Goal: Task Accomplishment & Management: Use online tool/utility

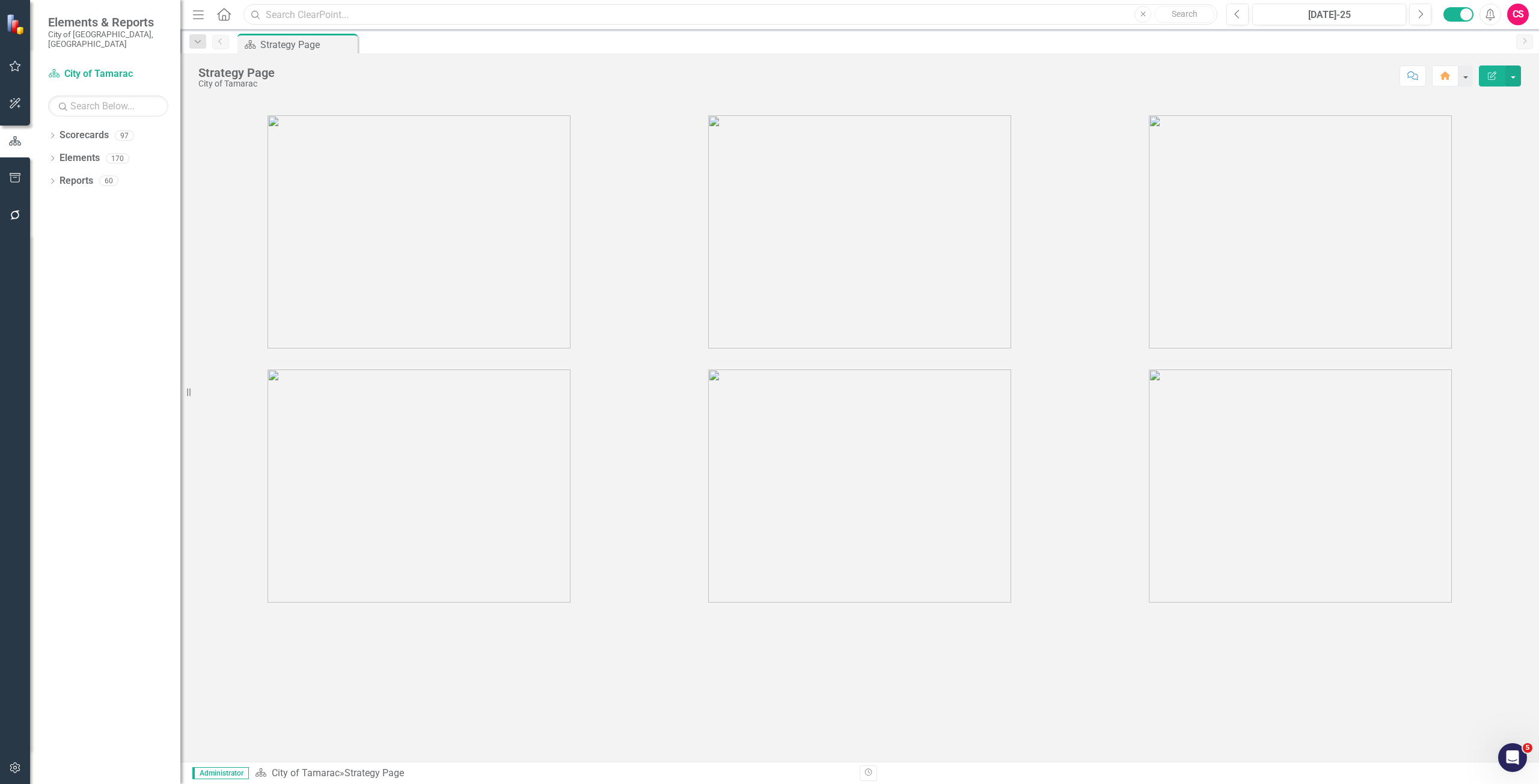
click at [274, 10] on input "text" at bounding box center [730, 14] width 974 height 21
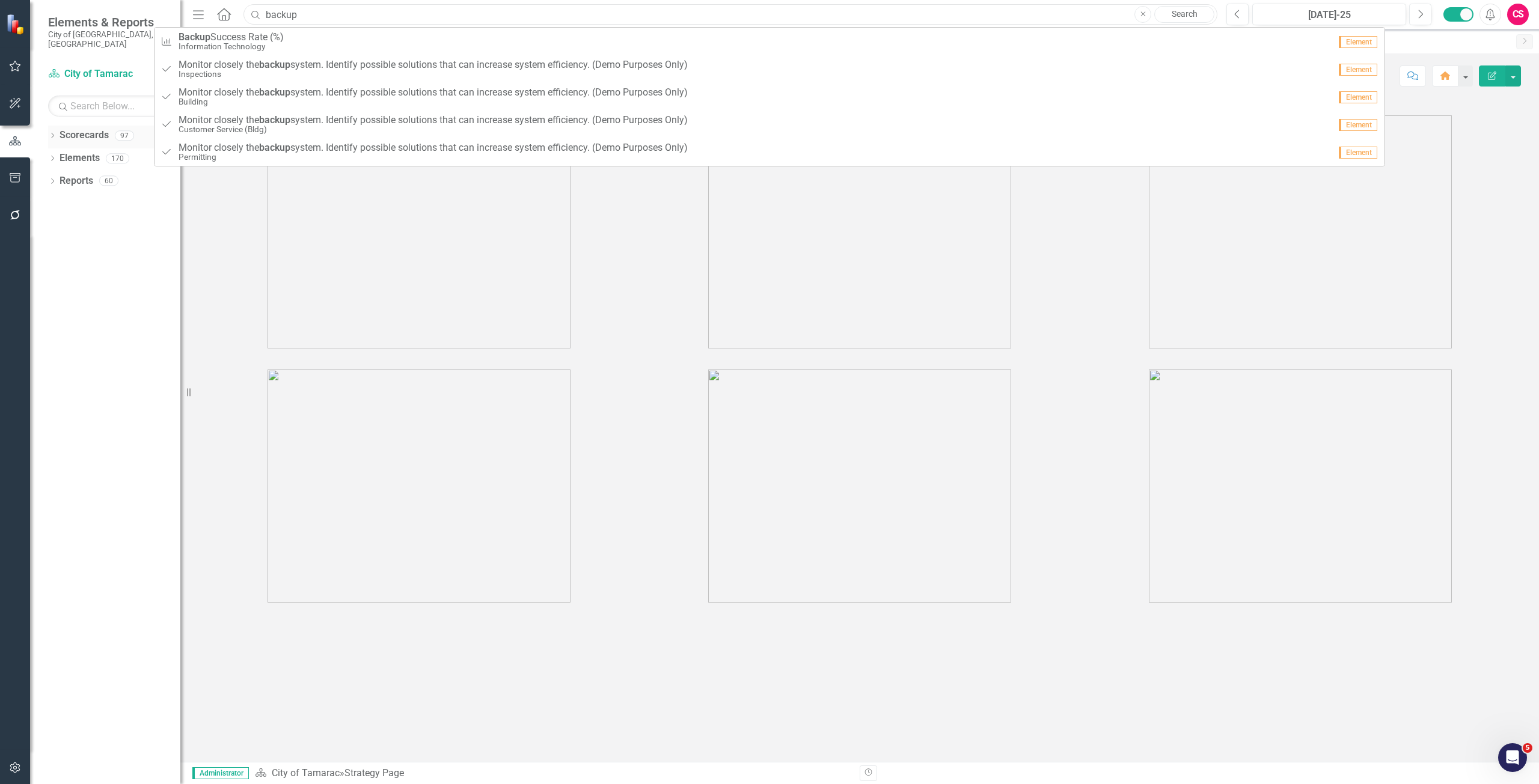
type input "backup"
click at [82, 129] on link "Scorecards" at bounding box center [84, 136] width 50 height 14
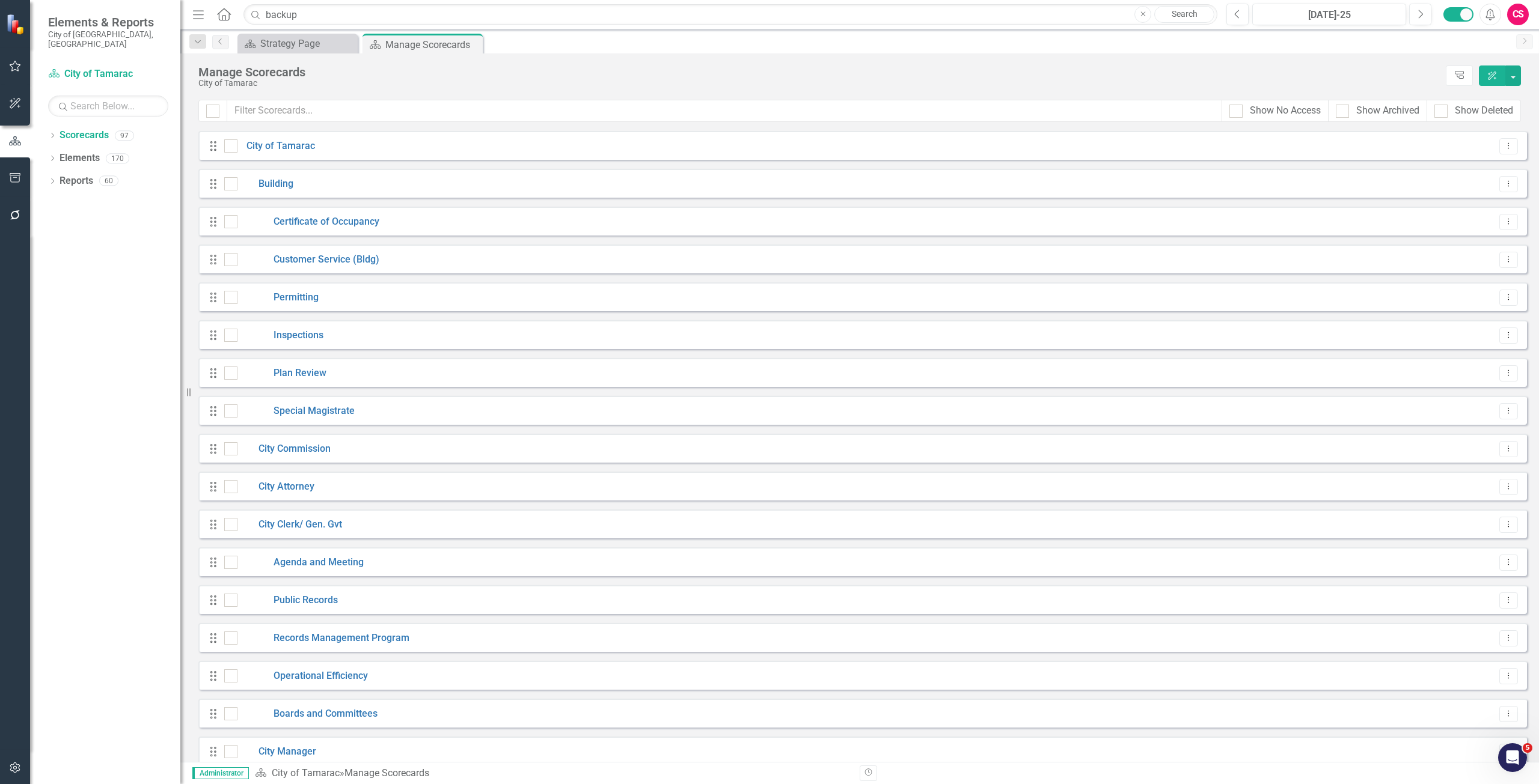
click at [310, 123] on div "Show No Access Show Archived Show Deleted" at bounding box center [859, 116] width 1359 height 31
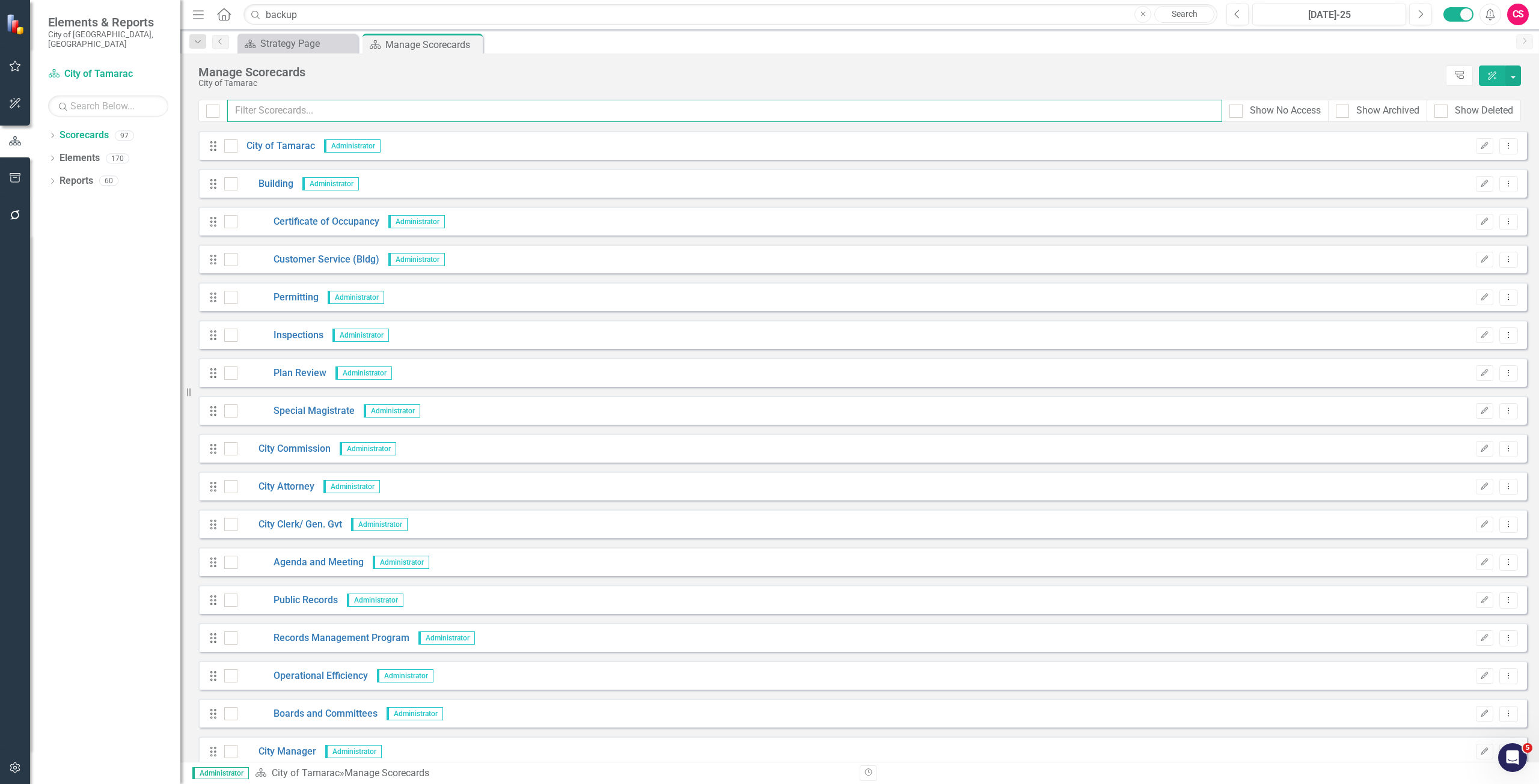
click at [302, 115] on input "text" at bounding box center [725, 111] width 995 height 22
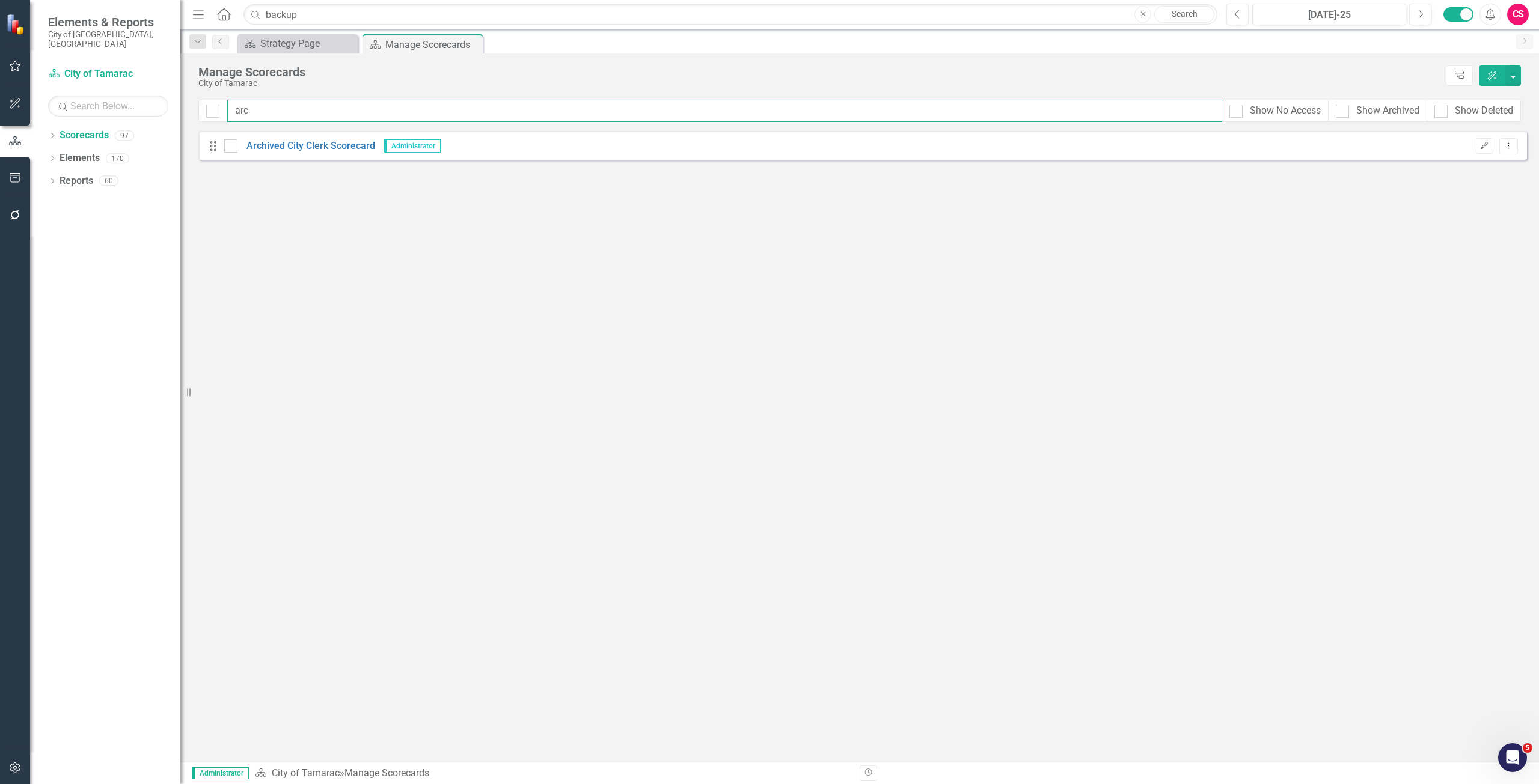
type input "arc"
click at [1348, 120] on div "Show Archived" at bounding box center [1378, 111] width 98 height 22
click at [1346, 105] on div at bounding box center [1342, 111] width 13 height 13
click at [1344, 105] on input "Show Archived" at bounding box center [1340, 109] width 8 height 8
checkbox input "true"
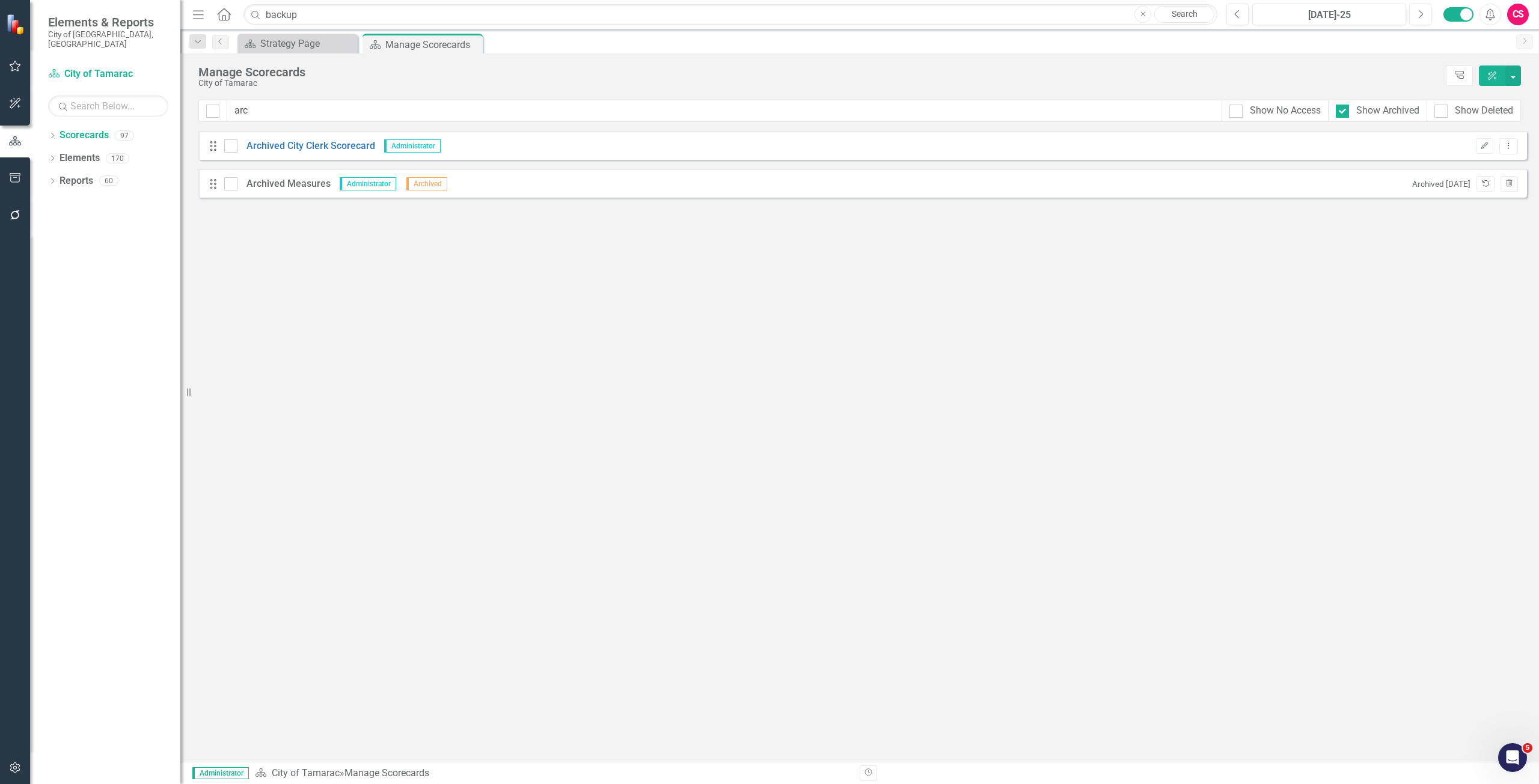
click at [1485, 185] on icon "Unarchive" at bounding box center [1485, 183] width 9 height 7
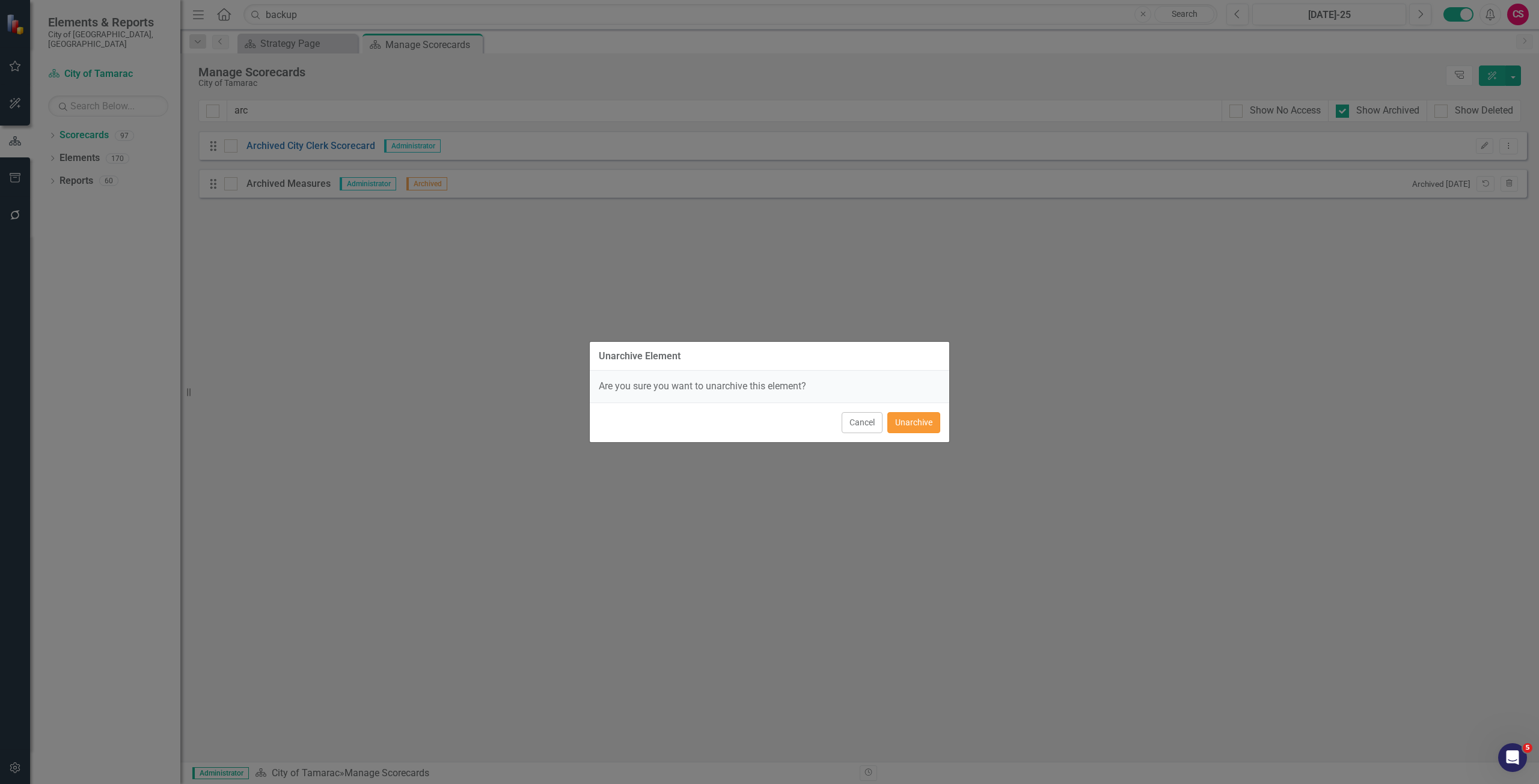
click at [921, 418] on button "Unarchive" at bounding box center [913, 422] width 53 height 21
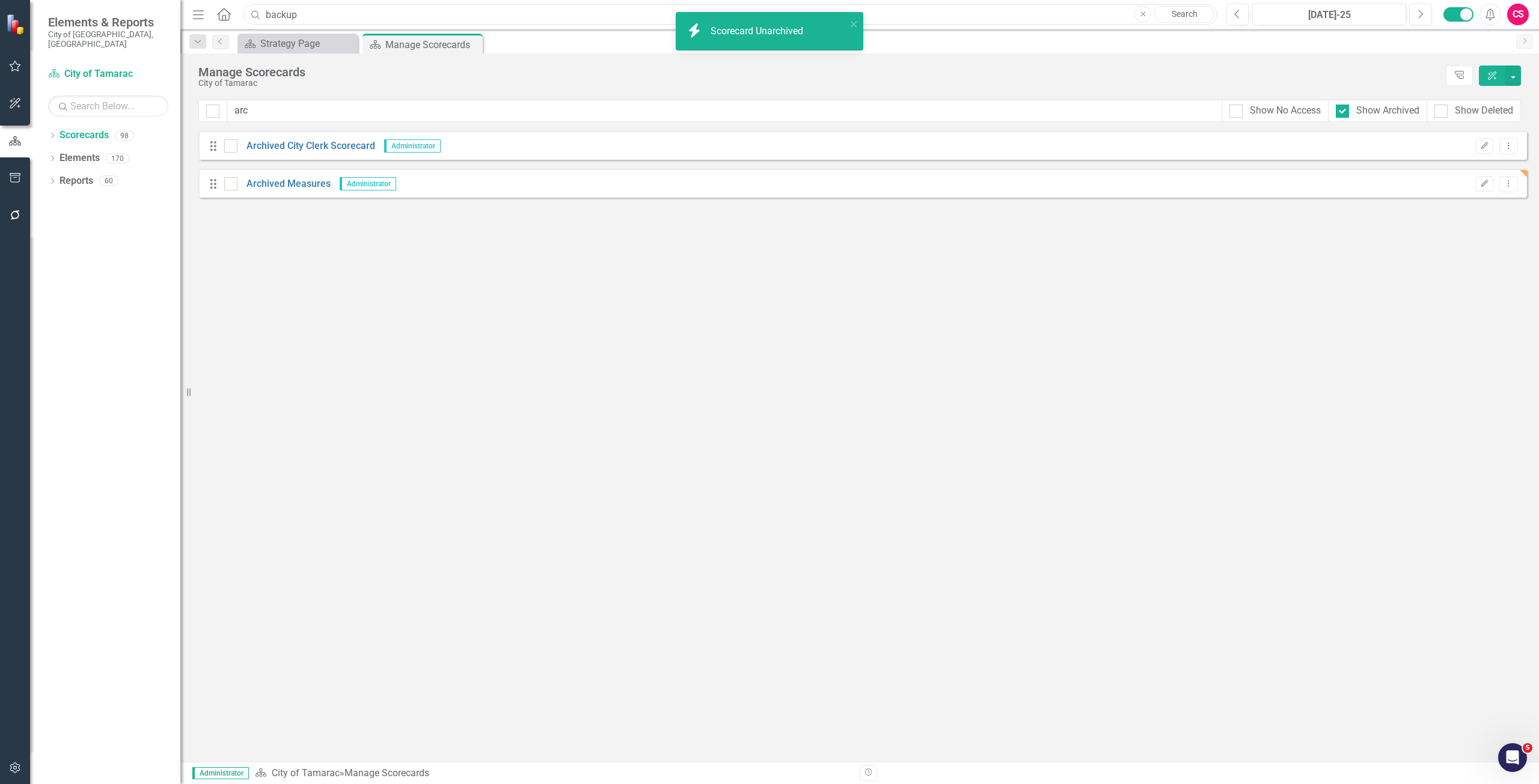
click at [310, 9] on input "backup" at bounding box center [730, 14] width 974 height 21
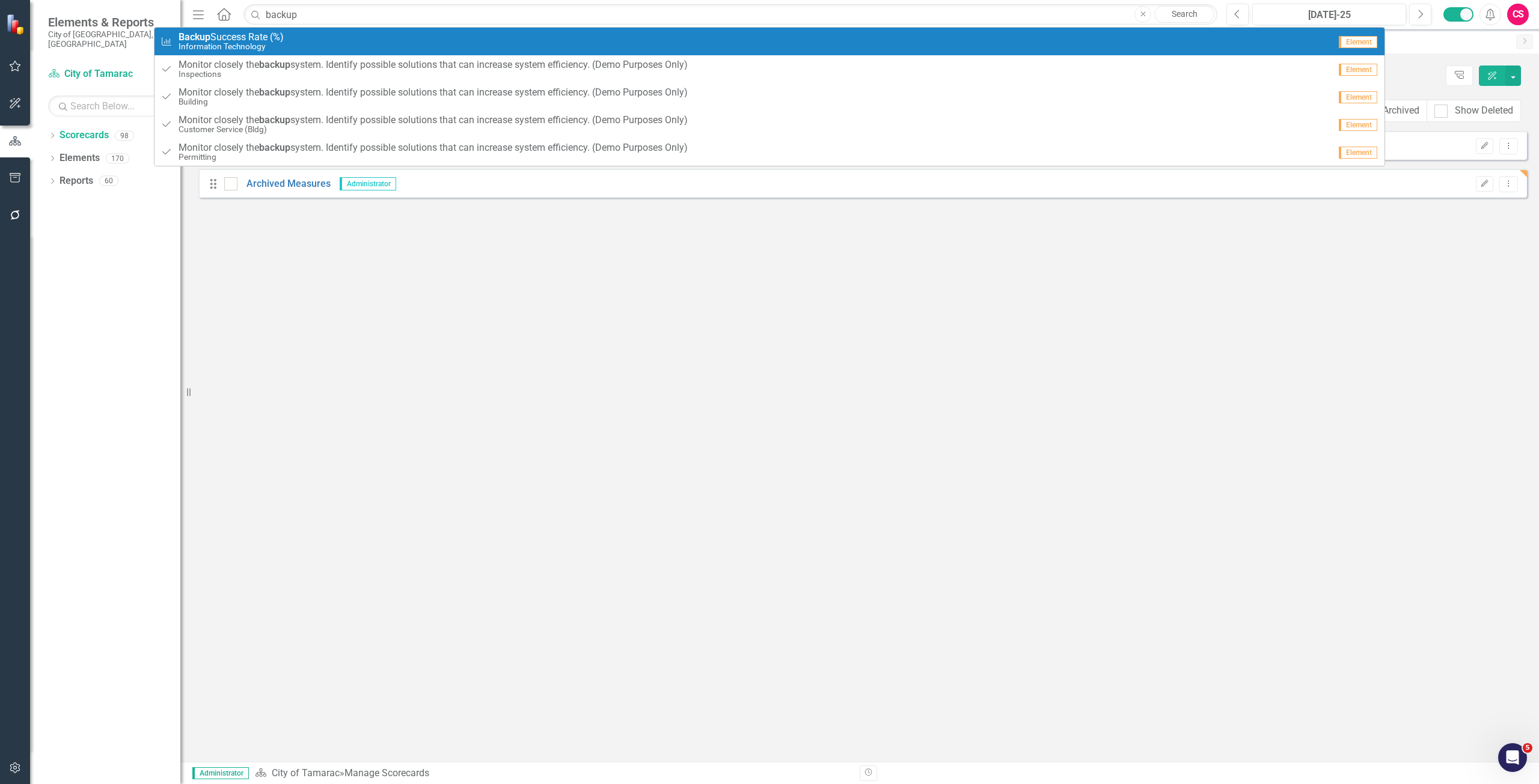
click at [312, 46] on div "Measure Backup Success Rate (%) Information Technology" at bounding box center [745, 42] width 1169 height 20
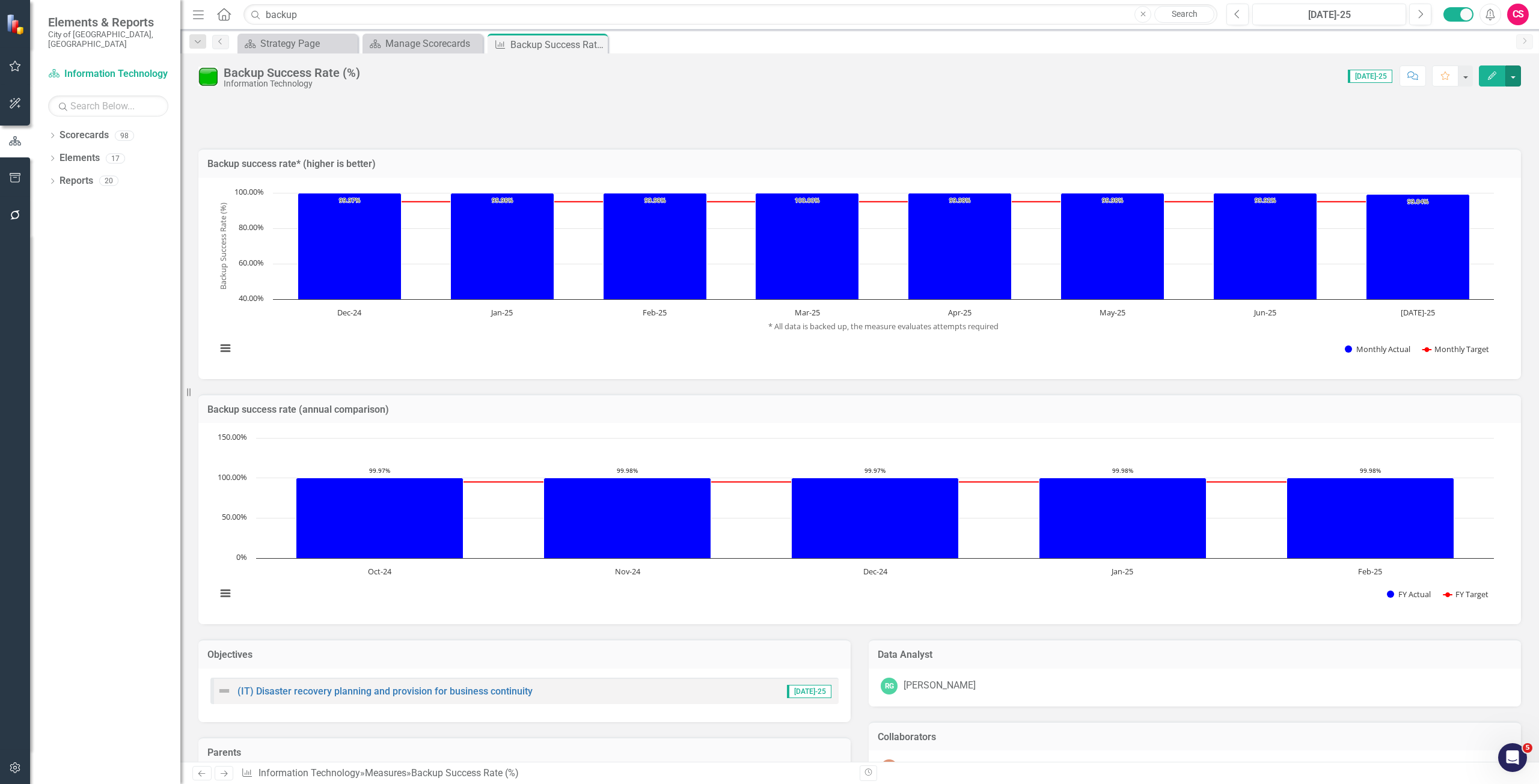
click at [1514, 81] on button "button" at bounding box center [1513, 75] width 16 height 21
click at [1448, 96] on link "Edit Edit Measure" at bounding box center [1462, 98] width 117 height 22
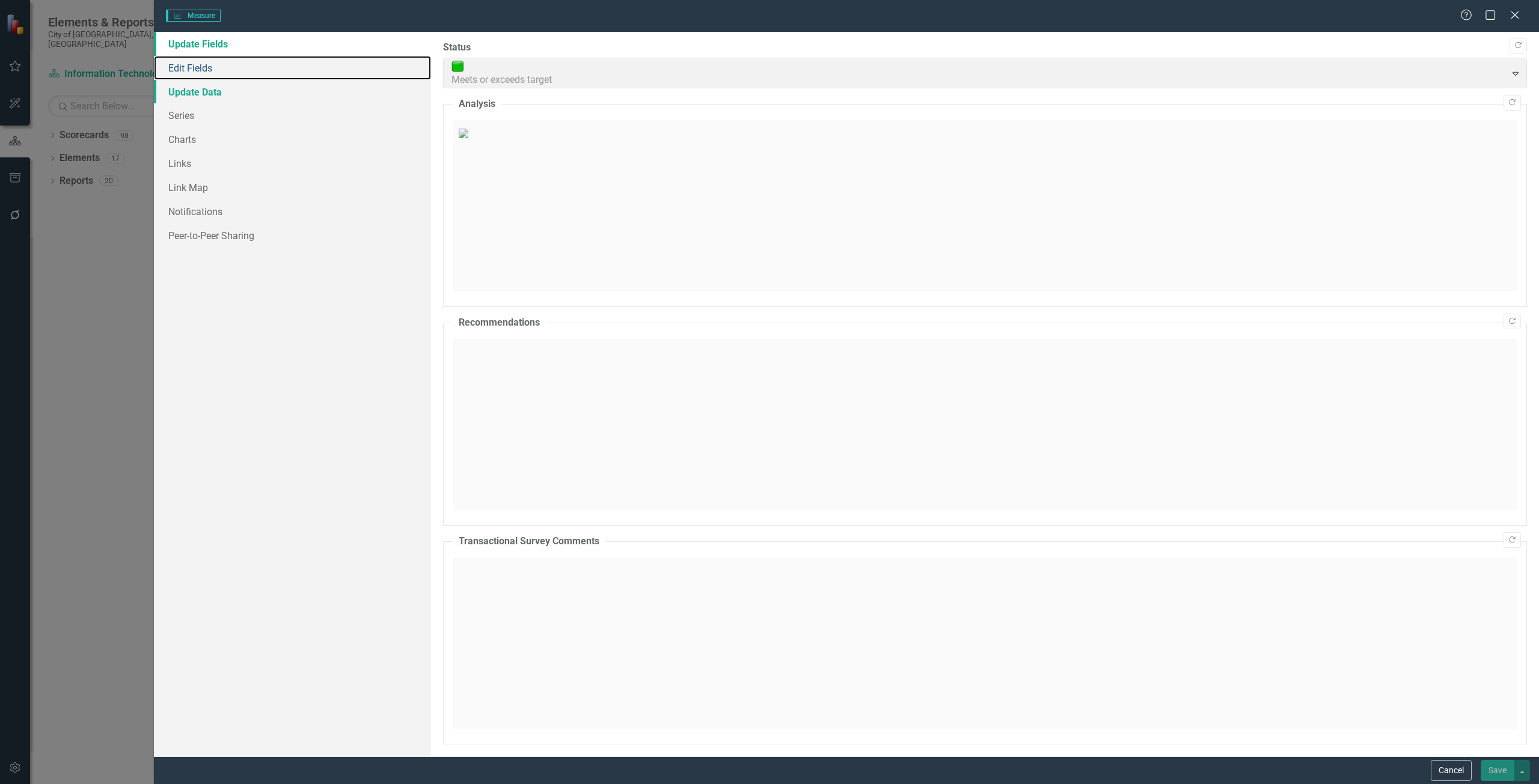
click at [197, 72] on link "Edit Fields" at bounding box center [293, 68] width 277 height 24
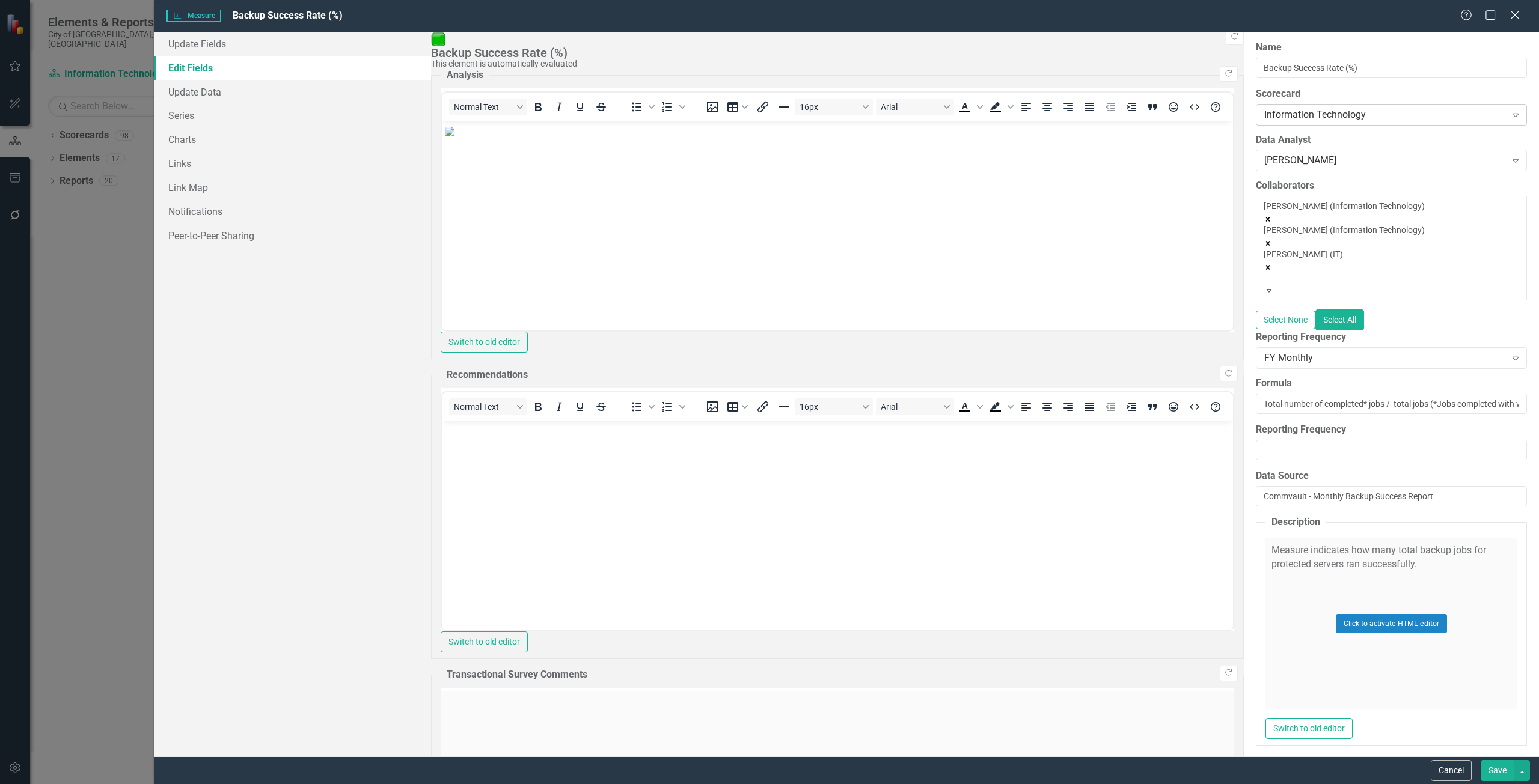
click at [1264, 119] on div "Information Technology" at bounding box center [1385, 115] width 242 height 14
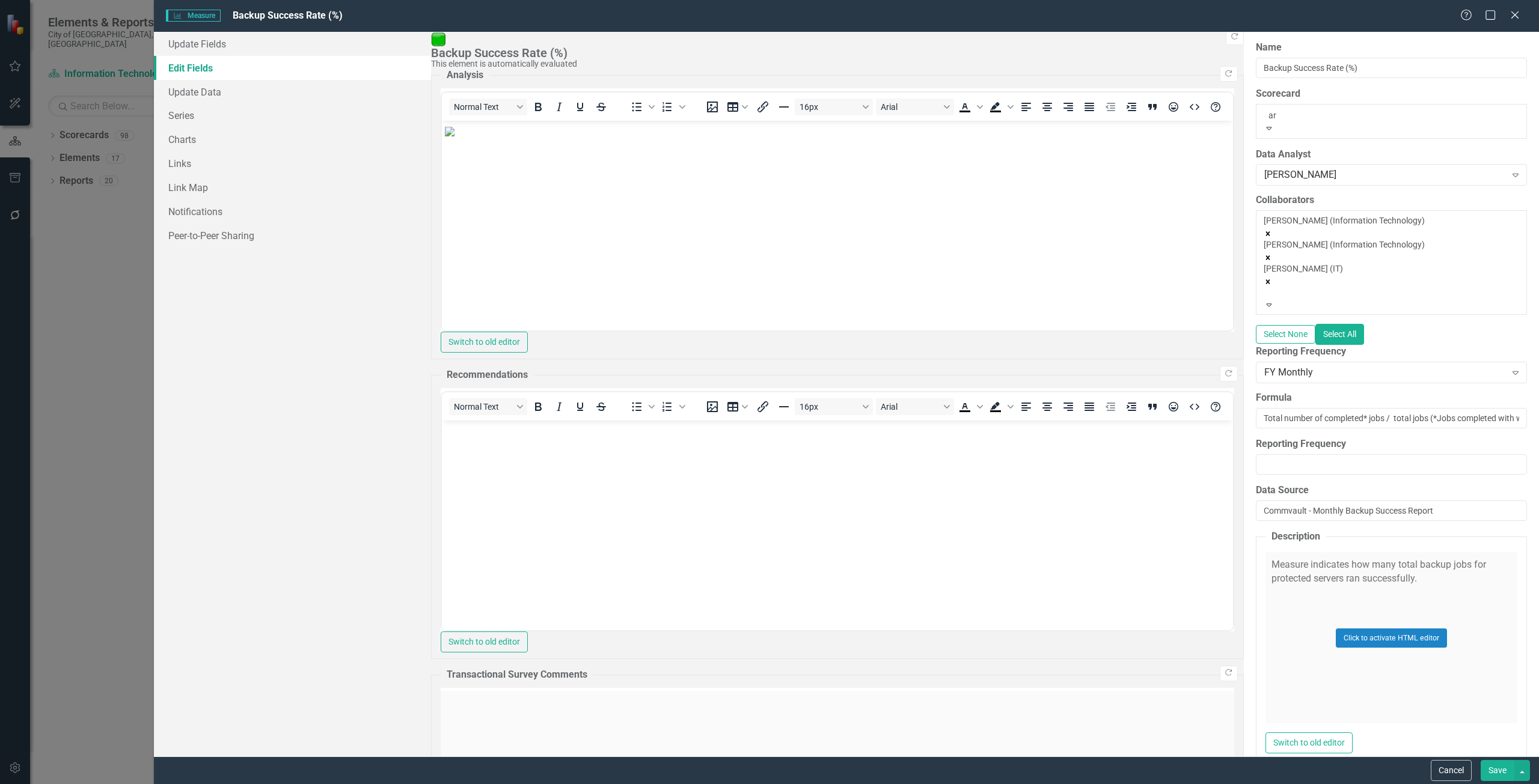
type input "a"
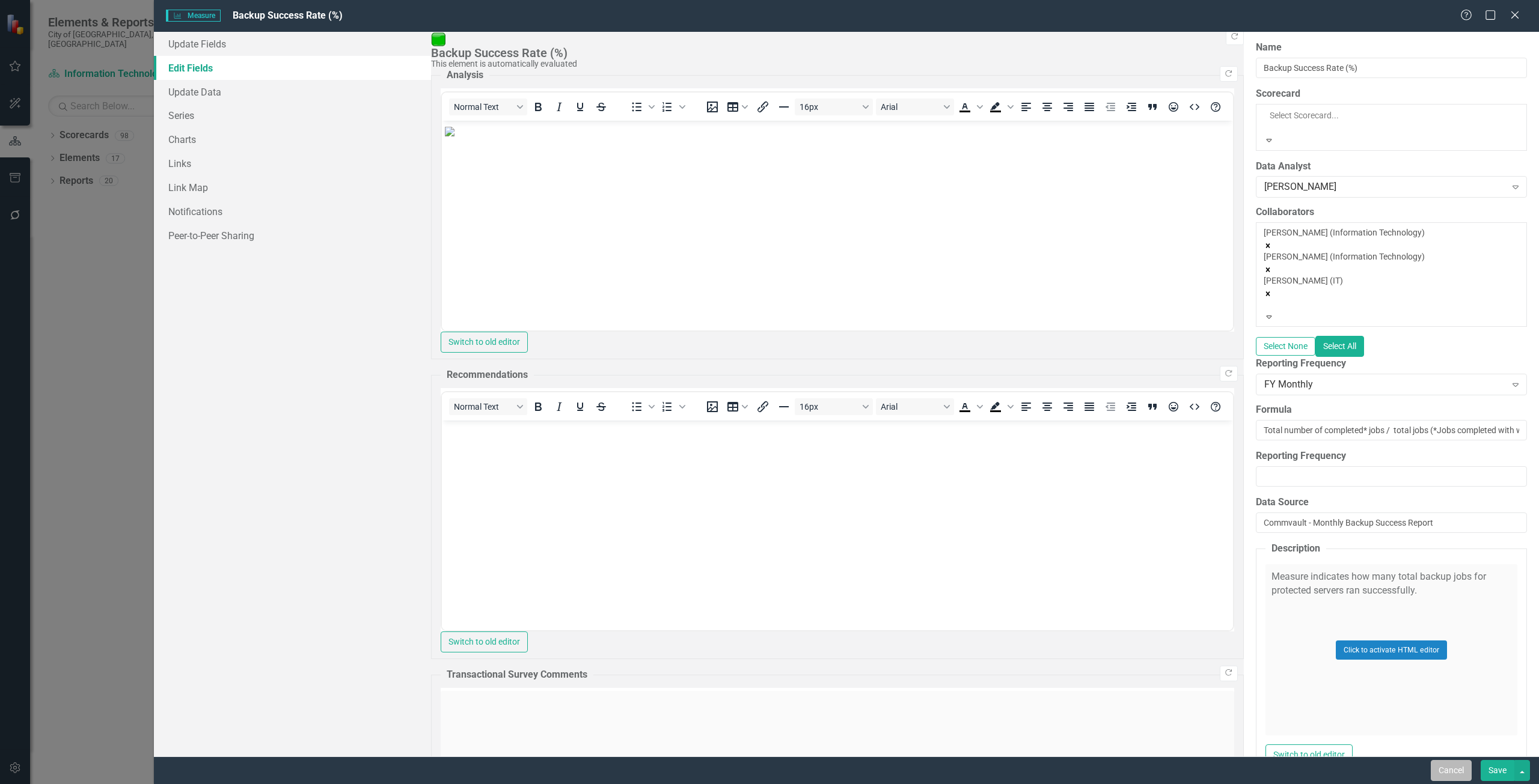
click at [1450, 779] on button "Cancel" at bounding box center [1452, 771] width 41 height 21
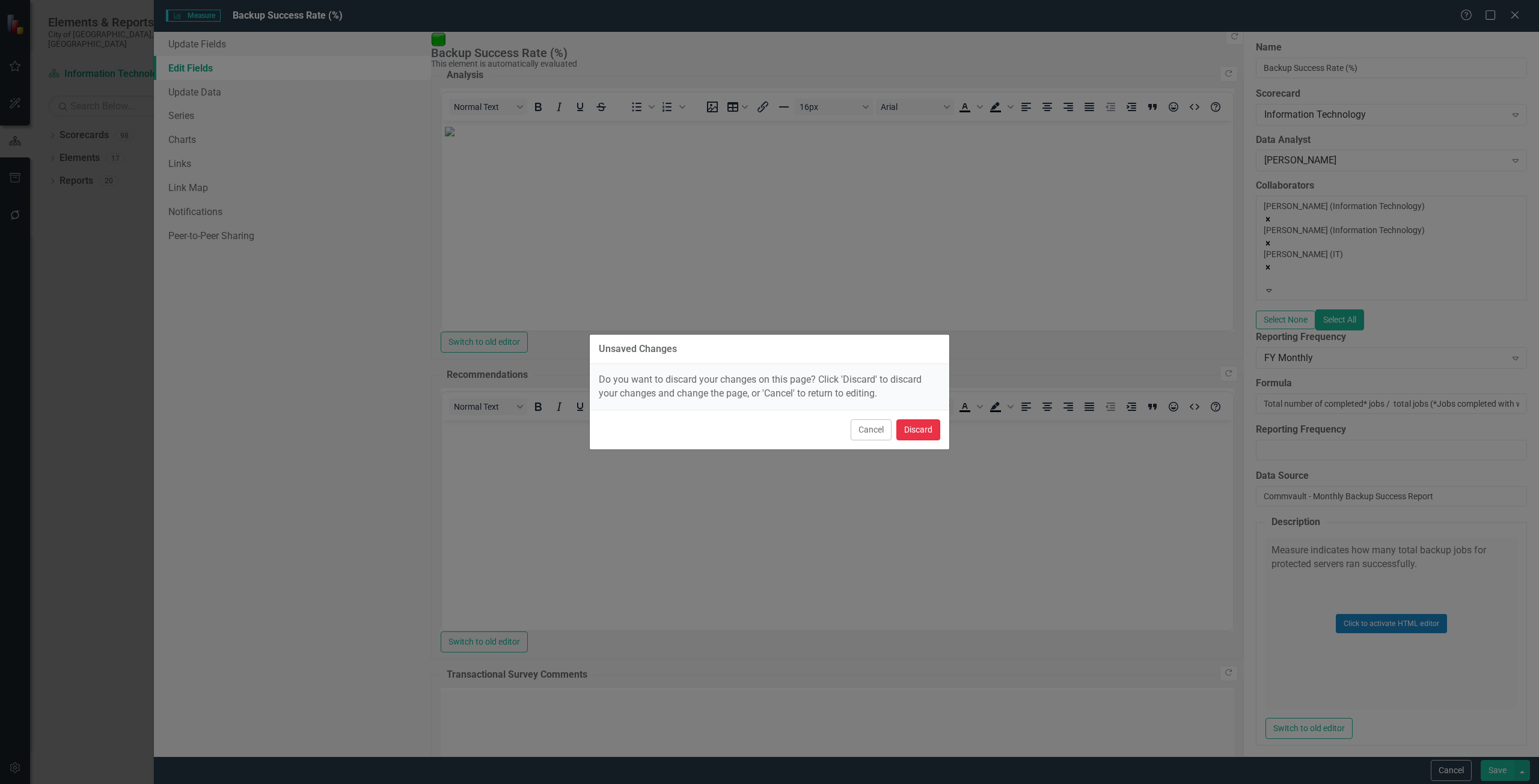
click at [913, 429] on button "Discard" at bounding box center [918, 429] width 44 height 21
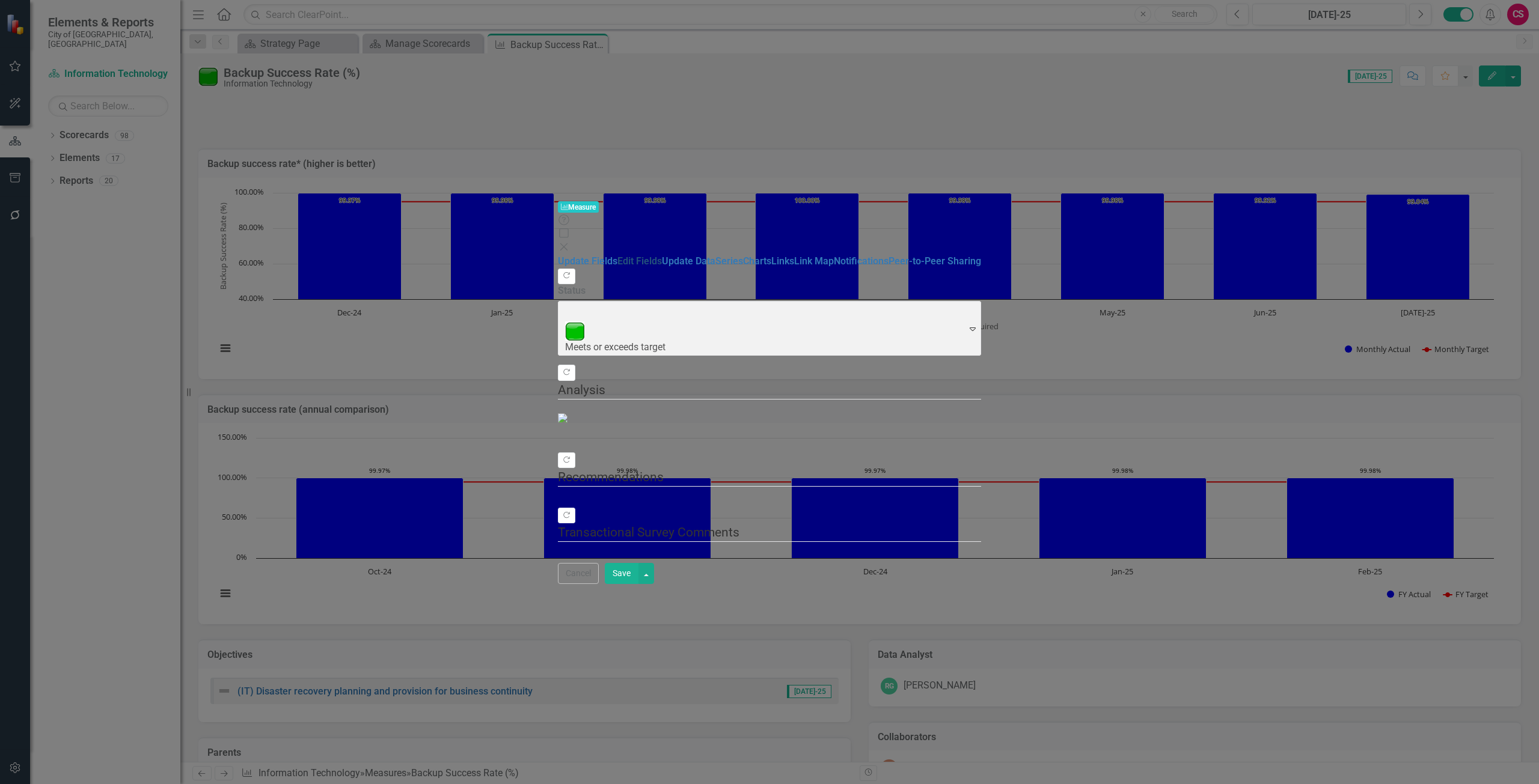
click at [618, 256] on link "Edit Fields" at bounding box center [640, 261] width 45 height 12
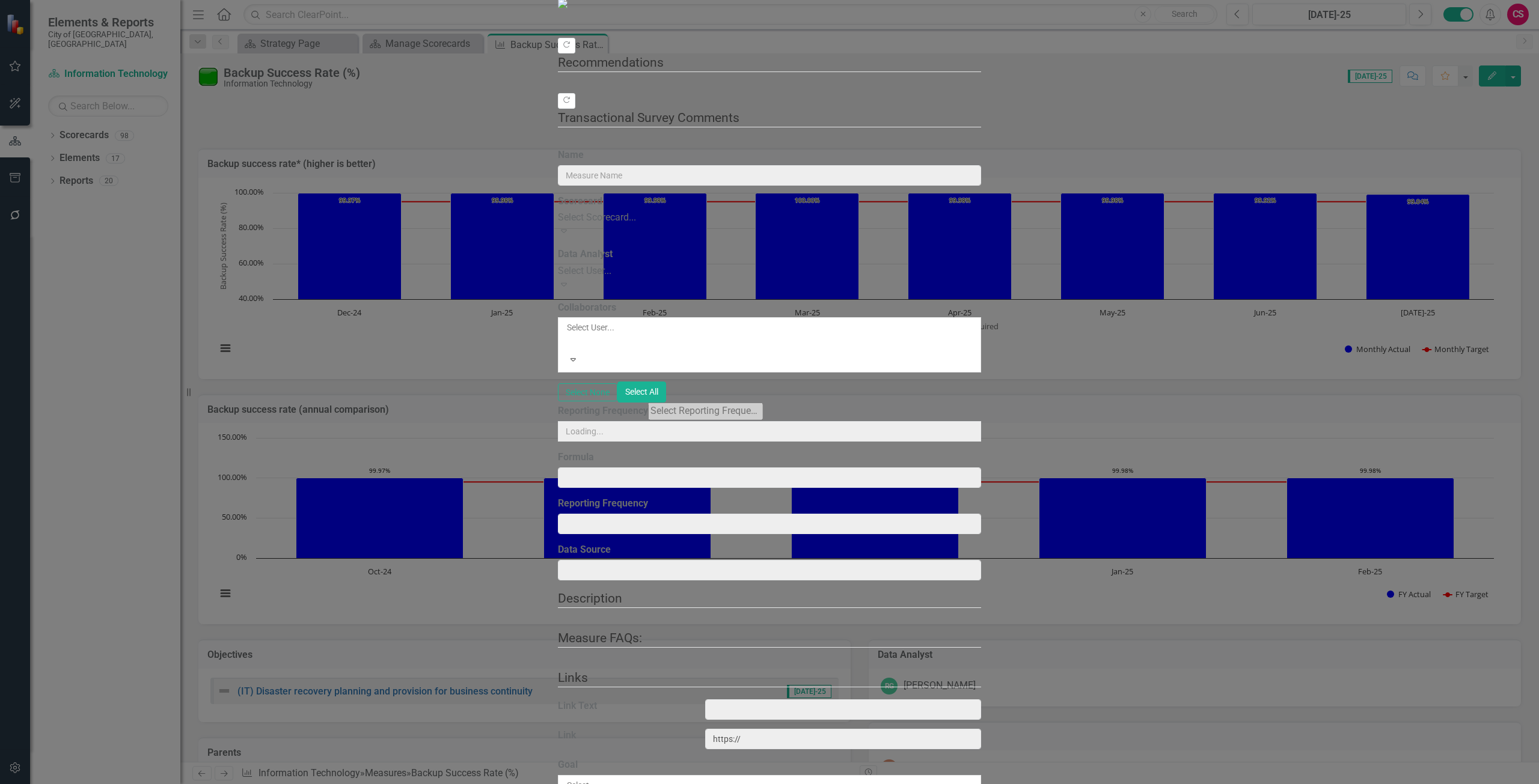
type input "Backup Success Rate (%)"
type input "Total number of completed* jobs / total jobs (*Jobs completed with warnings are…"
type input "Commvault - Monthly Backup Success Report"
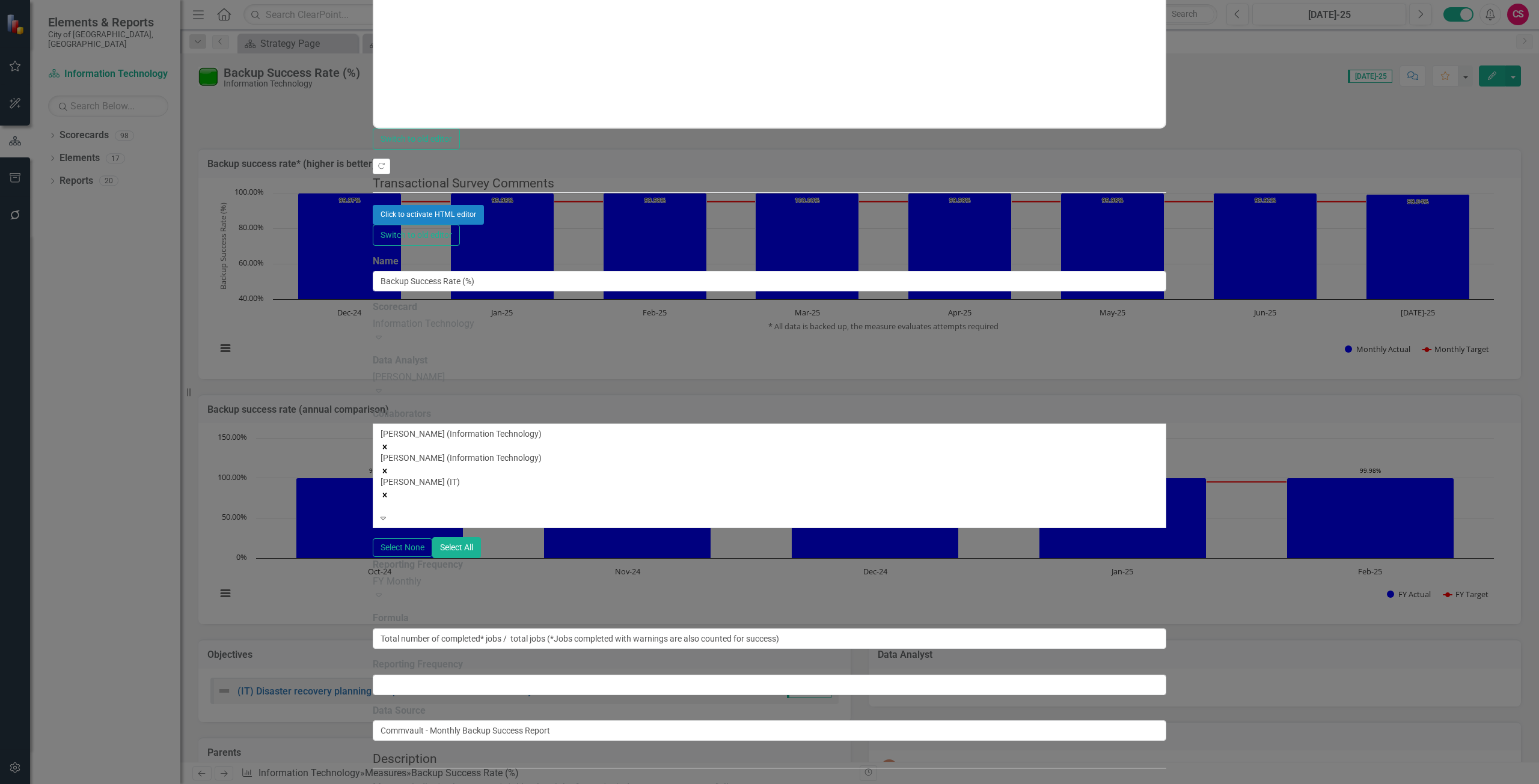
click at [512, 317] on div "Information Technology" at bounding box center [770, 324] width 794 height 14
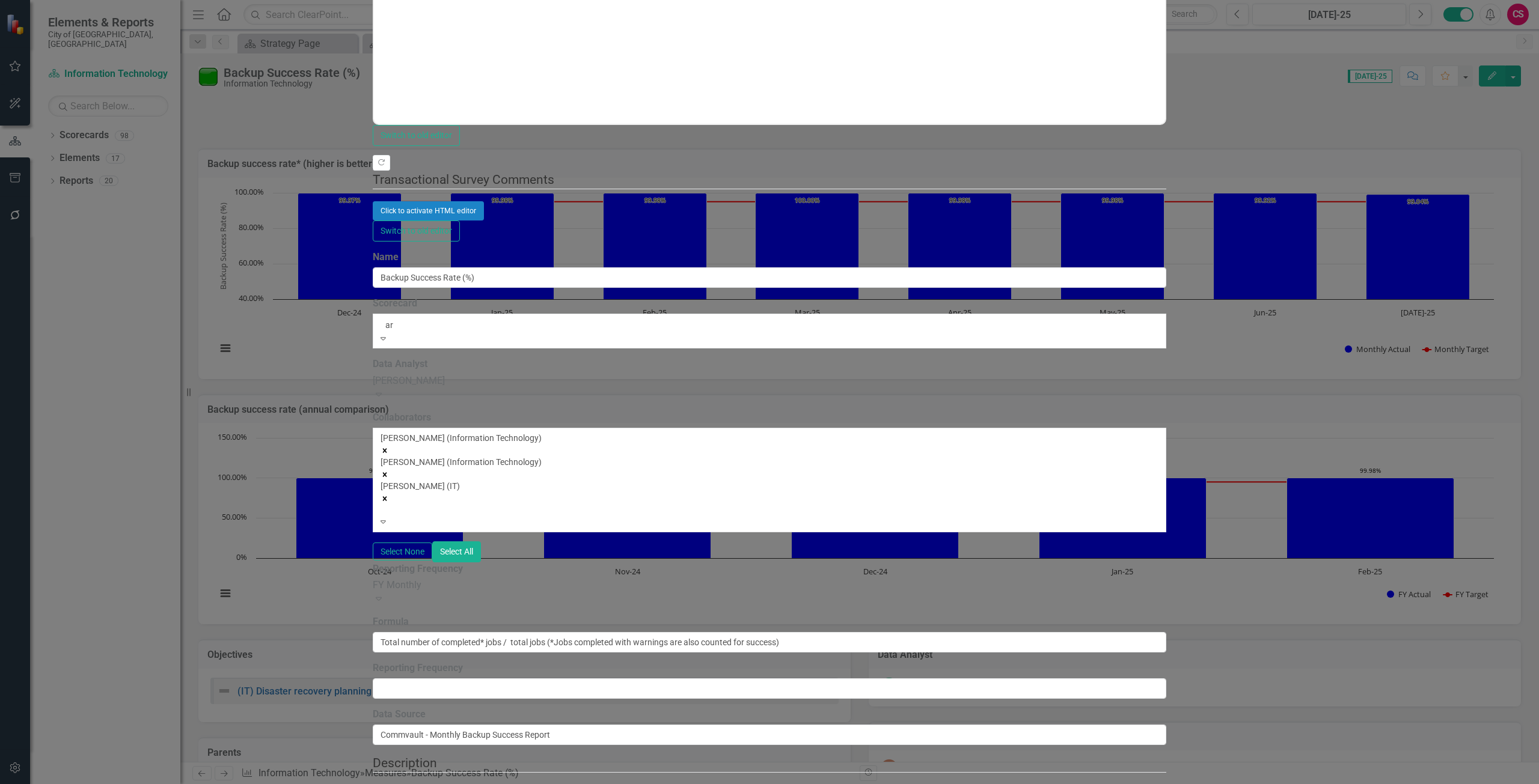
scroll to position [59, 0]
type input "arc"
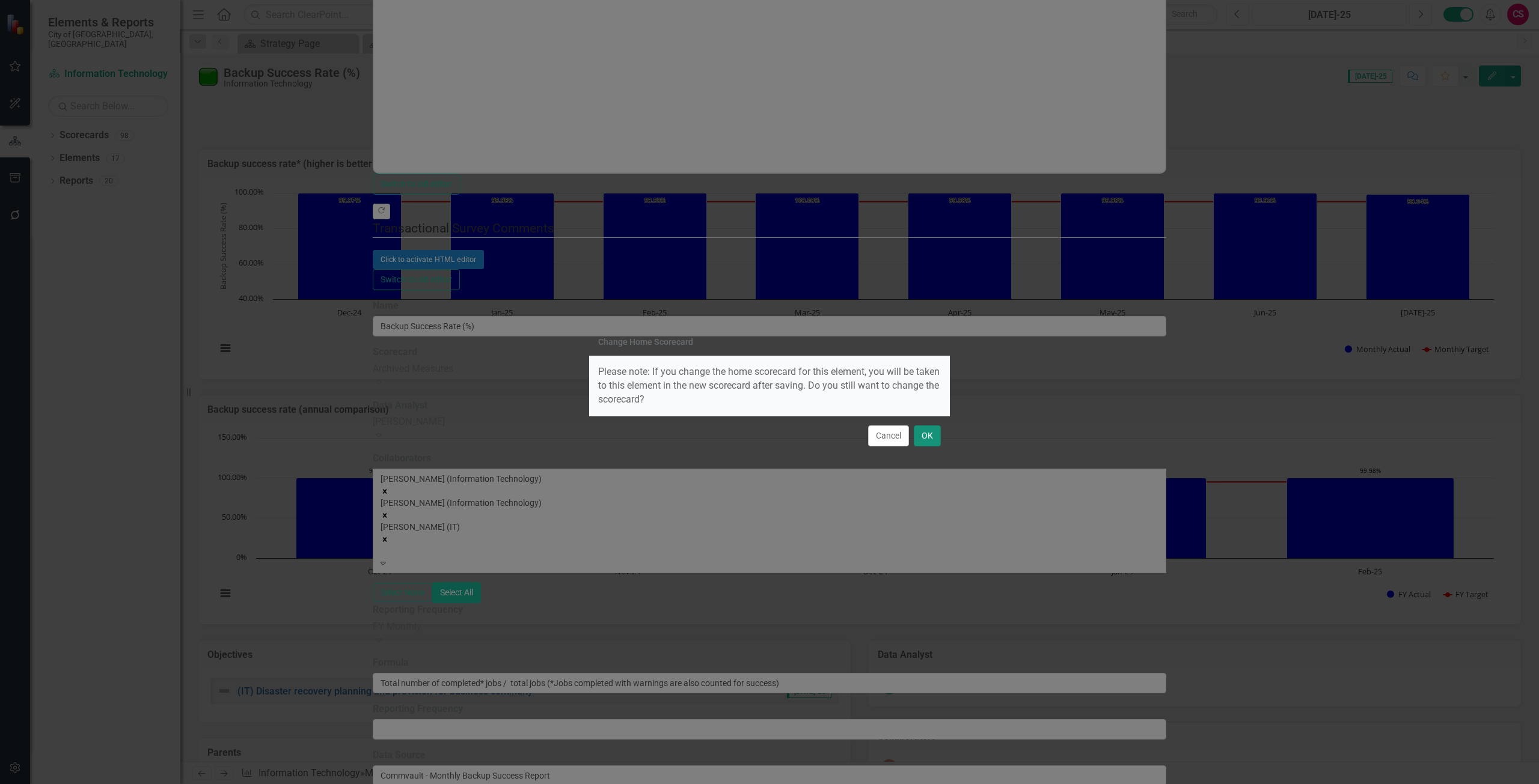
click at [934, 436] on button "OK" at bounding box center [928, 436] width 27 height 21
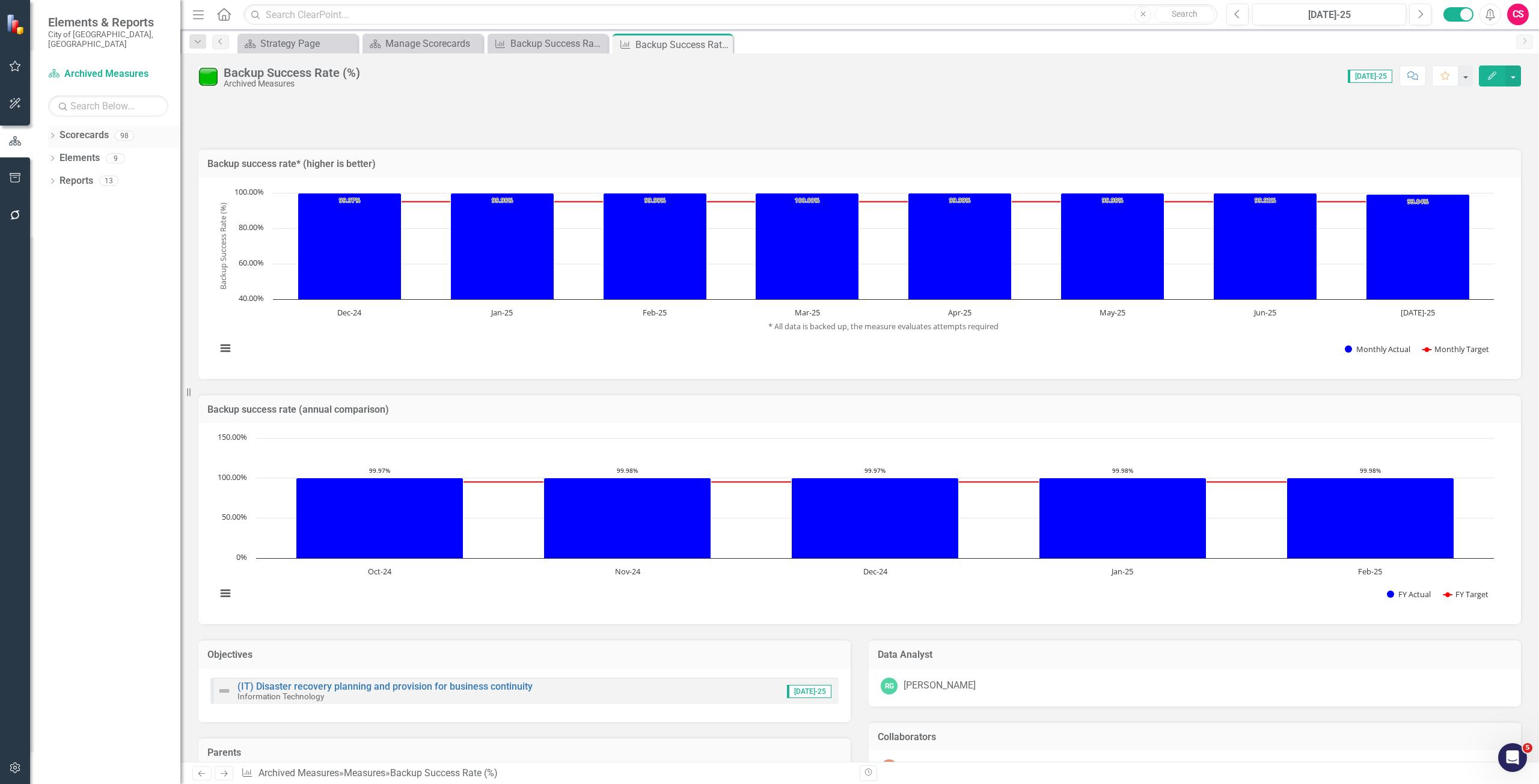
click at [83, 129] on link "Scorecards" at bounding box center [84, 136] width 50 height 14
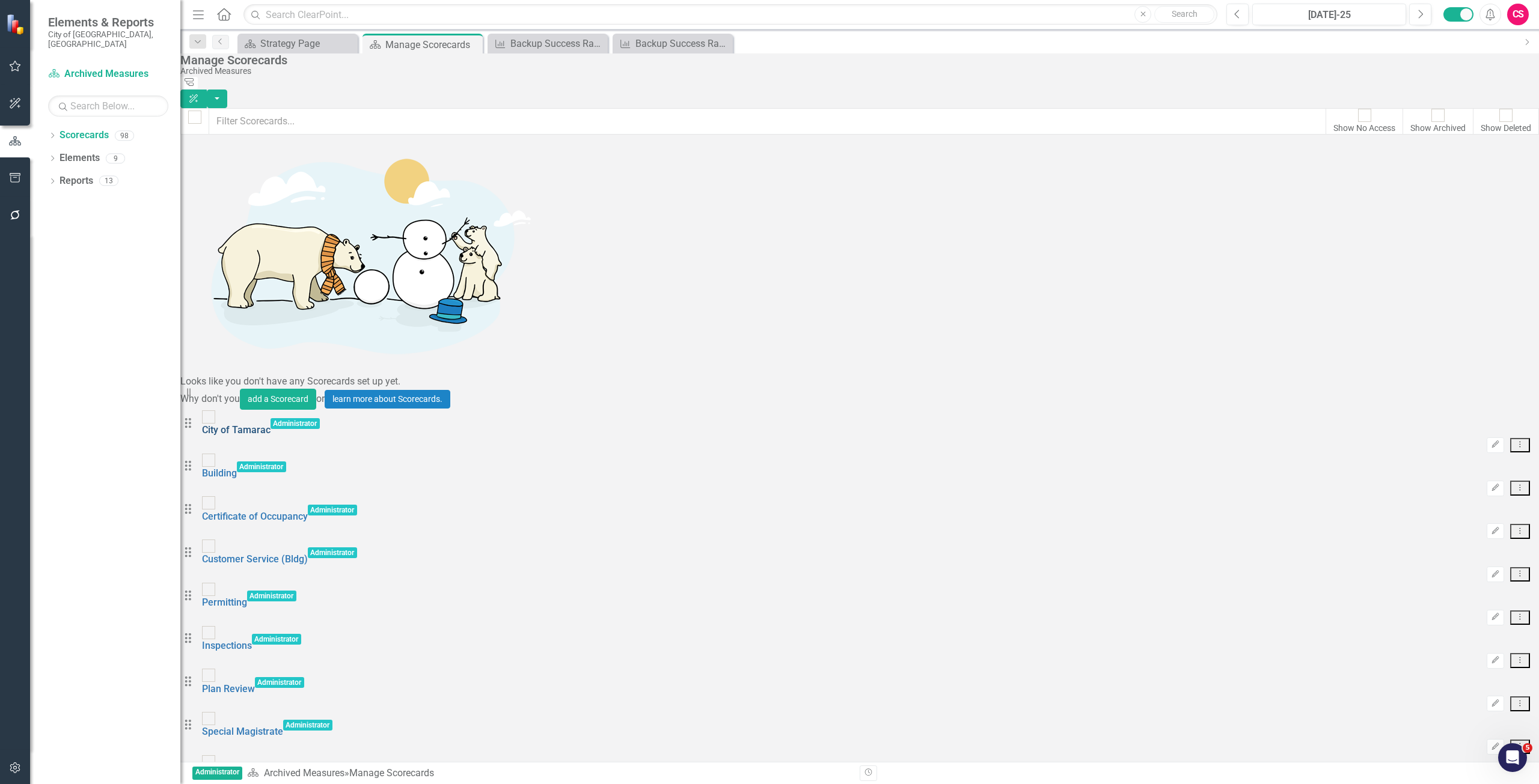
click at [271, 425] on link "City of Tamarac" at bounding box center [236, 430] width 68 height 12
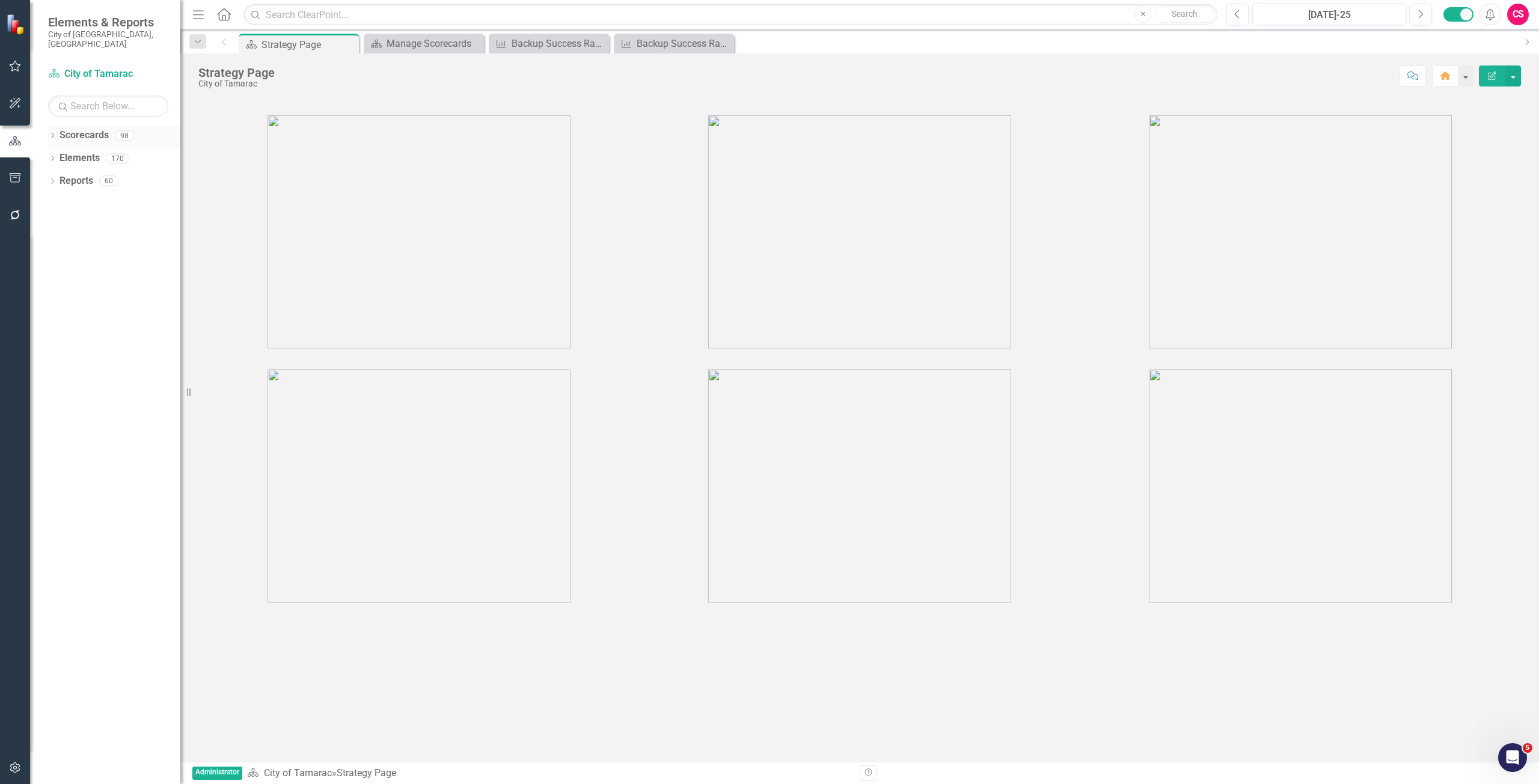
click at [86, 129] on link "Scorecards" at bounding box center [84, 136] width 50 height 14
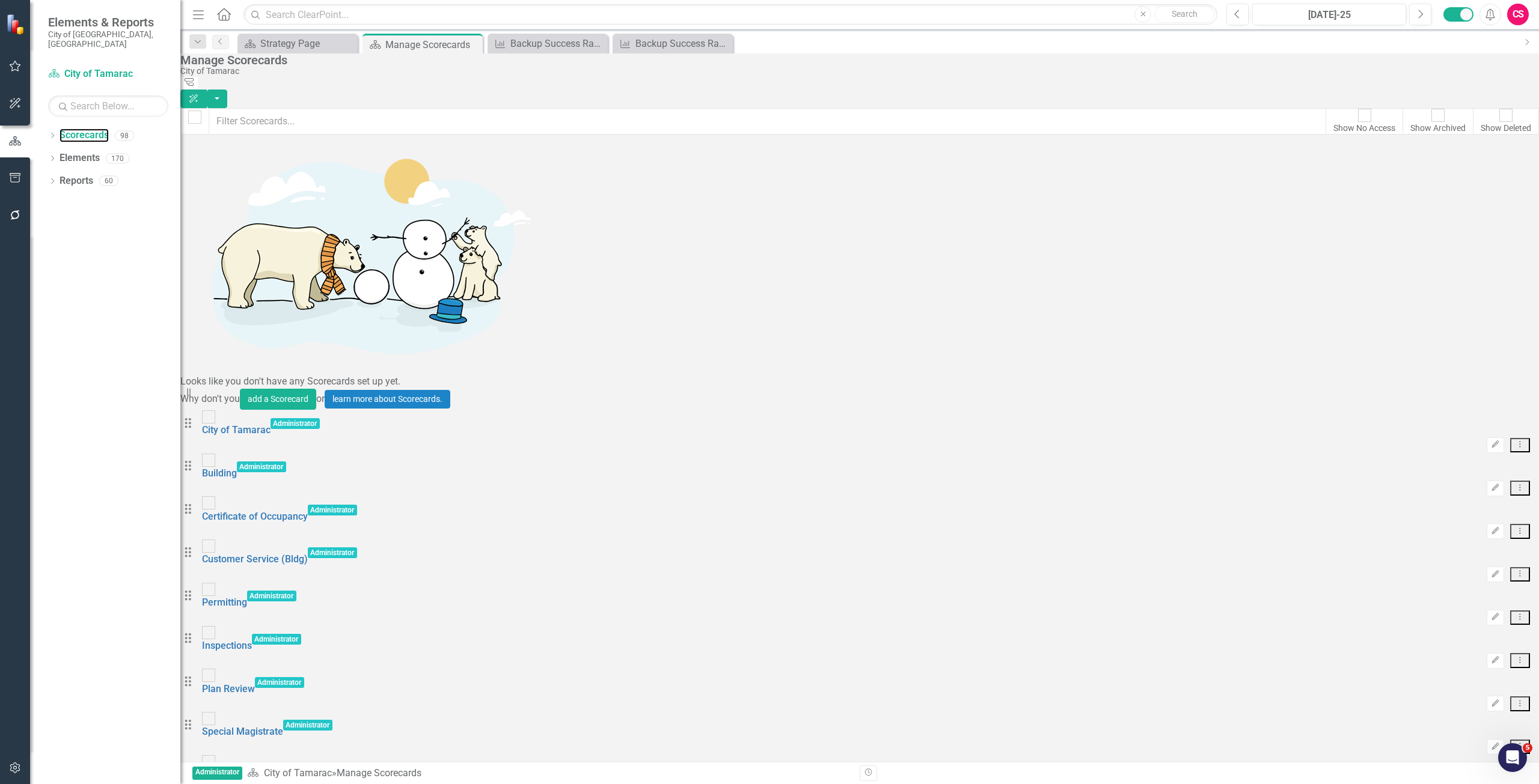
scroll to position [3079, 0]
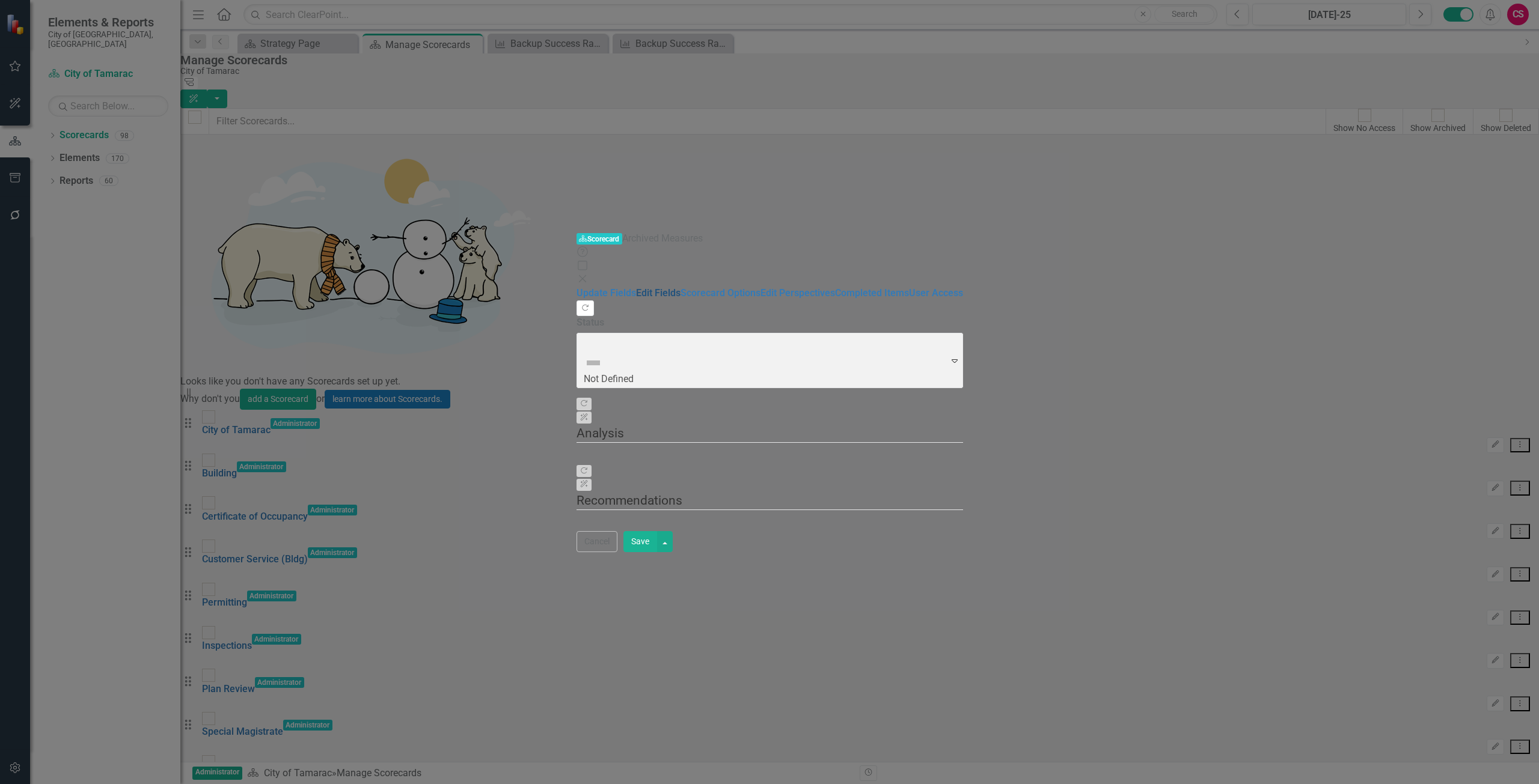
click at [636, 287] on link "Edit Fields" at bounding box center [658, 293] width 45 height 12
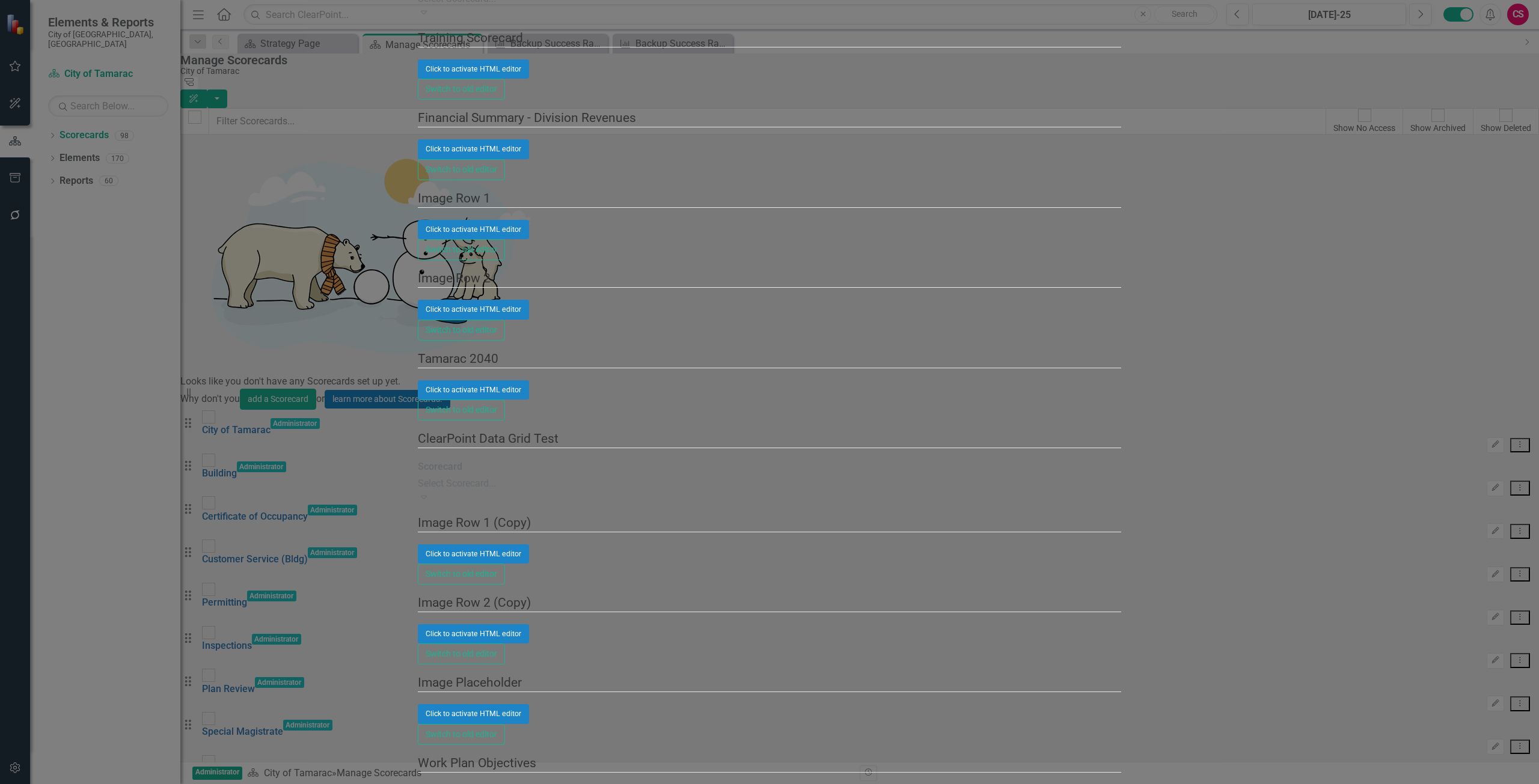
checkbox input "true"
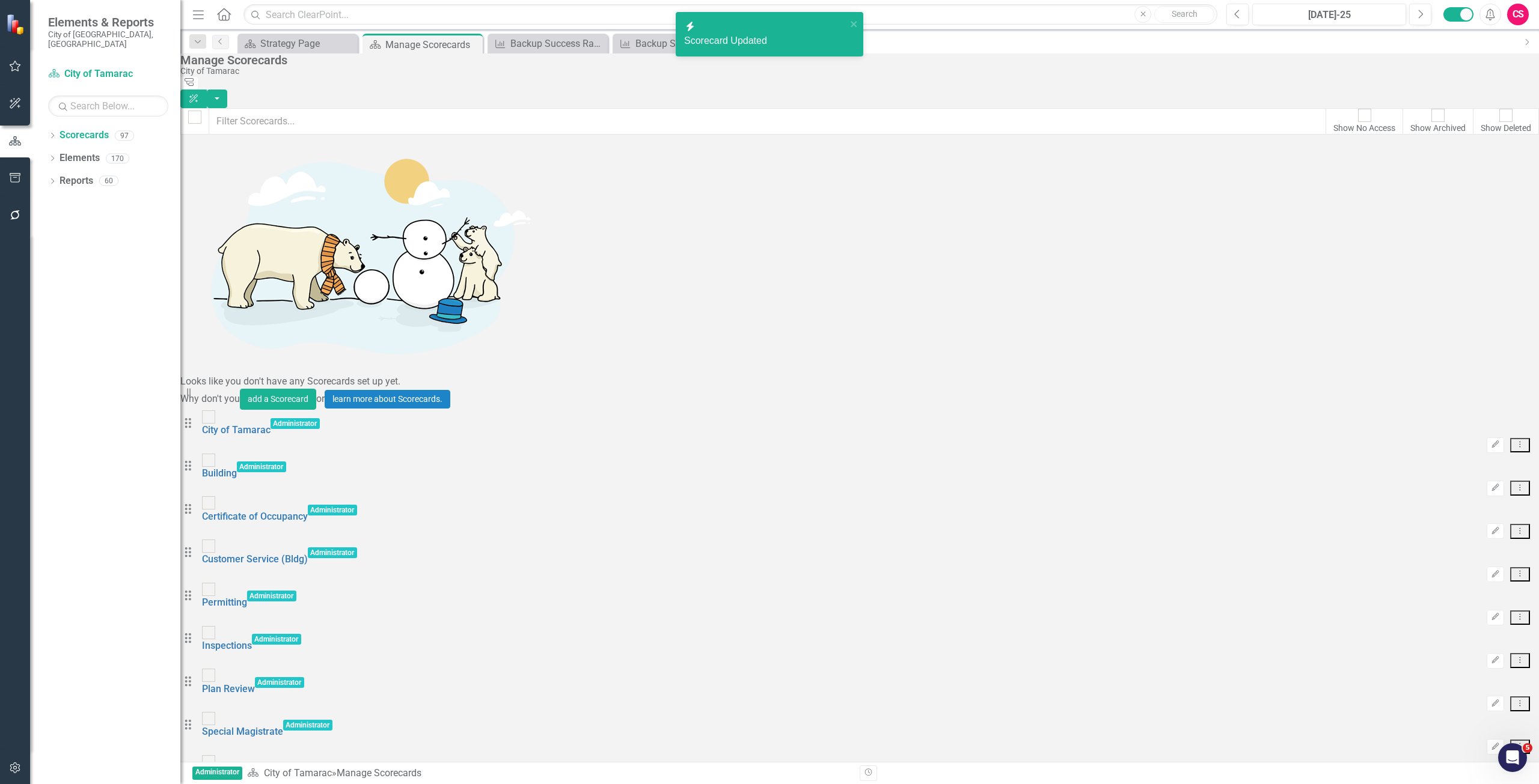
scroll to position [3041, 0]
click at [17, 756] on div at bounding box center [15, 767] width 30 height 35
click at [17, 758] on button "button" at bounding box center [15, 768] width 27 height 25
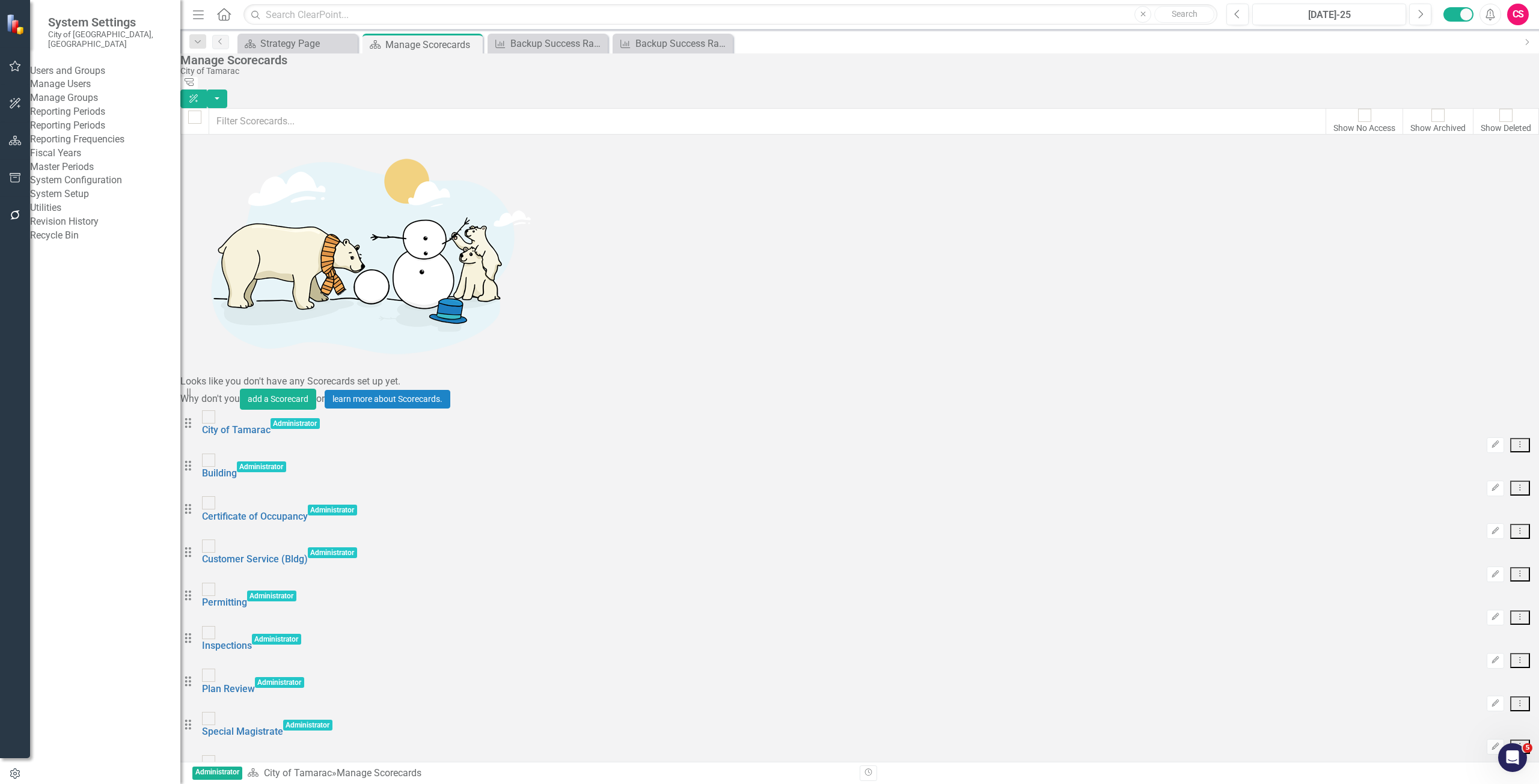
click at [19, 185] on button "button" at bounding box center [15, 179] width 27 height 25
click at [73, 87] on link "Briefing Books" at bounding box center [105, 85] width 150 height 14
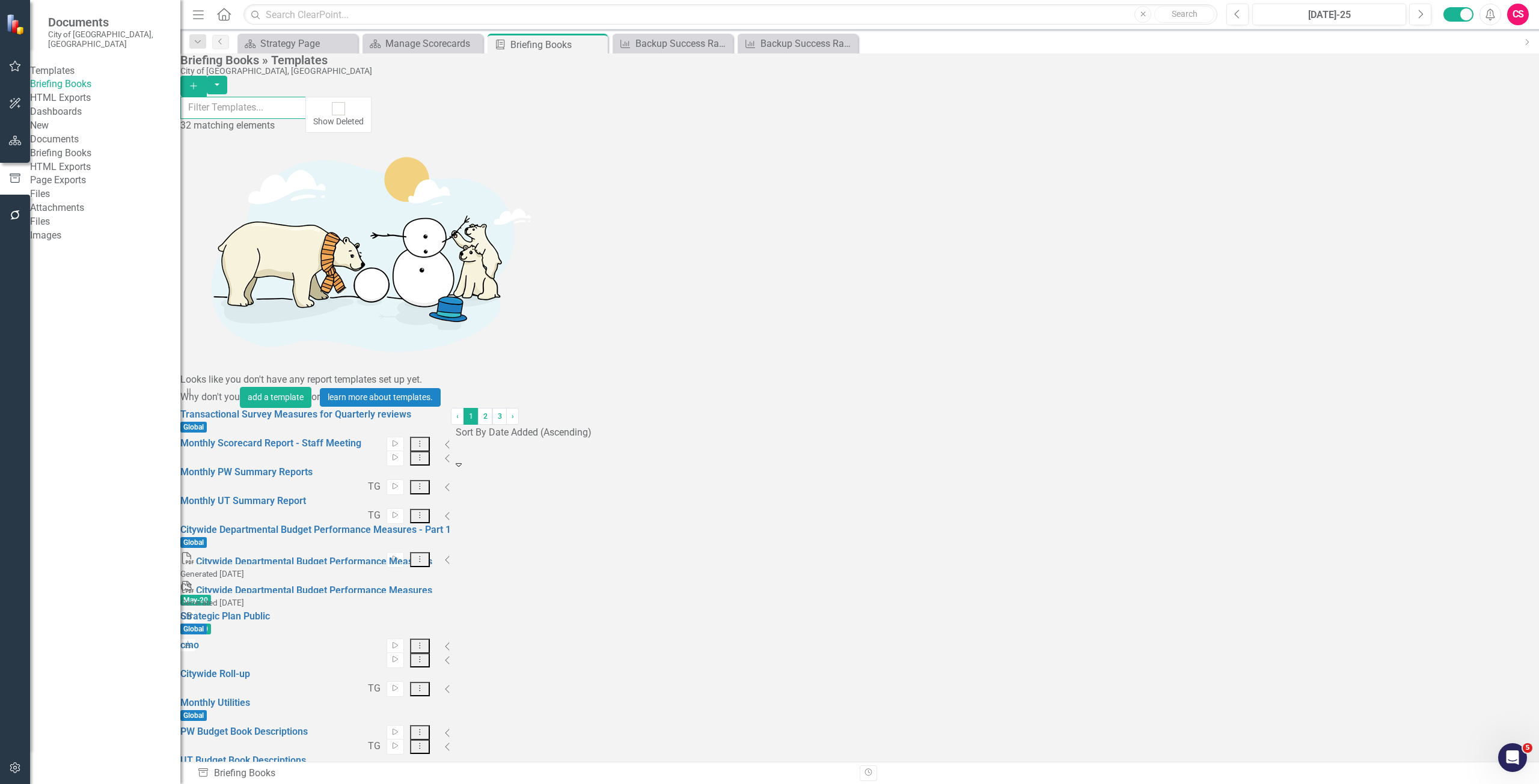
click at [254, 119] on input "text" at bounding box center [243, 108] width 126 height 22
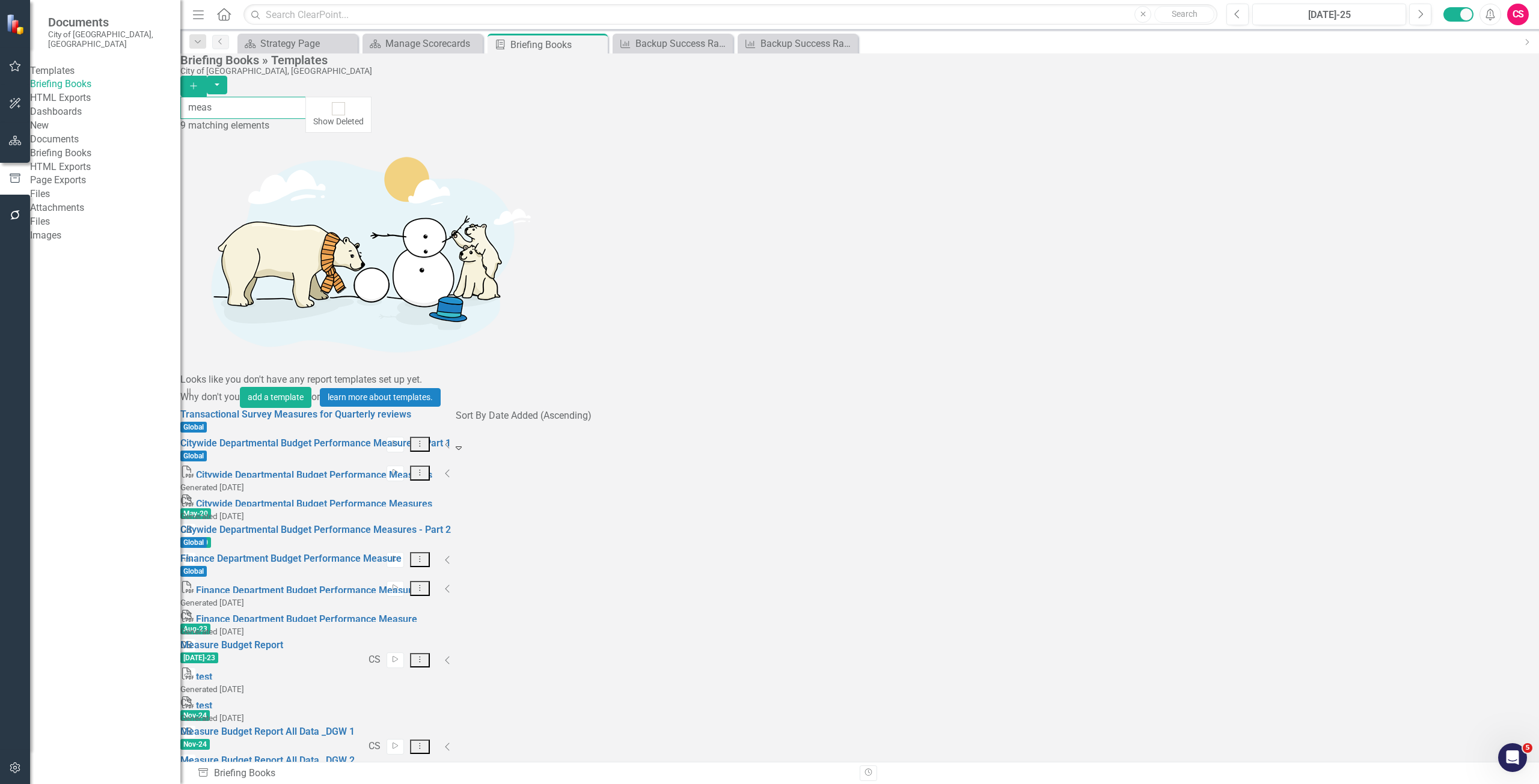
type input "meas"
click at [451, 469] on icon "Collapse" at bounding box center [448, 473] width 6 height 9
click at [451, 469] on icon "Expanded" at bounding box center [446, 473] width 9 height 9
click at [17, 135] on button "button" at bounding box center [15, 142] width 27 height 25
click at [93, 129] on link "Scorecards" at bounding box center [84, 136] width 50 height 14
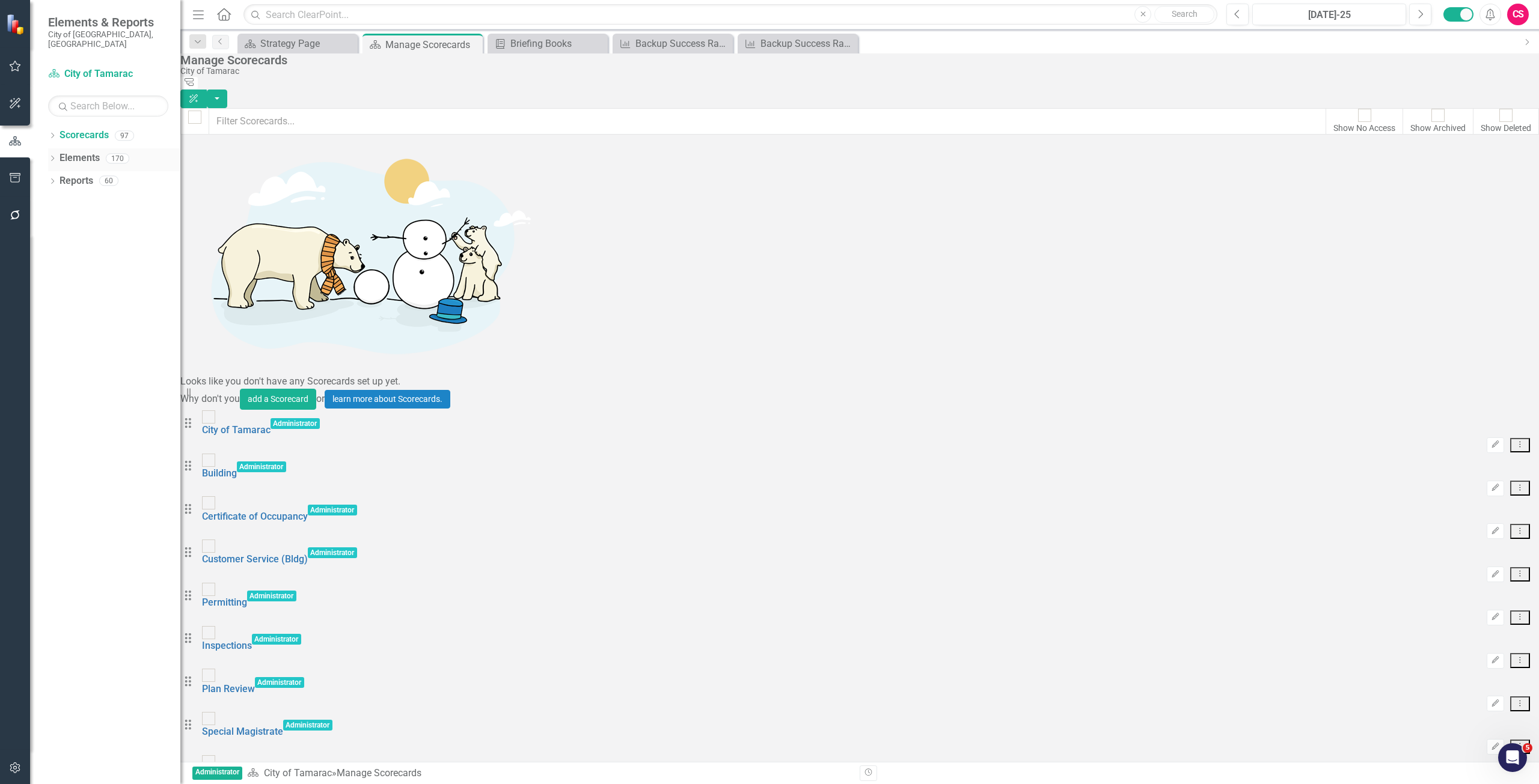
click at [76, 152] on link "Elements" at bounding box center [79, 159] width 40 height 14
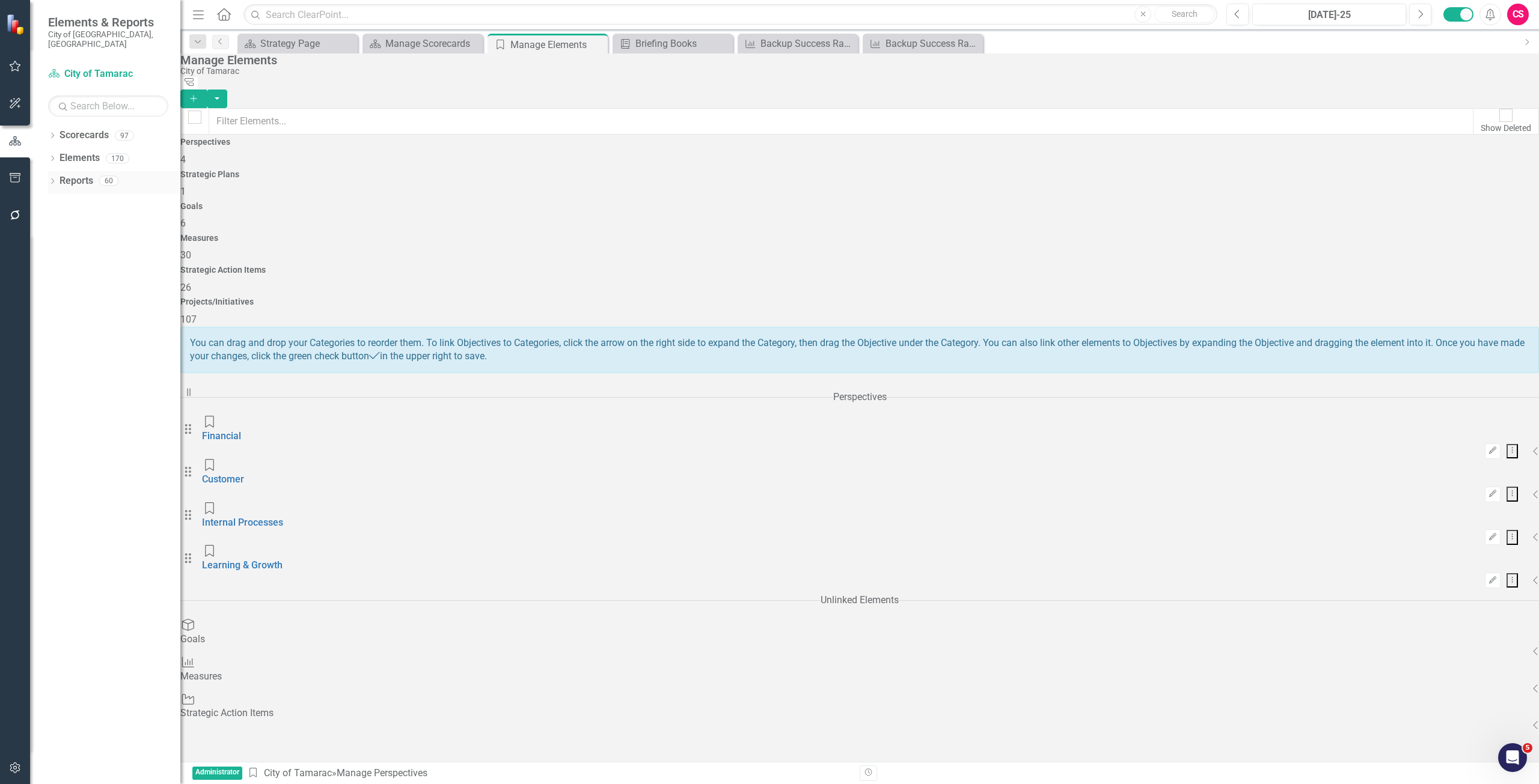
click at [81, 178] on link "Reports" at bounding box center [76, 182] width 34 height 14
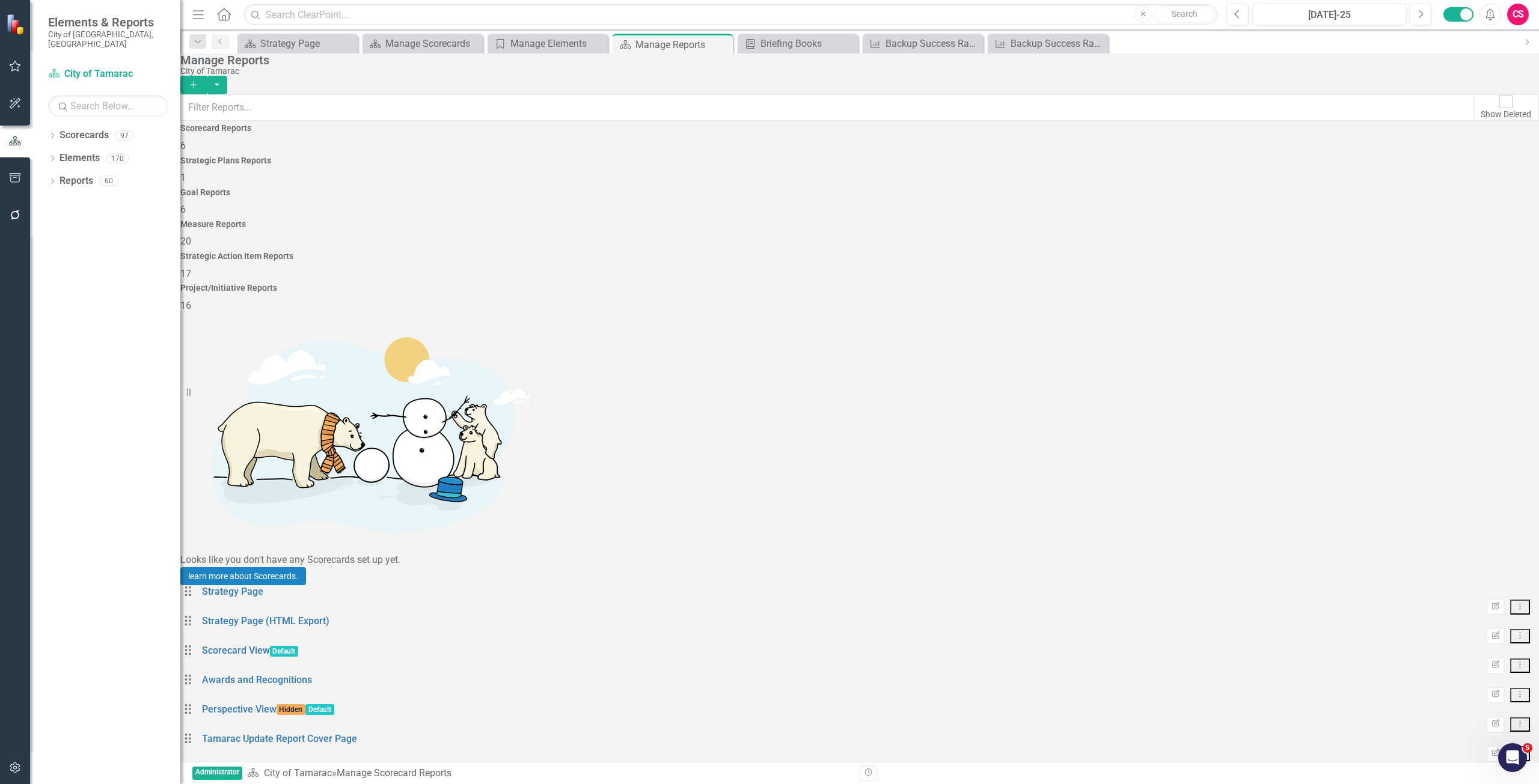
click at [1001, 220] on h4 "Measure Reports" at bounding box center [859, 224] width 1359 height 9
click at [262, 586] on link "Citywide Scorecard Rollup" at bounding box center [259, 591] width 113 height 12
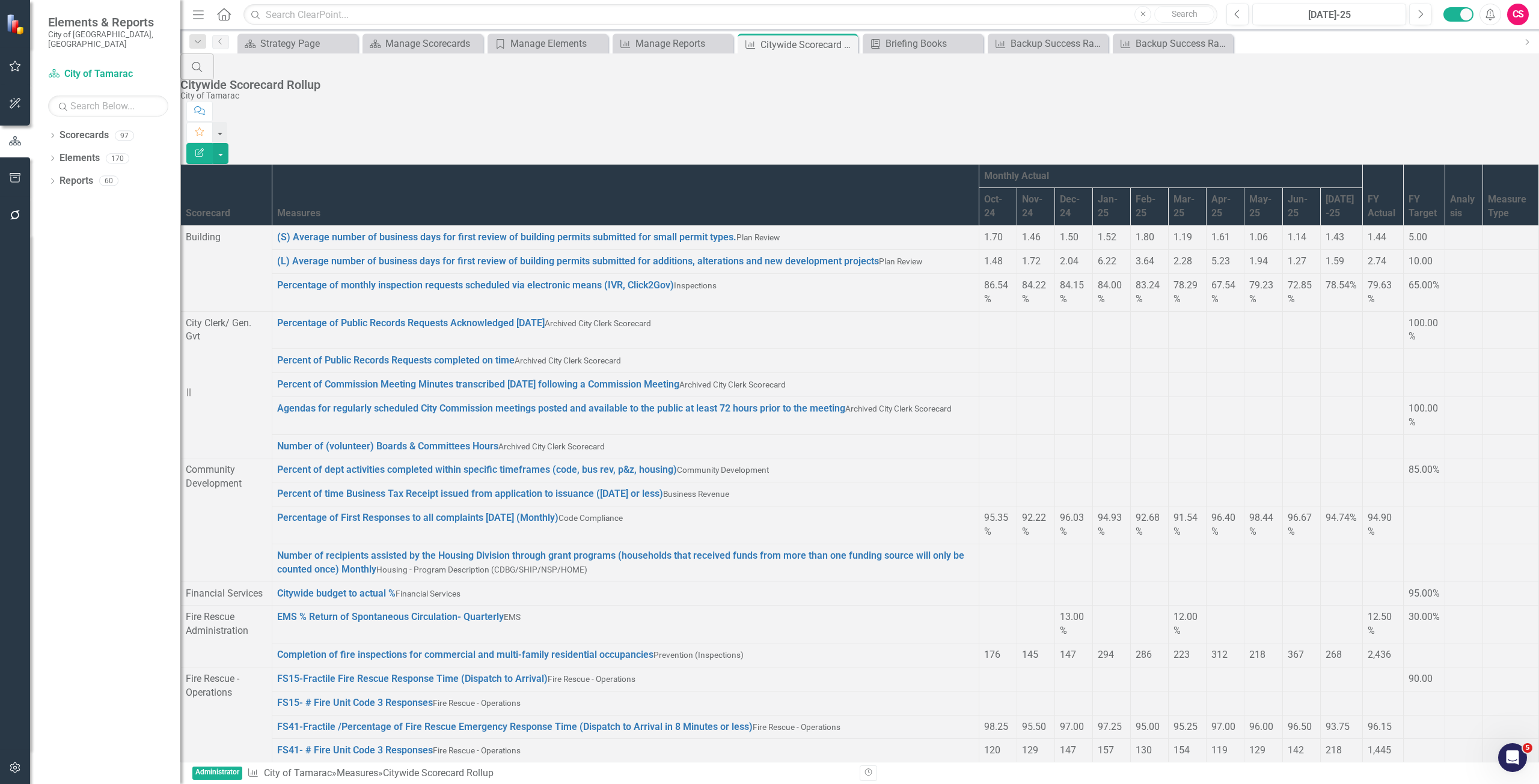
scroll to position [2512, 0]
click at [213, 143] on button "Edit Report" at bounding box center [200, 153] width 27 height 21
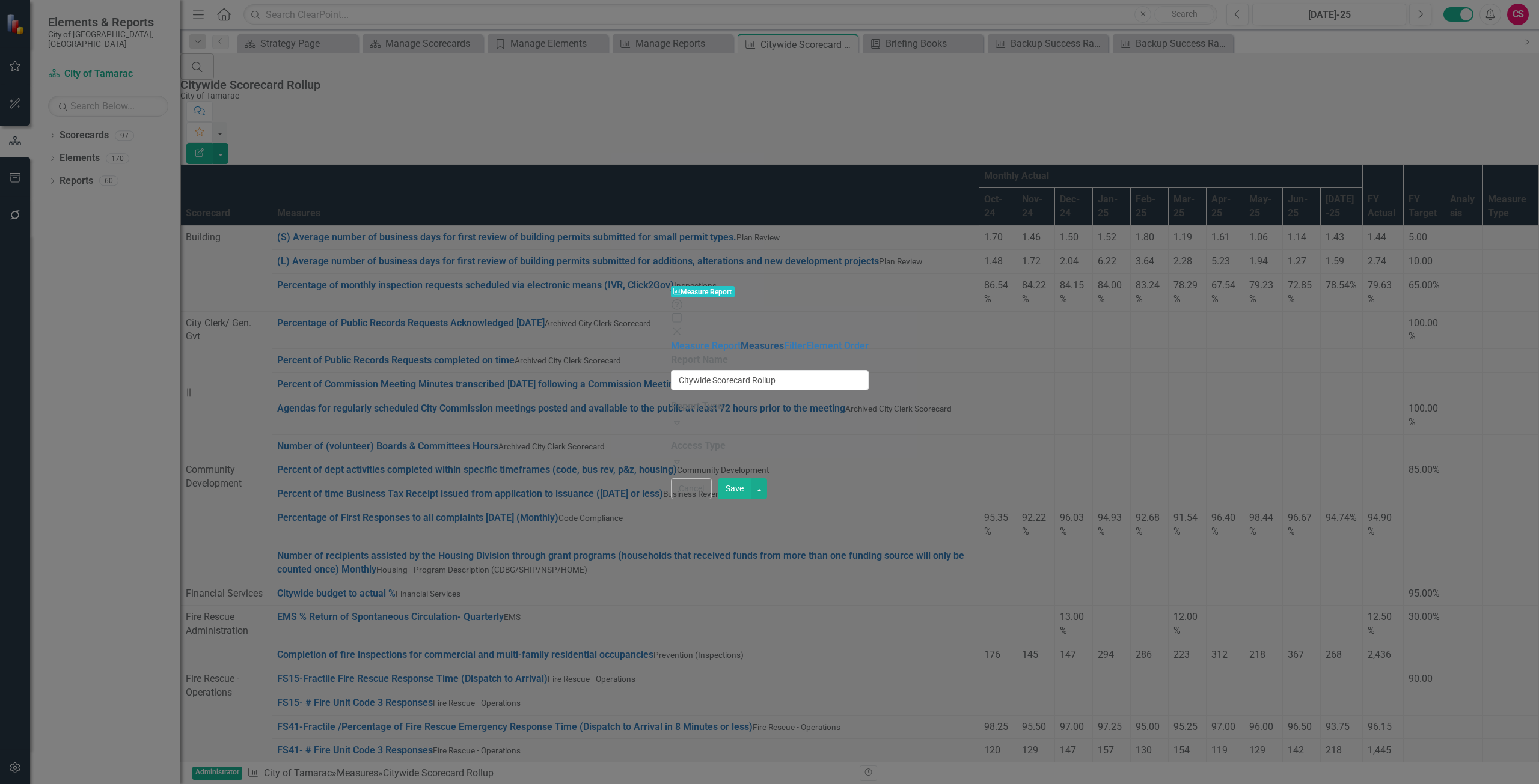
click at [740, 340] on link "Measures" at bounding box center [762, 346] width 43 height 12
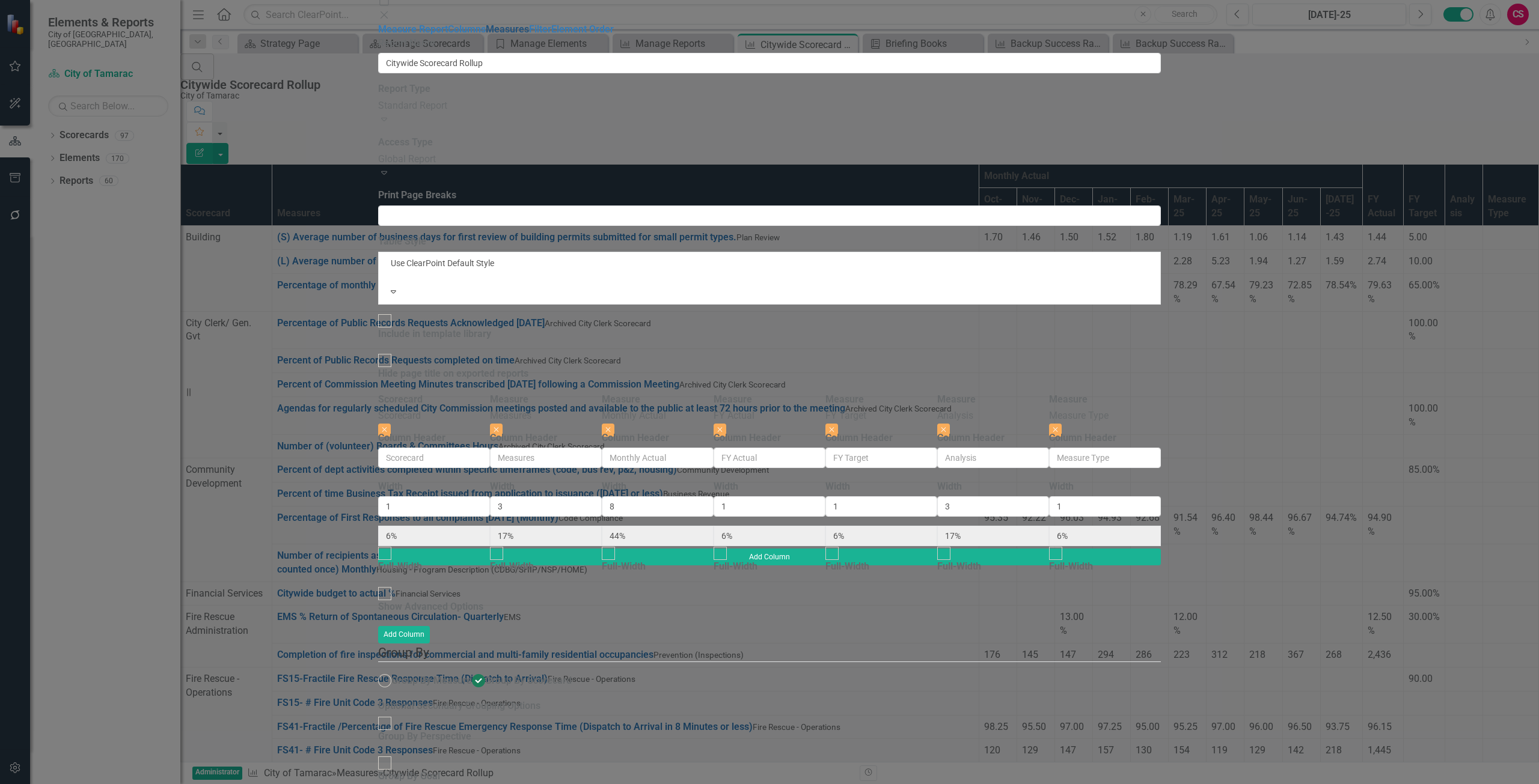
click at [485, 35] on link "Measures" at bounding box center [507, 29] width 43 height 12
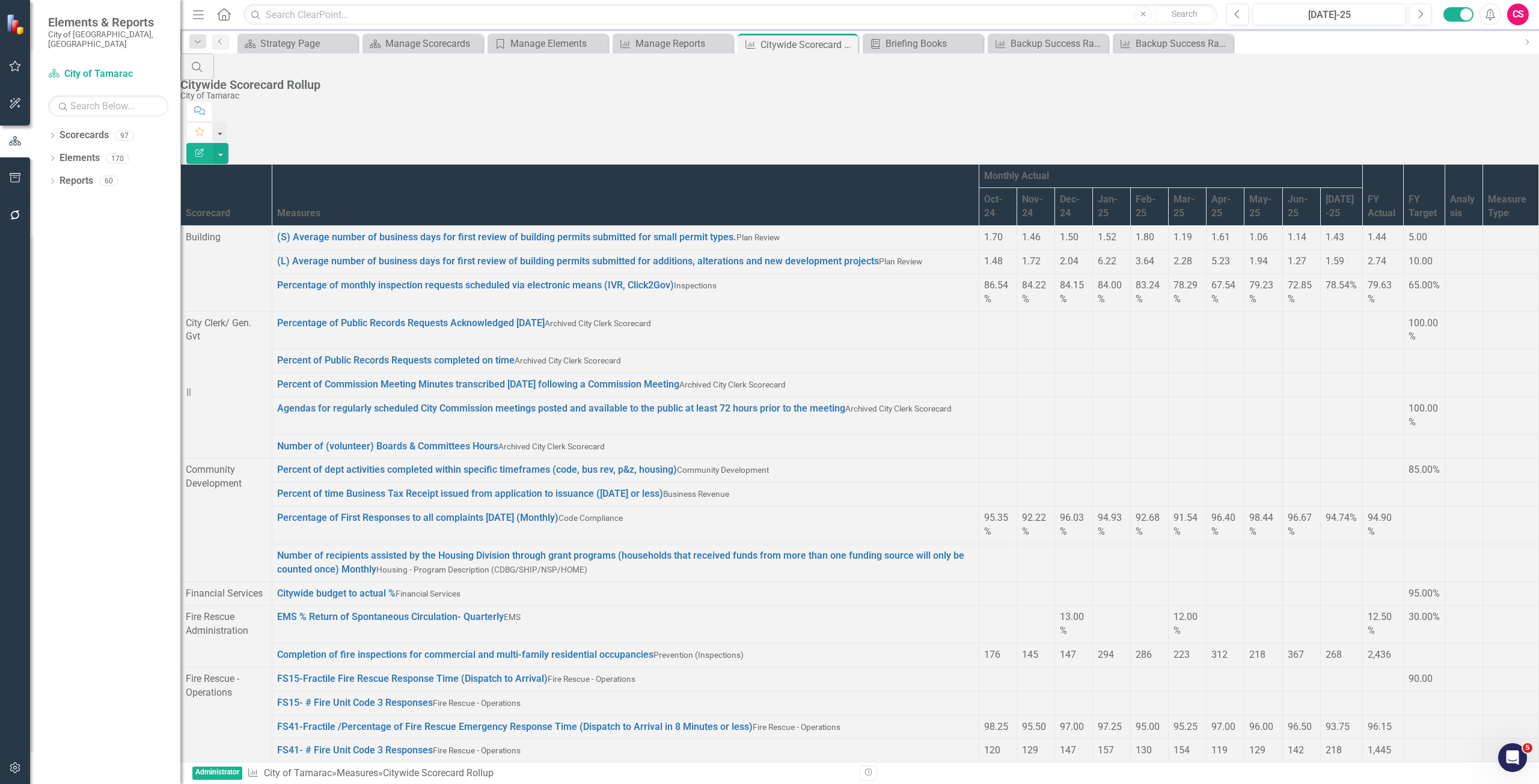
click at [213, 143] on button "Edit Report" at bounding box center [200, 153] width 27 height 21
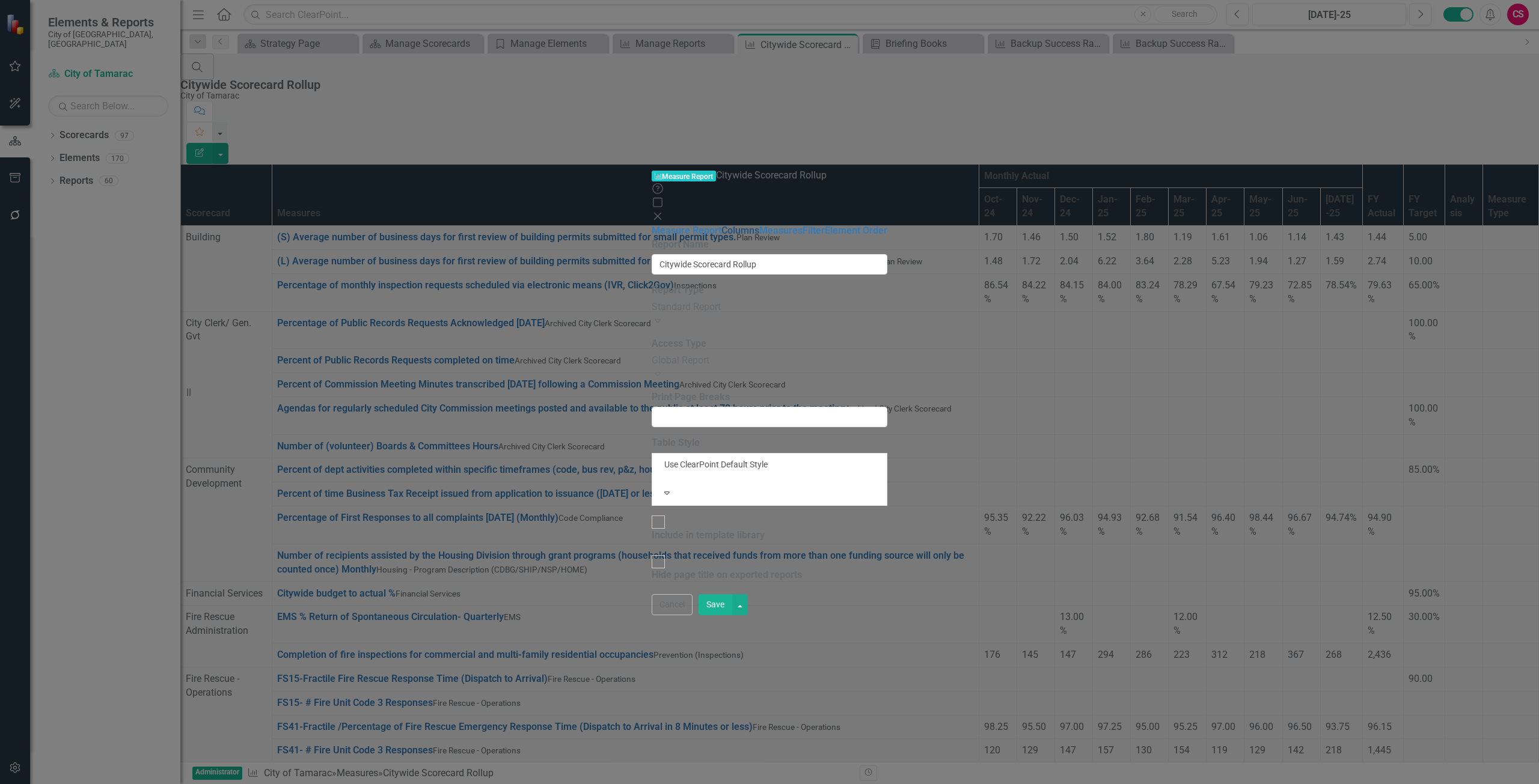
click at [722, 225] on link "Columns" at bounding box center [740, 230] width 38 height 12
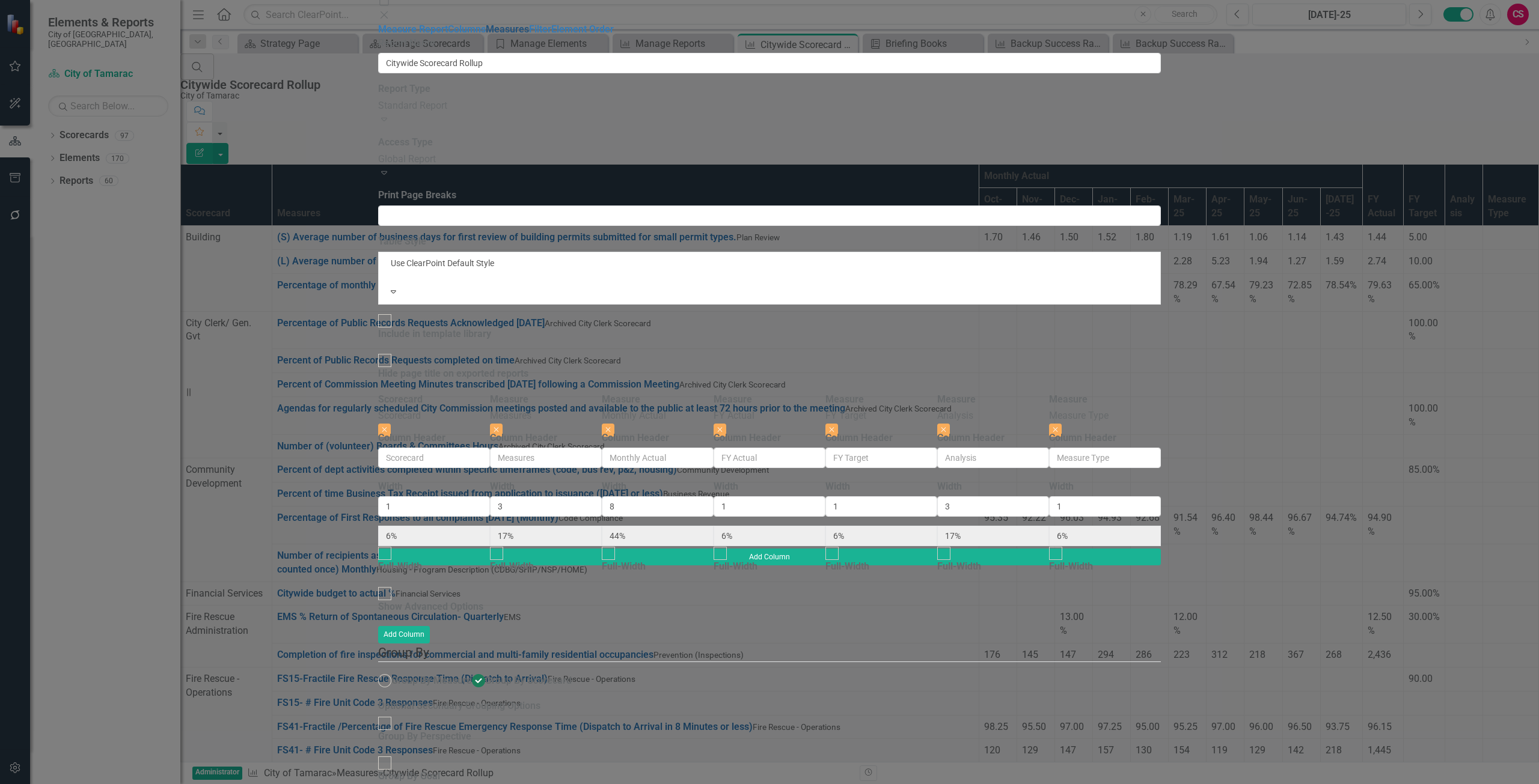
click at [485, 35] on link "Measures" at bounding box center [507, 29] width 43 height 12
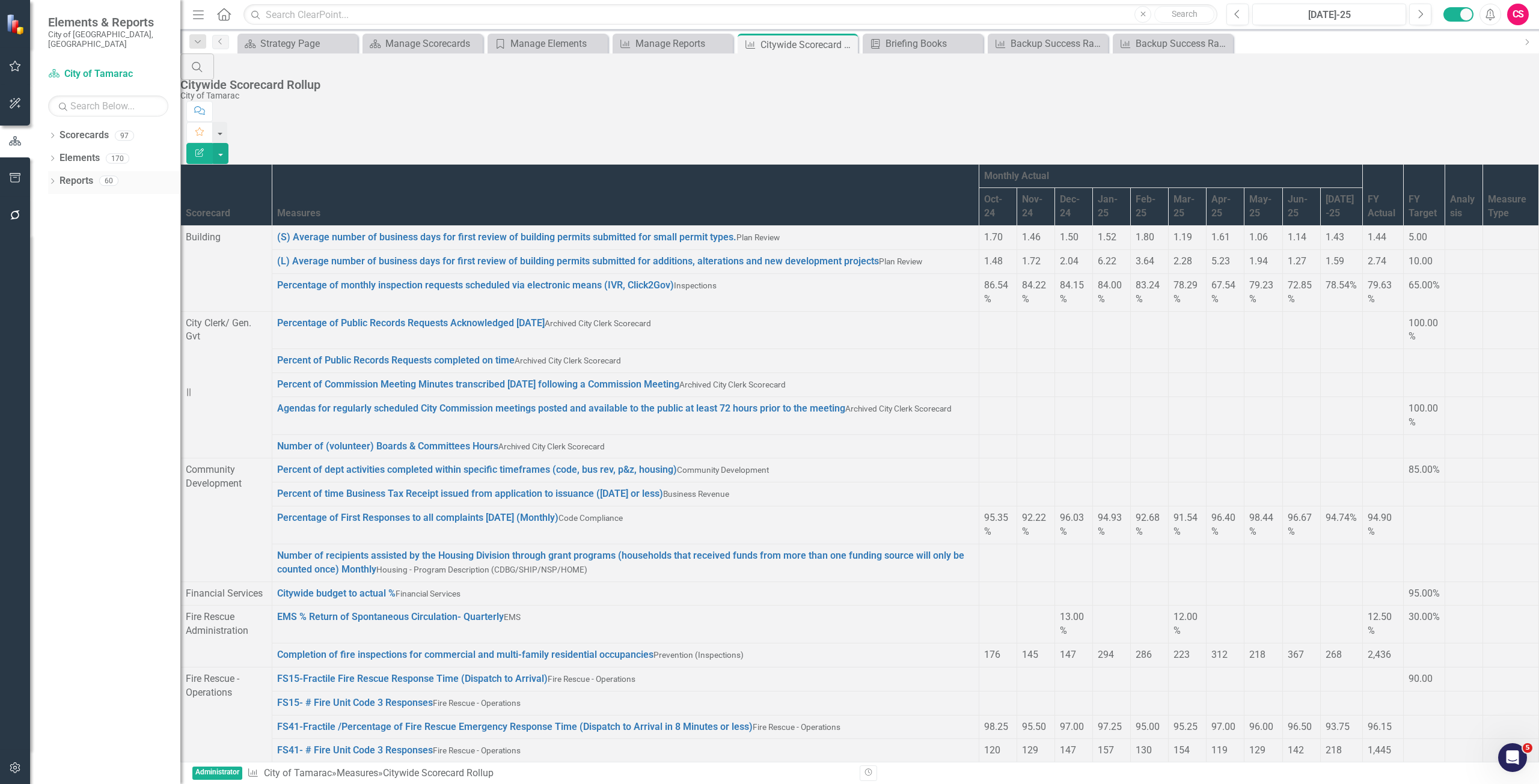
click at [85, 175] on link "Reports" at bounding box center [76, 182] width 34 height 14
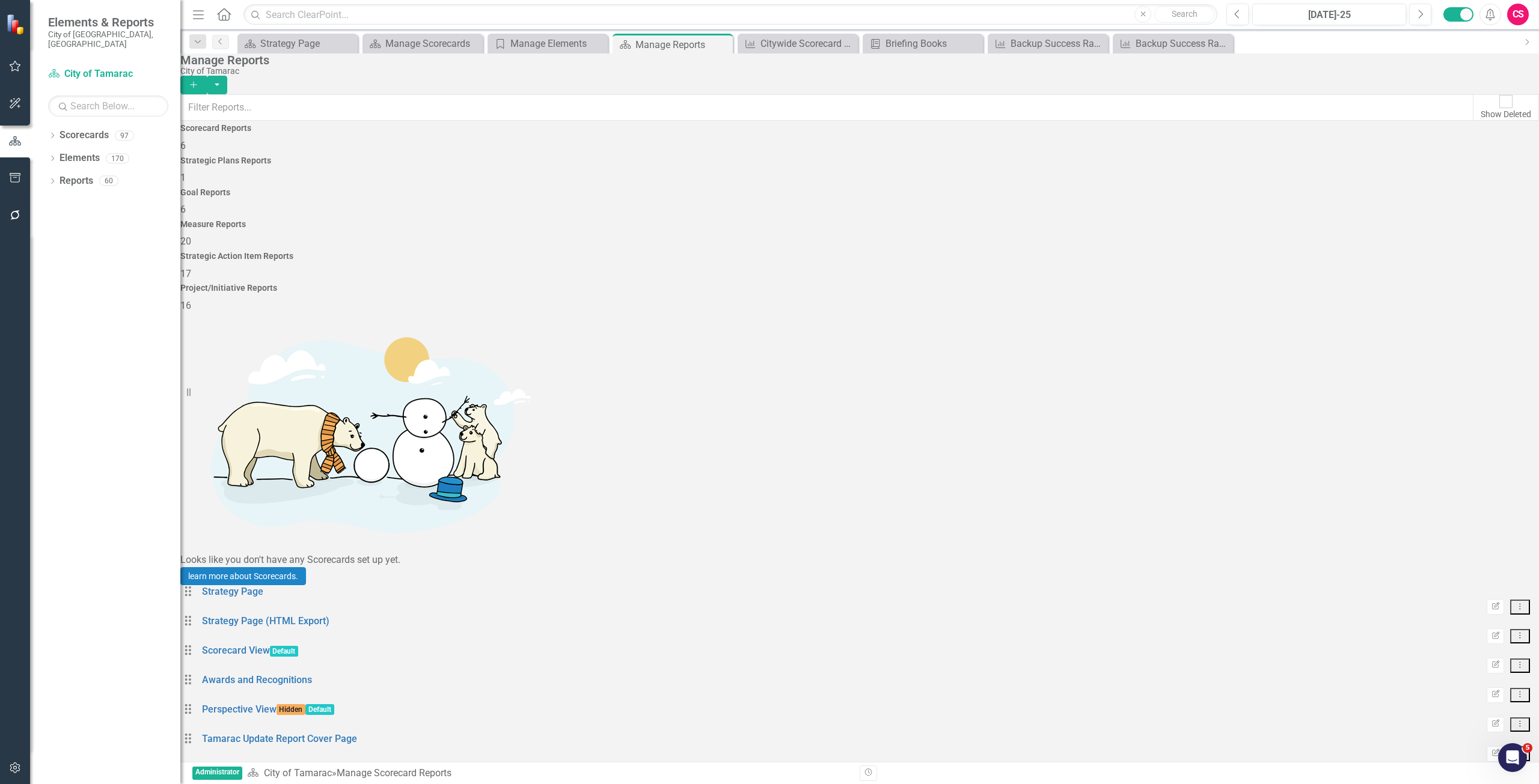
click at [961, 220] on h4 "Measure Reports" at bounding box center [859, 224] width 1359 height 9
click at [70, 152] on link "Elements" at bounding box center [79, 159] width 40 height 14
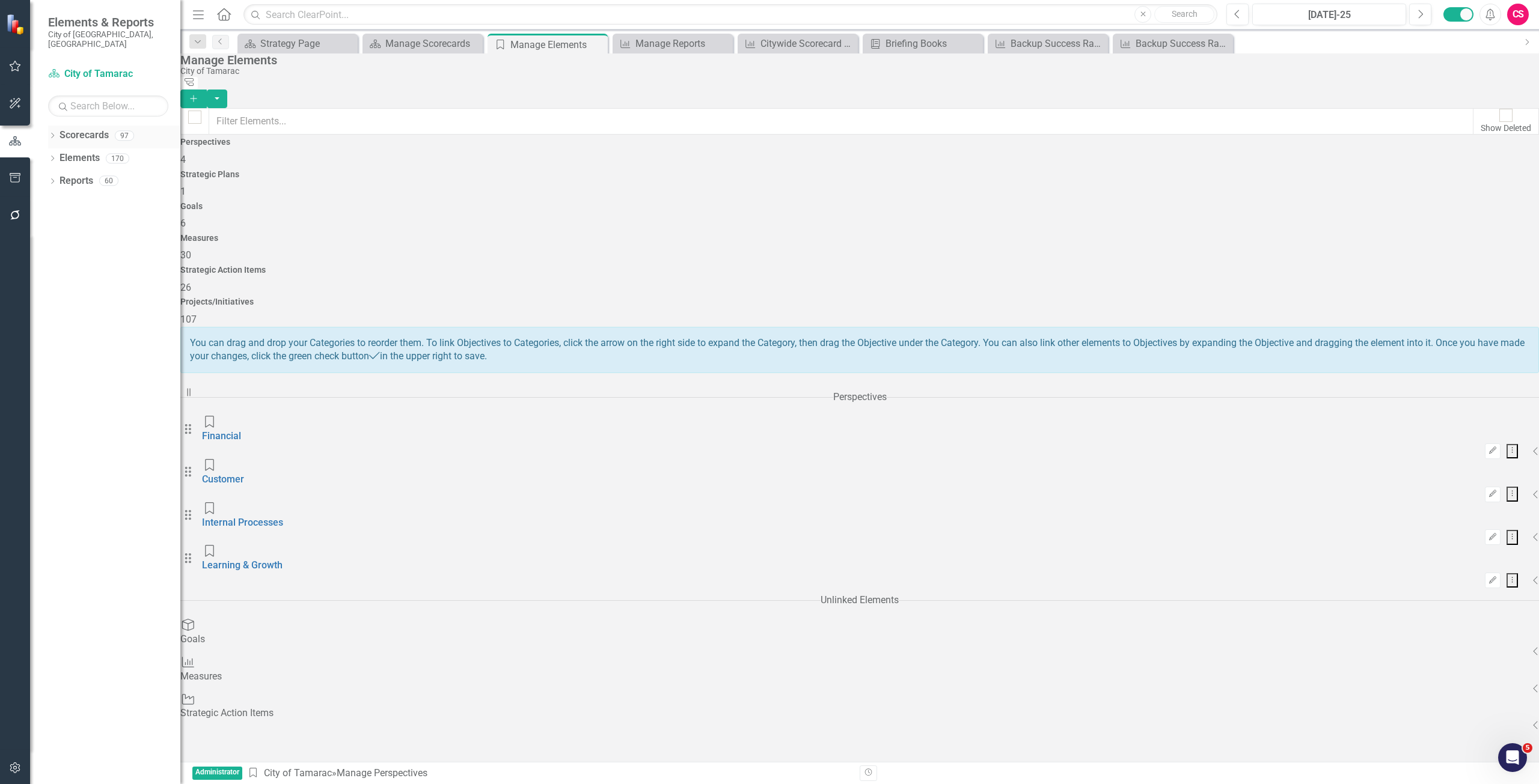
click at [83, 129] on link "Scorecards" at bounding box center [84, 136] width 50 height 14
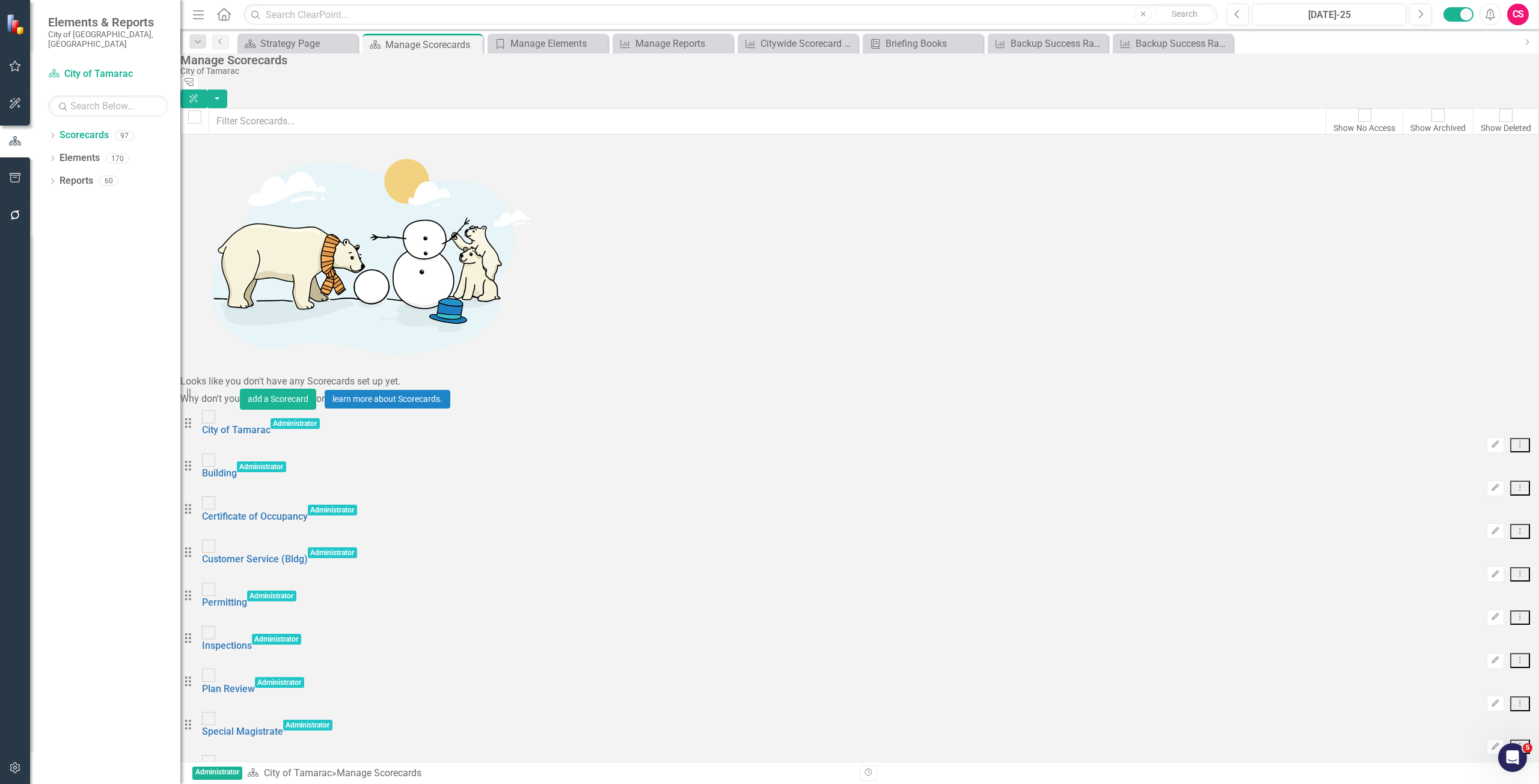
click at [274, 769] on link "City Commission" at bounding box center [238, 775] width 72 height 12
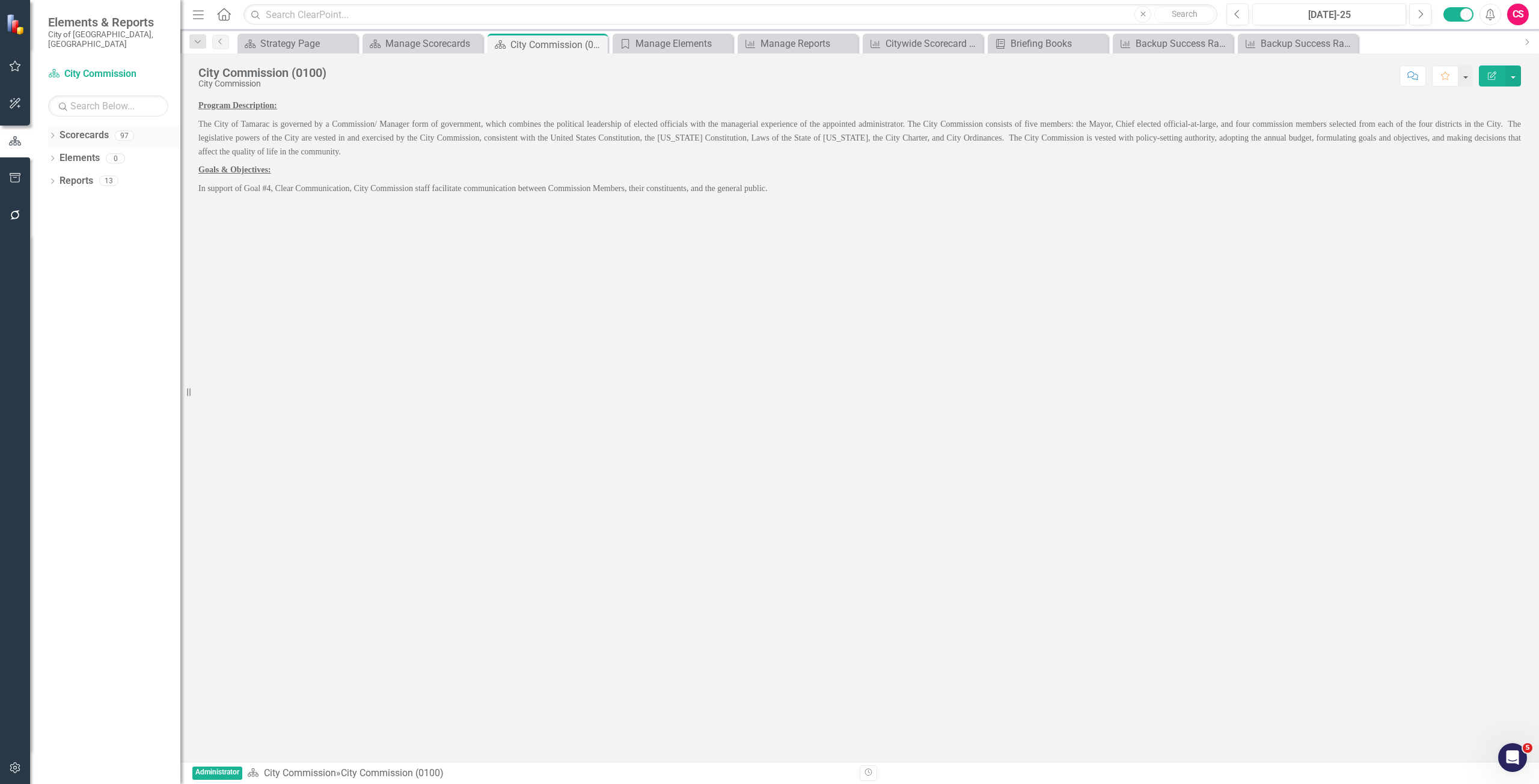
click at [78, 129] on link "Scorecards" at bounding box center [84, 136] width 50 height 14
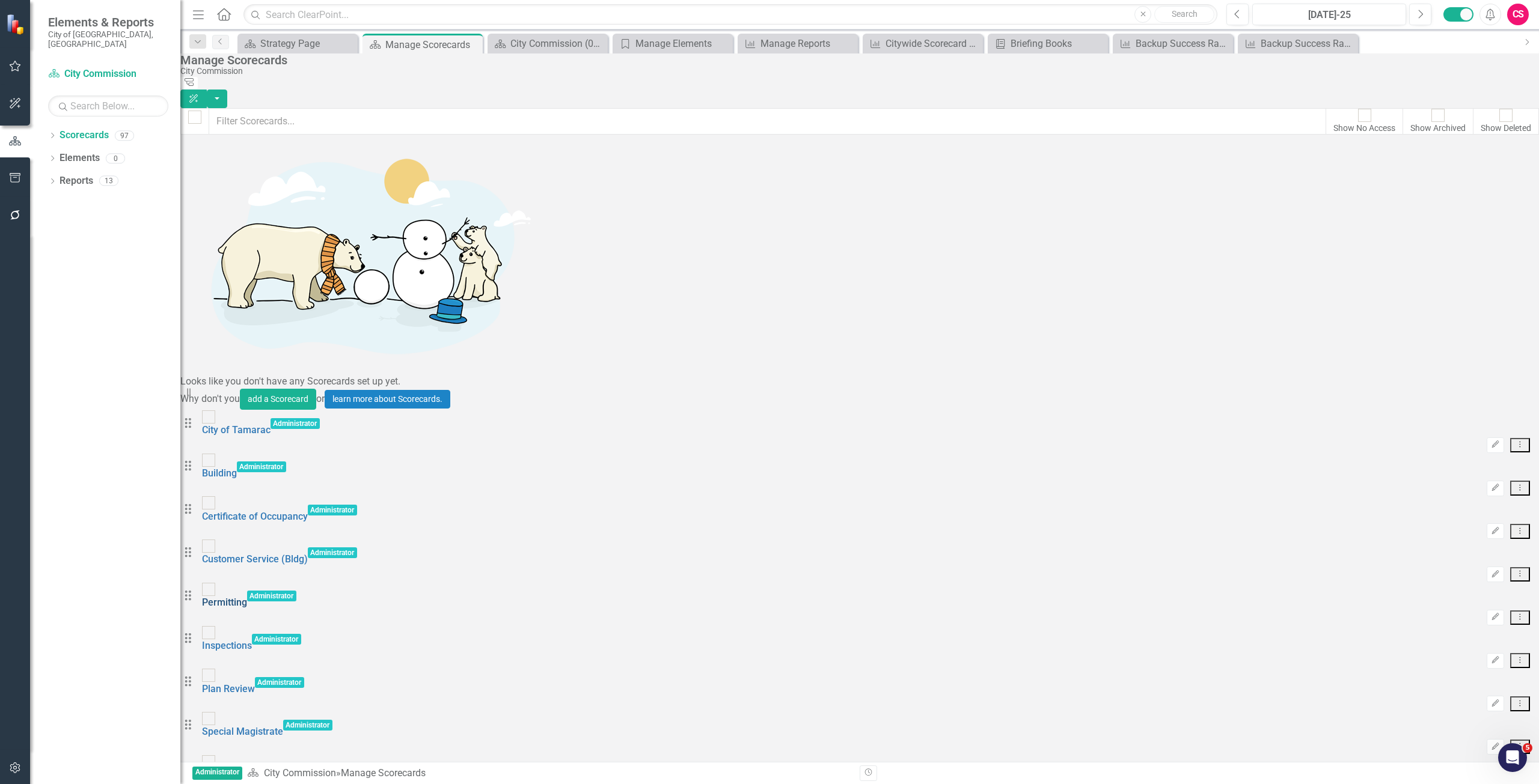
click at [247, 597] on link "Permitting" at bounding box center [224, 602] width 45 height 12
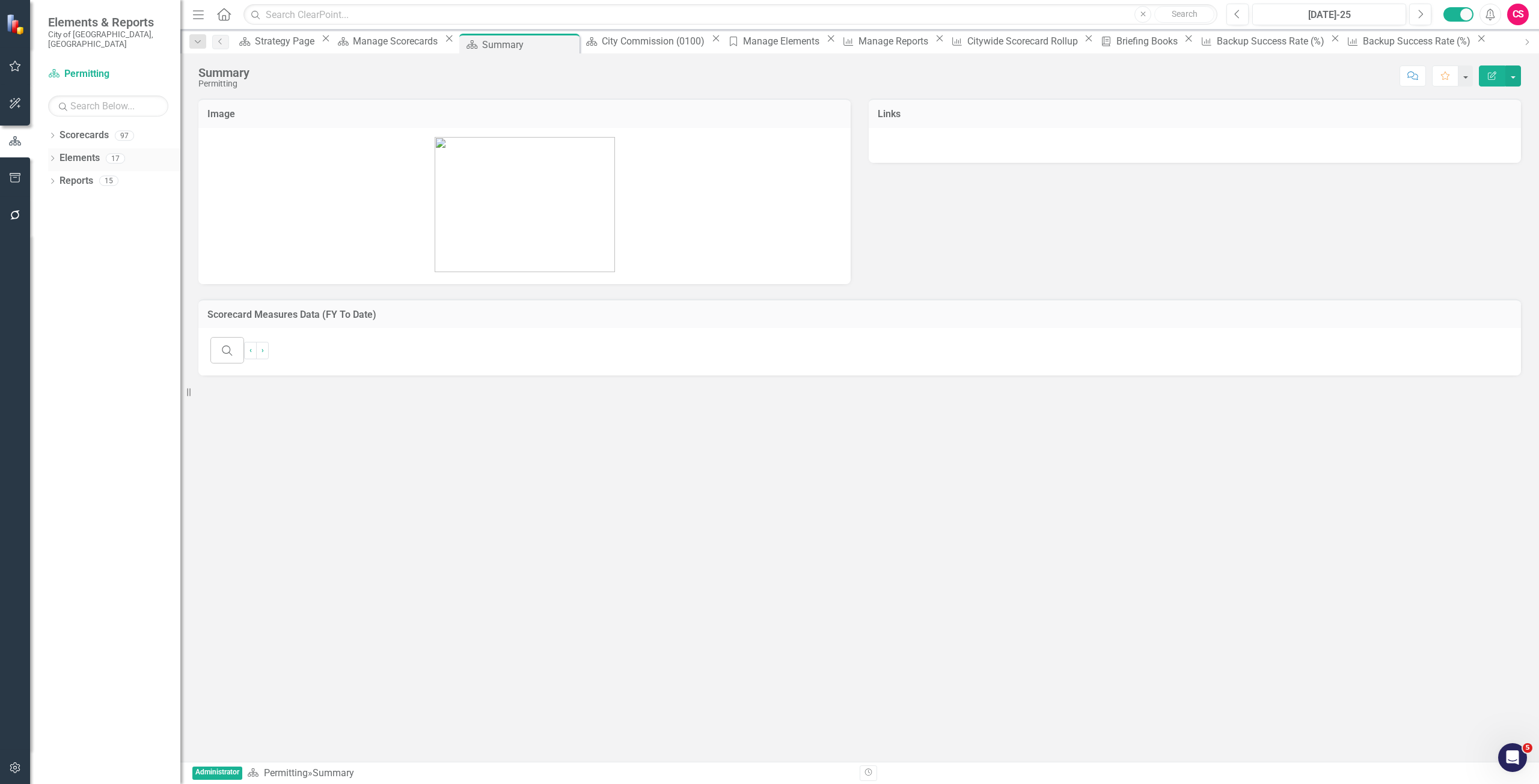
click at [69, 152] on link "Elements" at bounding box center [79, 159] width 40 height 14
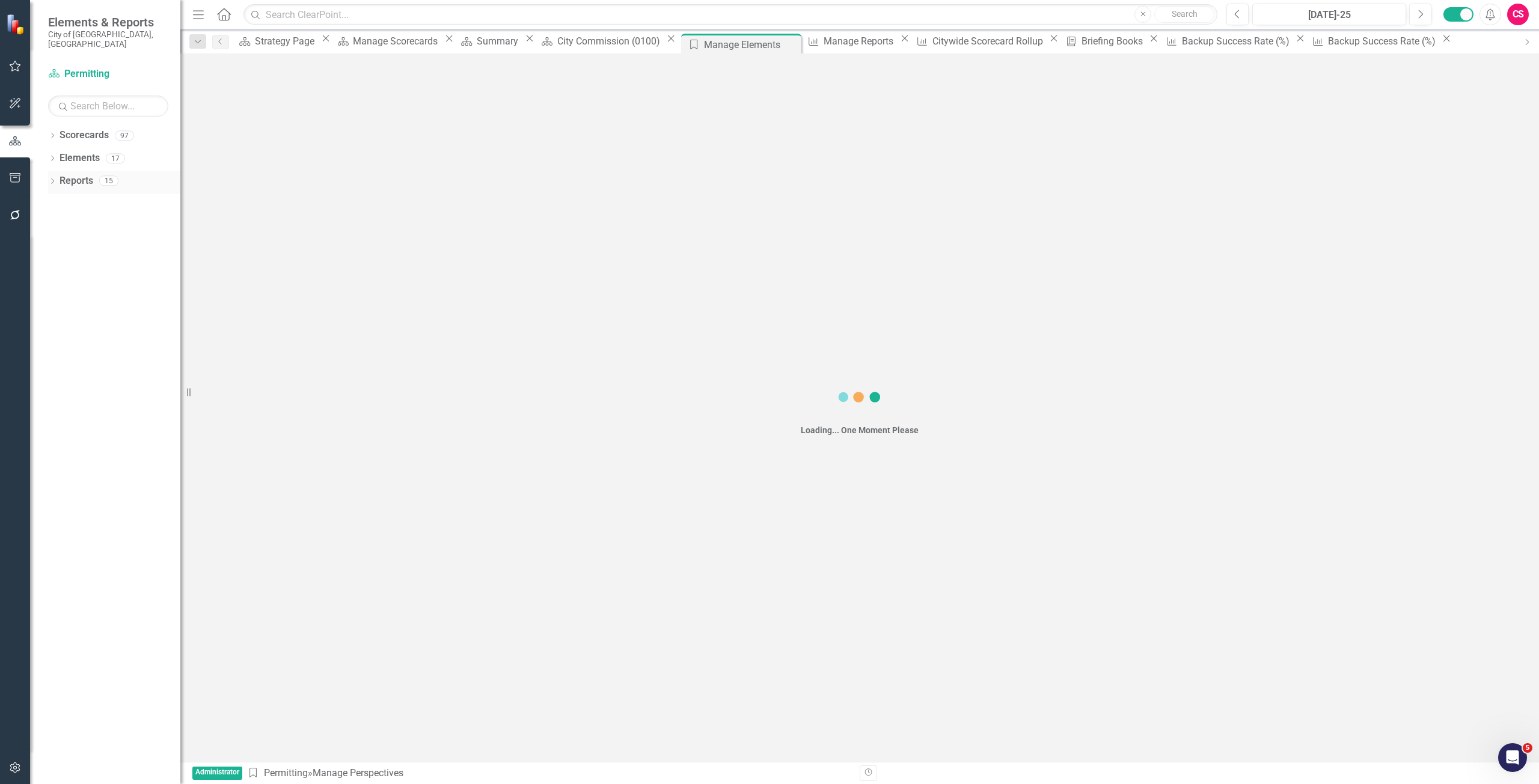
click at [81, 175] on link "Reports" at bounding box center [76, 182] width 34 height 14
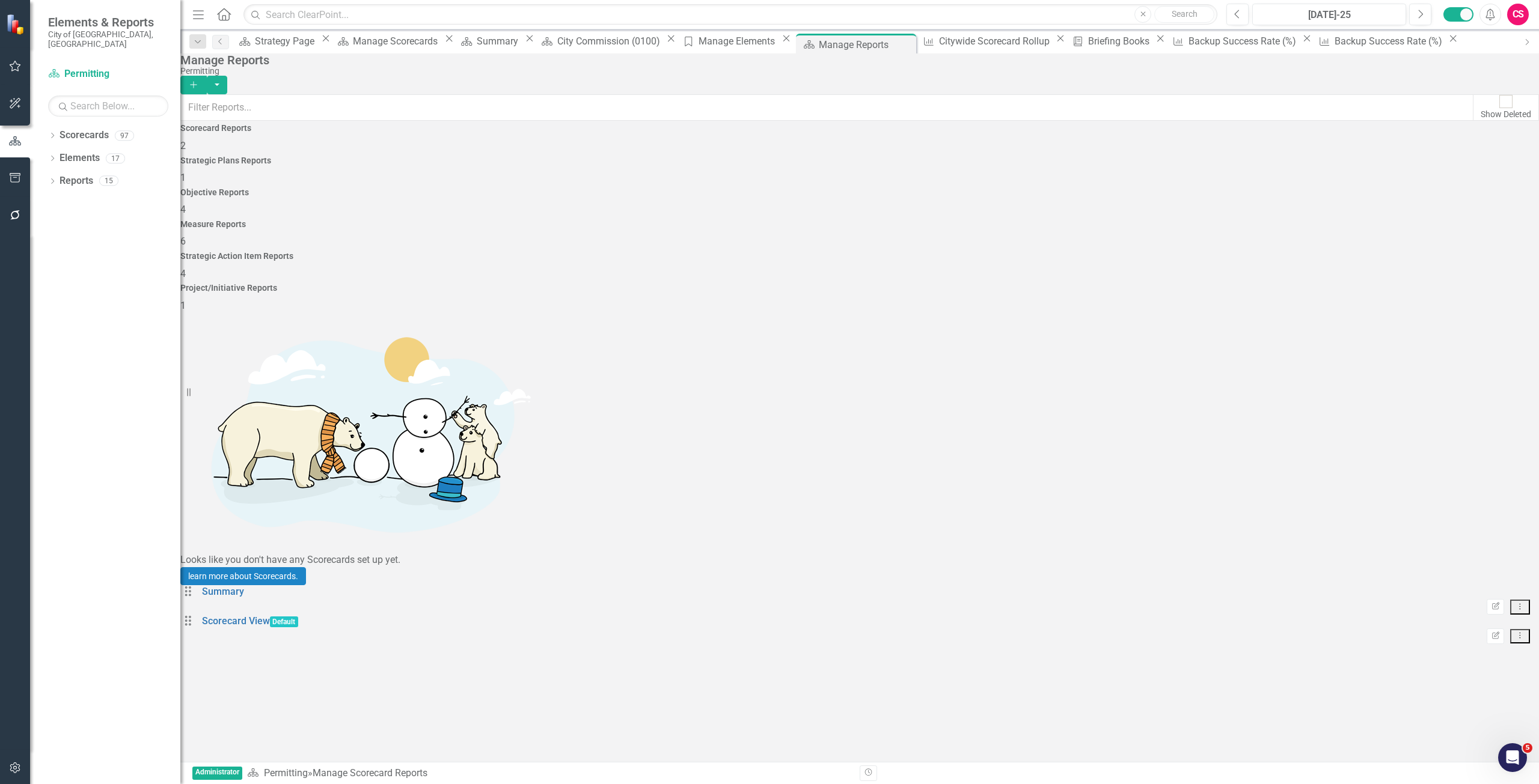
click at [1036, 220] on div "Measure Reports 6" at bounding box center [859, 234] width 1359 height 29
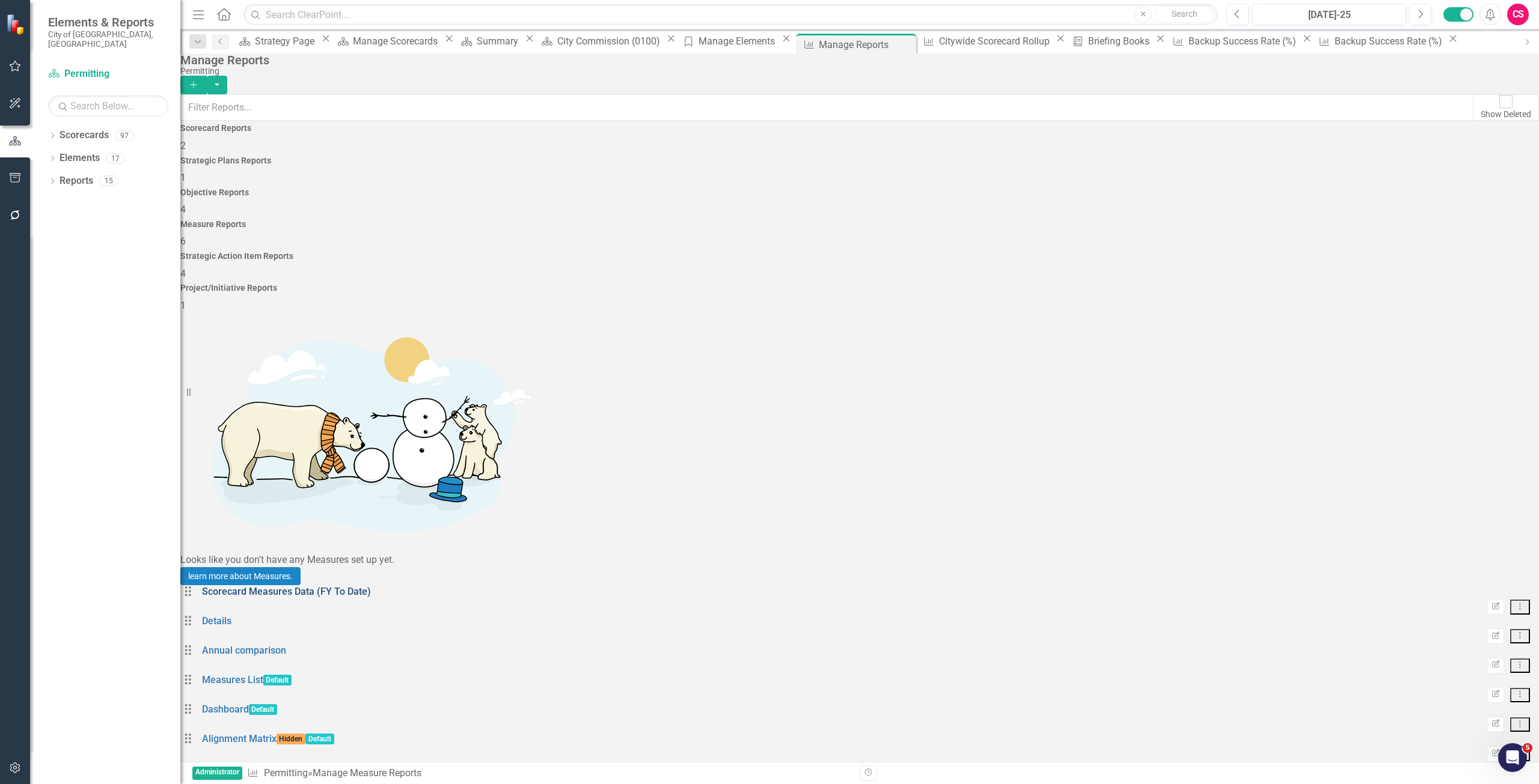
click at [312, 586] on link "Scorecard Measures Data (FY To Date)" at bounding box center [286, 591] width 169 height 12
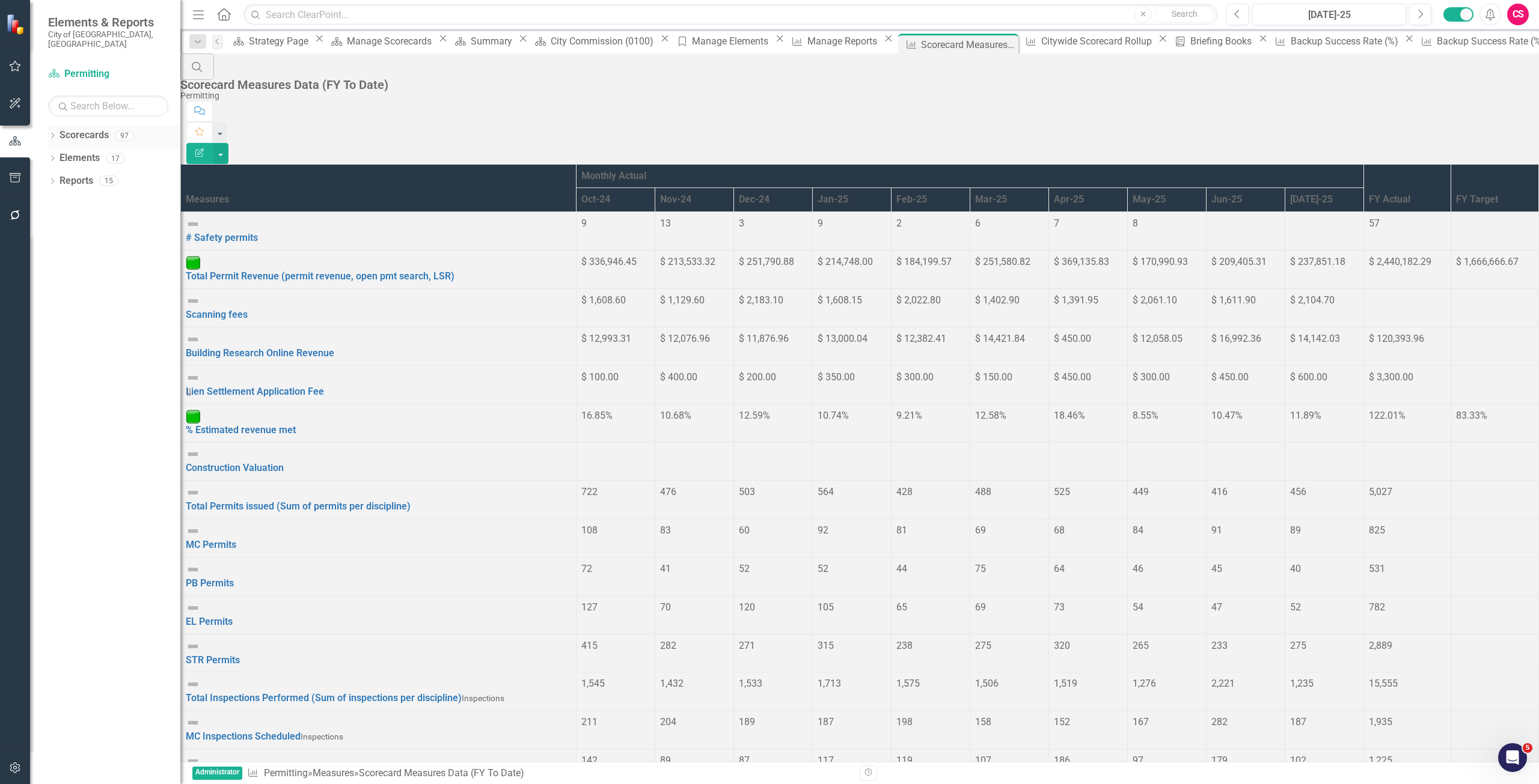
click at [100, 131] on link "Scorecards" at bounding box center [84, 136] width 50 height 14
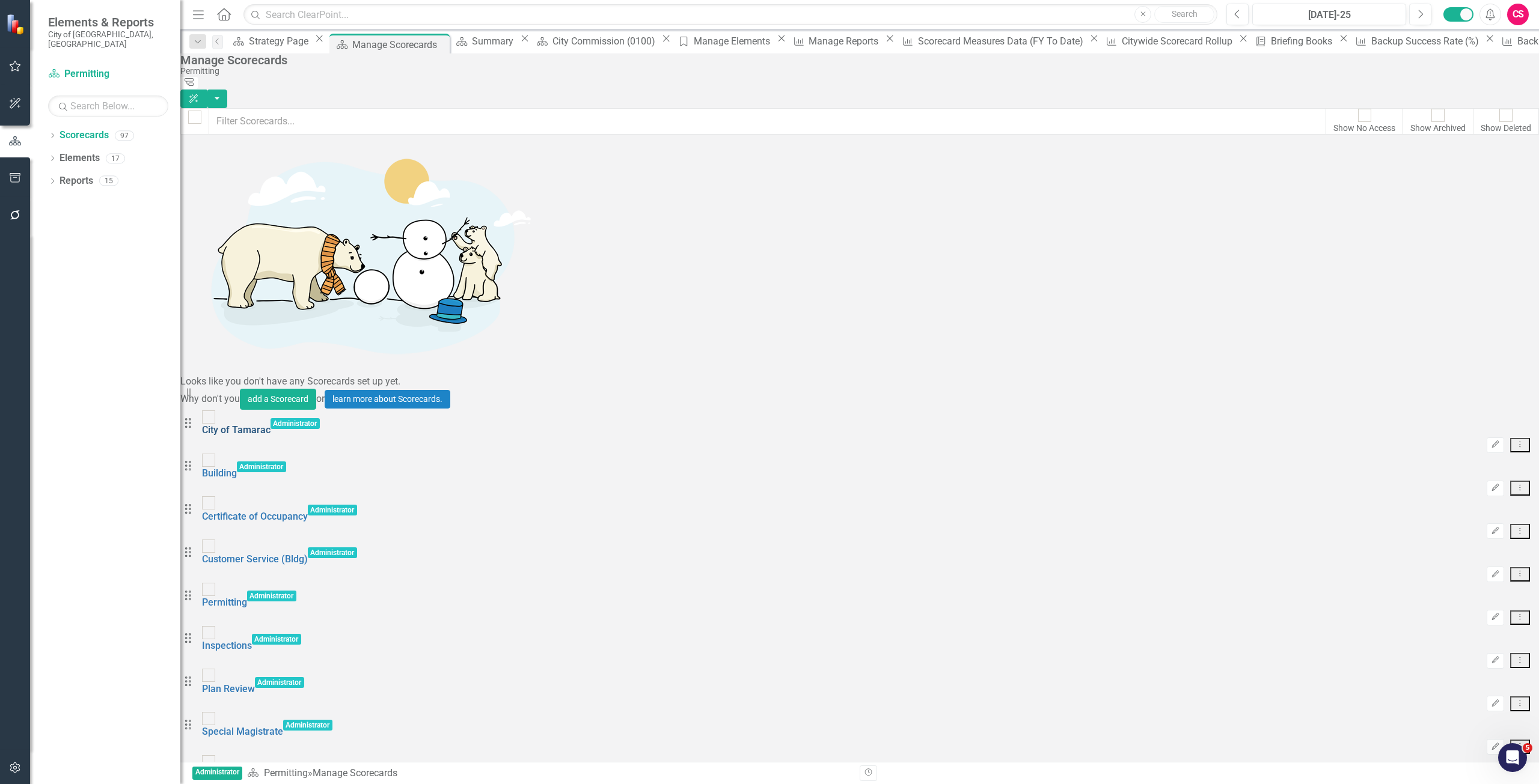
click at [271, 425] on link "City of Tamarac" at bounding box center [236, 430] width 68 height 12
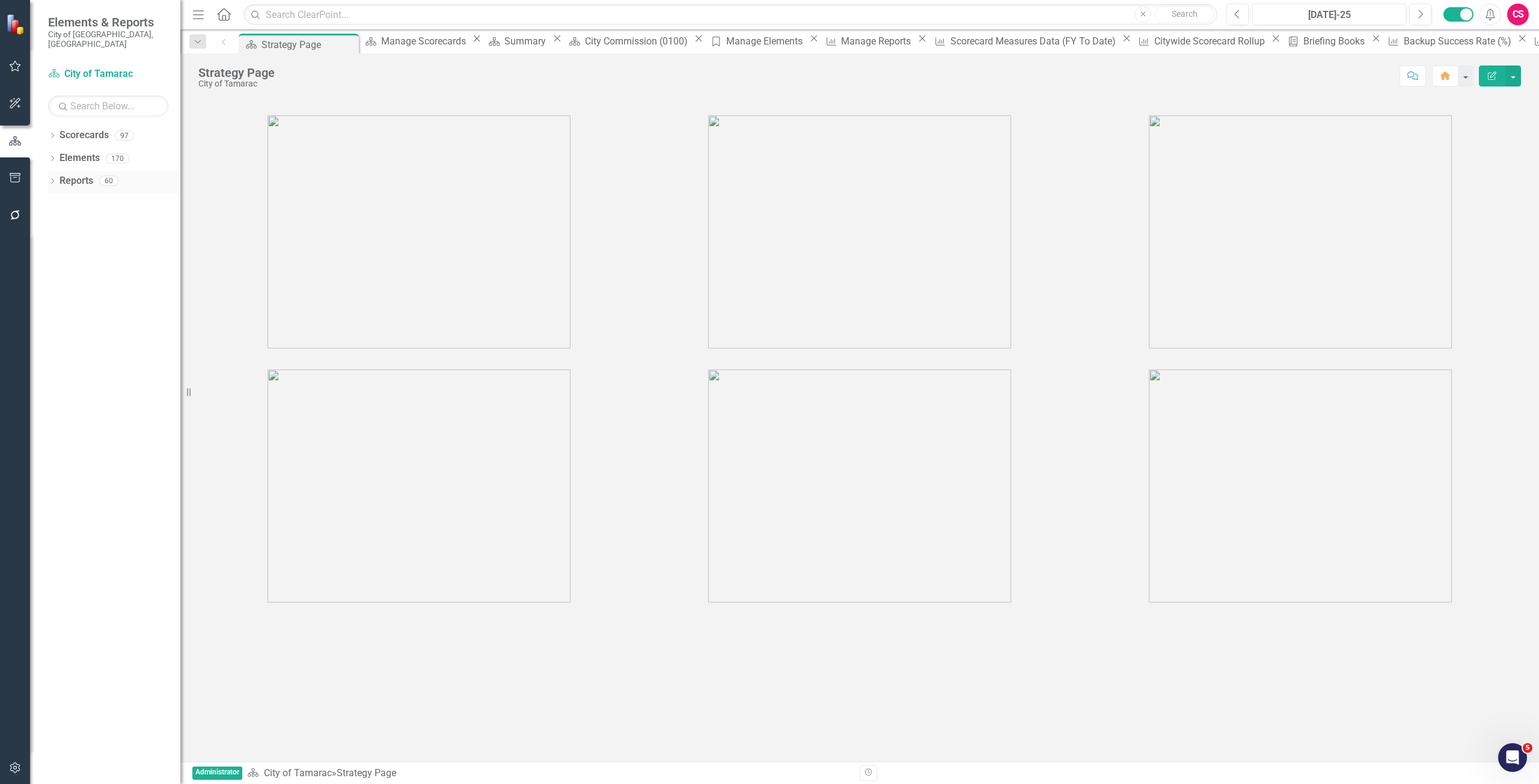
click at [77, 175] on link "Reports" at bounding box center [76, 182] width 34 height 14
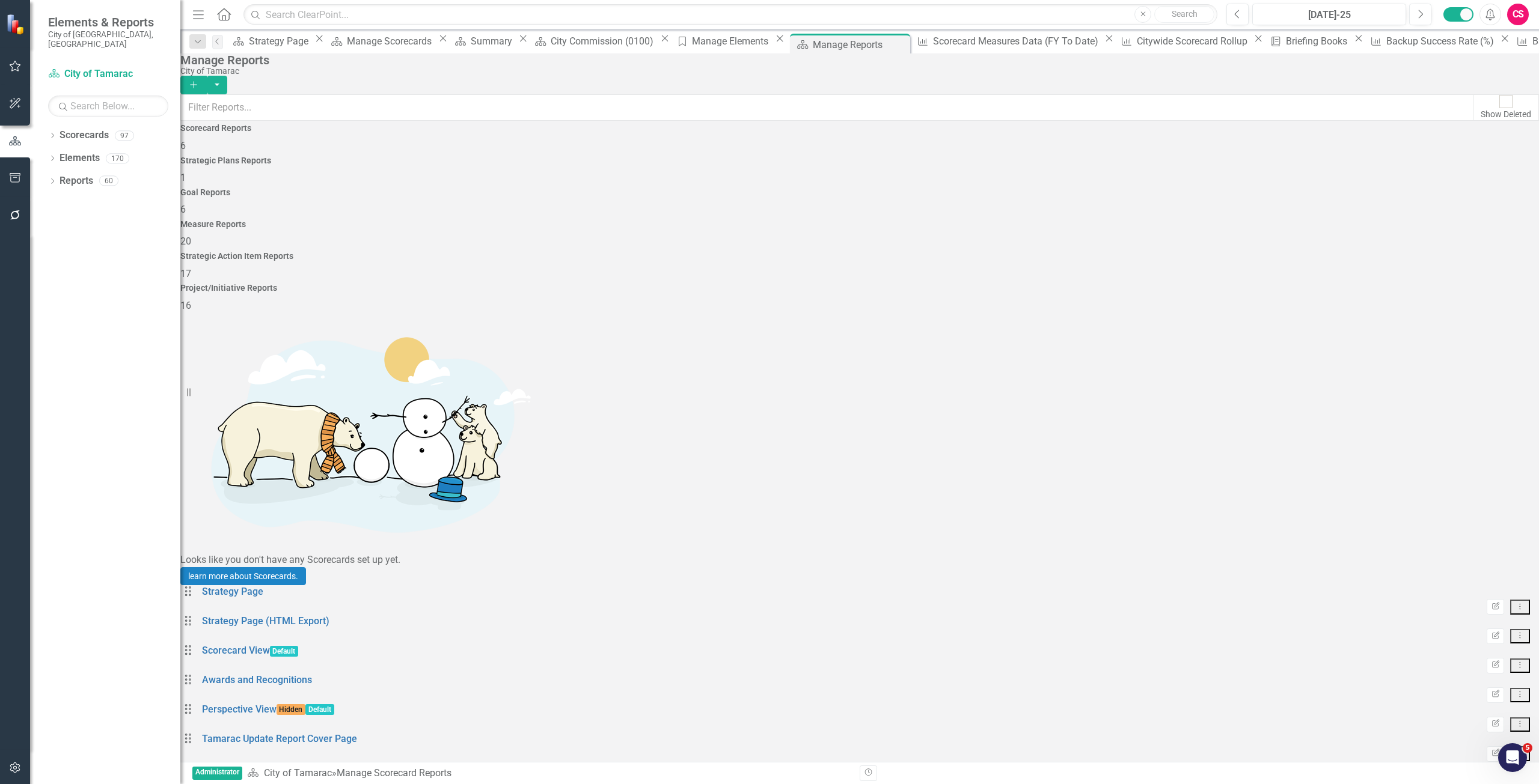
click at [1052, 220] on div "Measure Reports 20" at bounding box center [859, 234] width 1359 height 29
click at [199, 80] on icon "Add" at bounding box center [194, 84] width 11 height 9
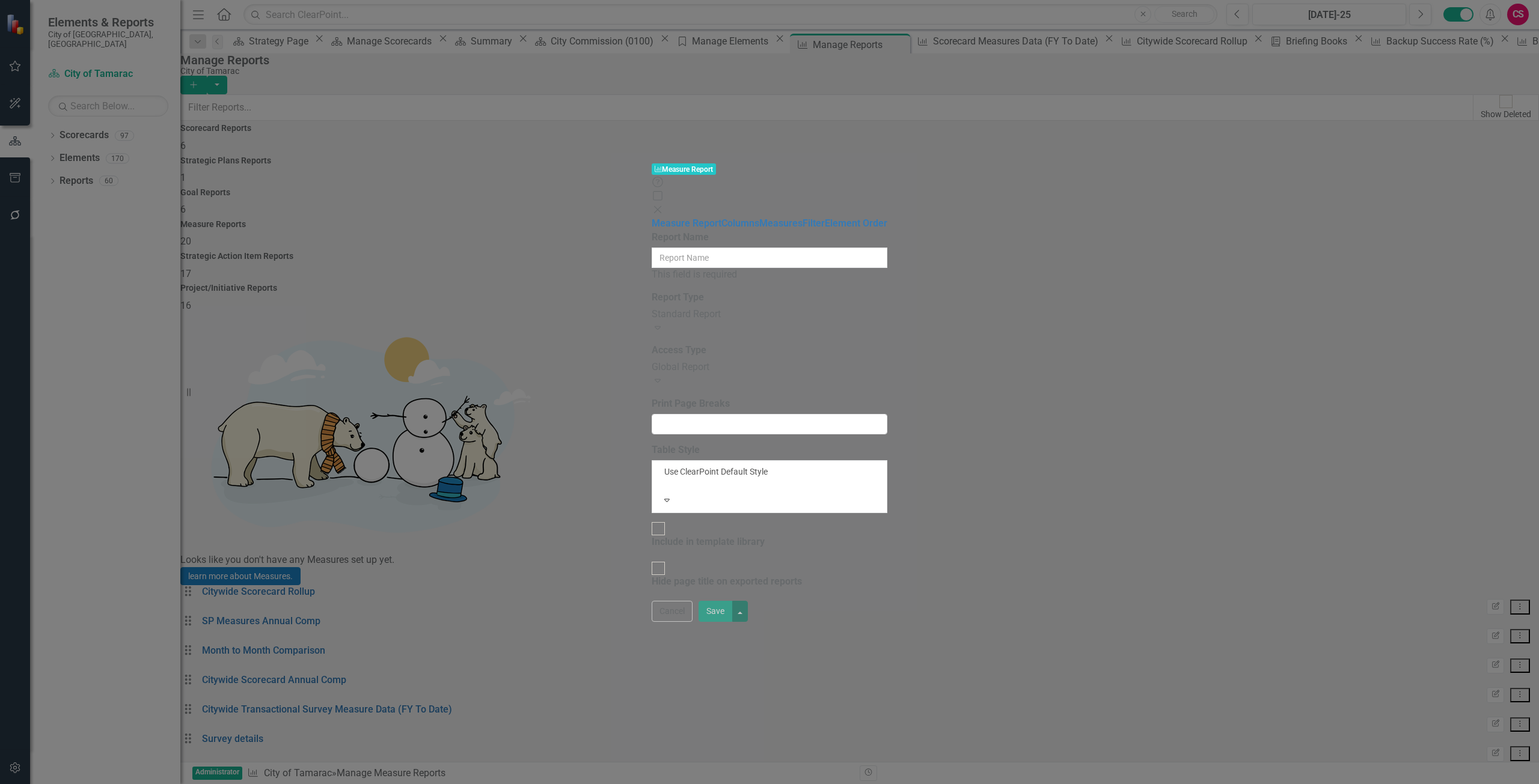
click at [651, 230] on div "Report Name This field is required" at bounding box center [770, 256] width 236 height 51
click at [651, 248] on input "Report Name" at bounding box center [770, 258] width 236 height 20
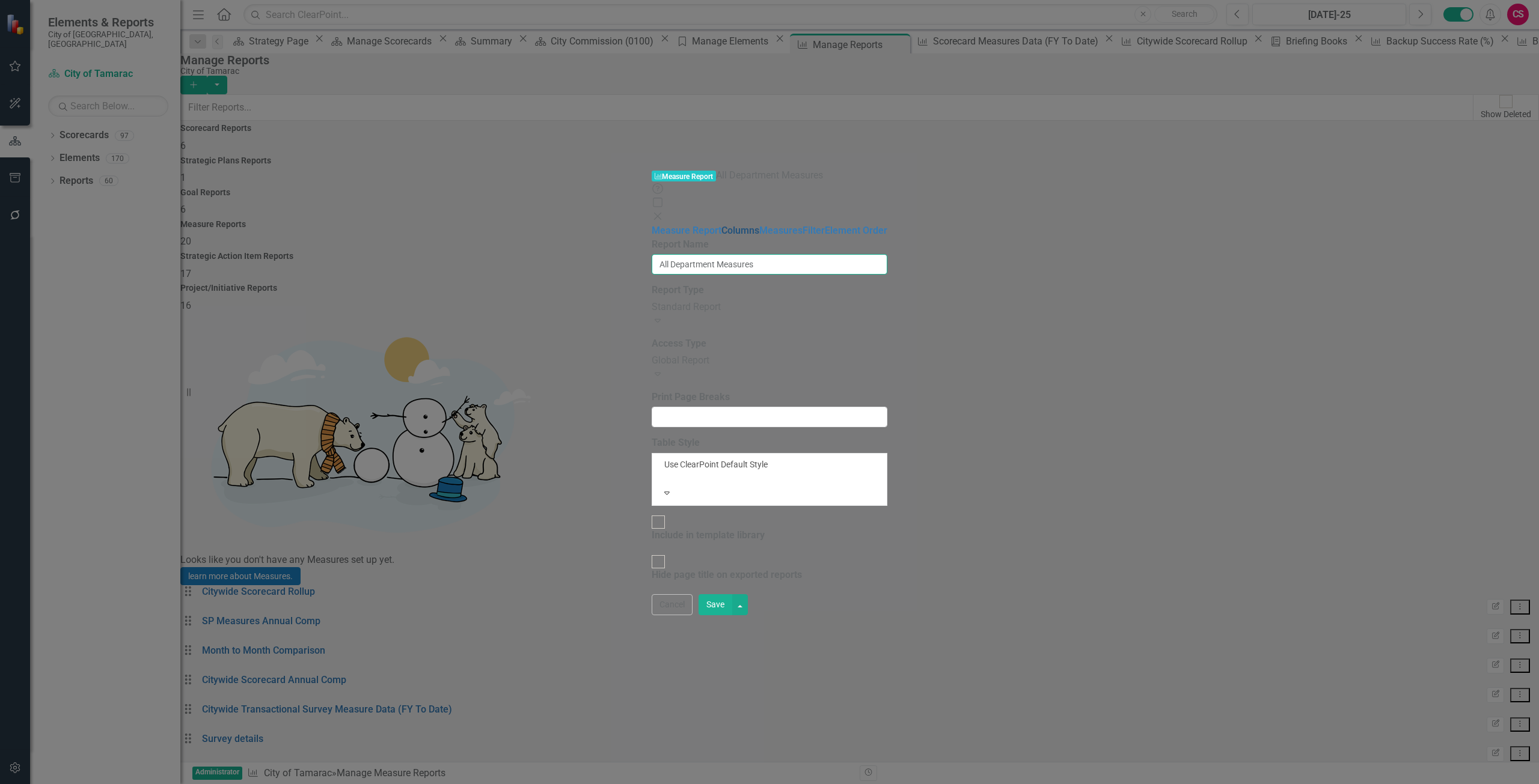
type input "All Department Measures"
click at [722, 225] on link "Columns" at bounding box center [740, 230] width 38 height 12
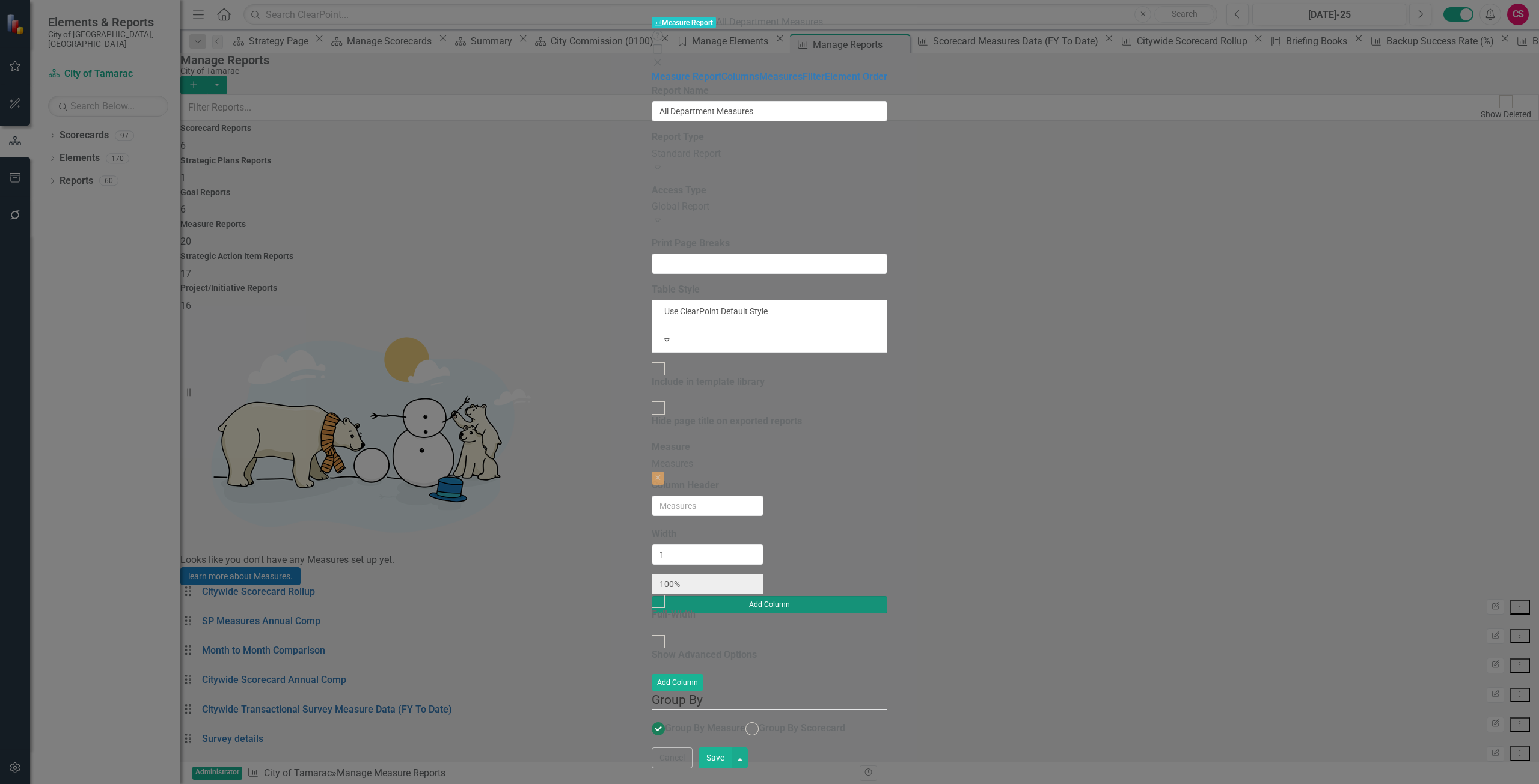
click at [888, 596] on button "Add Column" at bounding box center [770, 604] width 236 height 17
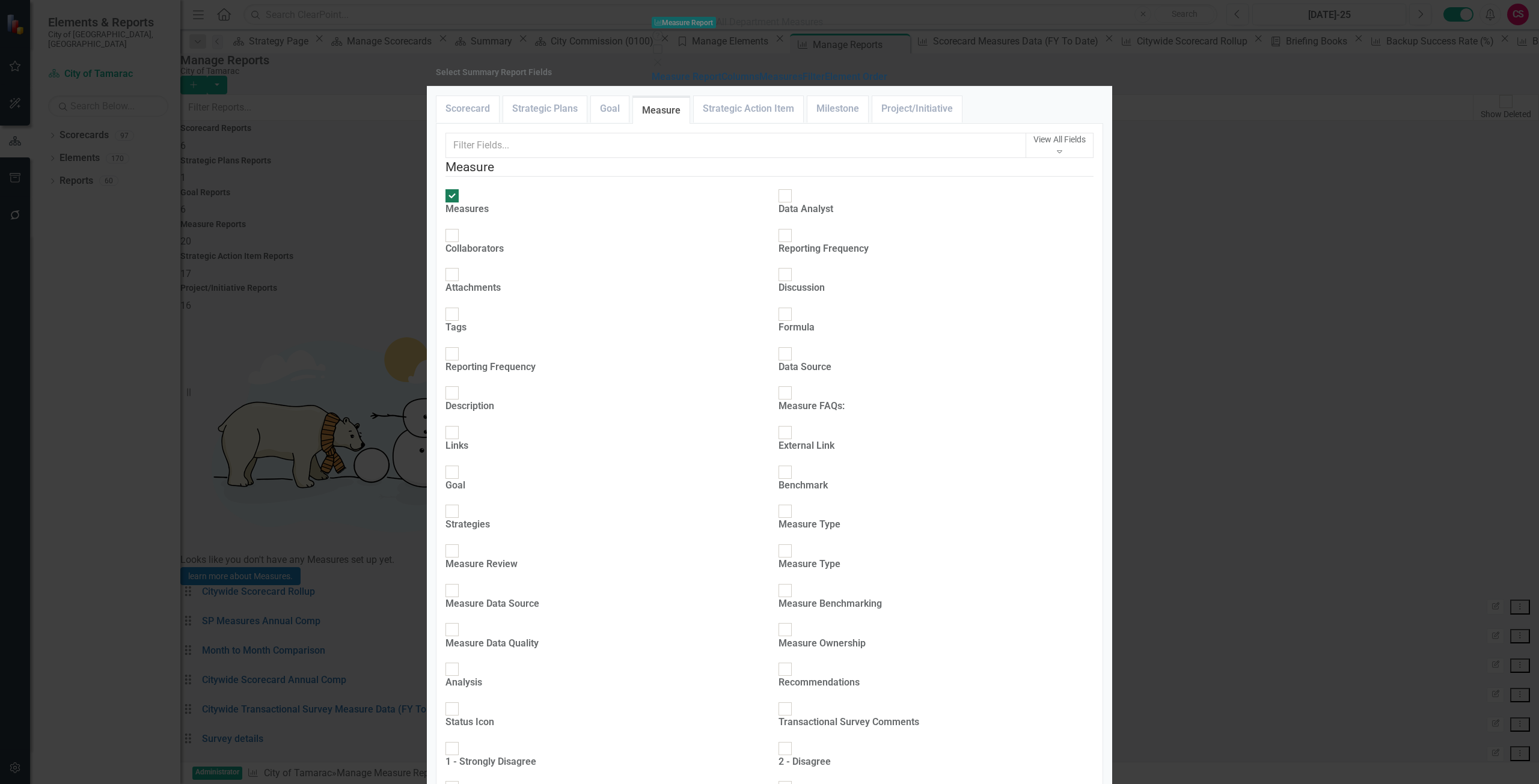
scroll to position [661, 0]
checkbox input "true"
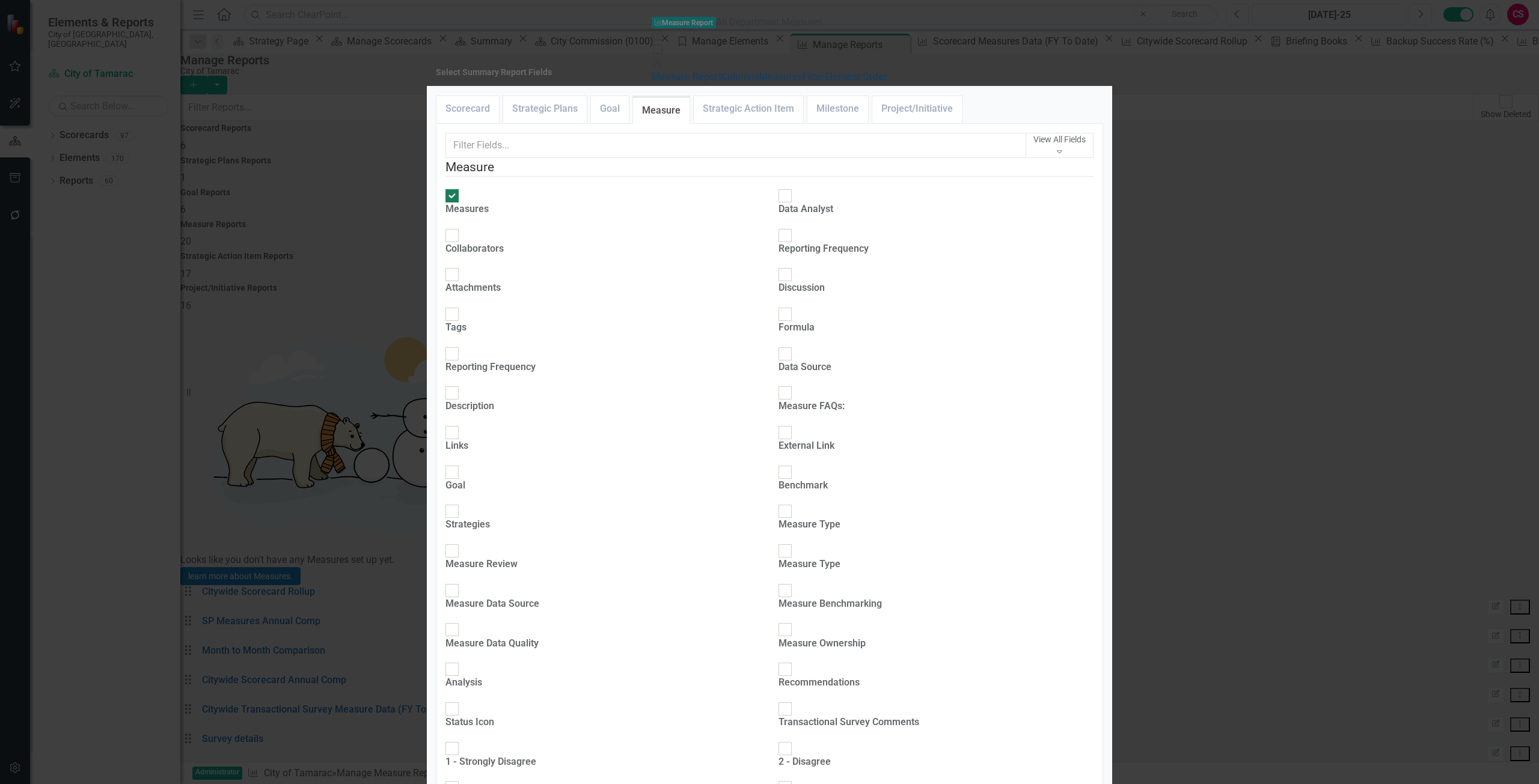
checkbox input "true"
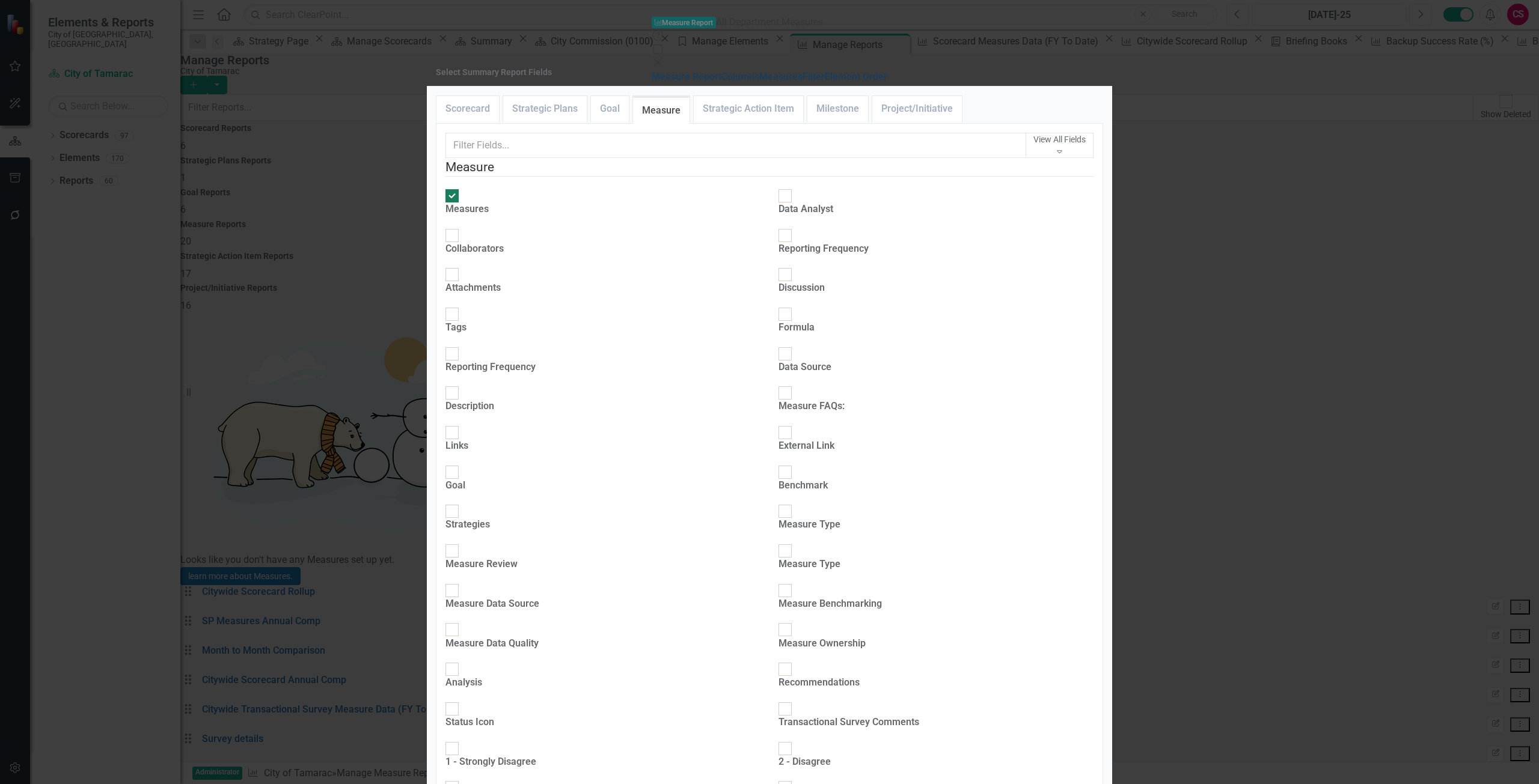
checkbox input "true"
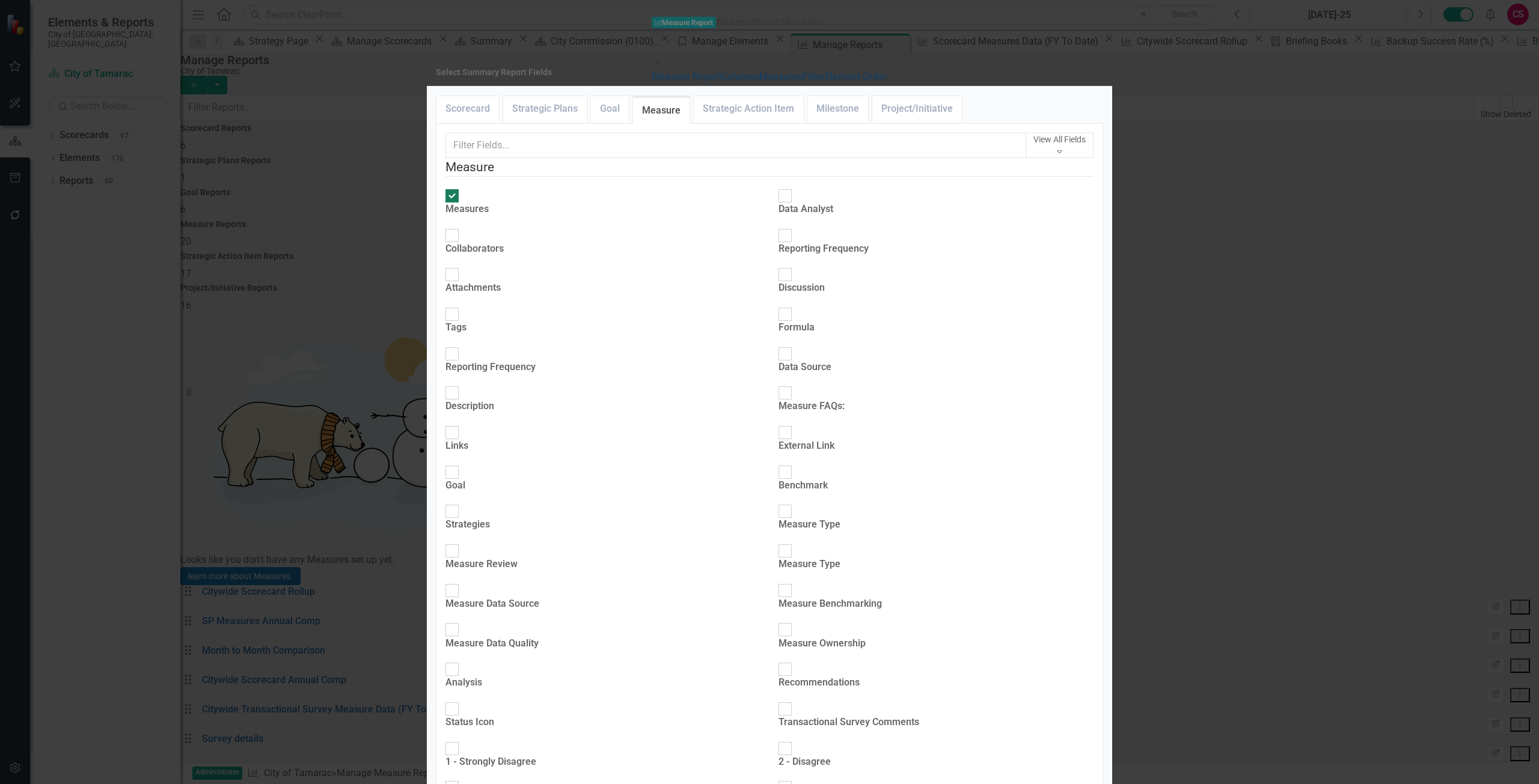
checkbox input "false"
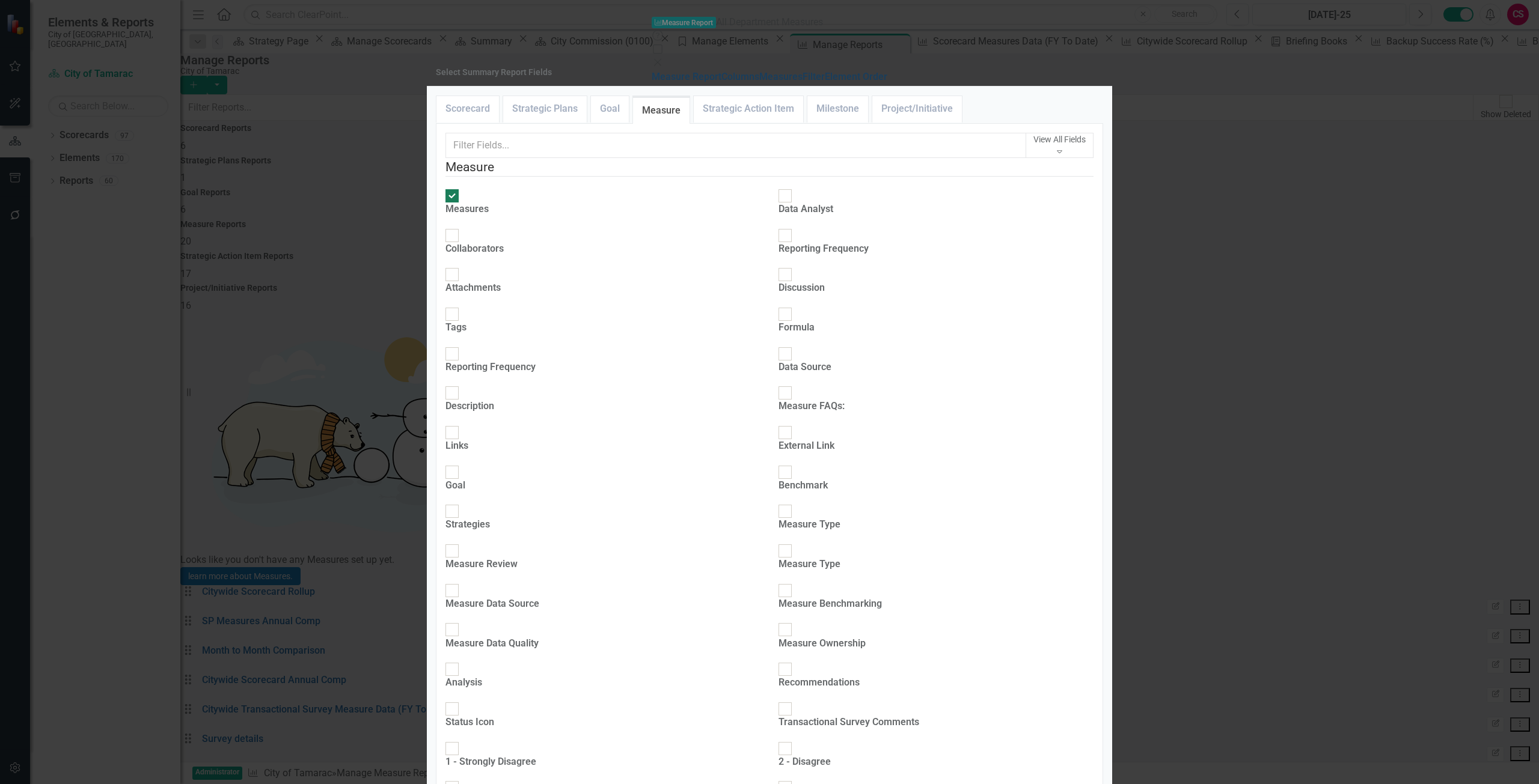
checkbox input "true"
checkbox input "false"
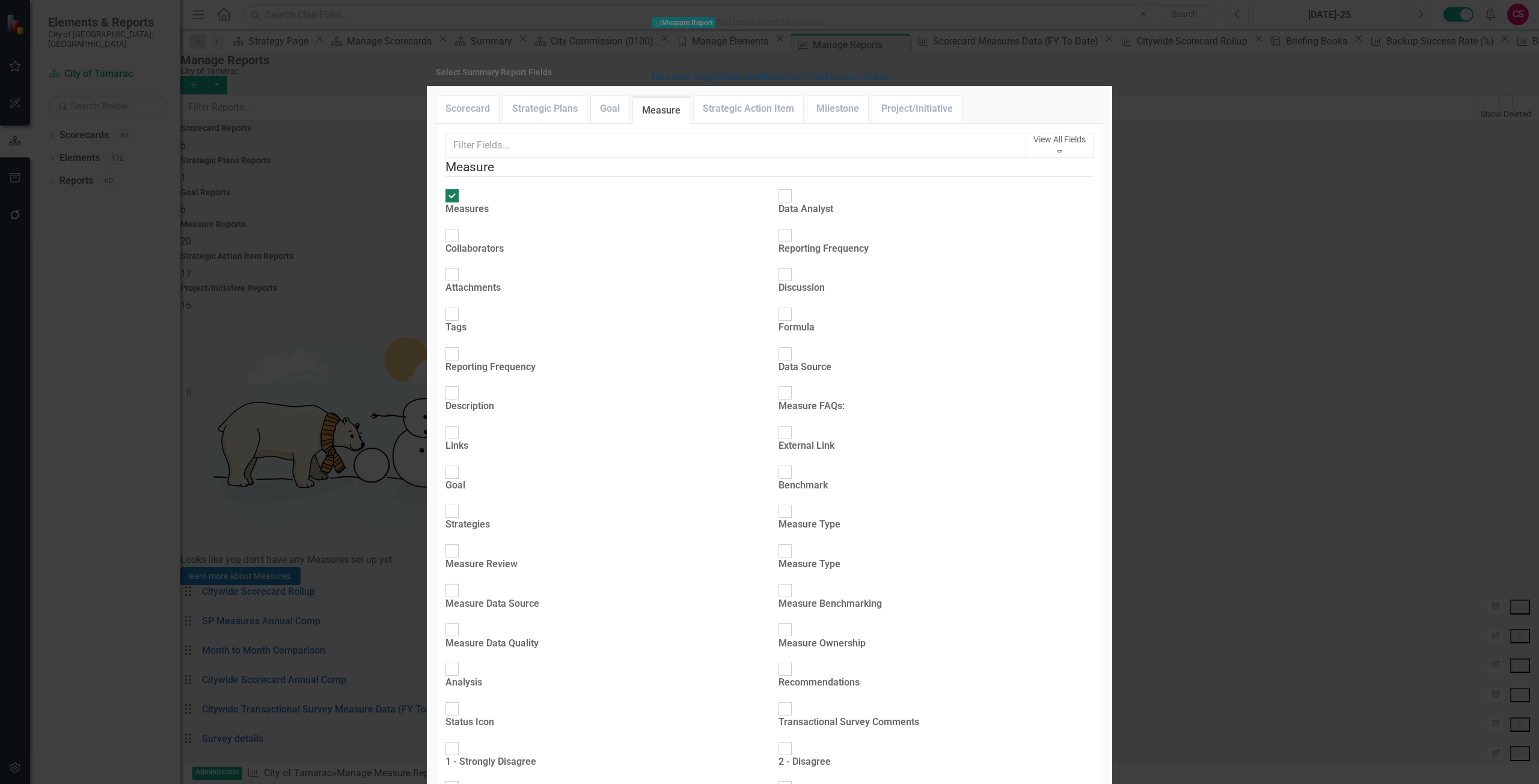
checkbox input "true"
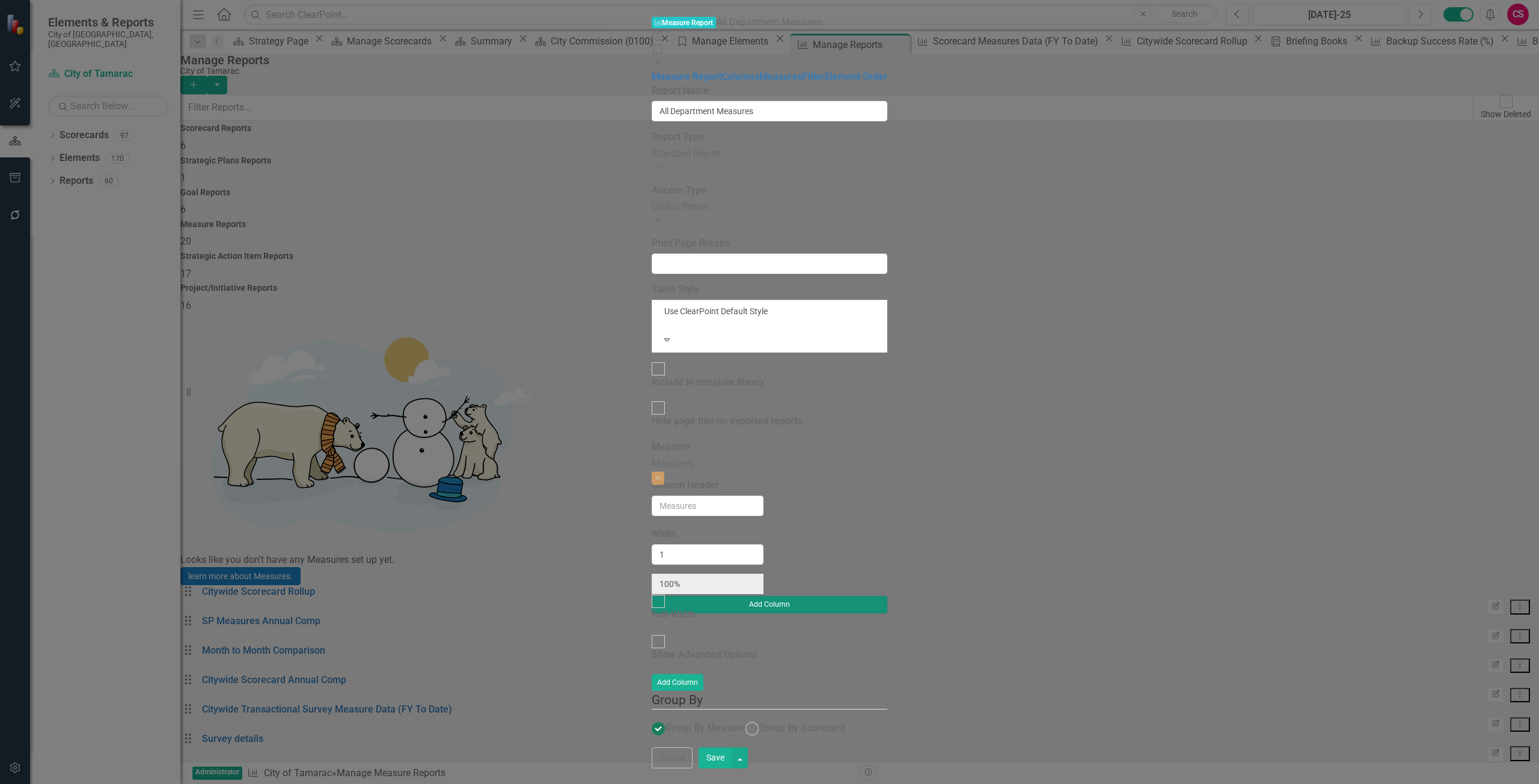
type input "20%"
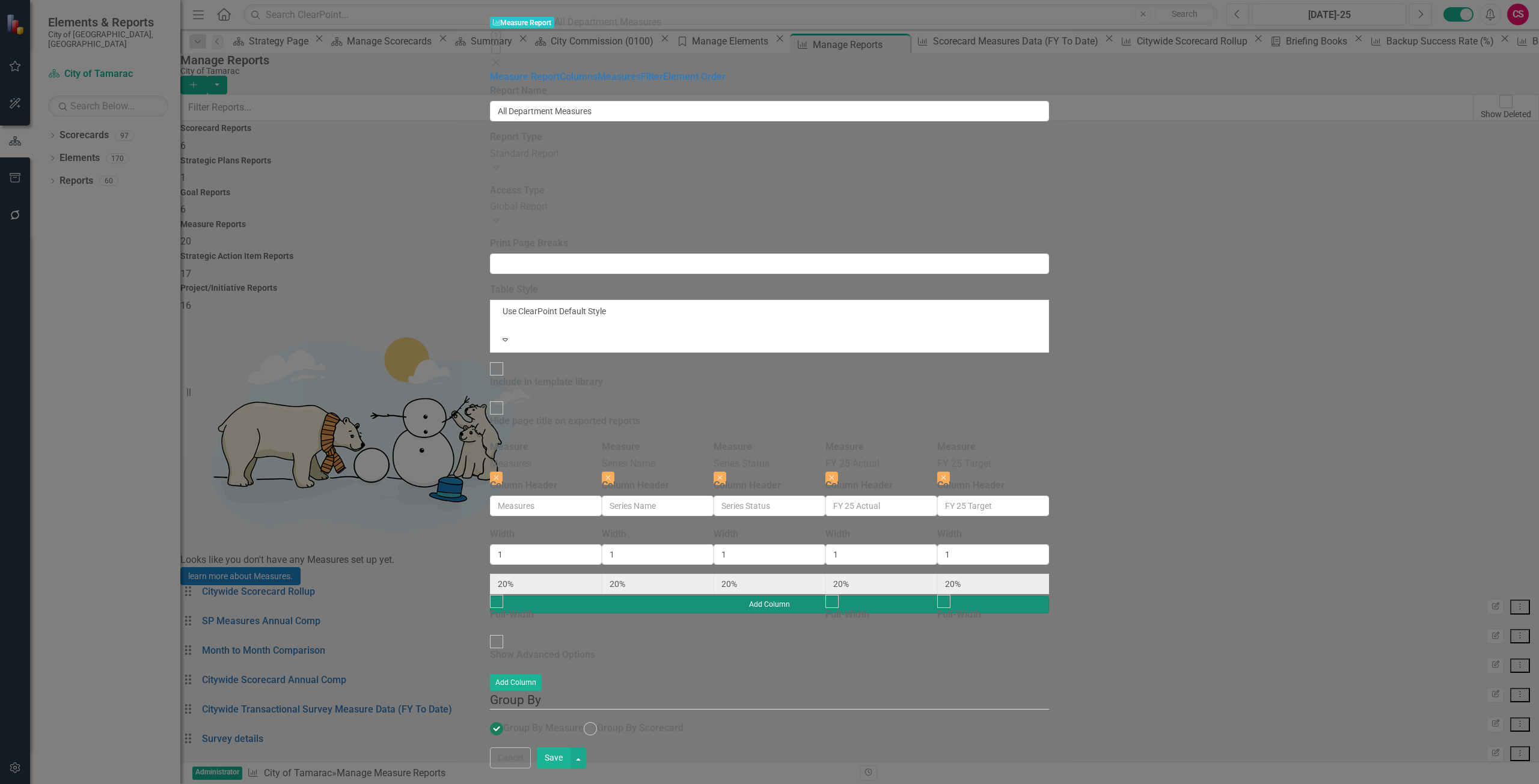
click at [1049, 596] on button "Add Column" at bounding box center [770, 604] width 559 height 17
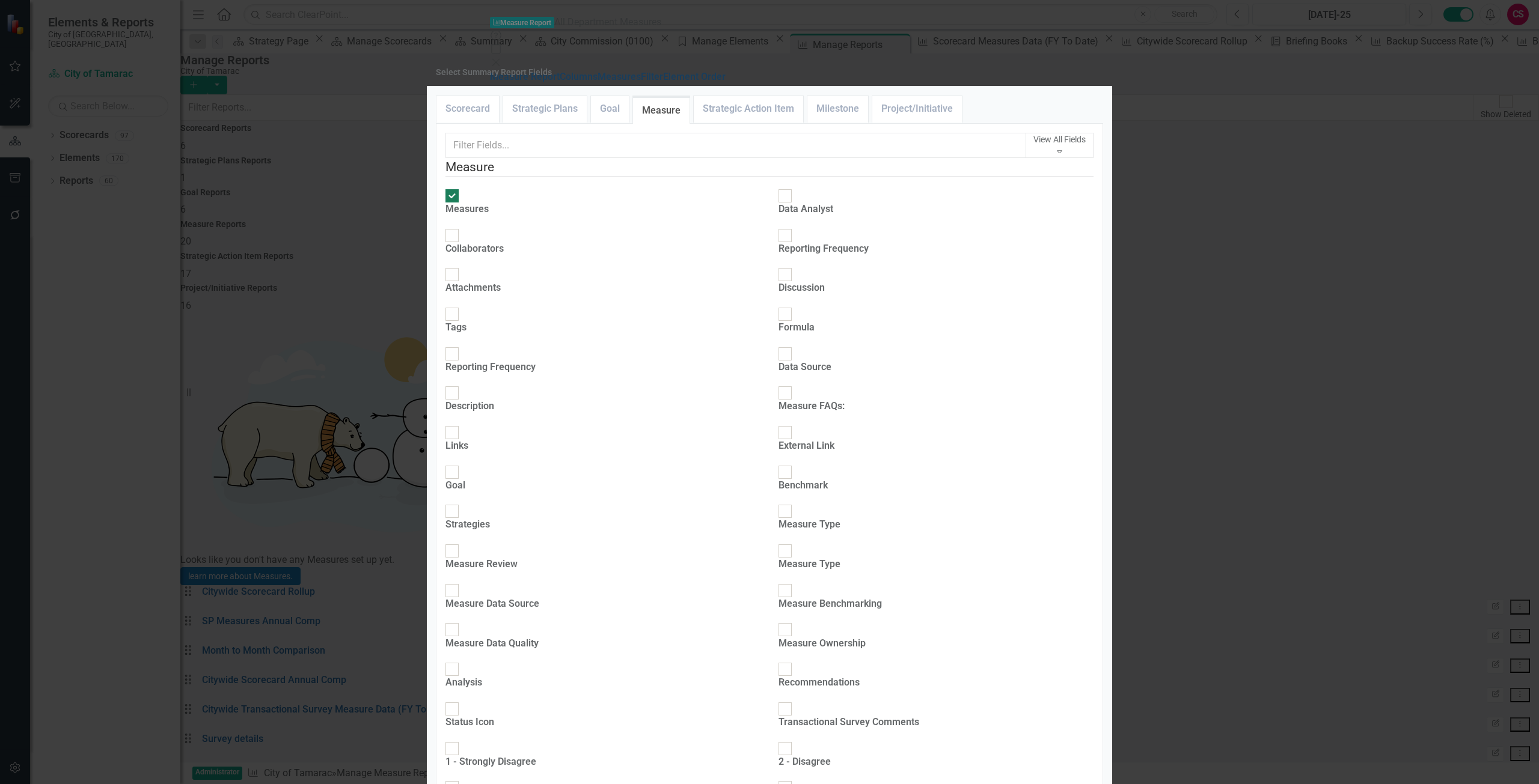
scroll to position [701, 0]
checkbox input "true"
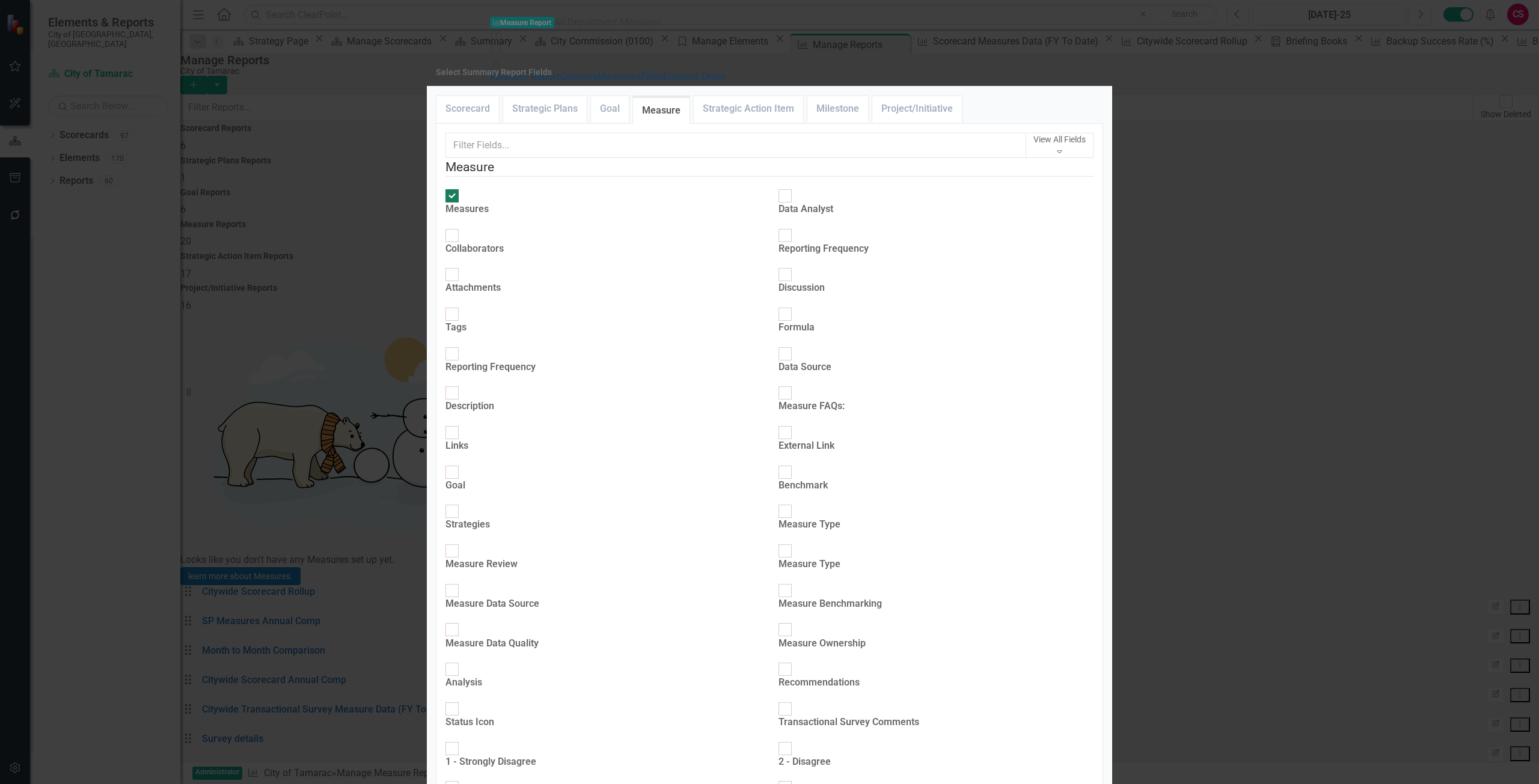
type input "17%"
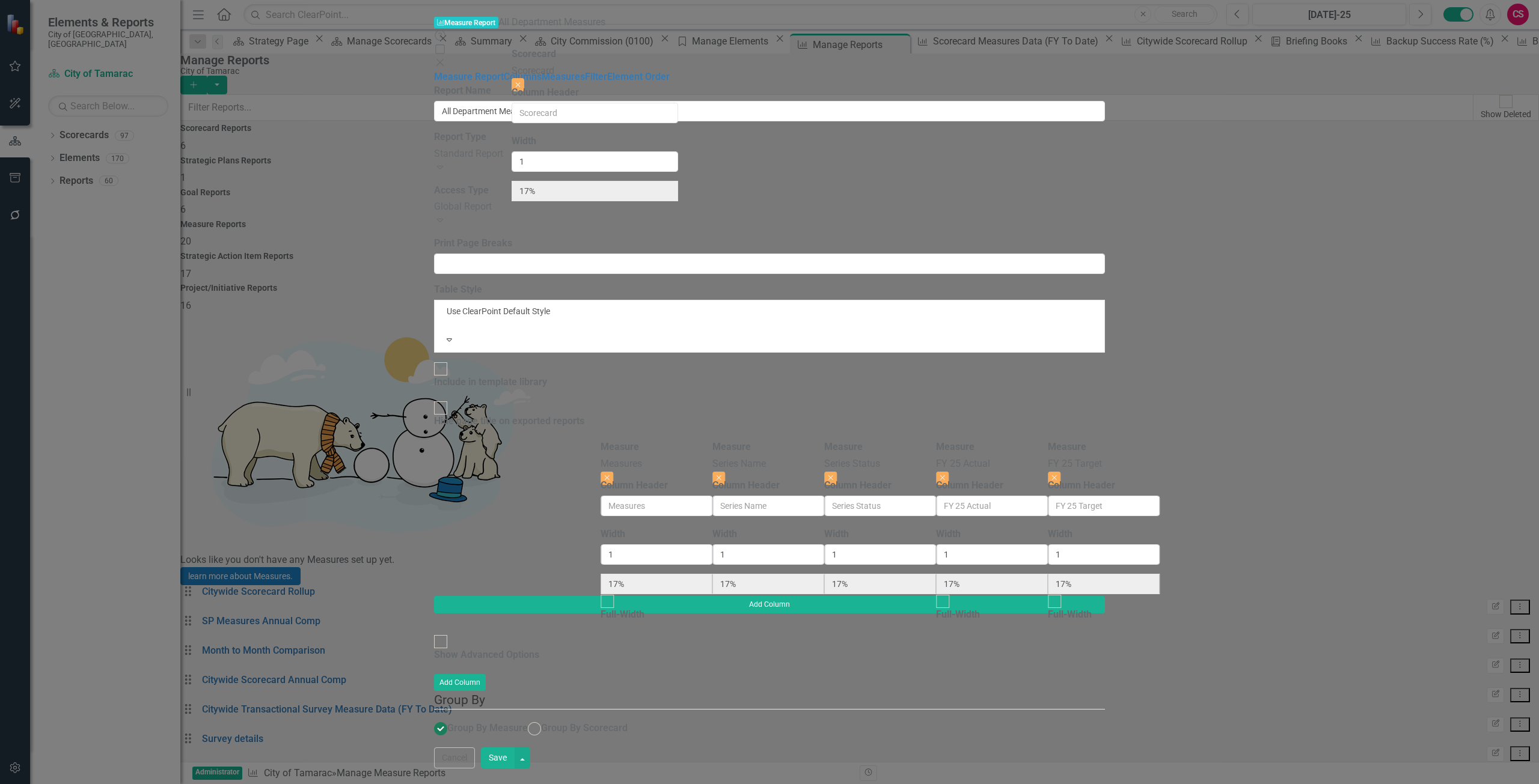
drag, startPoint x: 1148, startPoint y: 88, endPoint x: 539, endPoint y: 78, distance: 609.1
click at [549, 440] on div "Measure Measures Close Column Header Width 1 17% Full-Width Measure Series Name…" at bounding box center [770, 518] width 671 height 156
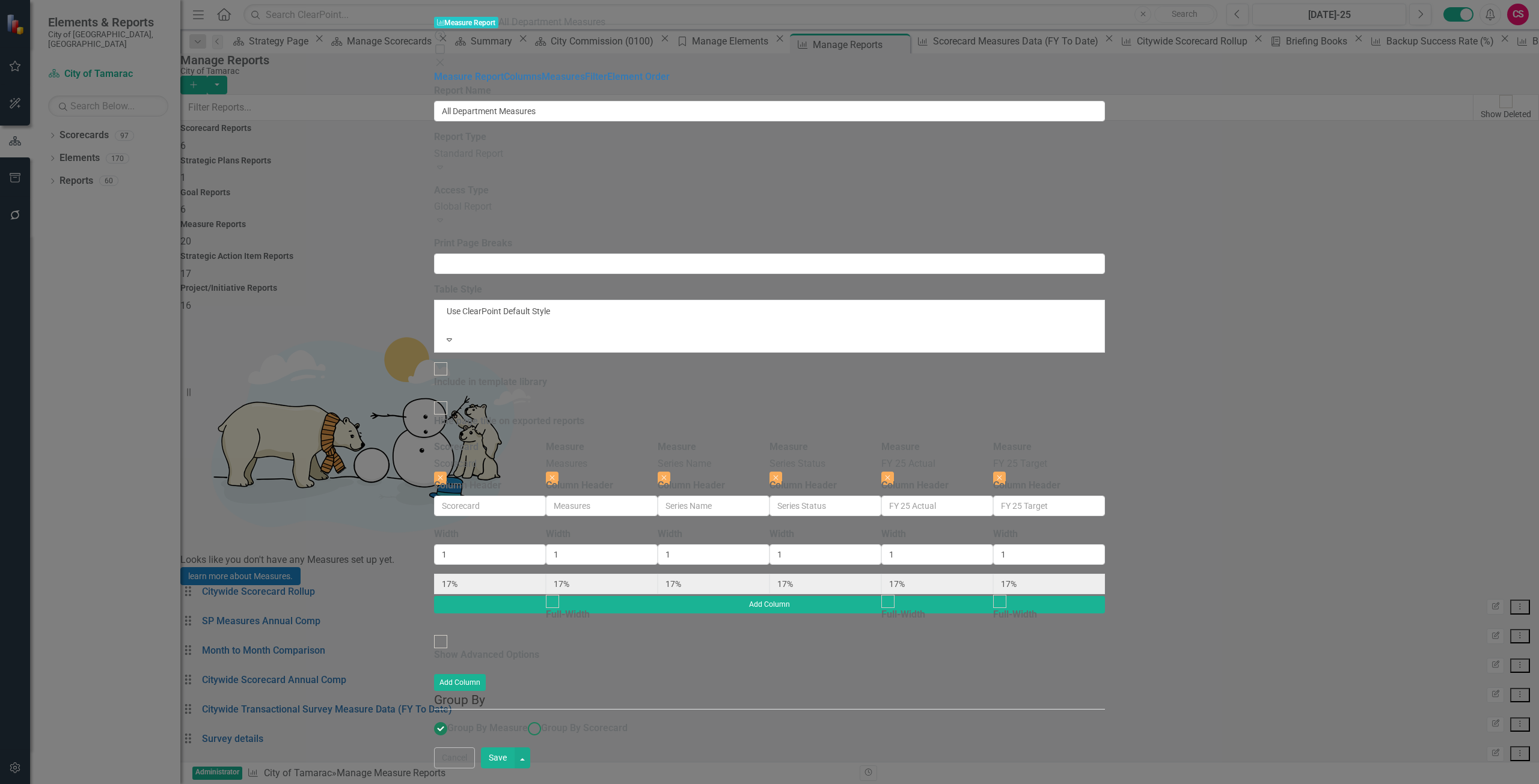
click at [541, 723] on span "Group By Scorecard" at bounding box center [585, 728] width 87 height 12
click at [526, 720] on input "Group By Scorecard" at bounding box center [535, 729] width 19 height 19
radio input "true"
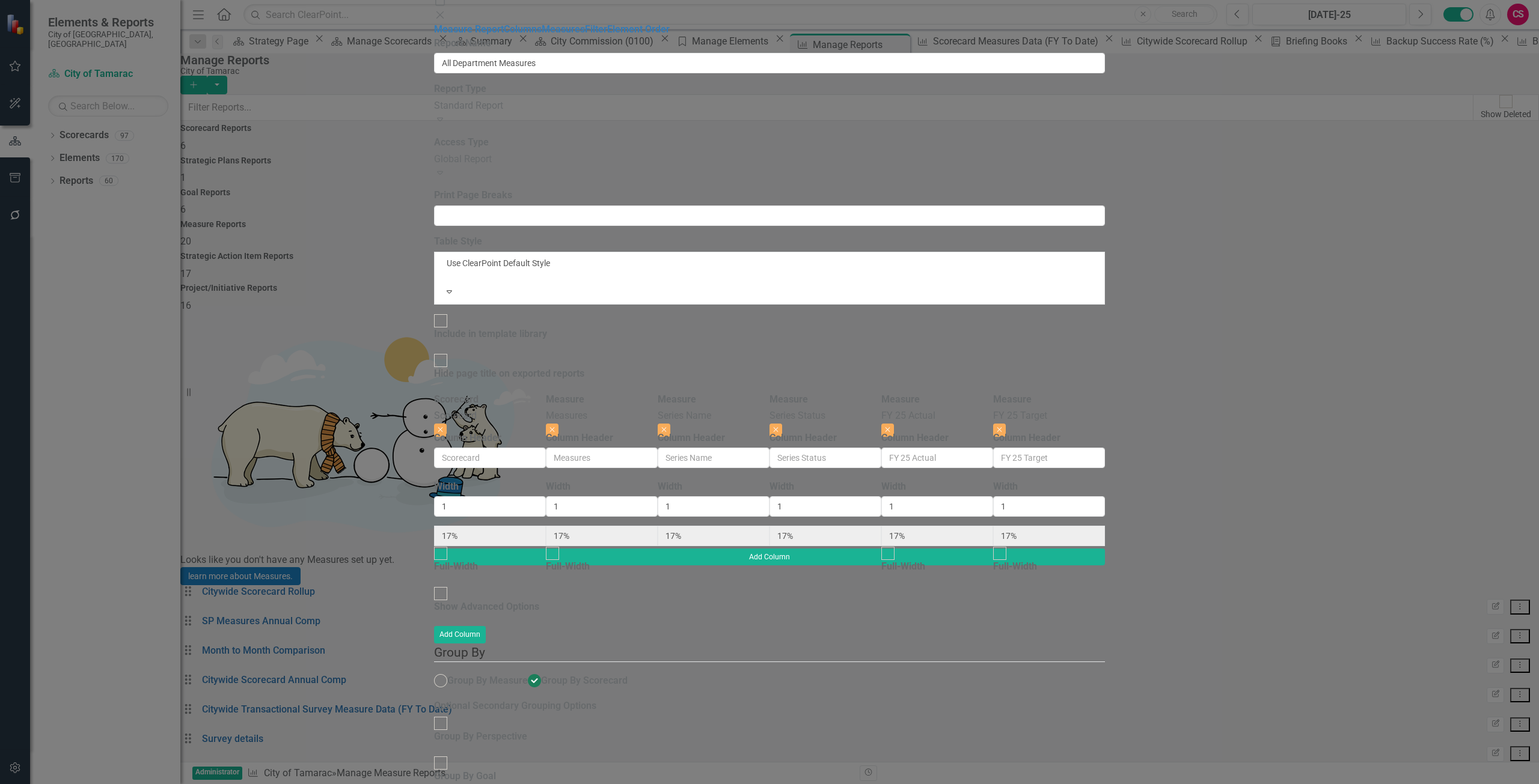
click at [499, 600] on div "Show Advanced Options" at bounding box center [487, 607] width 105 height 14
click at [450, 585] on input "Show Advanced Options" at bounding box center [441, 594] width 19 height 19
checkbox input "true"
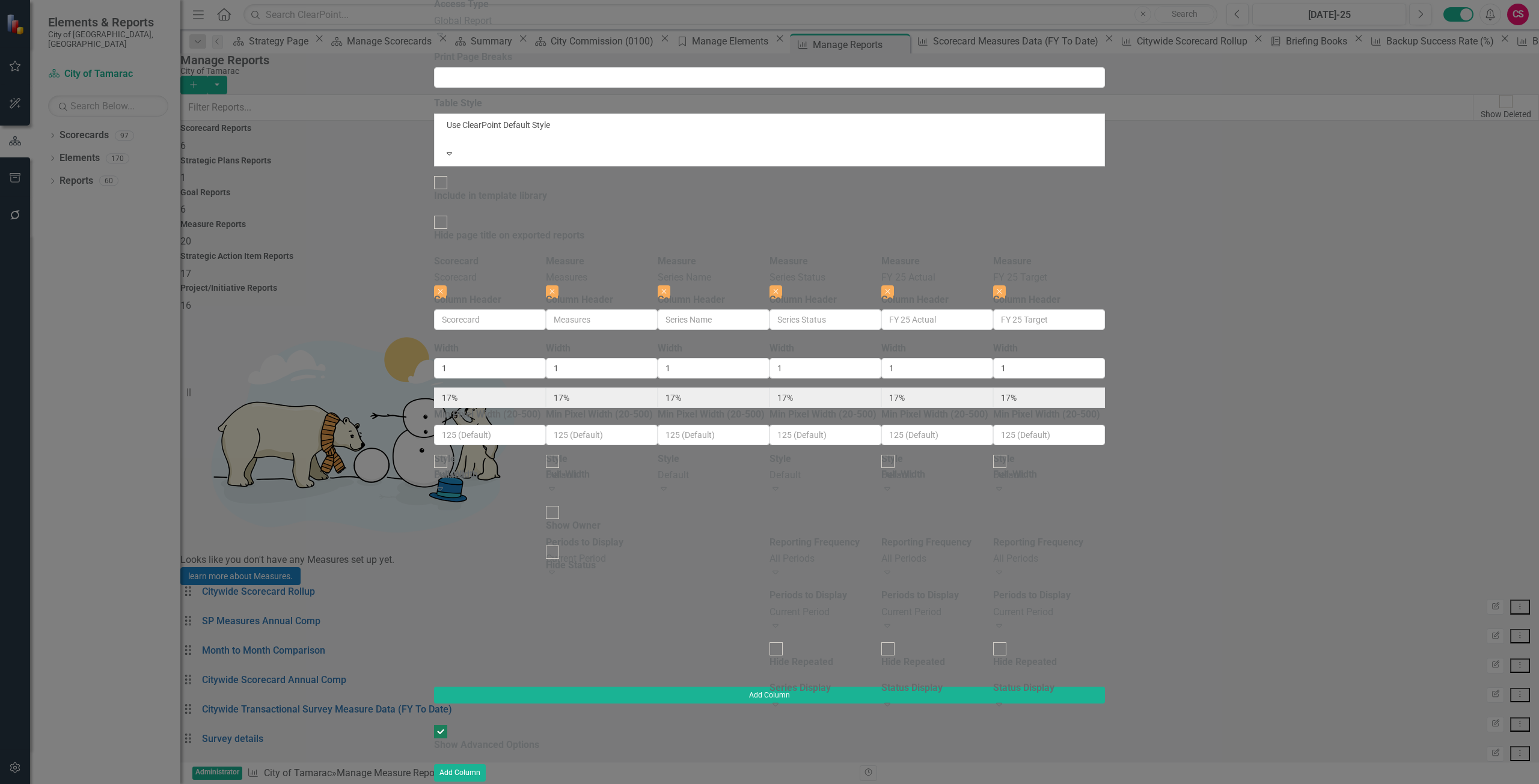
click at [478, 468] on div "Full-Width" at bounding box center [456, 475] width 44 height 14
click at [450, 452] on input "Full-Width" at bounding box center [441, 462] width 19 height 19
checkbox input "true"
type input "100%"
type input "20%"
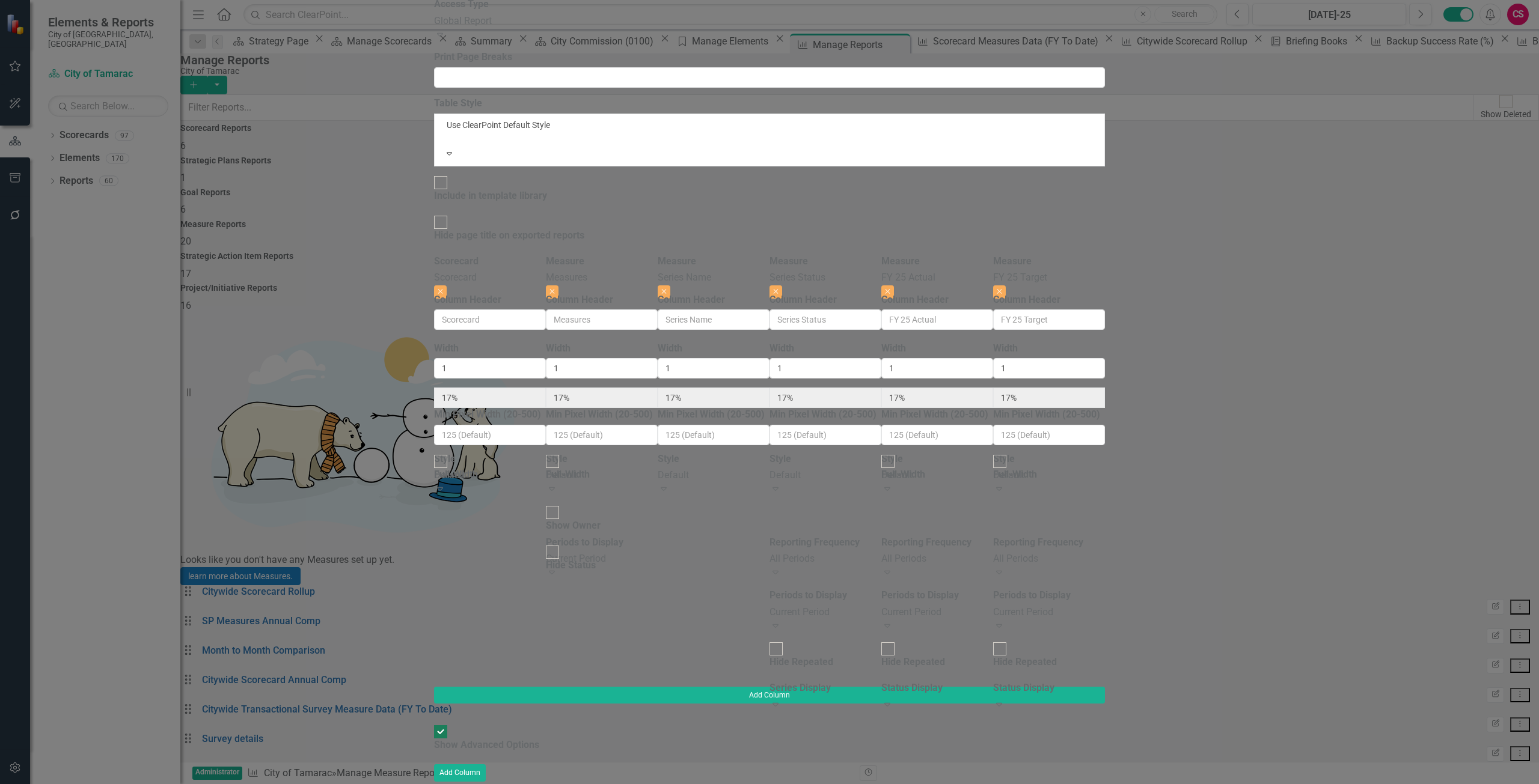
type input "20%"
click at [483, 432] on div "Show Header" at bounding box center [463, 439] width 58 height 14
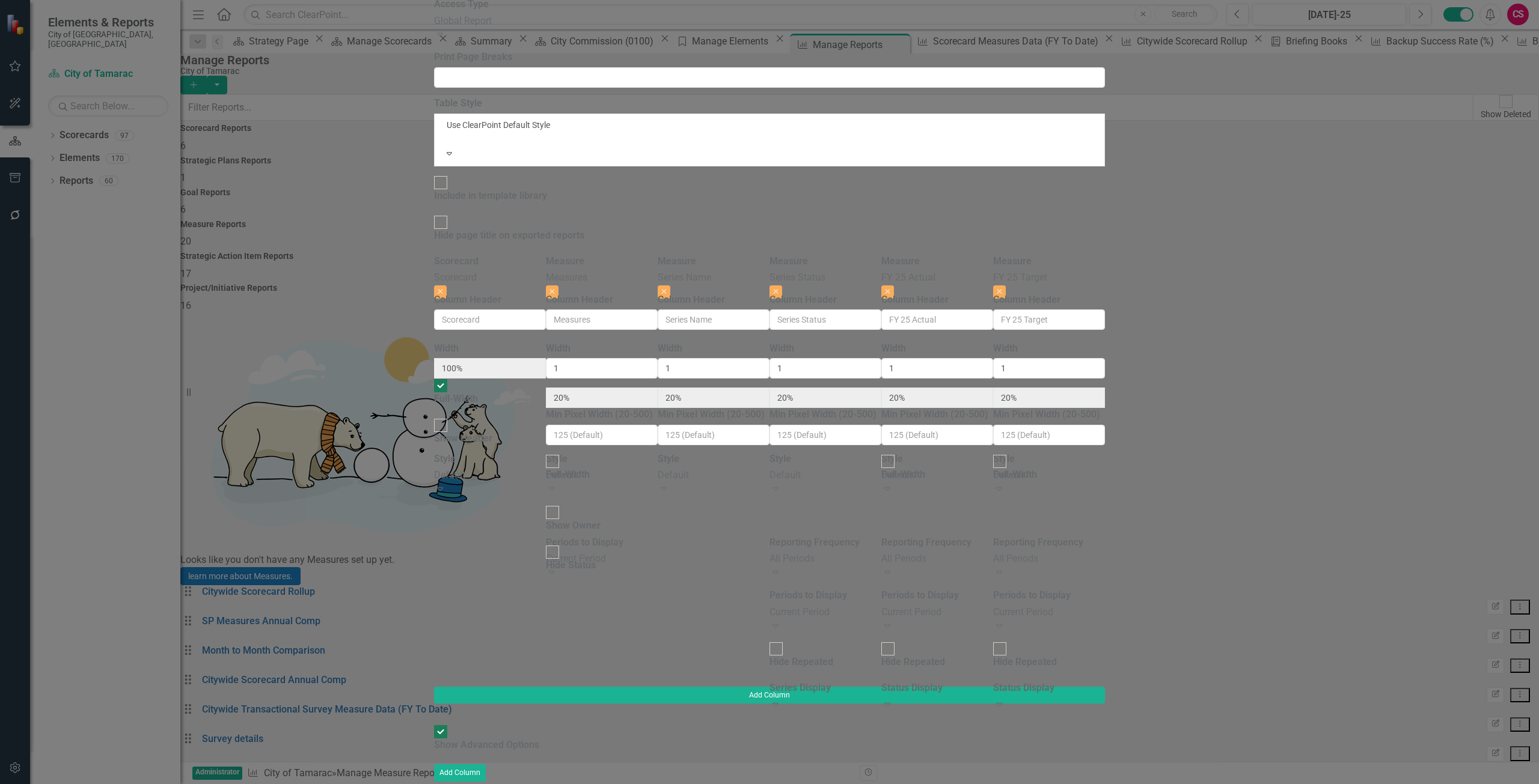
click at [450, 416] on input "Show Header" at bounding box center [441, 425] width 19 height 19
checkbox input "true"
click at [498, 469] on div "Default Expand" at bounding box center [490, 482] width 112 height 28
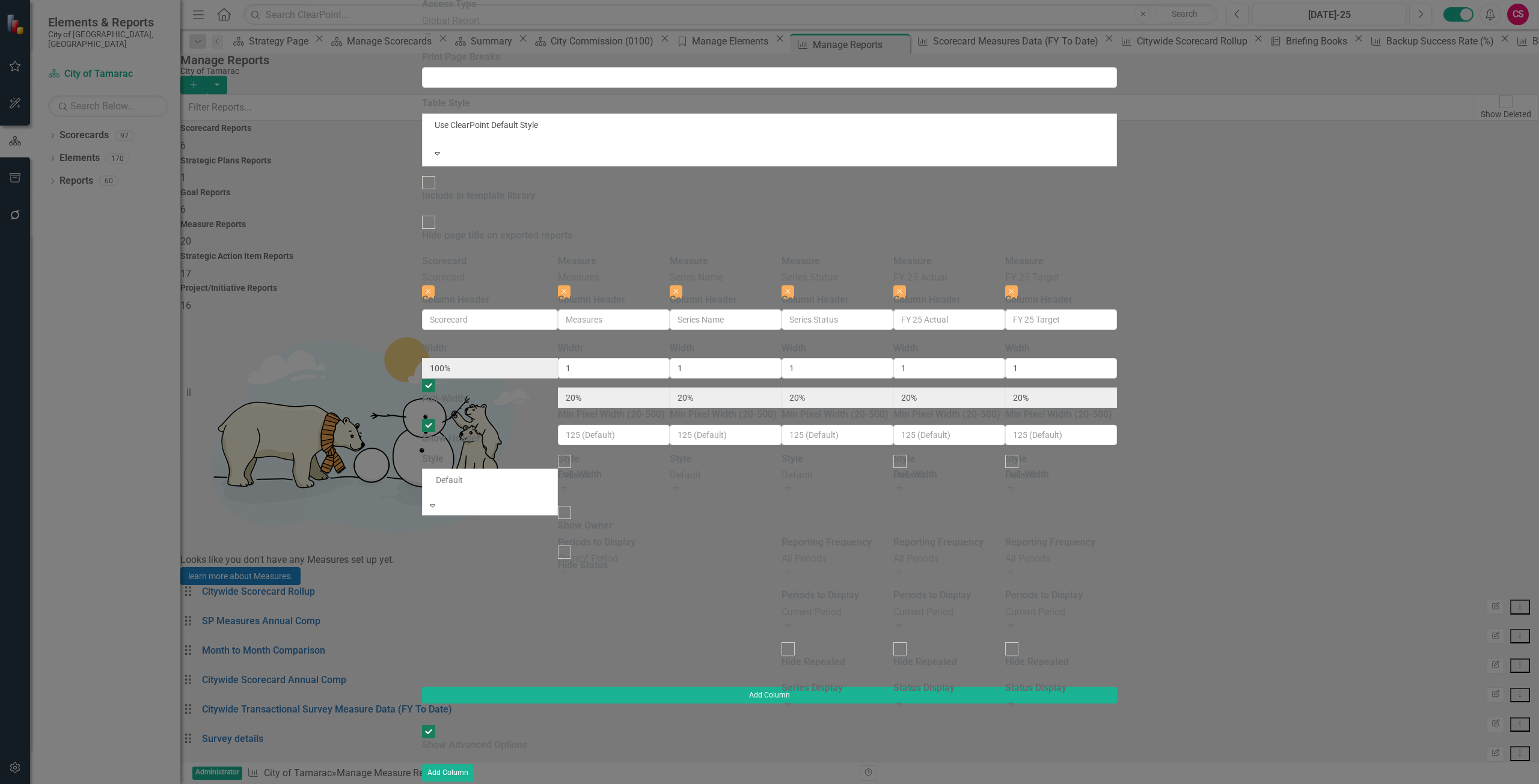
scroll to position [0, 0]
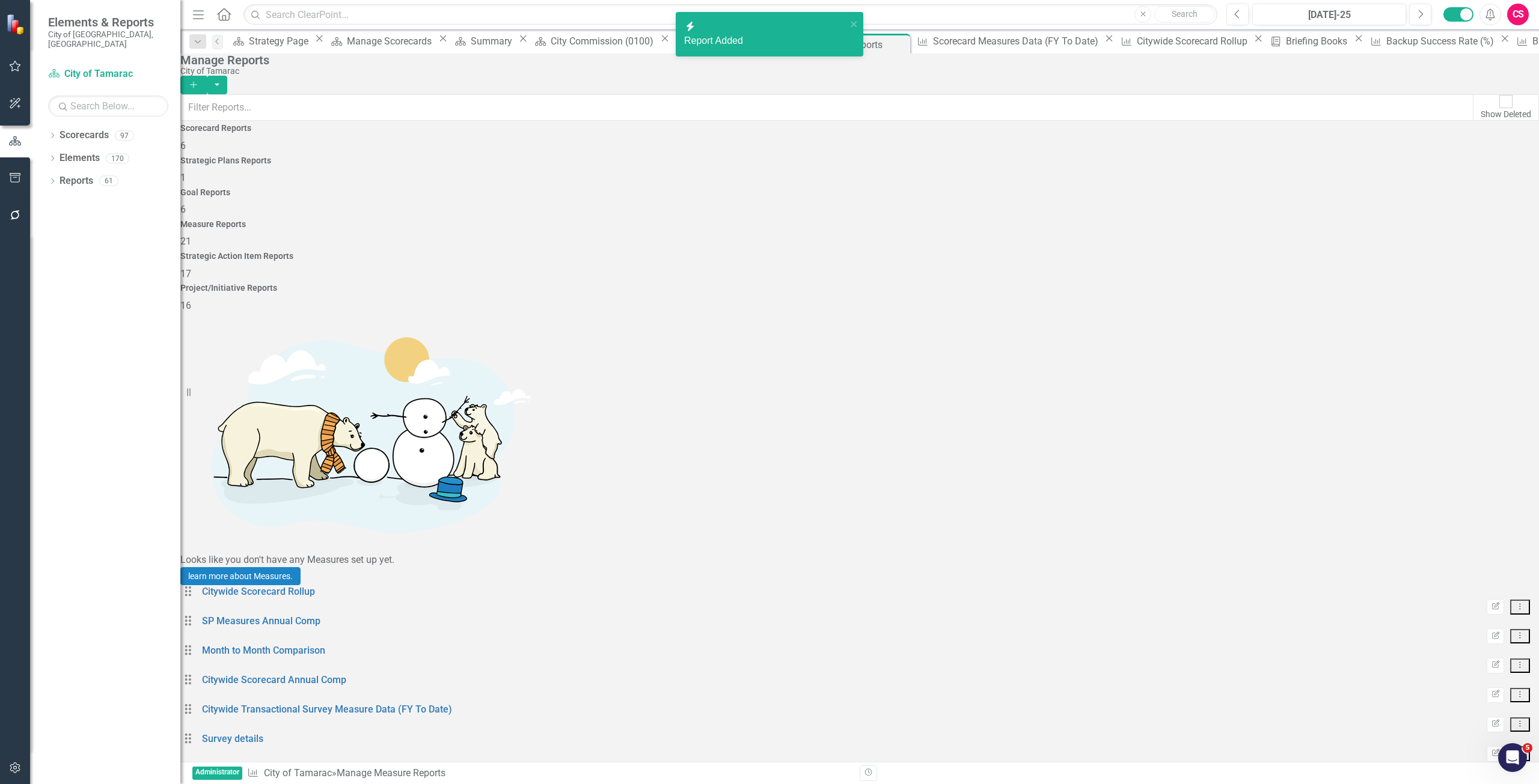
scroll to position [250, 0]
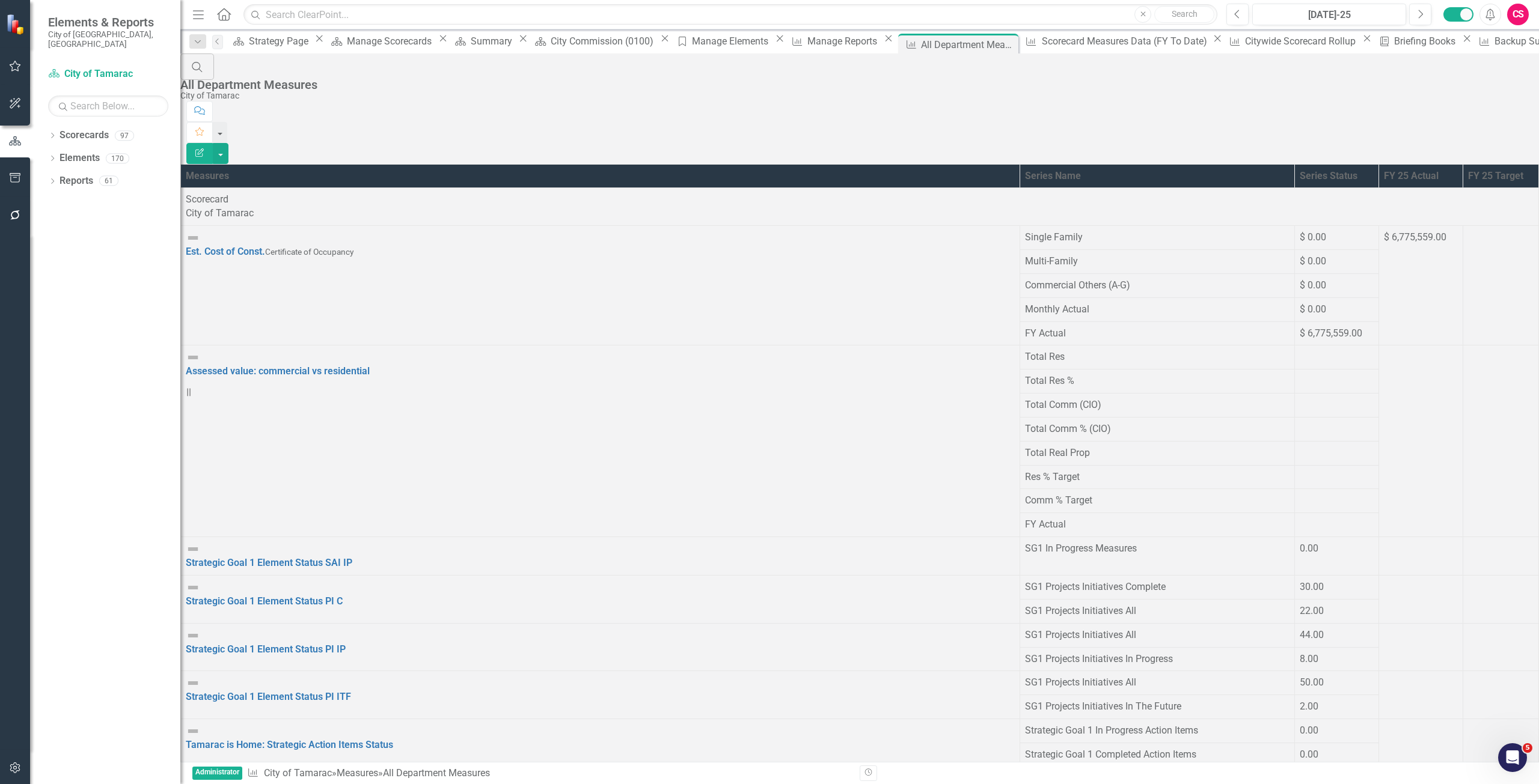
scroll to position [2104, 0]
click at [72, 152] on link "Elements" at bounding box center [79, 159] width 40 height 14
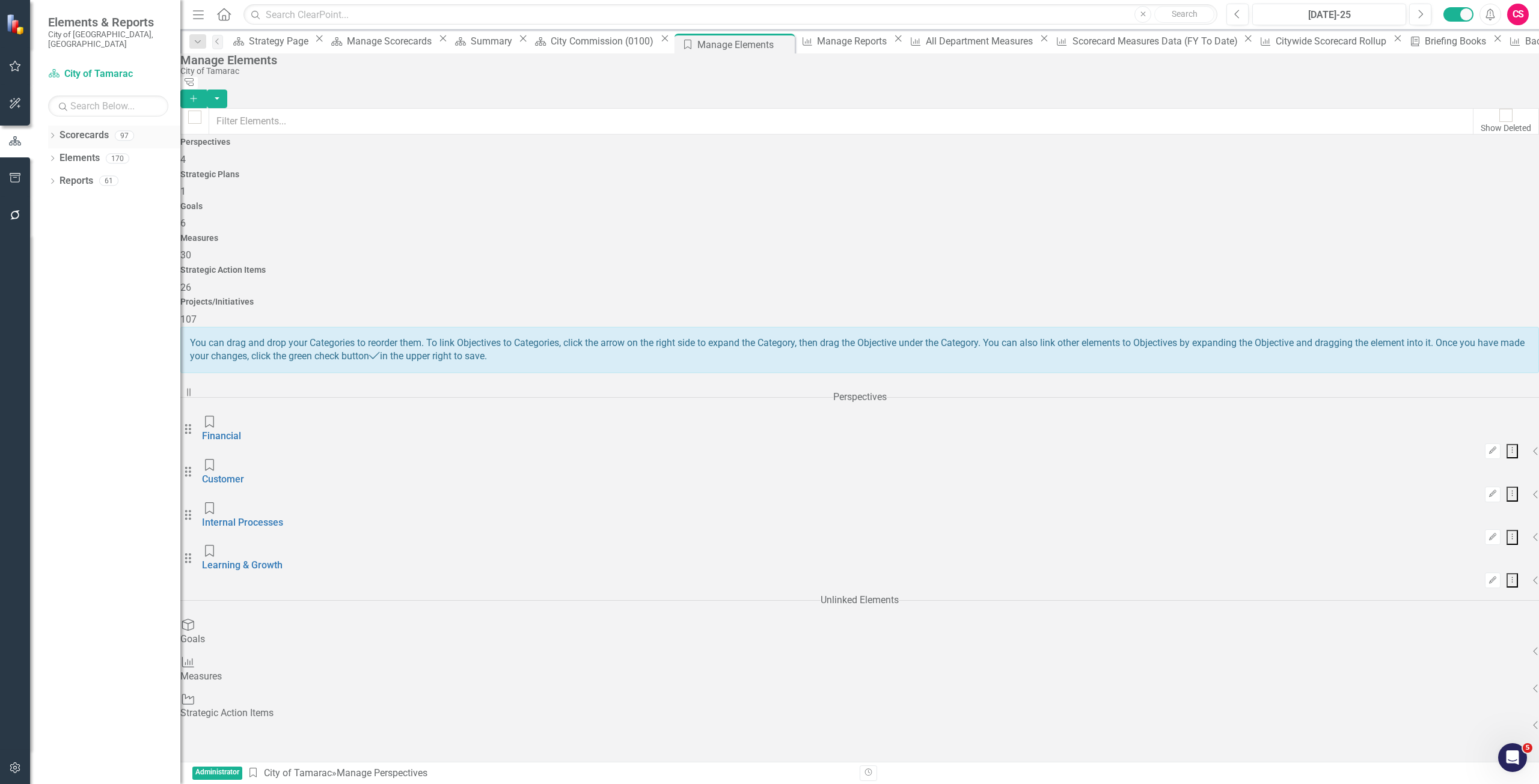
click at [86, 129] on link "Scorecards" at bounding box center [84, 136] width 50 height 14
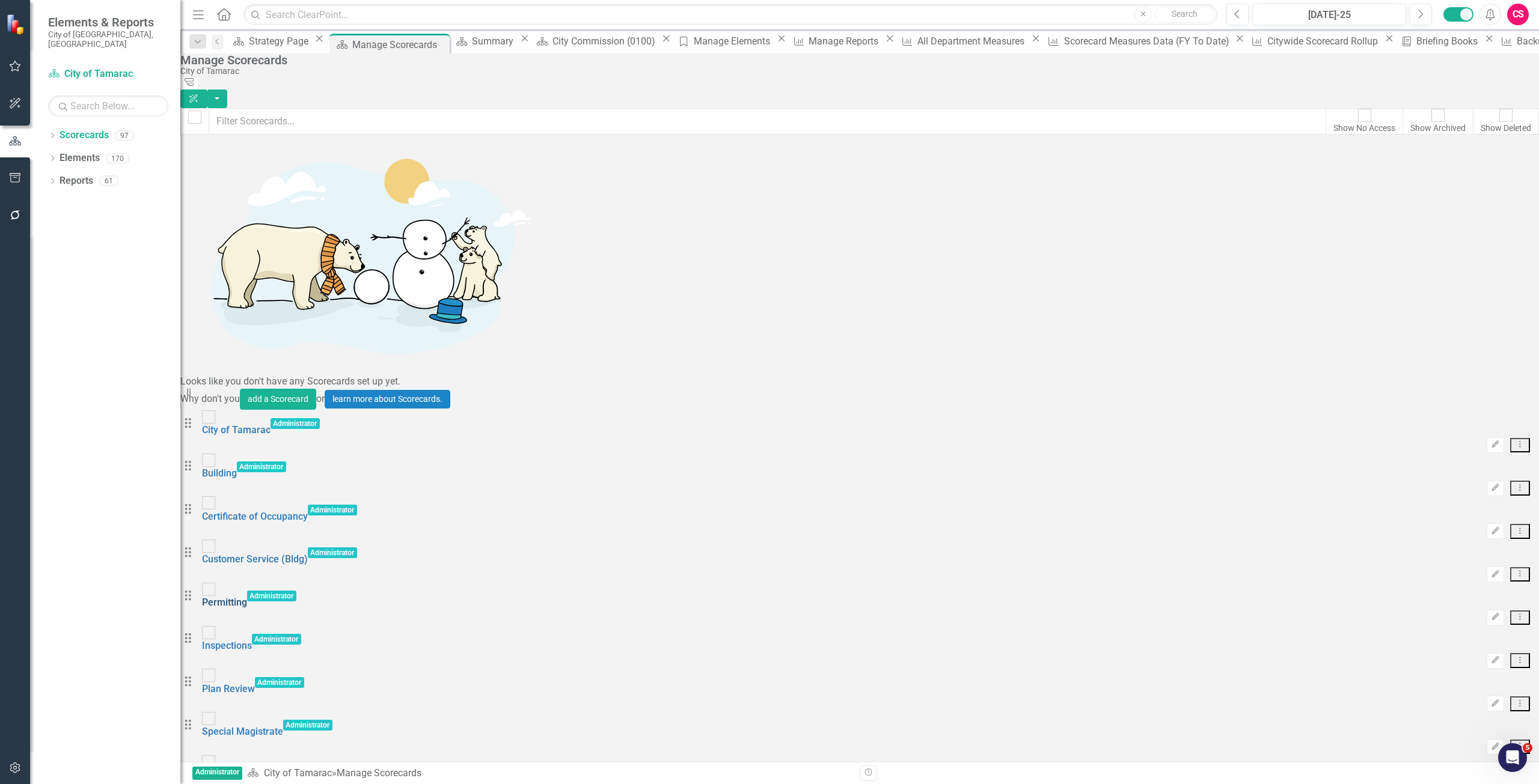
click at [247, 597] on link "Permitting" at bounding box center [224, 602] width 45 height 12
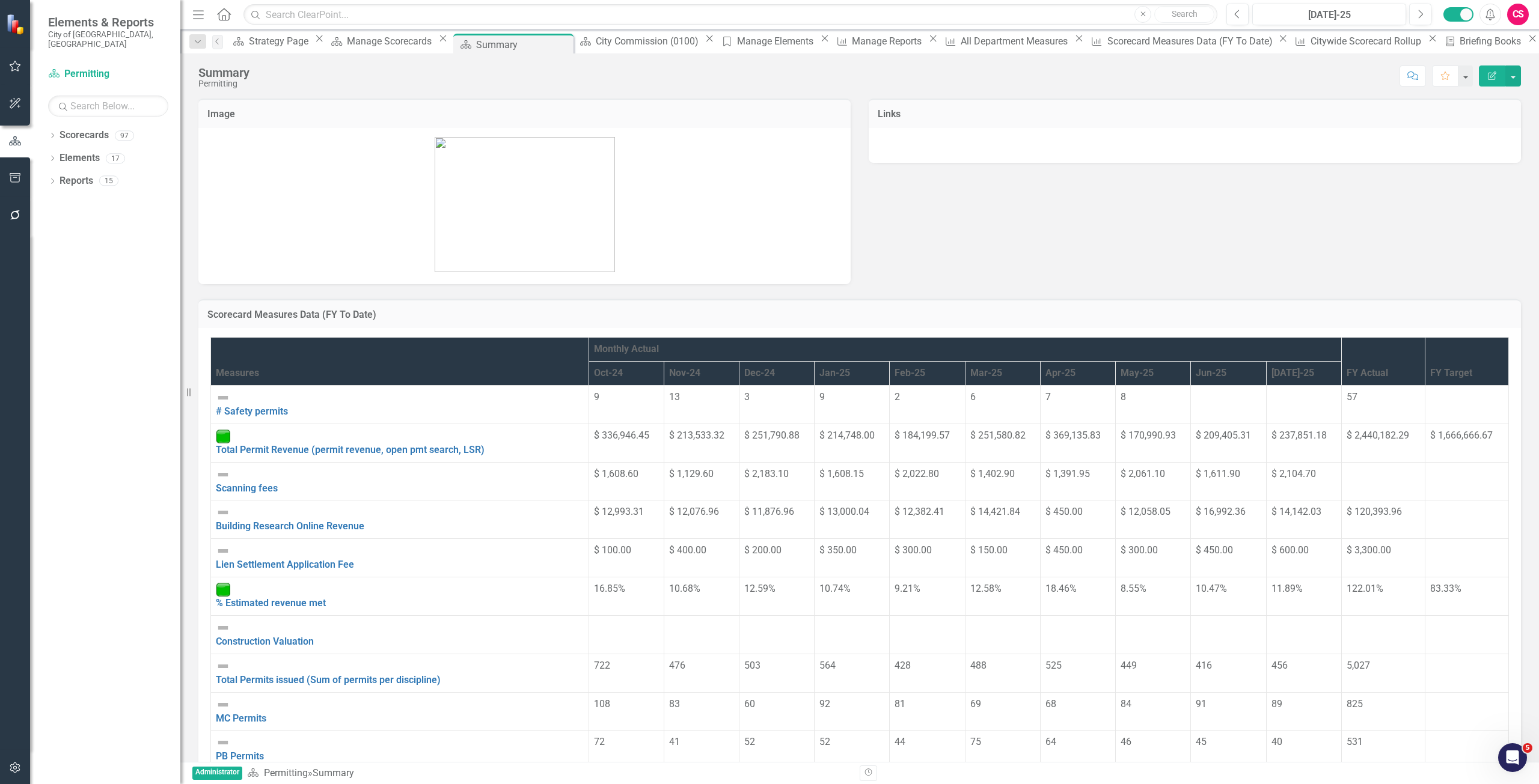
click at [1367, 304] on div "Scorecard Measures Data (FY To Date)" at bounding box center [859, 314] width 1323 height 29
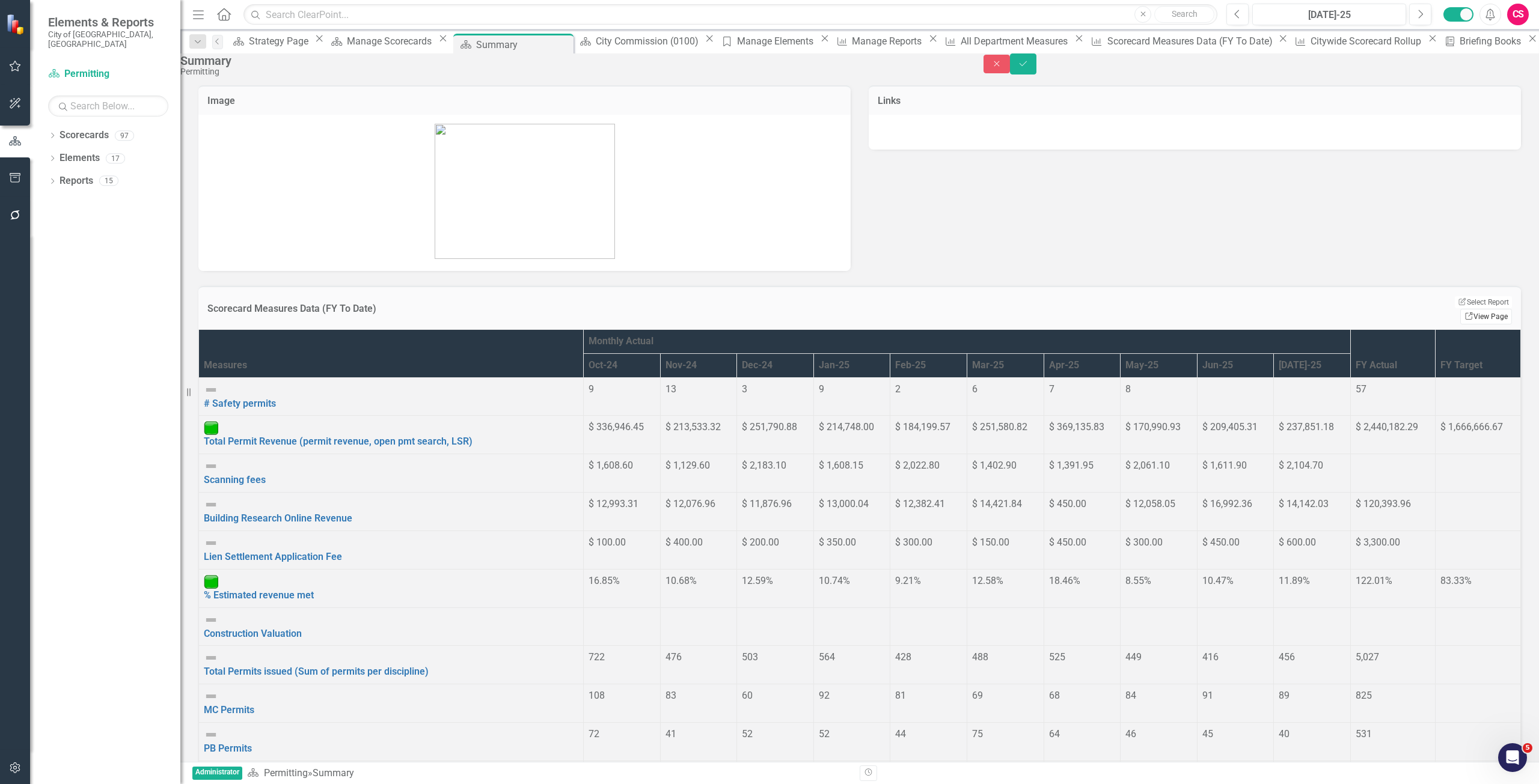
click at [1488, 320] on link "Link View Page" at bounding box center [1486, 317] width 52 height 16
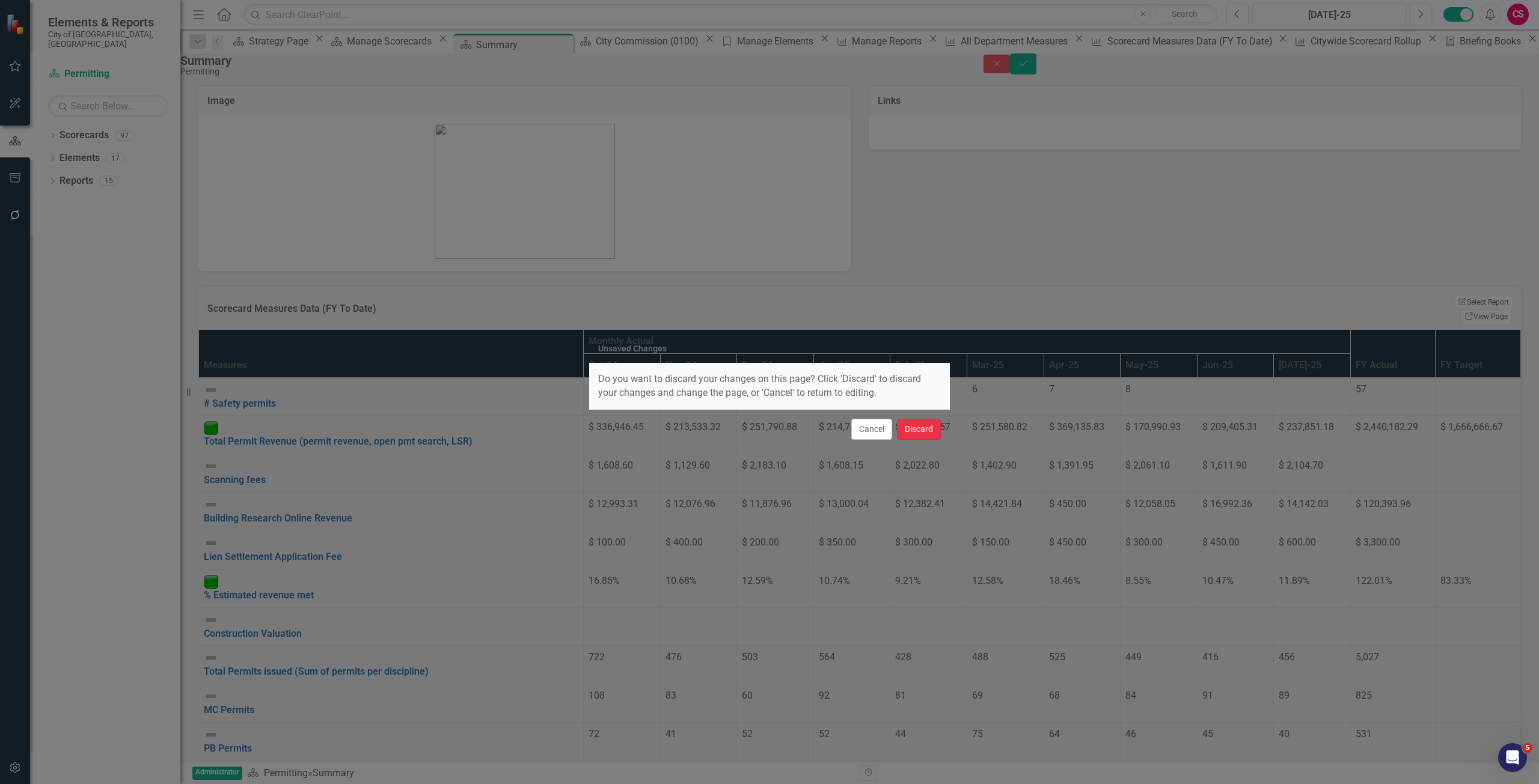
click at [921, 430] on button "Discard" at bounding box center [919, 429] width 44 height 21
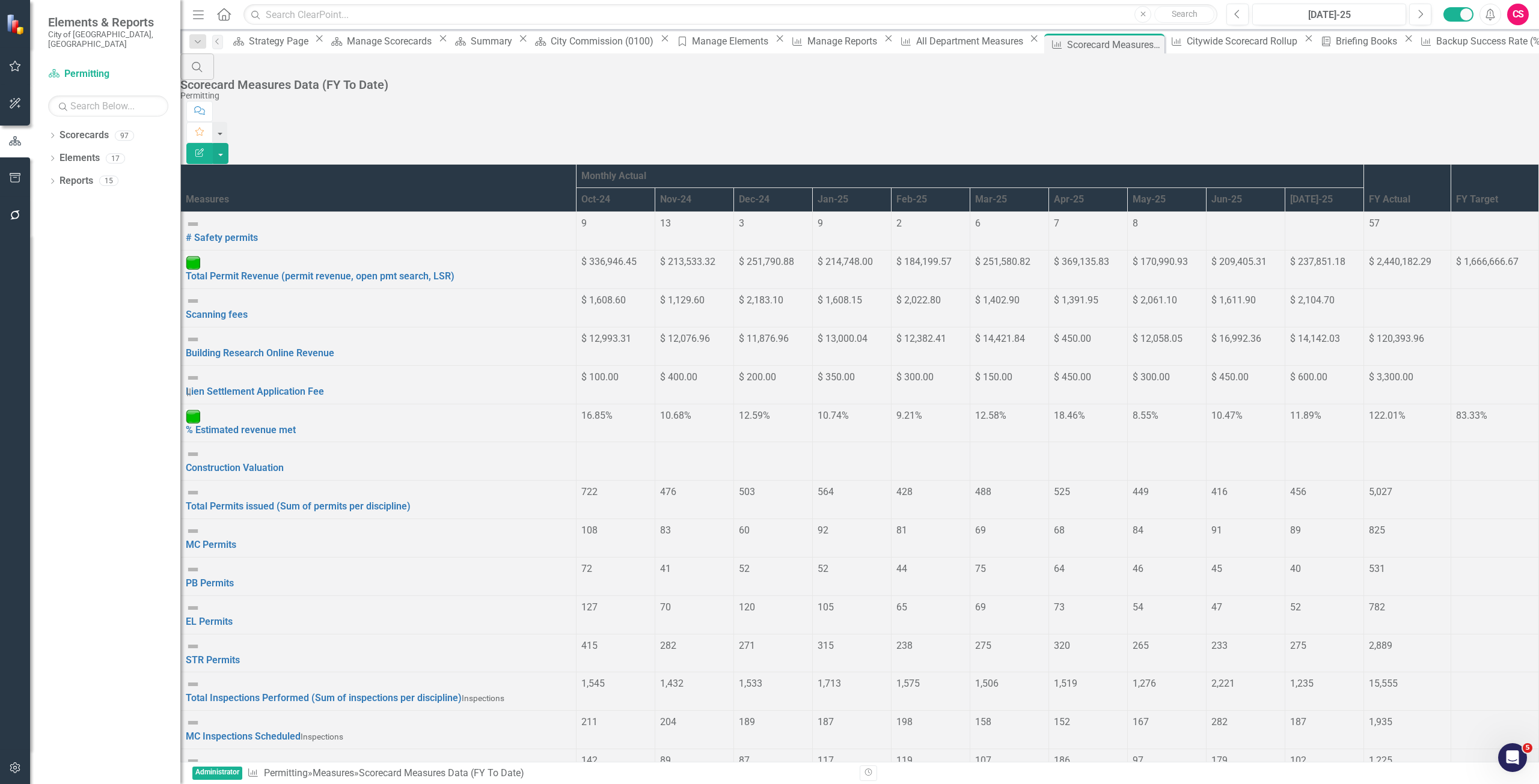
click at [213, 143] on button "Edit Report" at bounding box center [200, 153] width 27 height 21
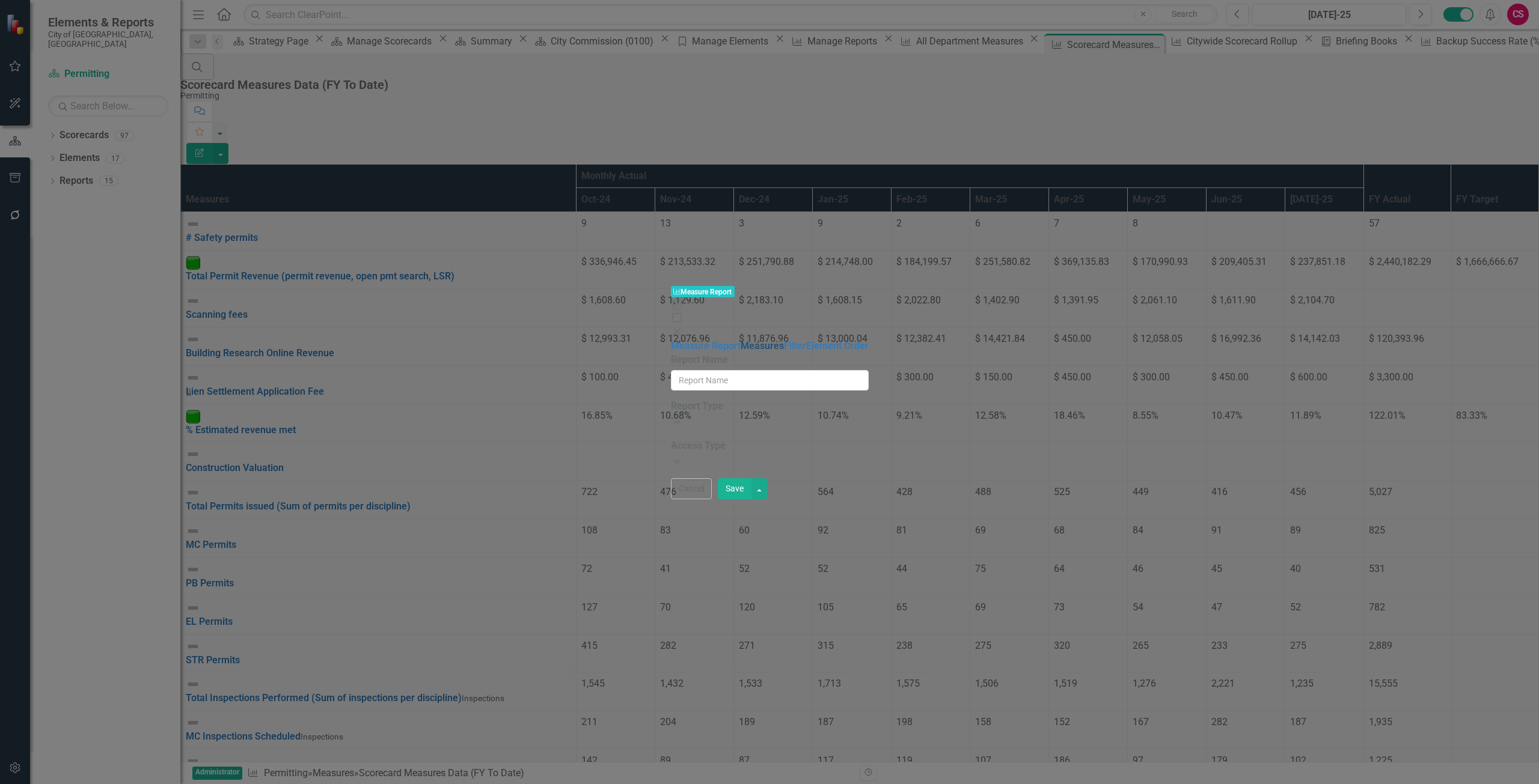
type input "Scorecard Measures Data (FY To Date)"
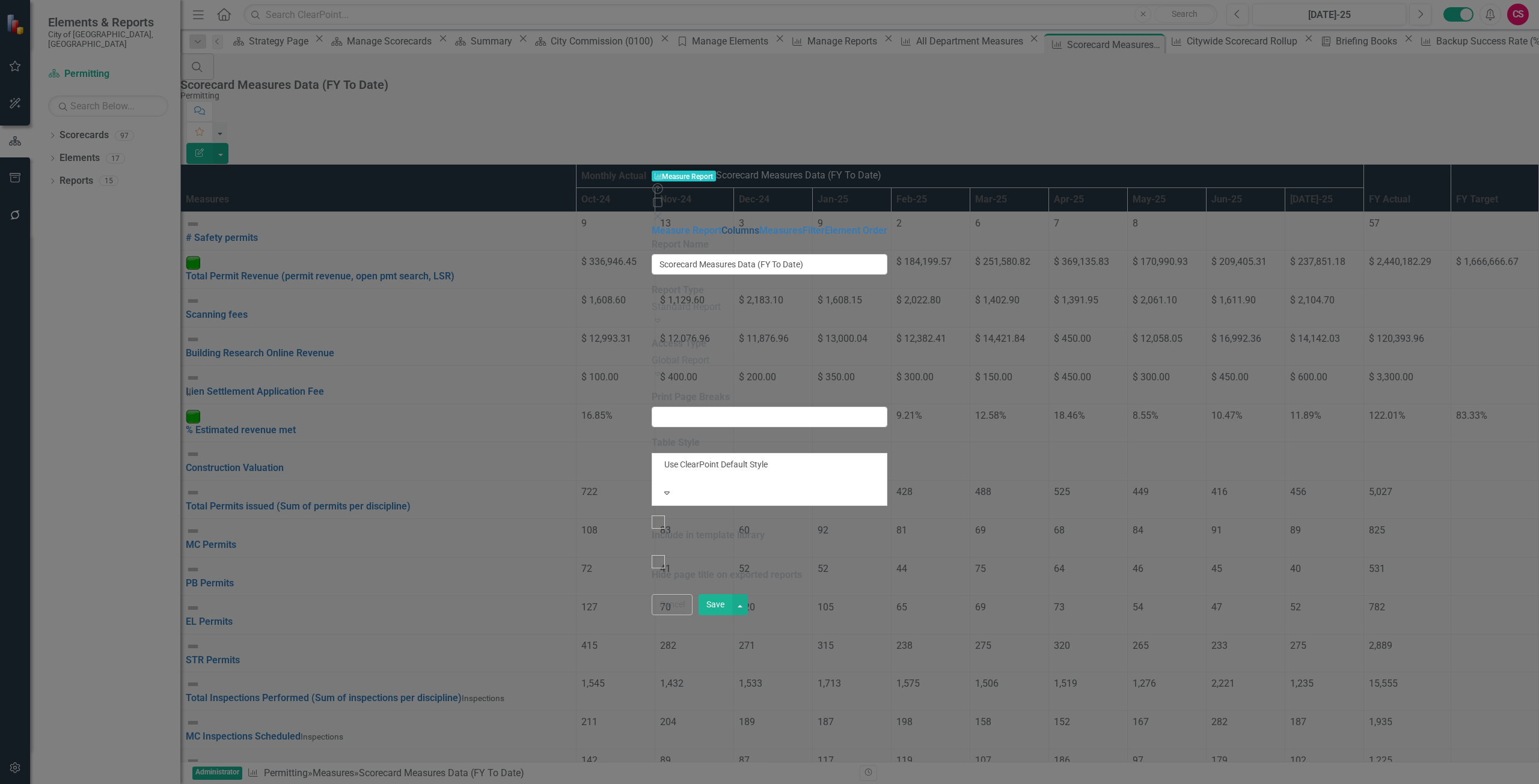
click at [722, 225] on link "Columns" at bounding box center [740, 230] width 38 height 12
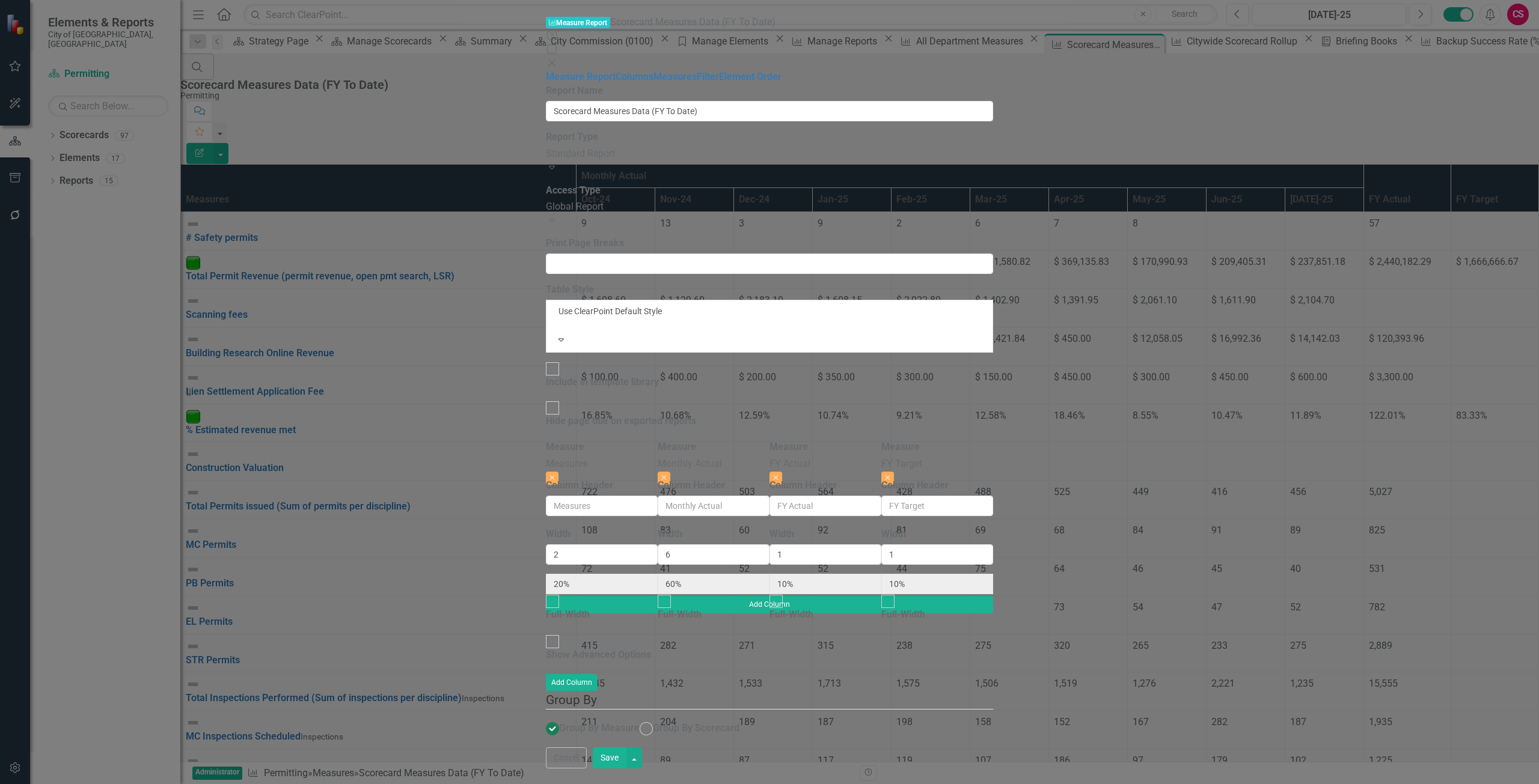
click at [546, 440] on div "To add columns to your report, click on the "Select Columns" button below. All …" at bounding box center [770, 594] width 448 height 307
click at [546, 649] on div "Show Advanced Options" at bounding box center [599, 656] width 105 height 14
click at [544, 633] on input "Show Advanced Options" at bounding box center [553, 642] width 19 height 19
checkbox input "true"
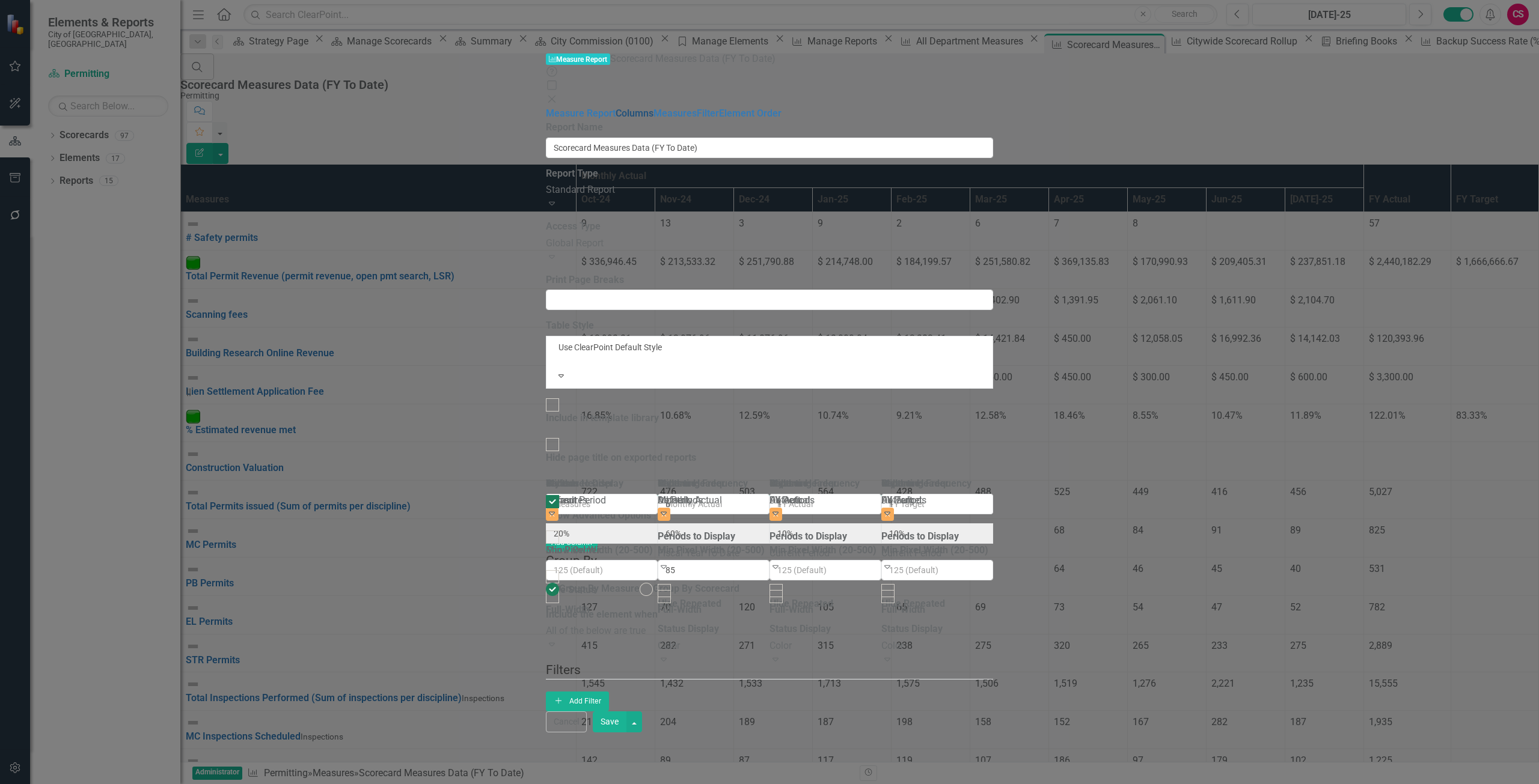
click at [616, 108] on link "Columns" at bounding box center [635, 113] width 38 height 12
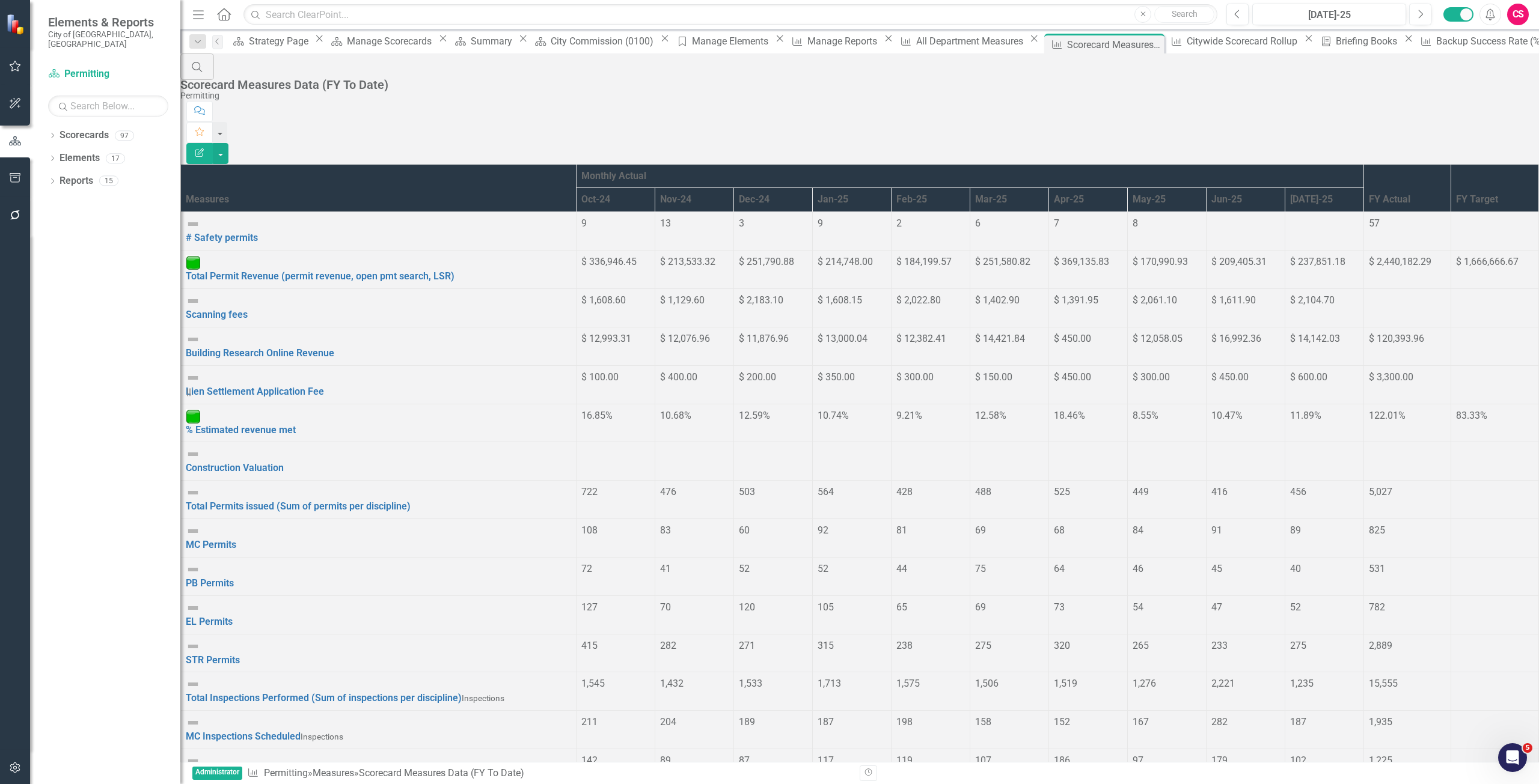
click at [12, 771] on icon "button" at bounding box center [15, 768] width 13 height 9
click at [57, 201] on link "System Setup" at bounding box center [105, 194] width 150 height 14
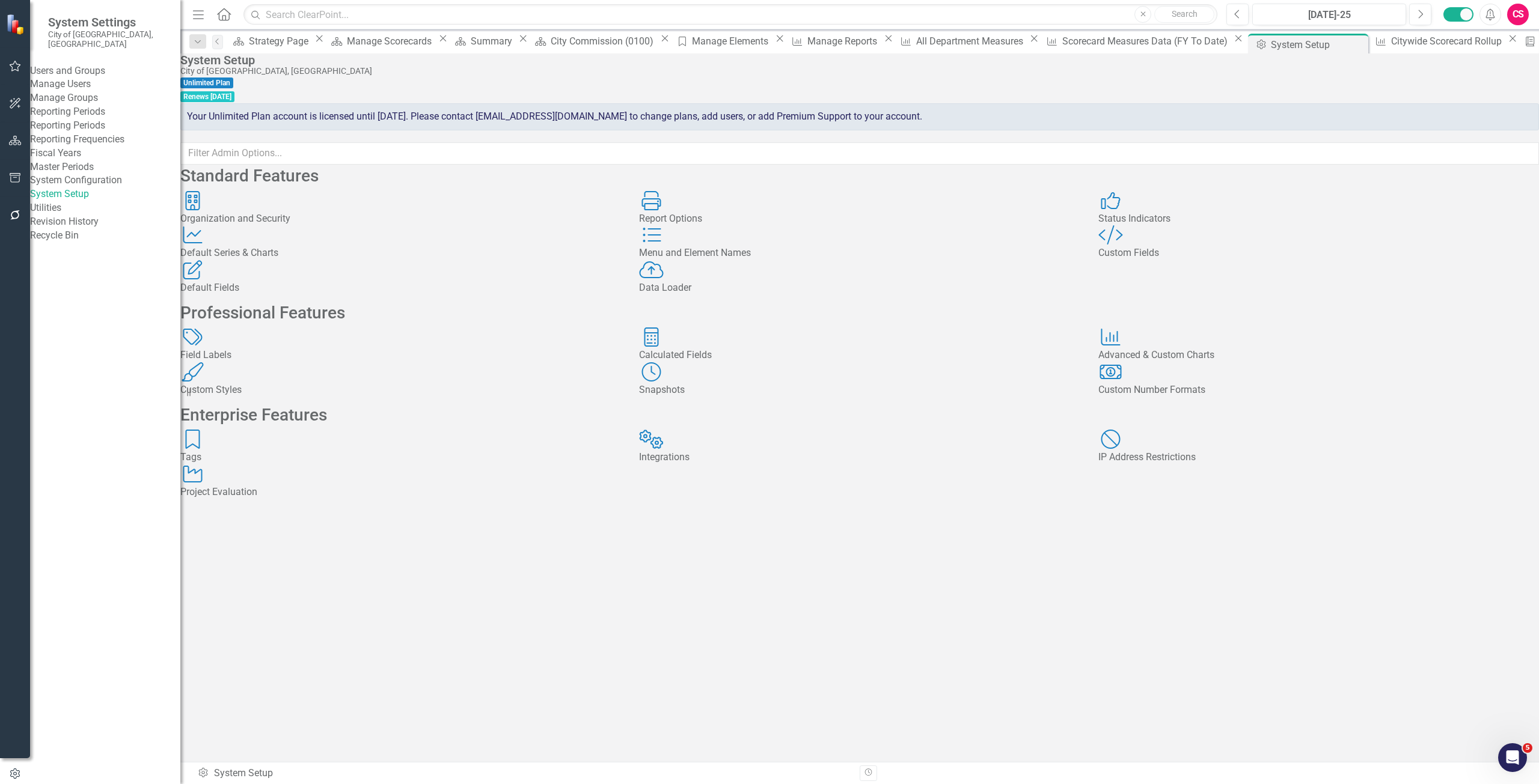
click at [721, 363] on div "Calculated Fields Calculated Fields" at bounding box center [859, 344] width 441 height 35
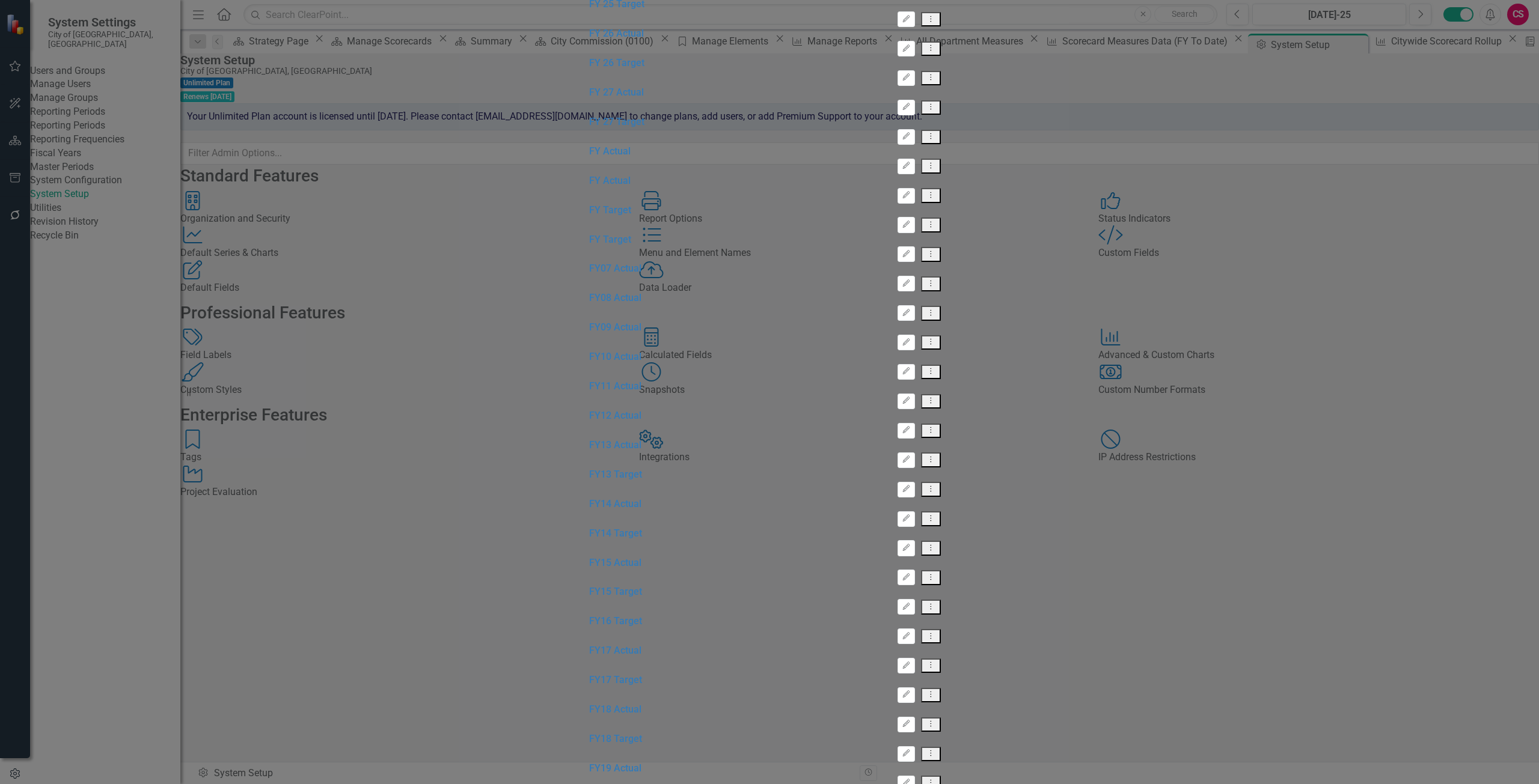
scroll to position [1369, 0]
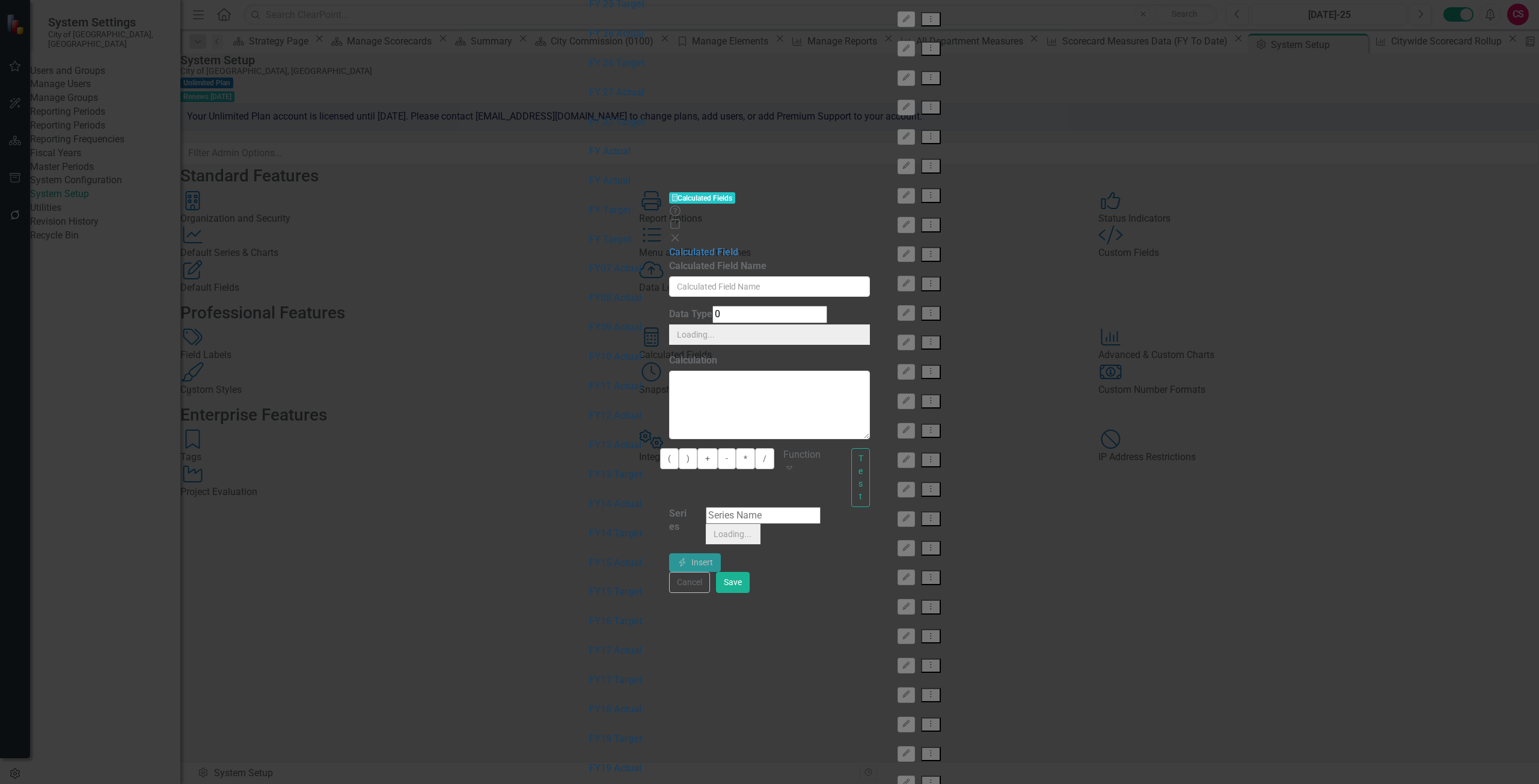
type input "Monthly Actual"
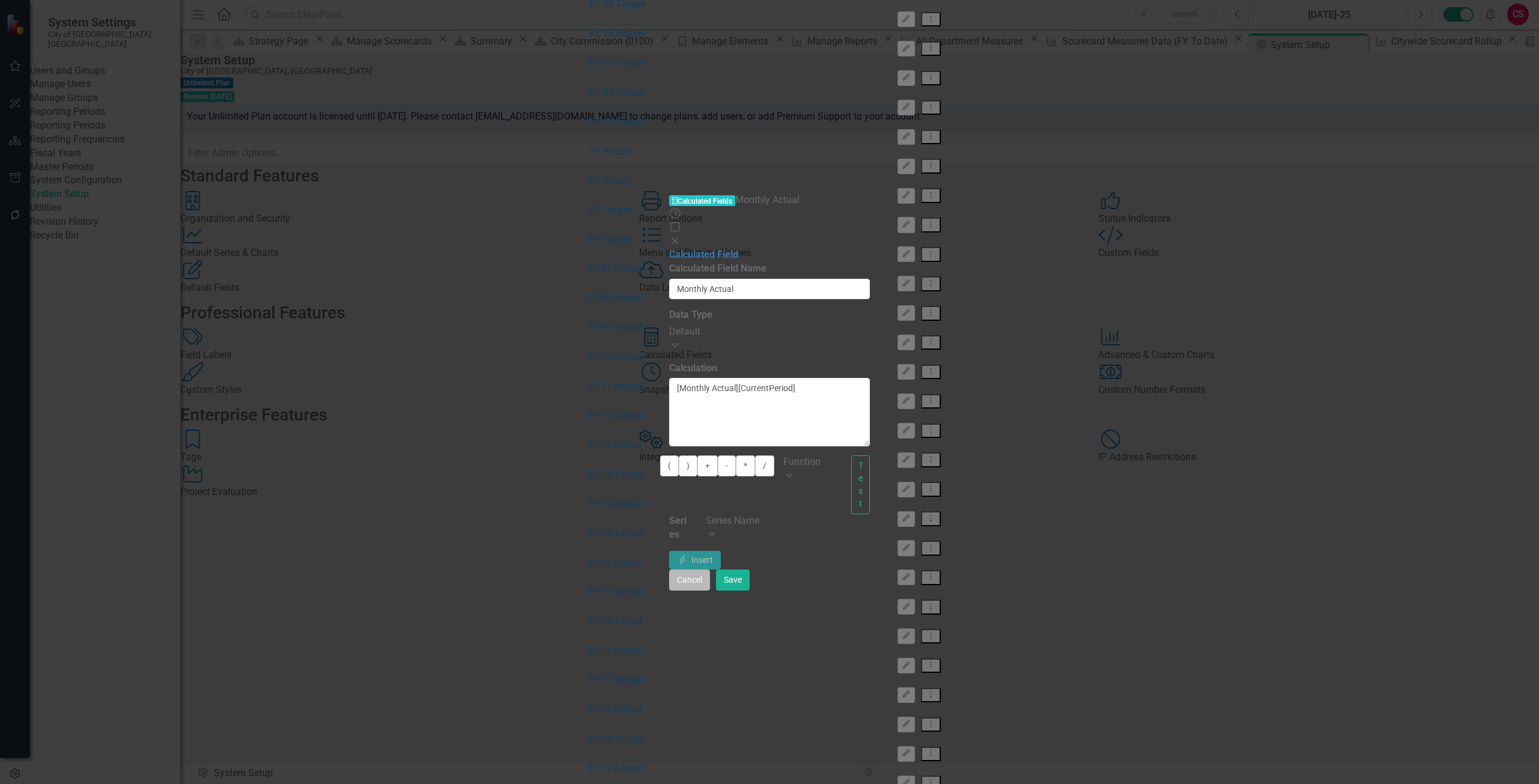
click at [710, 591] on button "Cancel" at bounding box center [690, 580] width 41 height 21
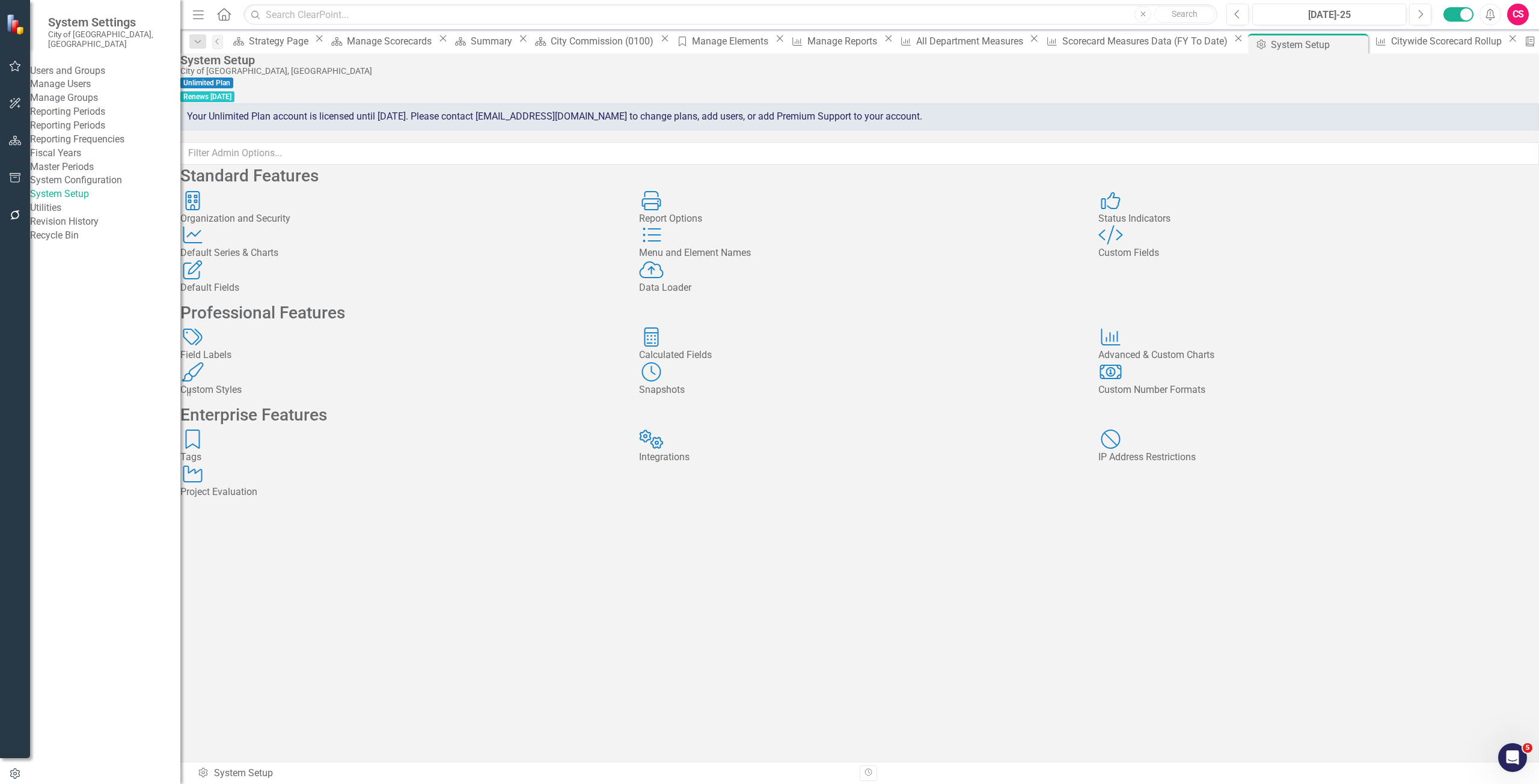
click at [814, 33] on div "Dropdown Search Scorecard Strategy Page Close Scorecard Manage Scorecards Close…" at bounding box center [859, 41] width 1359 height 24
click at [917, 39] on div "All Department Measures" at bounding box center [972, 41] width 111 height 15
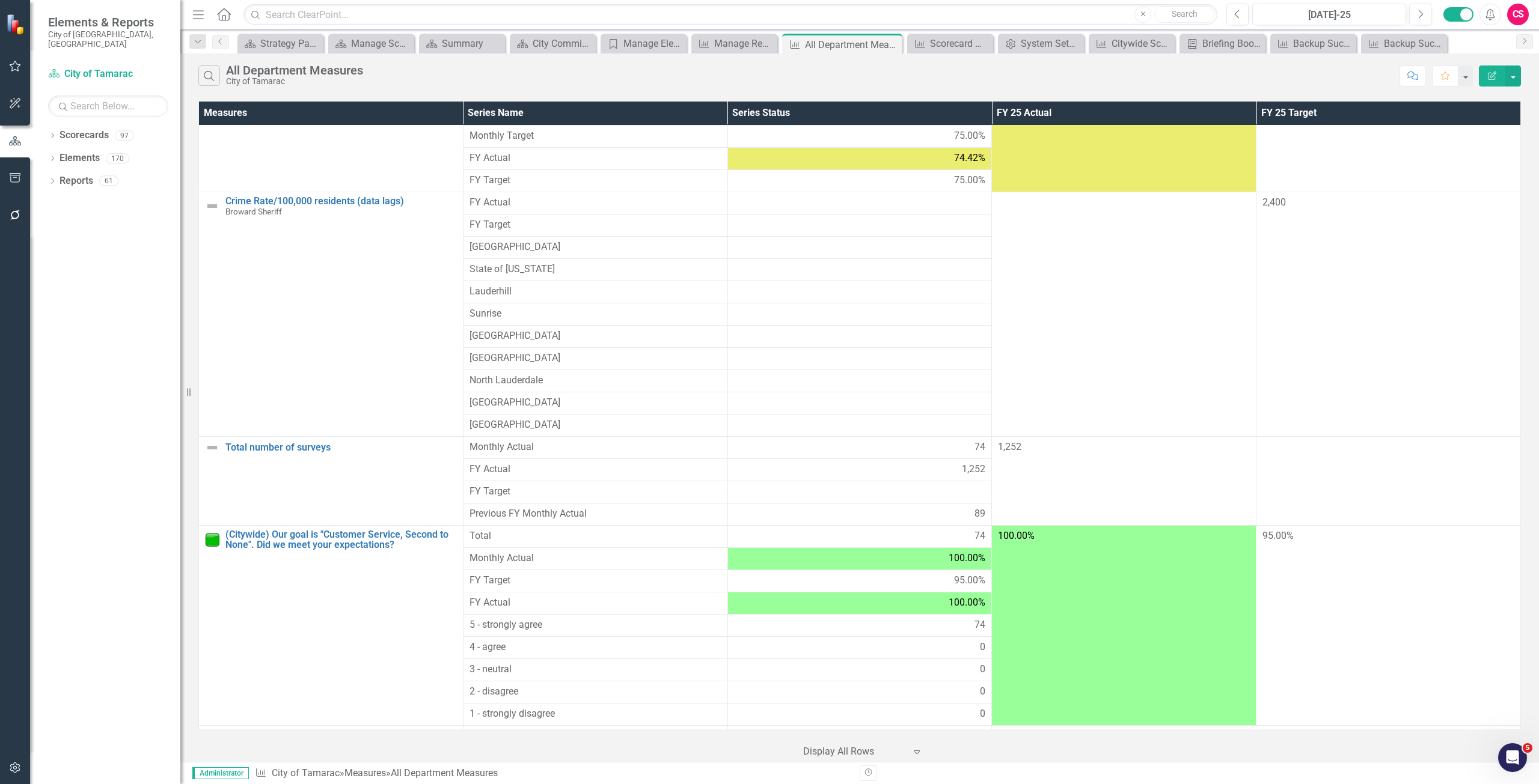
scroll to position [1622, 0]
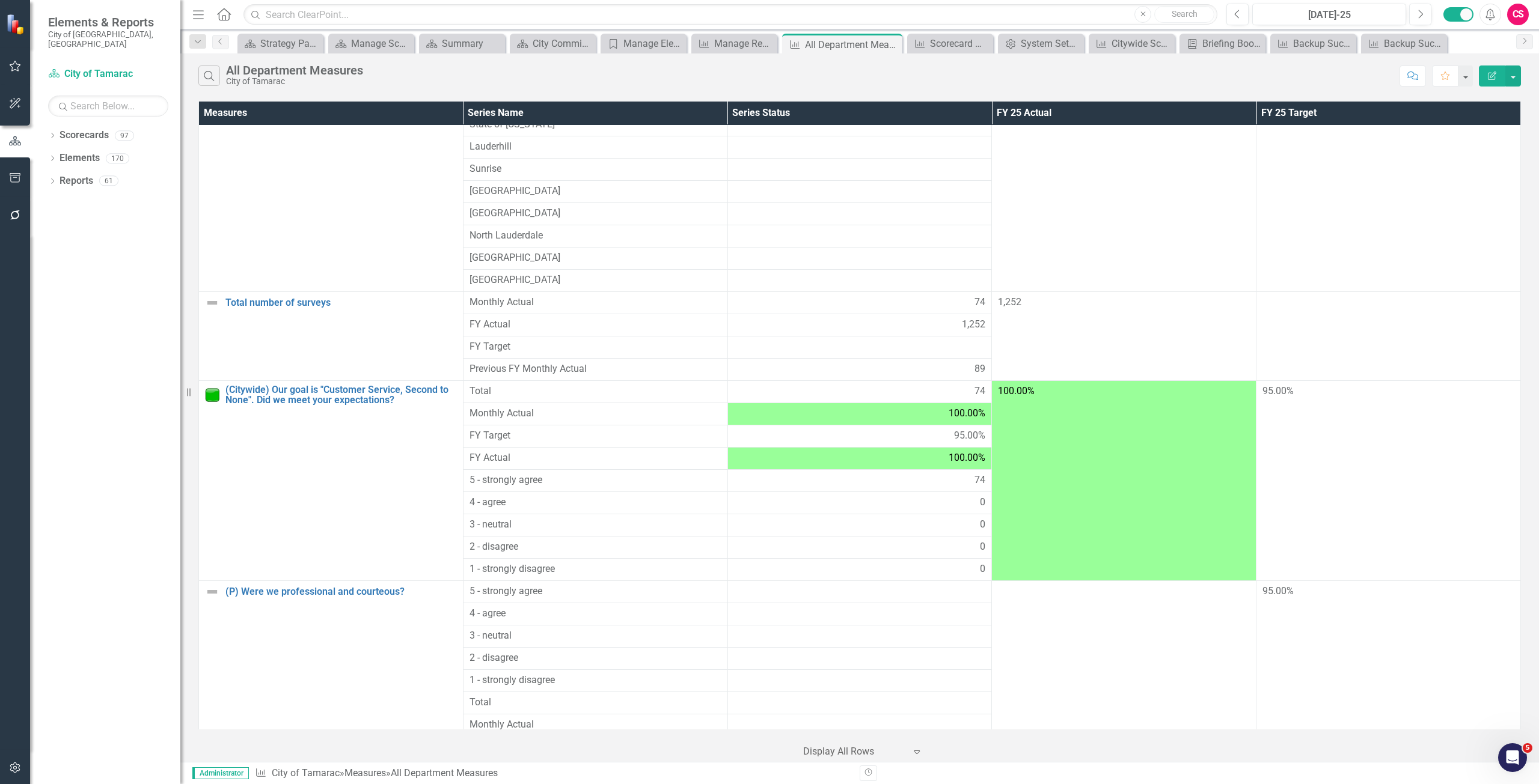
click at [896, 745] on div at bounding box center [854, 752] width 102 height 17
click at [1482, 78] on button "Edit Report" at bounding box center [1493, 75] width 27 height 21
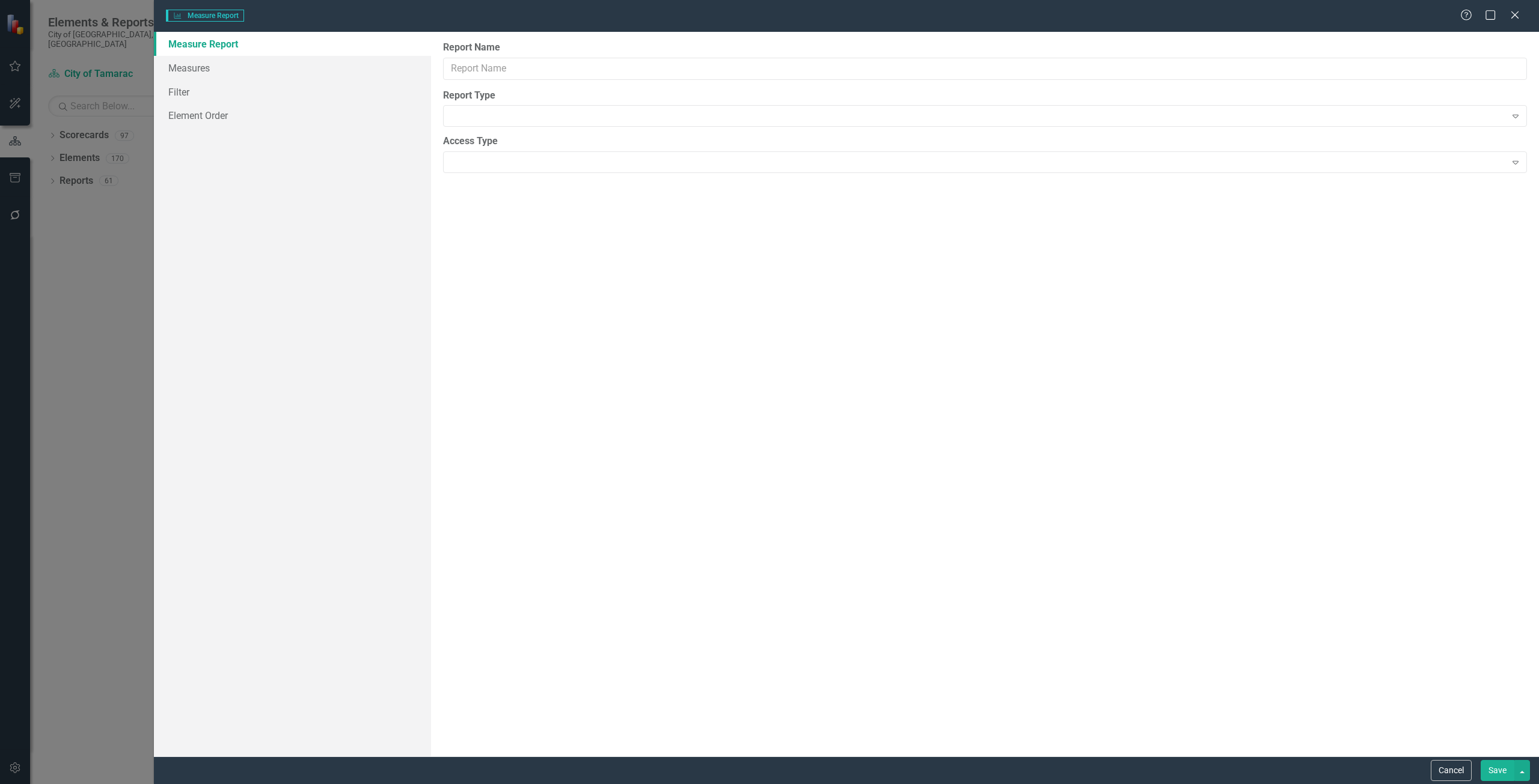
type input "All Department Measures"
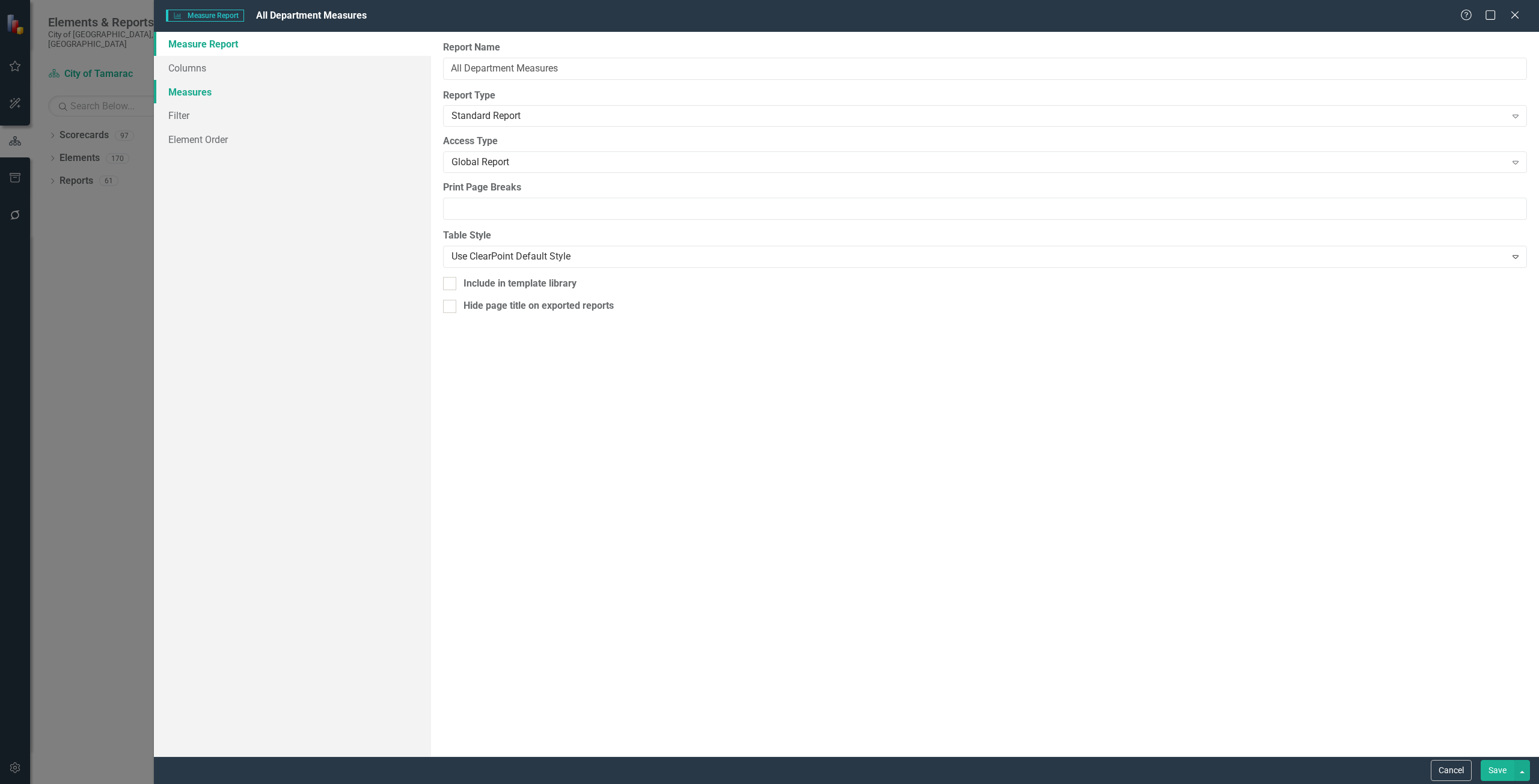
click at [223, 98] on link "Measures" at bounding box center [293, 92] width 277 height 24
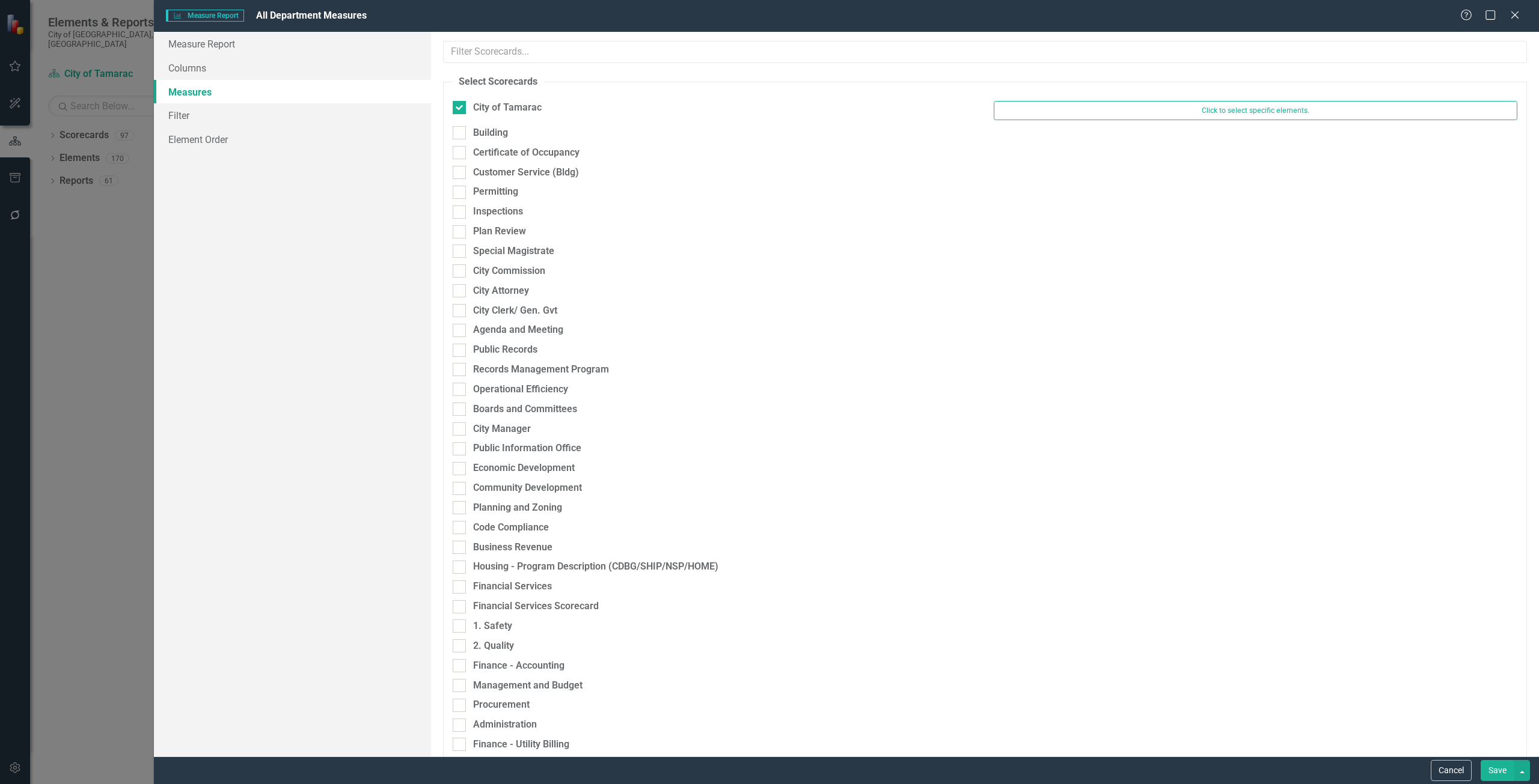
click at [505, 125] on div "City of Tamarac Click to select specific elements." at bounding box center [985, 113] width 1083 height 25
click at [506, 142] on div "Building" at bounding box center [714, 135] width 542 height 20
click at [506, 150] on div "Certificate of Occupancy" at bounding box center [526, 153] width 106 height 14
click at [460, 150] on input "Certificate of Occupancy" at bounding box center [456, 150] width 8 height 8
checkbox input "true"
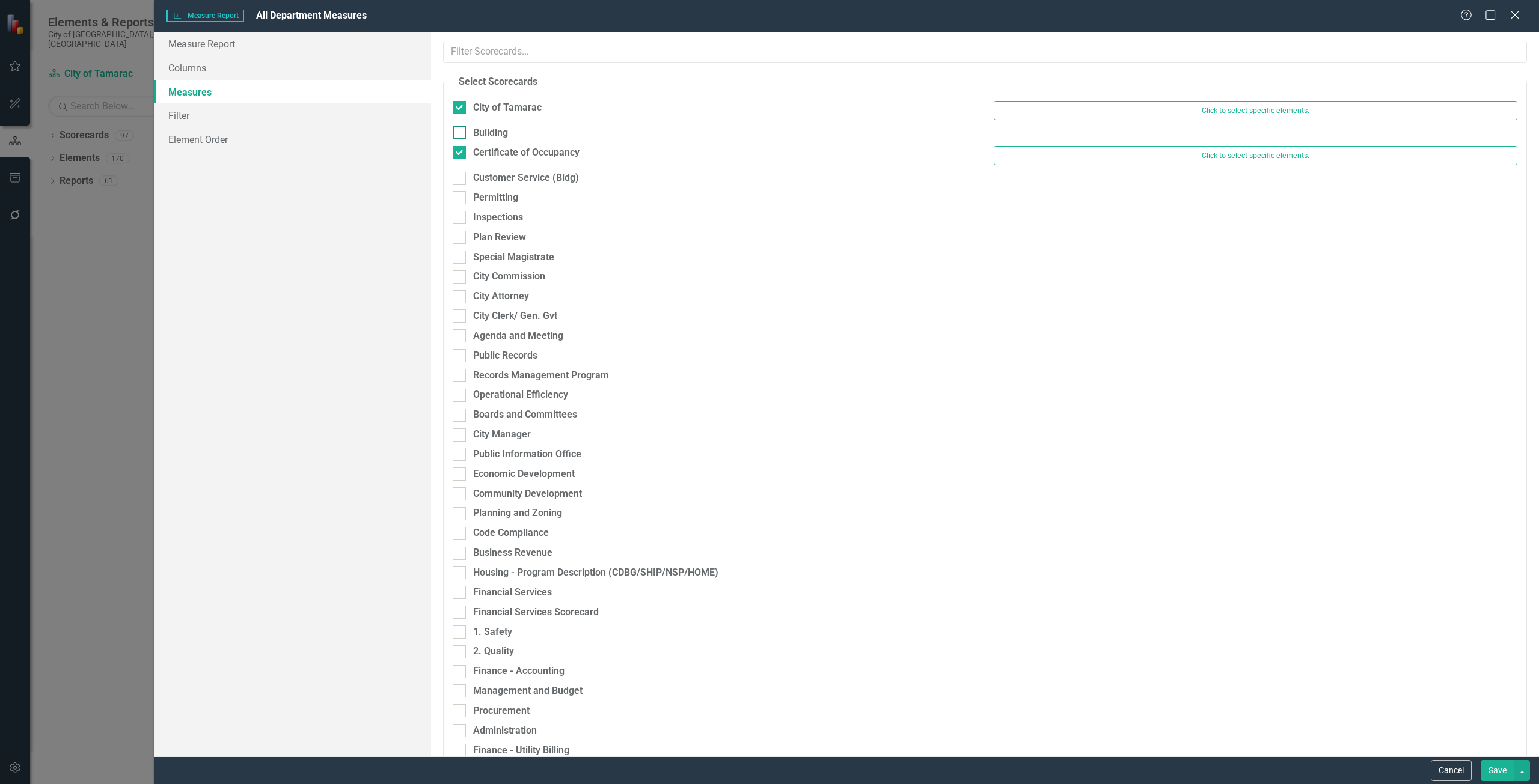
click at [489, 134] on div "Building" at bounding box center [490, 133] width 35 height 14
click at [460, 134] on input "Building" at bounding box center [456, 130] width 8 height 8
checkbox input "true"
click at [504, 184] on div "Customer Service (Bldg)" at bounding box center [526, 184] width 105 height 14
click at [460, 184] on input "Customer Service (Bldg)" at bounding box center [456, 181] width 8 height 8
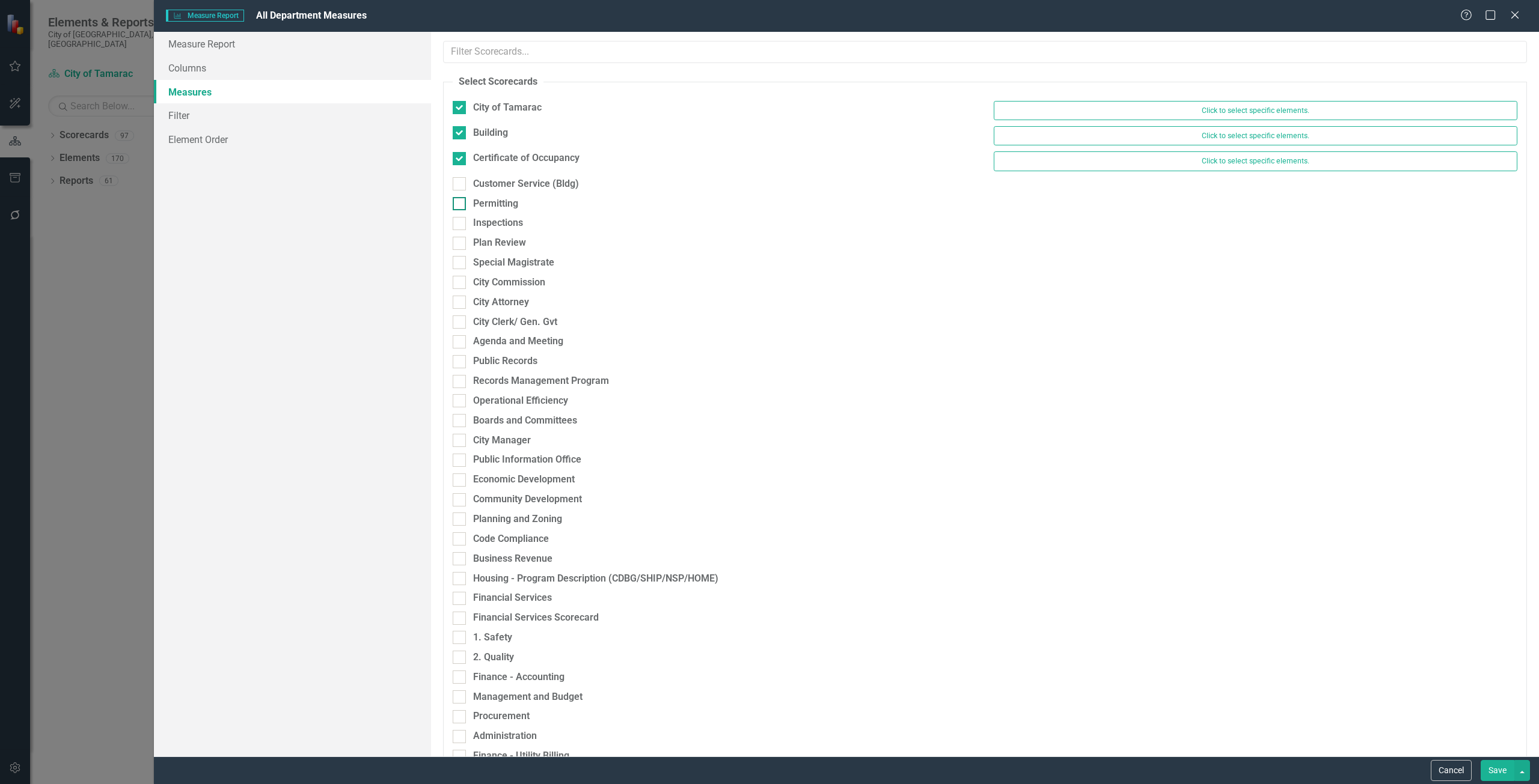
checkbox input "true"
click at [502, 209] on div "Permitting" at bounding box center [495, 210] width 45 height 14
click at [460, 209] on input "Permitting" at bounding box center [456, 207] width 8 height 8
checkbox input "true"
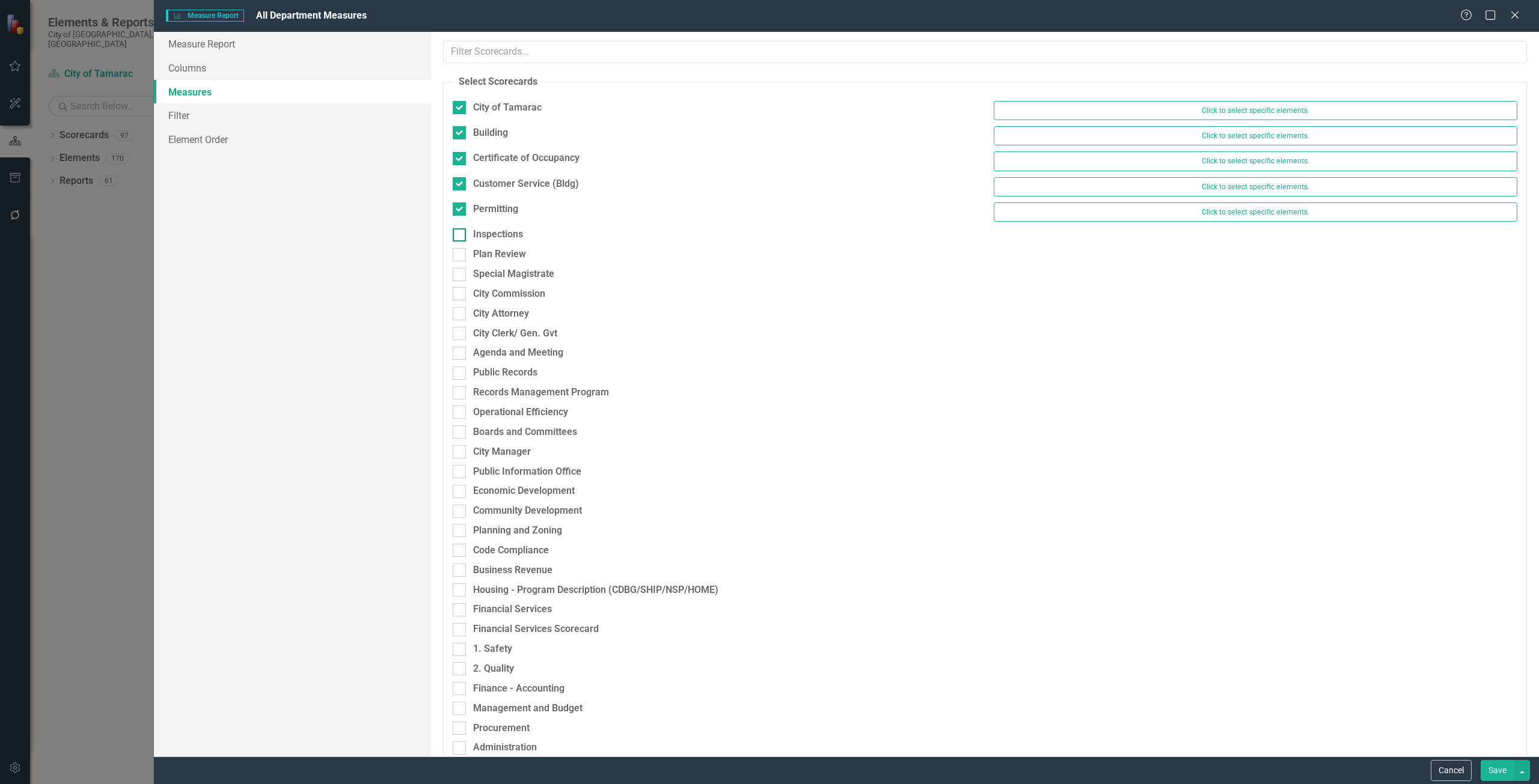
click at [509, 234] on div "Inspections" at bounding box center [497, 235] width 50 height 14
click at [460, 234] on input "Inspections" at bounding box center [456, 232] width 8 height 8
checkbox input "true"
click at [515, 269] on div "Plan Review" at bounding box center [714, 263] width 542 height 20
click at [501, 250] on div "Inspections Click to select specific elements." at bounding box center [985, 241] width 1083 height 25
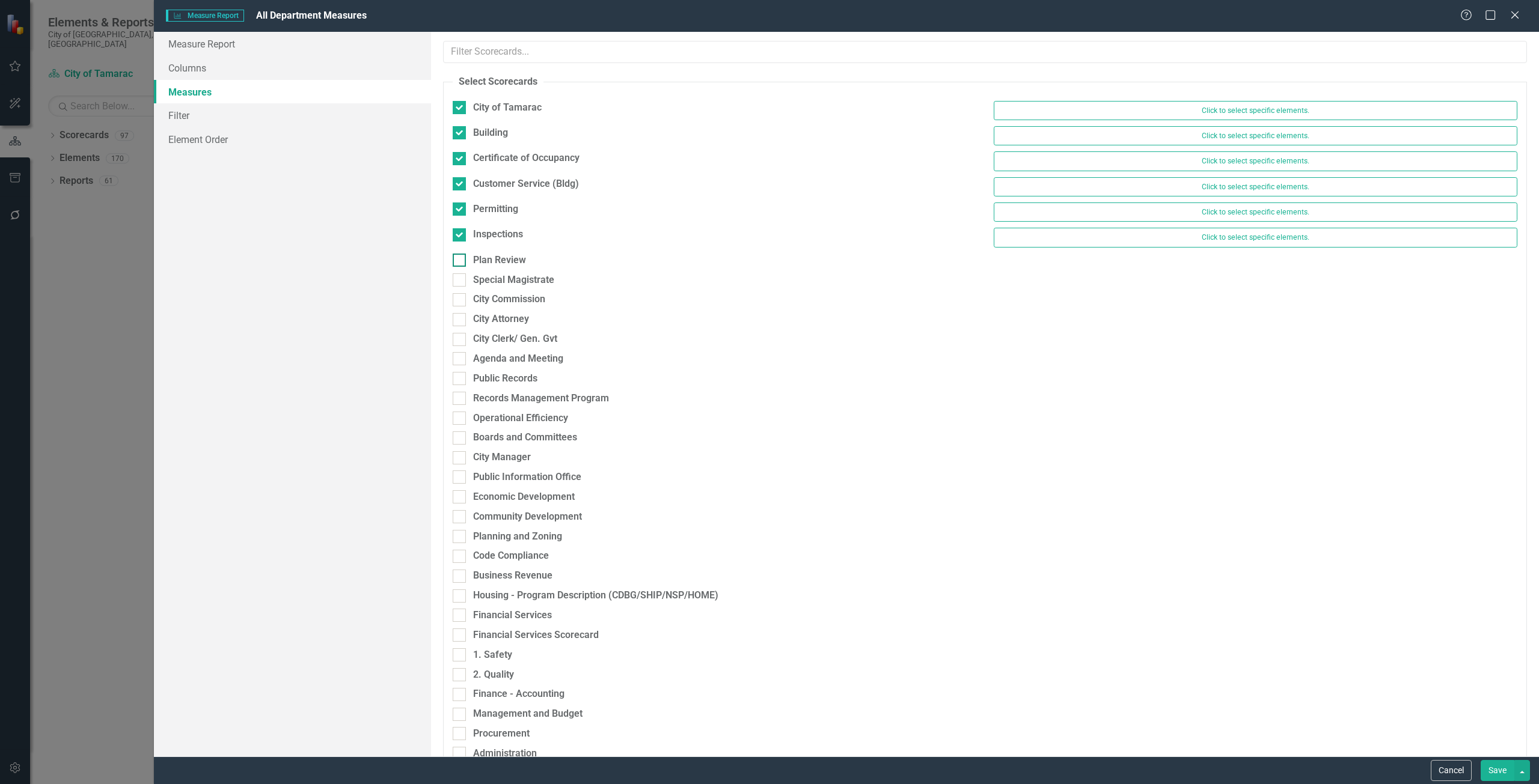
click at [507, 259] on div "Plan Review" at bounding box center [499, 260] width 53 height 14
click at [460, 259] on input "Plan Review" at bounding box center [456, 257] width 8 height 8
checkbox input "true"
click at [522, 287] on div "Special Magistrate" at bounding box center [513, 286] width 81 height 14
click at [460, 287] on input "Special Magistrate" at bounding box center [456, 283] width 8 height 8
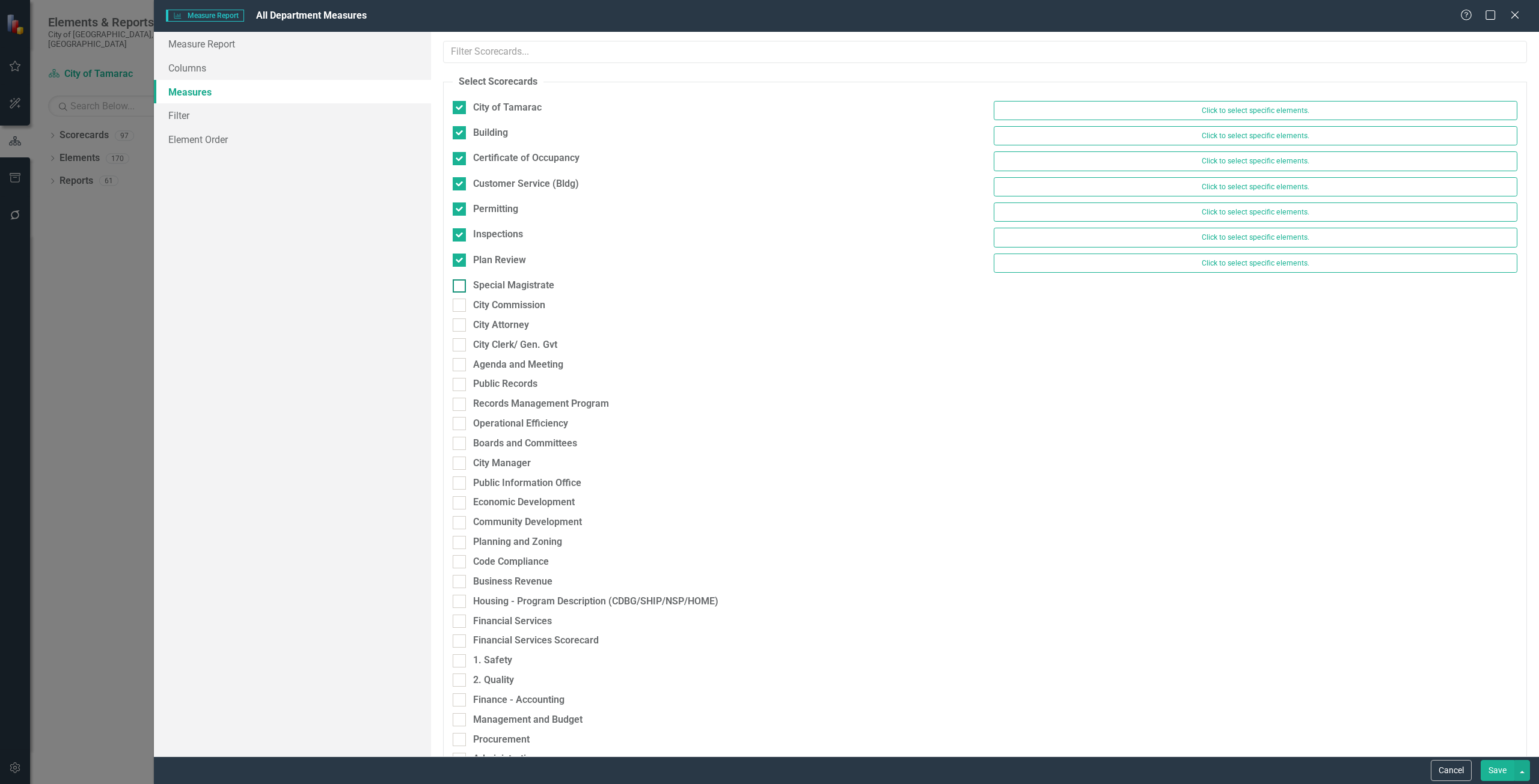
checkbox input "true"
click at [521, 318] on div "City Commission" at bounding box center [509, 311] width 72 height 14
click at [460, 312] on input "City Commission" at bounding box center [456, 308] width 8 height 8
checkbox input "true"
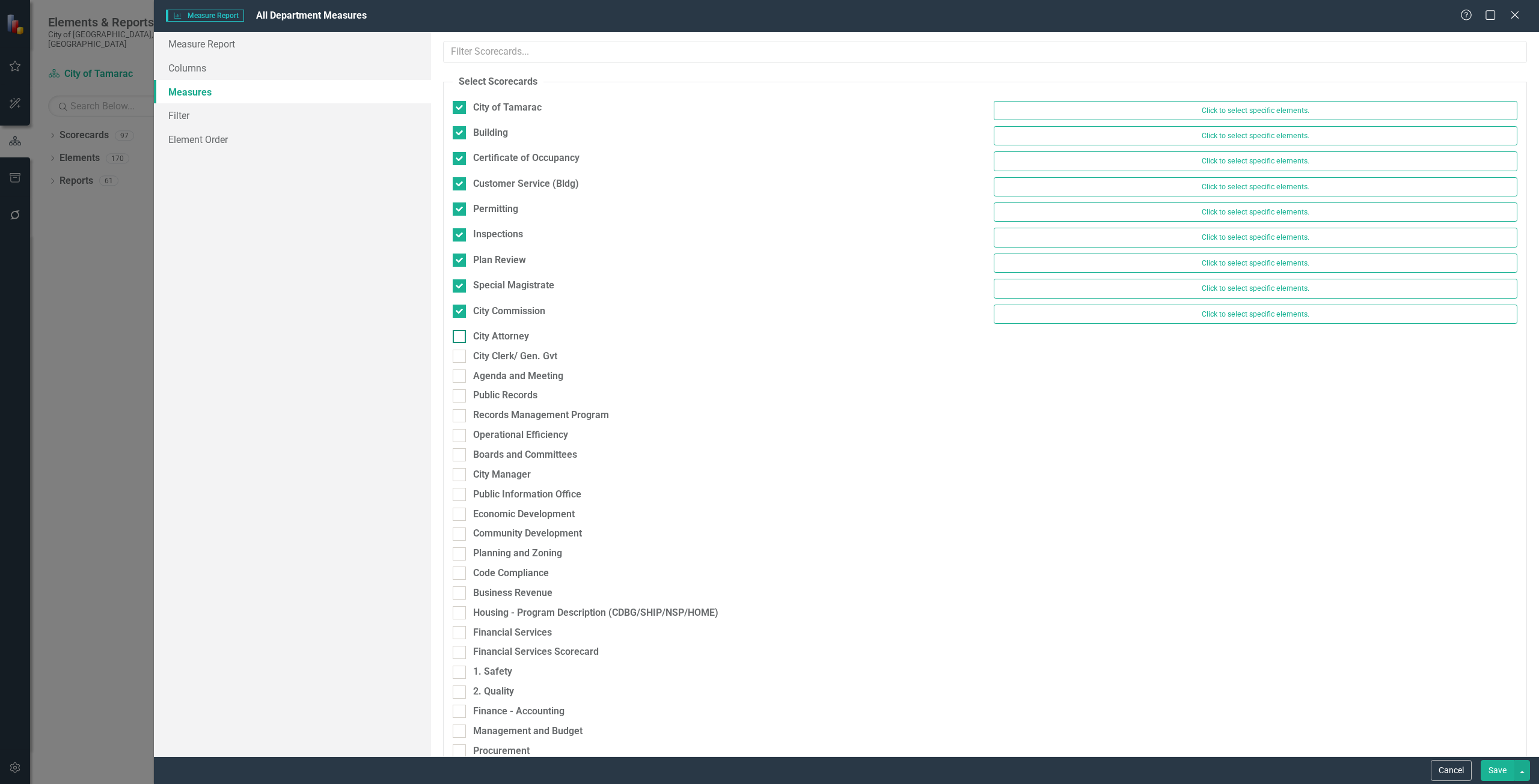
click at [519, 333] on div "City Attorney" at bounding box center [500, 337] width 56 height 14
click at [460, 333] on input "City Attorney" at bounding box center [456, 334] width 8 height 8
checkbox input "true"
click at [526, 362] on div "City Clerk/ Gen. Gvt" at bounding box center [515, 363] width 84 height 14
click at [460, 362] on input "City Clerk/ Gen. Gvt" at bounding box center [456, 359] width 8 height 8
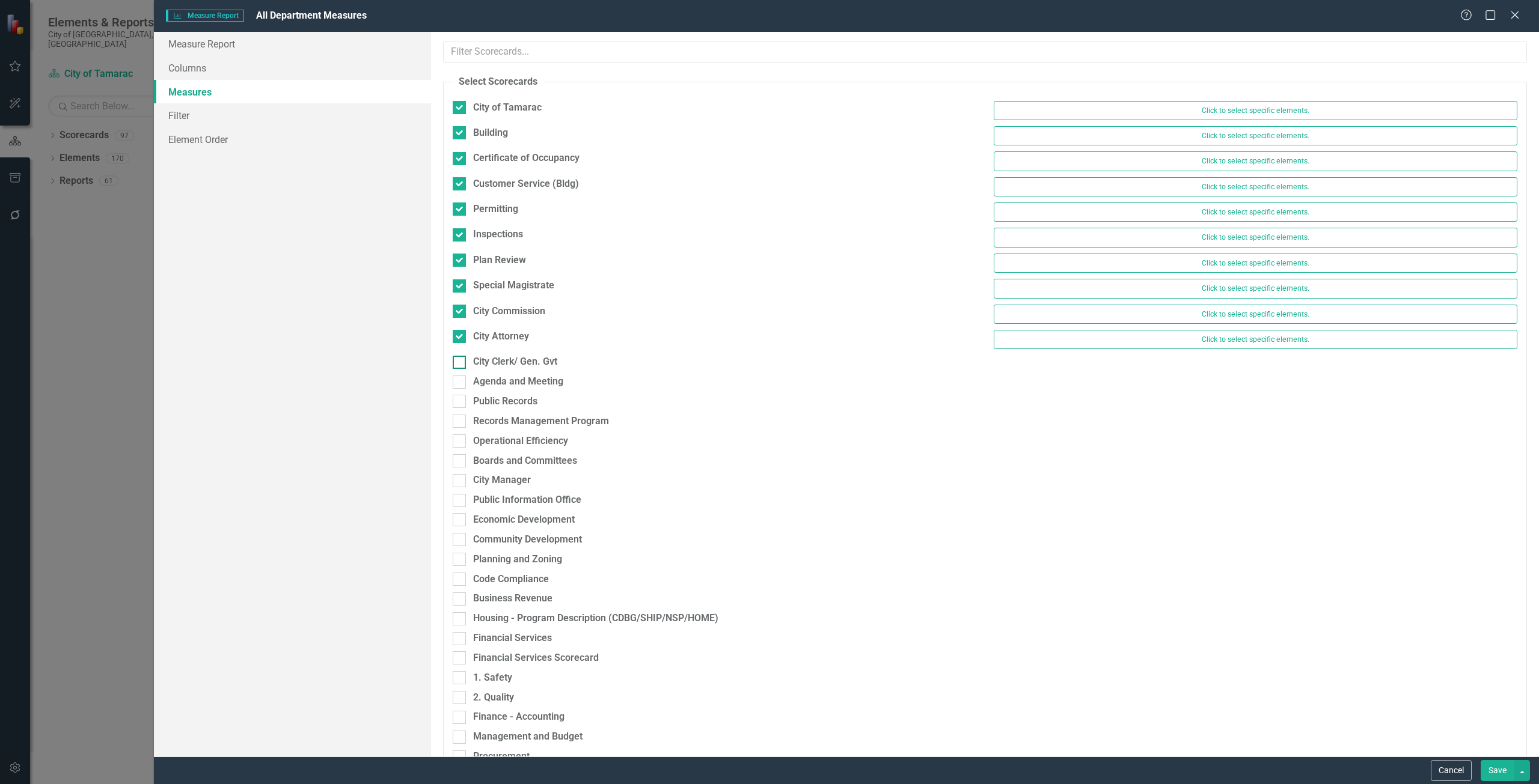
checkbox input "true"
click at [526, 391] on div "Agenda and Meeting" at bounding box center [518, 388] width 90 height 14
click at [460, 388] on input "Agenda and Meeting" at bounding box center [456, 385] width 8 height 8
checkbox input "true"
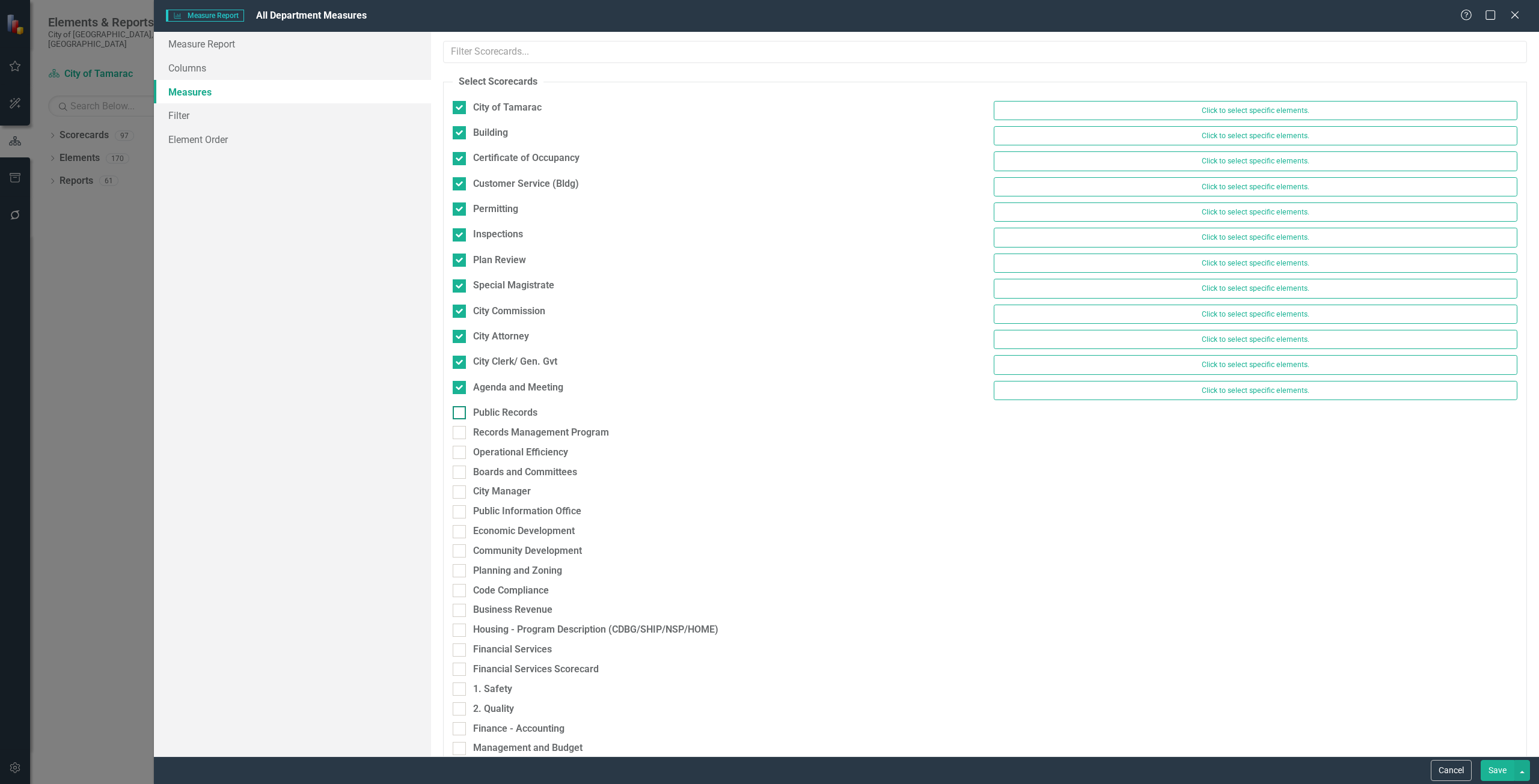
click at [526, 416] on div "Public Records" at bounding box center [505, 414] width 65 height 14
click at [460, 414] on input "Public Records" at bounding box center [456, 410] width 8 height 8
checkbox input "true"
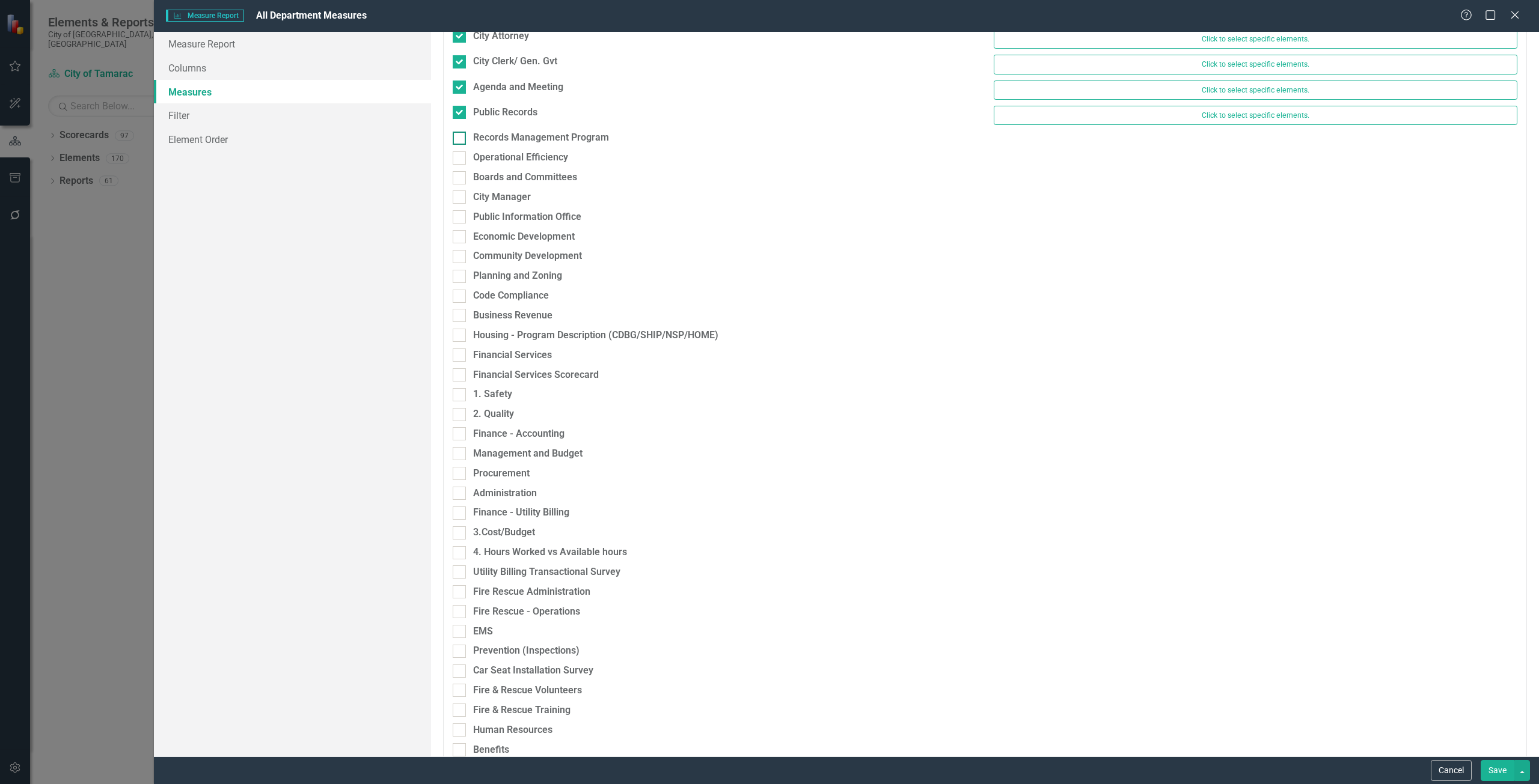
click at [504, 142] on div "Records Management Program" at bounding box center [541, 138] width 136 height 14
click at [460, 139] on input "Records Management Program" at bounding box center [456, 135] width 8 height 8
checkbox input "true"
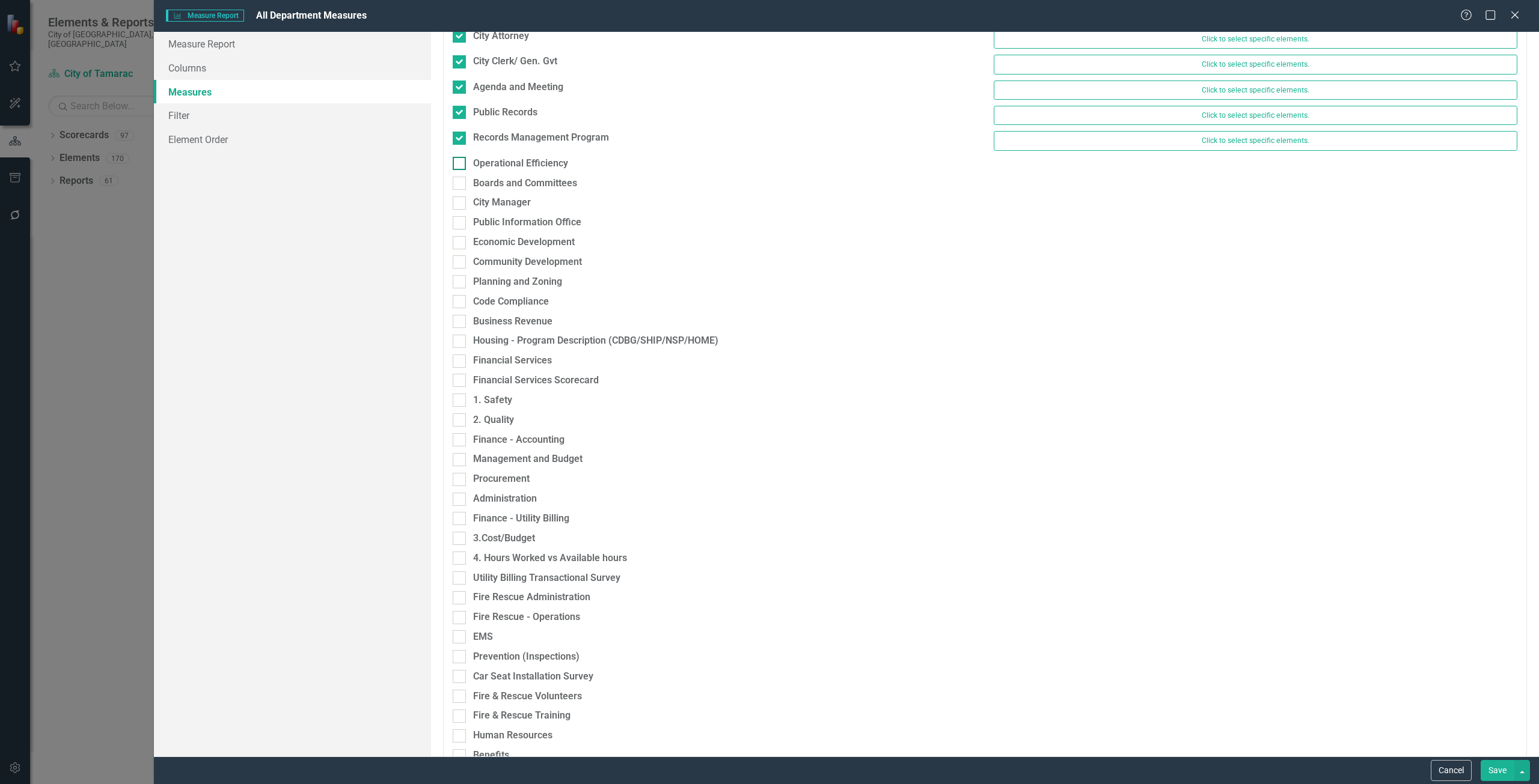
click at [499, 165] on div "Operational Efficiency" at bounding box center [520, 164] width 95 height 14
click at [460, 164] on input "Operational Efficiency" at bounding box center [456, 160] width 8 height 8
checkbox input "true"
click at [505, 206] on div "City Manager" at bounding box center [501, 209] width 57 height 14
click at [460, 206] on input "City Manager" at bounding box center [456, 206] width 8 height 8
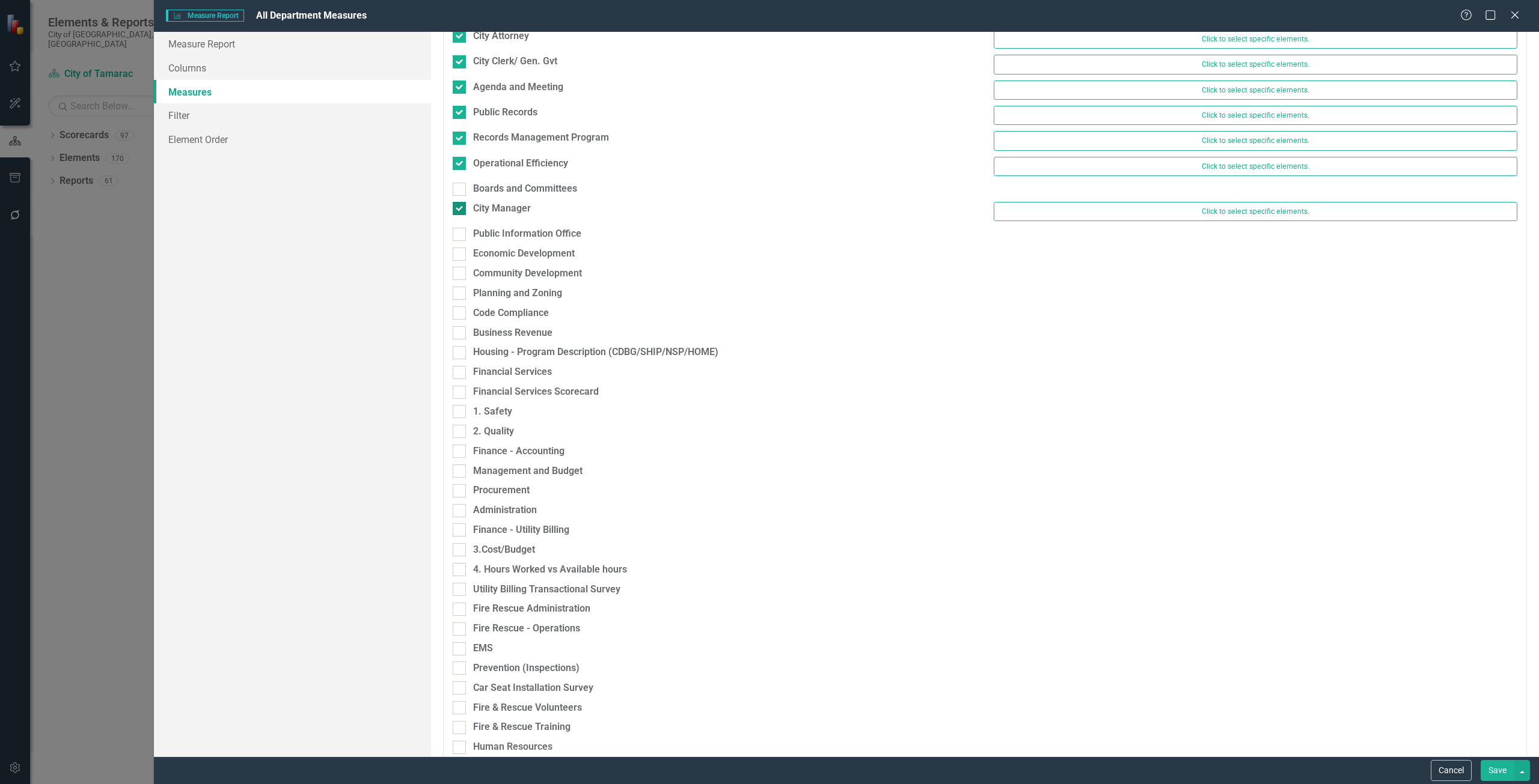
checkbox input "true"
click at [495, 188] on div "Boards and Committees" at bounding box center [525, 190] width 104 height 14
click at [460, 188] on input "Boards and Committees" at bounding box center [456, 186] width 8 height 8
checkbox input "true"
click at [506, 249] on div "Public Information Office" at bounding box center [714, 242] width 542 height 20
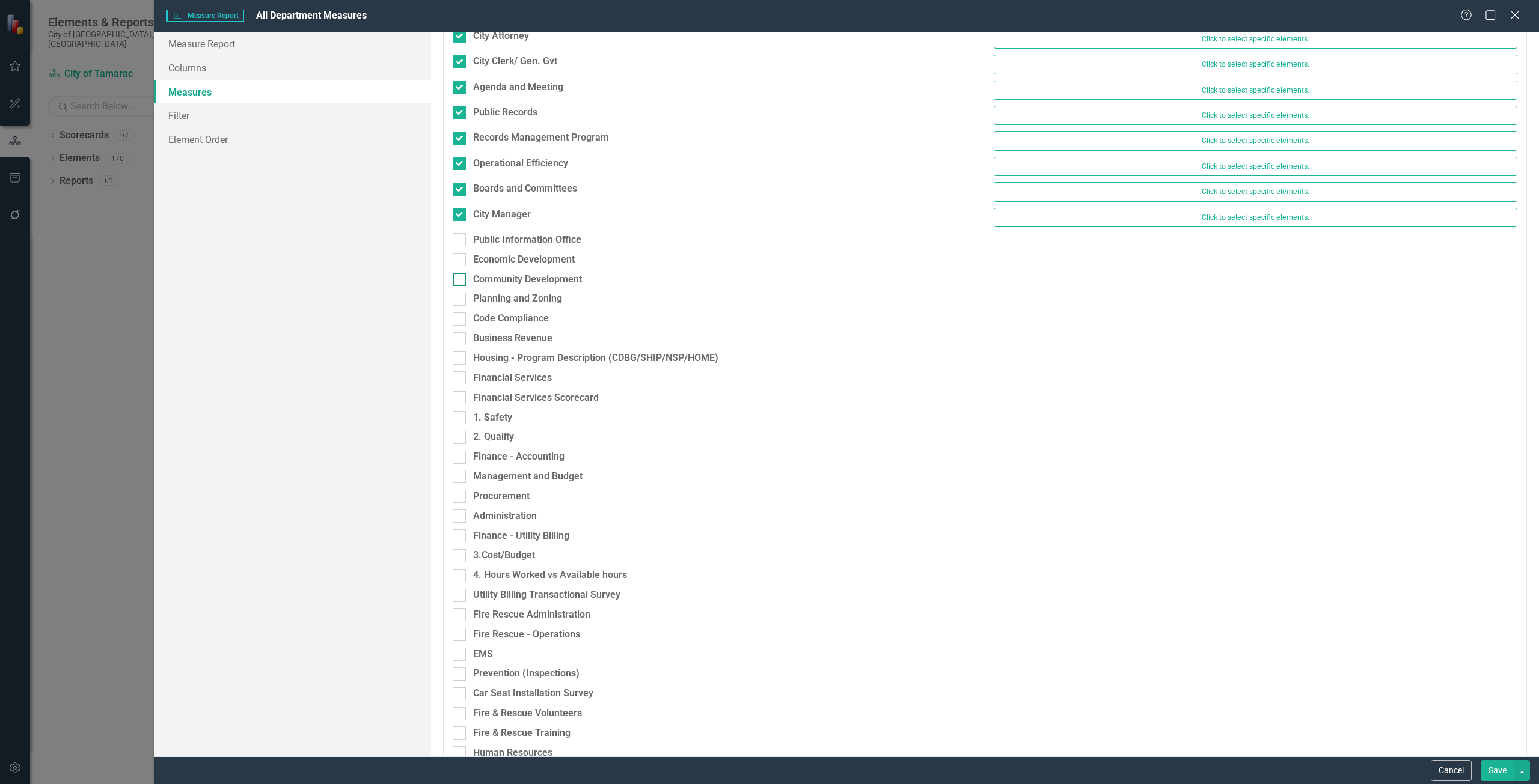
click at [510, 273] on div "Community Development" at bounding box center [527, 280] width 109 height 14
click at [460, 273] on input "Community Development" at bounding box center [456, 277] width 8 height 8
checkbox input "true"
click at [502, 256] on div "Economic Development" at bounding box center [523, 260] width 101 height 14
click at [460, 256] on input "Economic Development" at bounding box center [456, 257] width 8 height 8
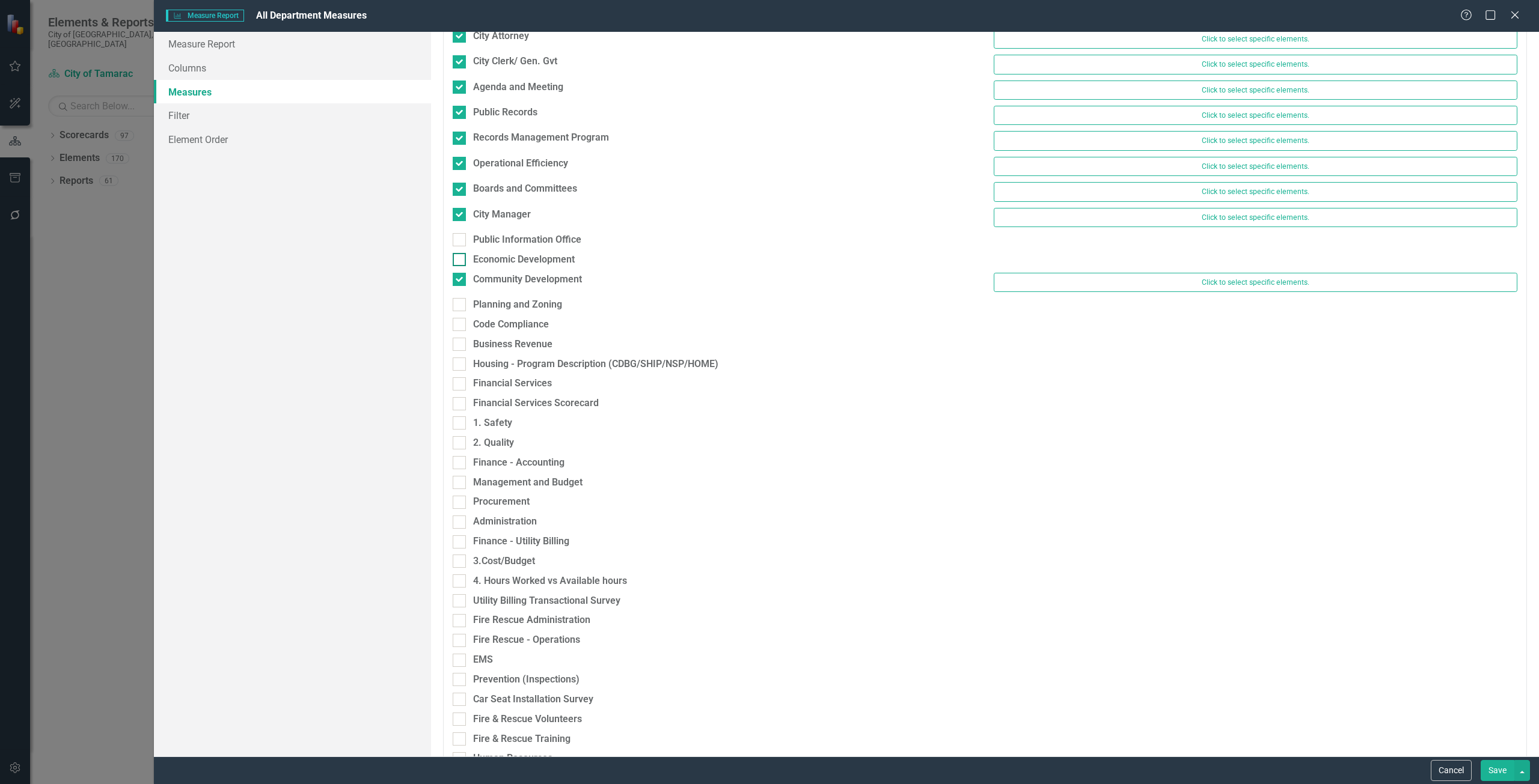
checkbox input "true"
click at [498, 242] on div "Public Information Office" at bounding box center [527, 240] width 109 height 14
click at [460, 241] on input "Public Information Office" at bounding box center [456, 237] width 8 height 8
checkbox input "true"
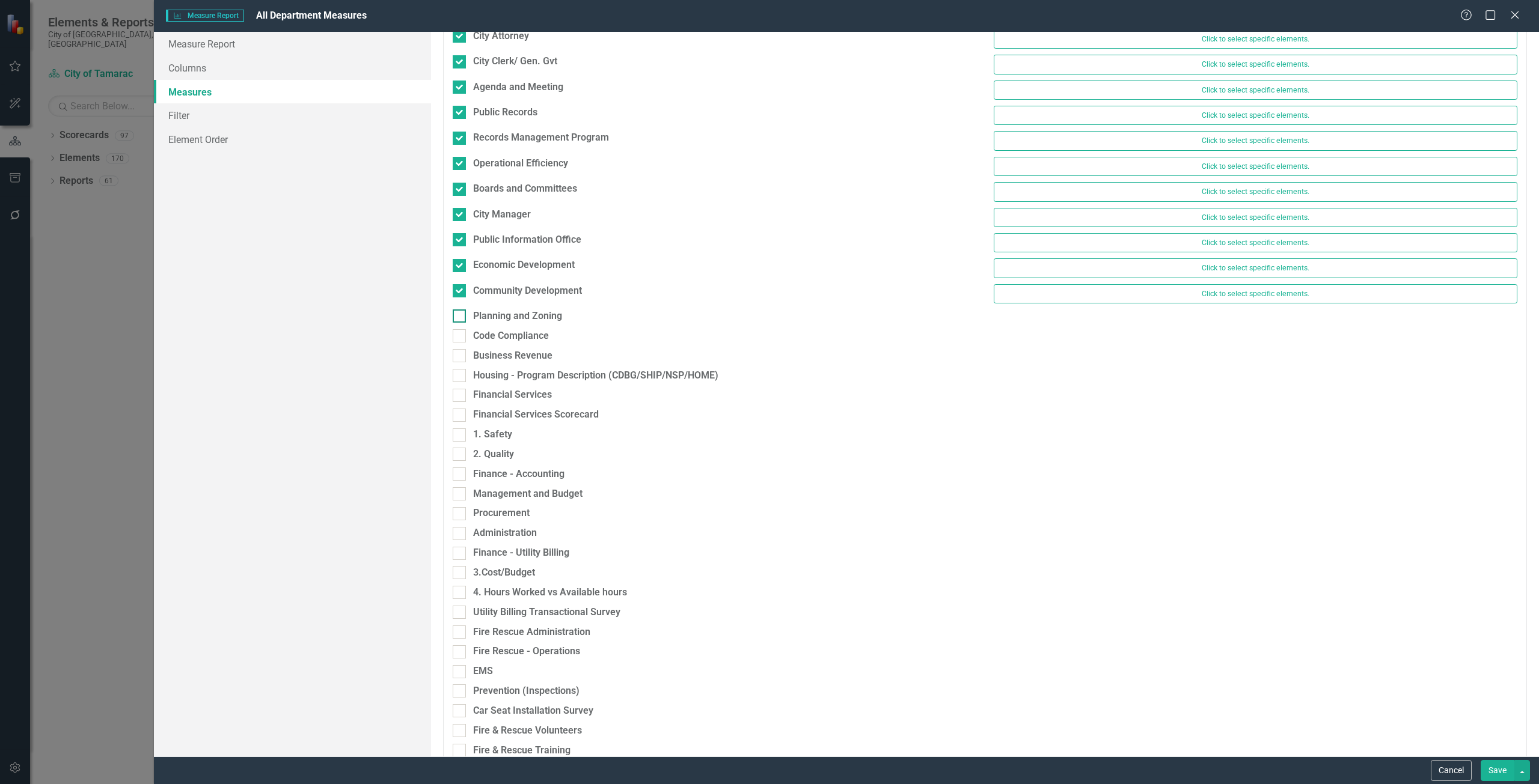
drag, startPoint x: 514, startPoint y: 309, endPoint x: 515, endPoint y: 315, distance: 6.1
click at [515, 309] on div "Community Development Click to select specific elements." at bounding box center [985, 296] width 1083 height 25
click at [515, 315] on div "Planning and Zoning" at bounding box center [517, 317] width 89 height 14
click at [460, 315] on input "Planning and Zoning" at bounding box center [456, 314] width 8 height 8
checkbox input "true"
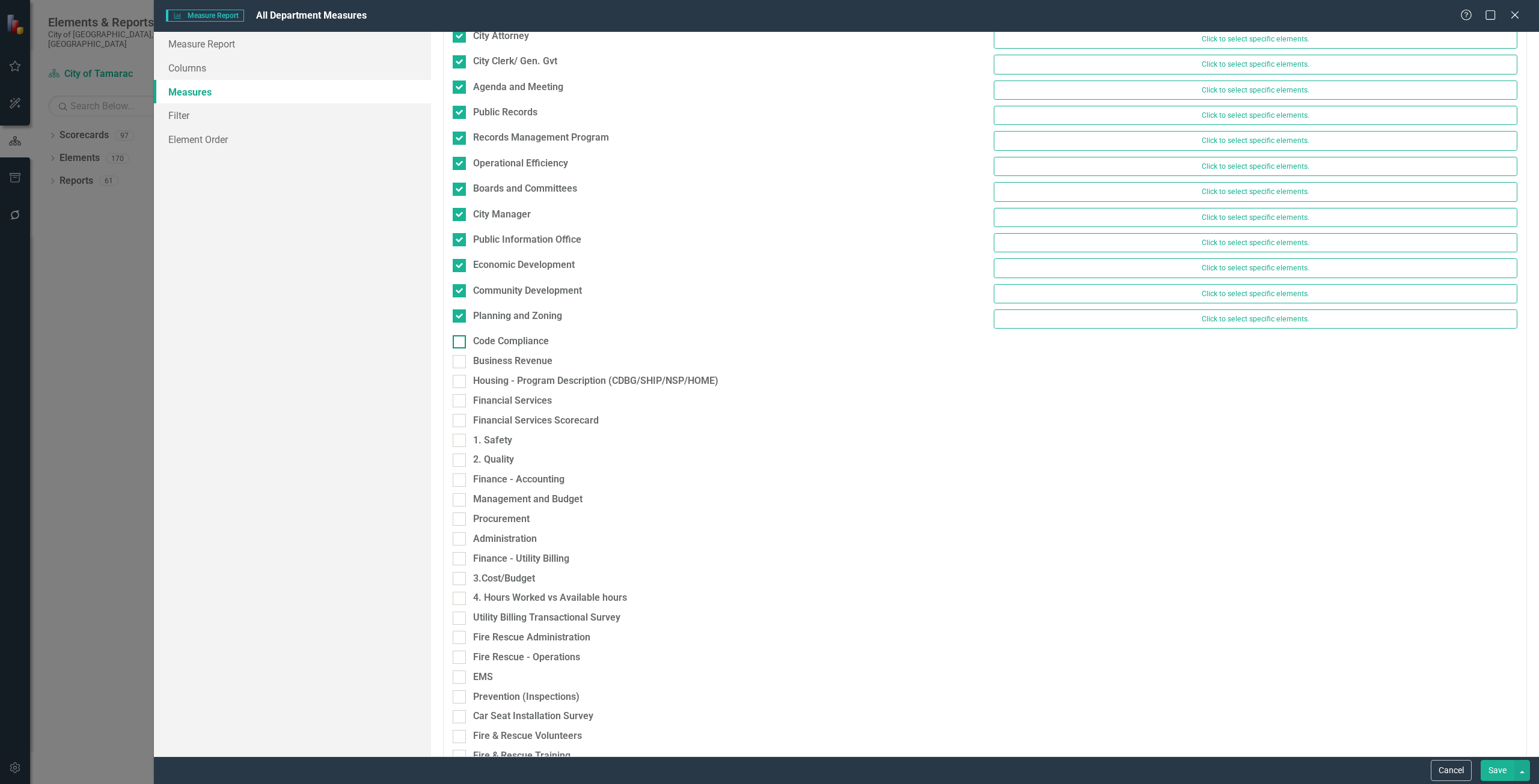
click at [515, 340] on div "Code Compliance" at bounding box center [511, 342] width 76 height 14
click at [460, 340] on input "Code Compliance" at bounding box center [456, 339] width 8 height 8
checkbox input "true"
drag, startPoint x: 515, startPoint y: 366, endPoint x: 518, endPoint y: 381, distance: 15.3
click at [515, 367] on div "Business Revenue" at bounding box center [512, 368] width 79 height 14
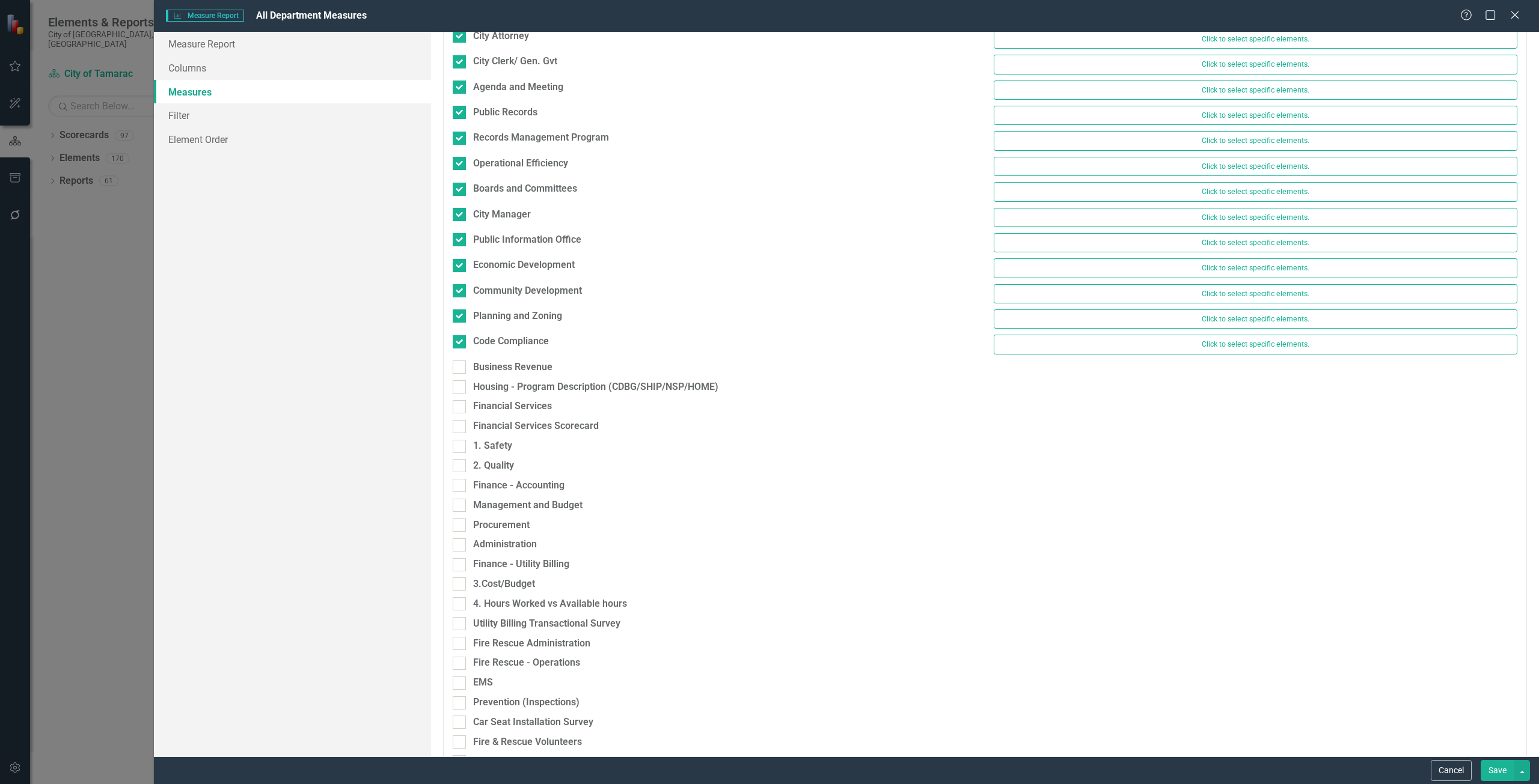
click at [460, 367] on input "Business Revenue" at bounding box center [456, 365] width 8 height 8
checkbox input "true"
click at [518, 388] on div "Housing - Program Description (CDBG/SHIP/NSP/HOME)" at bounding box center [596, 393] width 245 height 14
click at [460, 388] on input "Housing - Program Description (CDBG/SHIP/NSP/HOME)" at bounding box center [456, 390] width 8 height 8
checkbox input "true"
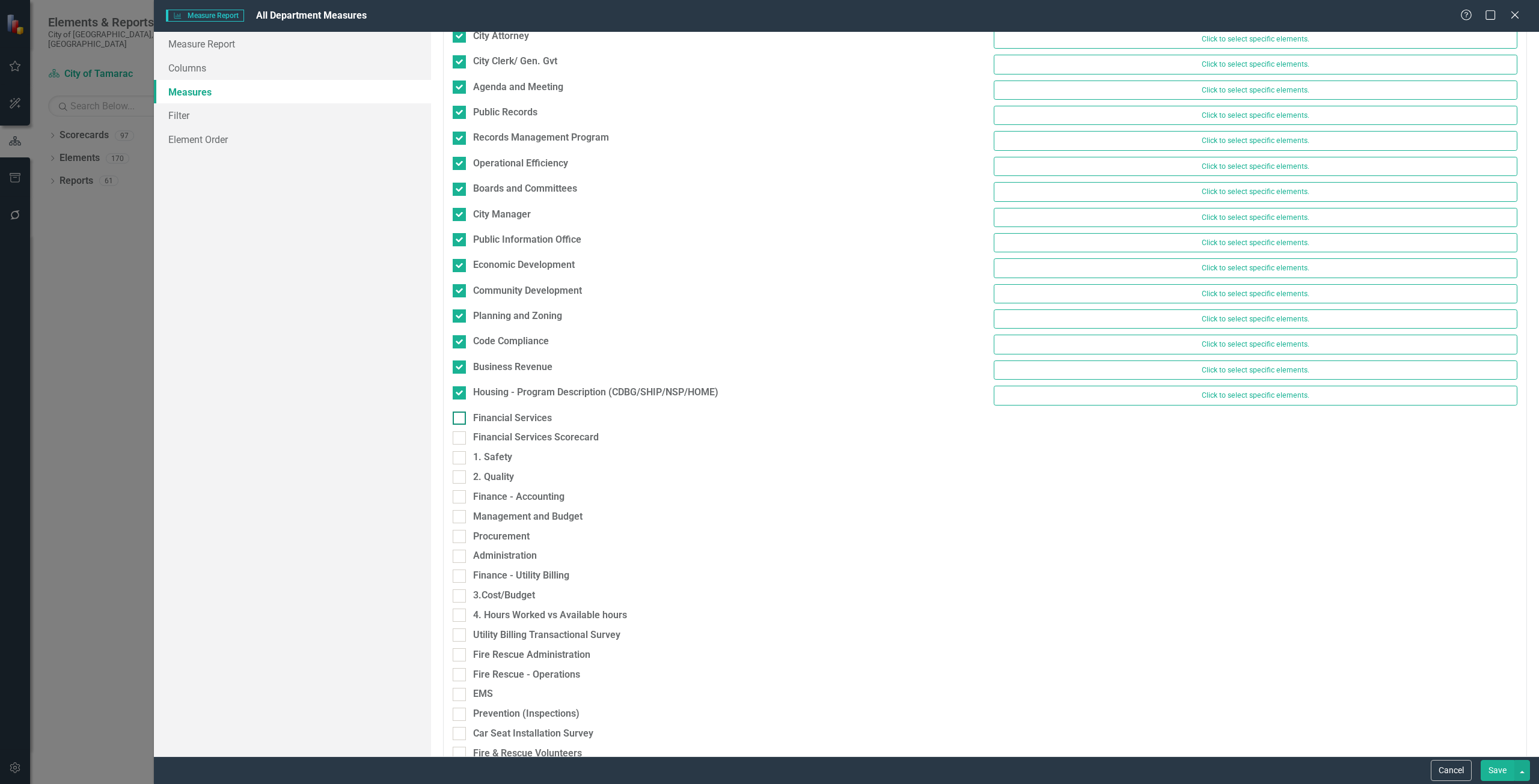
click at [516, 417] on div "Financial Services" at bounding box center [512, 418] width 79 height 14
click at [460, 417] on input "Financial Services" at bounding box center [456, 415] width 8 height 8
checkbox input "true"
click at [519, 451] on div "Financial Services Scorecard" at bounding box center [714, 447] width 542 height 20
click at [507, 460] on div "1. Safety" at bounding box center [493, 464] width 39 height 14
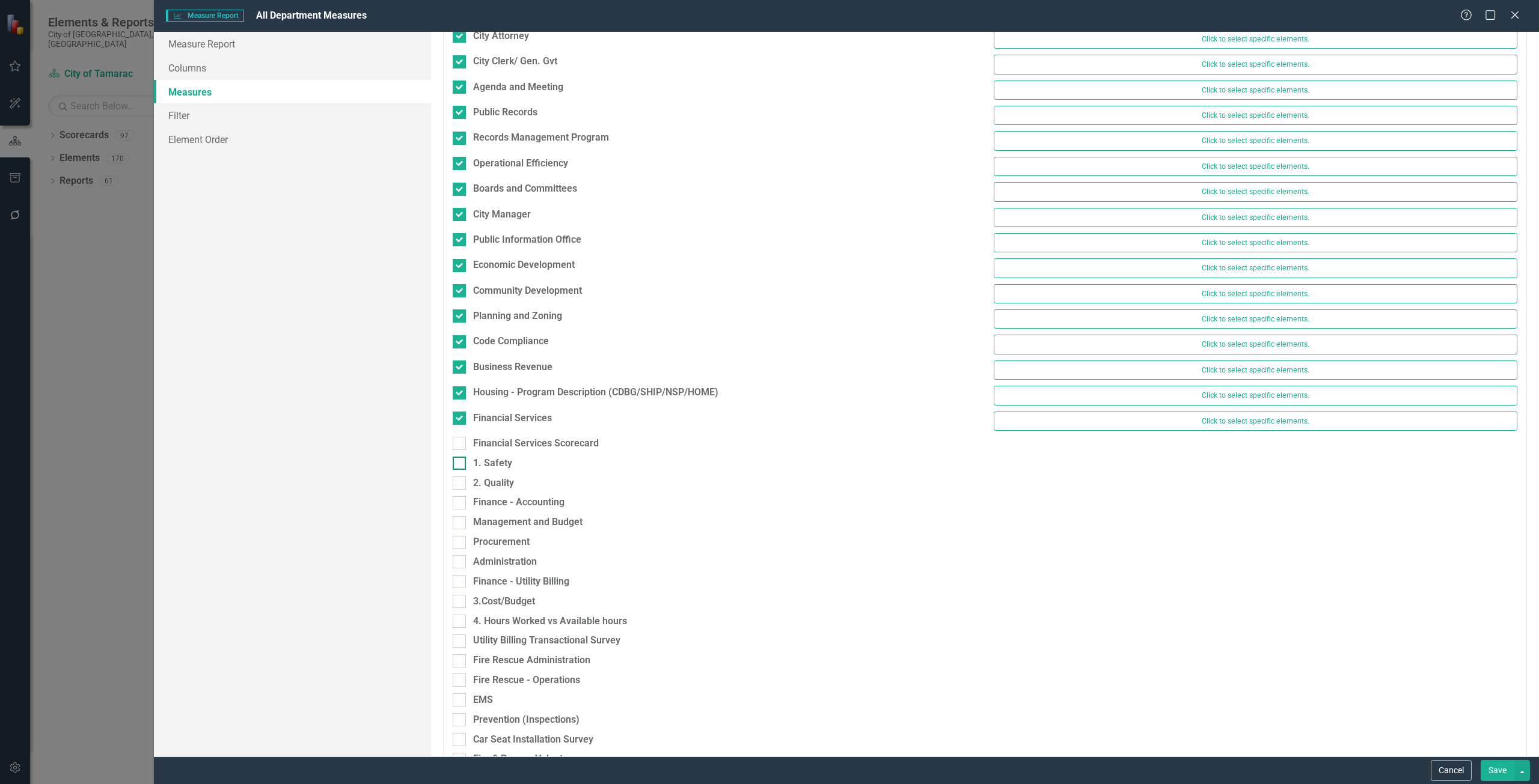
click at [460, 460] on input "1. Safety" at bounding box center [456, 461] width 8 height 8
checkbox input "true"
click at [507, 444] on div "Financial Services Scorecard" at bounding box center [536, 444] width 126 height 14
click at [460, 444] on input "Financial Services Scorecard" at bounding box center [456, 441] width 8 height 8
checkbox input "true"
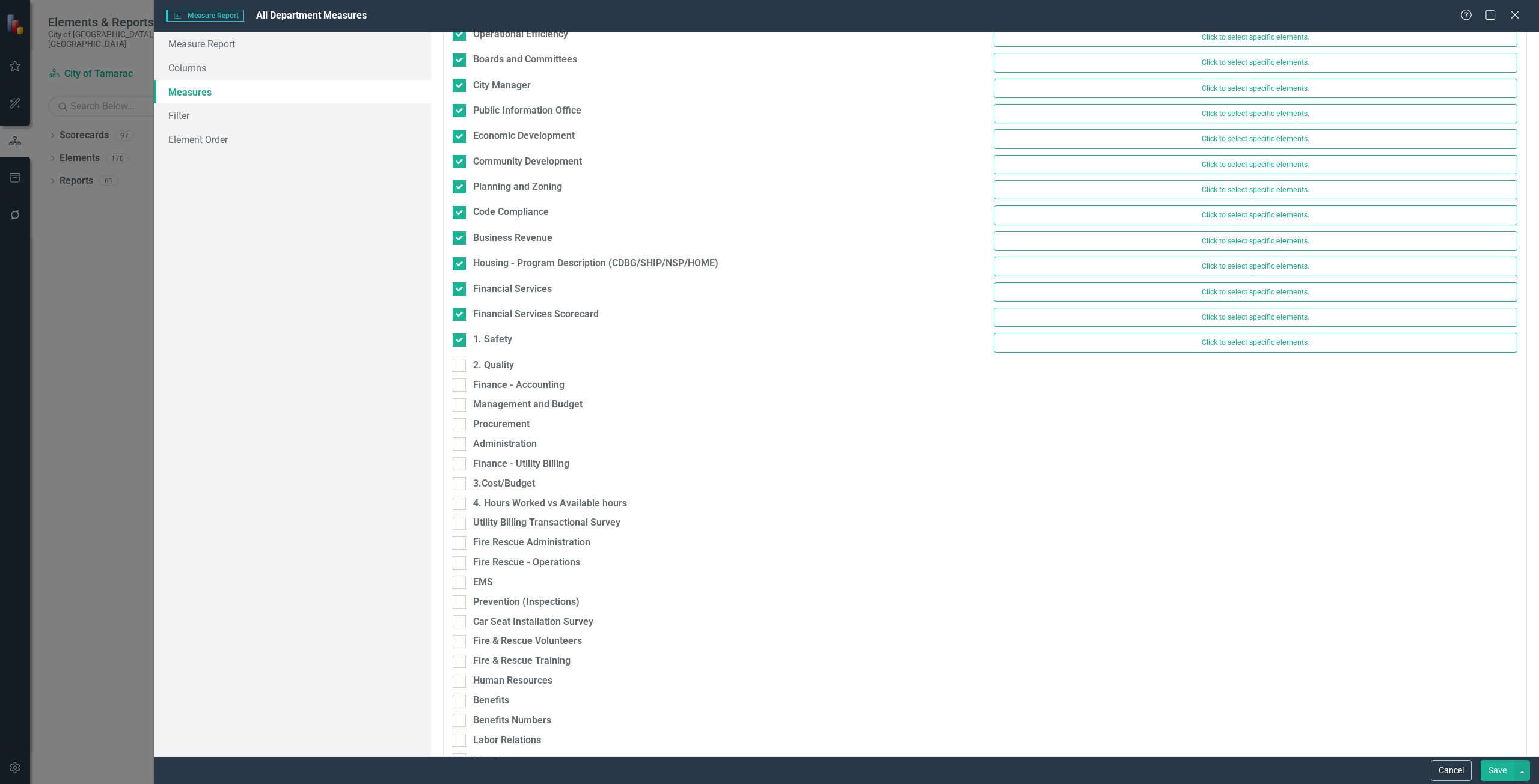
scroll to position [541, 0]
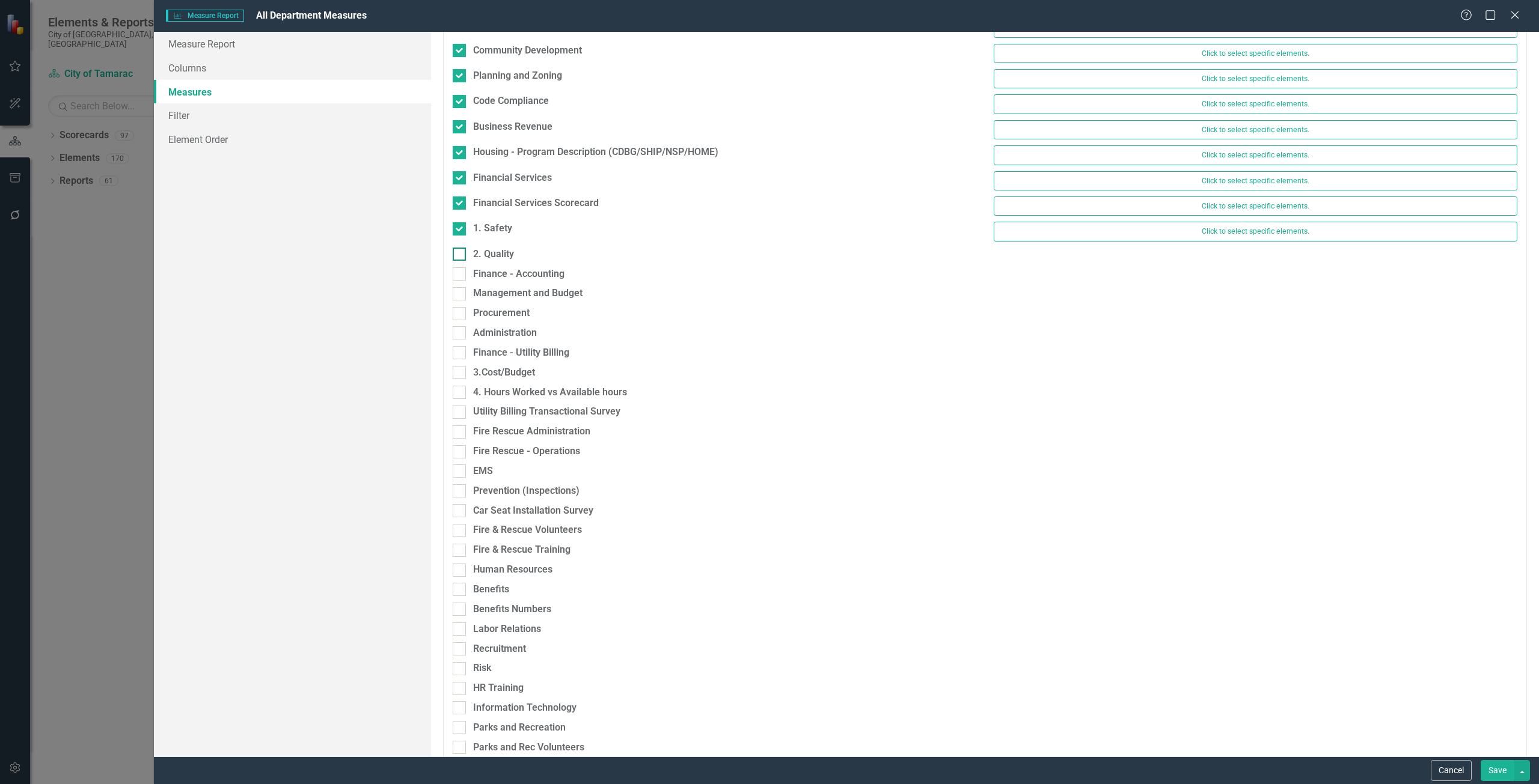
click at [499, 259] on div "2. Quality" at bounding box center [493, 255] width 41 height 14
click at [460, 256] on input "2. Quality" at bounding box center [456, 252] width 8 height 8
checkbox input "true"
click at [498, 275] on div "Finance - Accounting" at bounding box center [519, 280] width 91 height 14
click at [460, 275] on input "Finance - Accounting" at bounding box center [456, 277] width 8 height 8
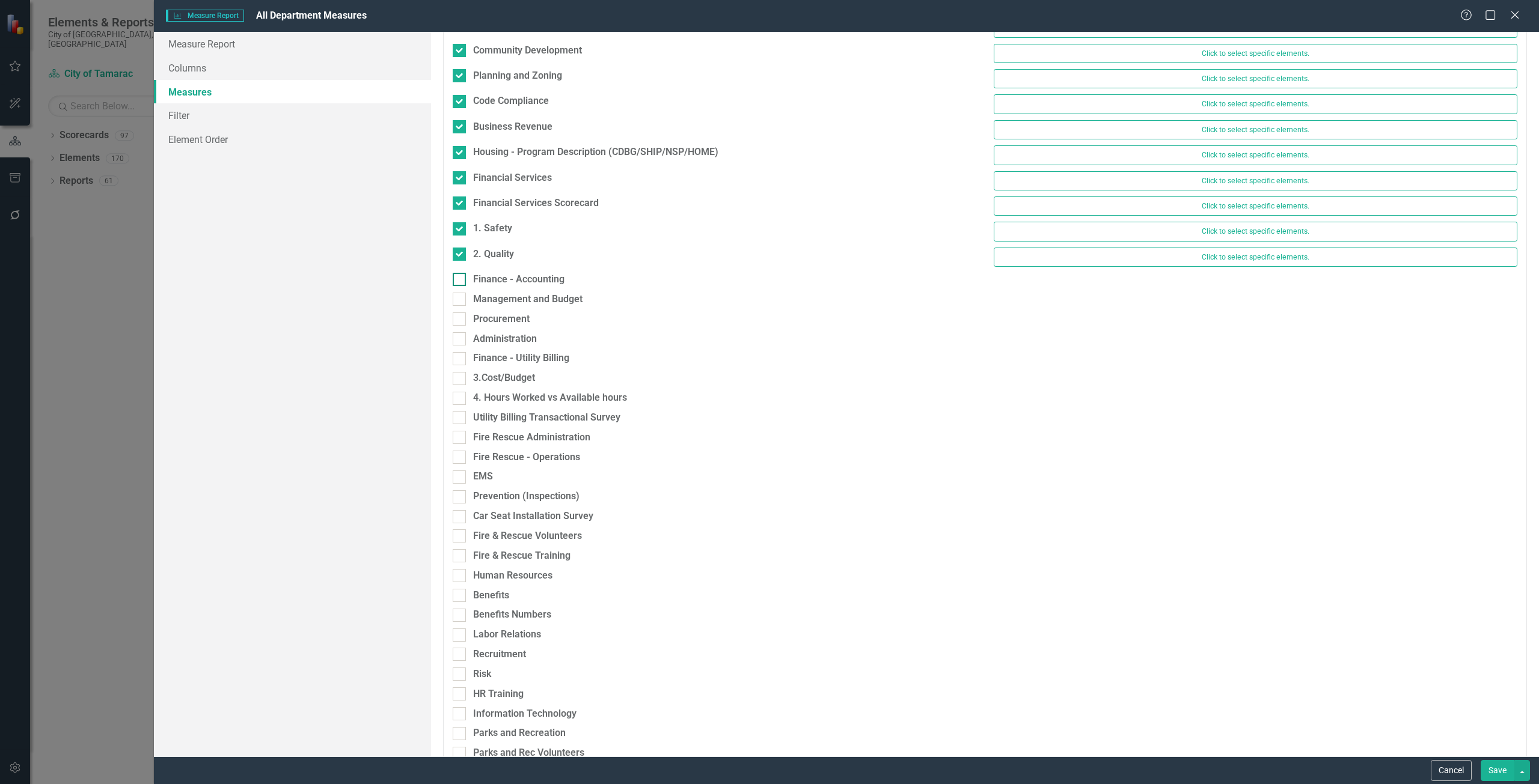
checkbox input "true"
click at [504, 300] on div "Management and Budget" at bounding box center [527, 305] width 109 height 14
click at [460, 300] on input "Management and Budget" at bounding box center [456, 303] width 8 height 8
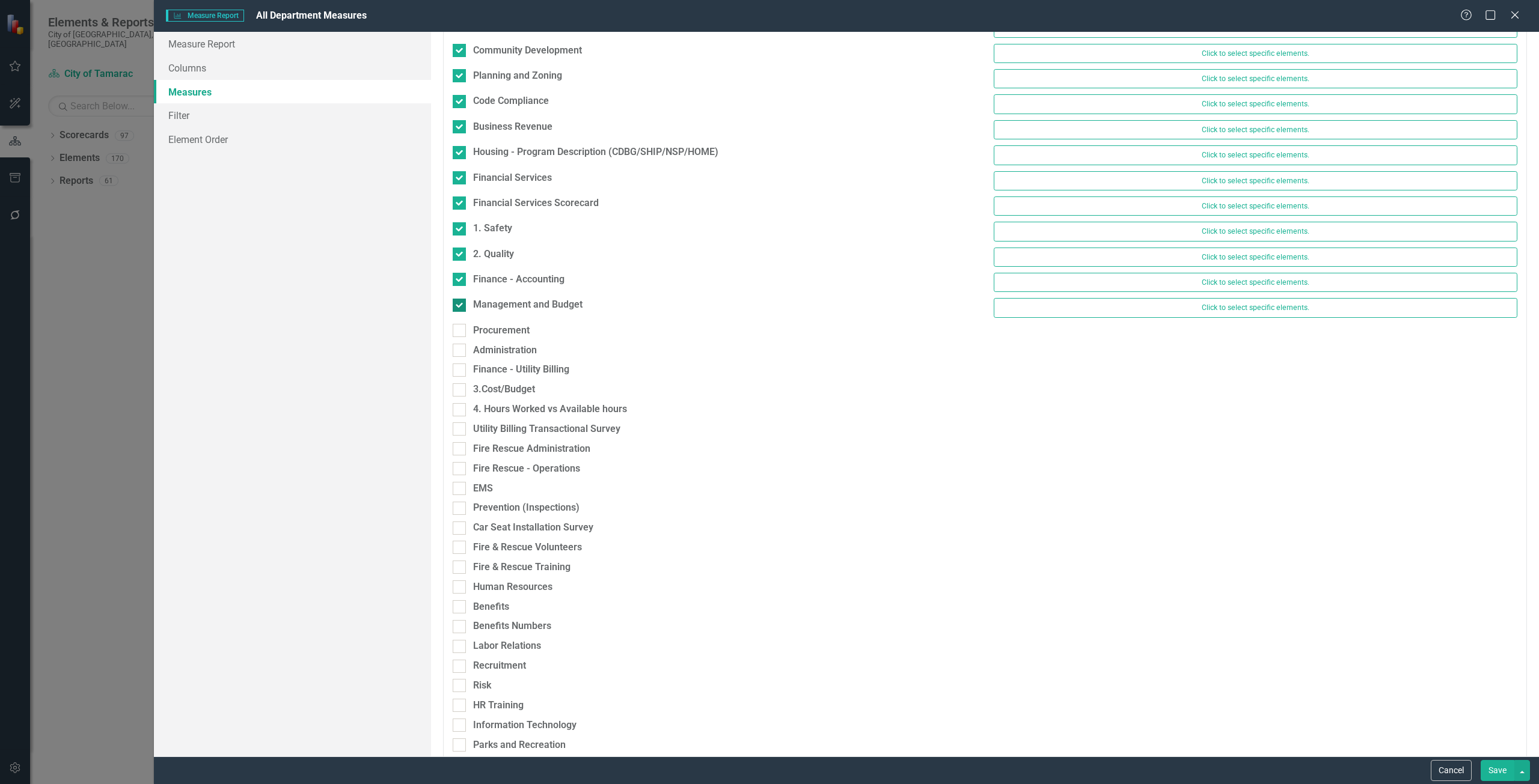
click at [504, 304] on div "Management and Budget" at bounding box center [527, 305] width 109 height 14
click at [460, 304] on input "Management and Budget" at bounding box center [456, 303] width 8 height 8
click at [504, 308] on div "Management and Budget" at bounding box center [527, 305] width 109 height 14
click at [460, 307] on input "Management and Budget" at bounding box center [456, 303] width 8 height 8
checkbox input "true"
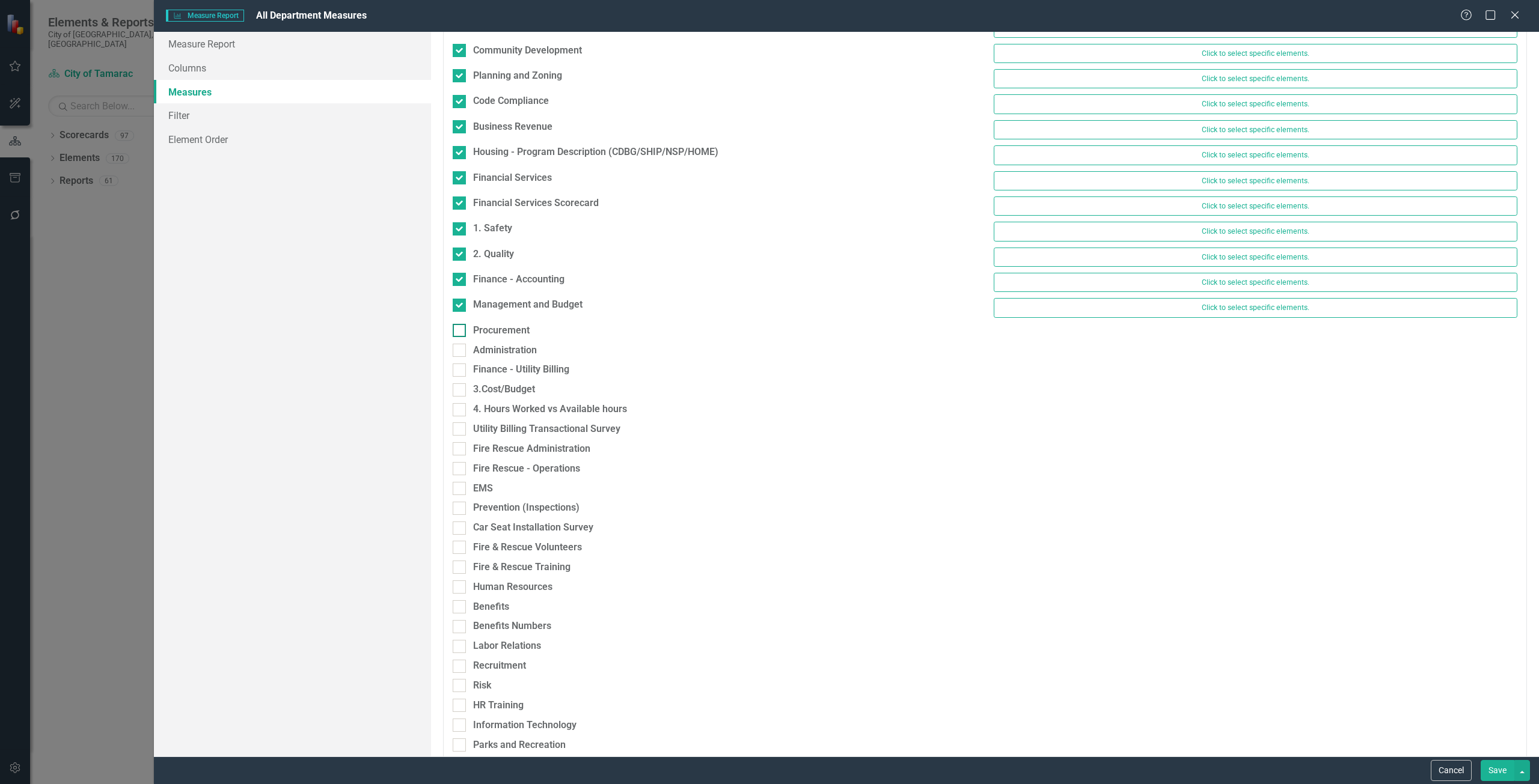
click at [500, 329] on div "Procurement" at bounding box center [501, 331] width 57 height 14
click at [460, 329] on input "Procurement" at bounding box center [456, 328] width 8 height 8
checkbox input "true"
click at [504, 366] on div "Administration" at bounding box center [714, 359] width 542 height 20
click at [503, 362] on div "Administration" at bounding box center [504, 356] width 64 height 14
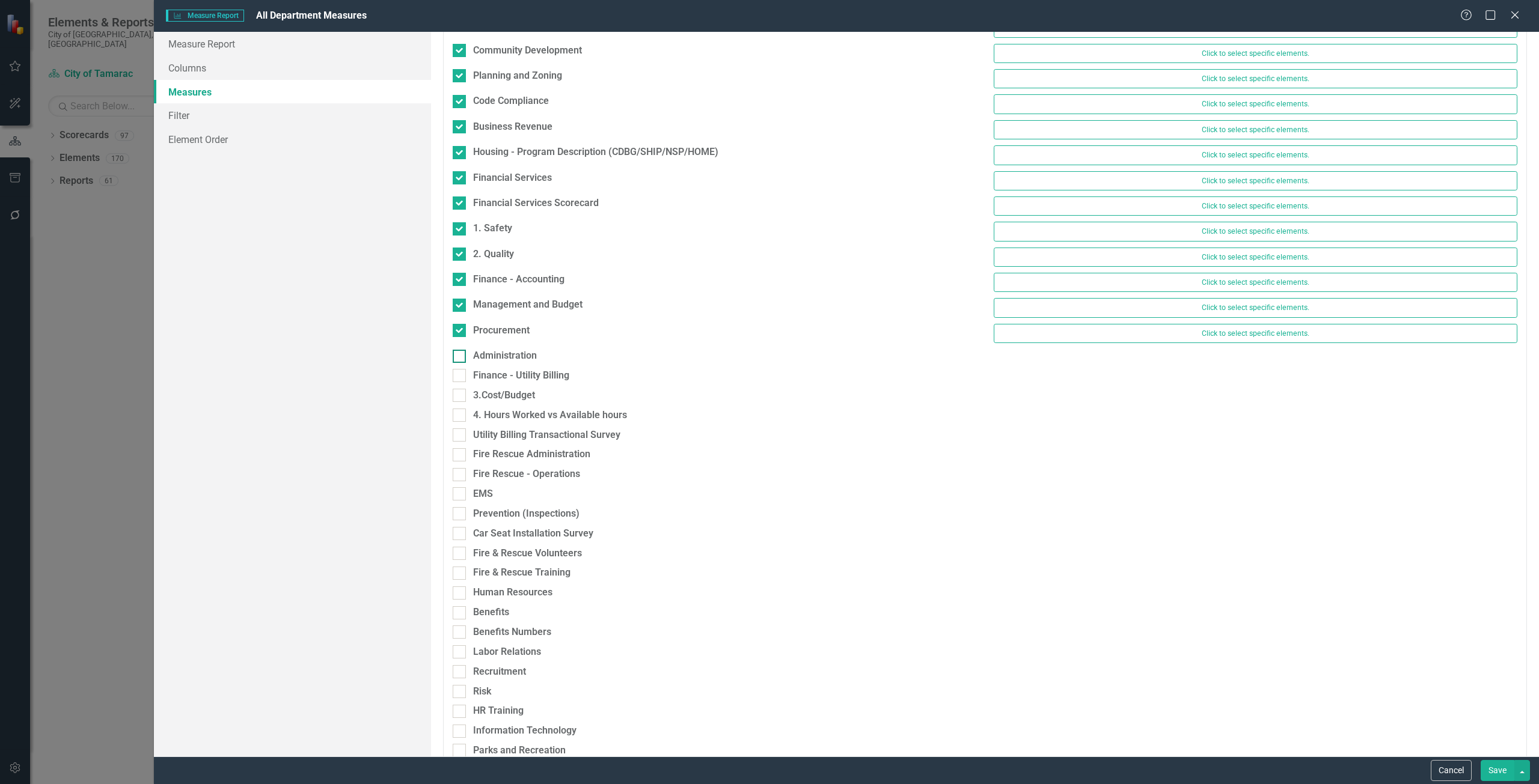
click at [460, 358] on input "Administration" at bounding box center [456, 354] width 8 height 8
checkbox input "true"
click at [514, 388] on div "Finance - Utility Billing" at bounding box center [521, 382] width 96 height 14
click at [460, 383] on input "Finance - Utility Billing" at bounding box center [456, 379] width 8 height 8
checkbox input "true"
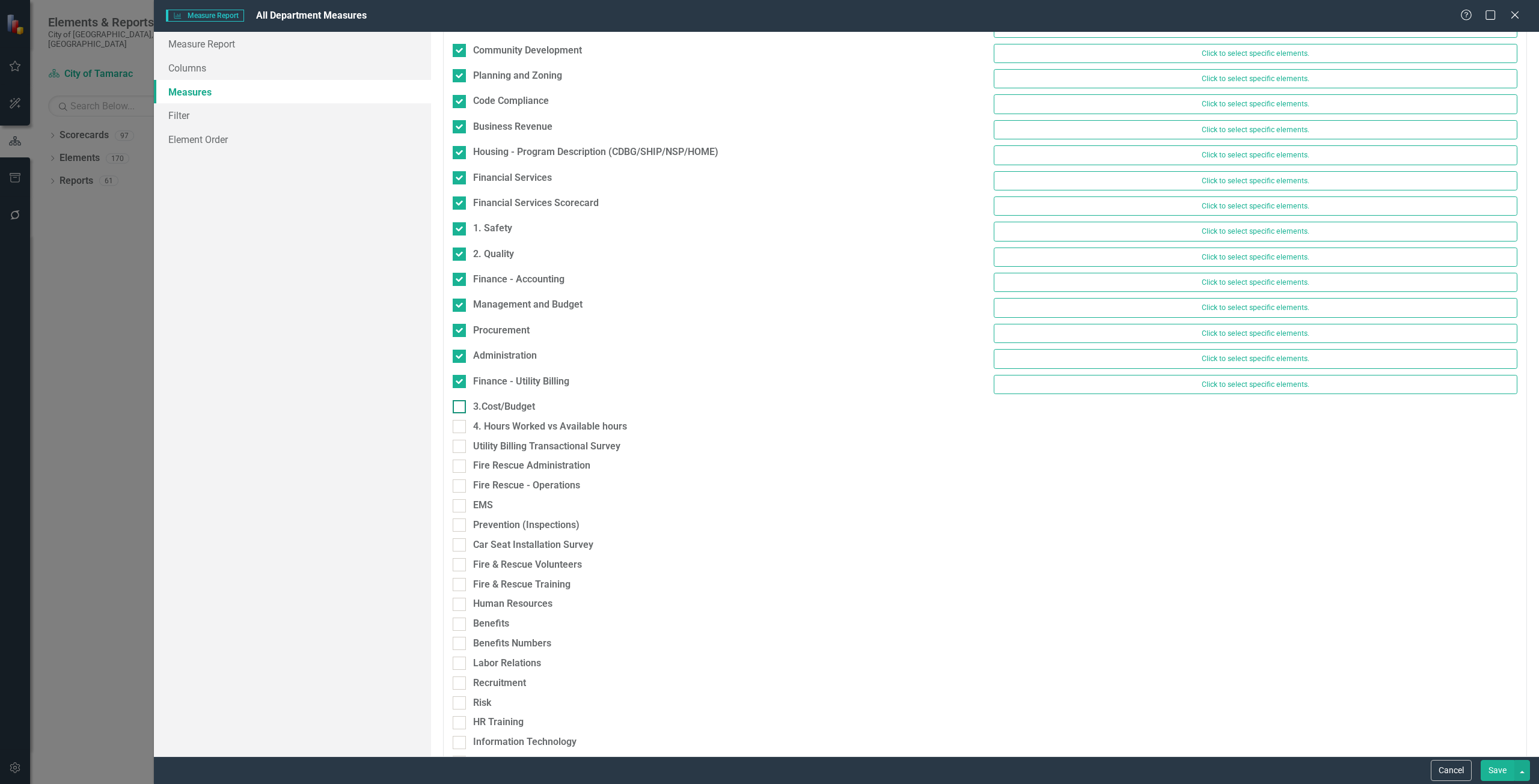
click at [510, 404] on div "3.Cost/Budget" at bounding box center [504, 407] width 62 height 14
click at [460, 404] on input "3.Cost/Budget" at bounding box center [456, 404] width 8 height 8
checkbox input "true"
click at [514, 431] on div "4. Hours Worked vs Available hours" at bounding box center [550, 432] width 154 height 14
click at [460, 431] on input "4. Hours Worked vs Available hours" at bounding box center [456, 430] width 8 height 8
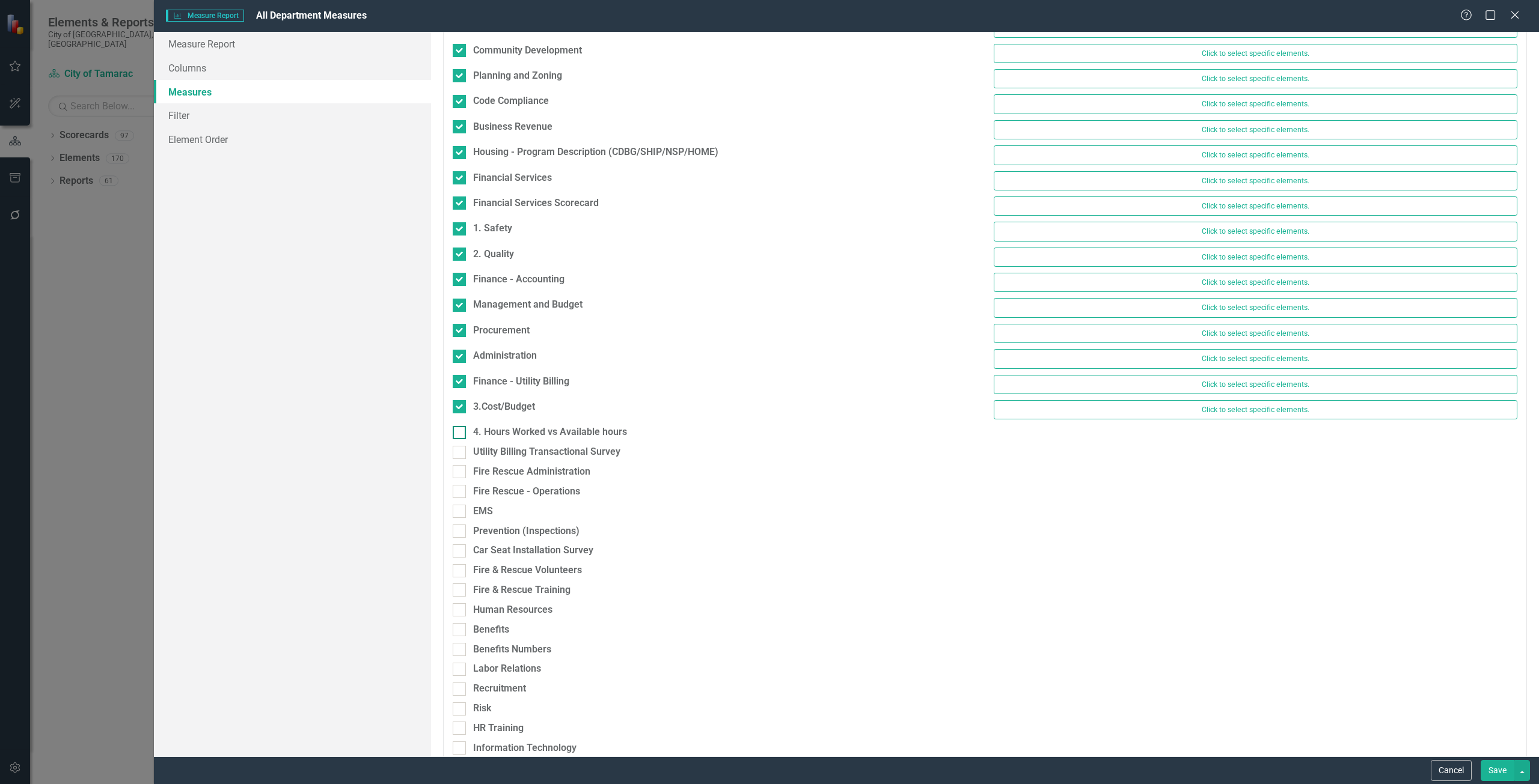
checkbox input "true"
click at [517, 454] on div "Utility Billing Transactional Survey" at bounding box center [546, 458] width 147 height 14
click at [460, 454] on input "Utility Billing Transactional Survey" at bounding box center [456, 455] width 8 height 8
checkbox input "true"
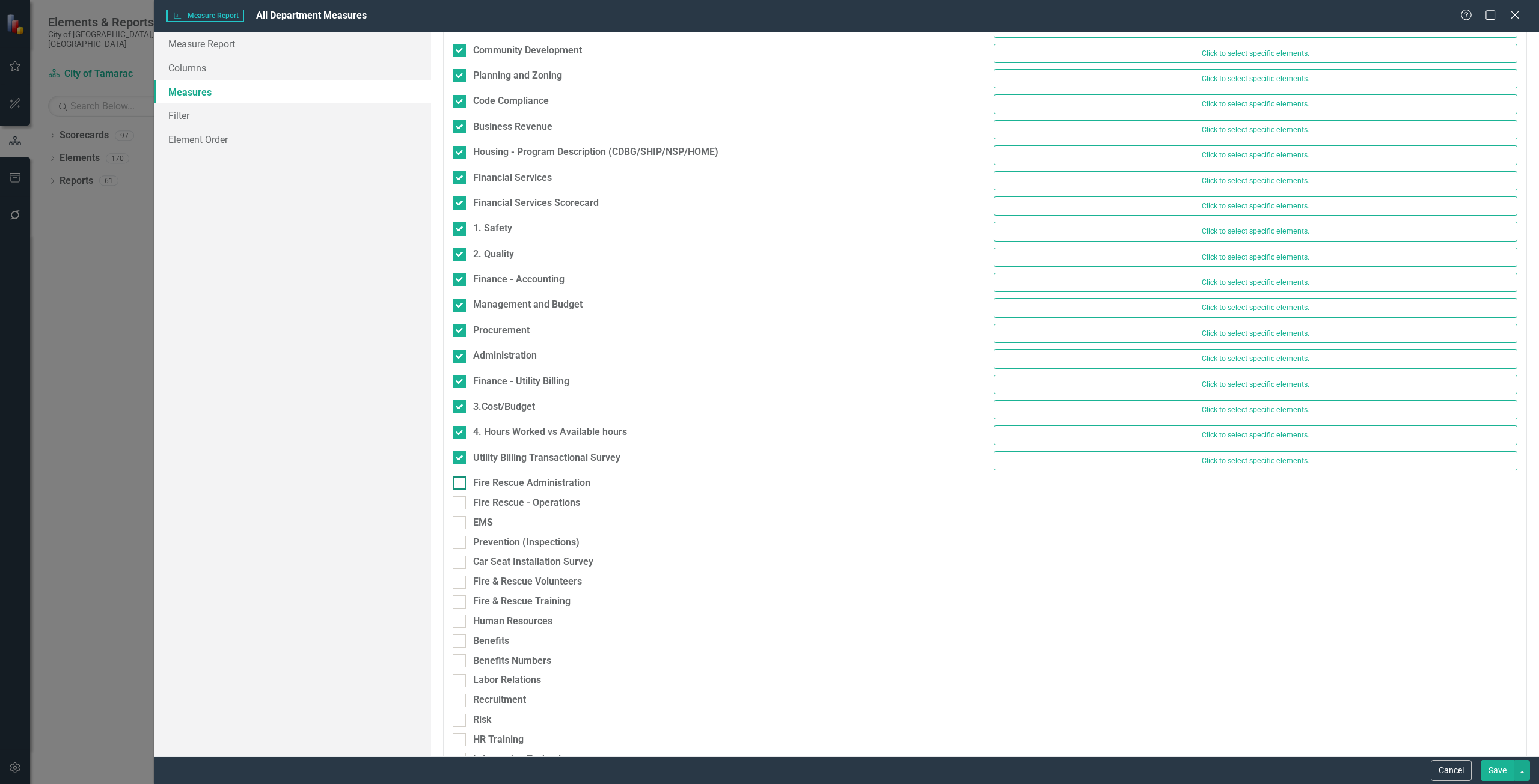
click at [517, 481] on div "Fire Rescue Administration" at bounding box center [531, 484] width 117 height 14
click at [460, 481] on input "Fire Rescue Administration" at bounding box center [456, 480] width 8 height 8
checkbox input "true"
click at [522, 507] on div "Fire Rescue - Operations" at bounding box center [526, 509] width 107 height 14
click at [460, 507] on input "Fire Rescue - Operations" at bounding box center [456, 506] width 8 height 8
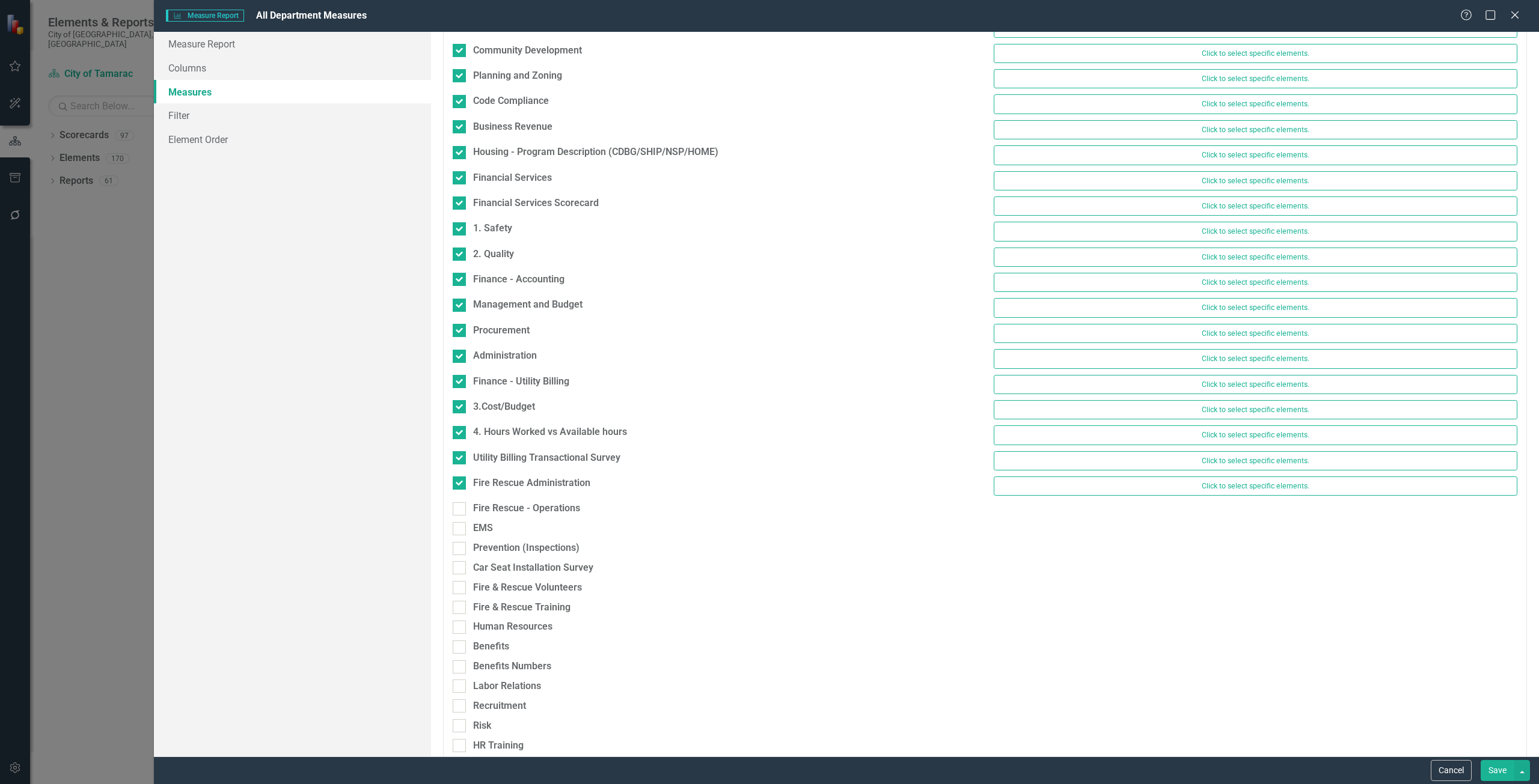
checkbox input "true"
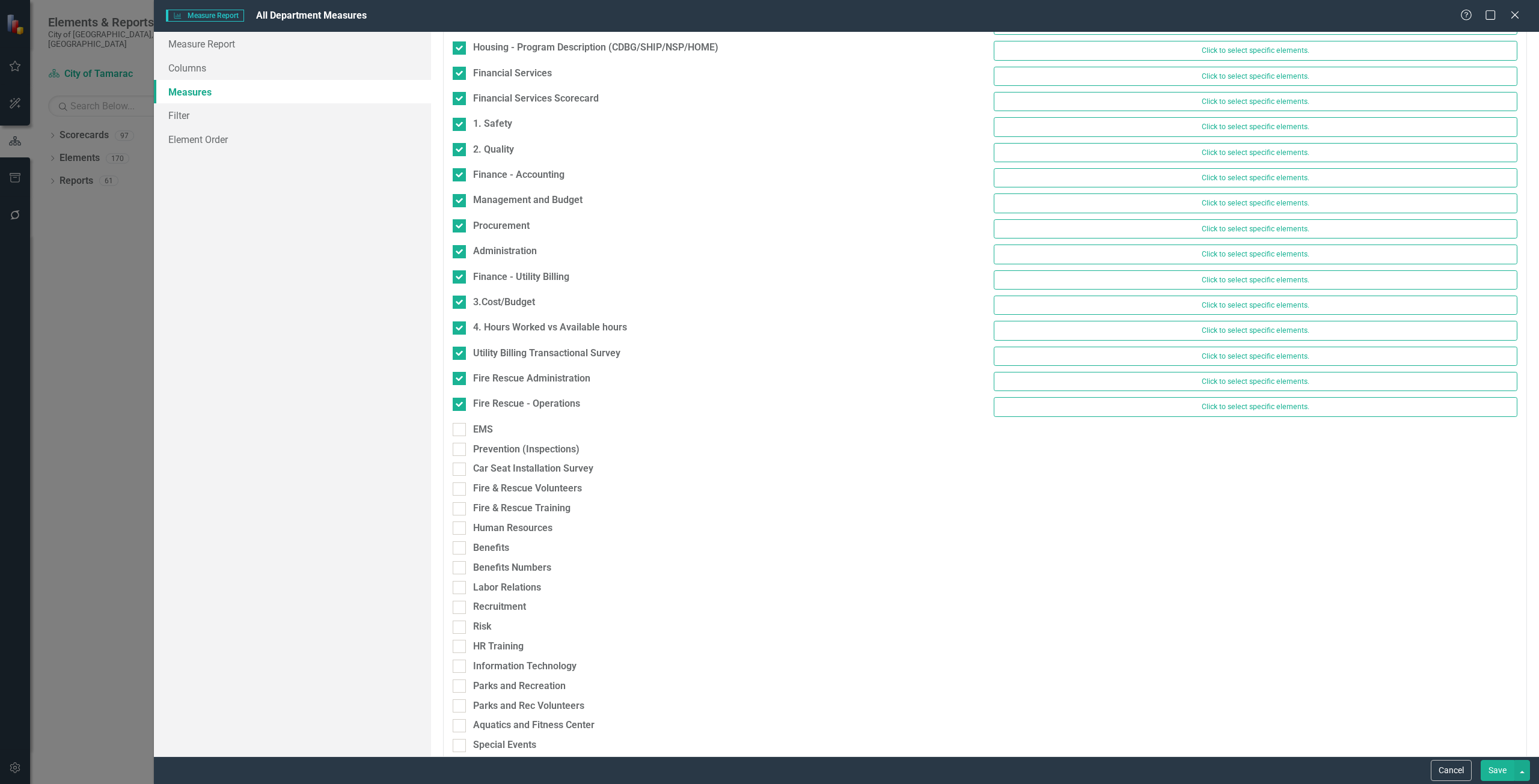
scroll to position [781, 0]
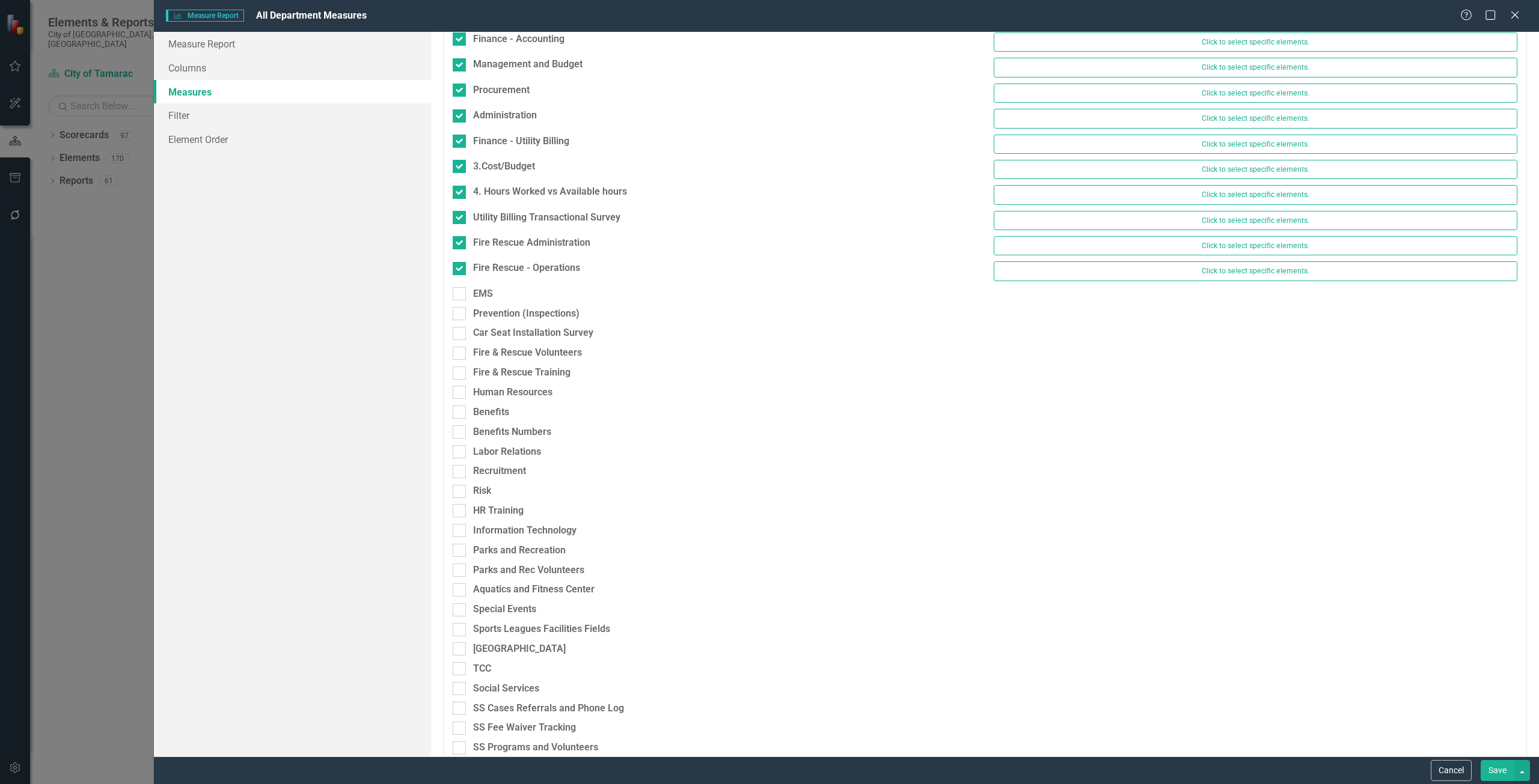
click at [485, 301] on div "EMS" at bounding box center [714, 296] width 542 height 20
click at [493, 318] on div "Prevention (Inspections)" at bounding box center [526, 314] width 106 height 14
click at [460, 315] on input "Prevention (Inspections)" at bounding box center [456, 311] width 8 height 8
checkbox input "true"
click at [489, 302] on div "EMS" at bounding box center [714, 296] width 542 height 20
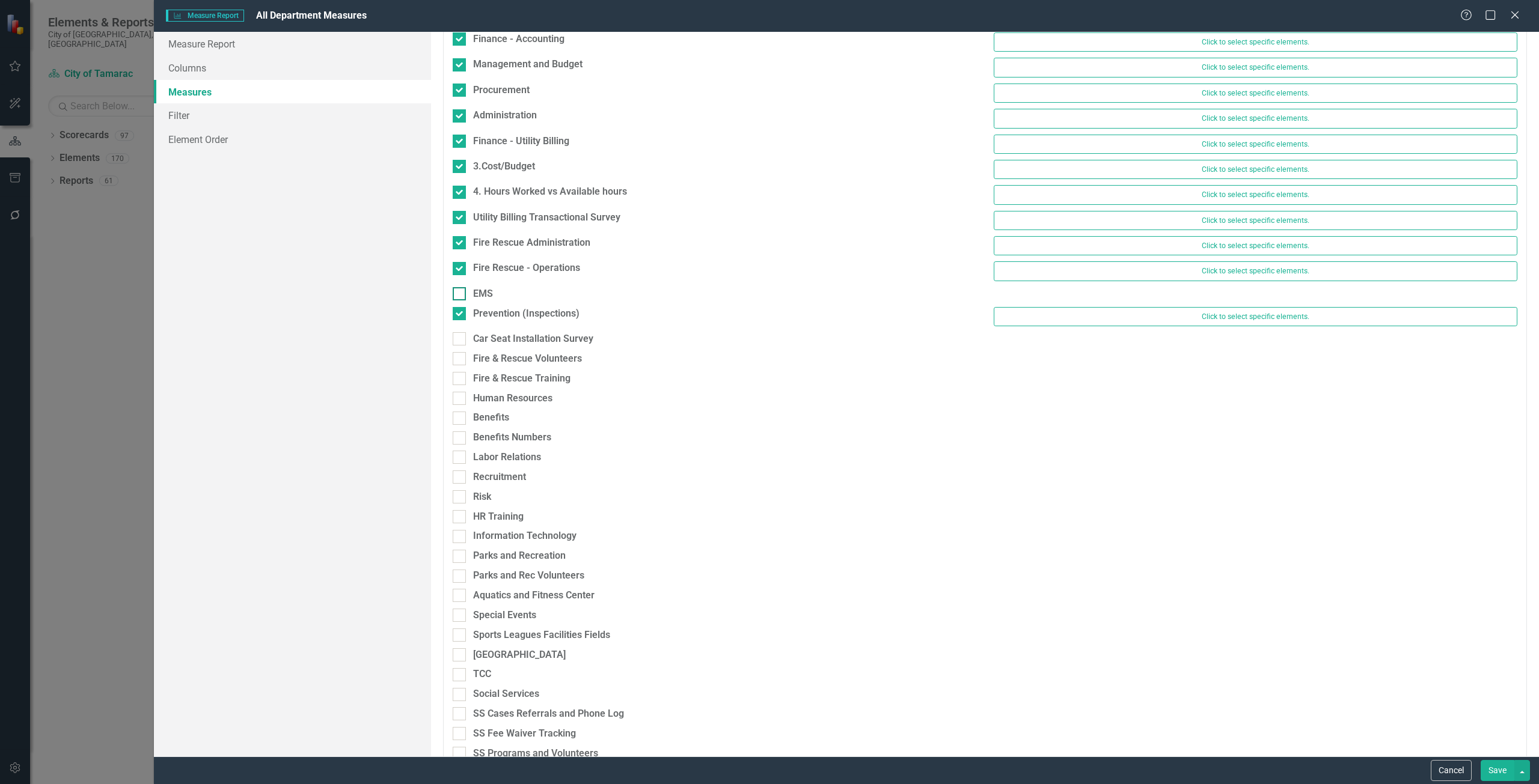
click at [489, 296] on div "EMS" at bounding box center [482, 294] width 20 height 14
click at [460, 295] on input "EMS" at bounding box center [456, 291] width 8 height 8
checkbox input "true"
drag, startPoint x: 495, startPoint y: 360, endPoint x: 494, endPoint y: 345, distance: 15.0
click at [495, 359] on div "Fire & Rescue Volunteers" at bounding box center [527, 365] width 109 height 14
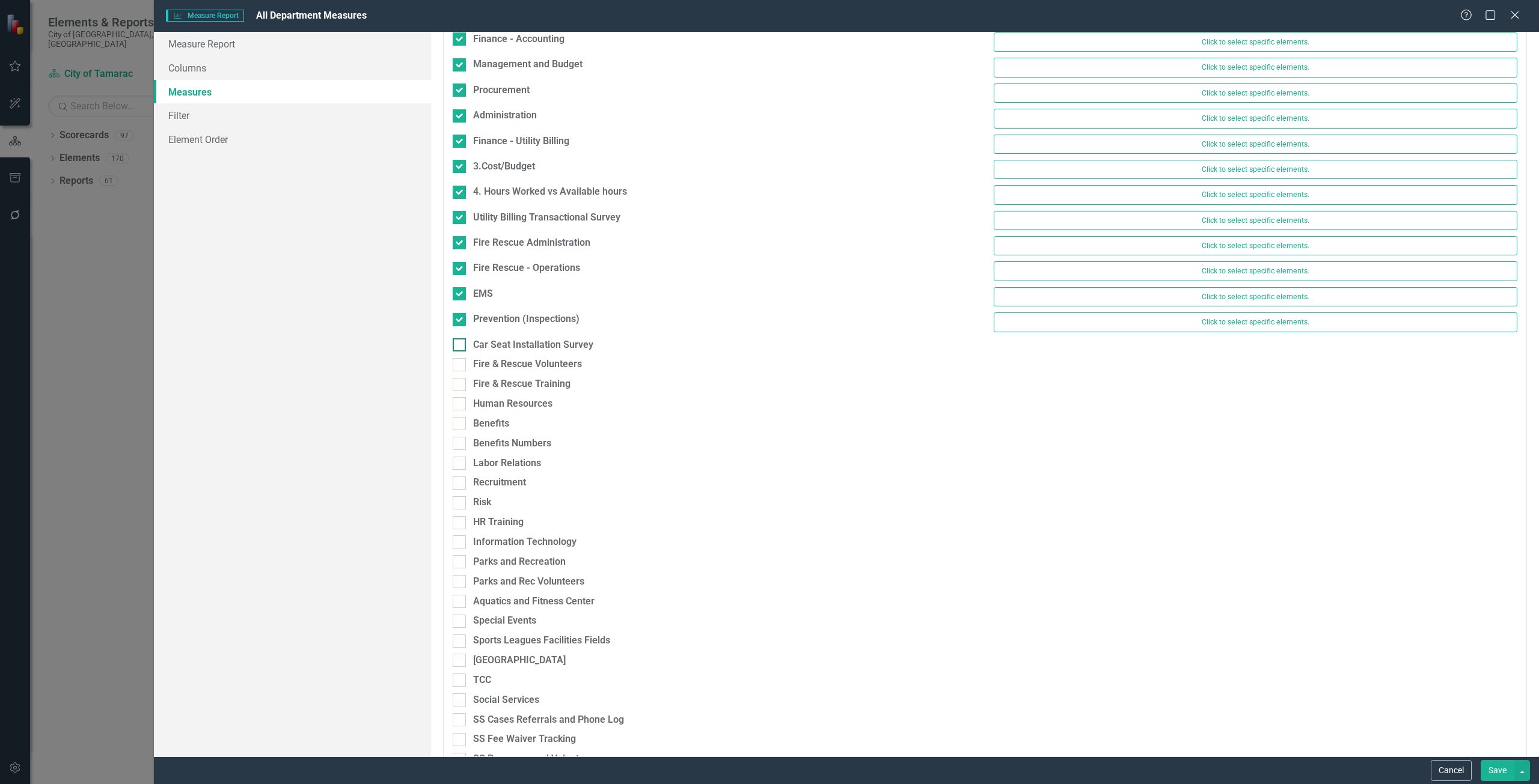
click at [460, 359] on input "Fire & Rescue Volunteers" at bounding box center [456, 362] width 8 height 8
checkbox input "true"
click at [494, 345] on div "Car Seat Installation Survey" at bounding box center [533, 345] width 120 height 14
click at [460, 345] on input "Car Seat Installation Survey" at bounding box center [456, 342] width 8 height 8
checkbox input "true"
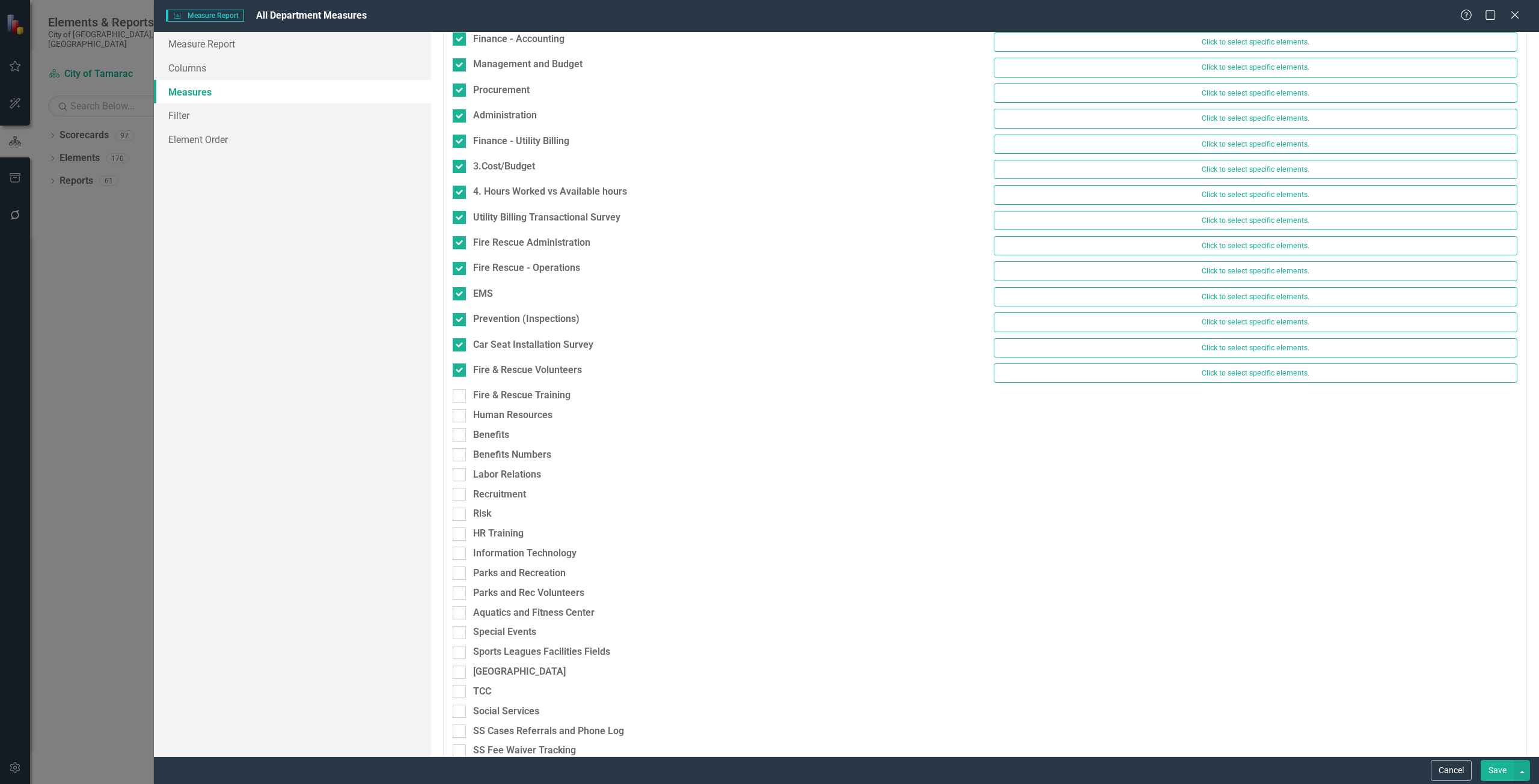
click at [496, 387] on div "Fire & Rescue Volunteers Click to select specific elements." at bounding box center [985, 376] width 1083 height 25
click at [496, 397] on div "Fire & Rescue Training" at bounding box center [522, 396] width 98 height 14
click at [460, 397] on input "Fire & Rescue Training" at bounding box center [456, 393] width 8 height 8
checkbox input "true"
click at [497, 423] on div "Human Resources" at bounding box center [512, 421] width 79 height 14
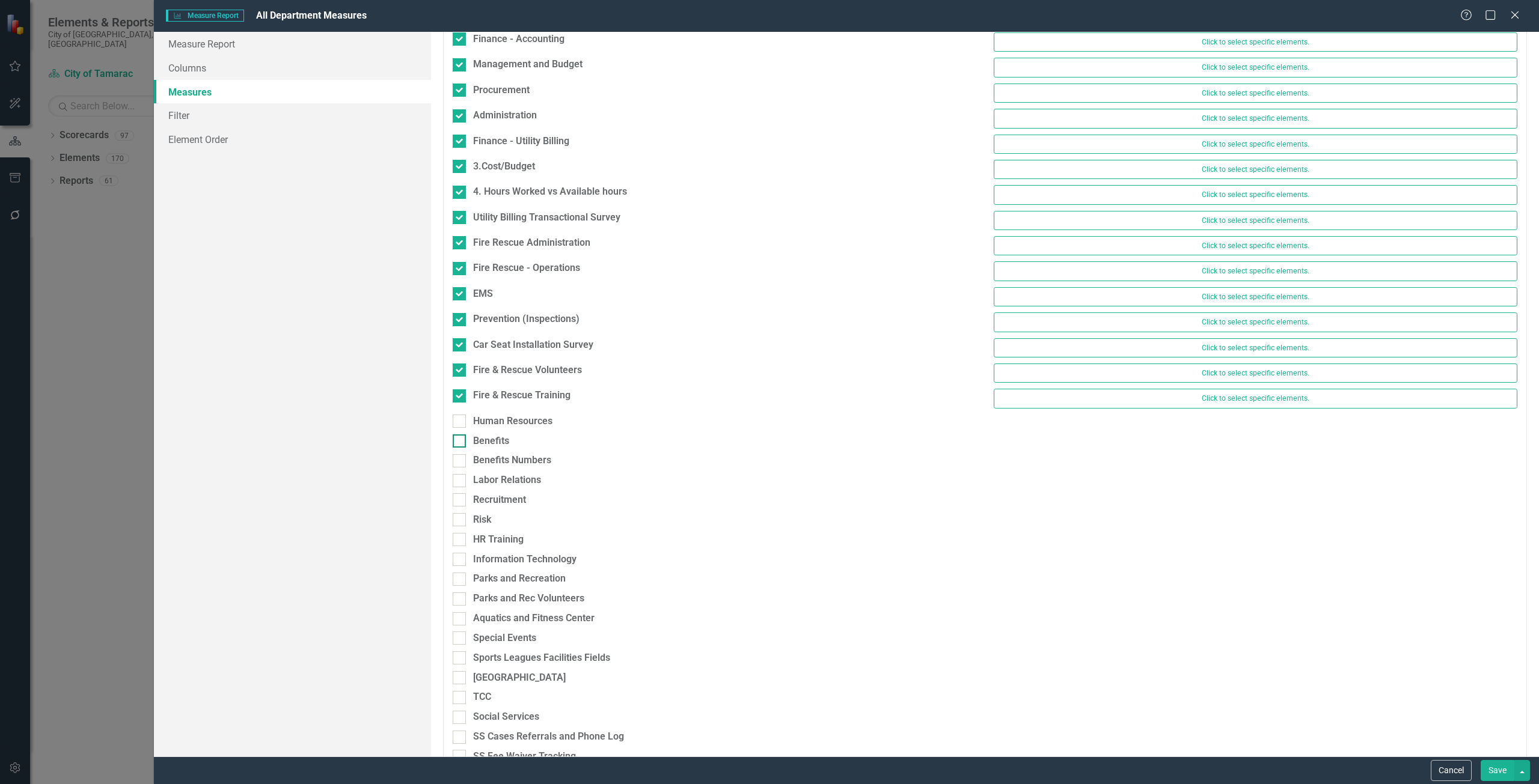
click at [496, 441] on div "Benefits" at bounding box center [491, 441] width 36 height 14
click at [460, 441] on input "Benefits" at bounding box center [456, 438] width 8 height 8
checkbox input "true"
click at [496, 430] on div "Human Resources" at bounding box center [714, 424] width 542 height 20
click at [495, 425] on div "Human Resources" at bounding box center [512, 421] width 79 height 14
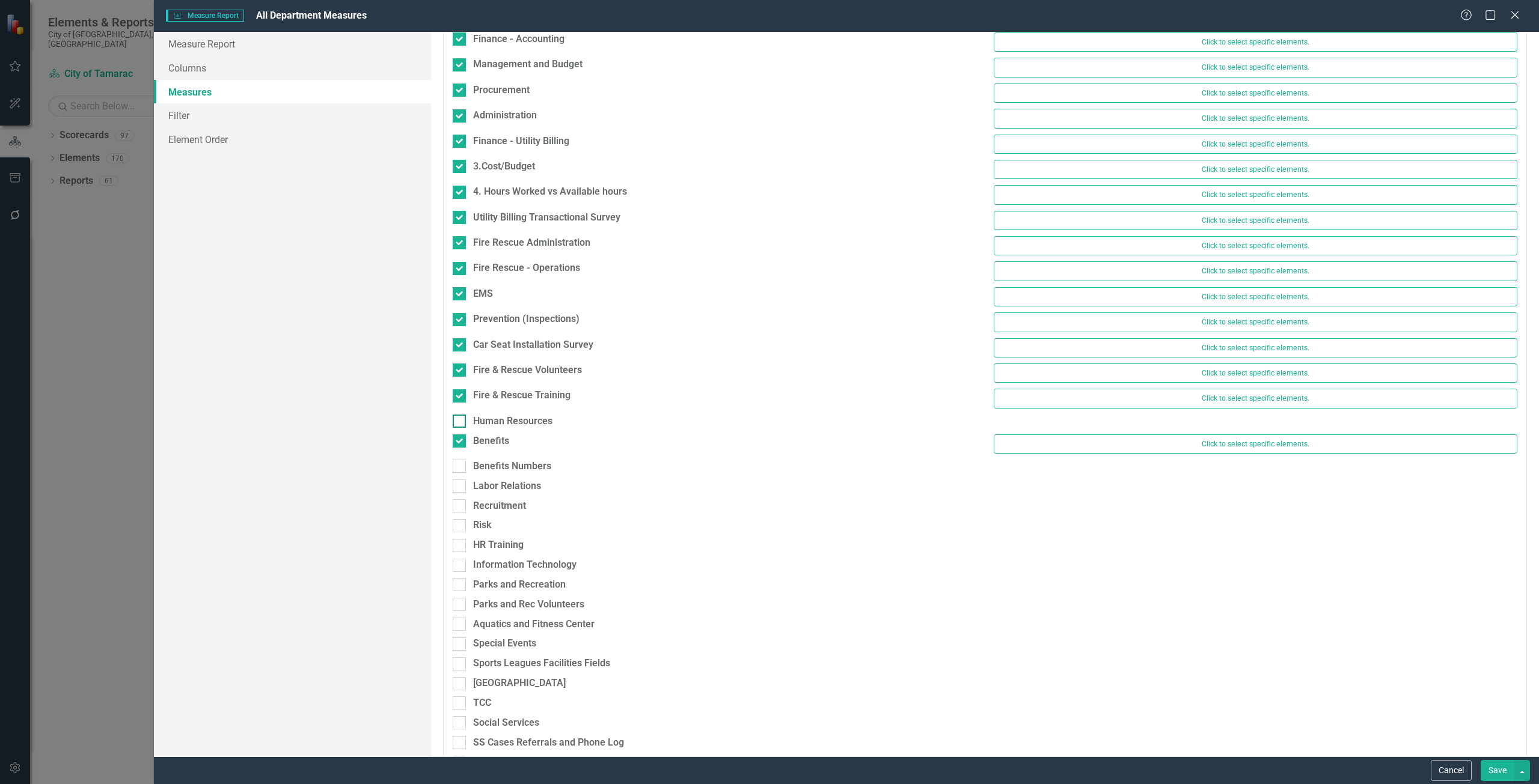
click at [460, 422] on input "Human Resources" at bounding box center [456, 418] width 8 height 8
checkbox input "true"
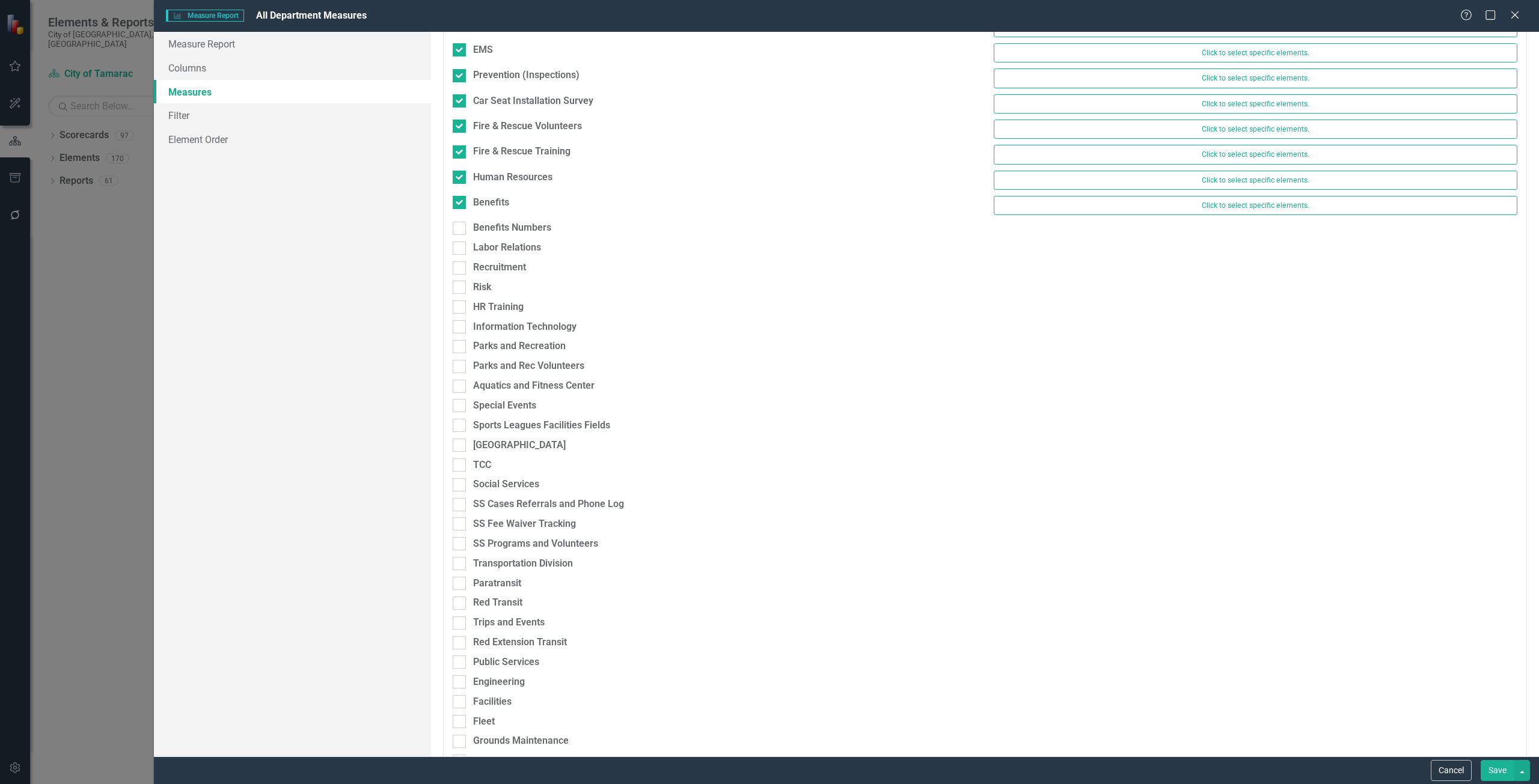
scroll to position [1082, 0]
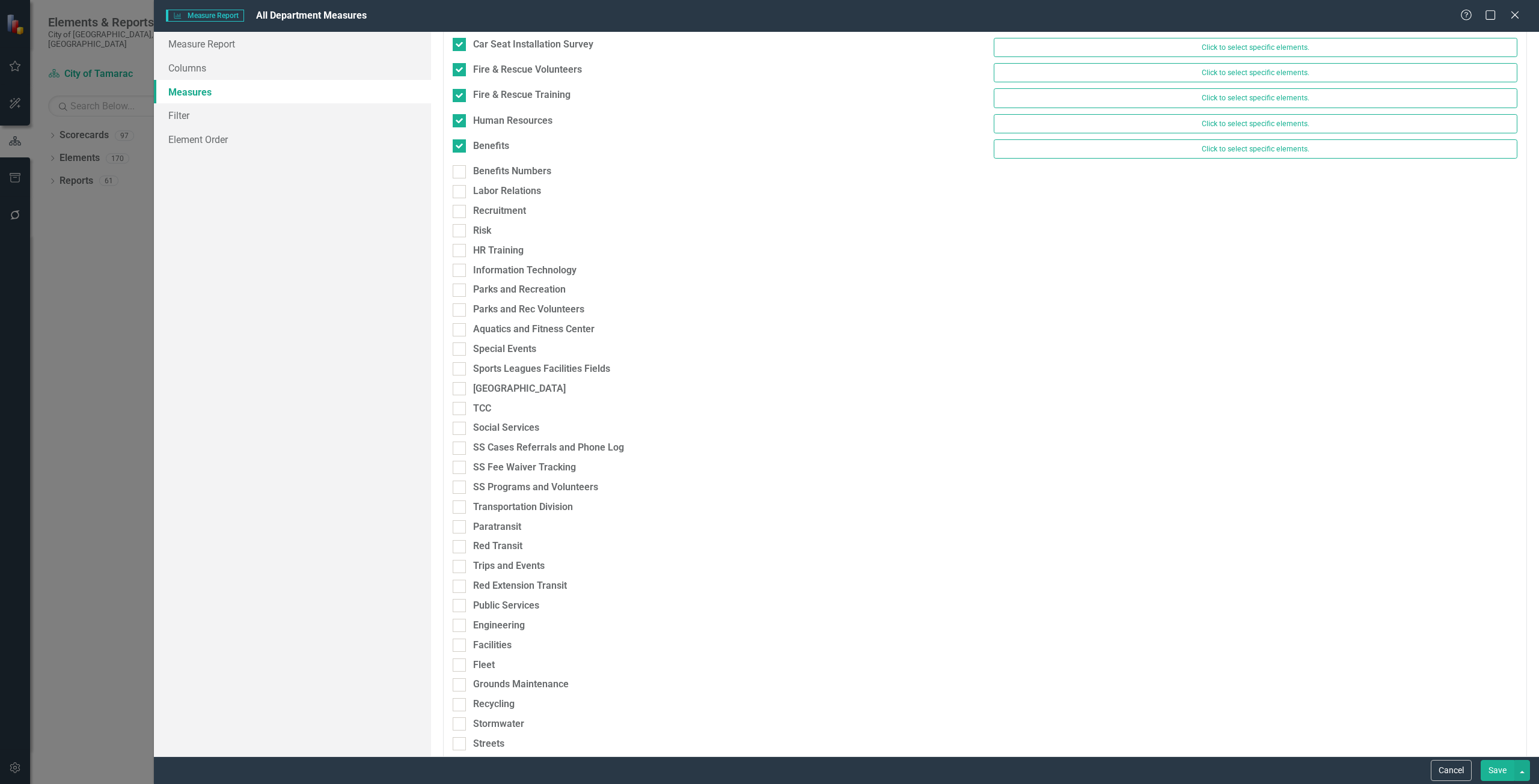
click at [515, 160] on div "Benefits Click to select specific elements." at bounding box center [985, 152] width 1083 height 25
click at [511, 172] on div "Benefits Numbers" at bounding box center [511, 171] width 78 height 14
click at [460, 172] on input "Benefits Numbers" at bounding box center [456, 169] width 8 height 8
checkbox input "true"
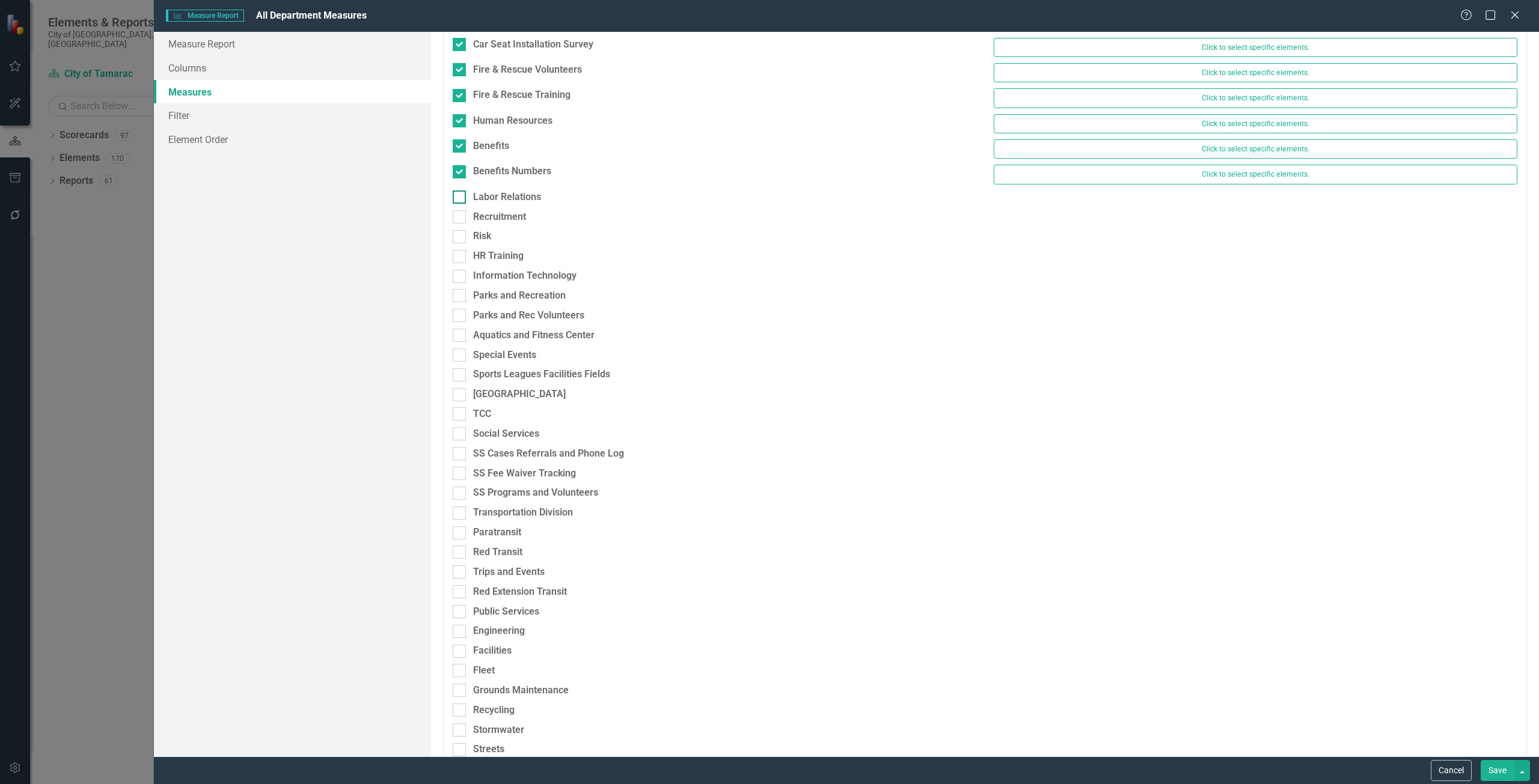
click at [507, 197] on div "Labor Relations" at bounding box center [507, 197] width 68 height 14
click at [460, 197] on input "Labor Relations" at bounding box center [456, 194] width 8 height 8
checkbox input "true"
click at [506, 218] on div "Recruitment" at bounding box center [499, 223] width 53 height 14
click at [460, 218] on input "Recruitment" at bounding box center [456, 220] width 8 height 8
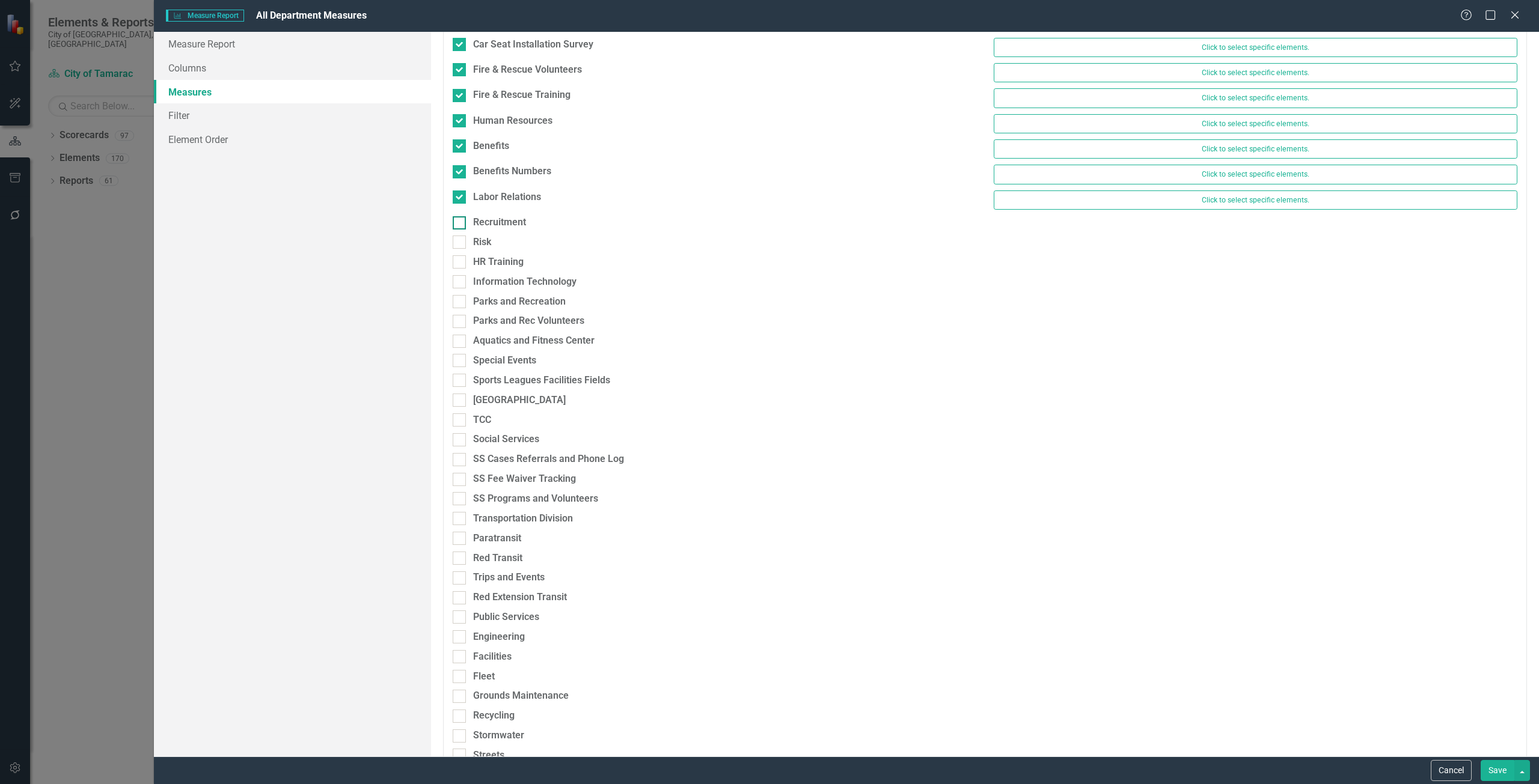
checkbox input "true"
click at [496, 245] on div "Risk" at bounding box center [714, 248] width 524 height 14
click at [460, 245] on input "Risk" at bounding box center [456, 245] width 8 height 8
checkbox input "true"
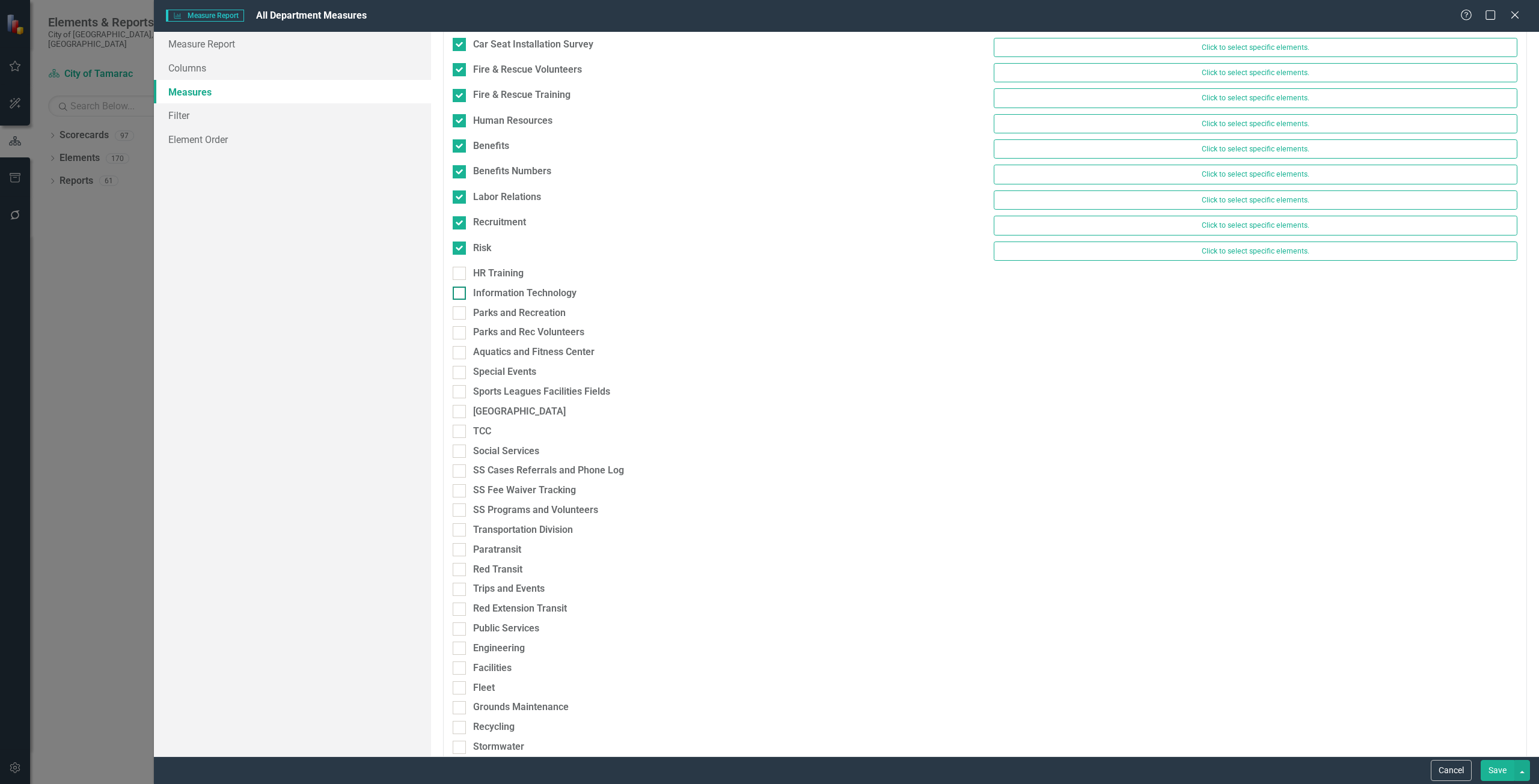
drag, startPoint x: 501, startPoint y: 269, endPoint x: 507, endPoint y: 304, distance: 35.5
click at [501, 269] on div "HR Training" at bounding box center [498, 274] width 50 height 14
click at [460, 269] on input "HR Training" at bounding box center [456, 271] width 8 height 8
checkbox input "true"
click at [508, 317] on div "Parks and Recreation" at bounding box center [519, 319] width 93 height 14
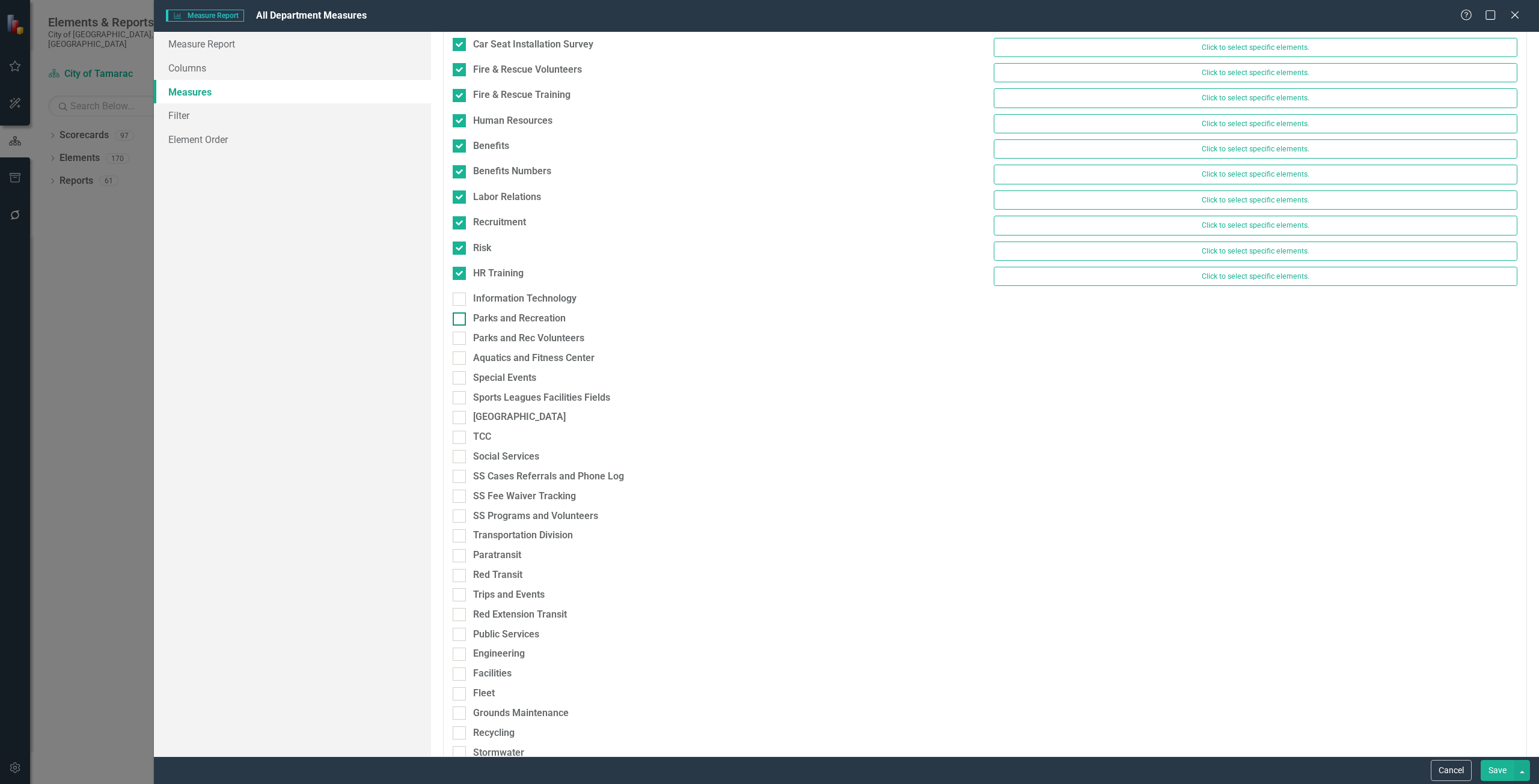
click at [460, 317] on input "Parks and Recreation" at bounding box center [456, 316] width 8 height 8
checkbox input "true"
click at [500, 296] on div "Information Technology" at bounding box center [524, 299] width 103 height 14
click at [460, 296] on input "Information Technology" at bounding box center [456, 296] width 8 height 8
checkbox input "true"
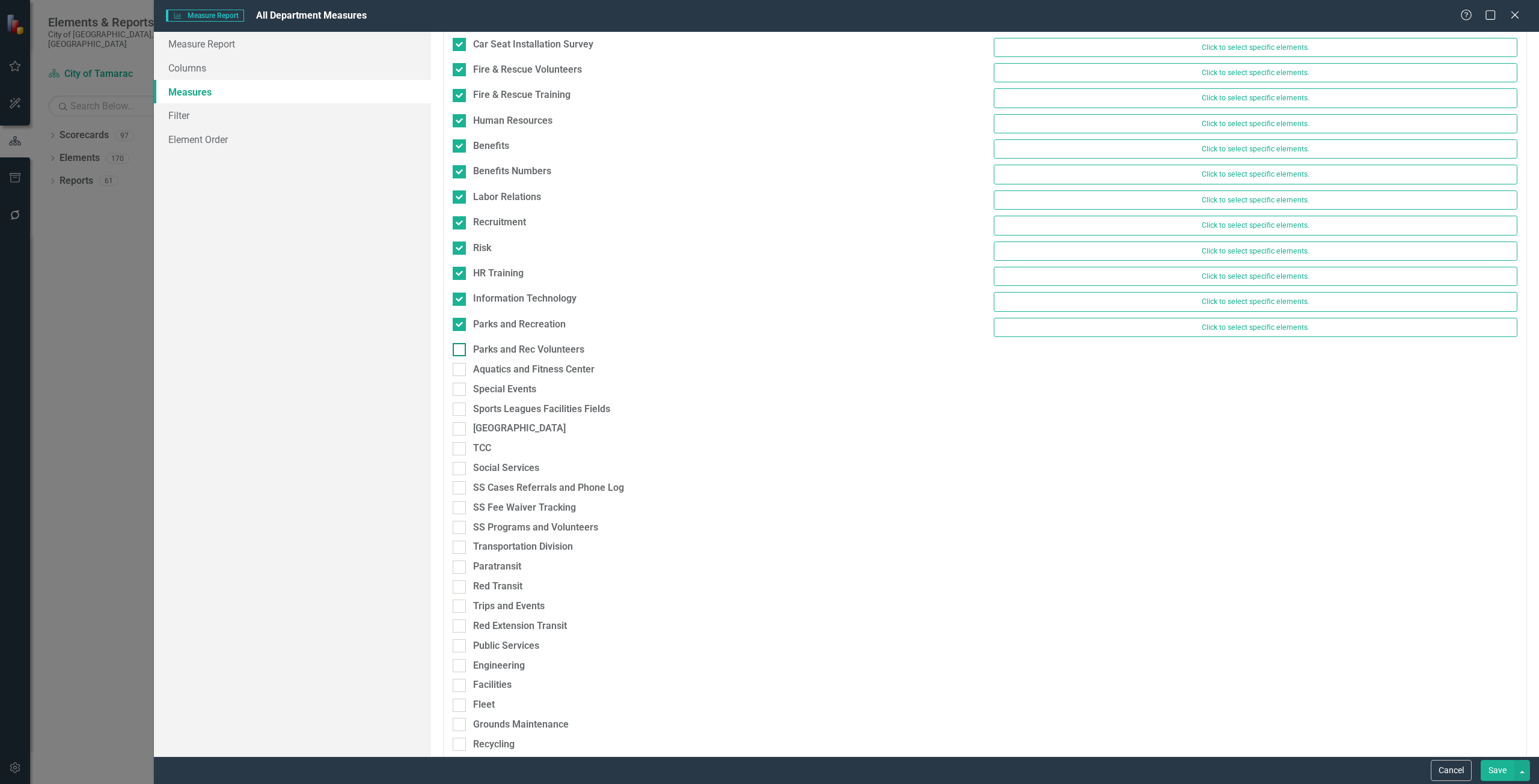
click at [504, 351] on div "Parks and Rec Volunteers" at bounding box center [528, 350] width 111 height 14
click at [460, 351] on input "Parks and Rec Volunteers" at bounding box center [456, 347] width 8 height 8
checkbox input "true"
click at [508, 366] on div "Parks and Rec Volunteers Click to select specific elements." at bounding box center [985, 355] width 1083 height 25
click at [508, 383] on div "Aquatics and Fitness Center" at bounding box center [714, 377] width 542 height 20
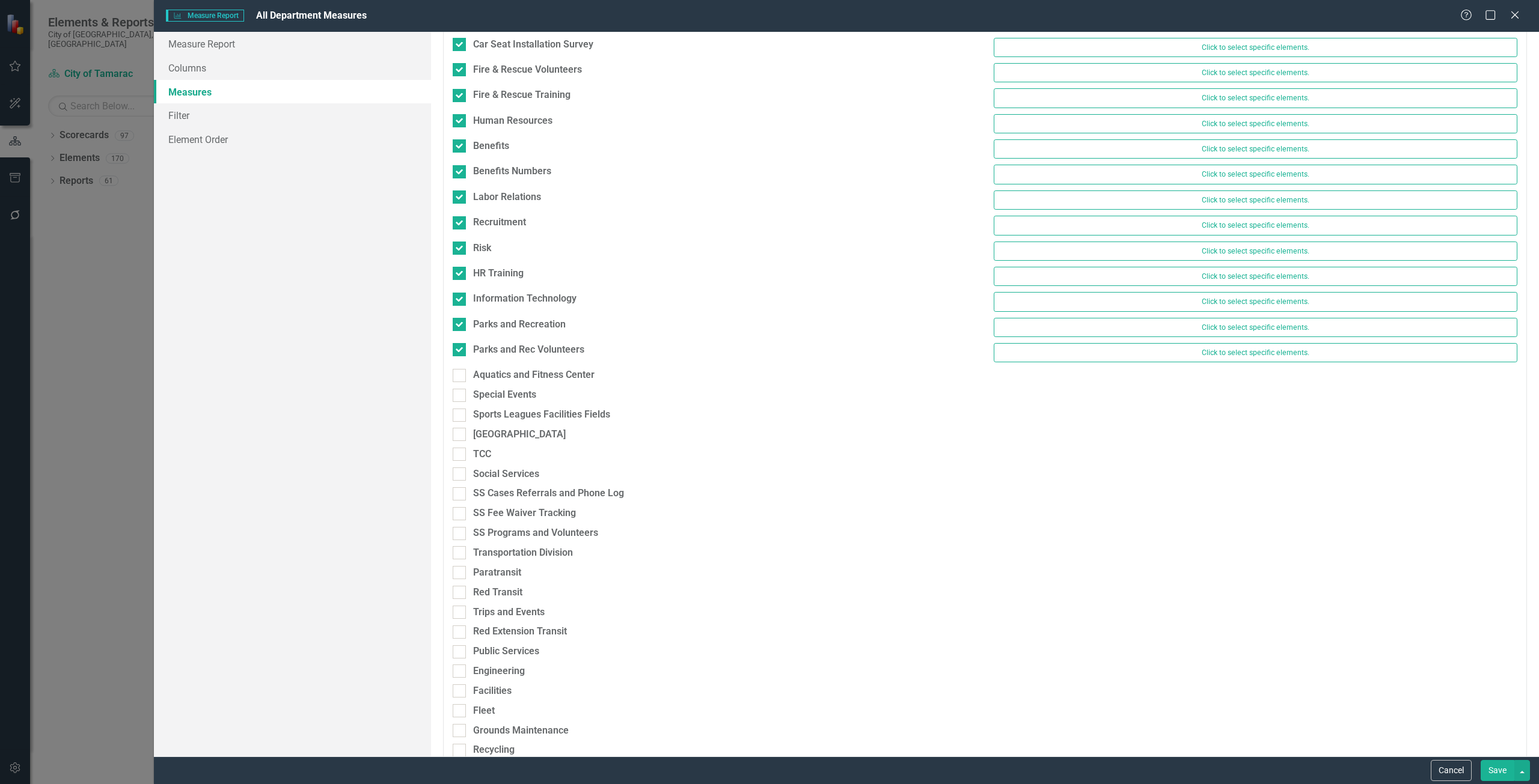
click at [504, 387] on div "Aquatics and Fitness Center" at bounding box center [714, 377] width 542 height 20
click at [500, 369] on div "Aquatics and Fitness Center" at bounding box center [533, 375] width 121 height 14
click at [460, 369] on input "Aquatics and Fitness Center" at bounding box center [456, 373] width 8 height 8
checkbox input "true"
click at [500, 401] on div "Special Events" at bounding box center [504, 401] width 63 height 14
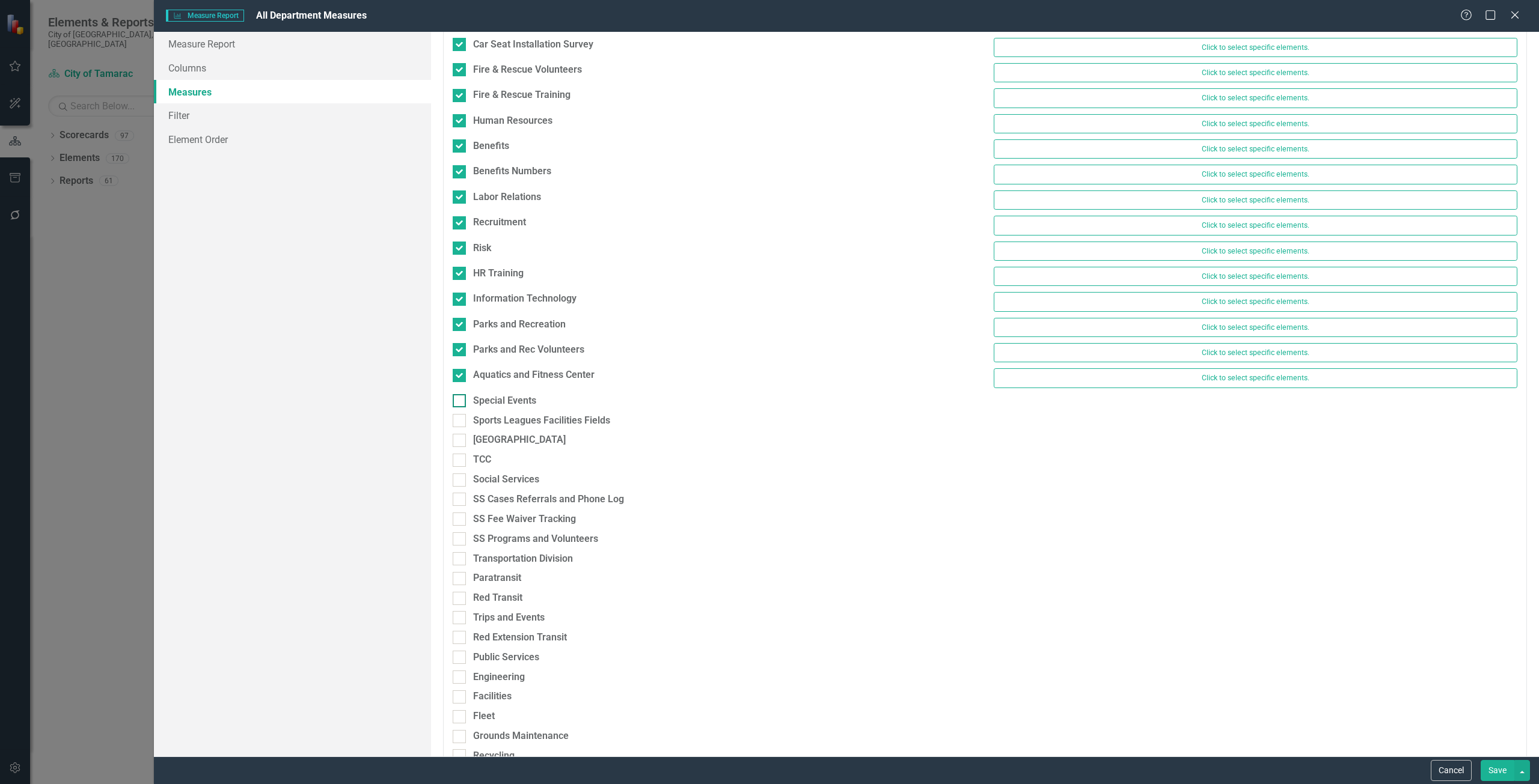
click at [460, 401] on input "Special Events" at bounding box center [456, 398] width 8 height 8
checkbox input "true"
click at [505, 422] on div "Sports Leagues Facilities Fields" at bounding box center [541, 426] width 137 height 14
click at [460, 422] on input "Sports Leagues Facilities Fields" at bounding box center [456, 424] width 8 height 8
checkbox input "true"
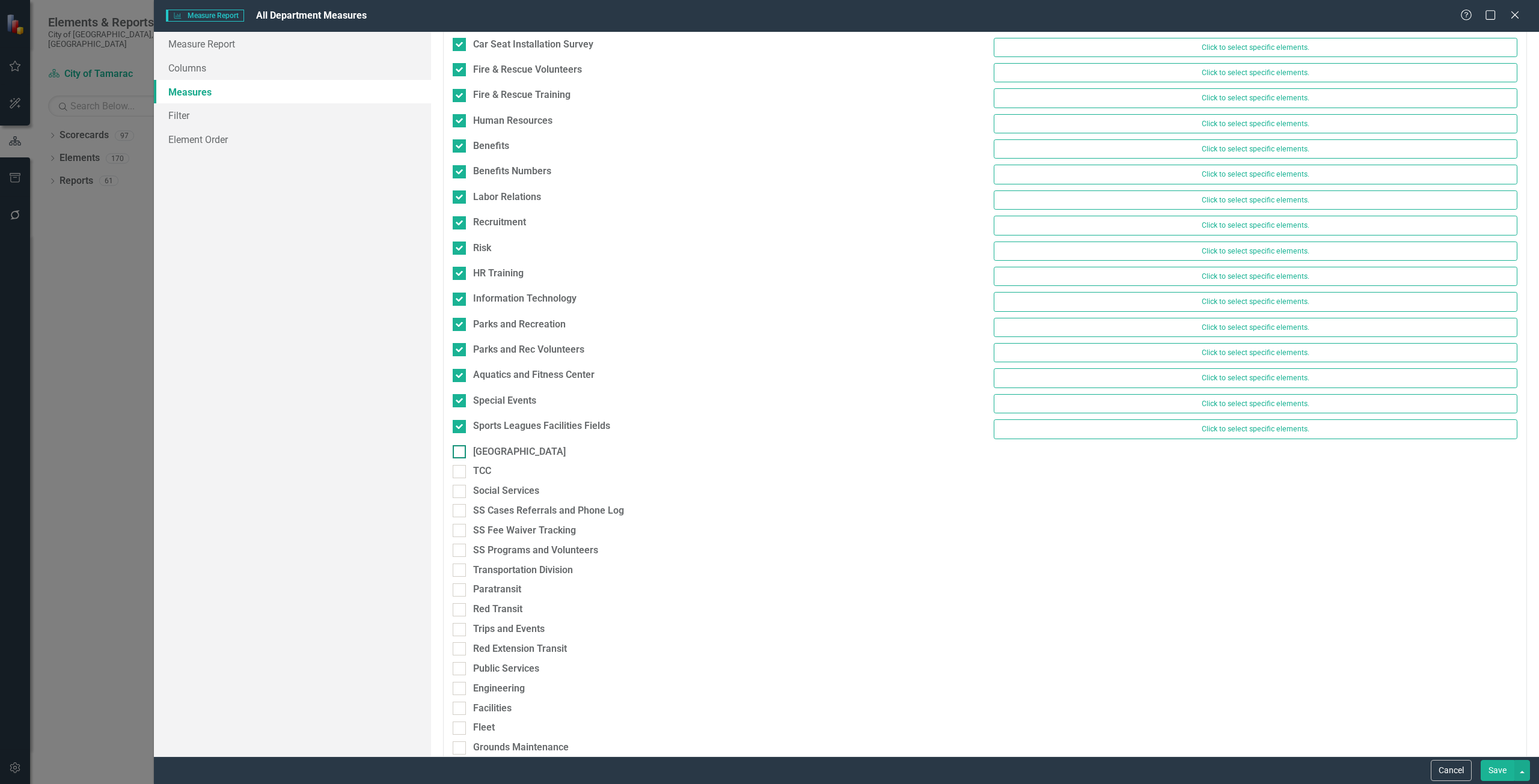
click at [502, 452] on div "[GEOGRAPHIC_DATA]" at bounding box center [519, 452] width 93 height 14
click at [460, 452] on input "[GEOGRAPHIC_DATA]" at bounding box center [456, 449] width 8 height 8
checkbox input "true"
click at [493, 478] on div "TCC" at bounding box center [714, 477] width 524 height 14
click at [460, 478] on input "TCC" at bounding box center [456, 474] width 8 height 8
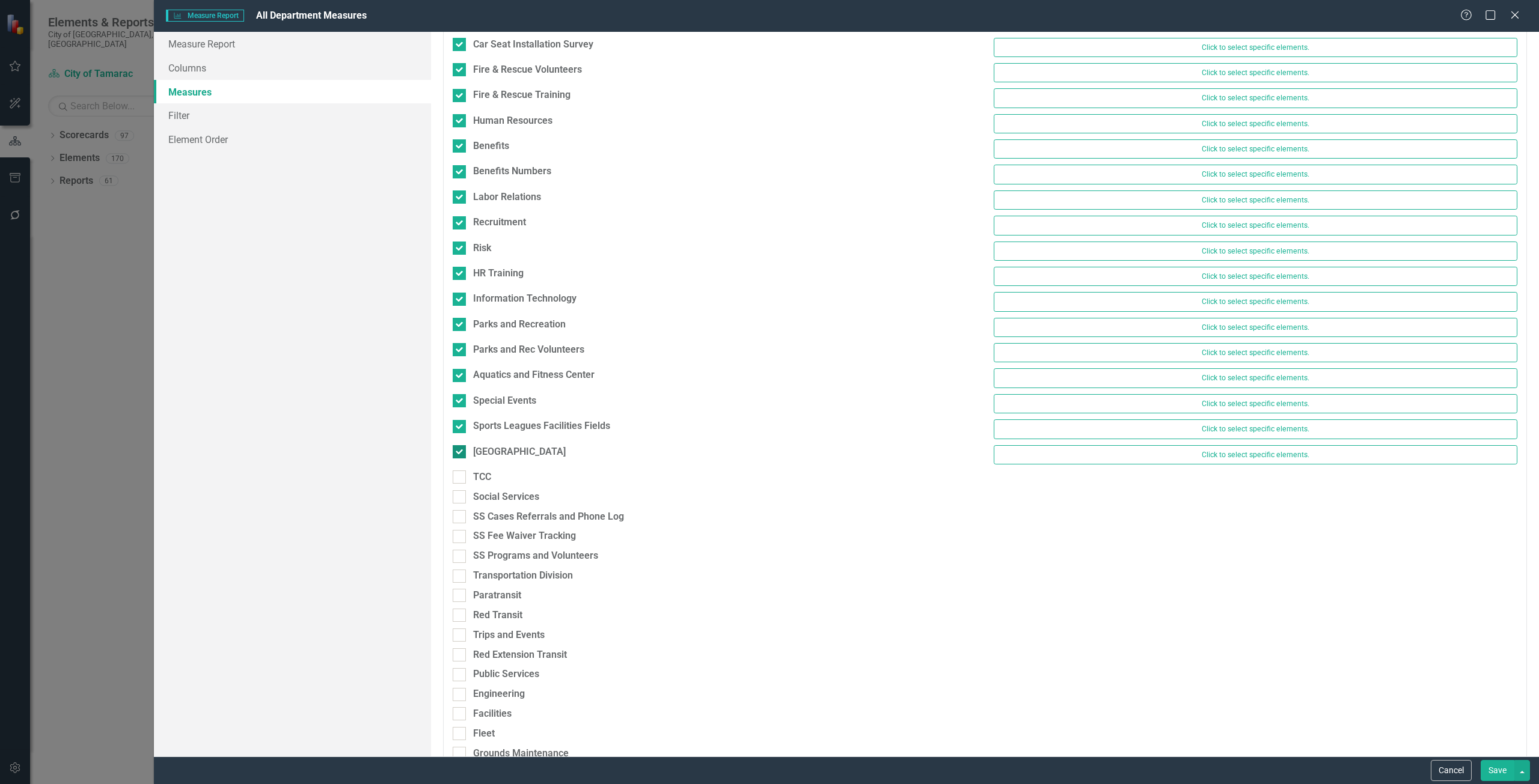
checkbox input "true"
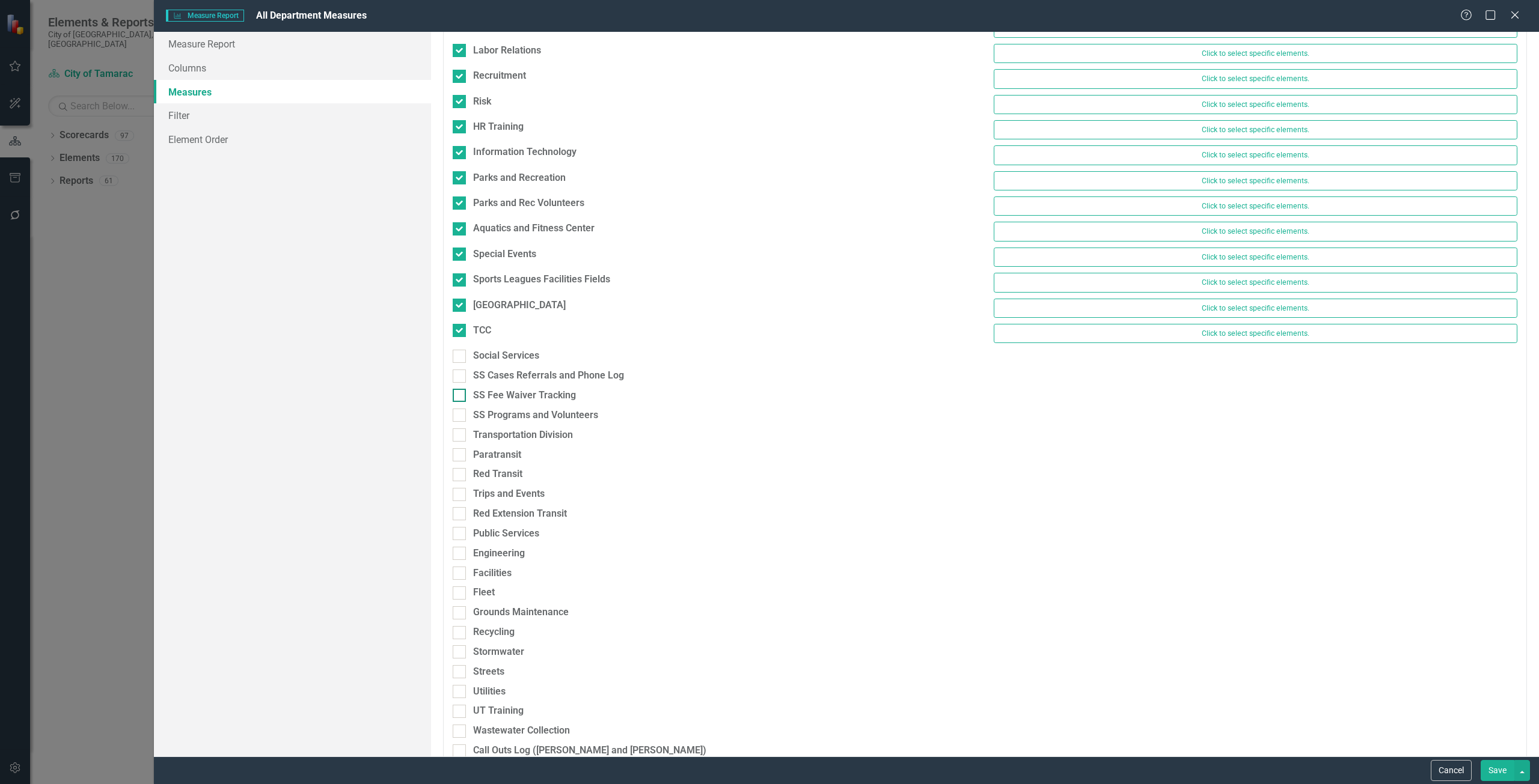
scroll to position [1322, 0]
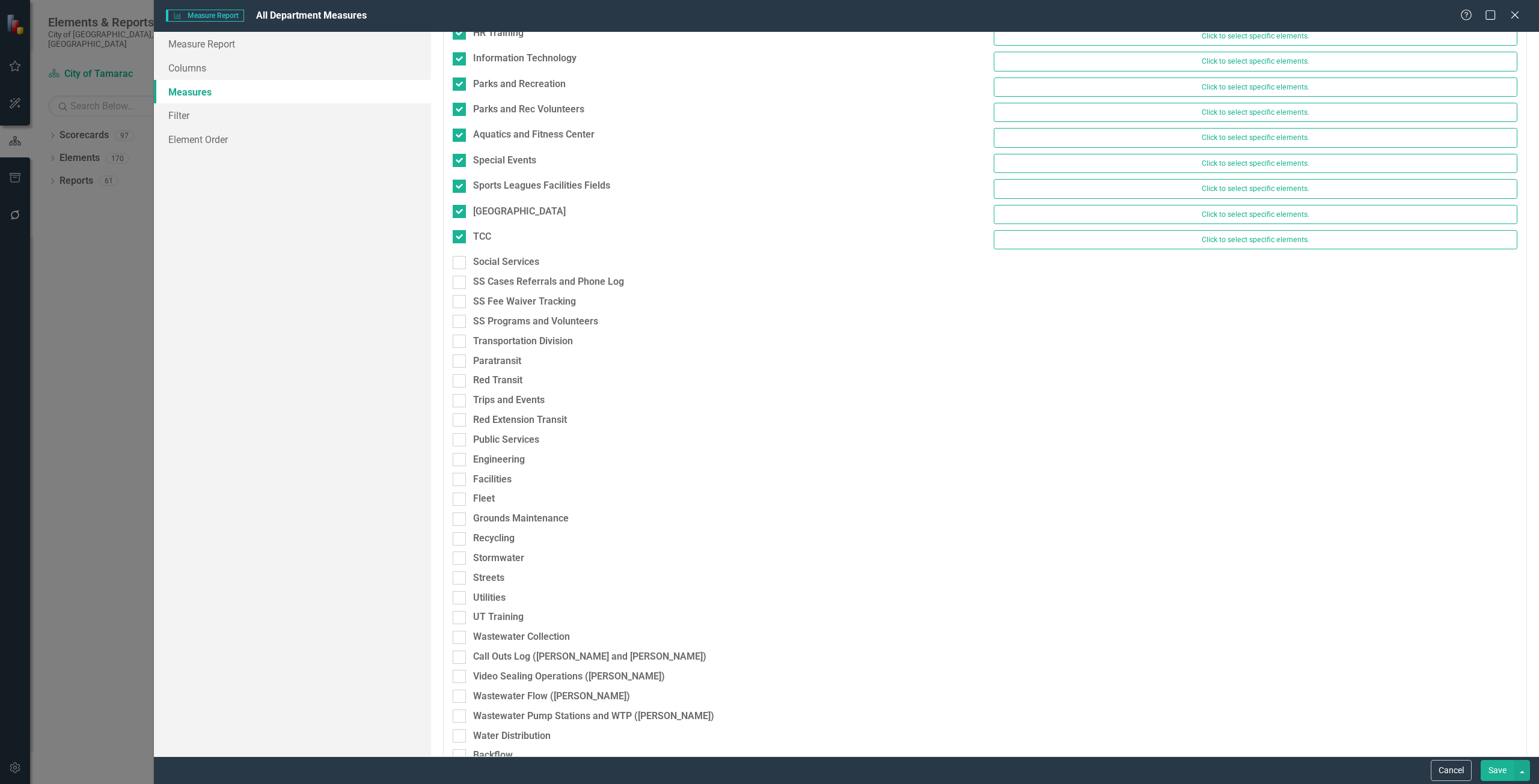
click at [514, 255] on div "TCC Click to select specific elements." at bounding box center [985, 243] width 1083 height 25
click at [512, 274] on div "Social Services" at bounding box center [714, 265] width 542 height 20
drag, startPoint x: 504, startPoint y: 262, endPoint x: 503, endPoint y: 274, distance: 12.0
click at [503, 261] on div "Social Services" at bounding box center [506, 263] width 66 height 14
click at [460, 261] on input "Social Services" at bounding box center [456, 260] width 8 height 8
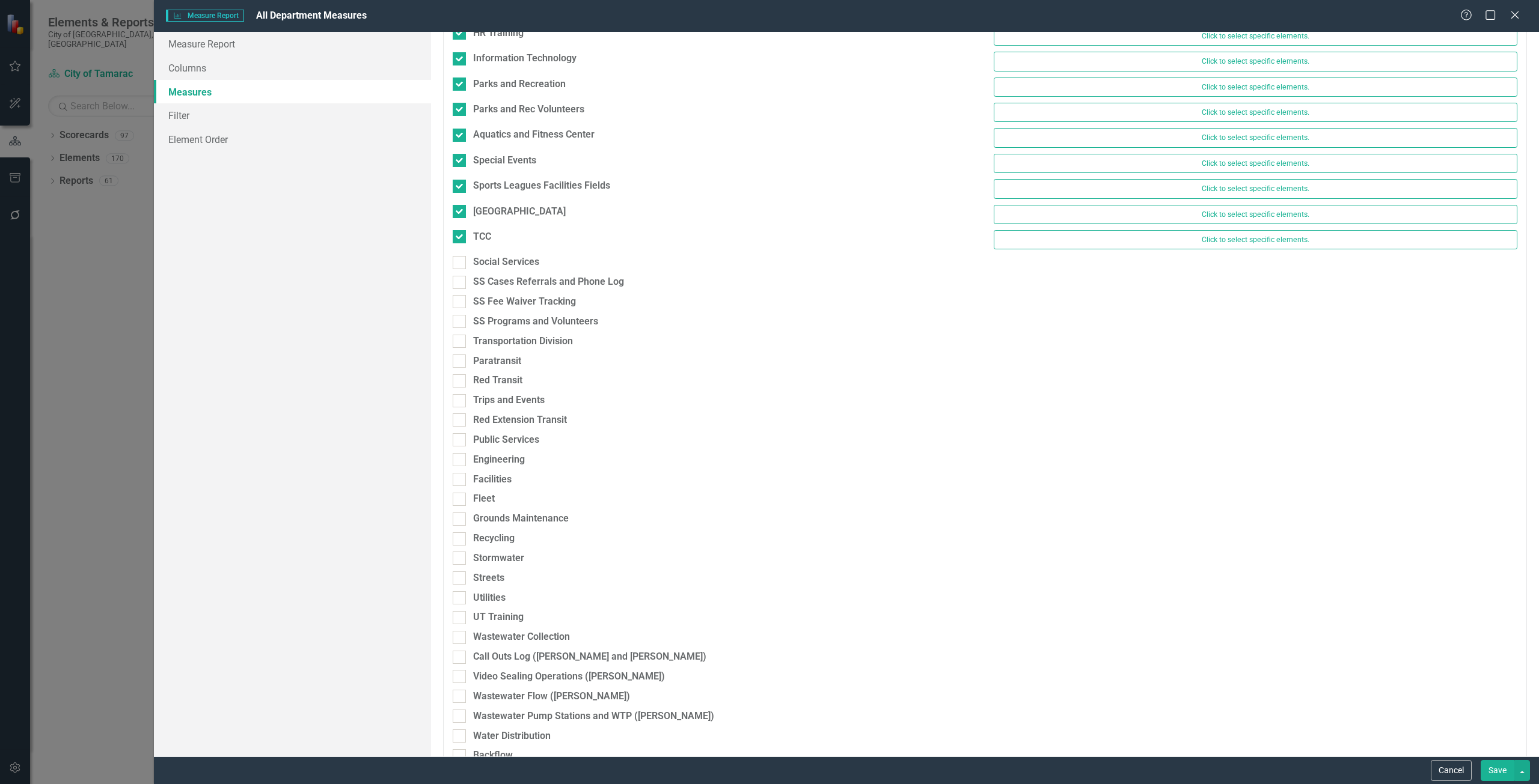
checkbox input "true"
click at [506, 294] on div "SS Cases Referrals and Phone Log" at bounding box center [548, 289] width 151 height 14
click at [460, 289] on input "SS Cases Referrals and Phone Log" at bounding box center [456, 285] width 8 height 8
checkbox input "true"
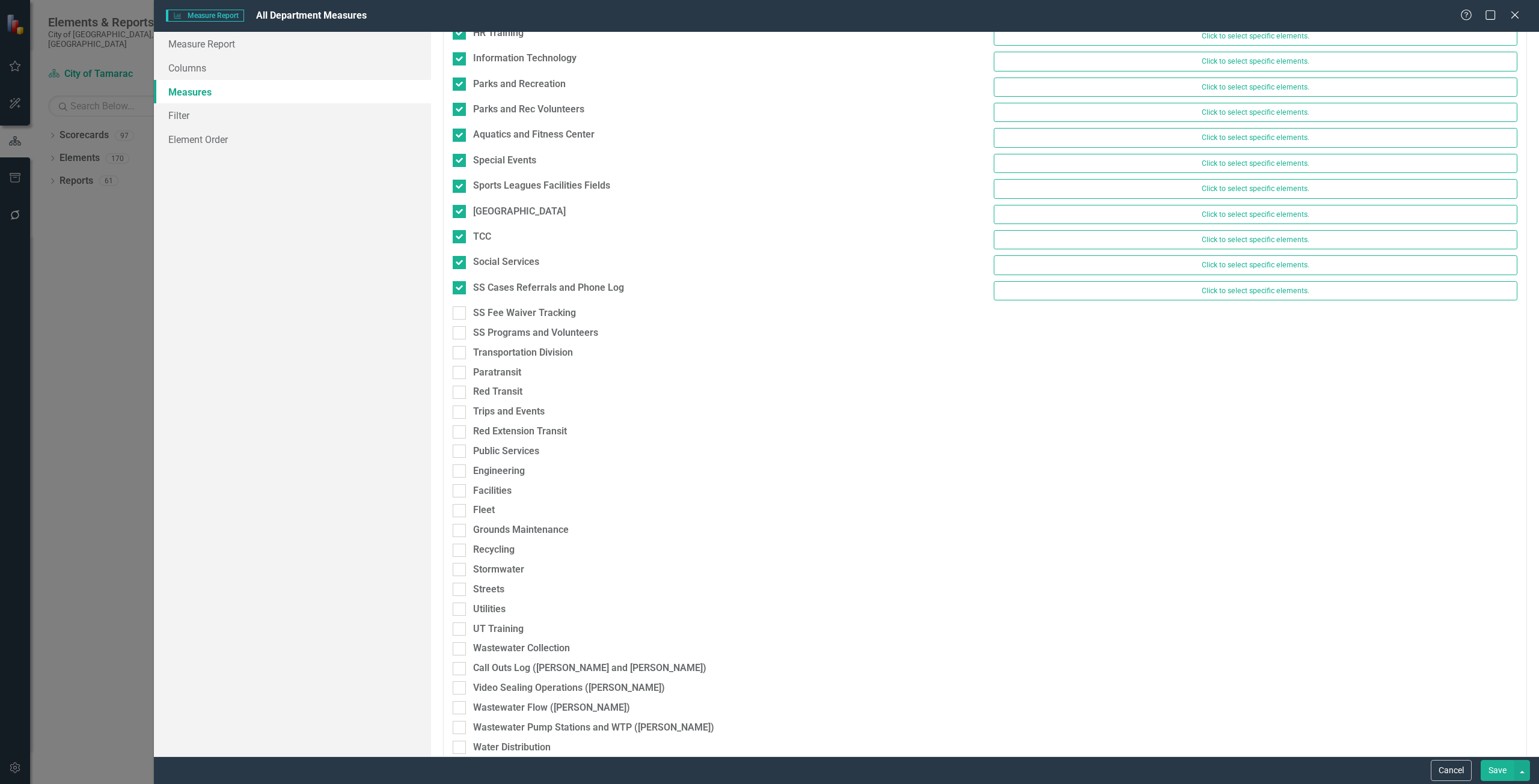
click at [507, 324] on div "SS Fee Waiver Tracking" at bounding box center [714, 316] width 542 height 20
click at [507, 322] on div "SS Fee Waiver Tracking" at bounding box center [714, 316] width 542 height 20
click at [506, 335] on div "SS Programs and Volunteers" at bounding box center [535, 333] width 125 height 14
click at [460, 334] on input "SS Programs and Volunteers" at bounding box center [456, 330] width 8 height 8
checkbox input "true"
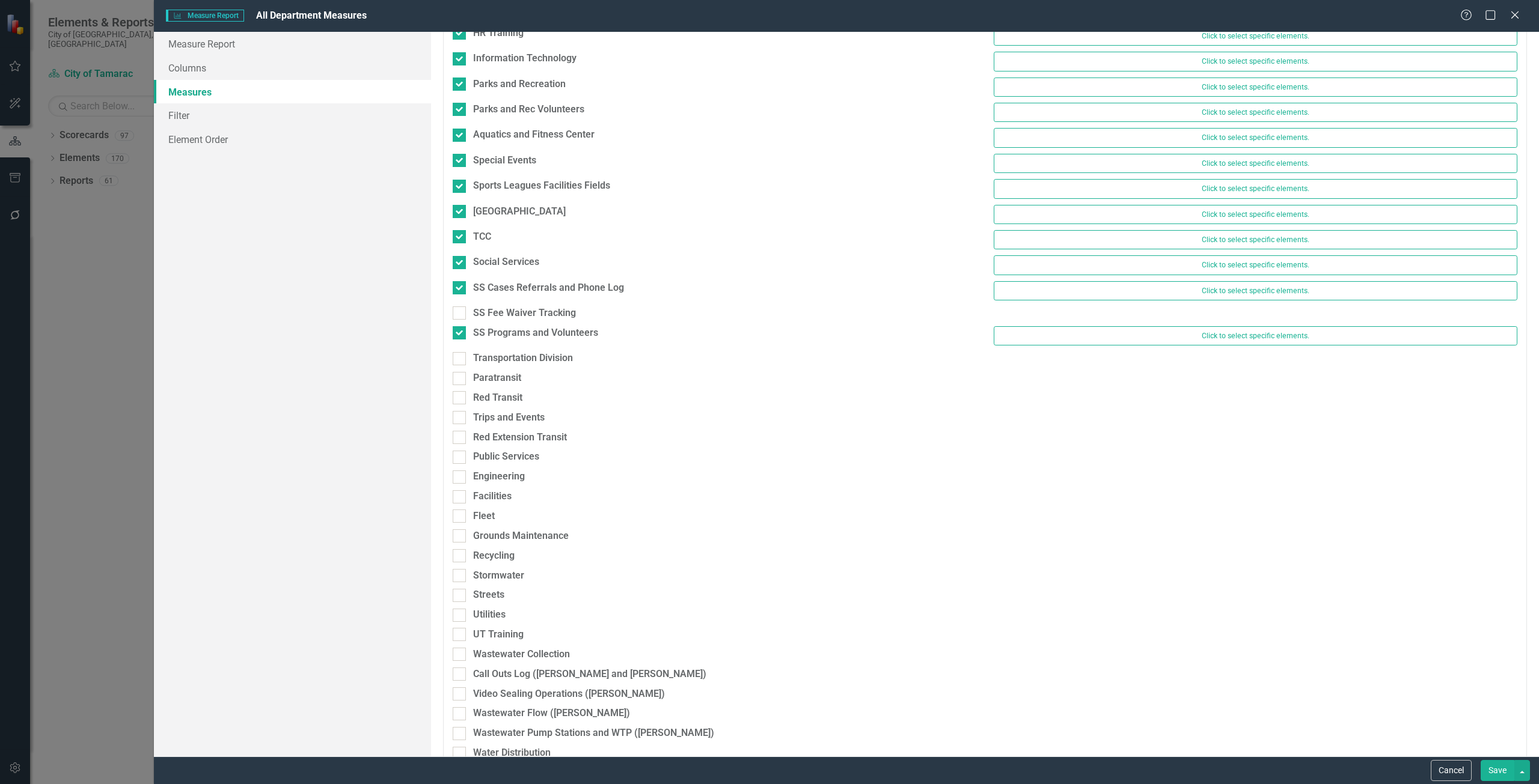
drag, startPoint x: 504, startPoint y: 311, endPoint x: 504, endPoint y: 325, distance: 14.0
click at [504, 311] on div "SS Fee Waiver Tracking" at bounding box center [524, 314] width 103 height 14
click at [460, 311] on input "SS Fee Waiver Tracking" at bounding box center [456, 311] width 8 height 8
checkbox input "true"
click at [503, 362] on div "Transportation Division" at bounding box center [522, 365] width 100 height 14
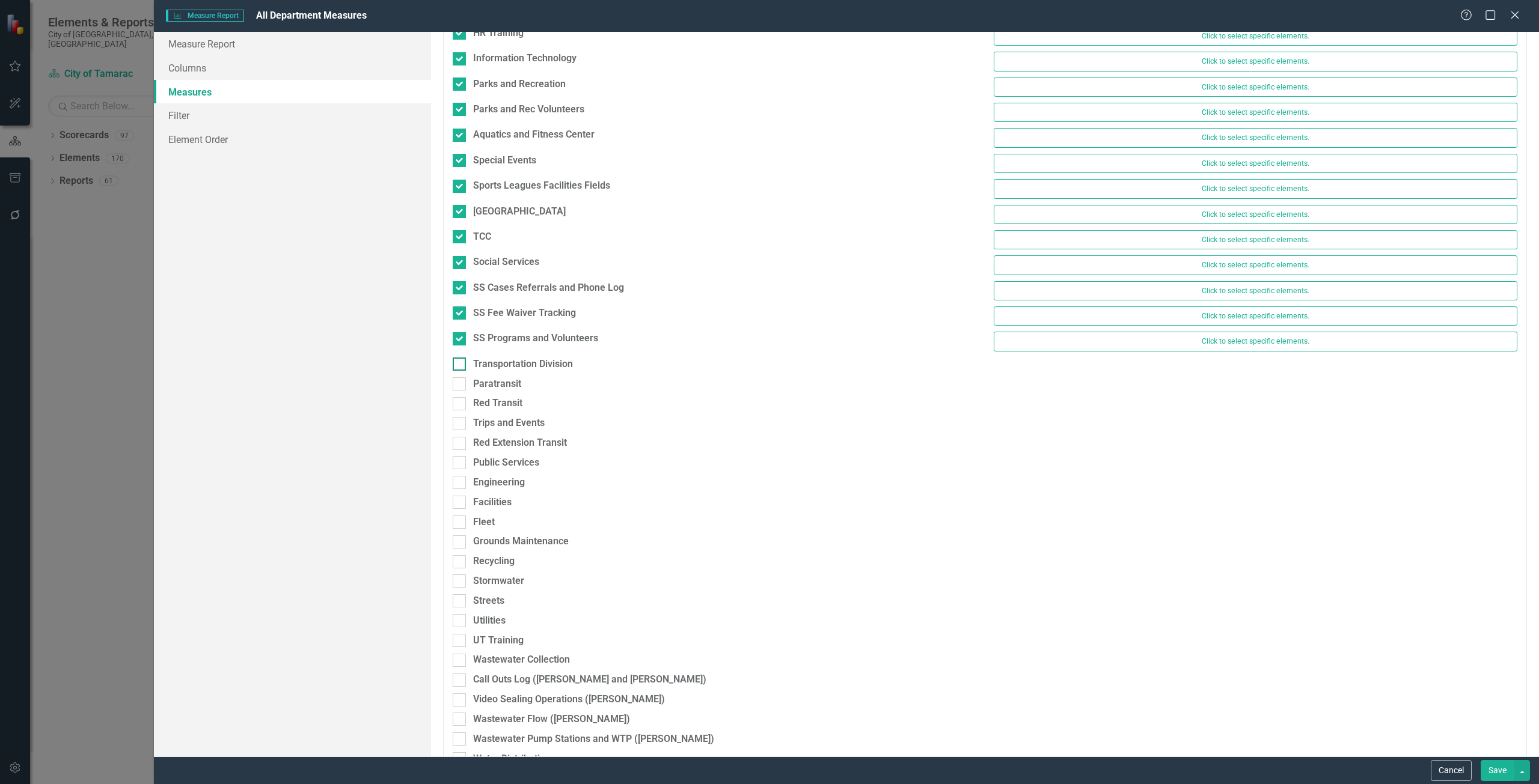
click at [460, 362] on input "Transportation Division" at bounding box center [456, 362] width 8 height 8
checkbox input "true"
click at [503, 390] on div "Paratransit" at bounding box center [496, 390] width 48 height 14
click at [460, 390] on input "Paratransit" at bounding box center [456, 388] width 8 height 8
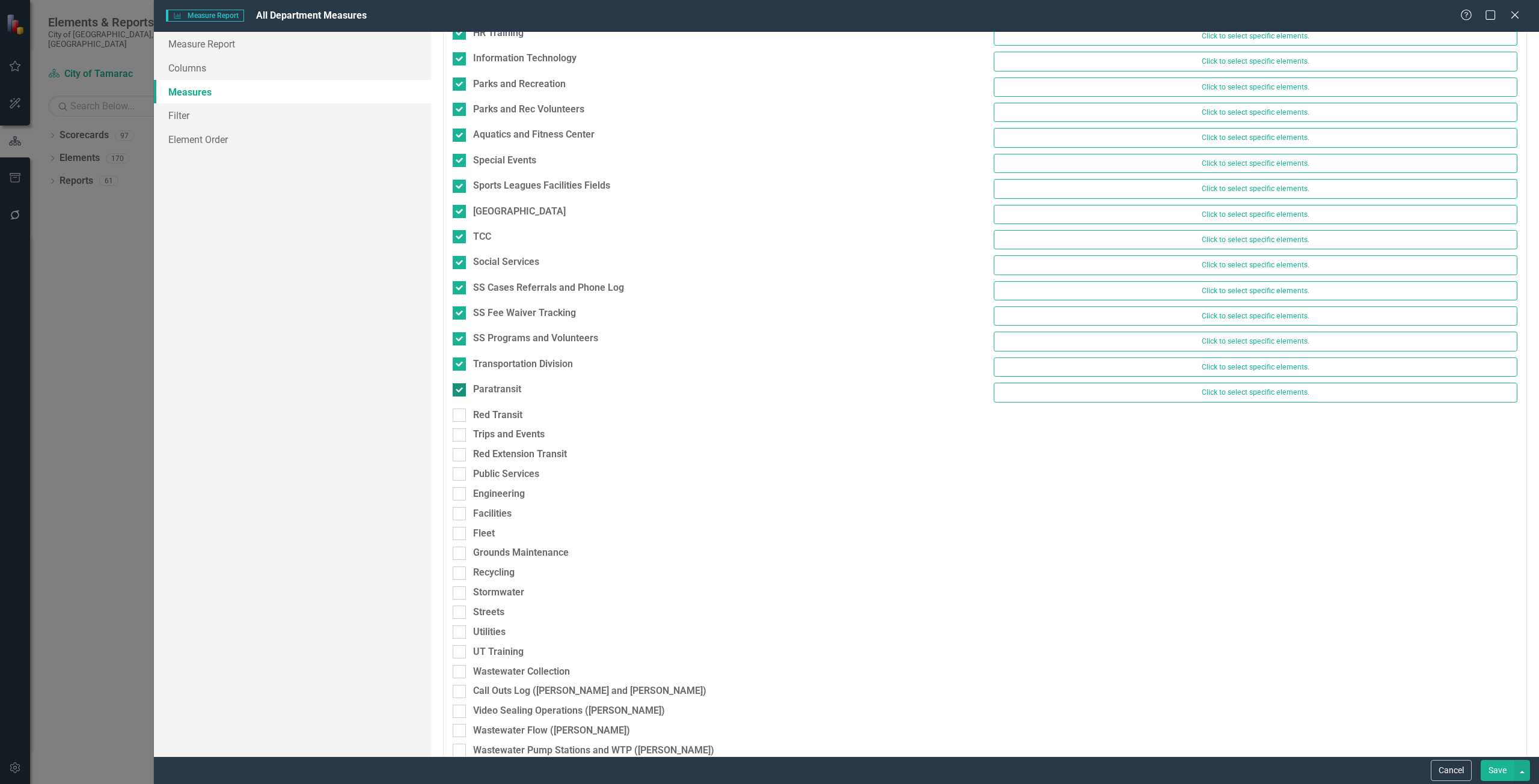
checkbox input "true"
click at [504, 421] on div "Red Transit" at bounding box center [497, 416] width 50 height 14
click at [460, 417] on input "Red Transit" at bounding box center [456, 413] width 8 height 8
checkbox input "true"
click at [505, 437] on div "Trips and Events" at bounding box center [508, 441] width 72 height 14
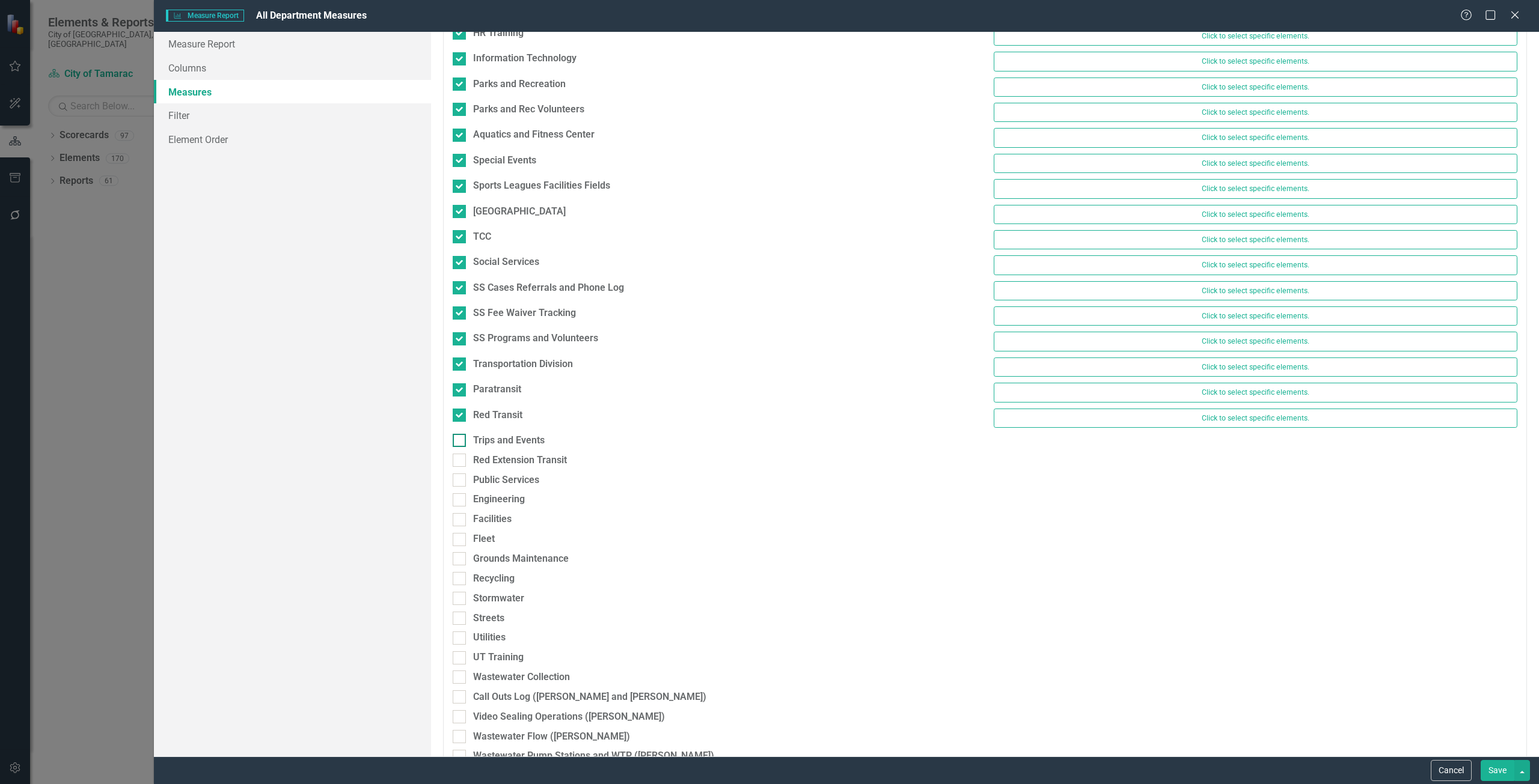
click at [460, 437] on input "Trips and Events" at bounding box center [456, 438] width 8 height 8
checkbox input "true"
click at [507, 465] on div "Red Extension Transit" at bounding box center [519, 466] width 94 height 14
click at [460, 465] on input "Red Extension Transit" at bounding box center [456, 464] width 8 height 8
checkbox input "true"
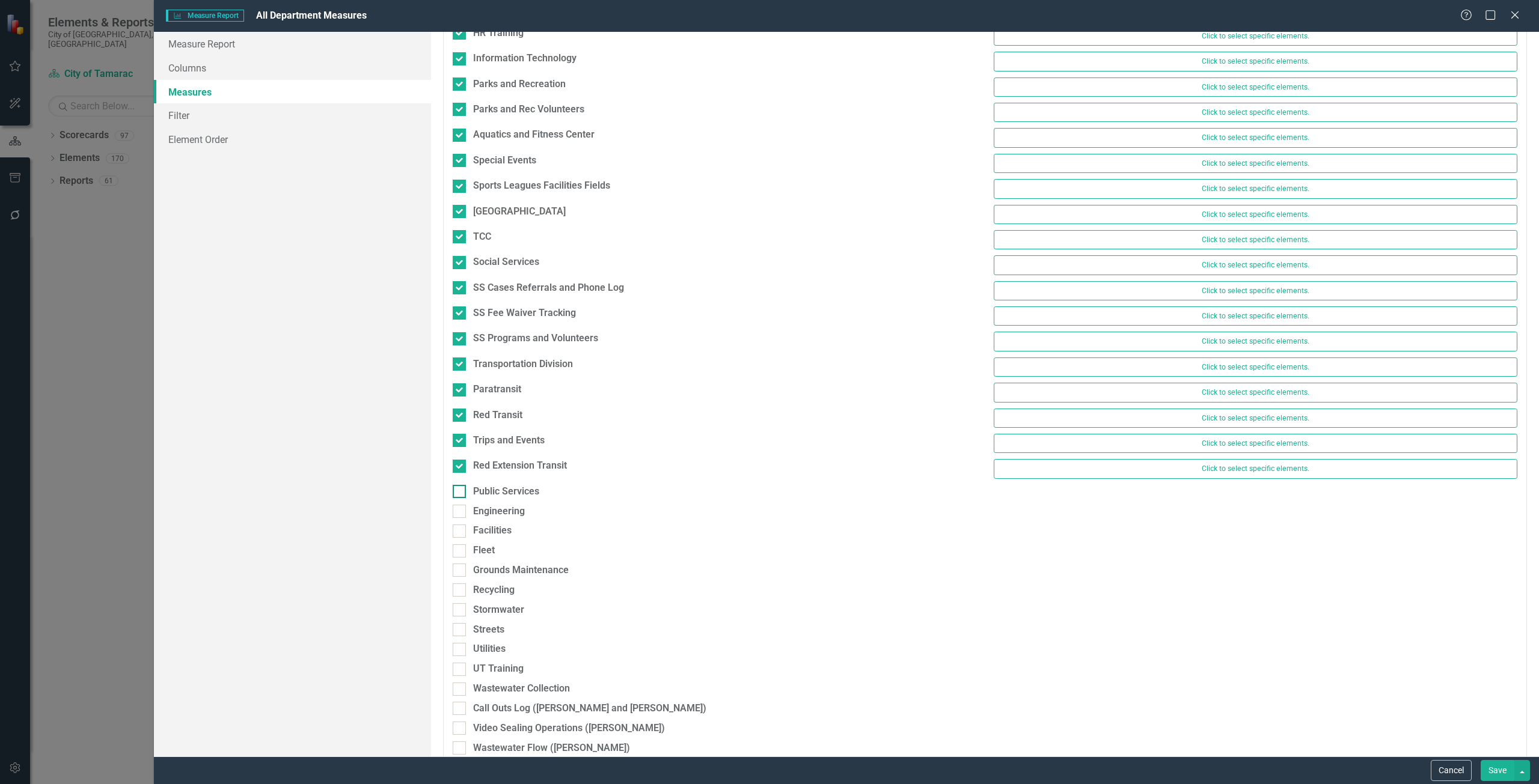
click at [506, 491] on div "Public Services" at bounding box center [506, 492] width 66 height 14
click at [460, 491] on input "Public Services" at bounding box center [456, 489] width 8 height 8
checkbox input "true"
click at [500, 518] on div "Engineering" at bounding box center [499, 517] width 52 height 14
click at [460, 518] on input "Engineering" at bounding box center [456, 514] width 8 height 8
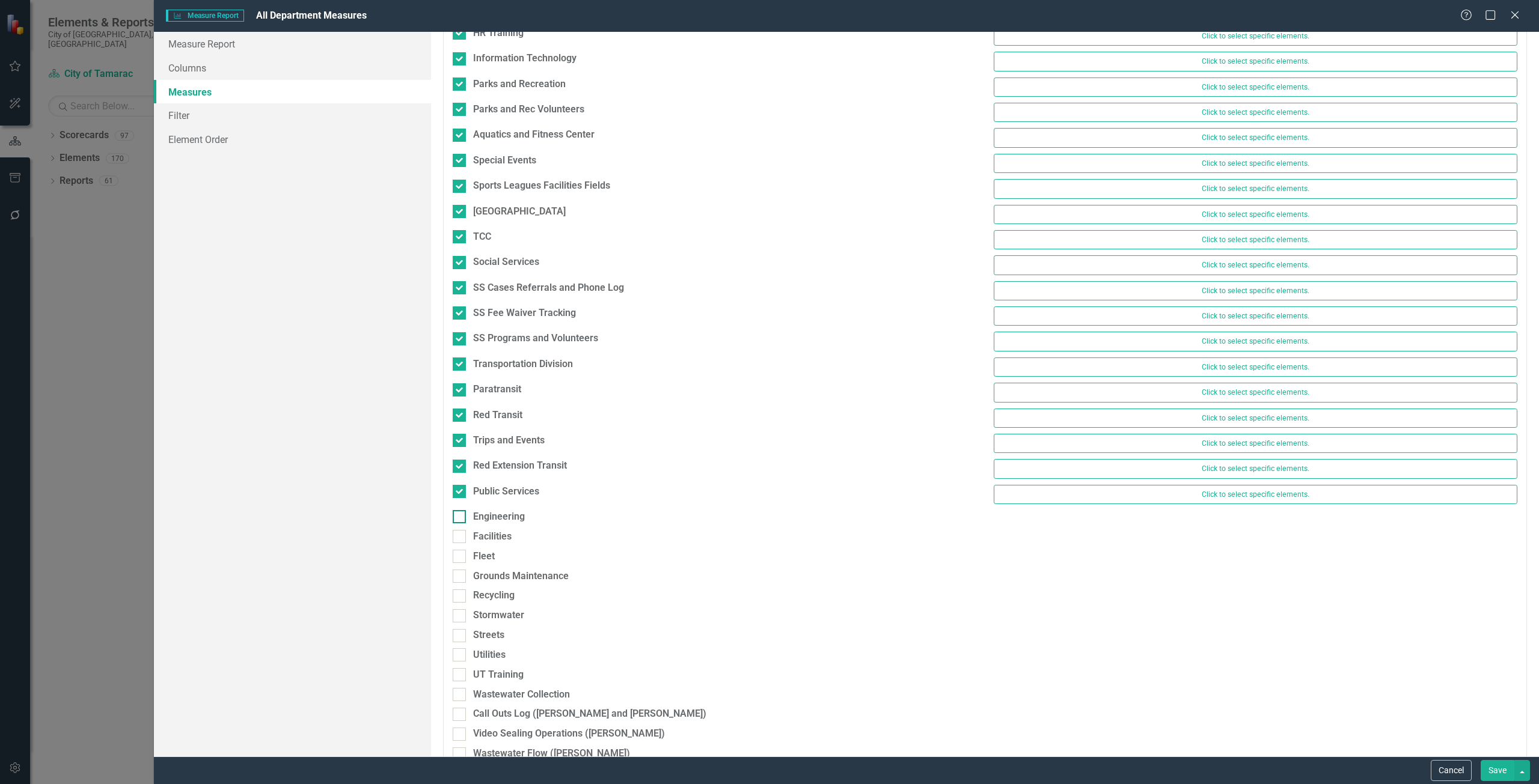
checkbox input "true"
click at [498, 538] on div "Facilities" at bounding box center [492, 543] width 39 height 14
click at [460, 538] on input "Facilities" at bounding box center [456, 540] width 8 height 8
checkbox input "true"
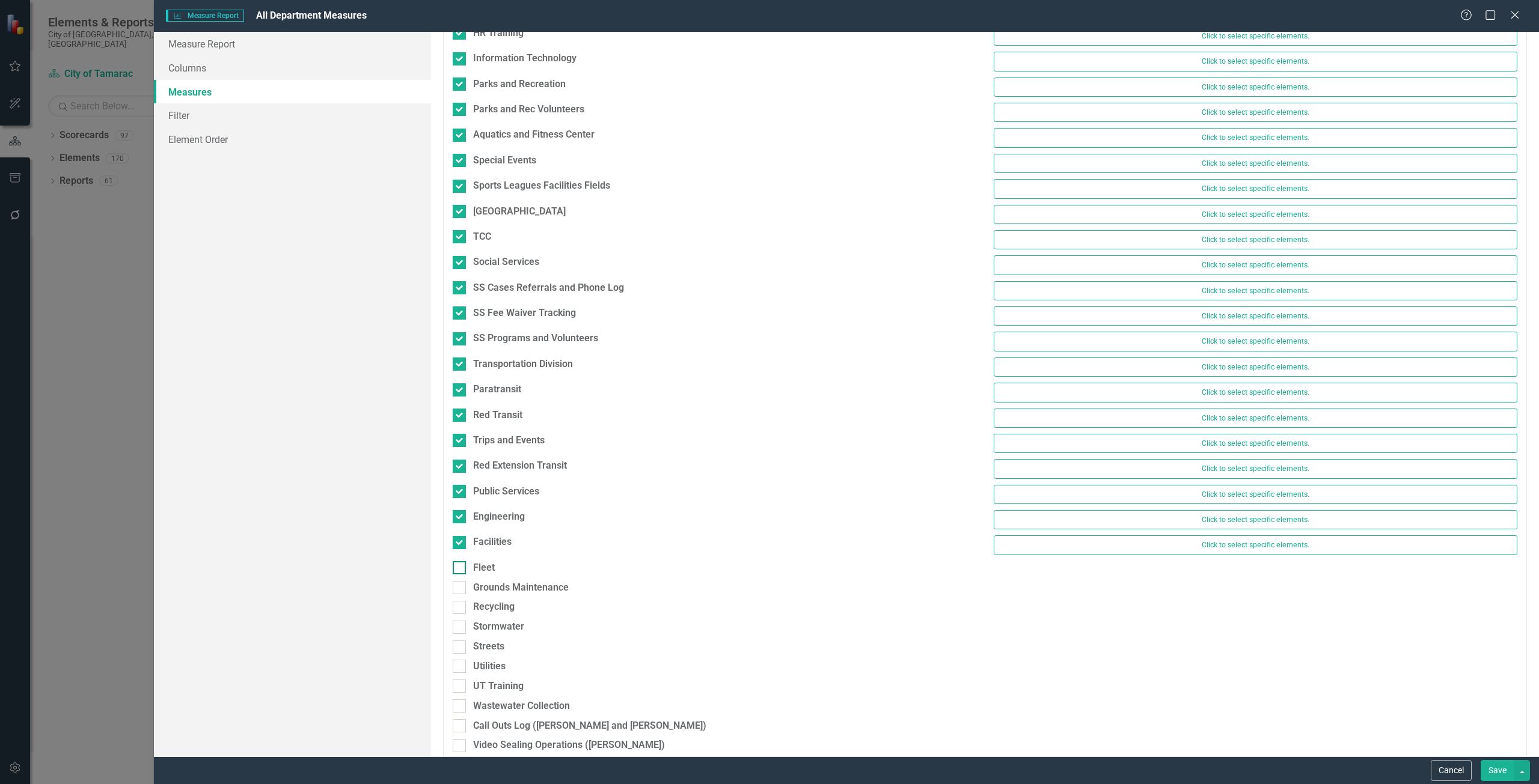
drag, startPoint x: 493, startPoint y: 562, endPoint x: 490, endPoint y: 569, distance: 7.6
click at [492, 562] on div "Fleet" at bounding box center [484, 569] width 22 height 14
click at [460, 562] on input "Fleet" at bounding box center [456, 565] width 8 height 8
checkbox input "true"
click at [489, 583] on div "Fleet Click to select specific elements." at bounding box center [985, 574] width 1083 height 25
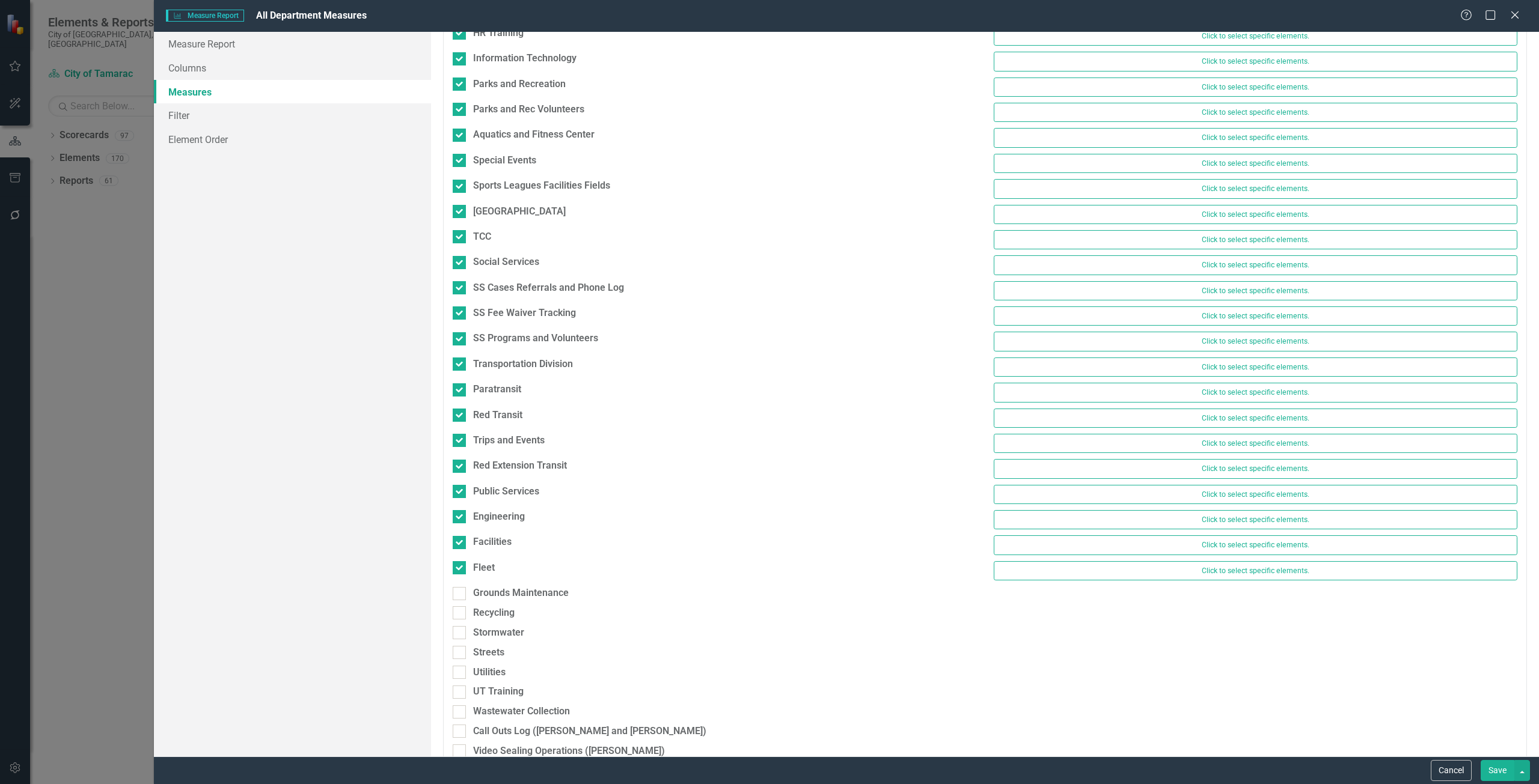
click at [489, 602] on div "Grounds Maintenance" at bounding box center [714, 596] width 542 height 20
click at [487, 613] on div "Recycling" at bounding box center [493, 613] width 42 height 14
click at [460, 613] on input "Recycling" at bounding box center [456, 610] width 8 height 8
checkbox input "true"
drag, startPoint x: 489, startPoint y: 579, endPoint x: 488, endPoint y: 587, distance: 8.1
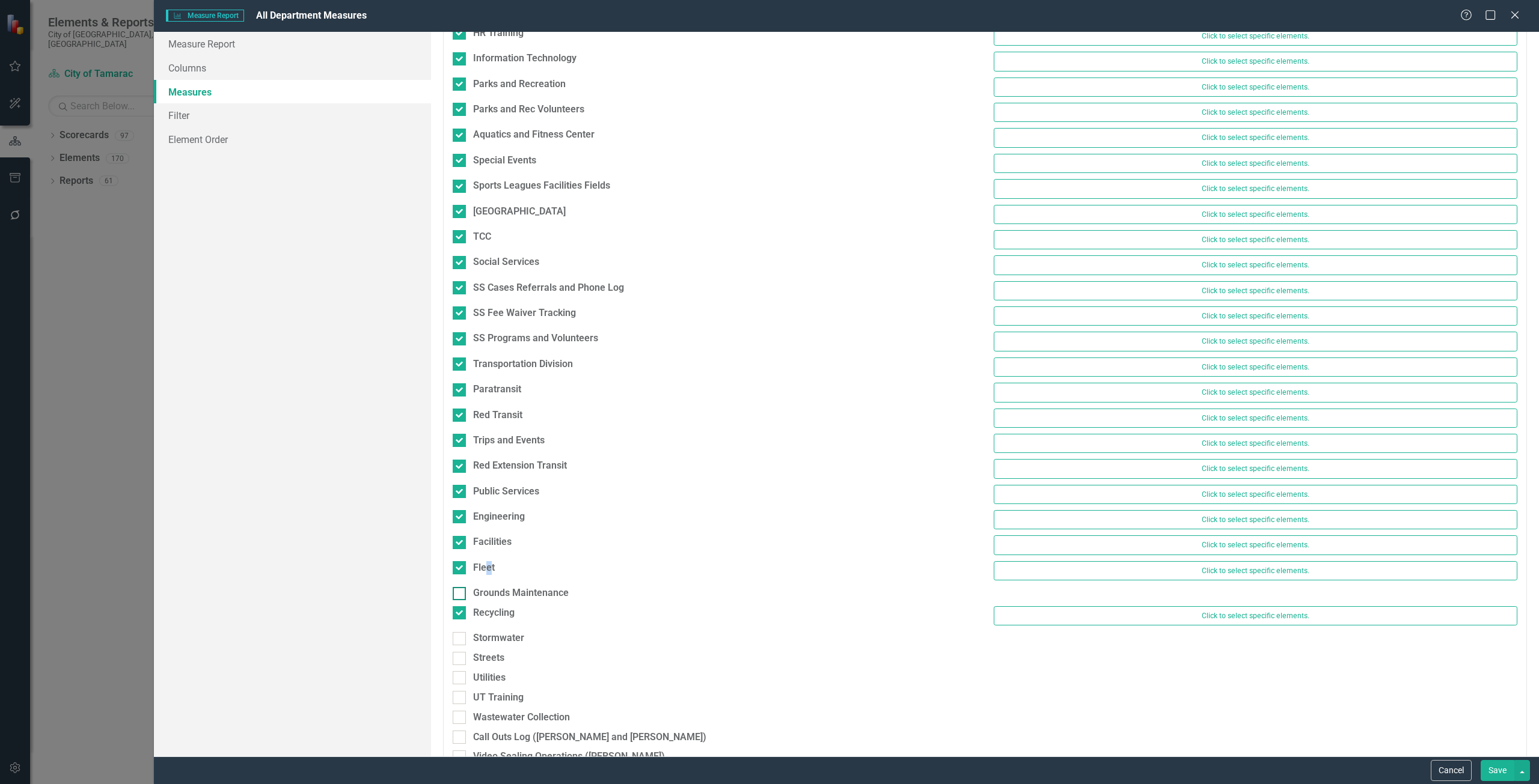
click at [489, 581] on div "Fleet Click to select specific elements." at bounding box center [985, 574] width 1083 height 25
click at [488, 588] on div "Grounds Maintenance" at bounding box center [521, 594] width 96 height 14
click at [460, 588] on input "Grounds Maintenance" at bounding box center [456, 591] width 8 height 8
checkbox input "true"
click at [489, 639] on div "Stormwater" at bounding box center [498, 645] width 51 height 14
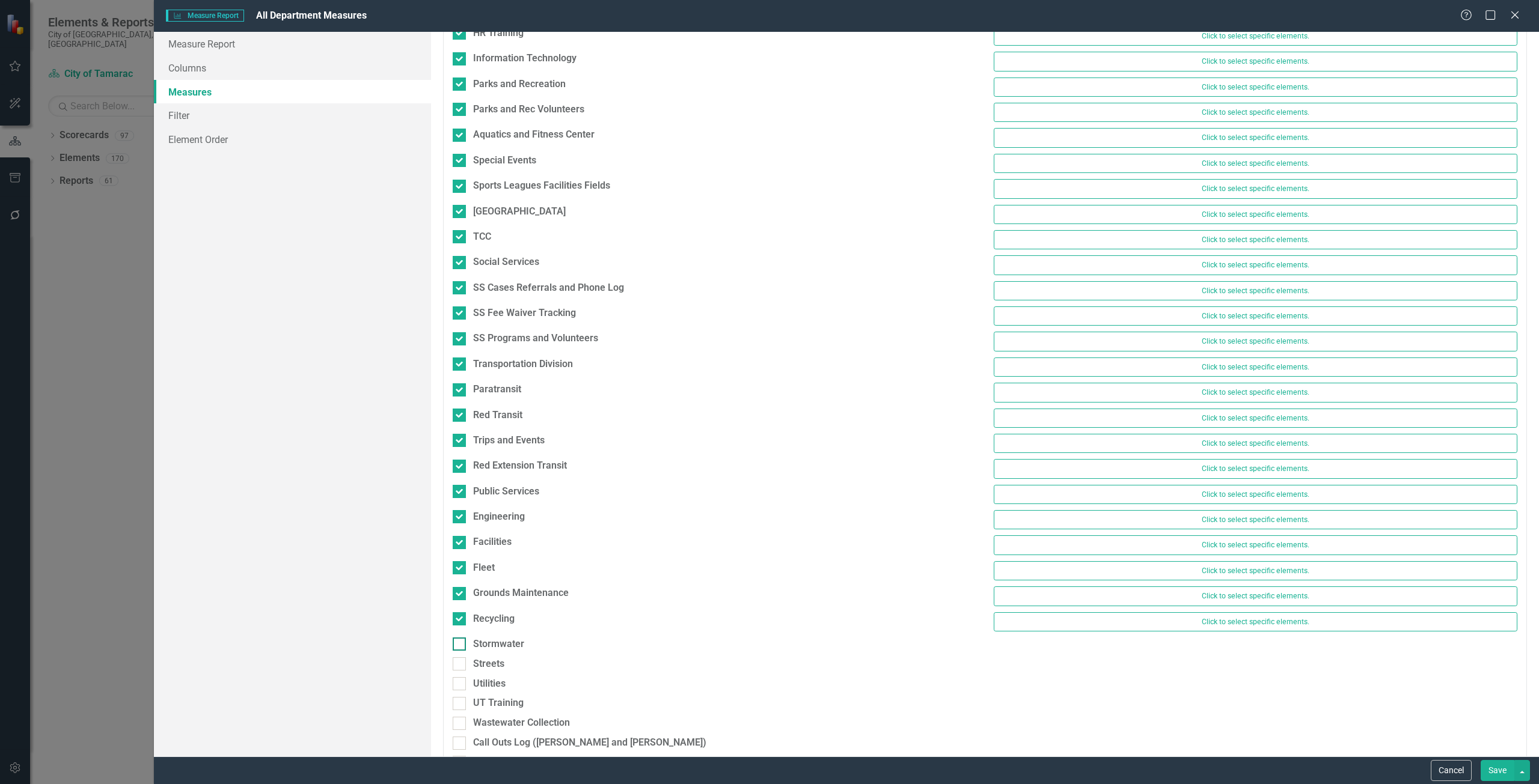
click at [460, 639] on input "Stormwater" at bounding box center [456, 642] width 8 height 8
checkbox input "true"
click at [489, 679] on div "Streets" at bounding box center [714, 672] width 542 height 20
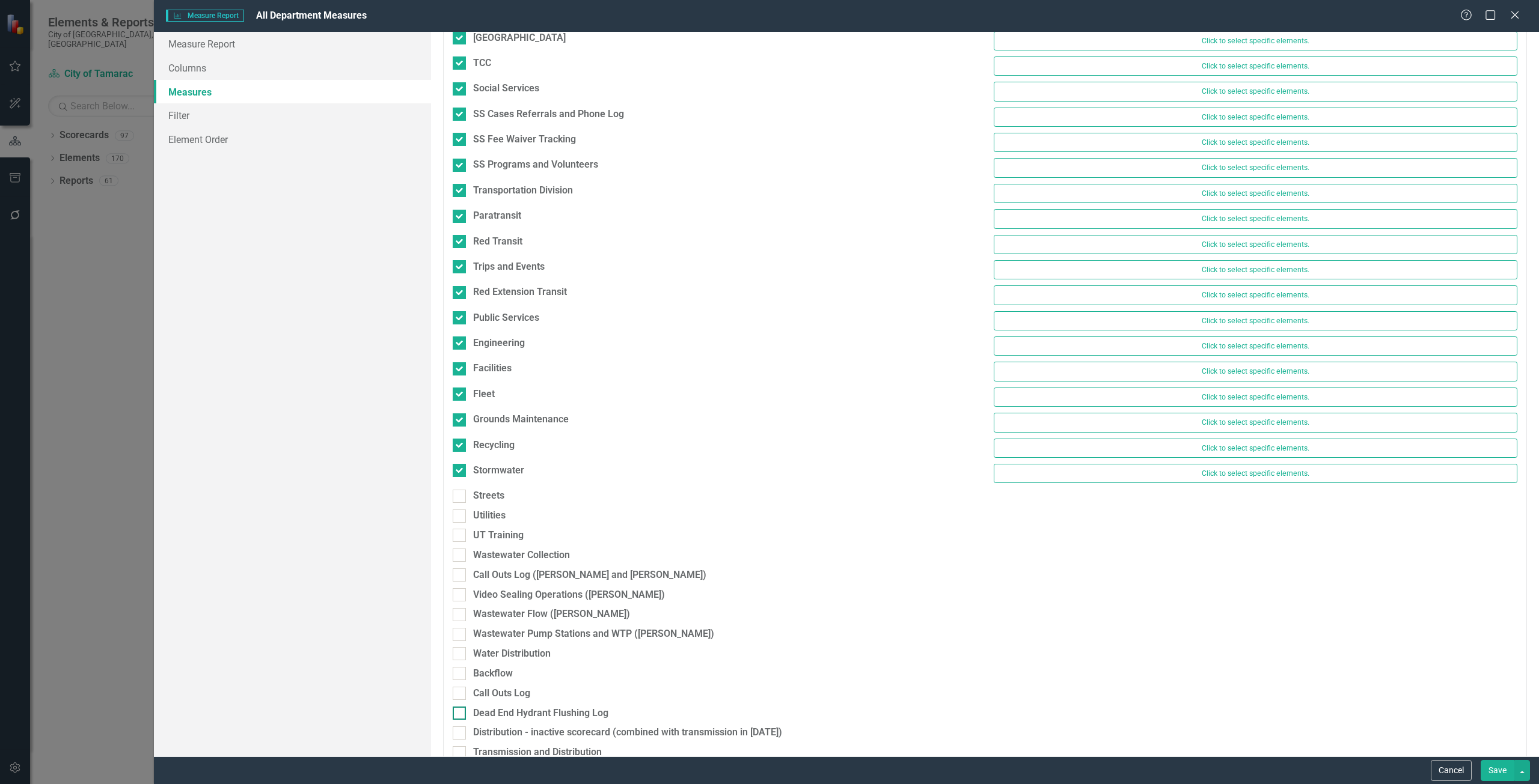
scroll to position [1692, 0]
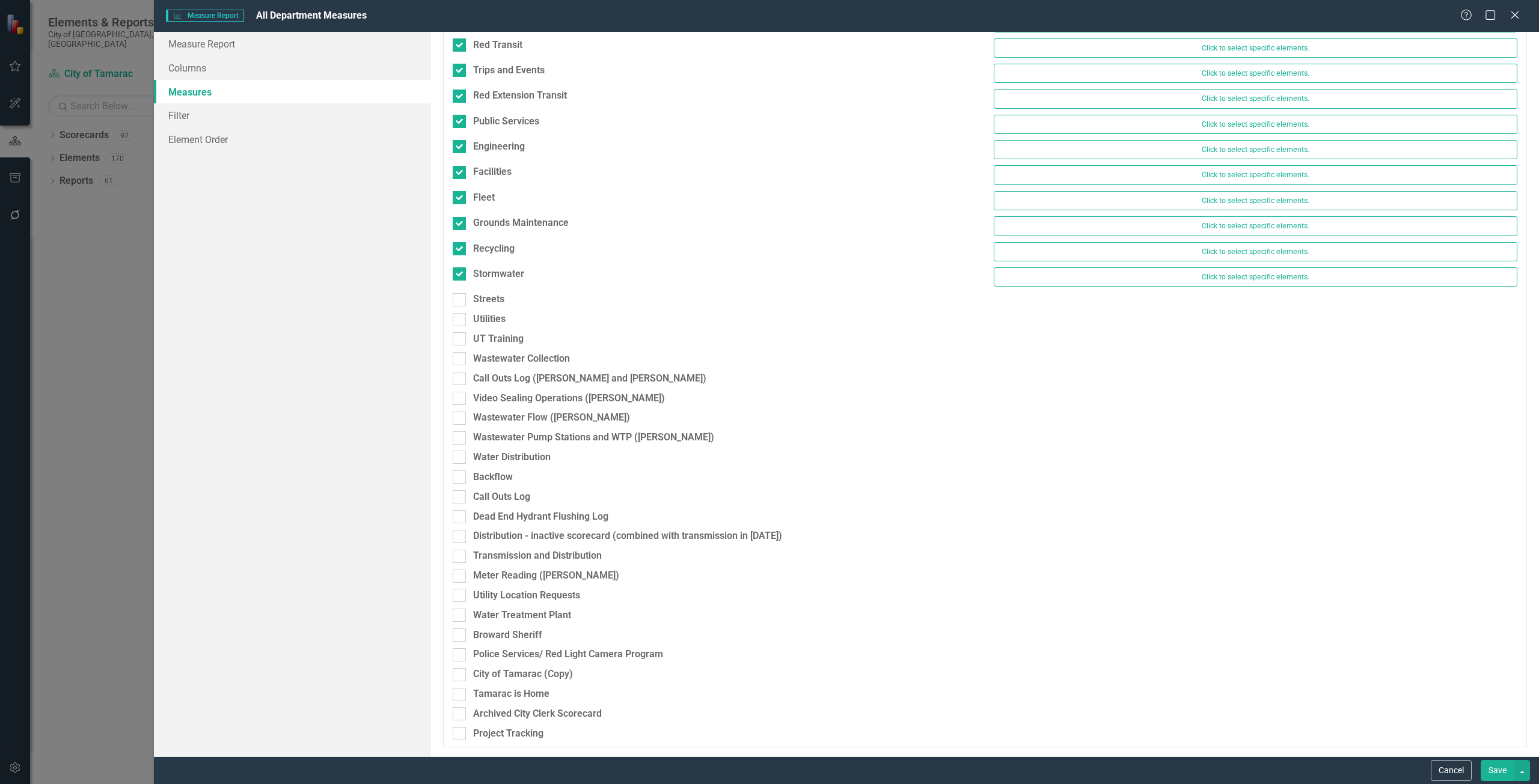
click at [460, 310] on div "Streets" at bounding box center [714, 302] width 542 height 20
click at [460, 322] on div "Utilities" at bounding box center [714, 322] width 542 height 20
click at [460, 319] on input "Utilities" at bounding box center [456, 317] width 8 height 8
checkbox input "true"
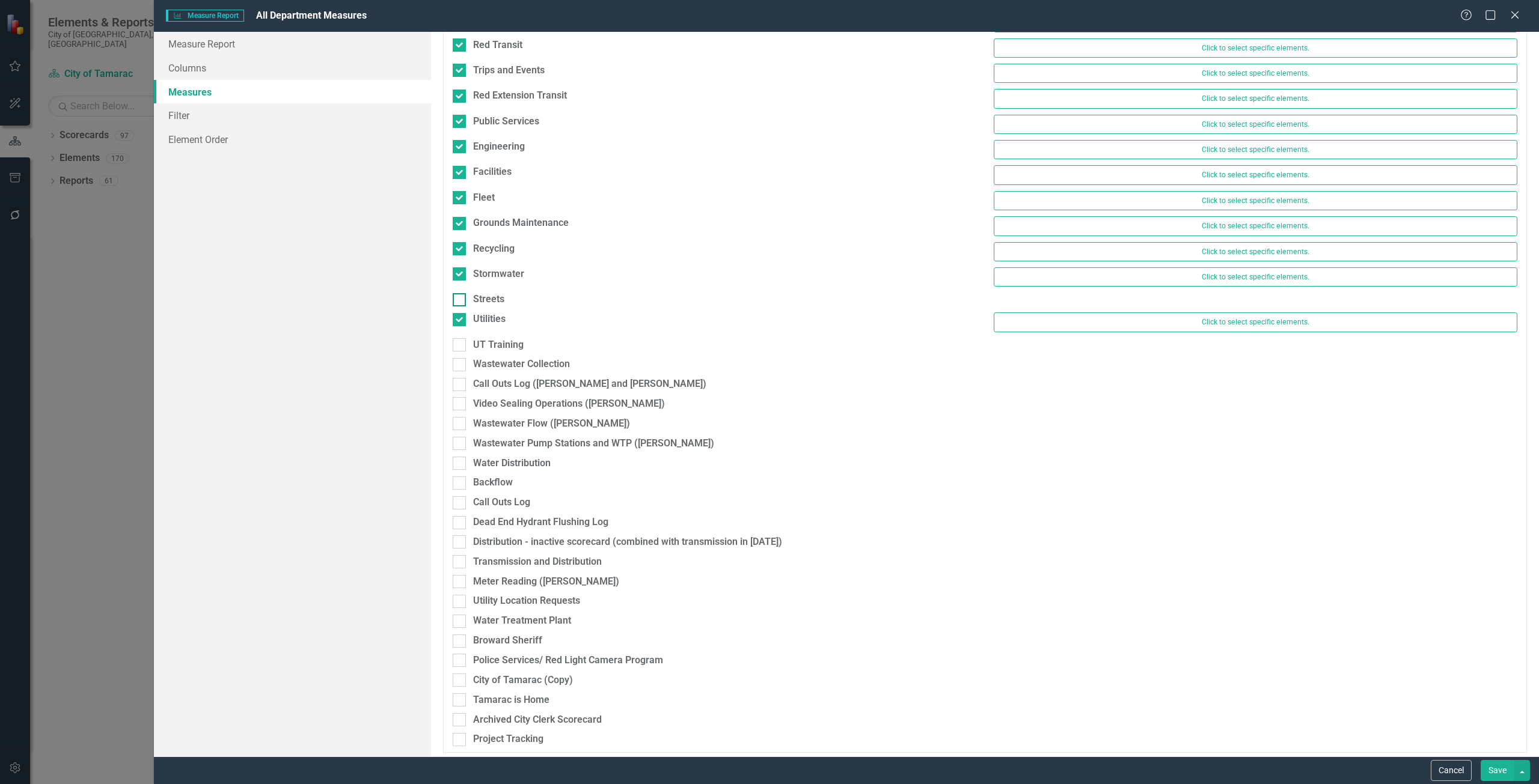
click at [457, 305] on div at bounding box center [459, 300] width 13 height 13
click at [457, 301] on input "Streets" at bounding box center [456, 297] width 8 height 8
checkbox input "true"
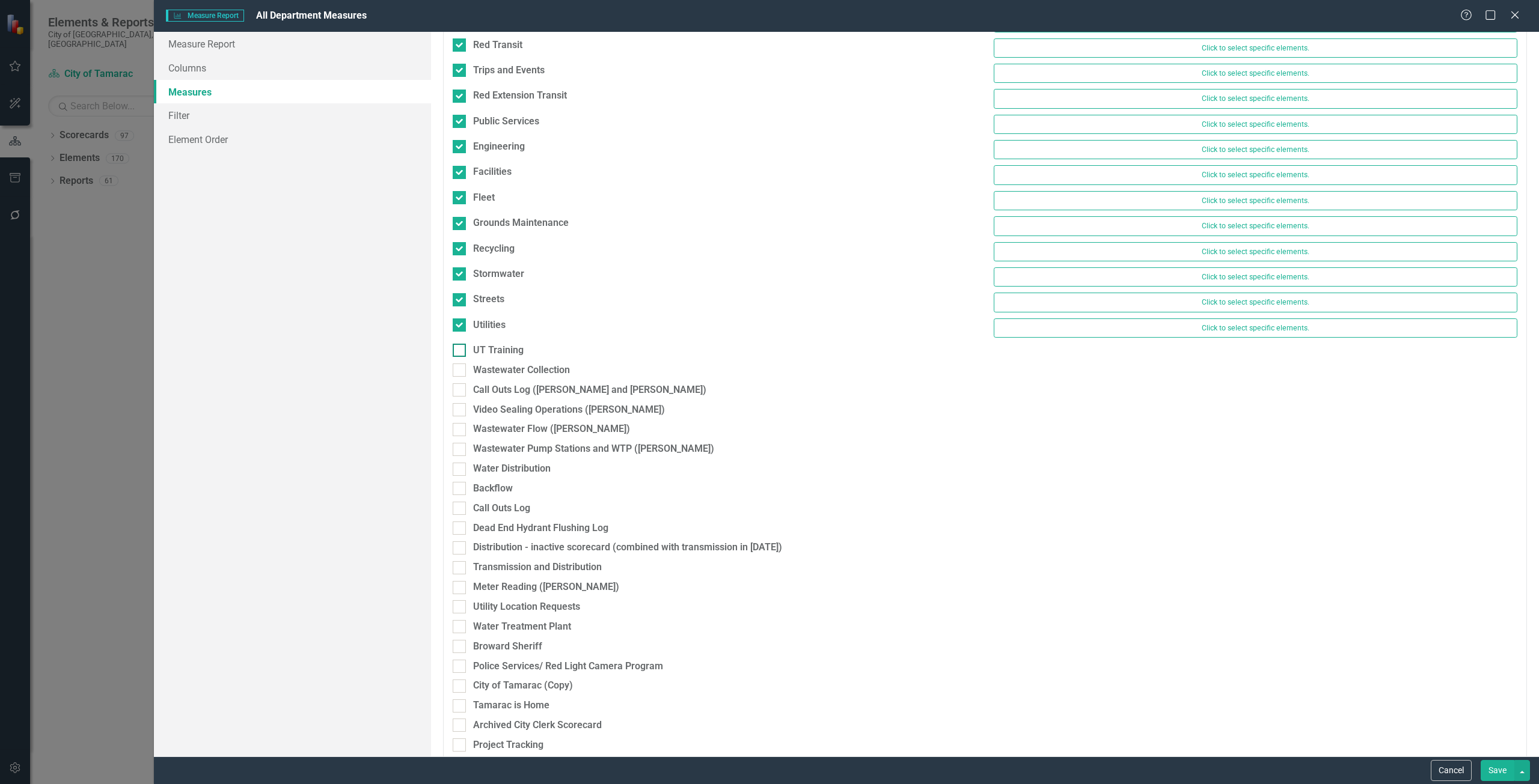
click at [467, 344] on div "UT Training" at bounding box center [714, 351] width 524 height 14
click at [460, 344] on input "UT Training" at bounding box center [456, 348] width 8 height 8
checkbox input "true"
click at [463, 376] on div at bounding box center [459, 376] width 13 height 13
click at [460, 376] on input "Wastewater Collection" at bounding box center [456, 374] width 8 height 8
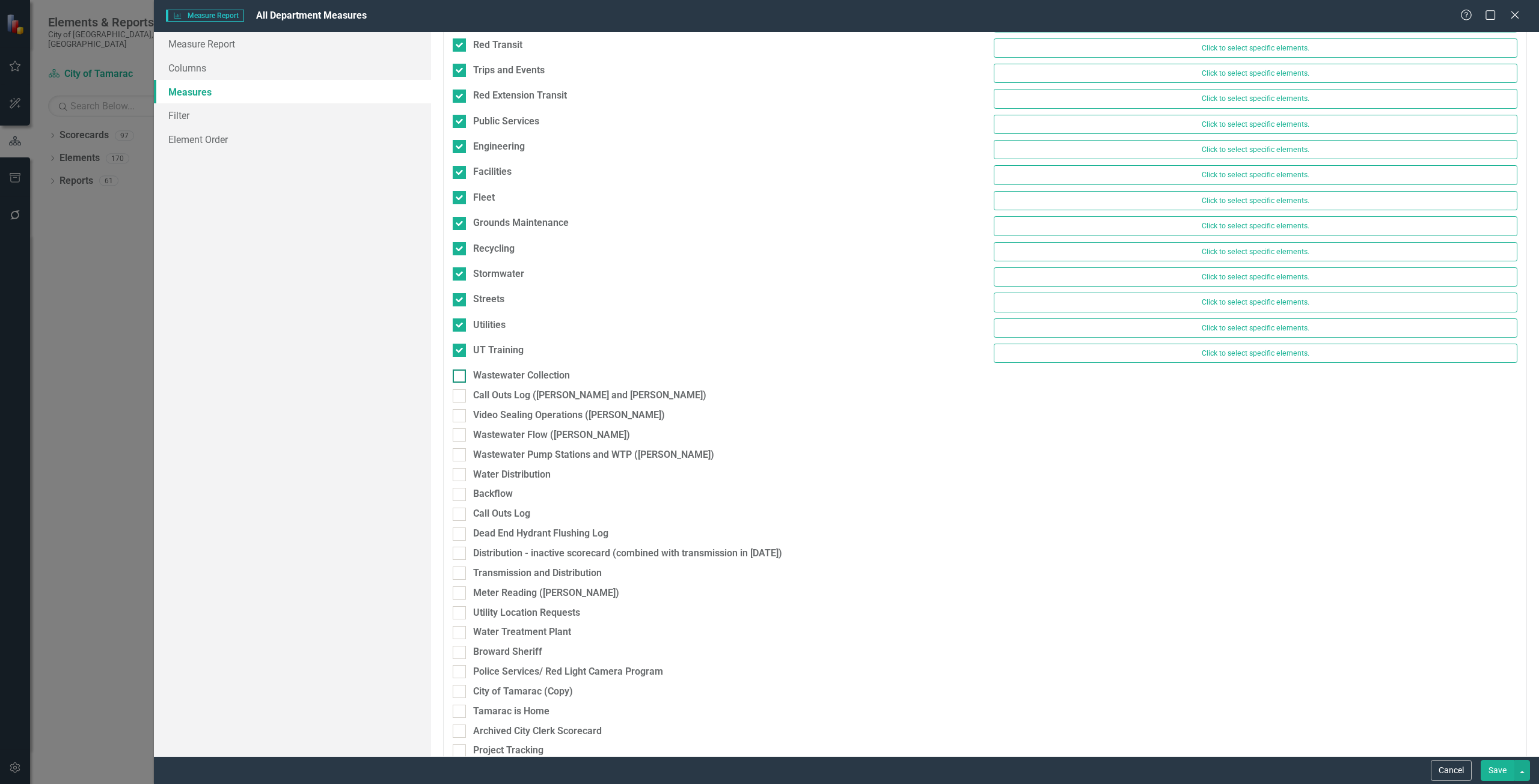
checkbox input "true"
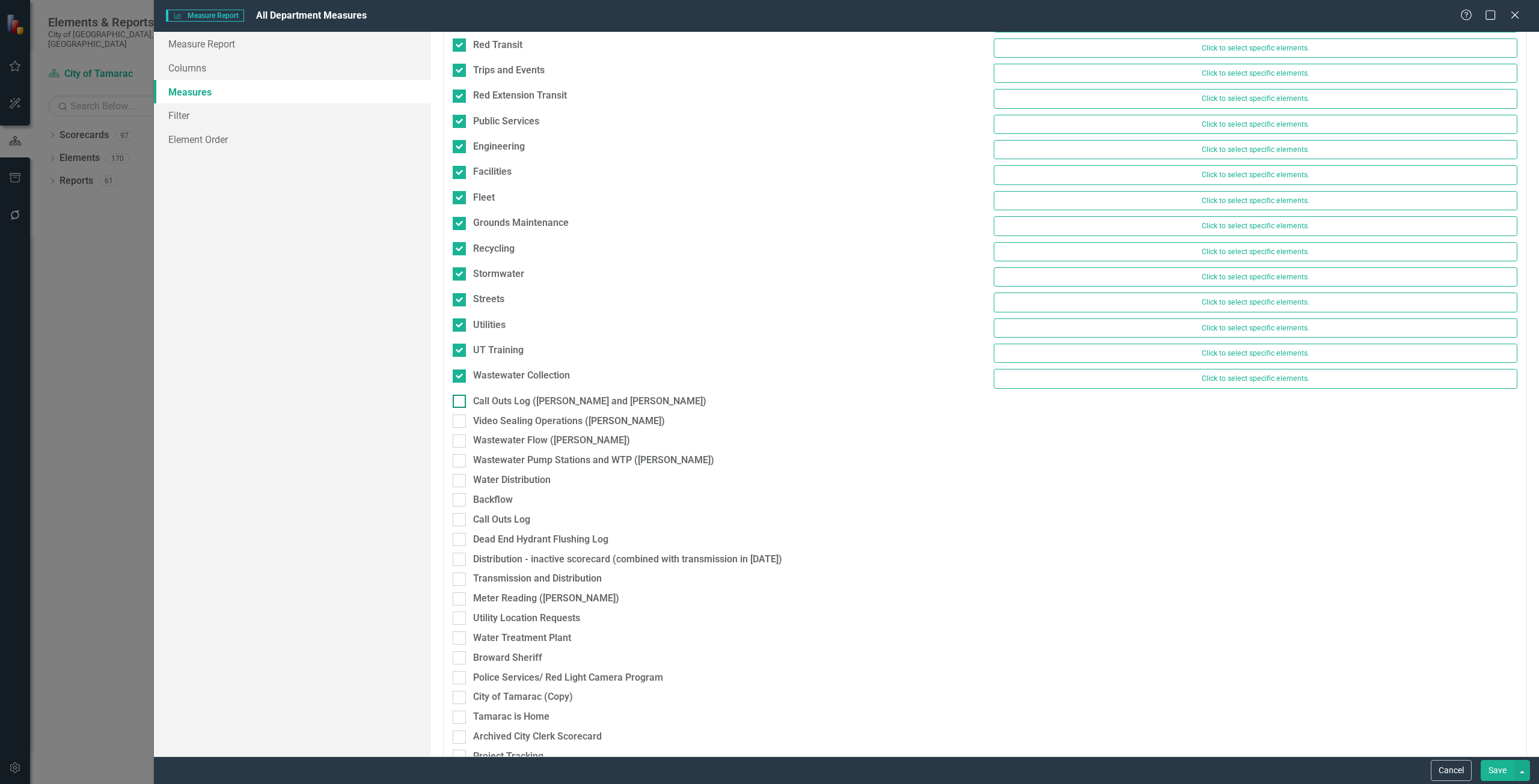
click at [463, 401] on div at bounding box center [459, 401] width 13 height 13
click at [460, 401] on input "Call Outs Log ([PERSON_NAME] and [PERSON_NAME])" at bounding box center [456, 399] width 8 height 8
checkbox input "true"
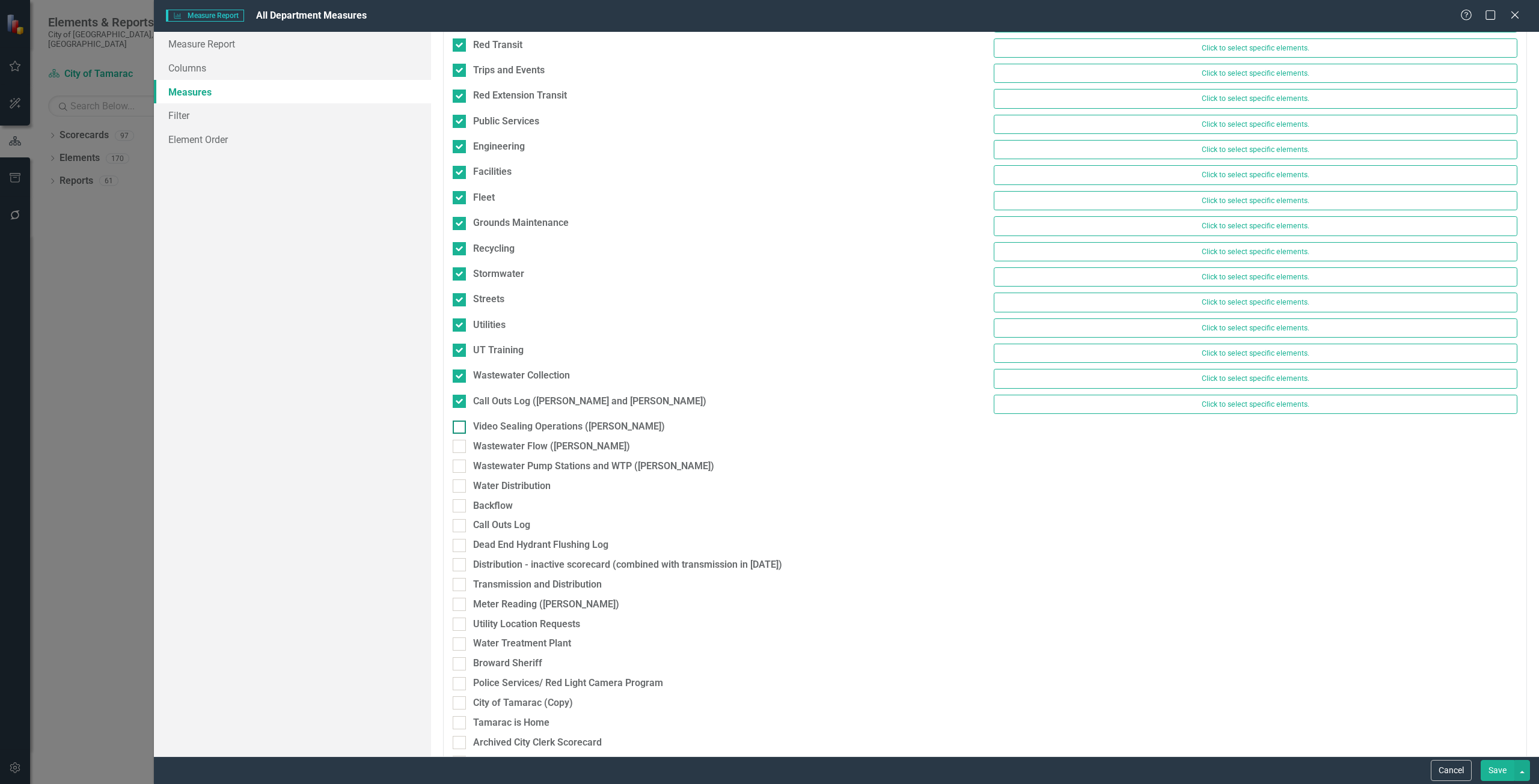
click at [460, 429] on div at bounding box center [459, 427] width 13 height 13
click at [460, 429] on input "Video Sealing Operations ([PERSON_NAME])" at bounding box center [456, 425] width 8 height 8
checkbox input "true"
click at [460, 451] on input "Wastewater Flow ([PERSON_NAME])" at bounding box center [456, 450] width 8 height 8
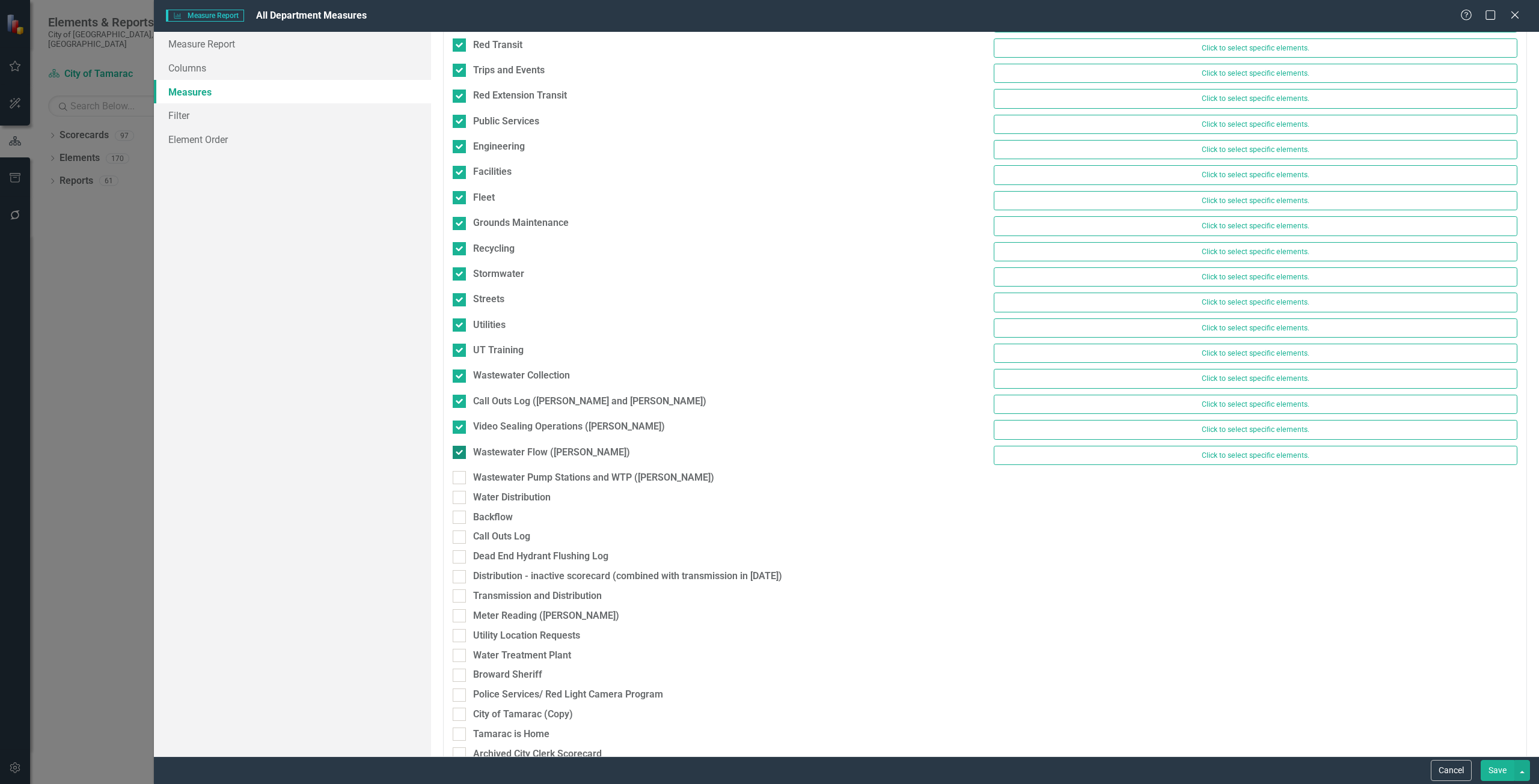
checkbox input "true"
click at [463, 478] on div at bounding box center [459, 477] width 13 height 13
click at [460, 478] on input "Wastewater Pump Stations and WTP ([PERSON_NAME])" at bounding box center [456, 475] width 8 height 8
checkbox input "true"
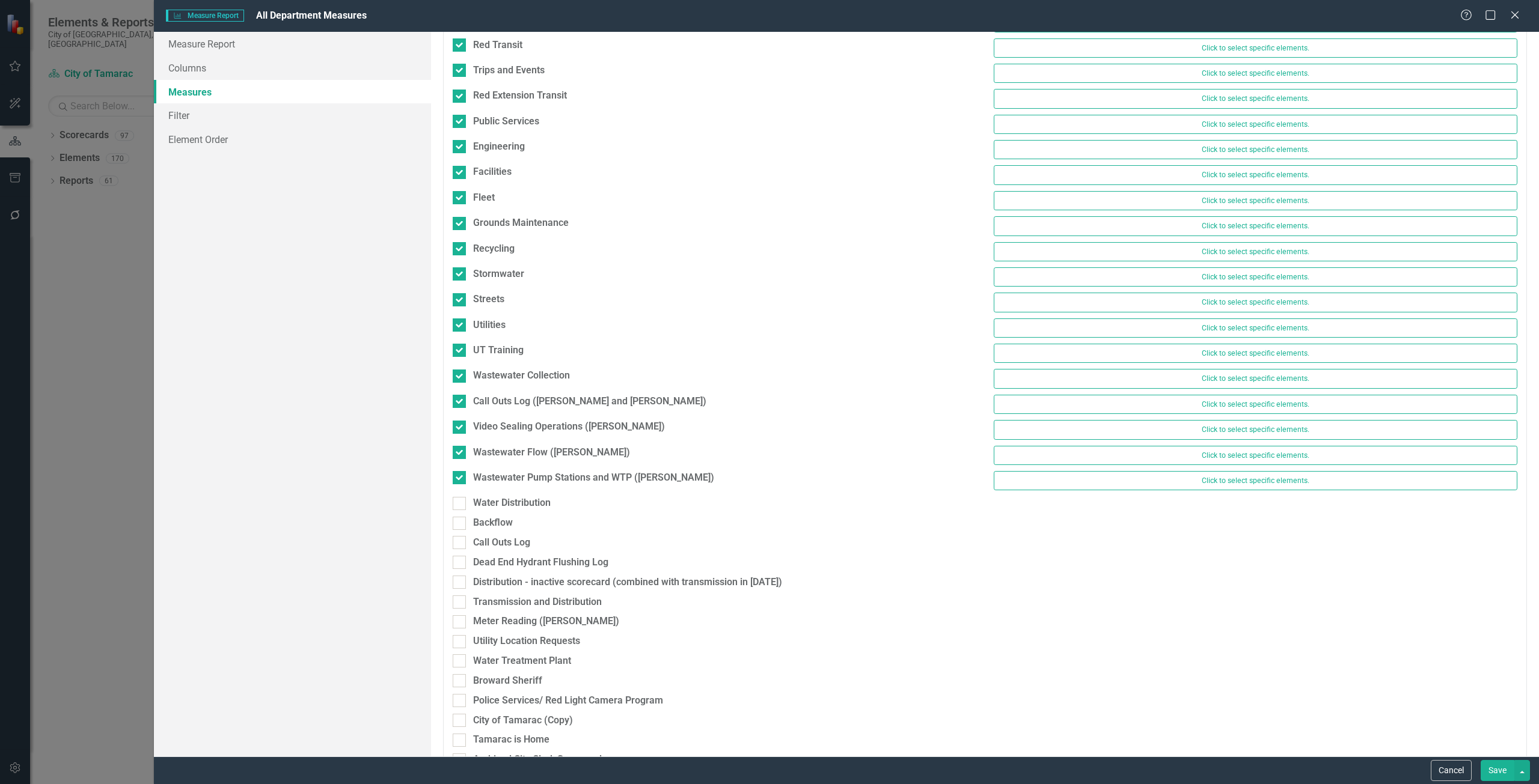
click at [463, 508] on div at bounding box center [459, 503] width 13 height 13
click at [460, 505] on input "Water Distribution" at bounding box center [456, 501] width 8 height 8
checkbox input "true"
click at [463, 524] on div at bounding box center [459, 528] width 13 height 13
click at [460, 524] on input "Backflow" at bounding box center [456, 526] width 8 height 8
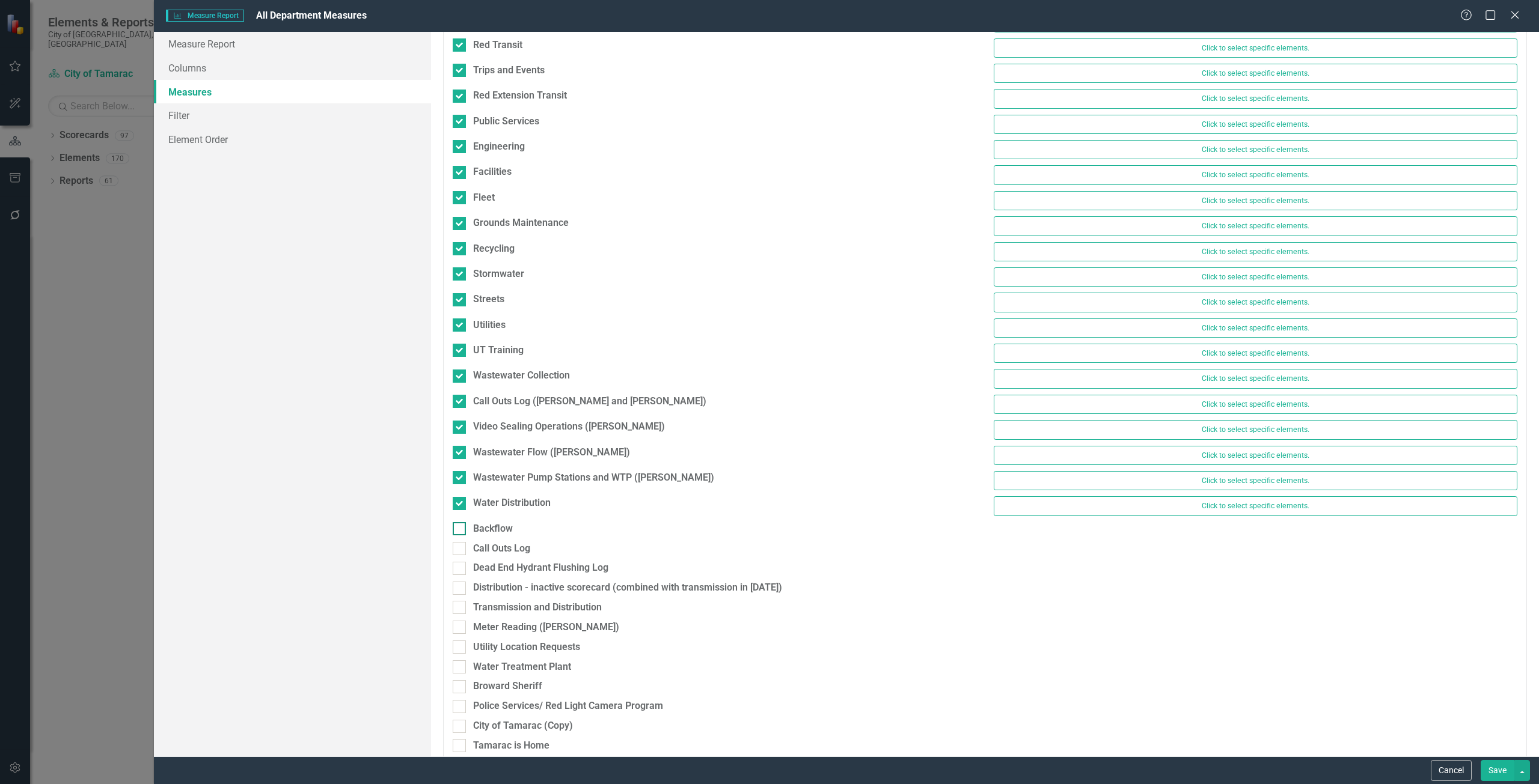
checkbox input "true"
click at [458, 558] on div at bounding box center [459, 554] width 13 height 13
click at [458, 555] on input "Call Outs Log" at bounding box center [456, 551] width 8 height 8
checkbox input "true"
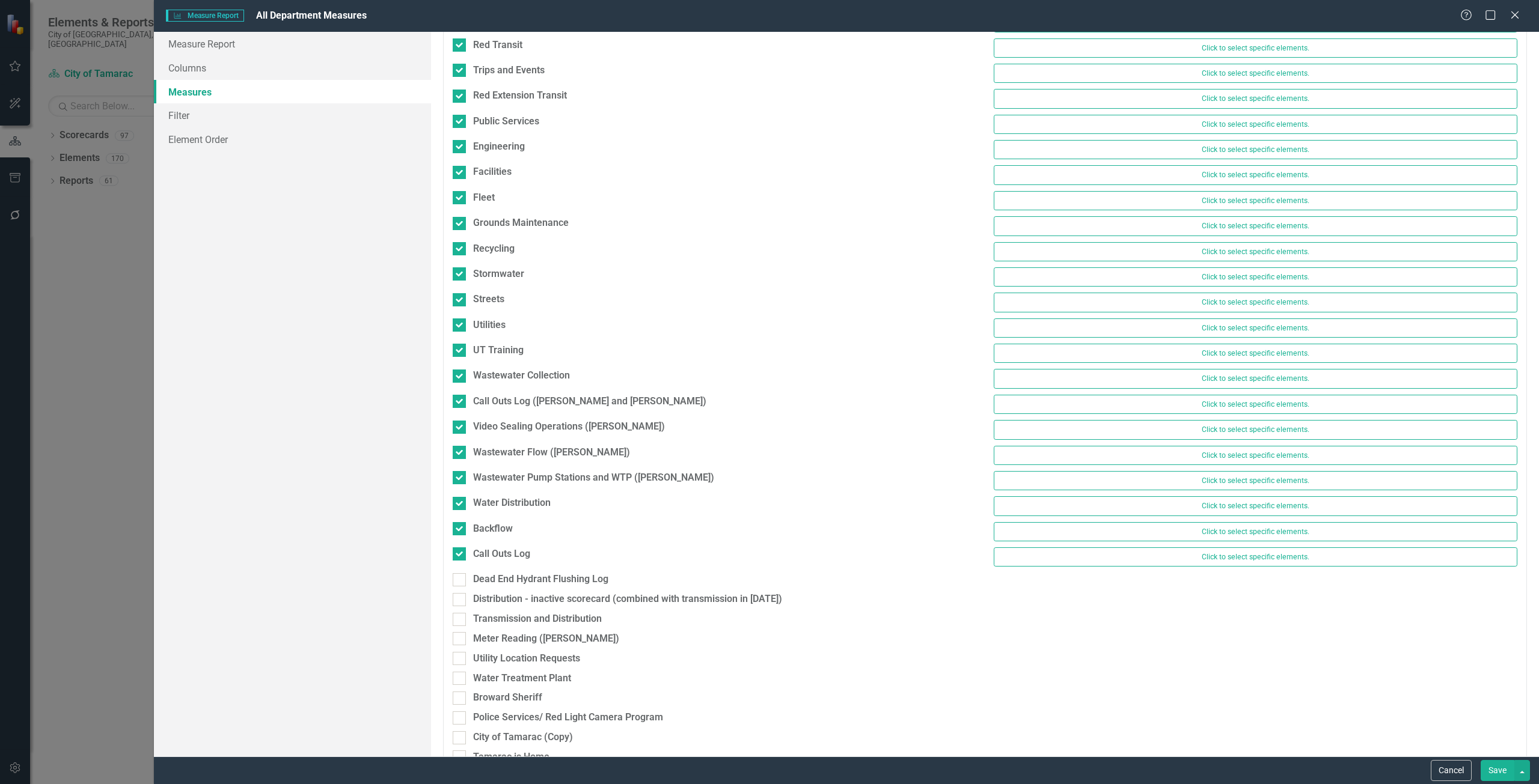
click at [460, 572] on div "Call Outs Log Click to select specific elements." at bounding box center [985, 560] width 1083 height 25
click at [460, 591] on div "Dead End Hydrant Flushing Log" at bounding box center [714, 582] width 542 height 20
click at [460, 582] on div at bounding box center [459, 580] width 13 height 13
click at [460, 581] on input "Dead End Hydrant Flushing Log" at bounding box center [456, 577] width 8 height 8
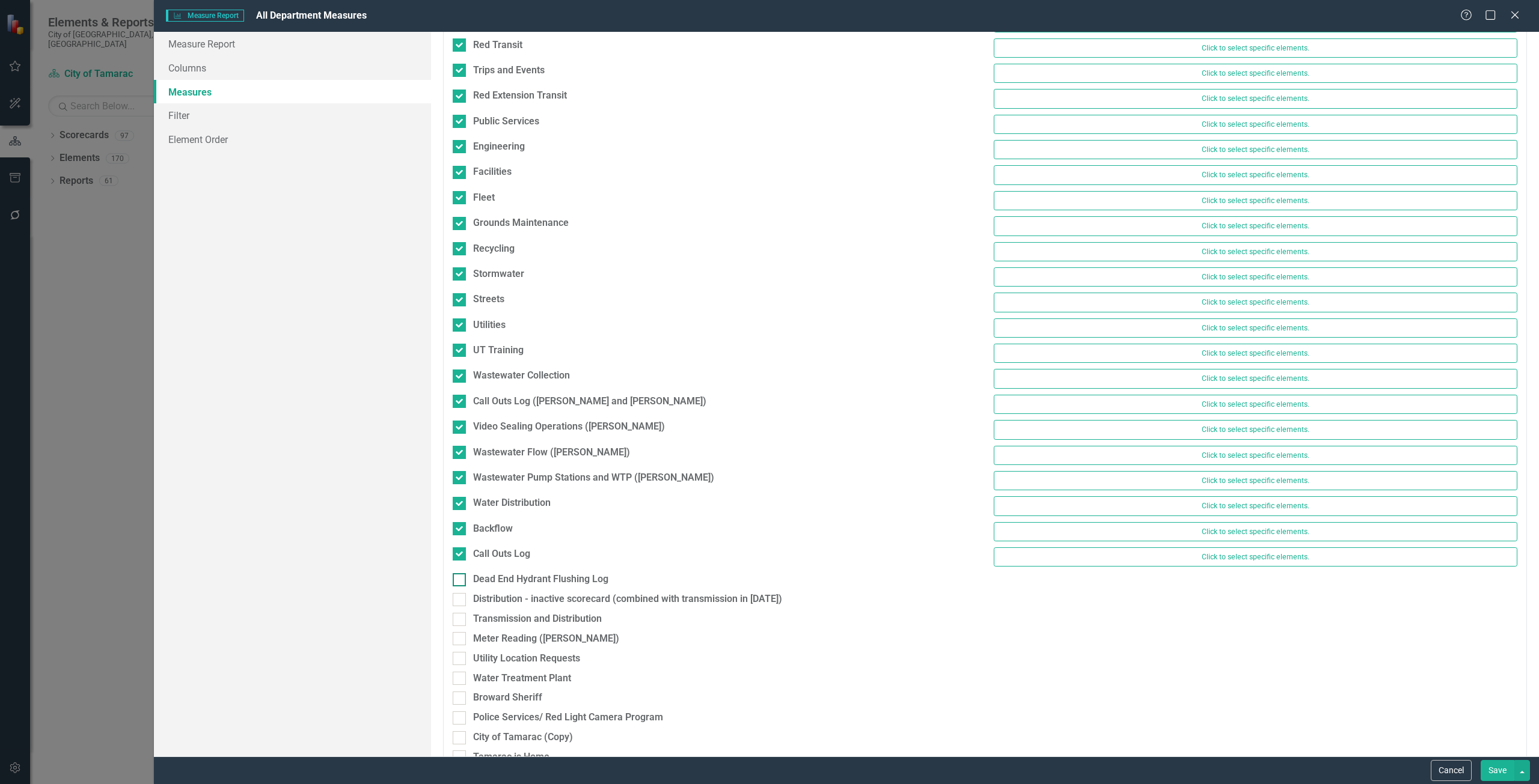
checkbox input "true"
click at [459, 594] on div "Dead End Hydrant Flushing Log Click to select specific elements." at bounding box center [985, 585] width 1083 height 25
drag, startPoint x: 460, startPoint y: 602, endPoint x: 461, endPoint y: 573, distance: 29.0
click at [460, 603] on div at bounding box center [459, 605] width 13 height 13
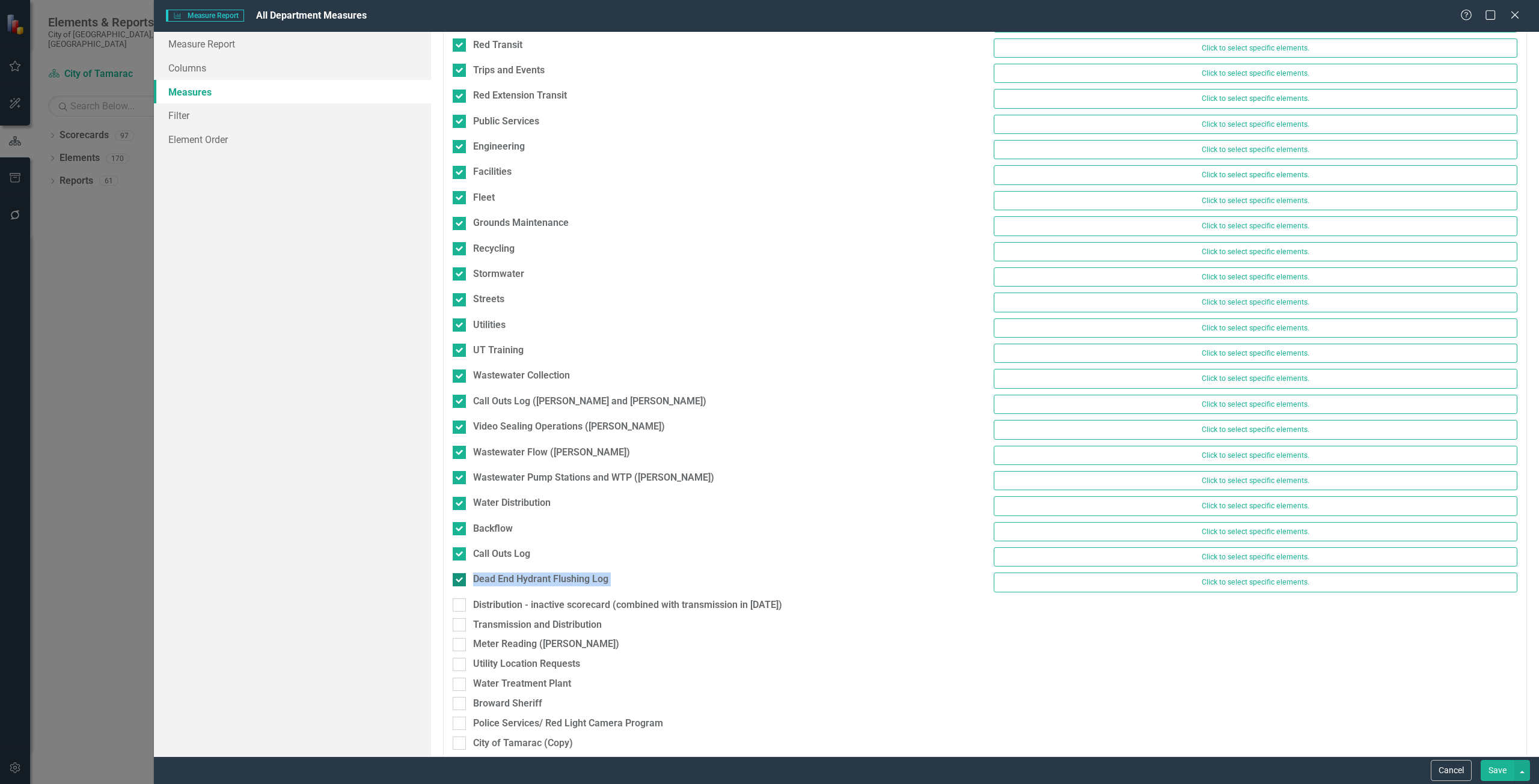
click at [460, 603] on input "Distribution - inactive scorecard (combined with transmission in [DATE])" at bounding box center [456, 602] width 8 height 8
checkbox input "true"
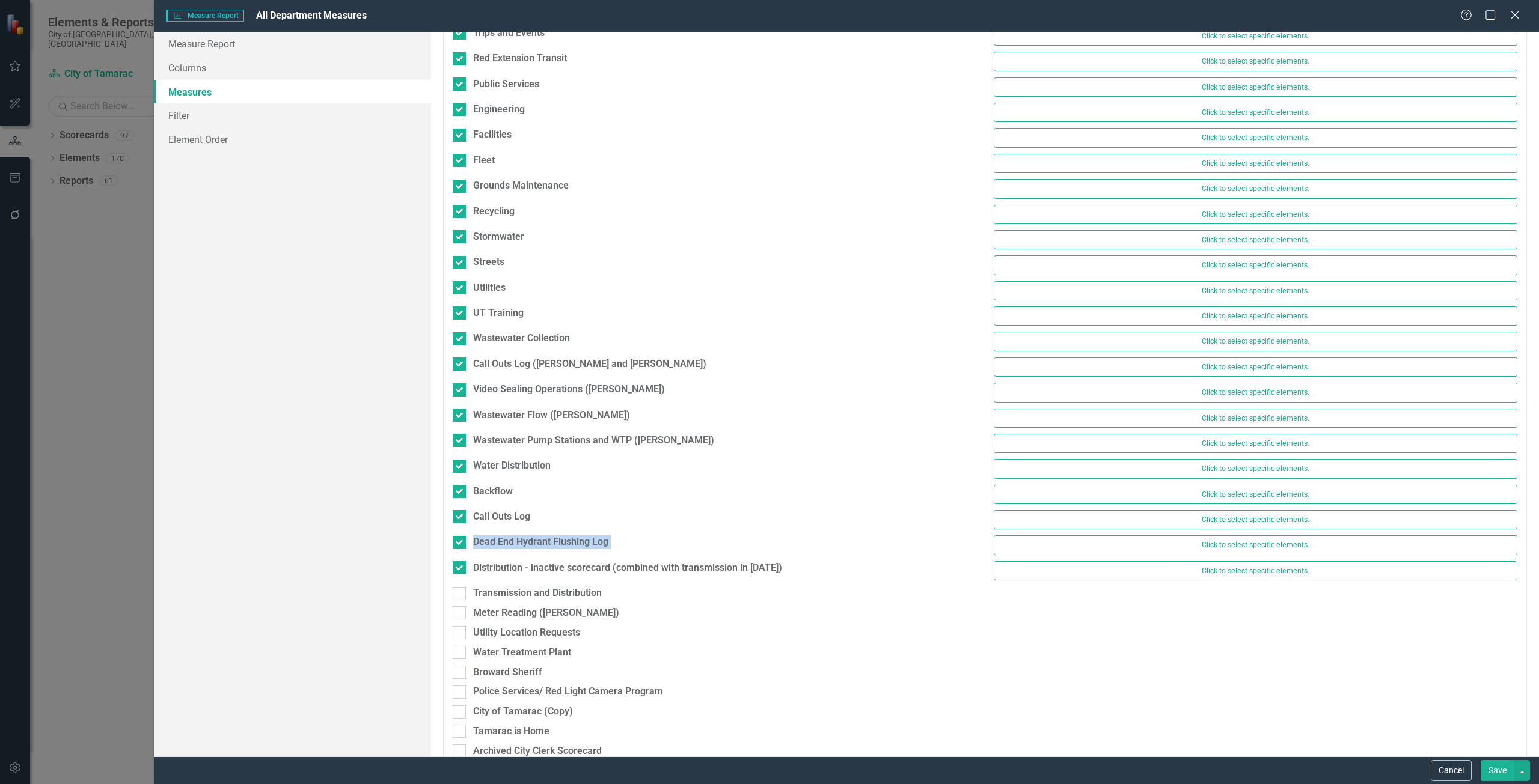
scroll to position [1767, 0]
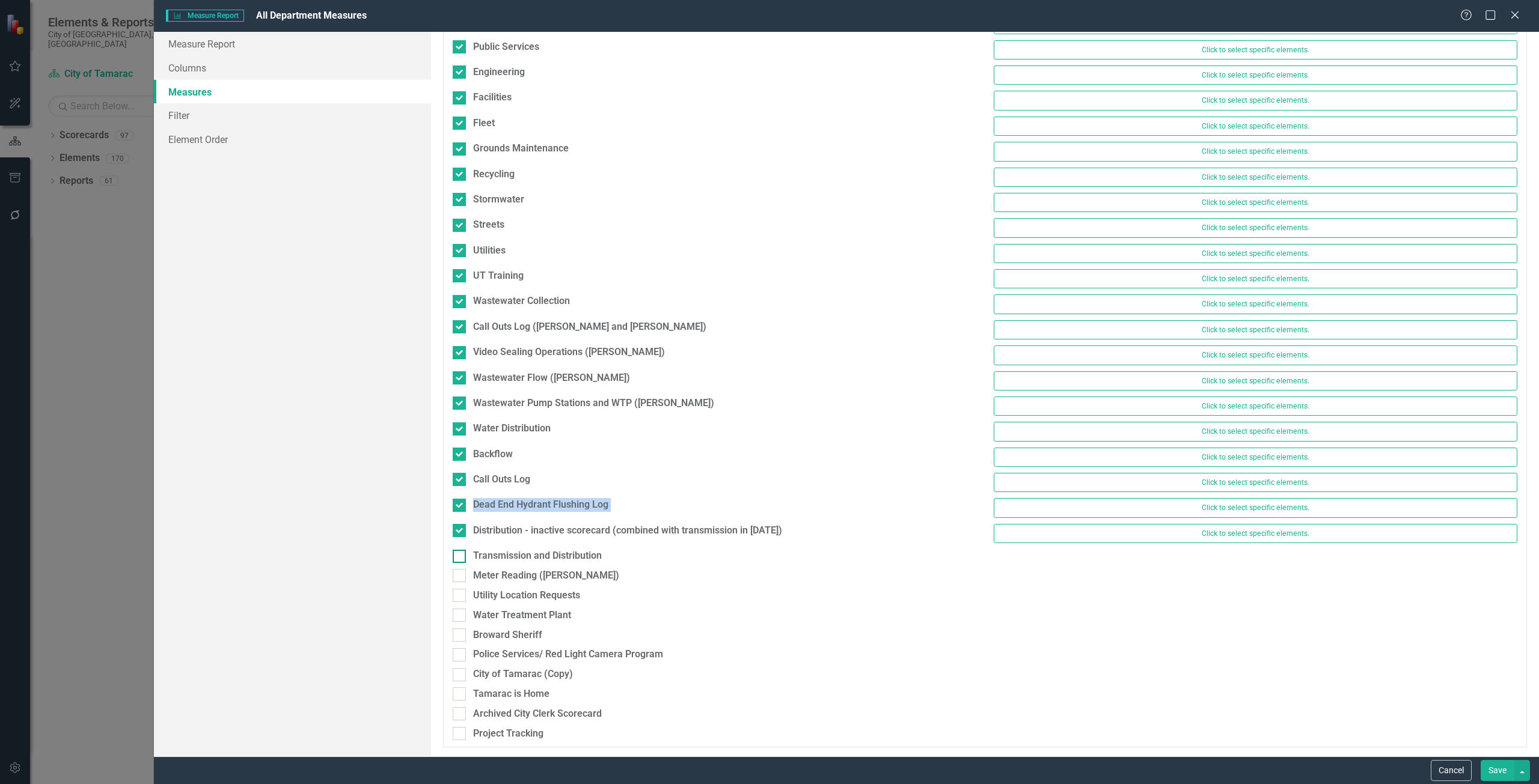
click at [460, 558] on div at bounding box center [459, 556] width 13 height 13
click at [460, 558] on input "Transmission and Distribution" at bounding box center [456, 554] width 8 height 8
checkbox input "true"
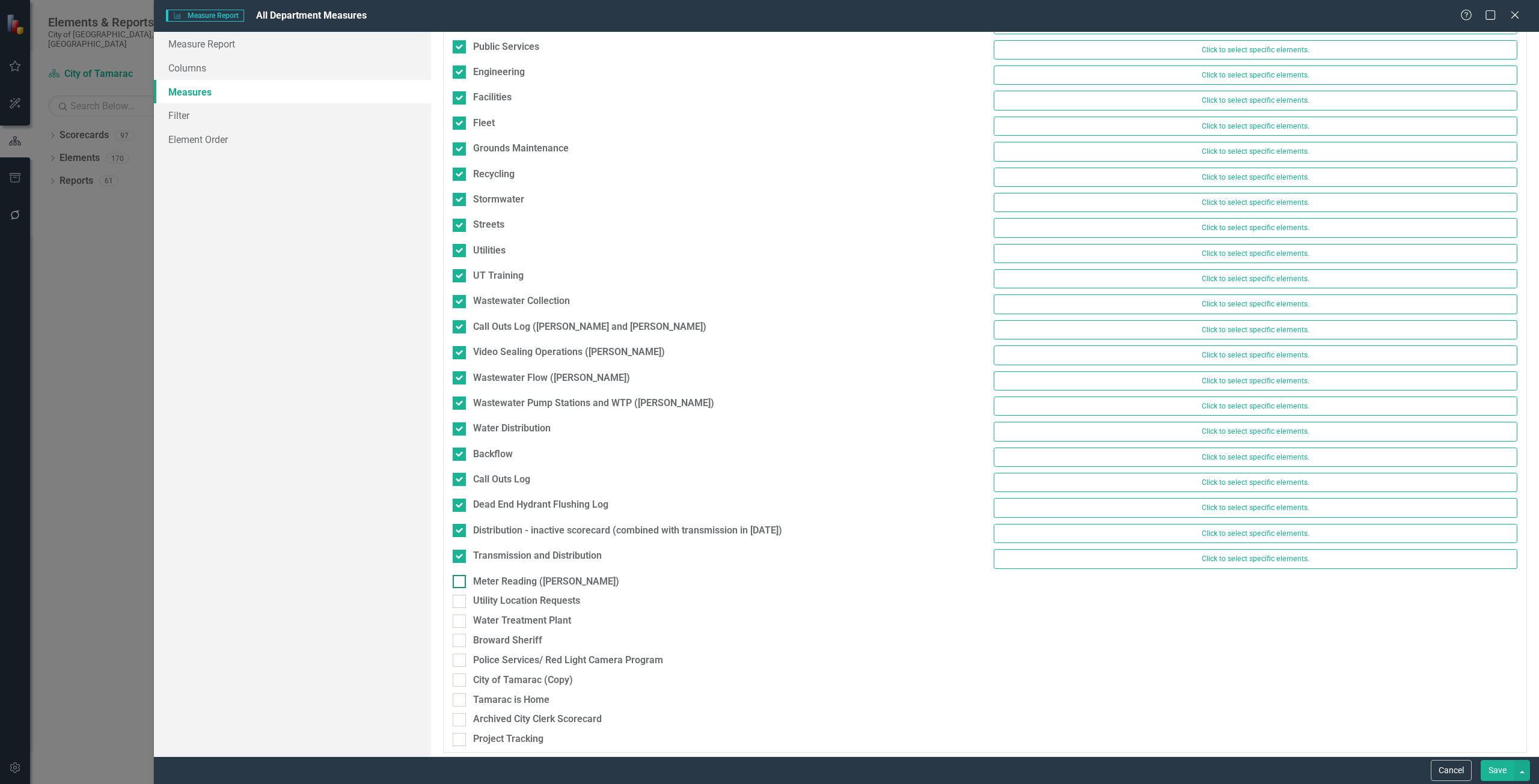
click at [460, 582] on div at bounding box center [459, 581] width 13 height 13
click at [460, 582] on input "Meter Reading ([PERSON_NAME])" at bounding box center [456, 579] width 8 height 8
checkbox input "true"
click at [459, 605] on input "Utility Location Requests" at bounding box center [456, 604] width 8 height 8
checkbox input "true"
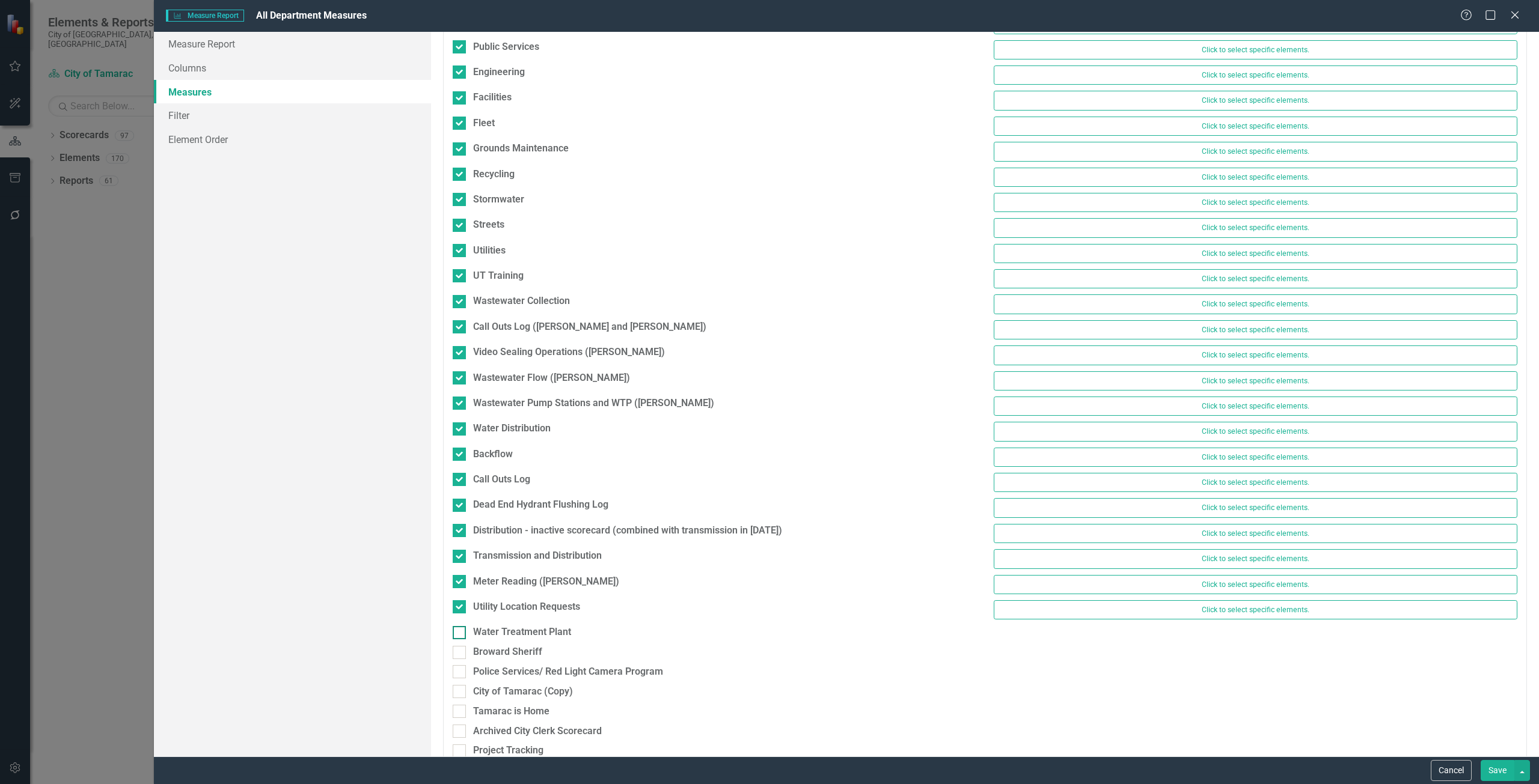
click at [459, 631] on input "Water Treatment Plant" at bounding box center [456, 630] width 8 height 8
checkbox input "true"
click at [463, 654] on div at bounding box center [459, 657] width 13 height 13
click at [460, 654] on input "Broward Sheriff" at bounding box center [456, 655] width 8 height 8
checkbox input "true"
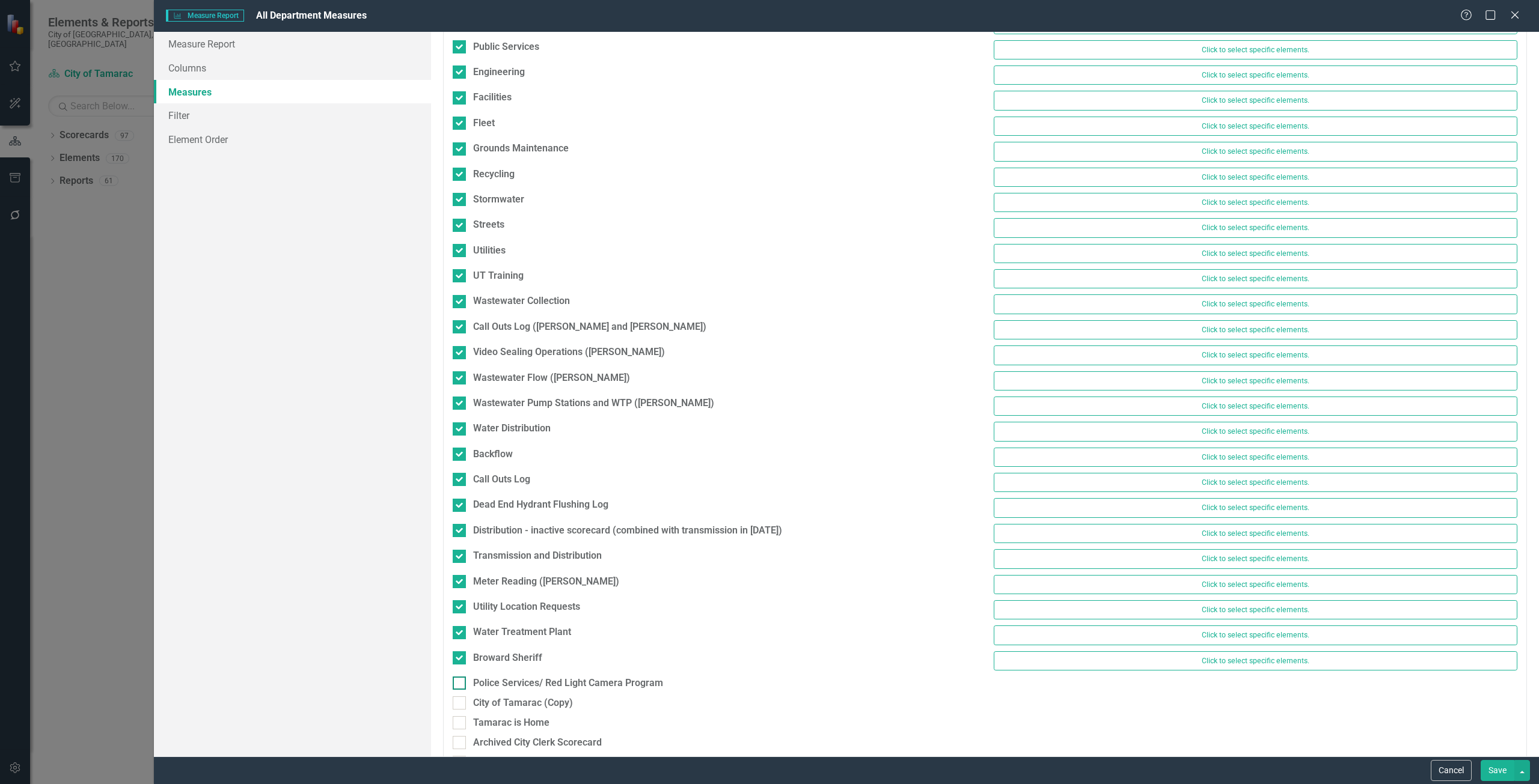
click at [465, 678] on div at bounding box center [459, 683] width 13 height 13
click at [460, 678] on input "Police Services/ Red Light Camera Program" at bounding box center [456, 680] width 8 height 8
checkbox input "true"
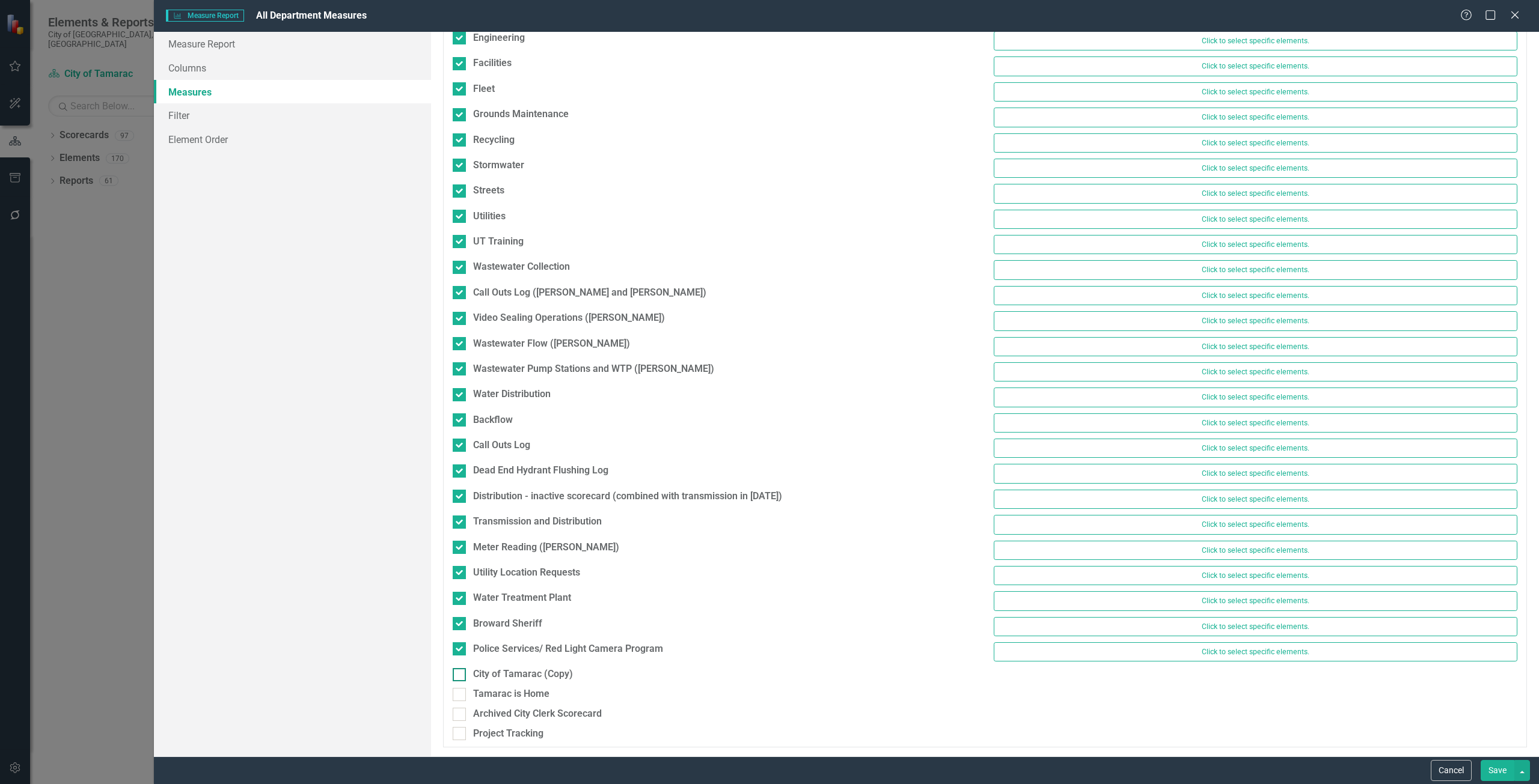
click at [459, 676] on div at bounding box center [459, 675] width 13 height 13
click at [459, 676] on input "City of Tamarac (Copy)" at bounding box center [456, 672] width 8 height 8
checkbox input "true"
click at [460, 694] on input "Tamarac is Home" at bounding box center [456, 698] width 8 height 8
checkbox input "true"
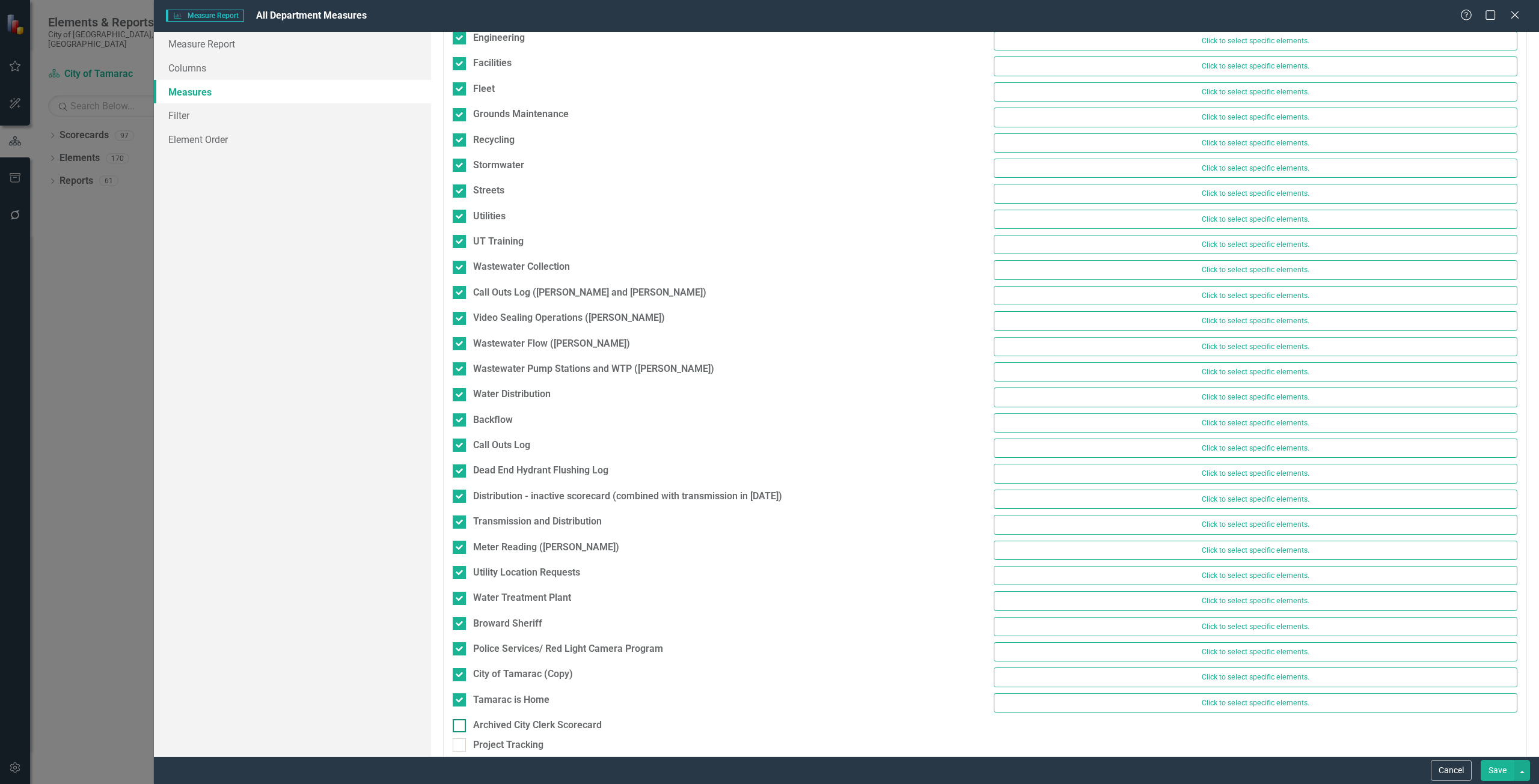
click at [459, 724] on input "Archived City Clerk Scorecard" at bounding box center [456, 723] width 8 height 8
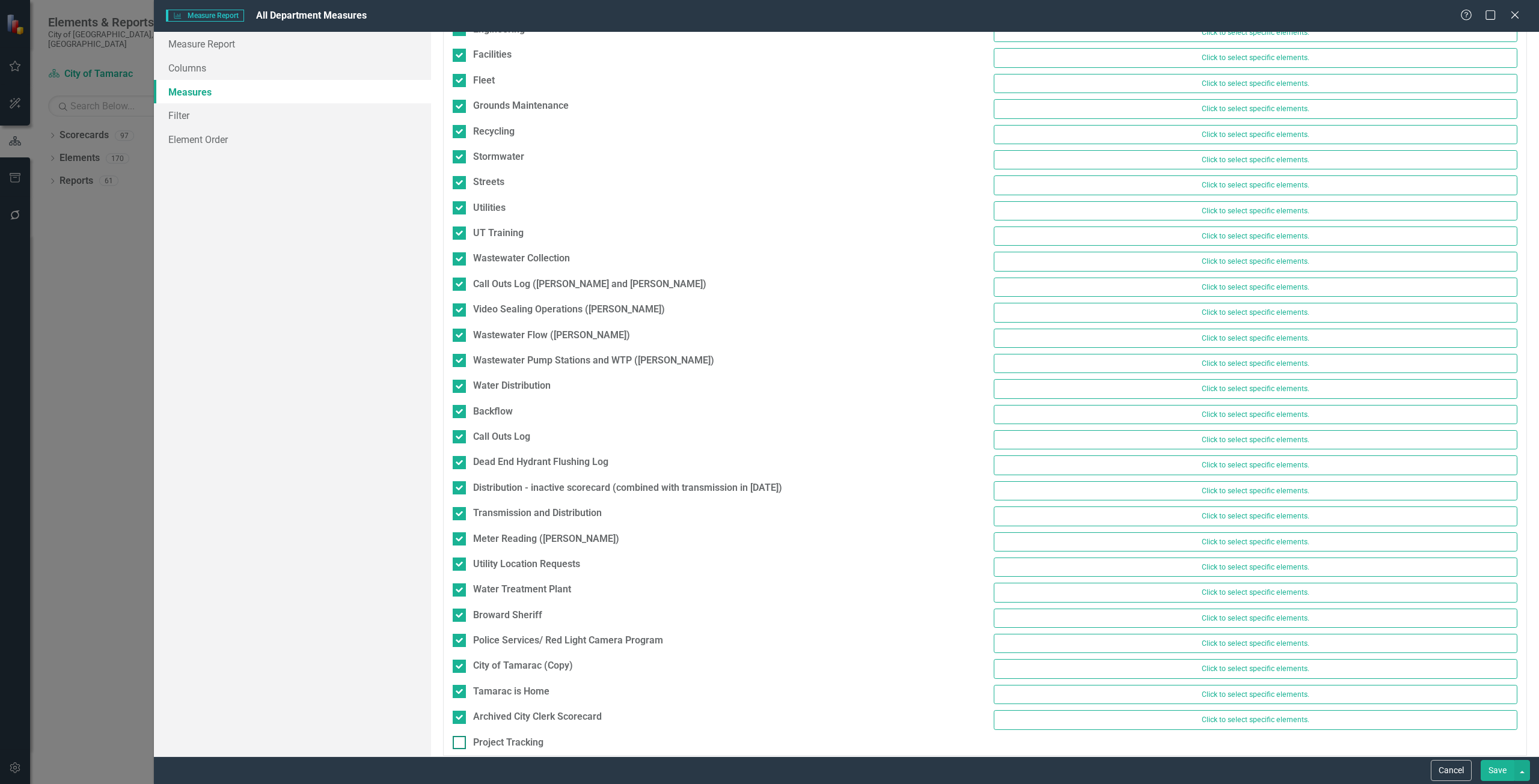
scroll to position [1818, 0]
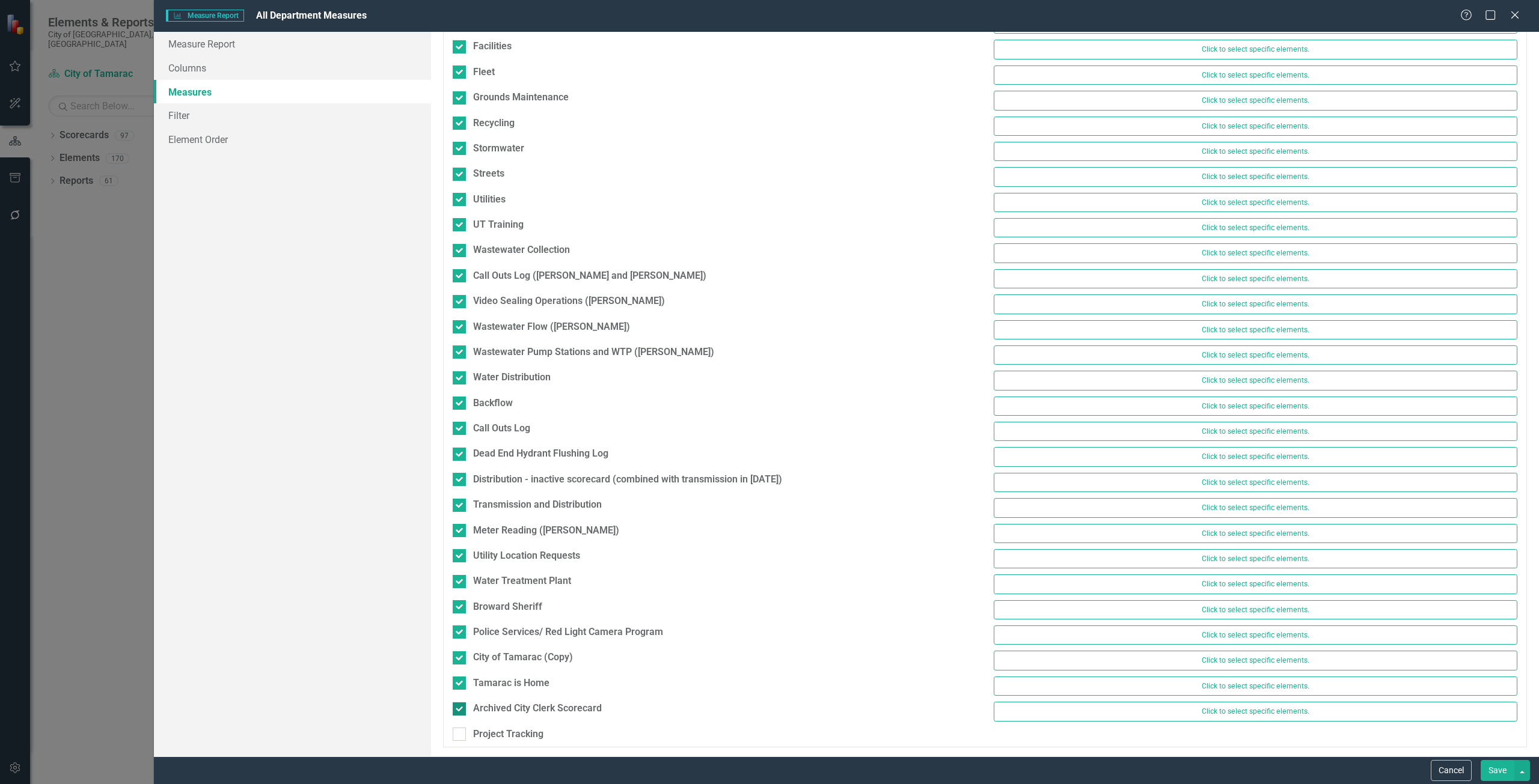
click at [460, 712] on div at bounding box center [459, 709] width 13 height 13
click at [460, 710] on input "Archived City Clerk Scorecard" at bounding box center [456, 706] width 8 height 8
checkbox input "false"
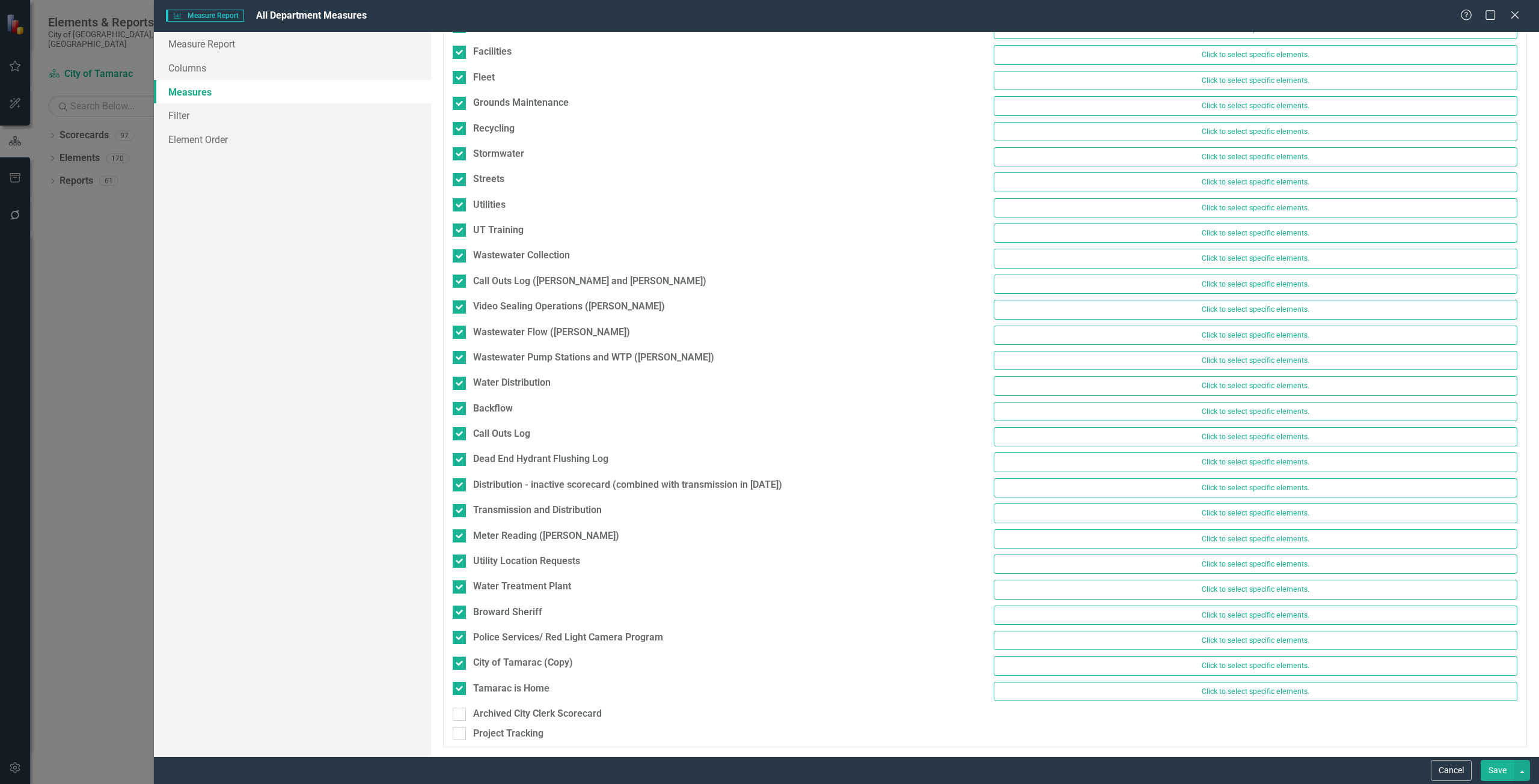
click at [458, 697] on div "Tamarac is Home" at bounding box center [714, 690] width 542 height 17
click at [458, 667] on div at bounding box center [459, 663] width 13 height 13
click at [458, 664] on input "City of Tamarac (Copy)" at bounding box center [456, 661] width 8 height 8
checkbox input "false"
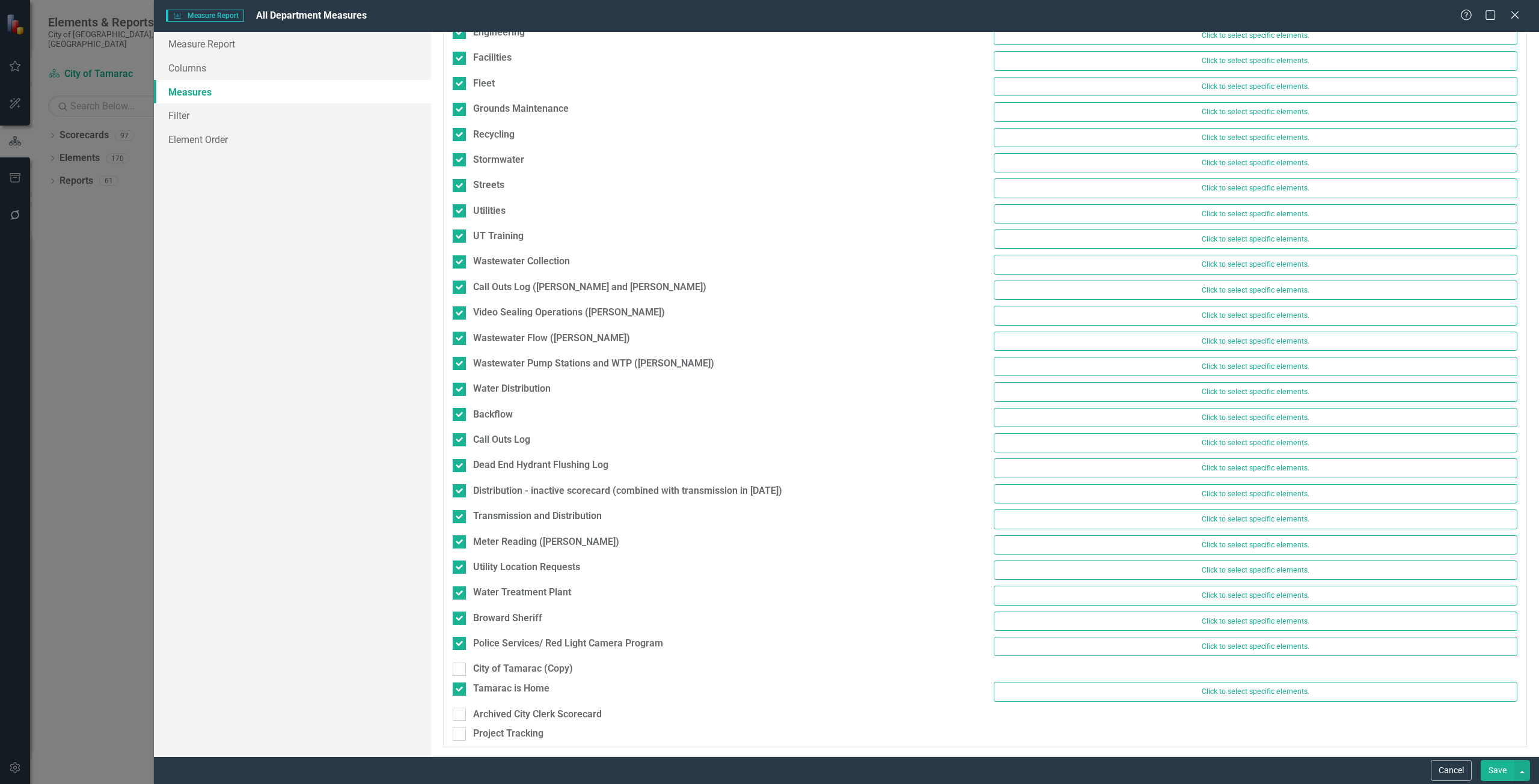
click at [463, 676] on div "City of Tamarac (Copy)" at bounding box center [714, 672] width 542 height 20
click at [461, 691] on div at bounding box center [459, 689] width 13 height 13
click at [460, 690] on input "Tamarac is Home" at bounding box center [456, 686] width 8 height 8
checkbox input "false"
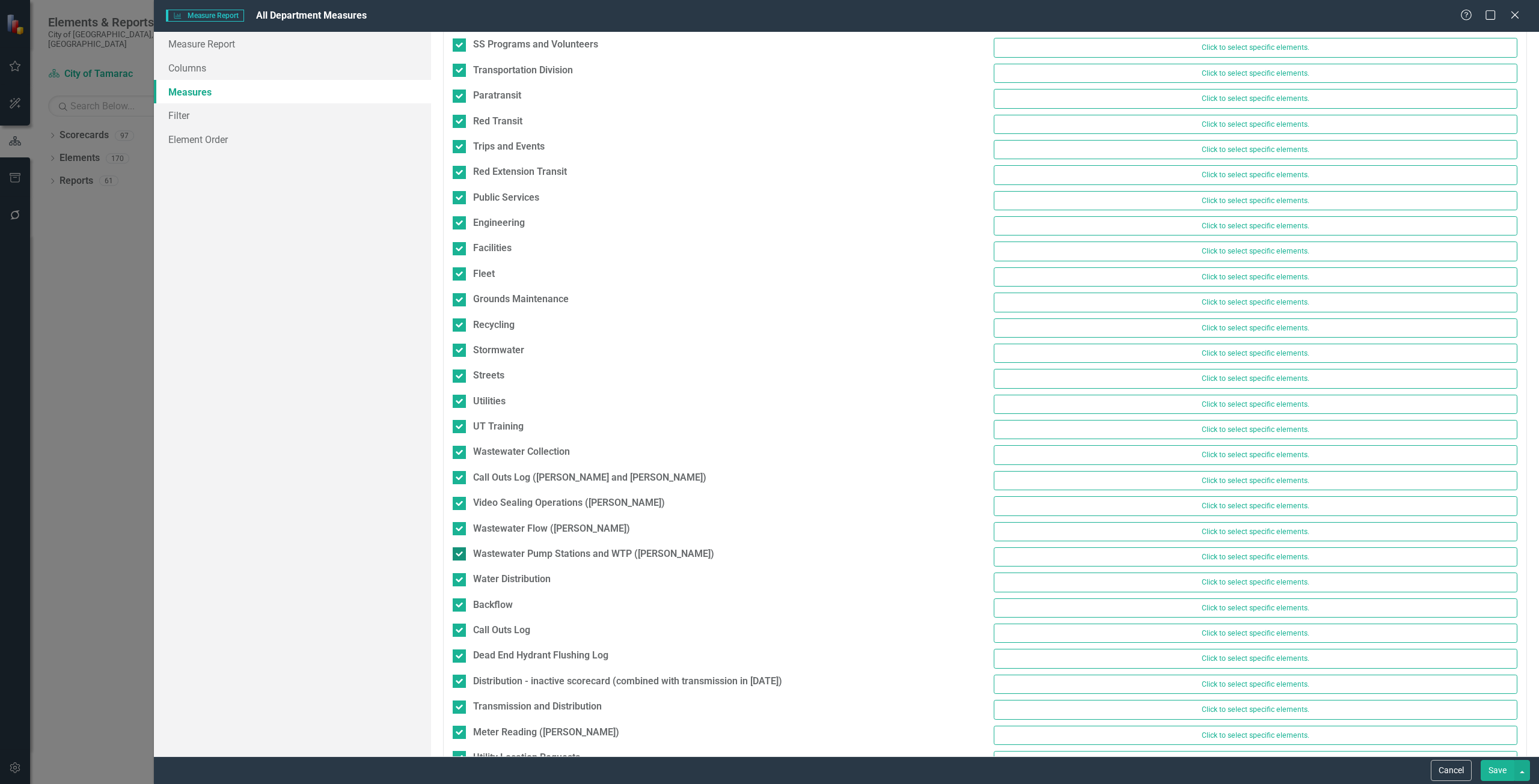
scroll to position [1801, 0]
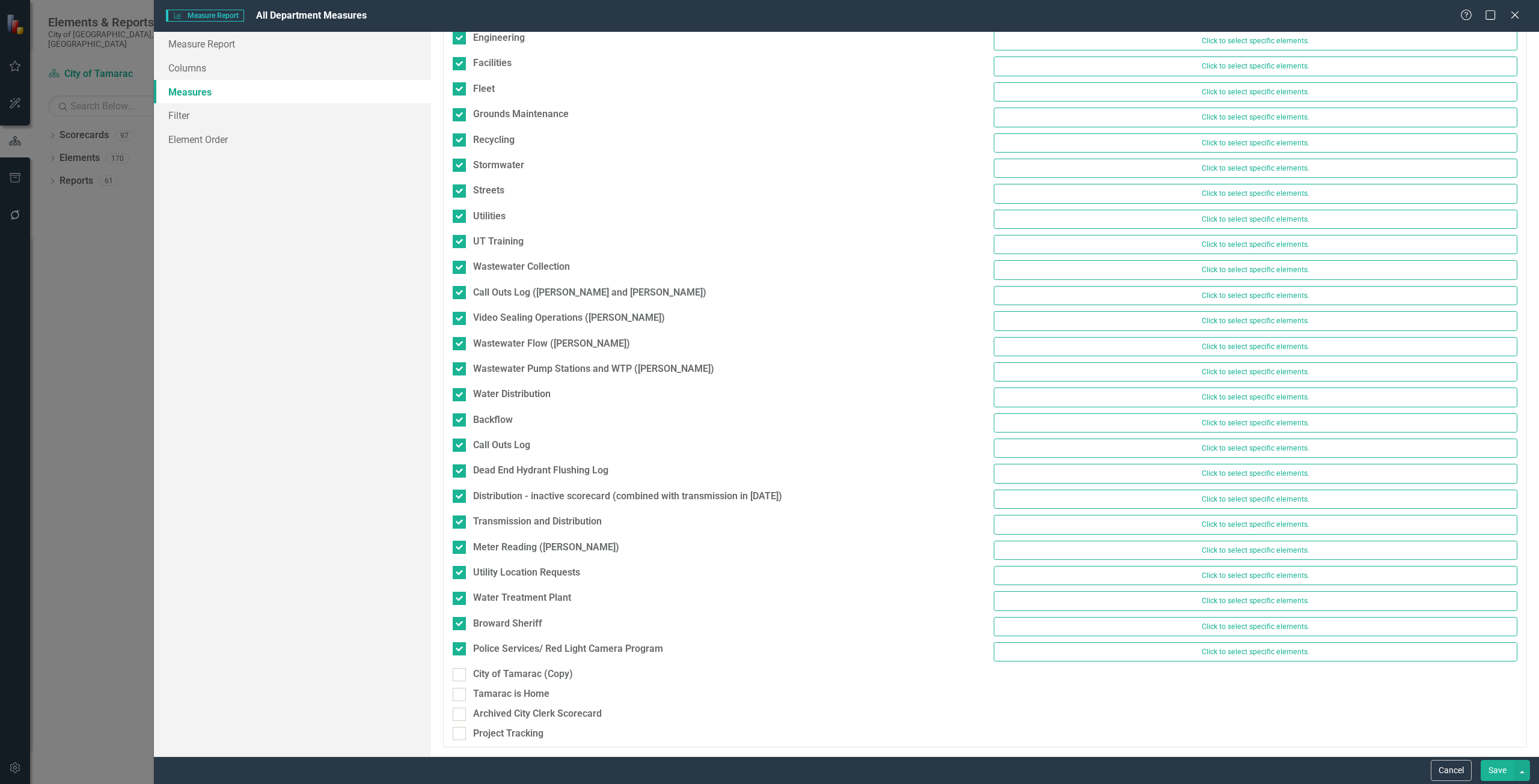
click at [1490, 764] on button "Save" at bounding box center [1497, 771] width 34 height 21
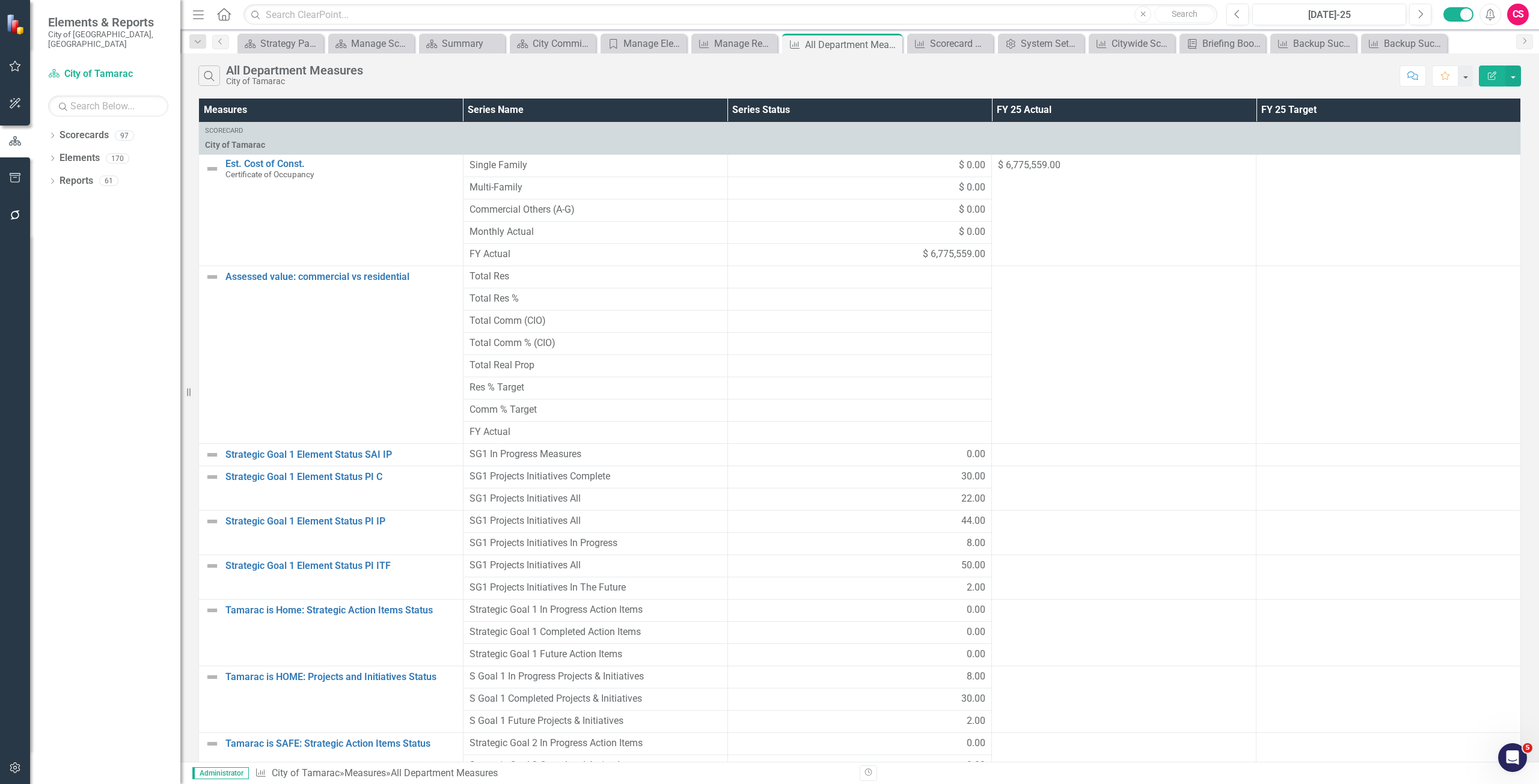
scroll to position [2873, 0]
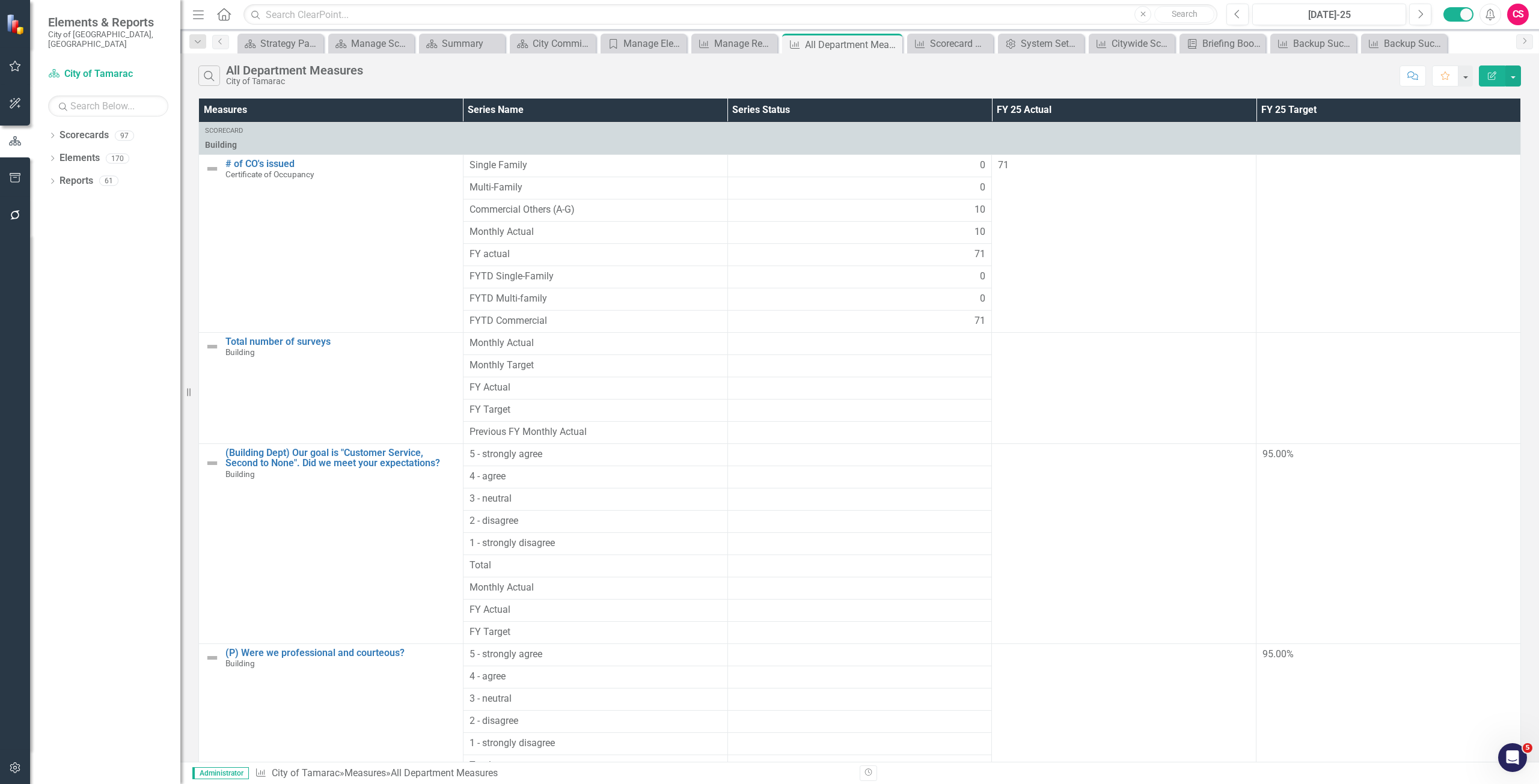
scroll to position [0, 0]
click at [1488, 80] on button "Edit Report" at bounding box center [1493, 75] width 27 height 21
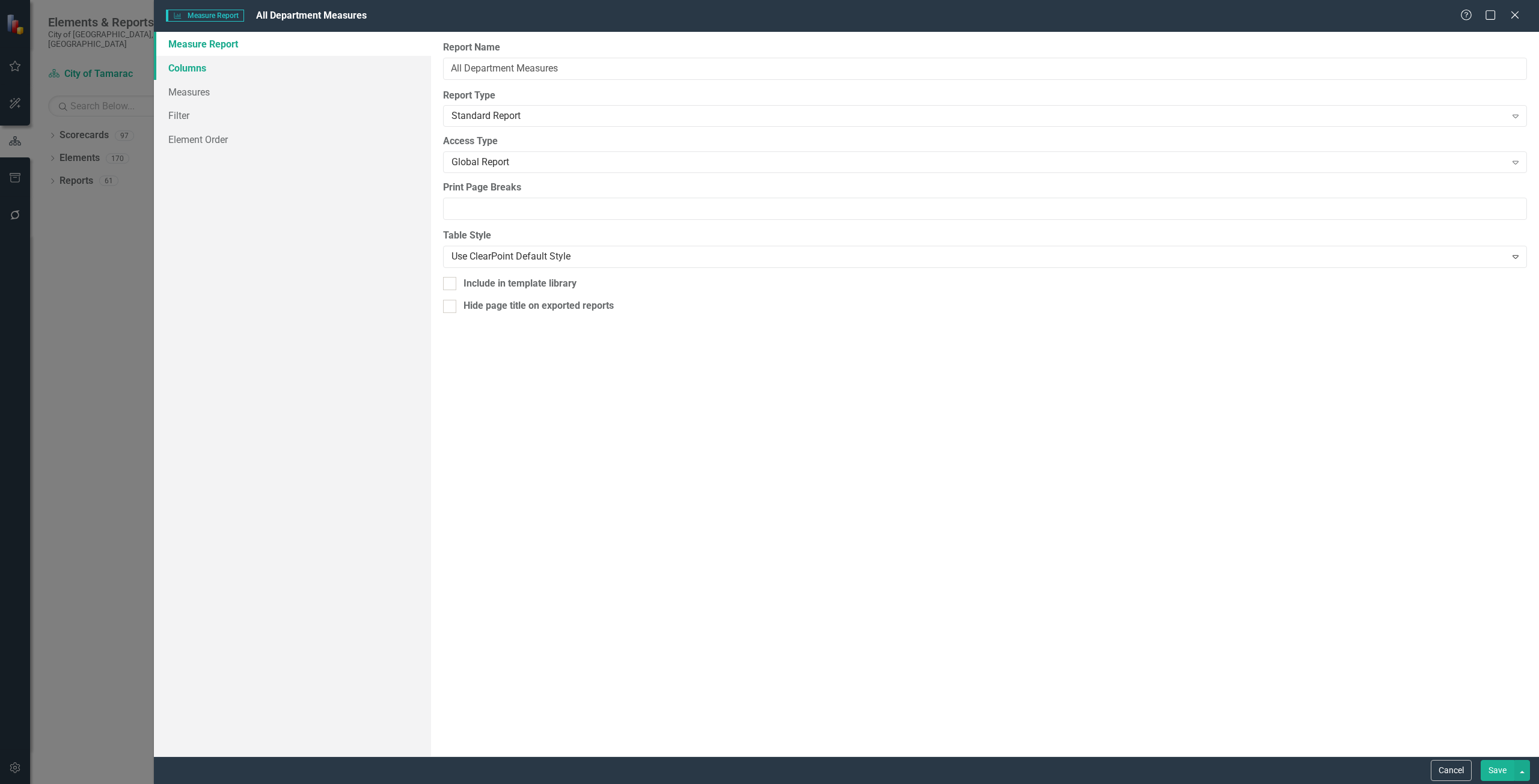
click at [233, 72] on link "Columns" at bounding box center [293, 68] width 277 height 24
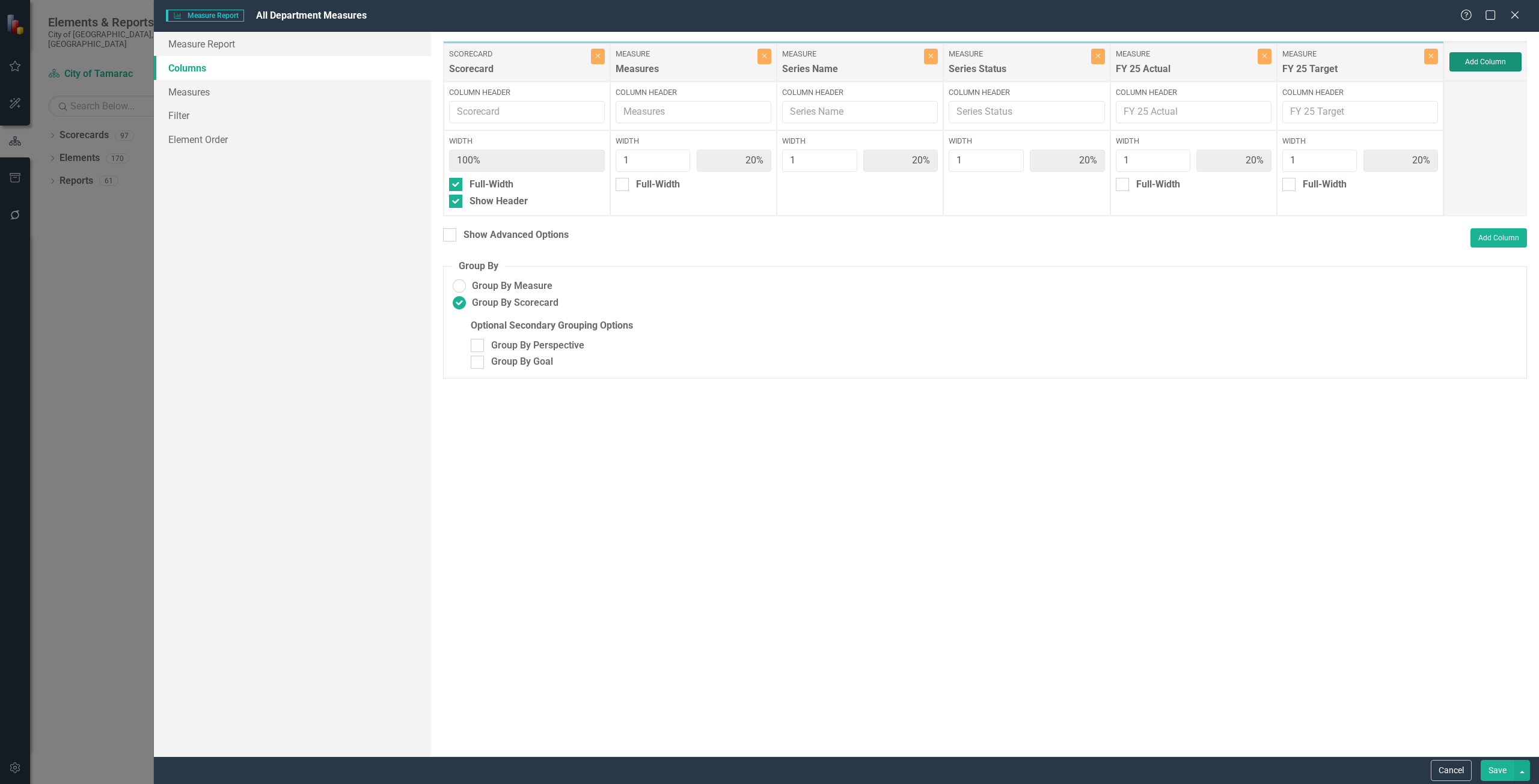
click at [1498, 68] on button "Add Column" at bounding box center [1485, 61] width 72 height 19
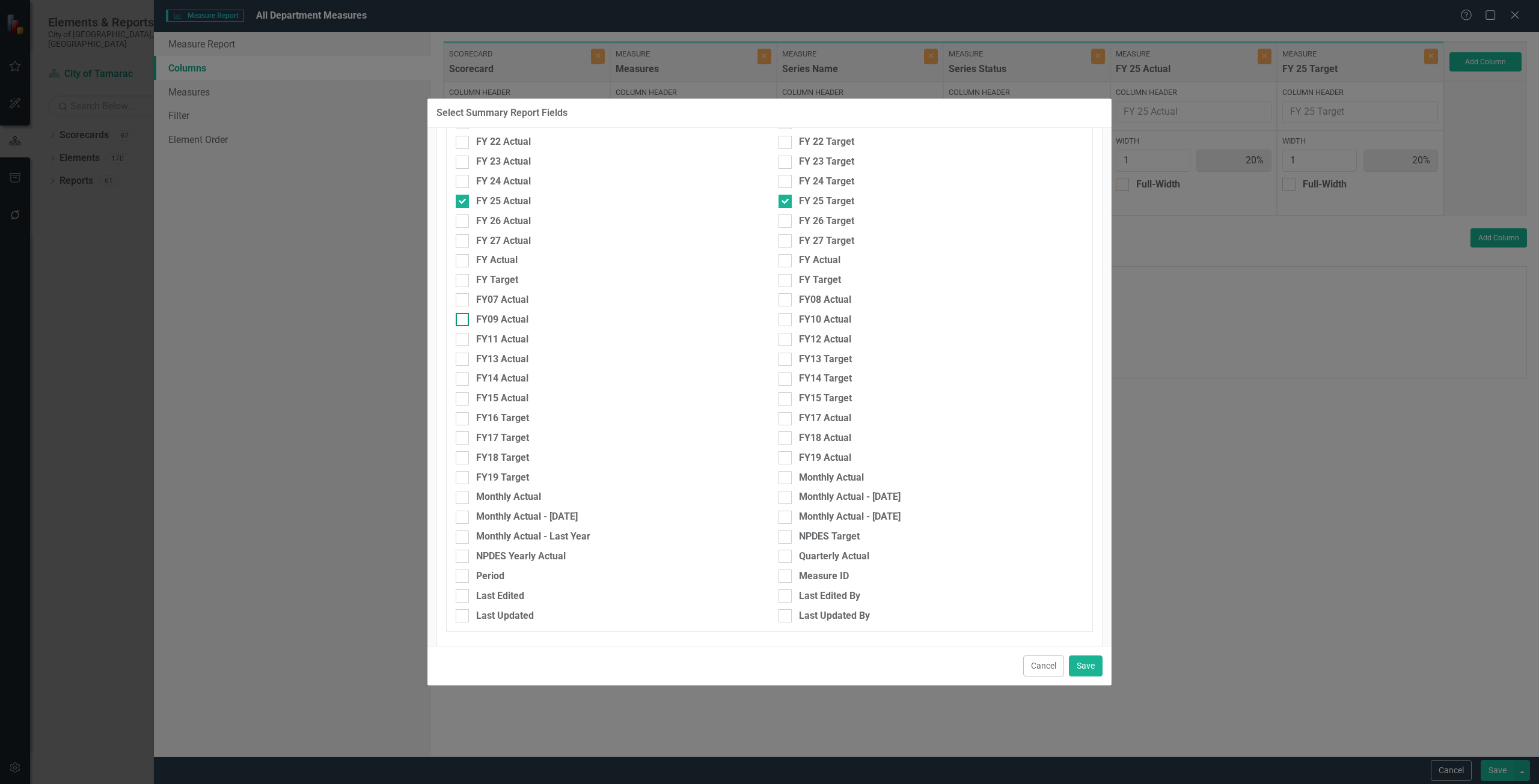
scroll to position [480, 0]
click at [536, 489] on div "Monthly Actual" at bounding box center [508, 484] width 65 height 14
click at [463, 485] on input "Monthly Actual" at bounding box center [459, 482] width 8 height 8
checkbox input "true"
click at [811, 464] on div "Monthly Actual" at bounding box center [832, 465] width 65 height 14
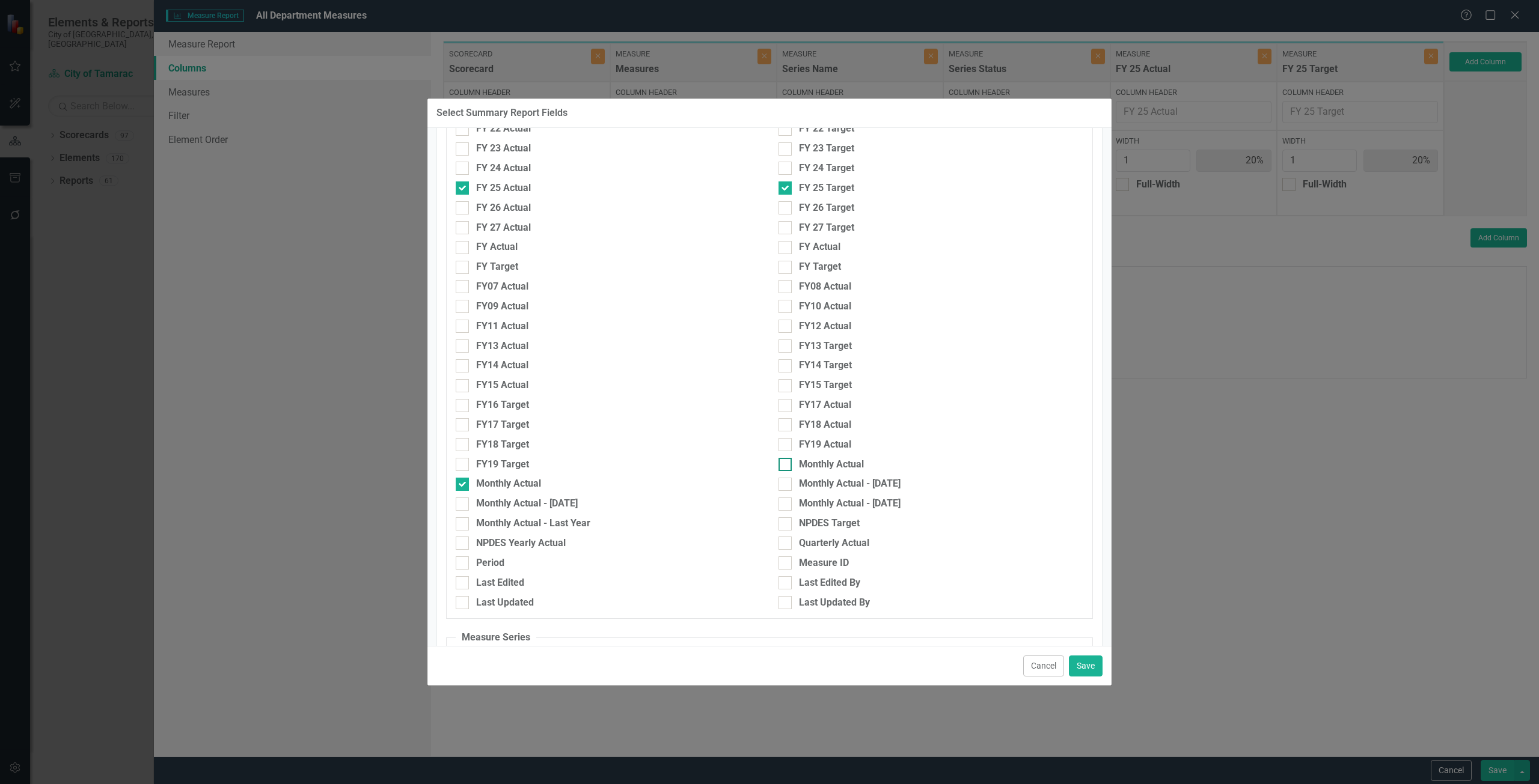
click at [787, 464] on input "Monthly Actual" at bounding box center [783, 462] width 8 height 8
checkbox input "true"
click at [1086, 666] on button "Save" at bounding box center [1086, 666] width 34 height 21
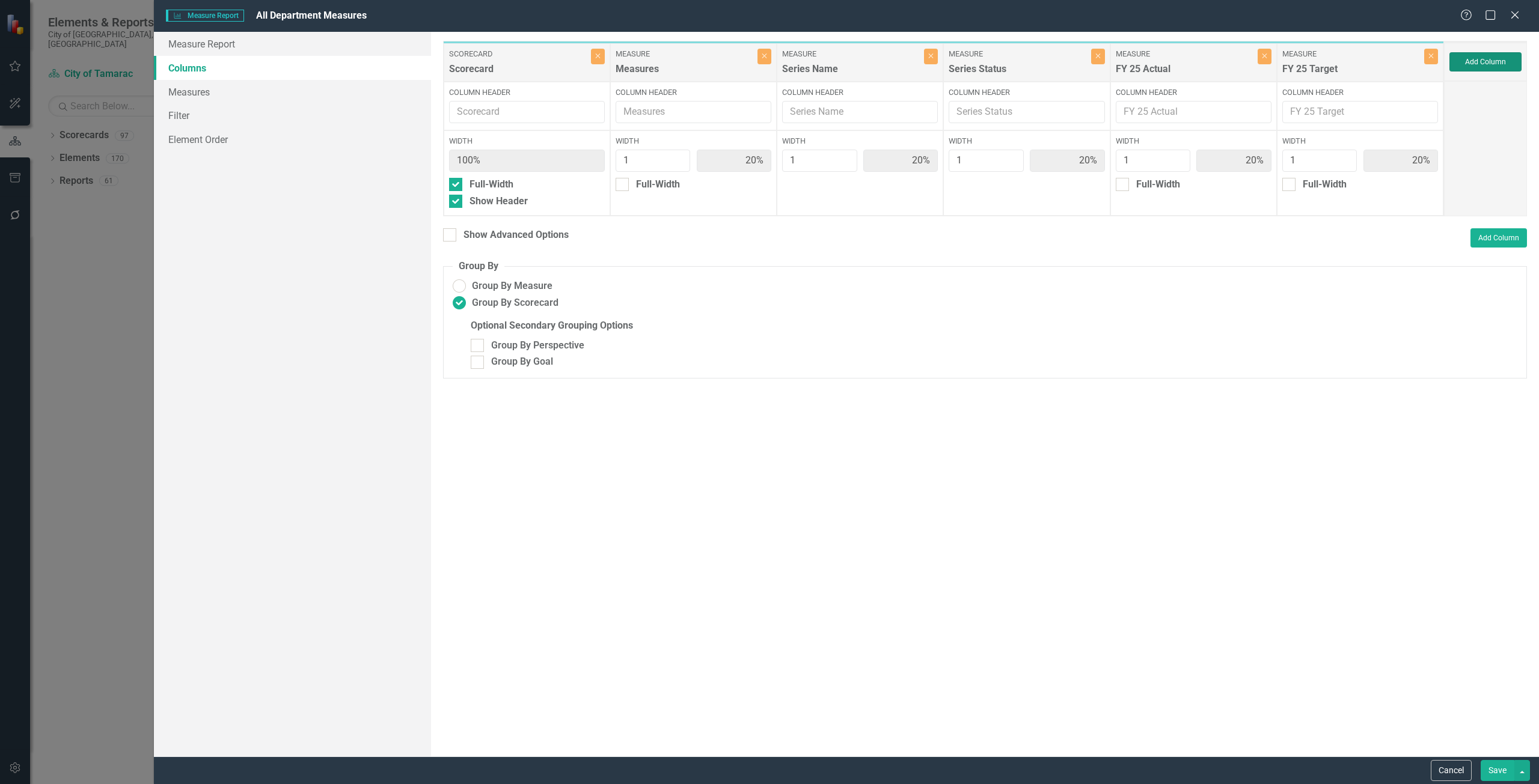
type input "14%"
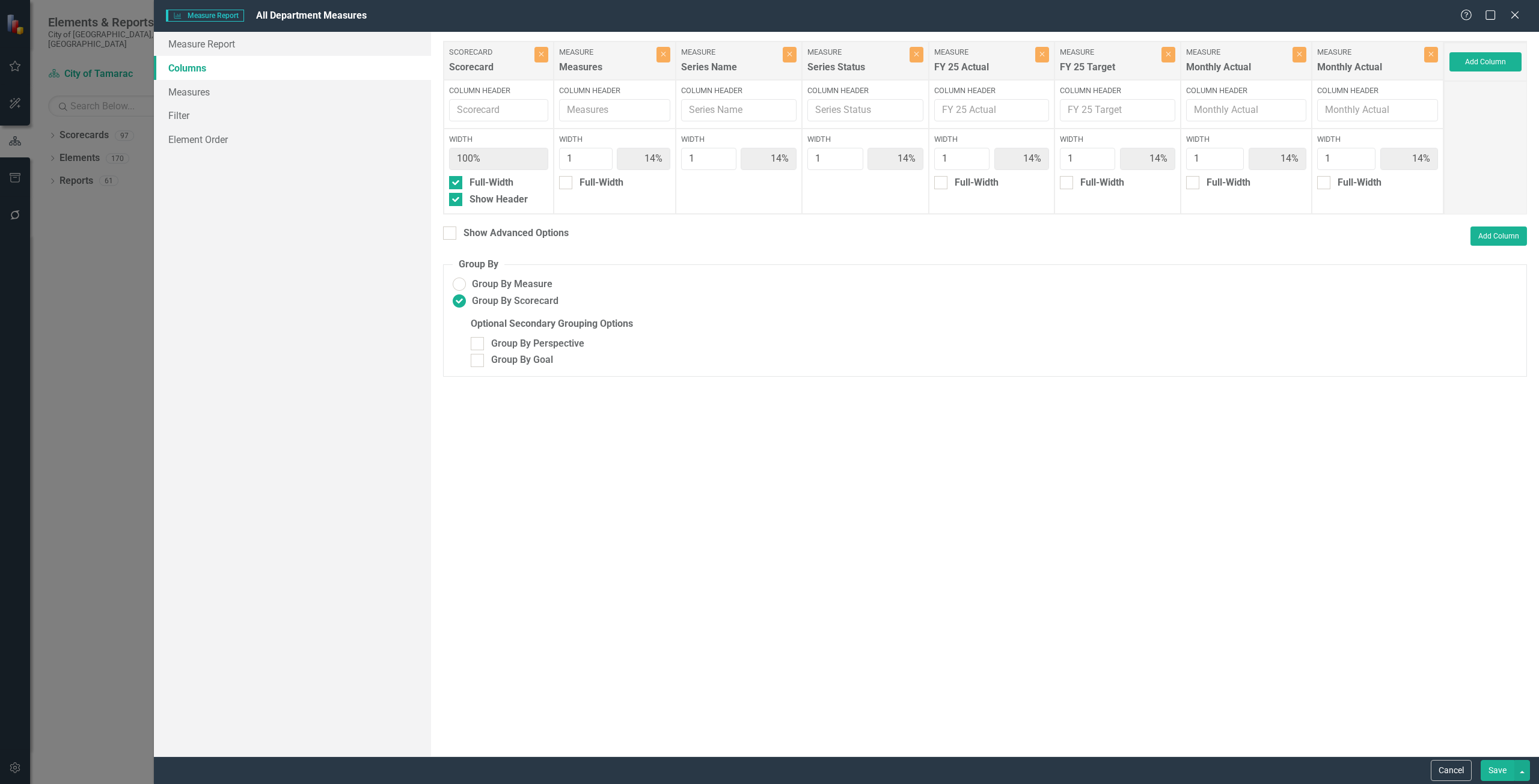
click at [1499, 774] on button "Save" at bounding box center [1497, 771] width 34 height 21
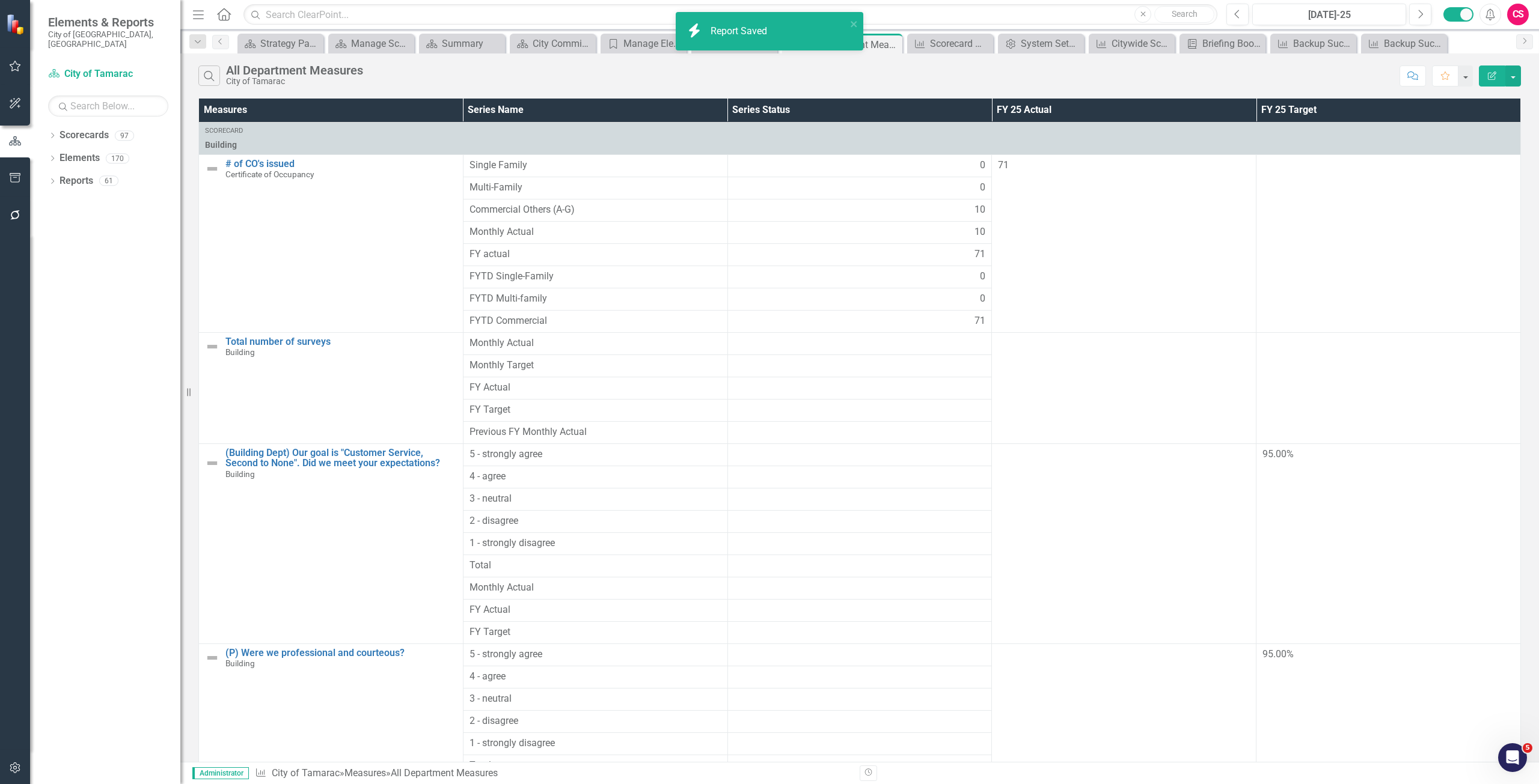
click at [758, 31] on div "Report Saved" at bounding box center [740, 31] width 60 height 14
click at [1037, 43] on div "System Setup" at bounding box center [1043, 43] width 45 height 15
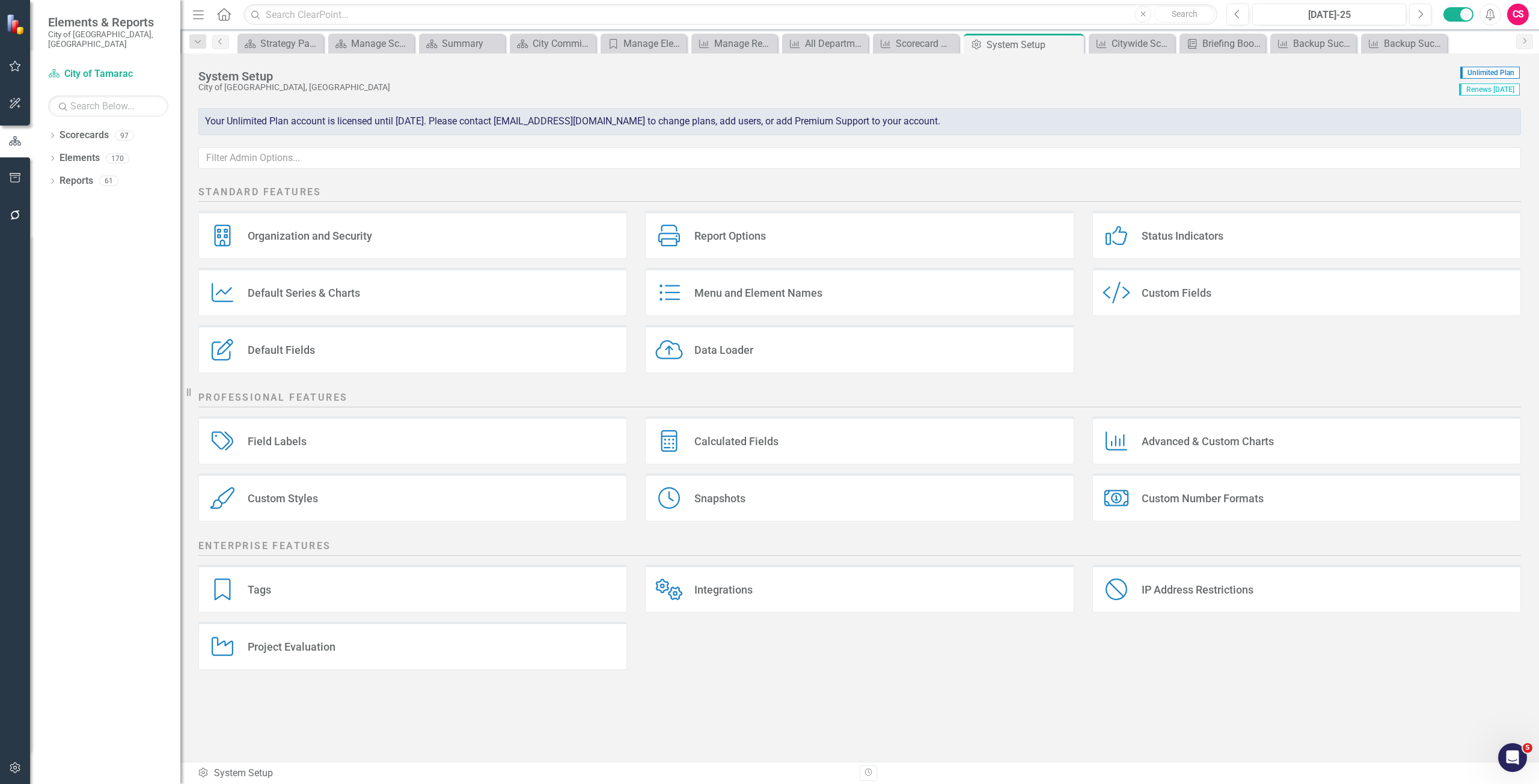
click at [757, 428] on div "Calculated Fields Calculated Fields" at bounding box center [859, 440] width 429 height 48
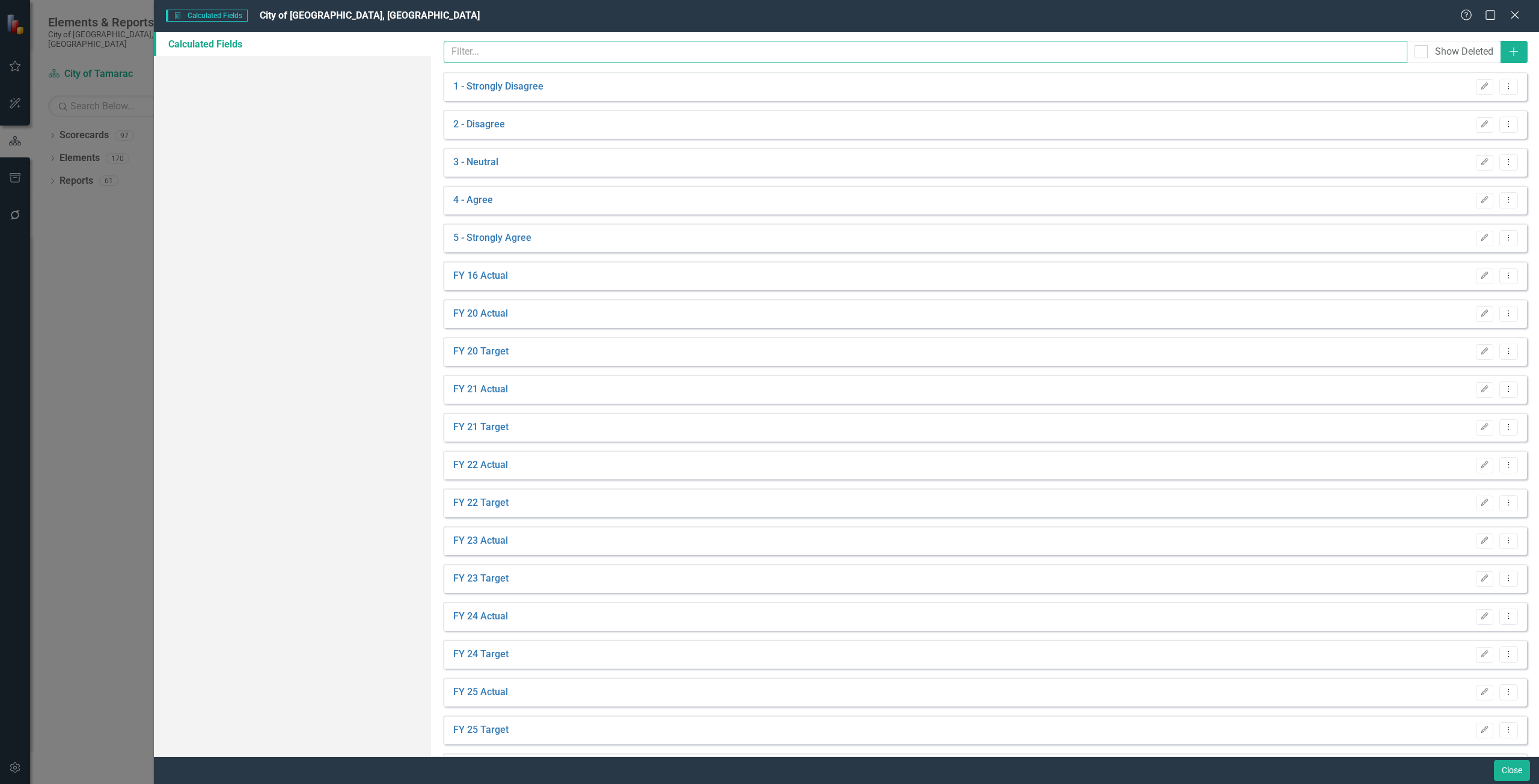
click at [515, 58] on input "text" at bounding box center [925, 52] width 964 height 22
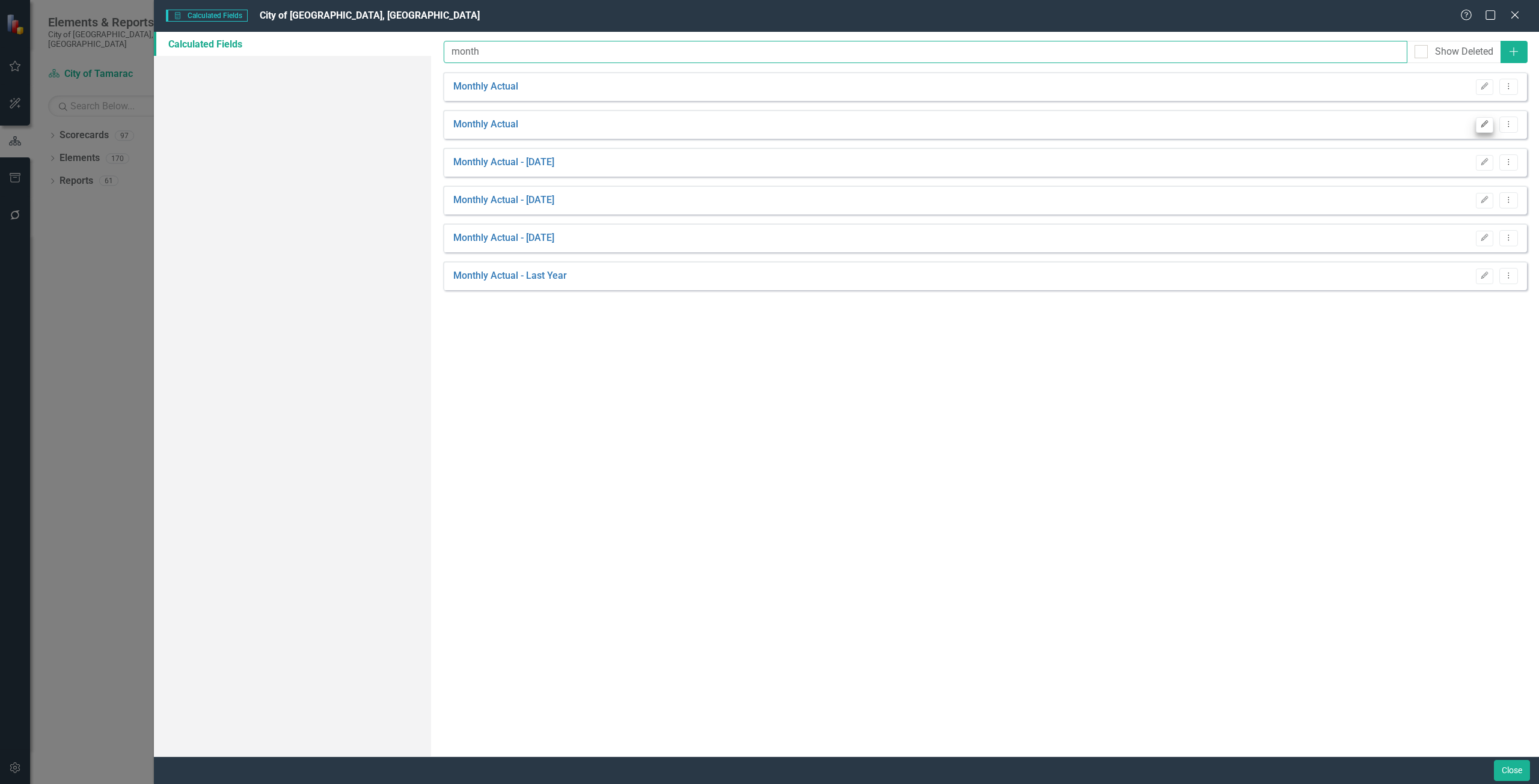
type input "month"
click at [1482, 131] on button "Edit" at bounding box center [1485, 125] width 17 height 16
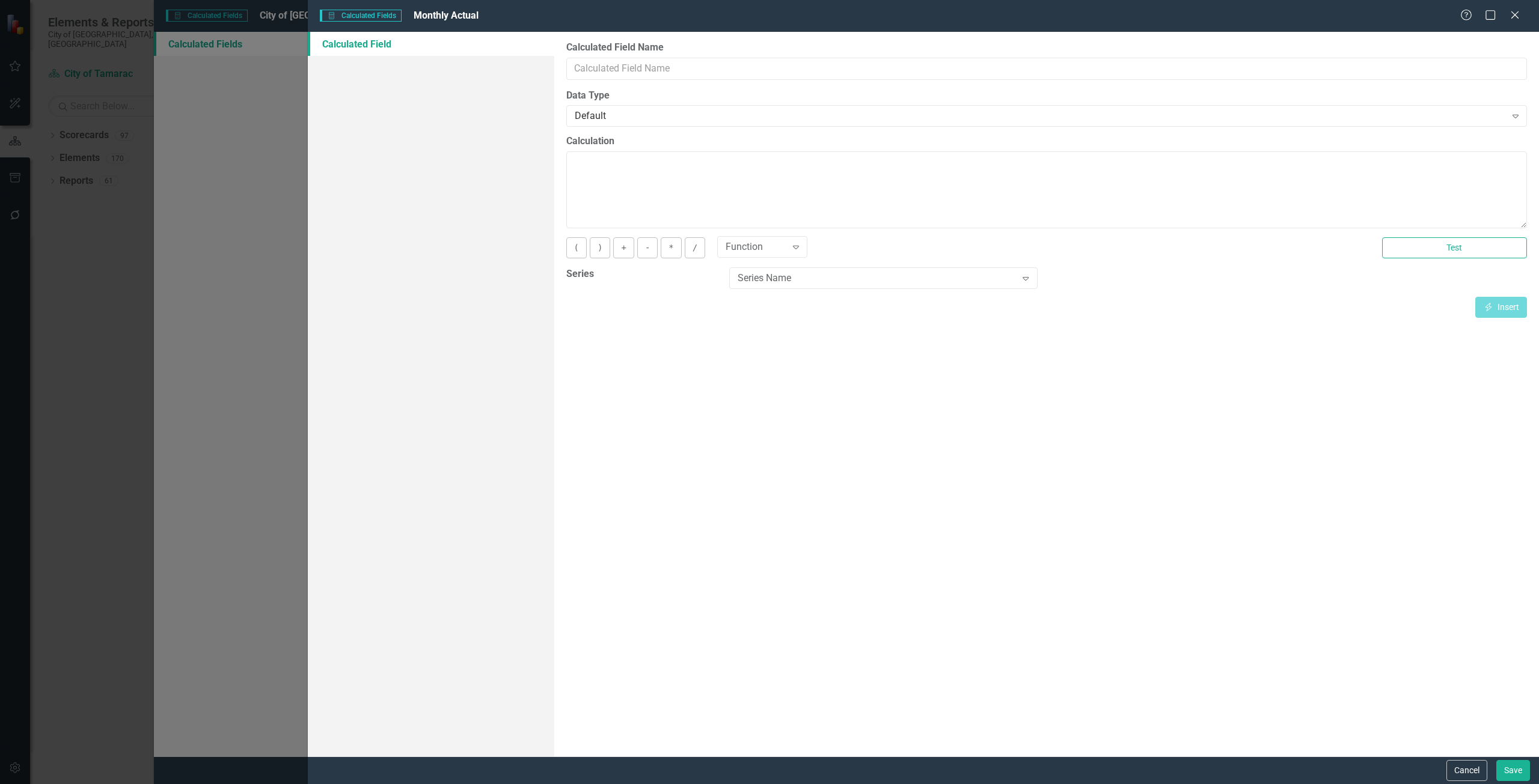
type input "Monthly Actual"
type textarea "[Monthly Actual][CurrentPeriod]"
click at [1455, 762] on button "Cancel" at bounding box center [1467, 771] width 41 height 21
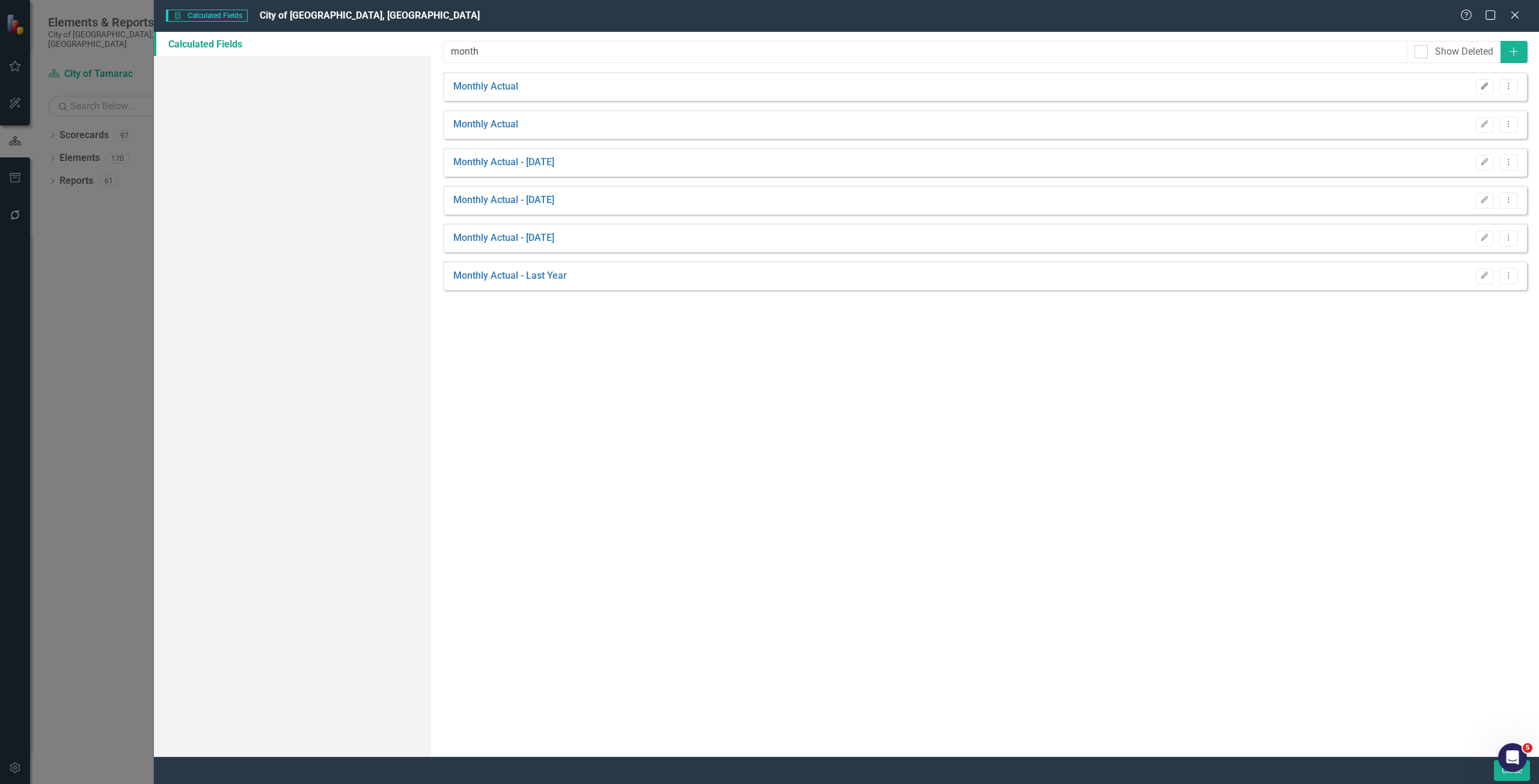
click at [1481, 81] on button "Edit" at bounding box center [1485, 87] width 17 height 16
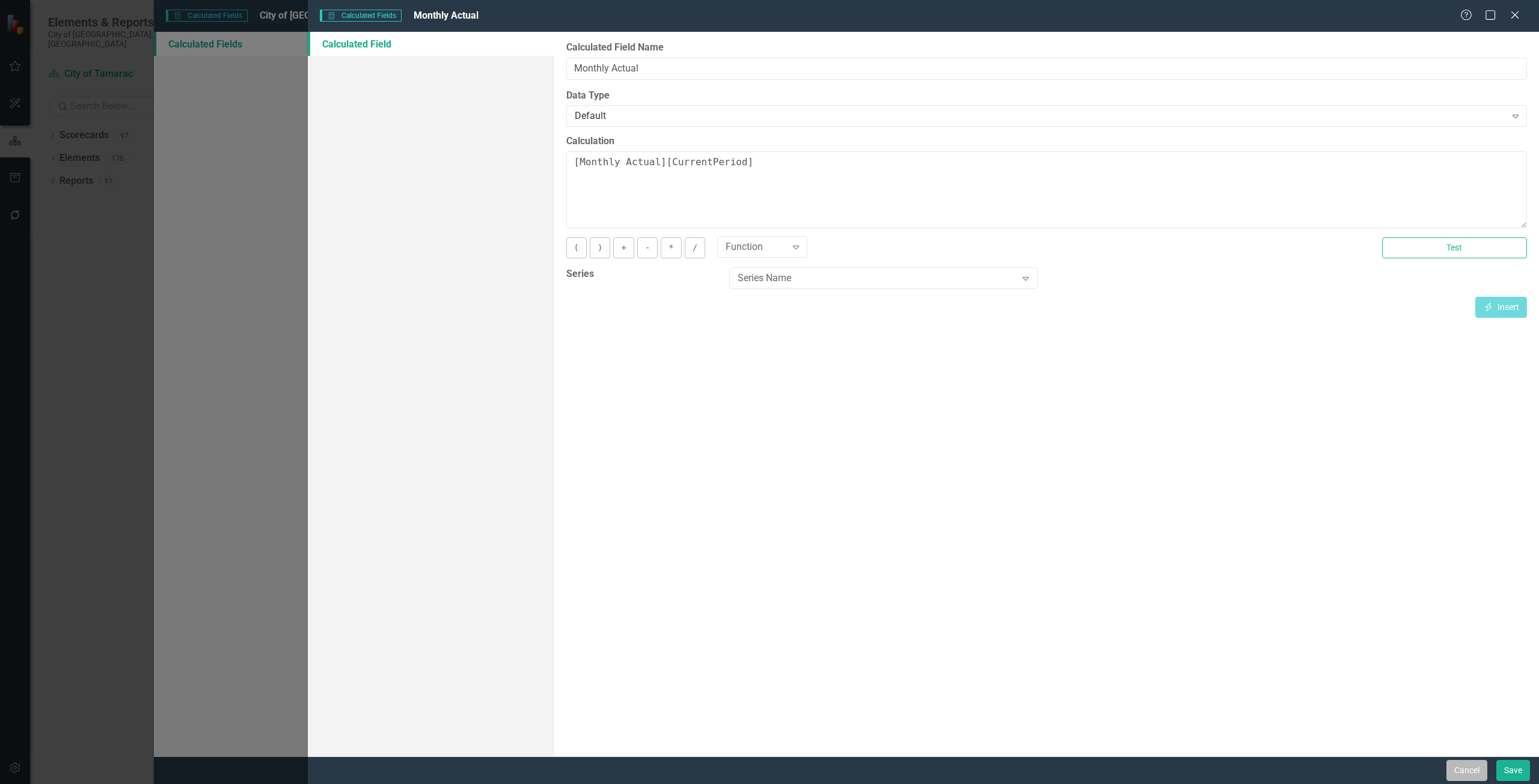
click at [1447, 776] on button "Cancel" at bounding box center [1467, 771] width 41 height 21
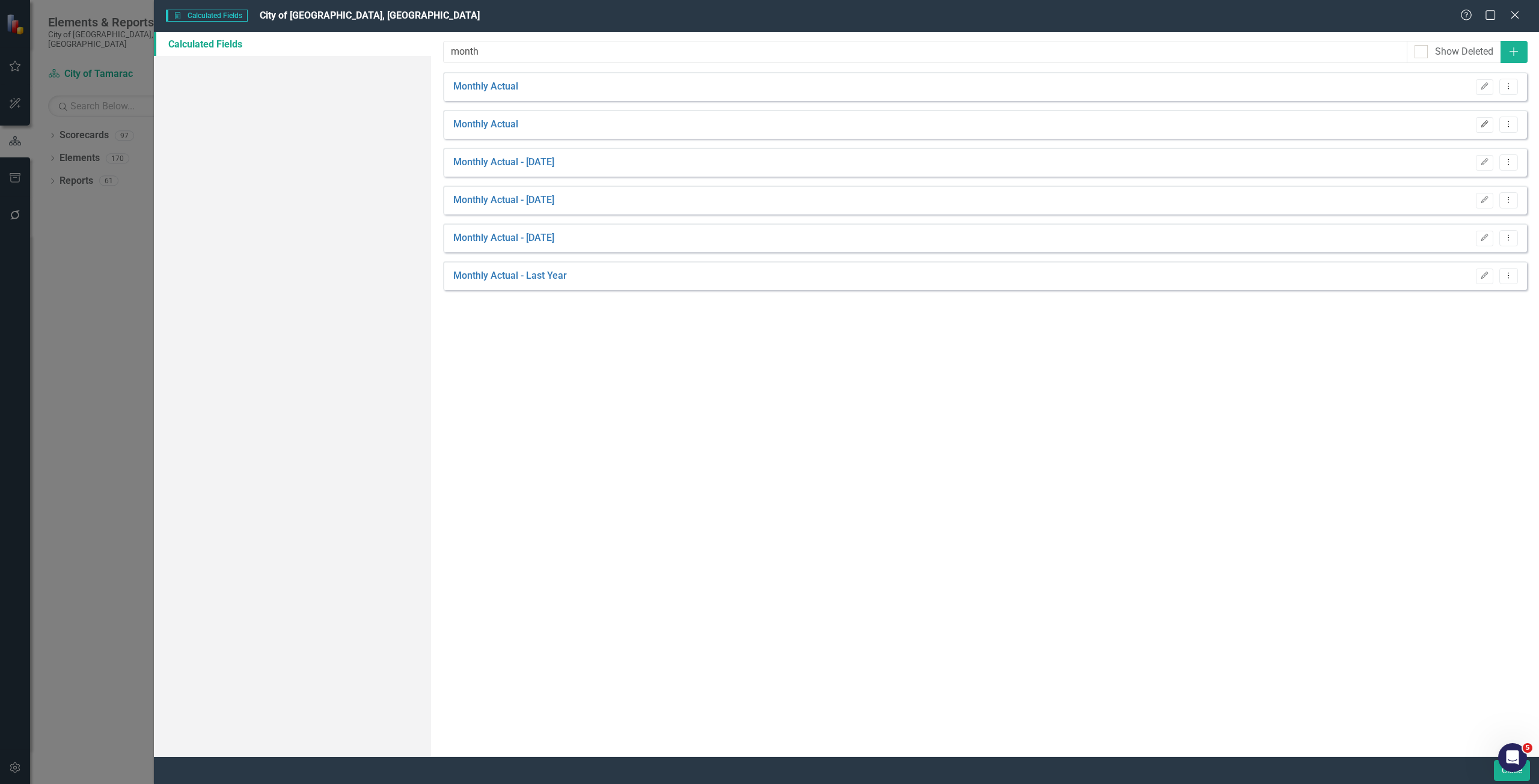
click at [1490, 123] on button "Edit" at bounding box center [1485, 125] width 17 height 16
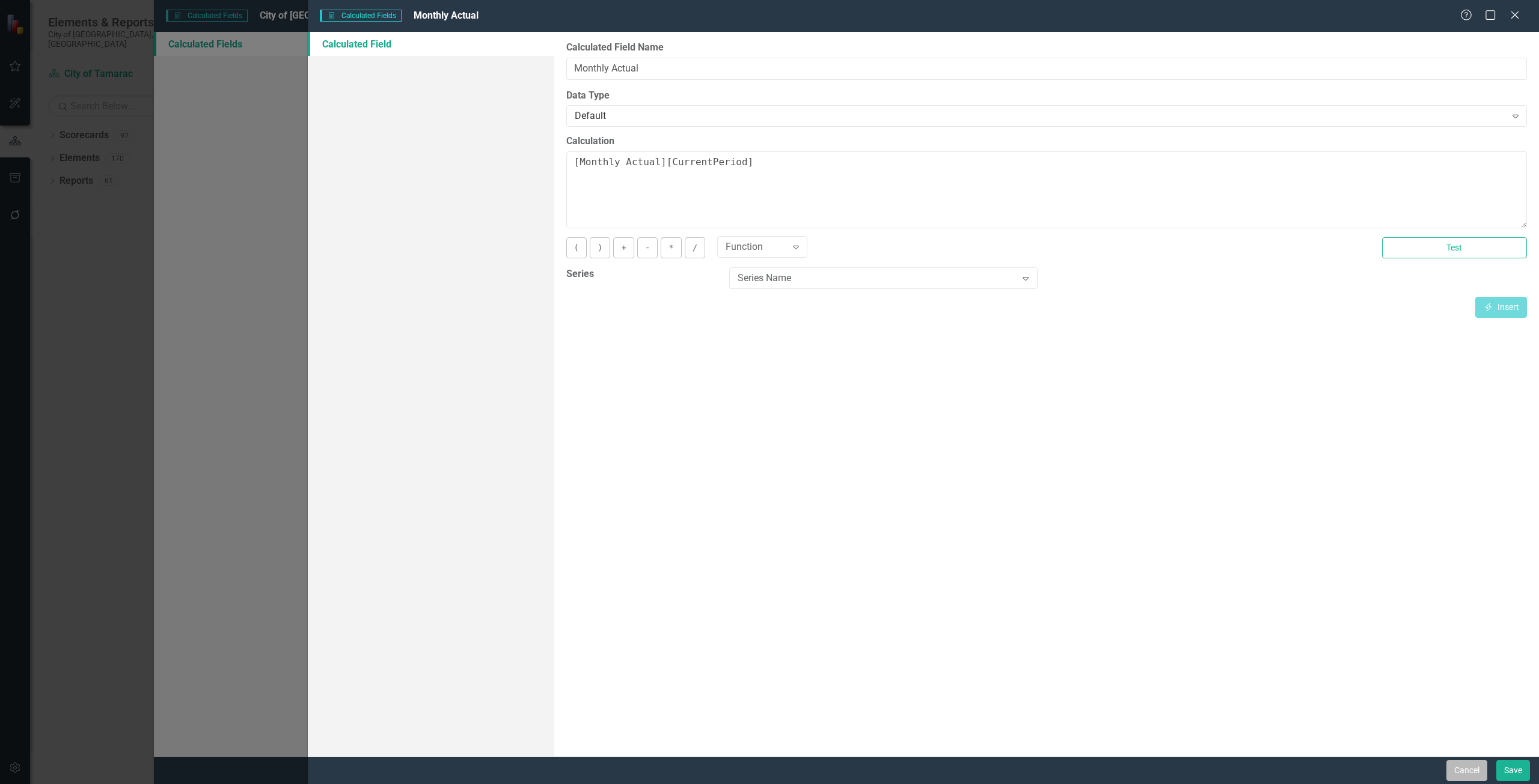
click at [1462, 767] on button "Cancel" at bounding box center [1467, 771] width 41 height 21
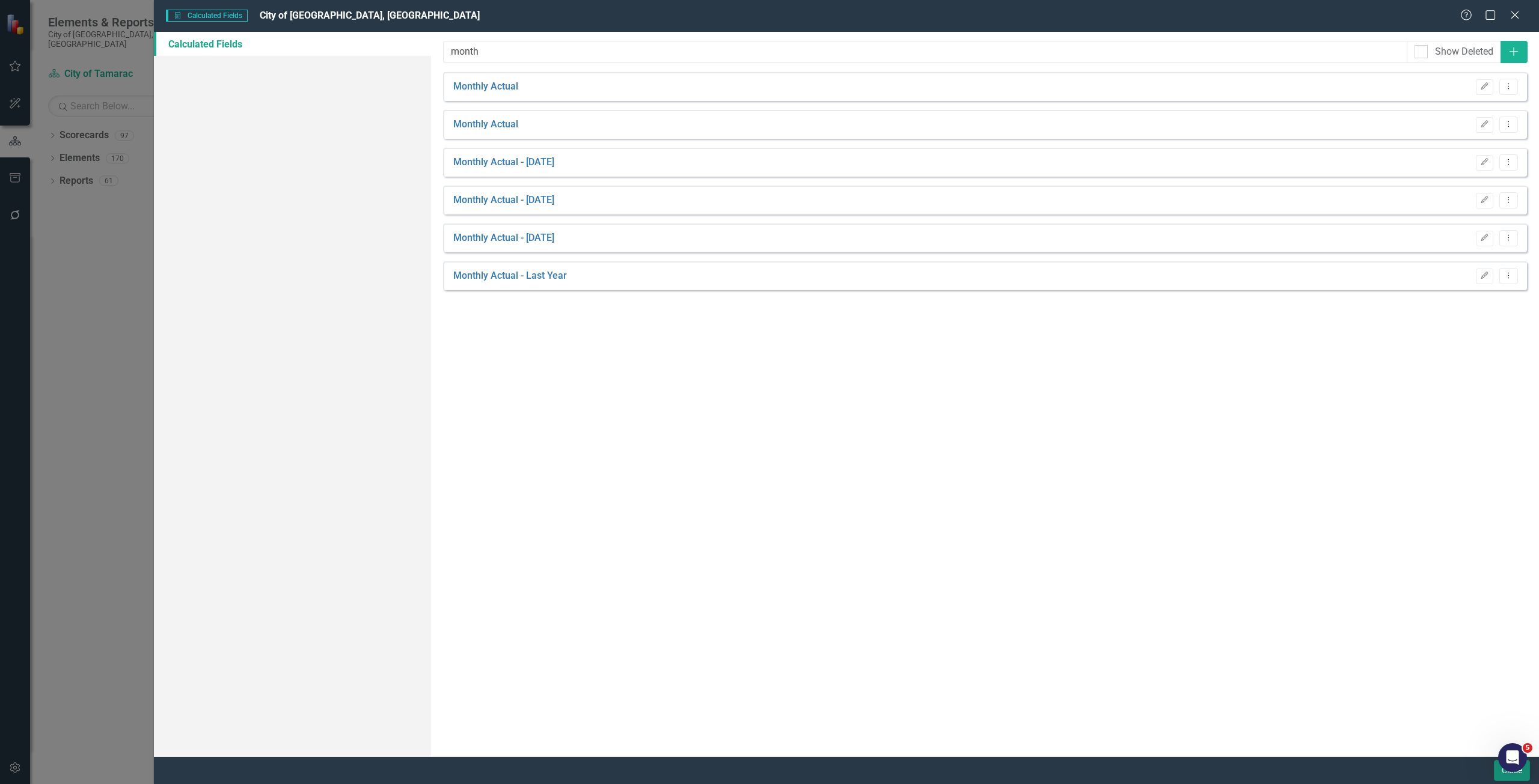
click at [1500, 776] on button "Close" at bounding box center [1512, 771] width 36 height 21
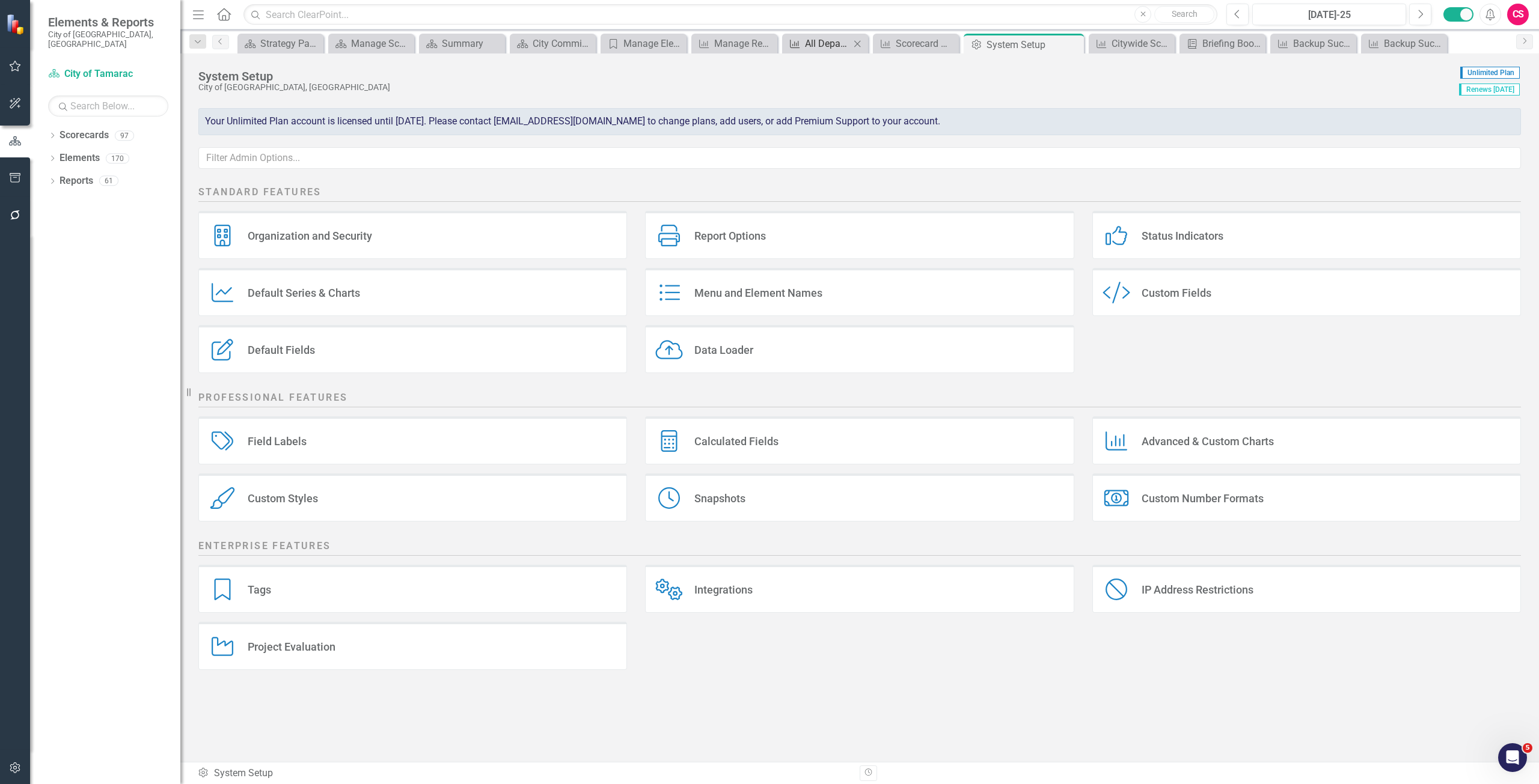
click at [817, 39] on div "All Department Measures" at bounding box center [827, 43] width 45 height 15
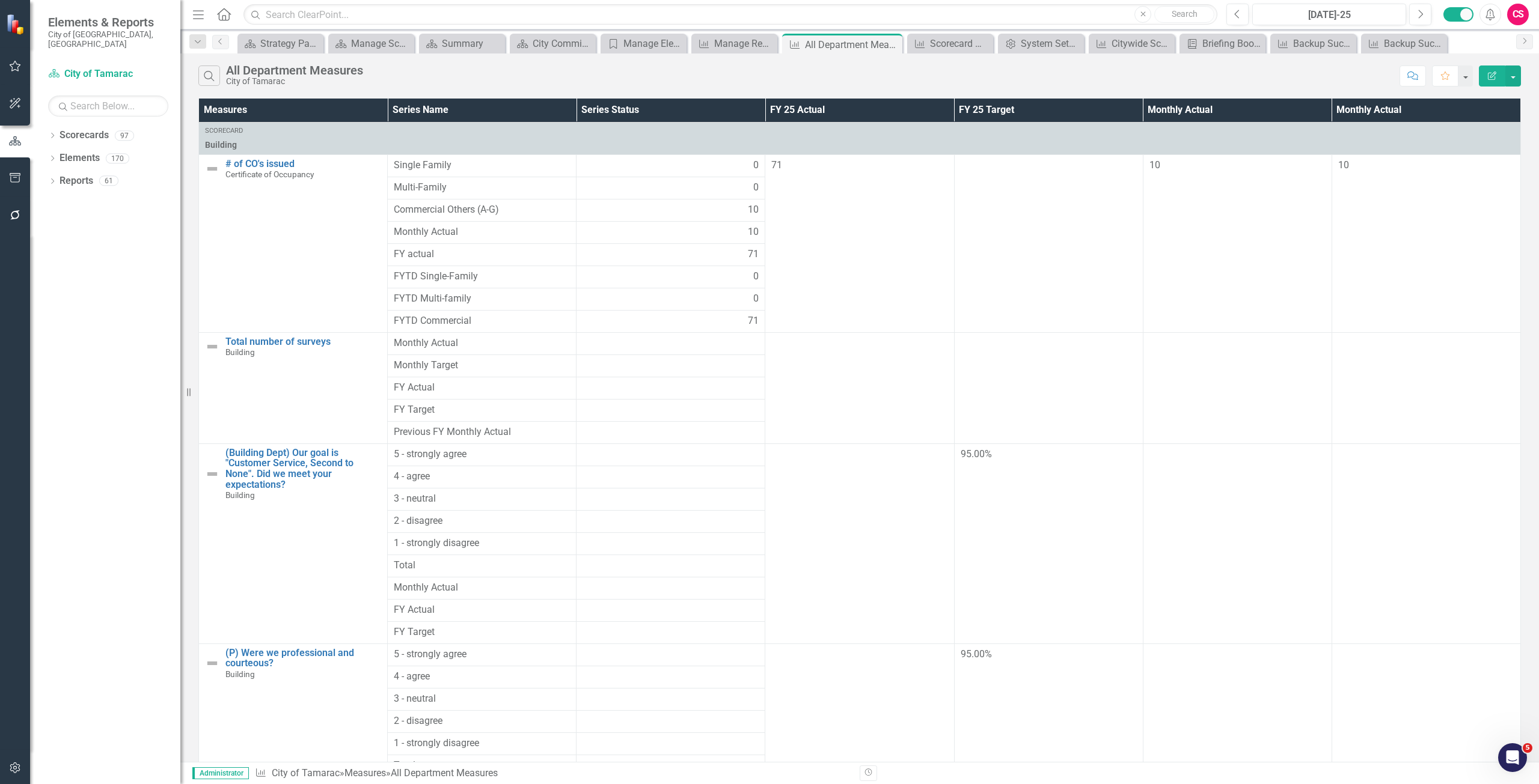
click at [1485, 72] on button "Edit Report" at bounding box center [1493, 75] width 27 height 21
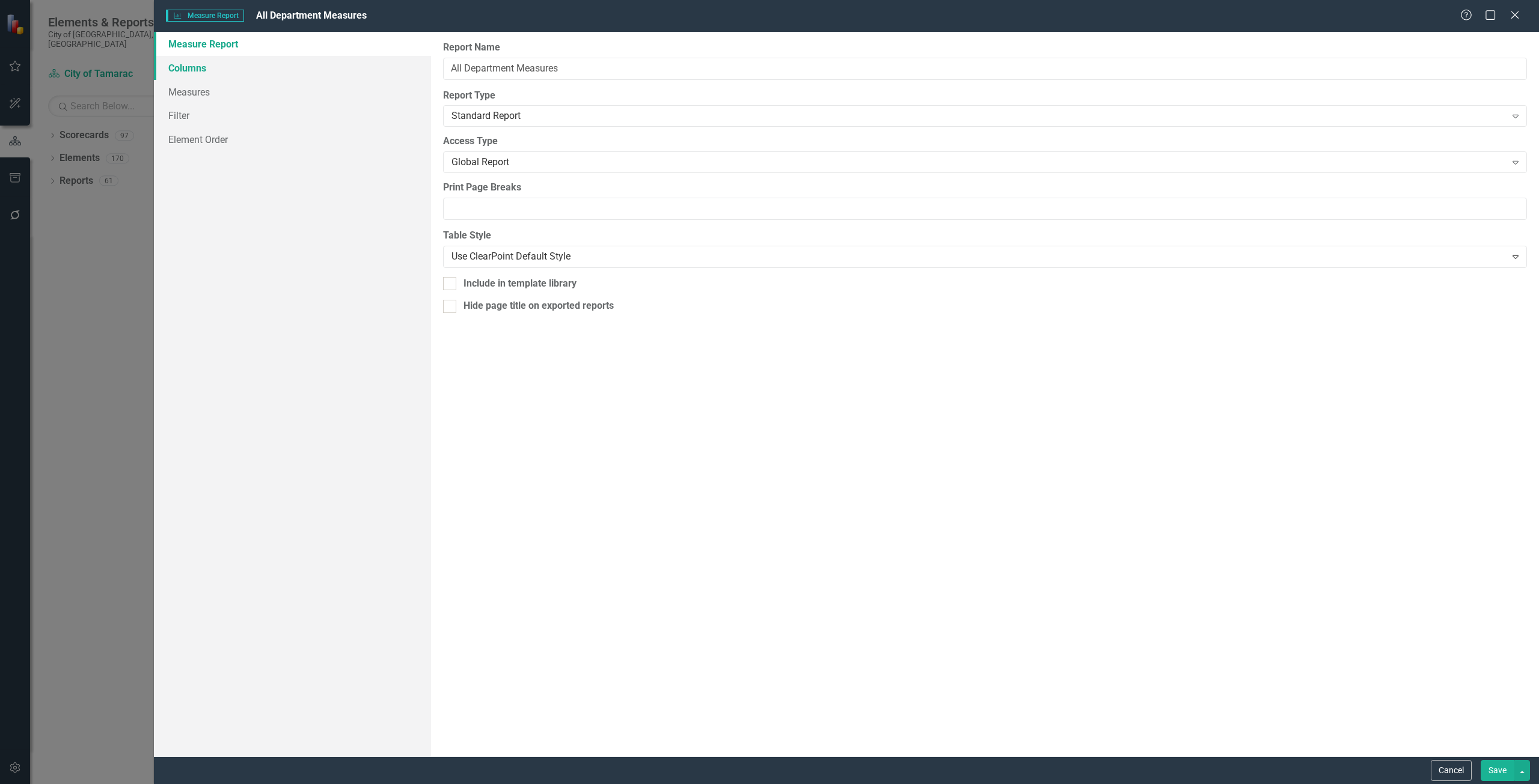
click at [312, 76] on link "Columns" at bounding box center [293, 68] width 277 height 24
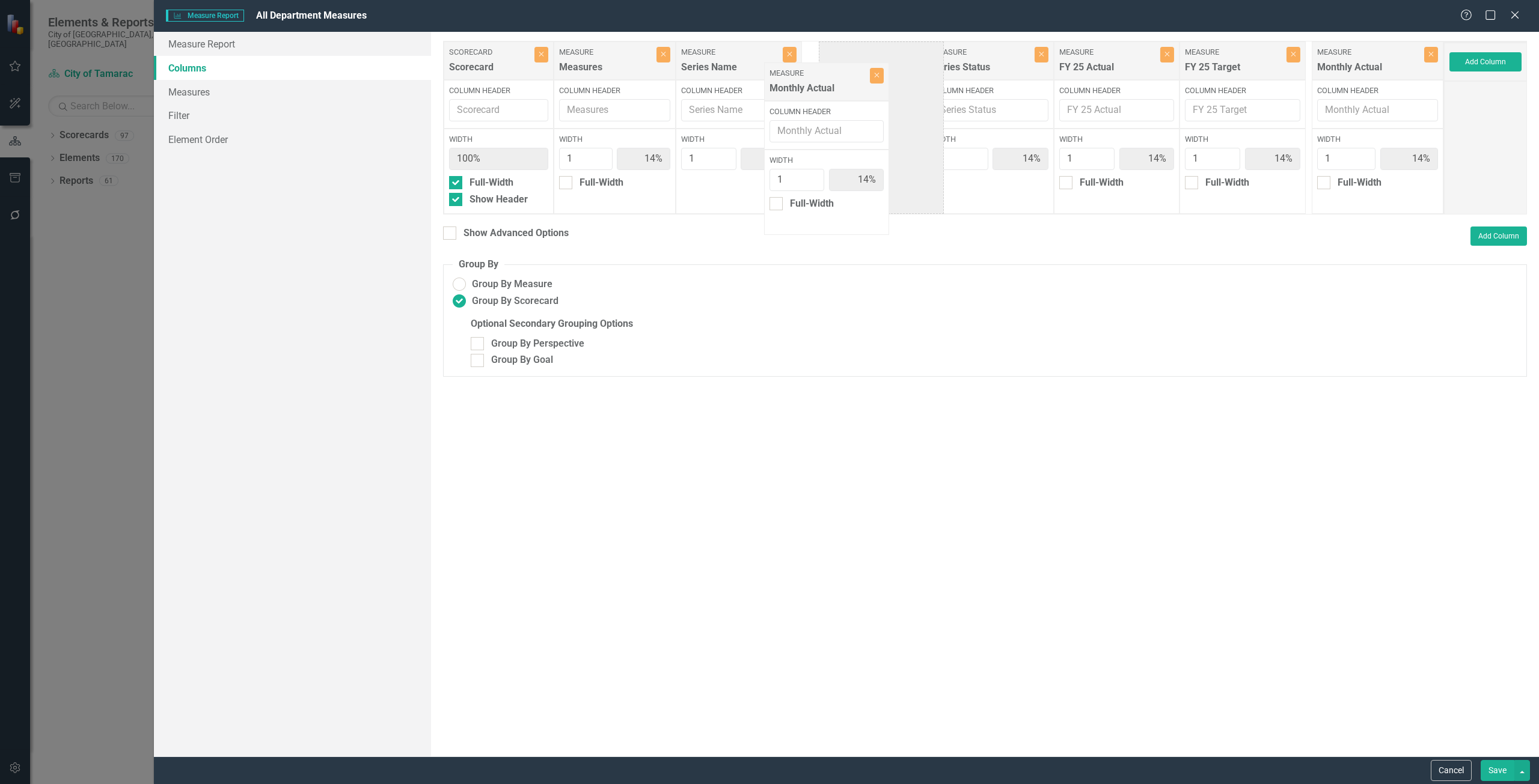
drag, startPoint x: 1258, startPoint y: 66, endPoint x: 802, endPoint y: 83, distance: 456.3
click at [802, 83] on div "Scorecard Scorecard Close Column Header Width 100% Full-Width Show Header Measu…" at bounding box center [943, 127] width 1001 height 174
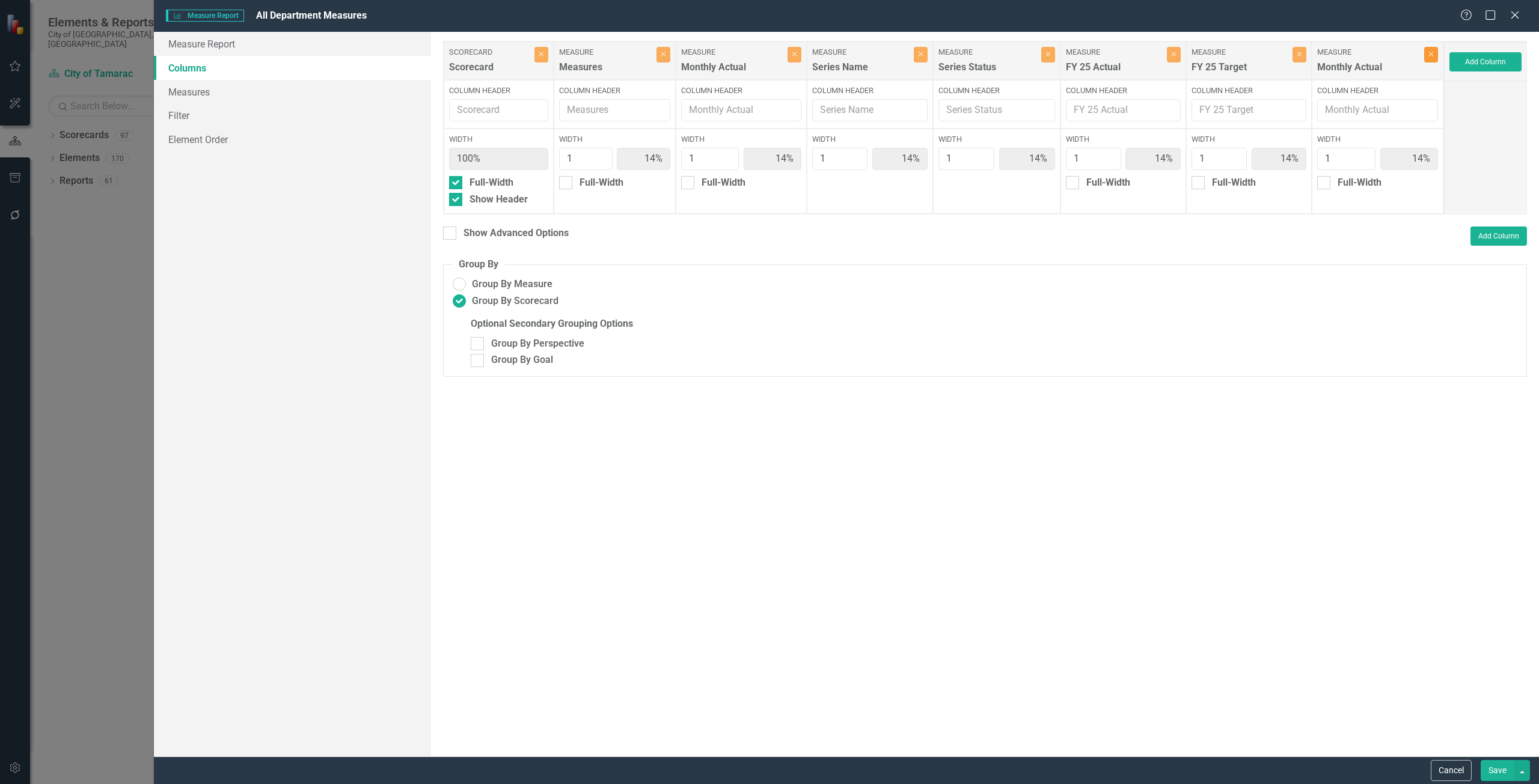
click at [1427, 55] on button "Close" at bounding box center [1431, 55] width 14 height 16
type input "17%"
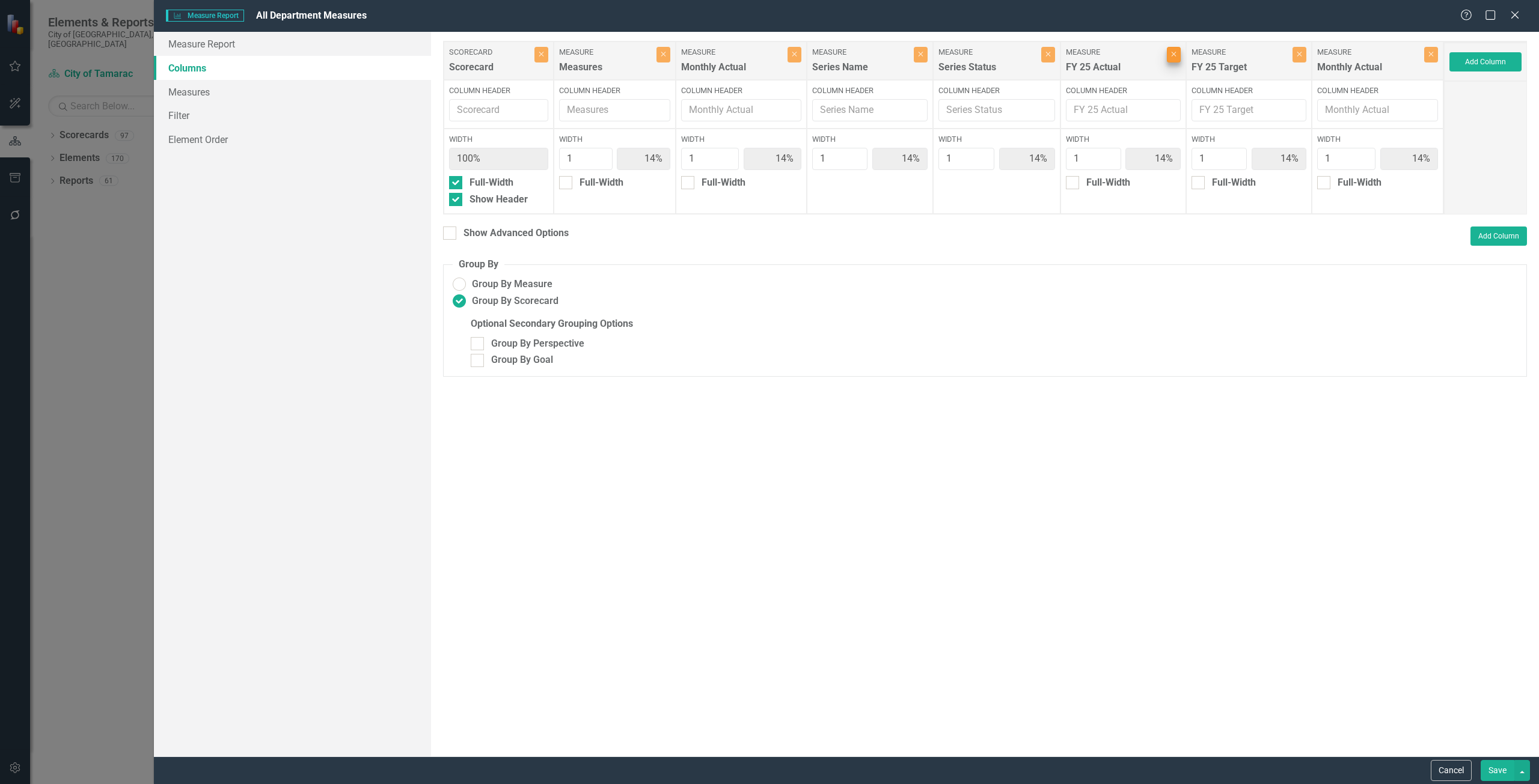
type input "17%"
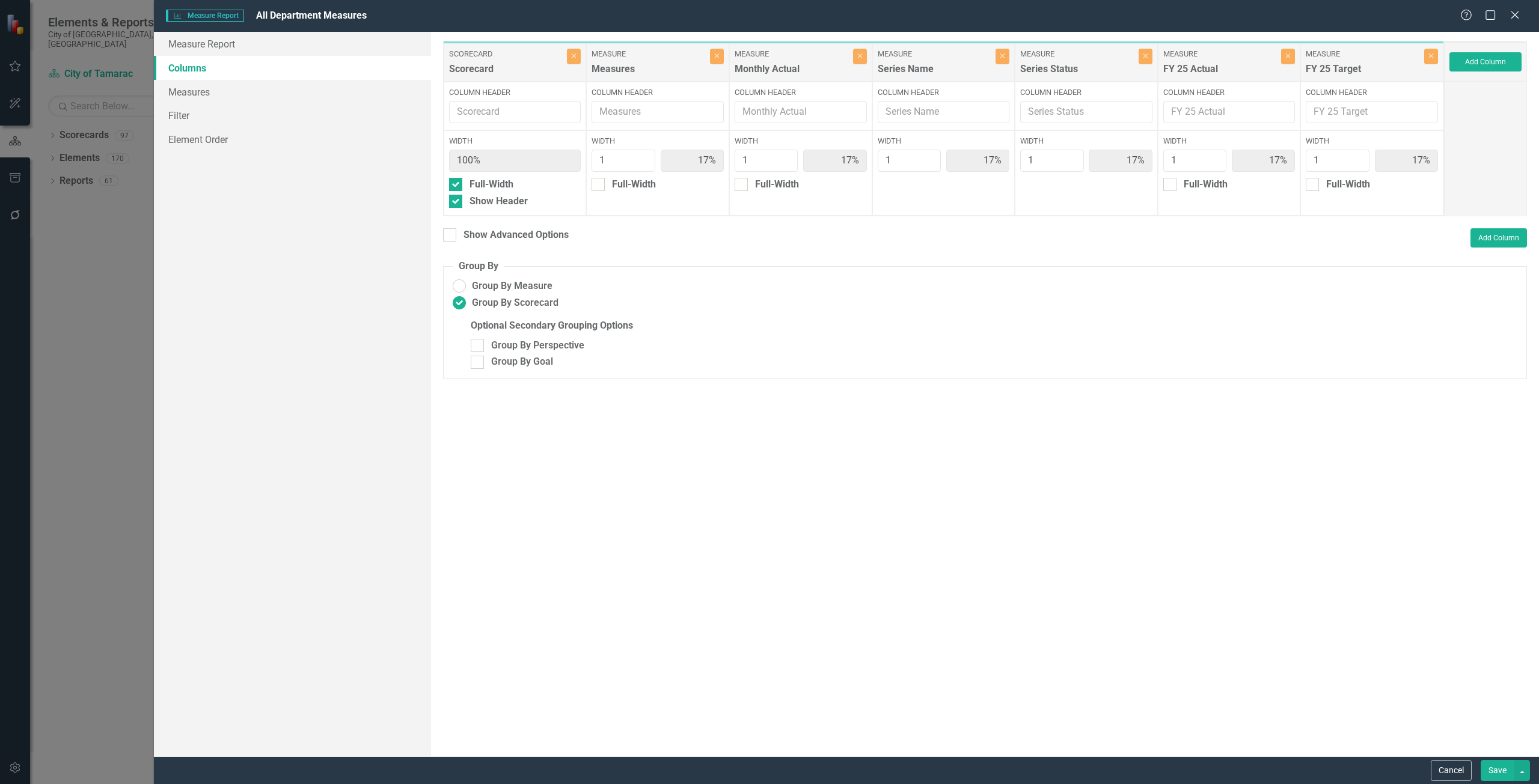
click at [995, 62] on div "Measure Series Name" at bounding box center [937, 62] width 119 height 28
click at [1000, 60] on button "Close" at bounding box center [1002, 57] width 14 height 16
type input "20%"
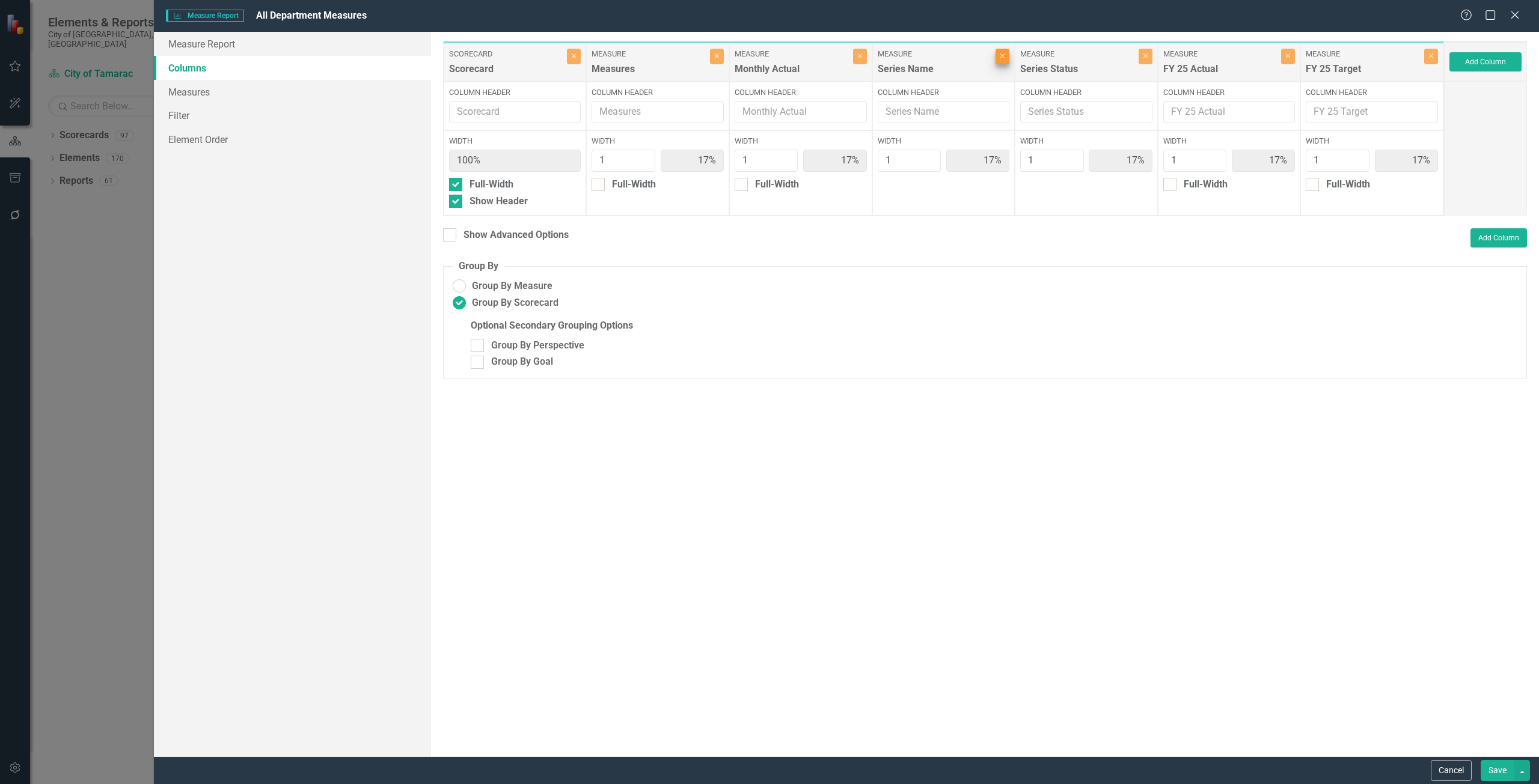
type input "20%"
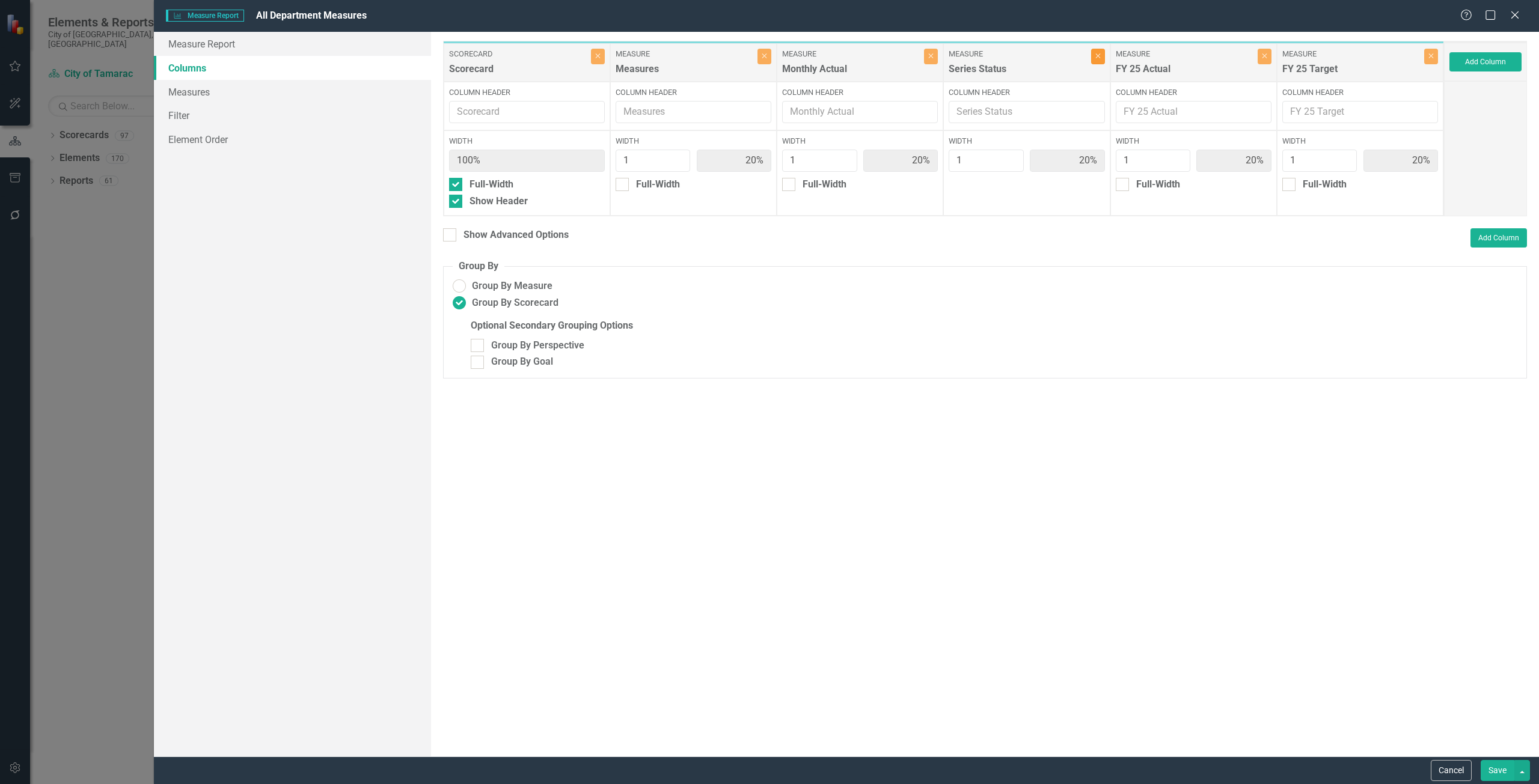
click at [1098, 60] on button "Close" at bounding box center [1098, 57] width 14 height 16
type input "25%"
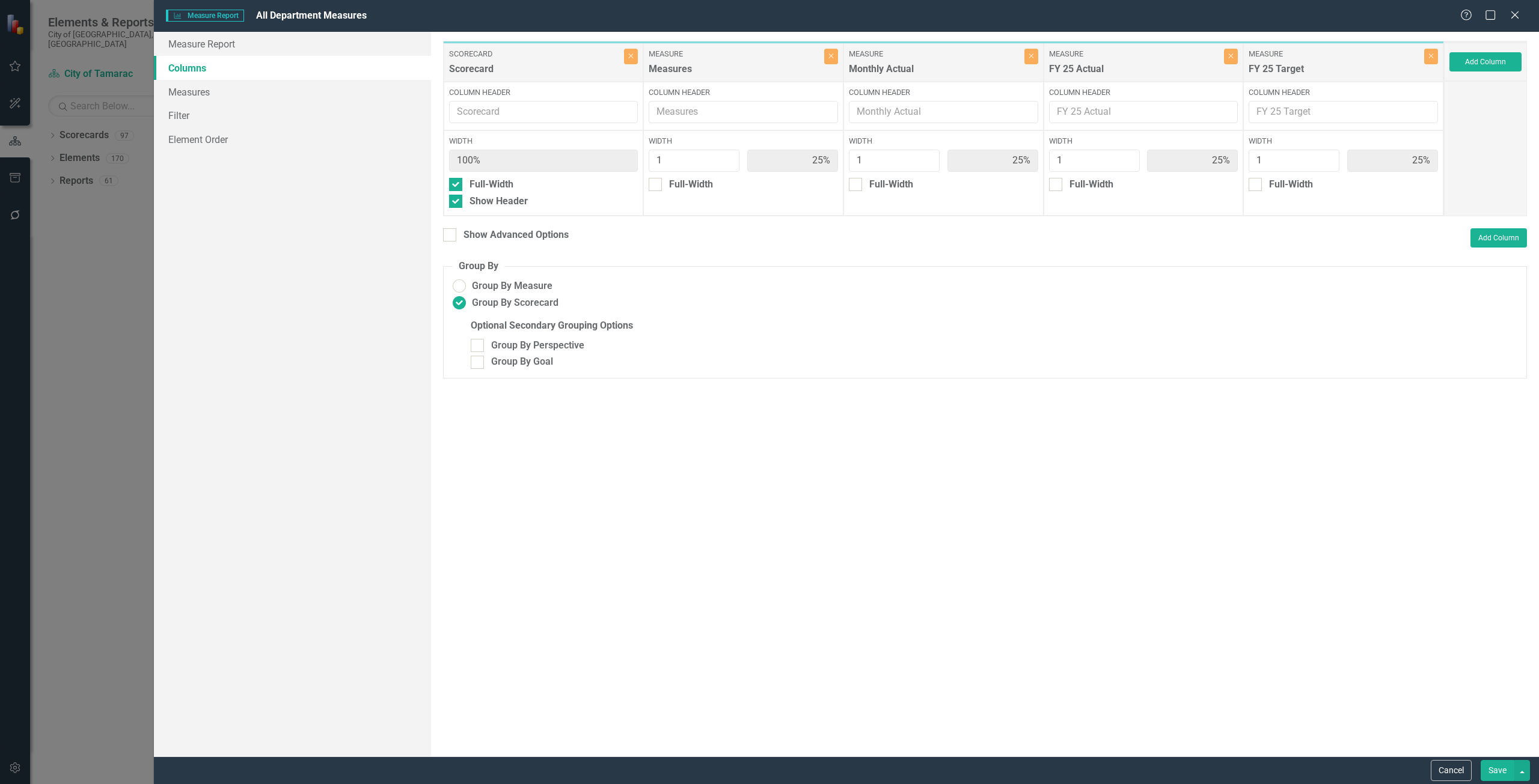
click at [1499, 766] on button "Save" at bounding box center [1497, 771] width 34 height 21
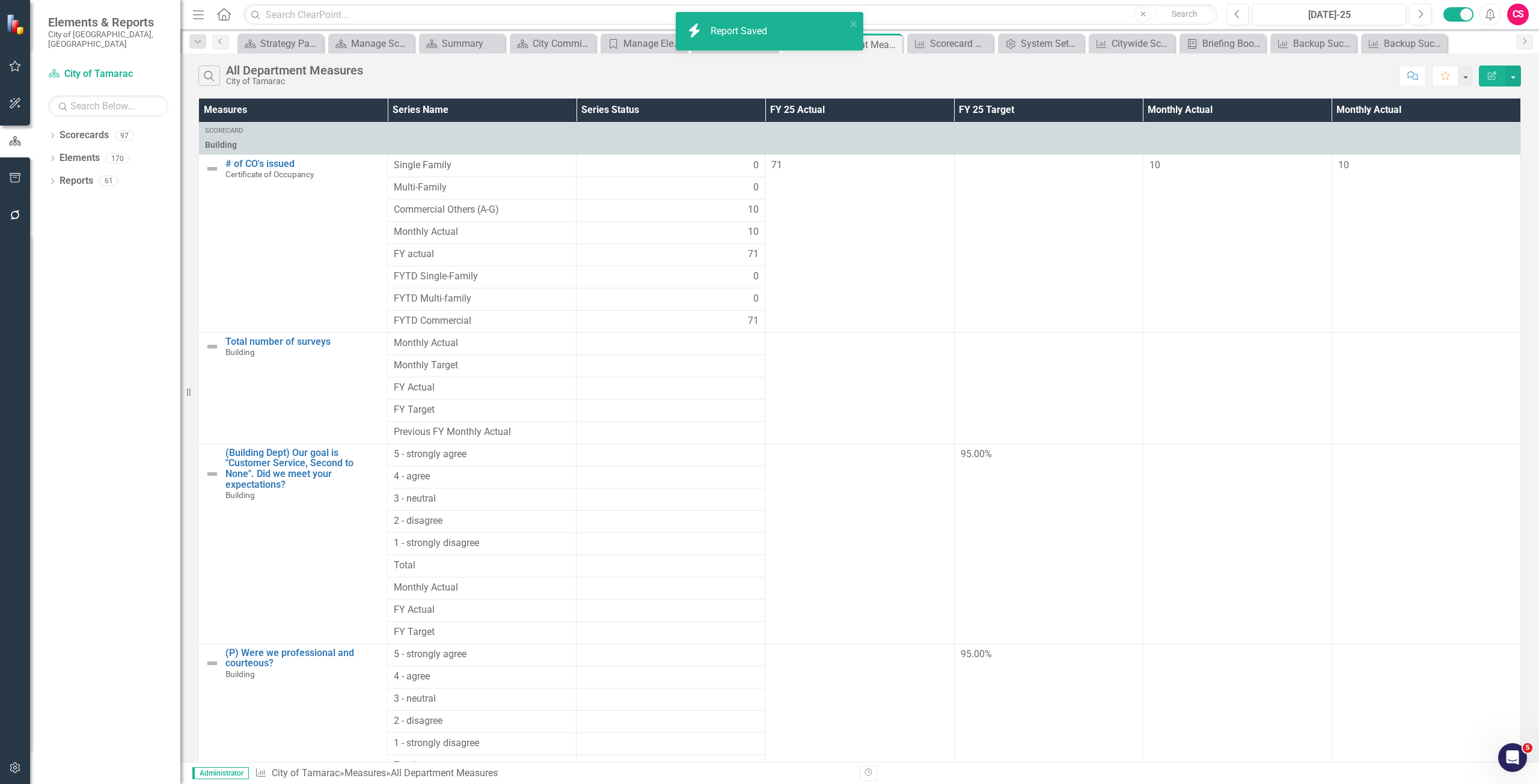
click at [758, 38] on div "Report Saved" at bounding box center [740, 31] width 60 height 14
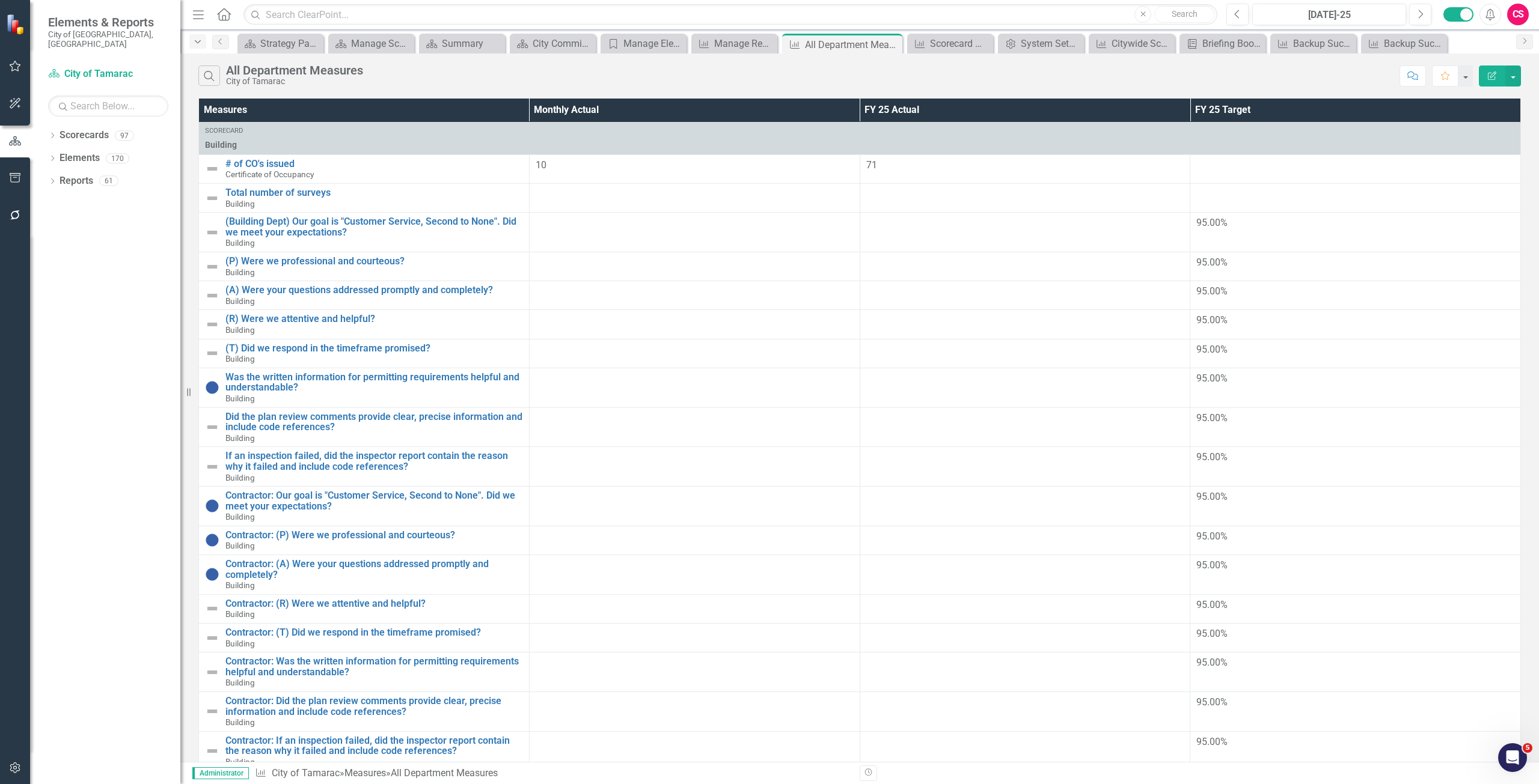
click at [194, 39] on icon "Dropdown" at bounding box center [198, 42] width 11 height 9
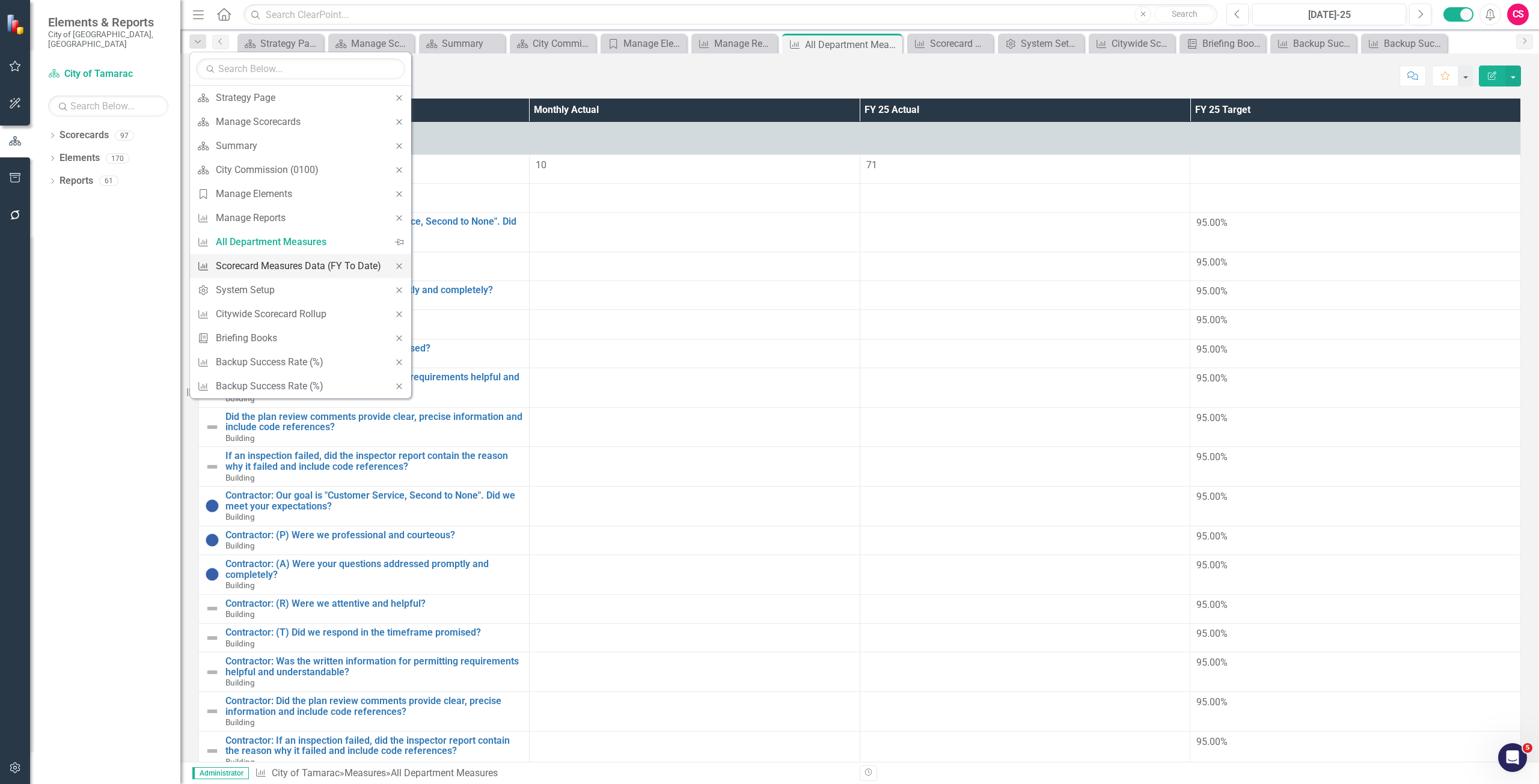
click at [245, 263] on div "Scorecard Measures Data (FY To Date)" at bounding box center [298, 266] width 165 height 15
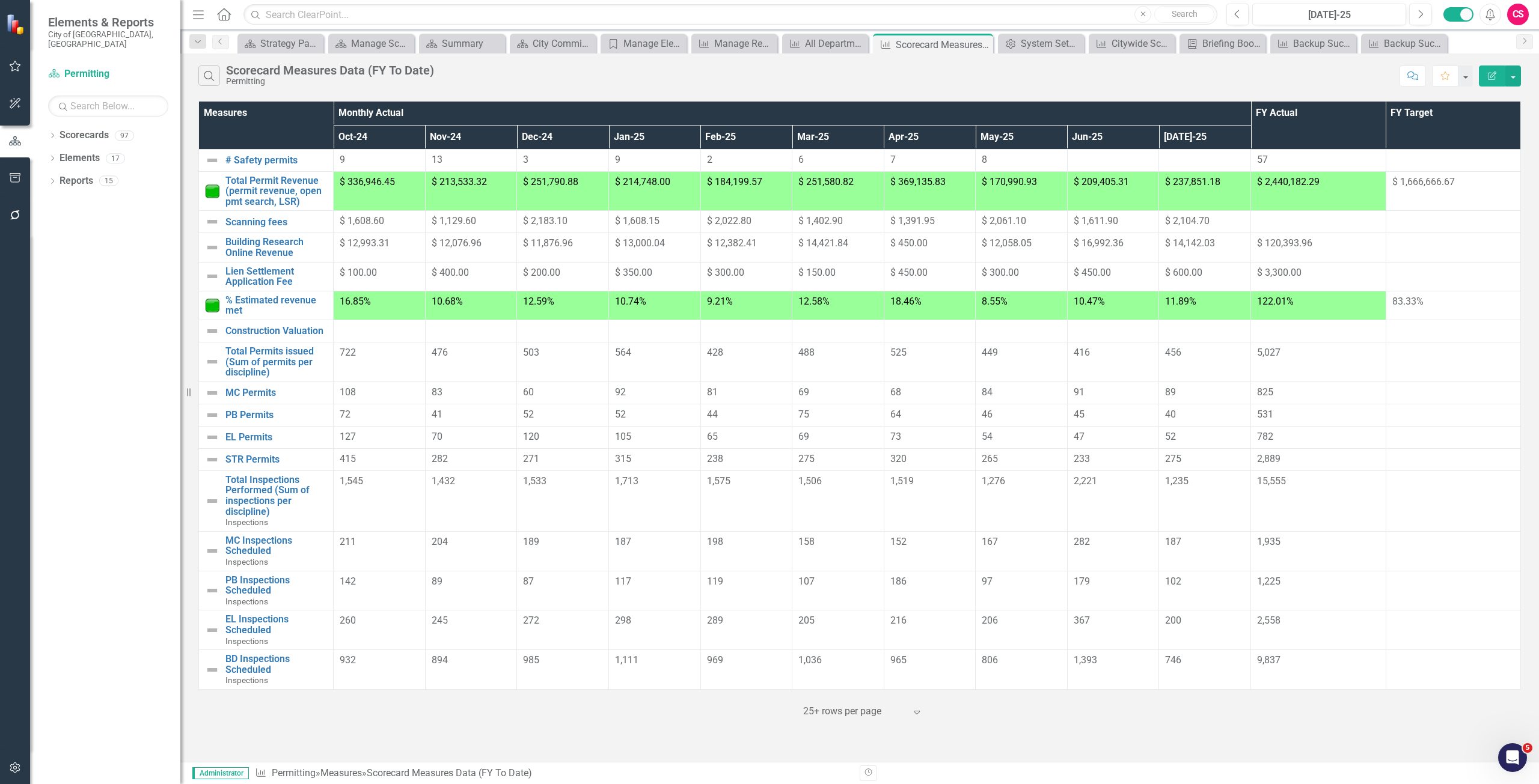
click at [1487, 77] on icon "Edit Report" at bounding box center [1493, 75] width 11 height 9
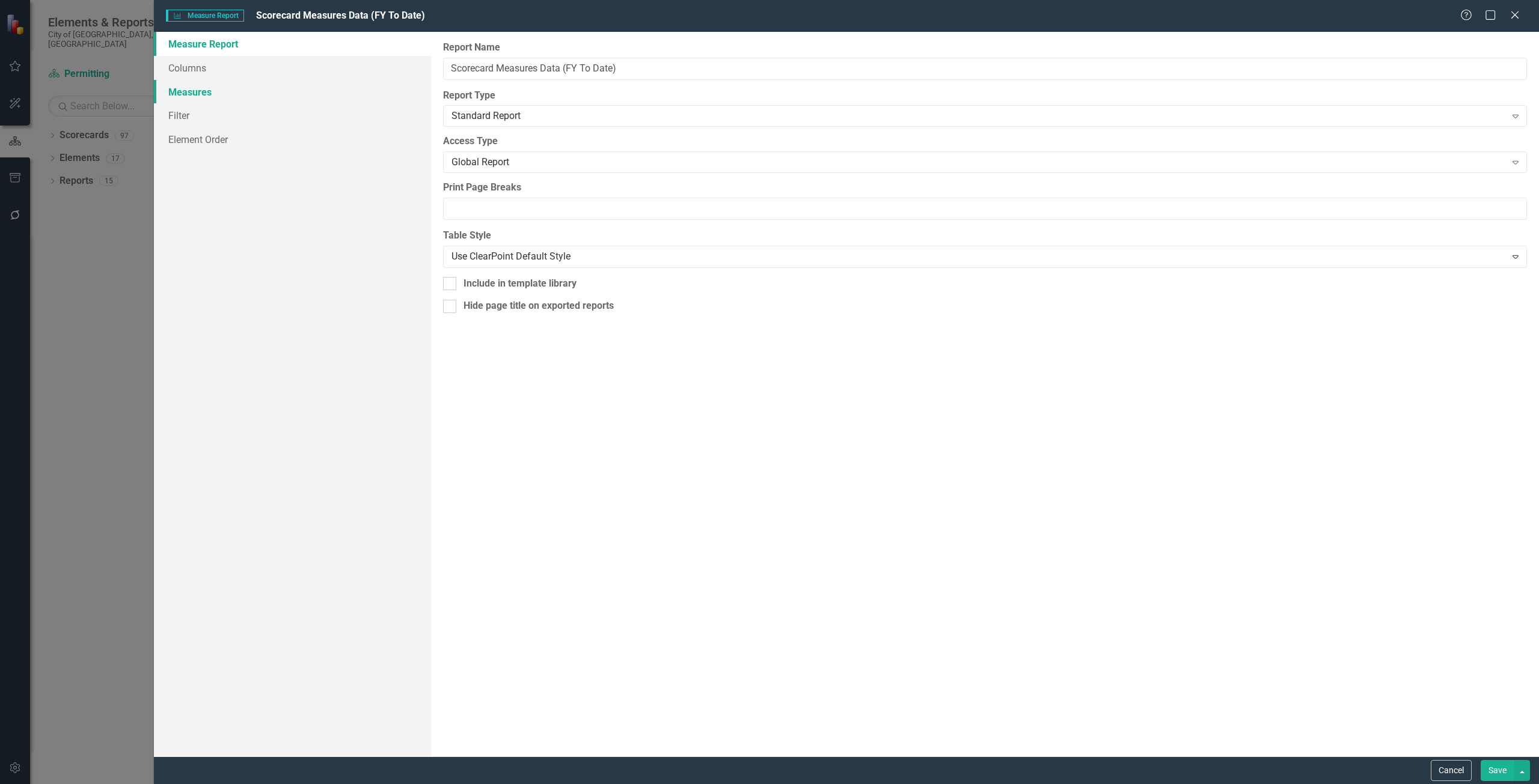
click at [329, 85] on link "Measures" at bounding box center [293, 92] width 277 height 24
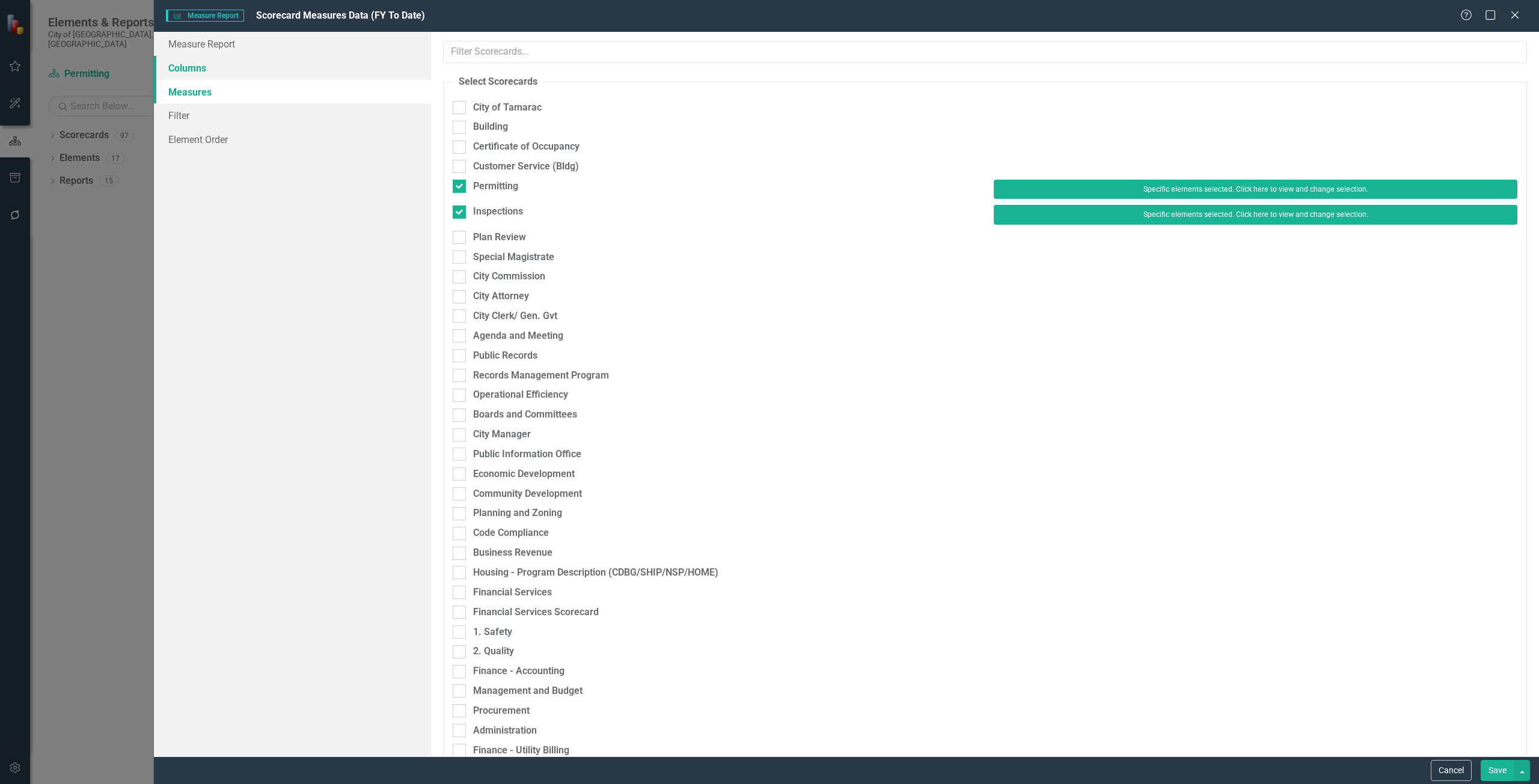
click at [309, 65] on link "Columns" at bounding box center [293, 68] width 277 height 24
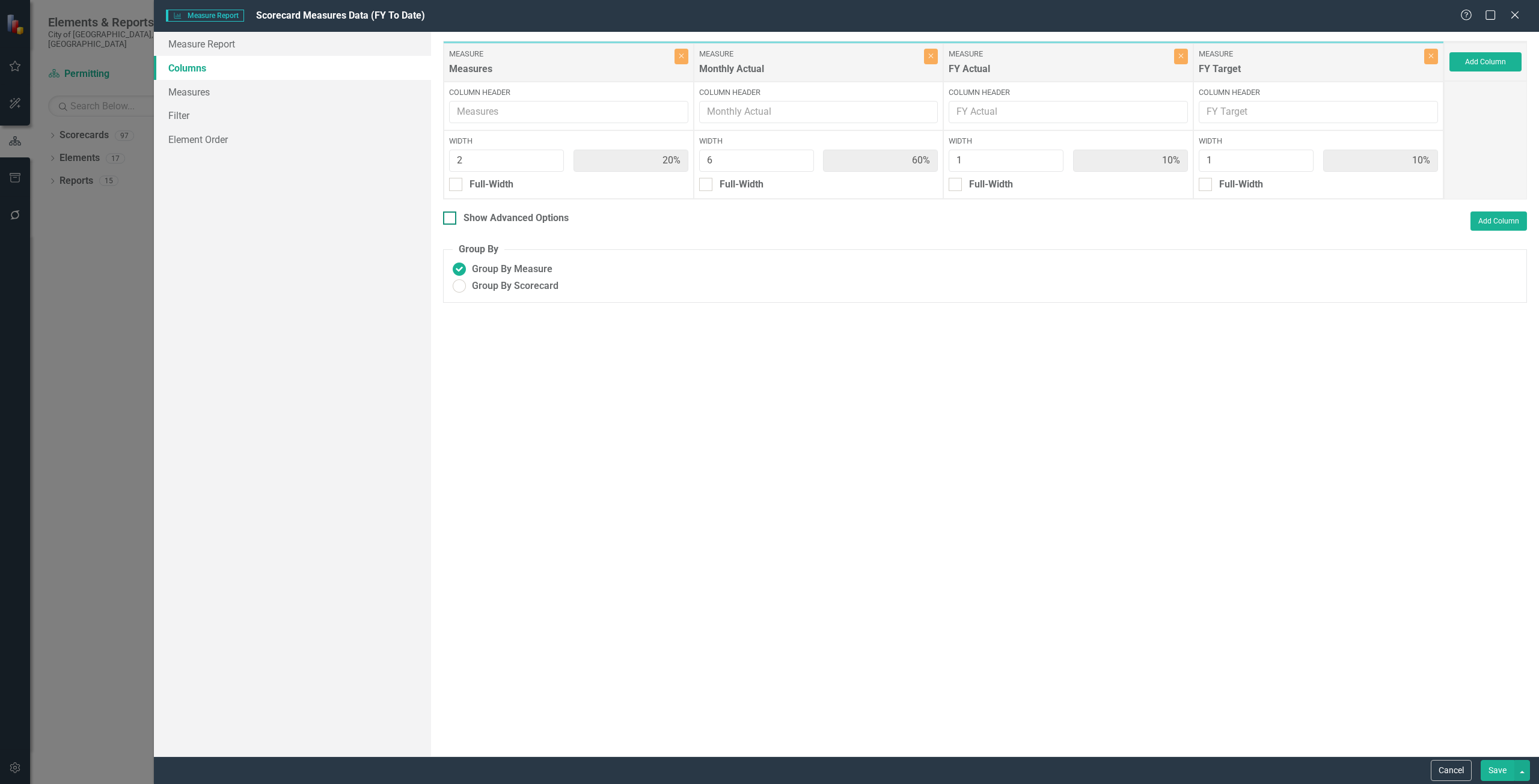
click at [555, 216] on div "Show Advanced Options" at bounding box center [516, 219] width 105 height 14
click at [451, 216] on input "Show Advanced Options" at bounding box center [447, 215] width 8 height 8
checkbox input "true"
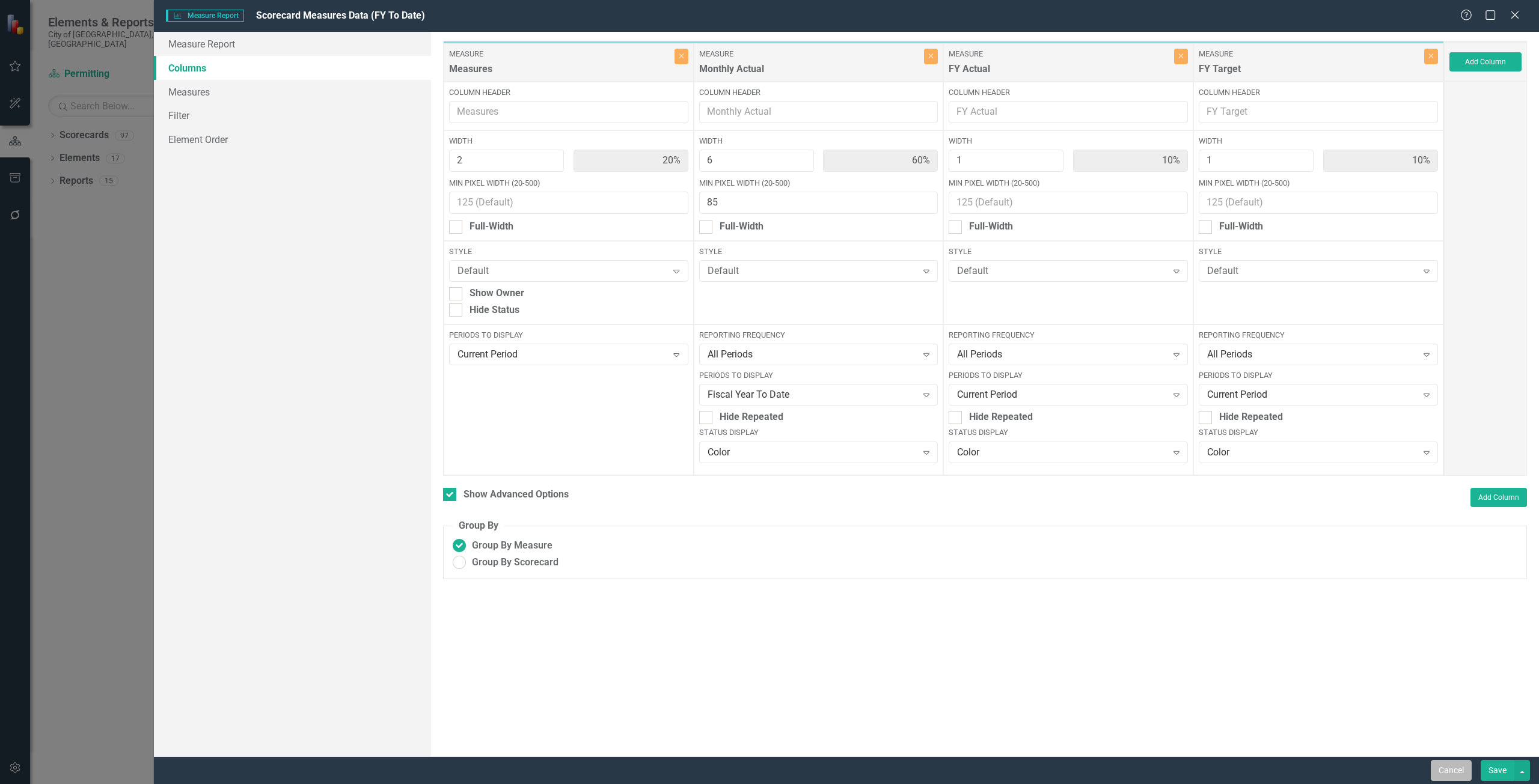
click at [1445, 764] on button "Cancel" at bounding box center [1452, 771] width 41 height 21
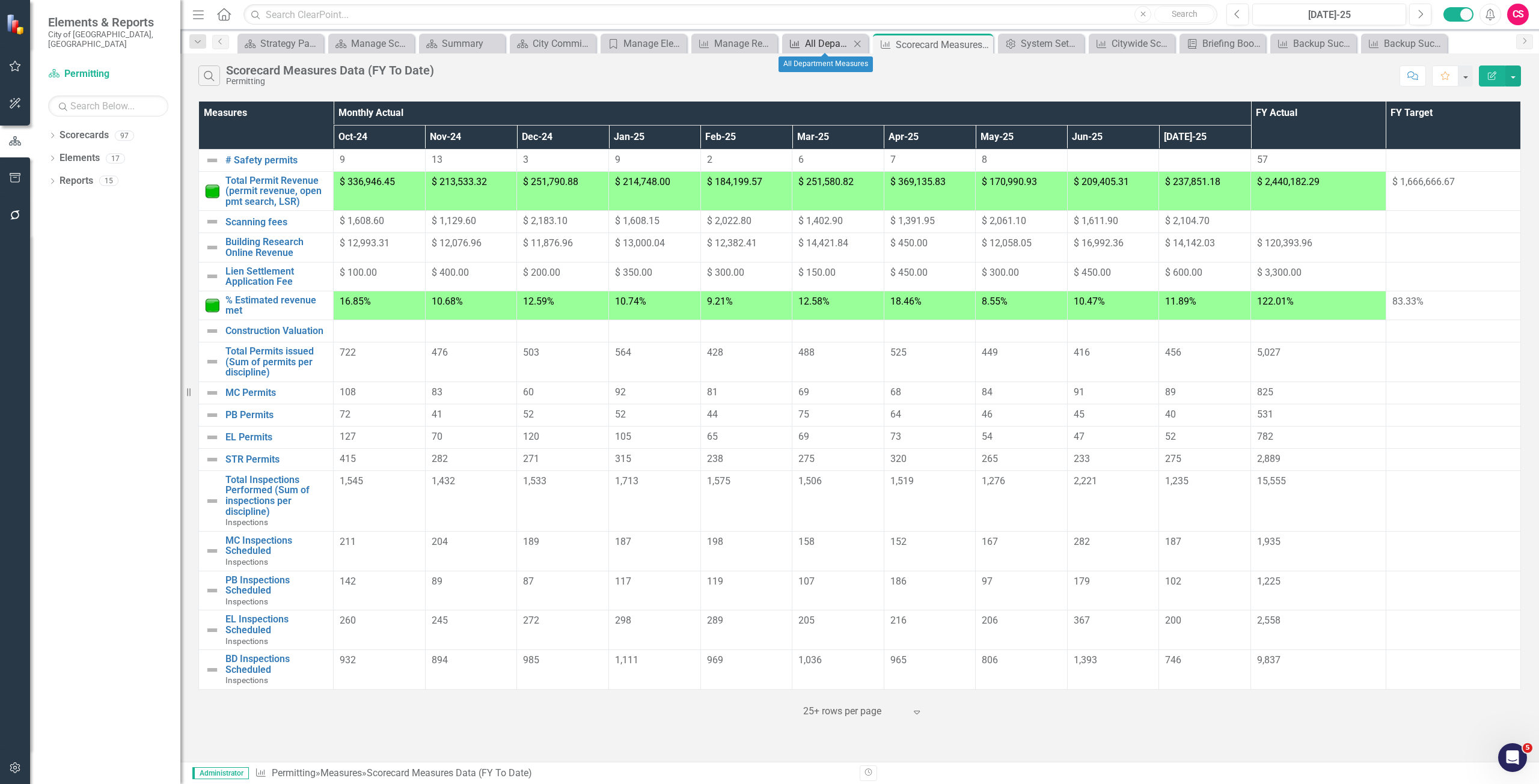
click at [820, 43] on div "All Department Measures" at bounding box center [827, 43] width 45 height 15
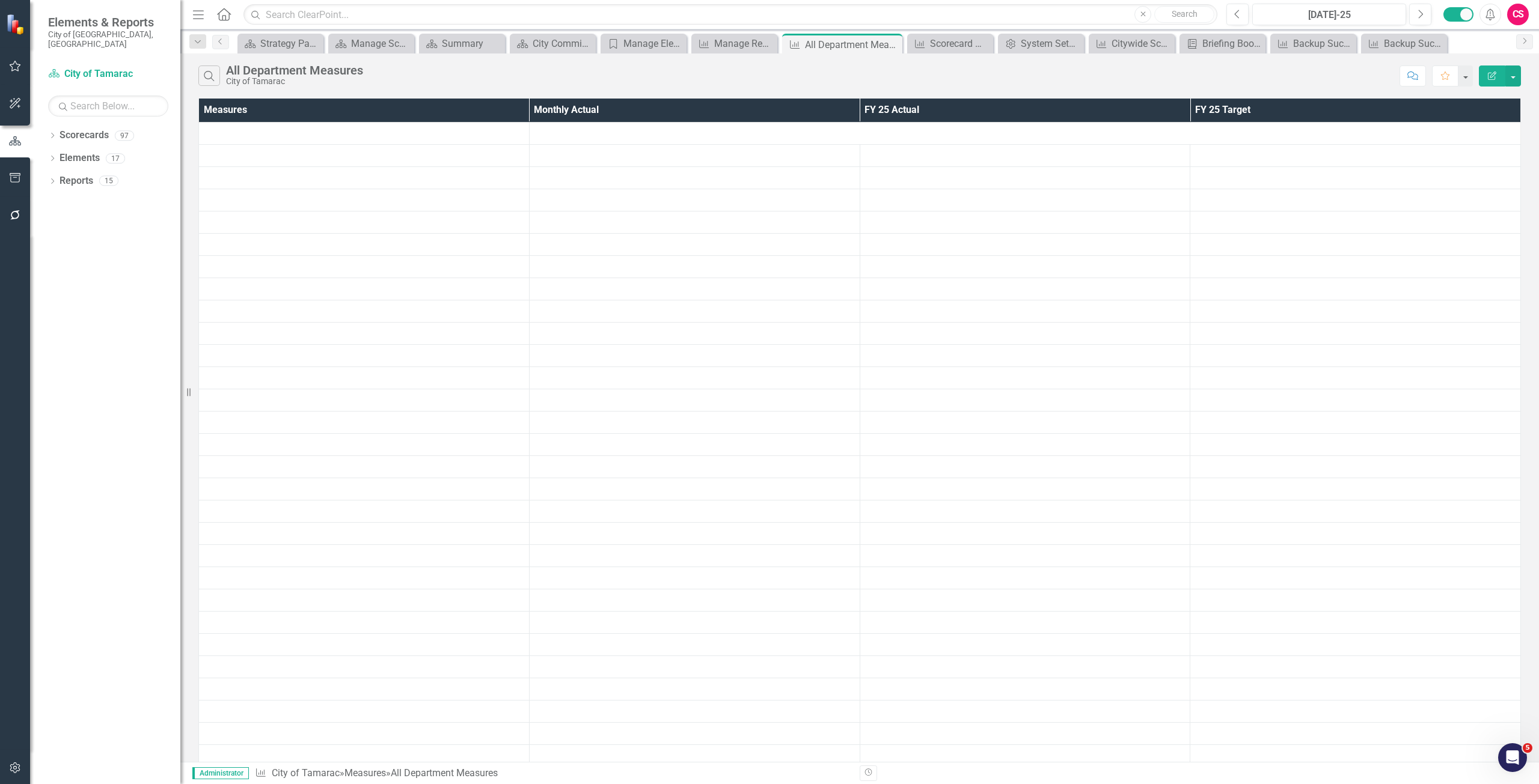
click at [1489, 68] on button "Edit Report" at bounding box center [1493, 75] width 27 height 21
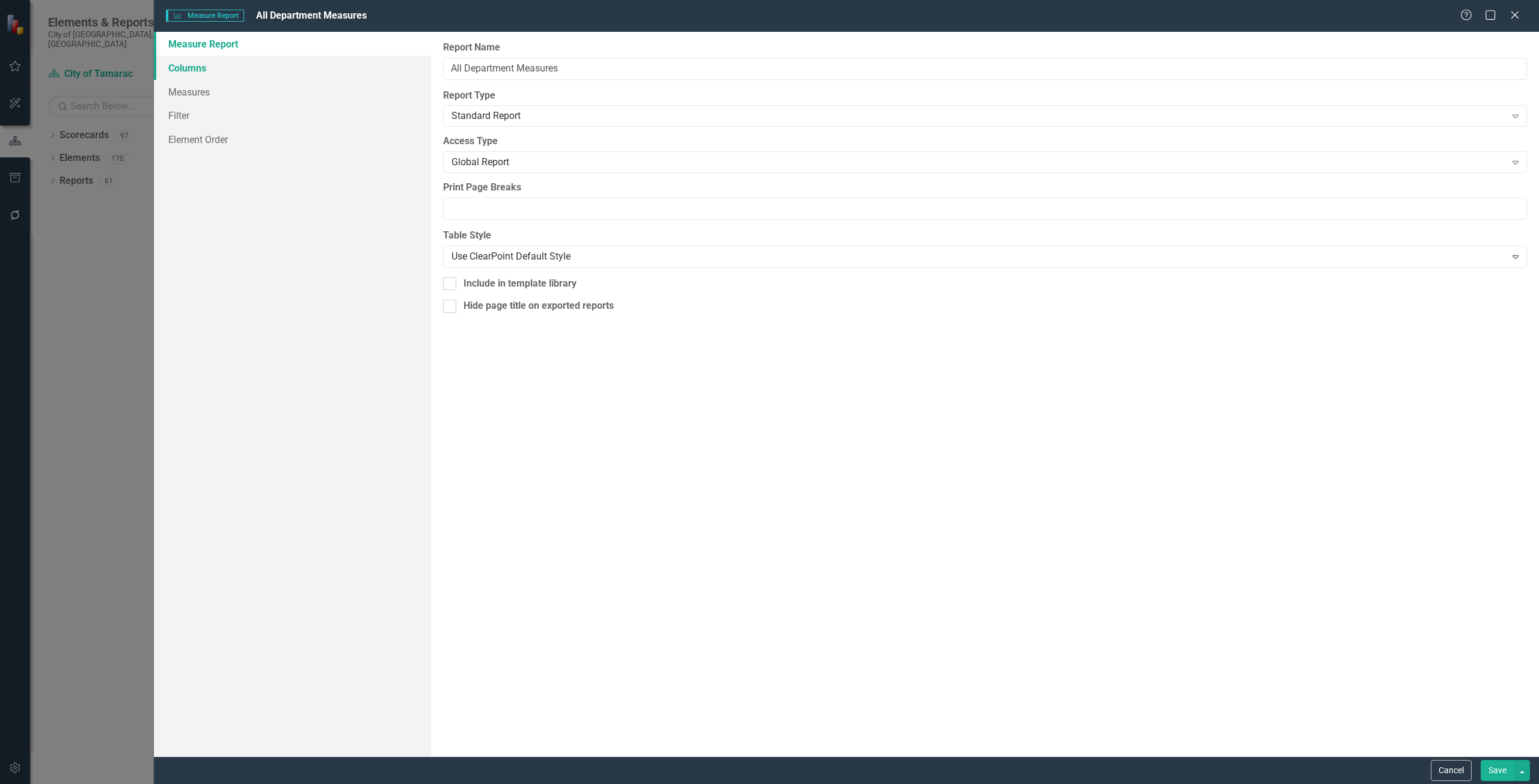
click at [228, 72] on link "Columns" at bounding box center [293, 68] width 277 height 24
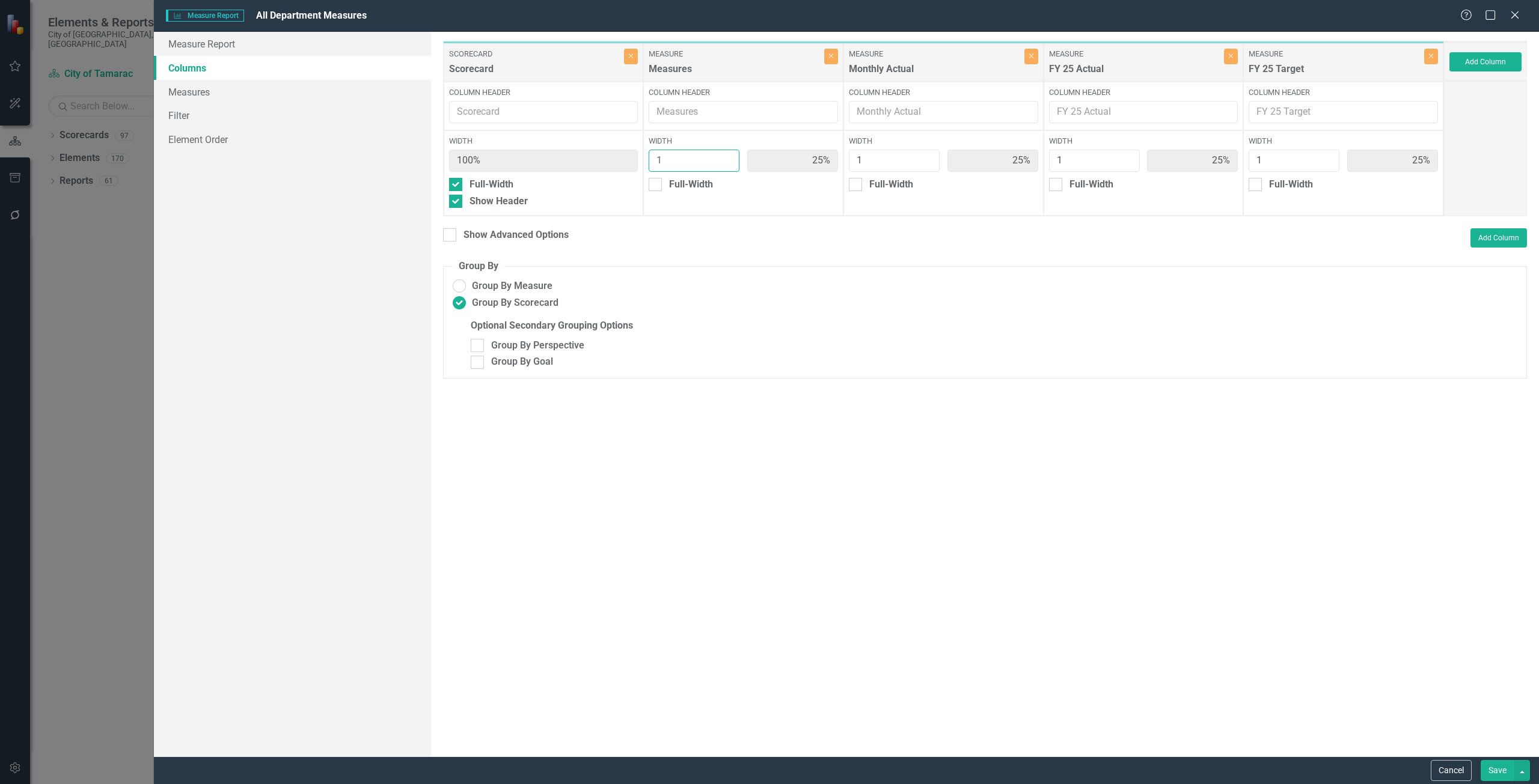
drag, startPoint x: 668, startPoint y: 153, endPoint x: 643, endPoint y: 155, distance: 25.1
click at [641, 155] on div "Scorecard Scorecard Close Column Header Width 100% Full-Width Show Header Measu…" at bounding box center [943, 128] width 1001 height 175
type input "2"
type input "40%"
type input "20%"
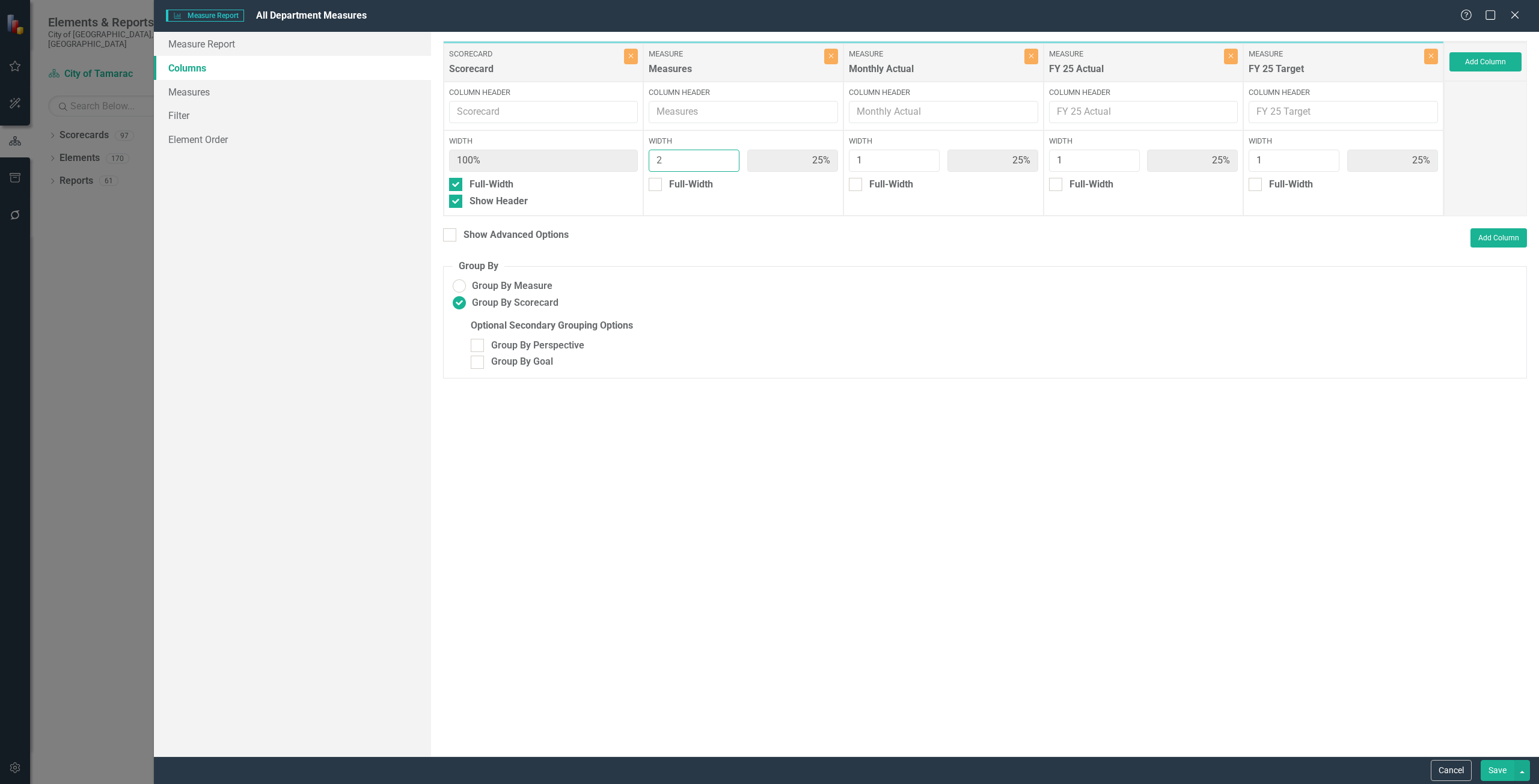
type input "20%"
type input "2"
click at [838, 156] on div "Scorecard Scorecard Close Column Header Width 100% Full-Width Show Header Measu…" at bounding box center [943, 128] width 1001 height 175
type input "6"
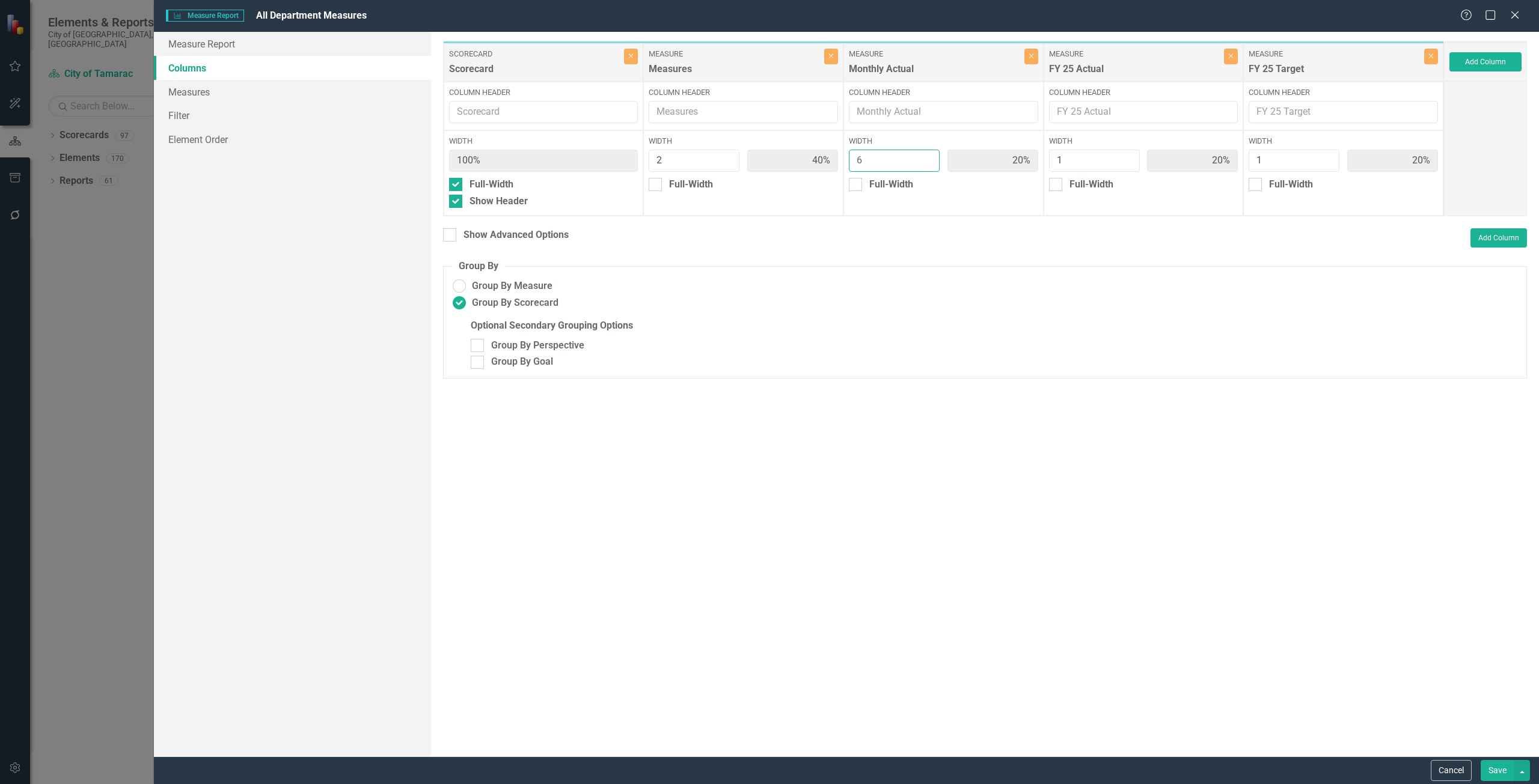
type input "20%"
type input "60%"
type input "10%"
type input "6"
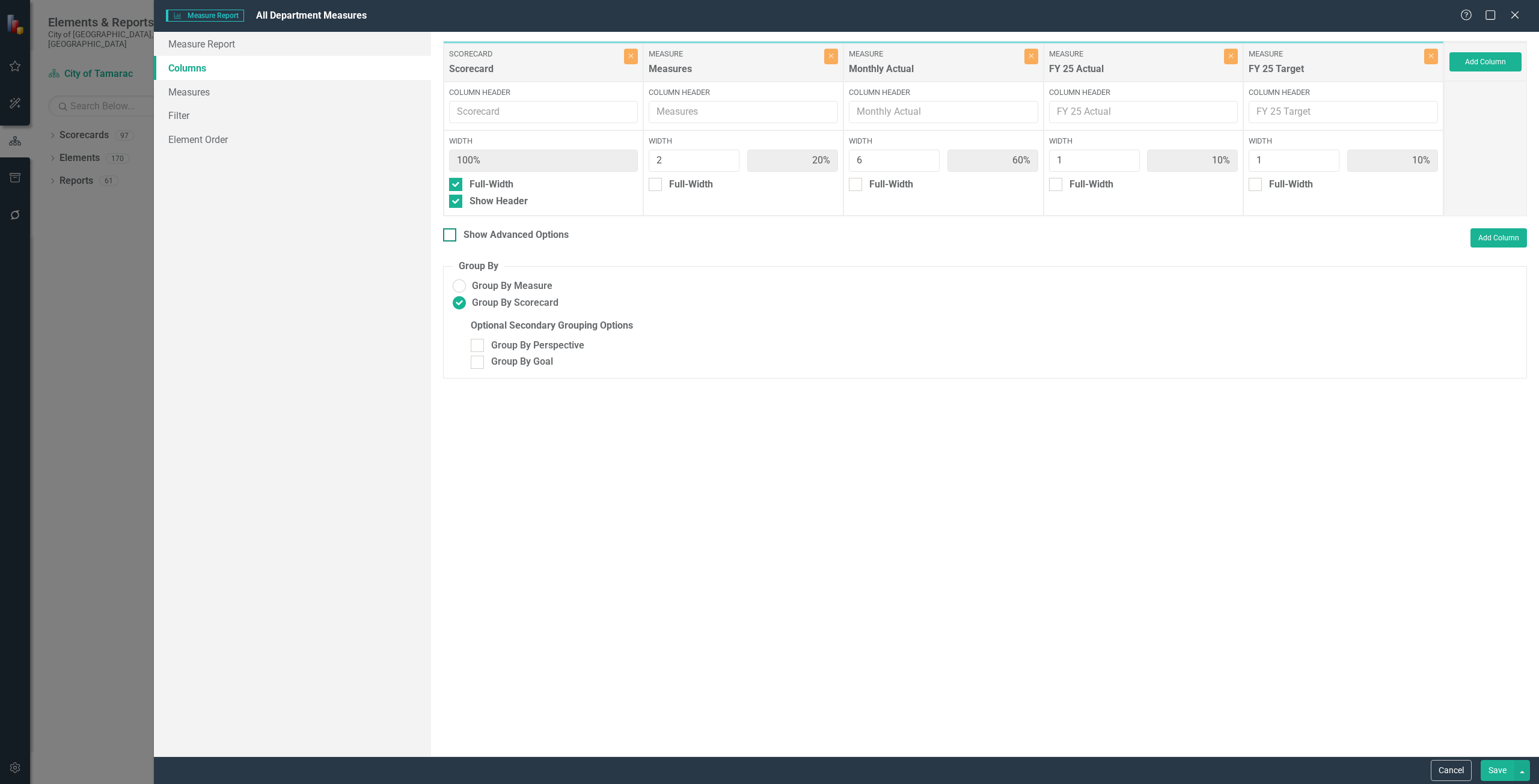
click at [545, 236] on div "Show Advanced Options" at bounding box center [516, 235] width 105 height 14
click at [451, 236] on input "Show Advanced Options" at bounding box center [447, 232] width 8 height 8
checkbox input "true"
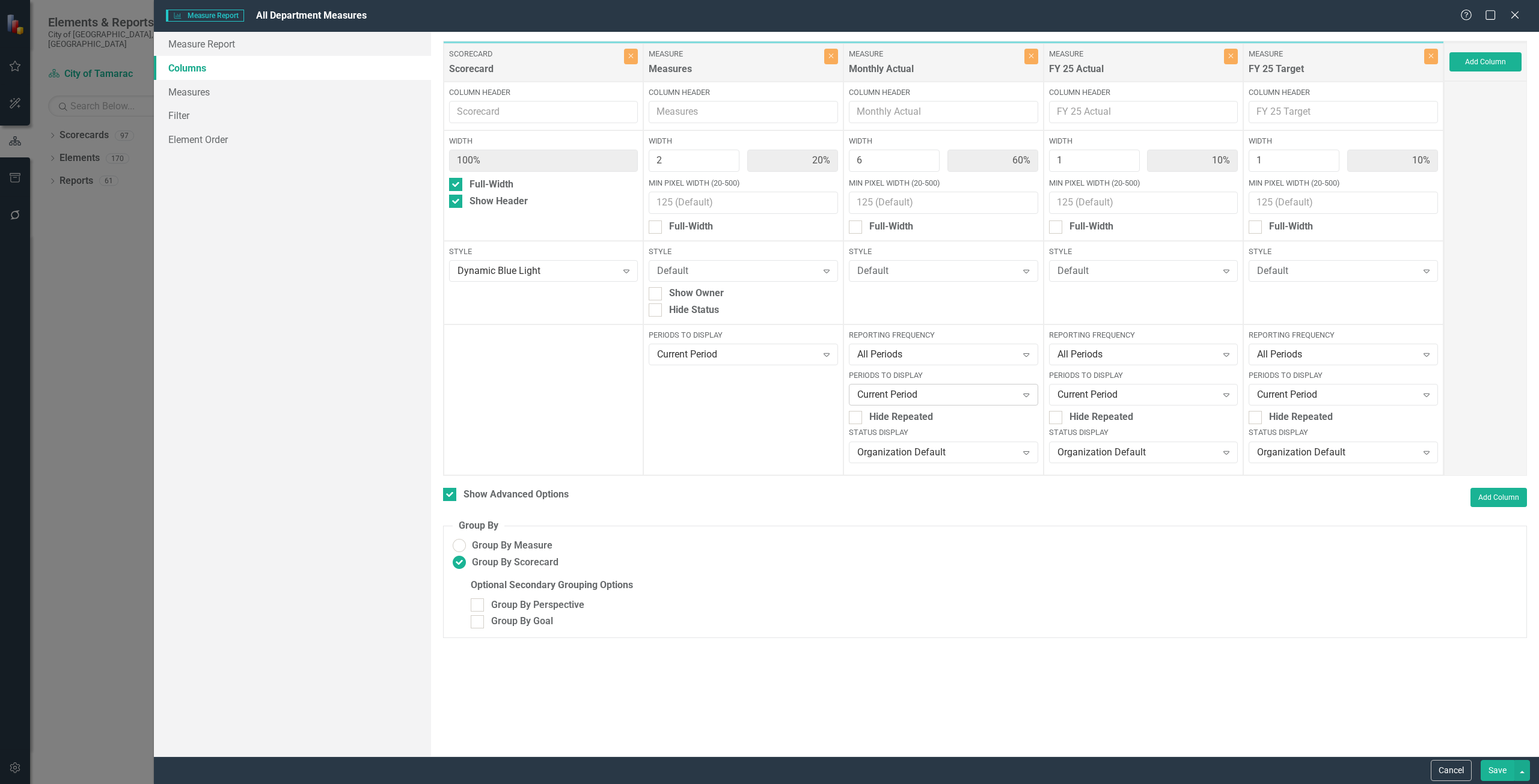
click at [911, 391] on div "Current Period" at bounding box center [937, 396] width 160 height 14
type input "fi"
click at [89, 783] on span "Current Fi scal Year" at bounding box center [50, 793] width 77 height 12
click at [934, 457] on div "Organization Default" at bounding box center [937, 452] width 160 height 14
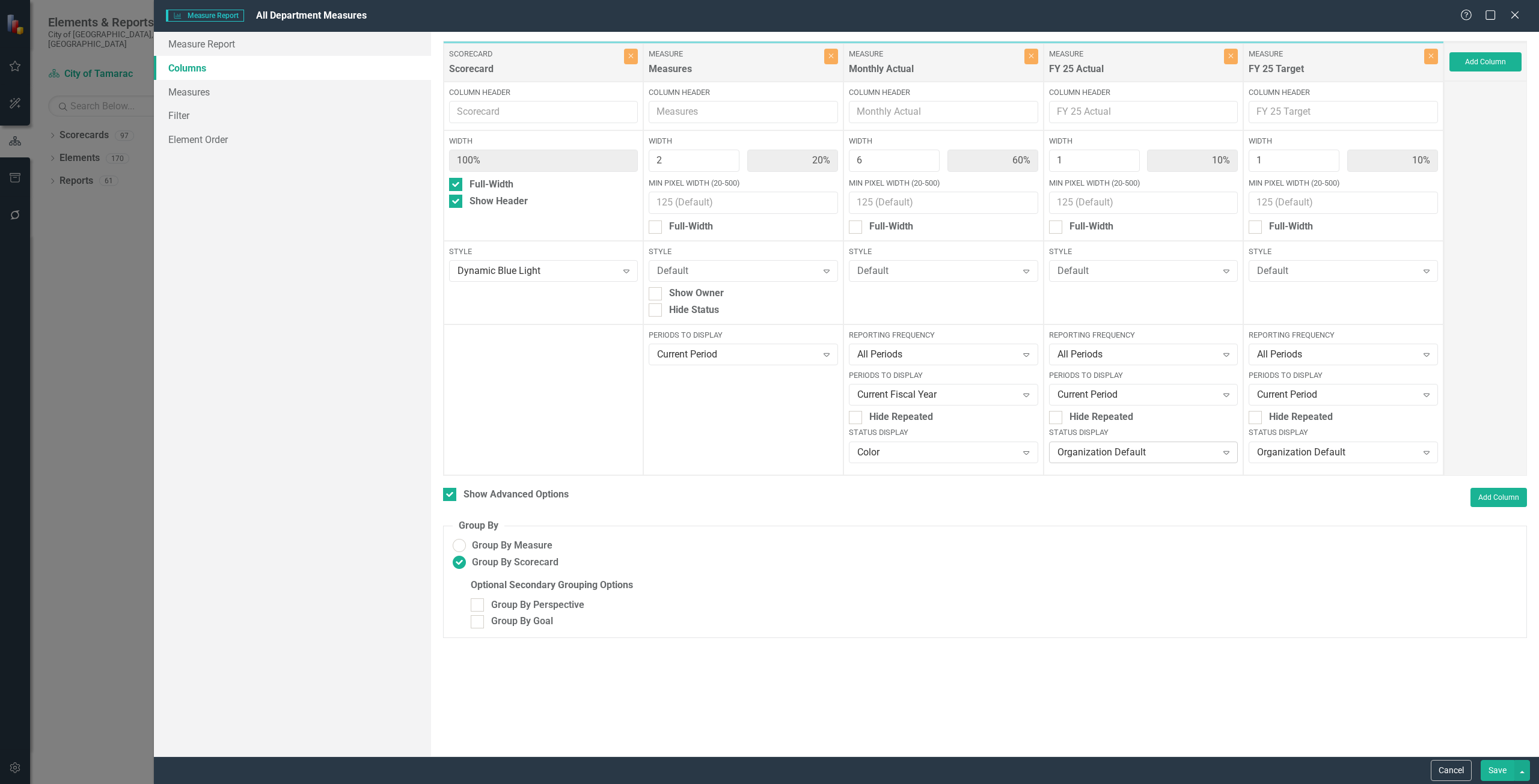
click at [1080, 458] on div "Organization Default" at bounding box center [1137, 452] width 160 height 14
click at [1347, 451] on div "Organization Default" at bounding box center [1337, 452] width 160 height 14
click at [1482, 759] on div "Cancel Save" at bounding box center [847, 770] width 1386 height 28
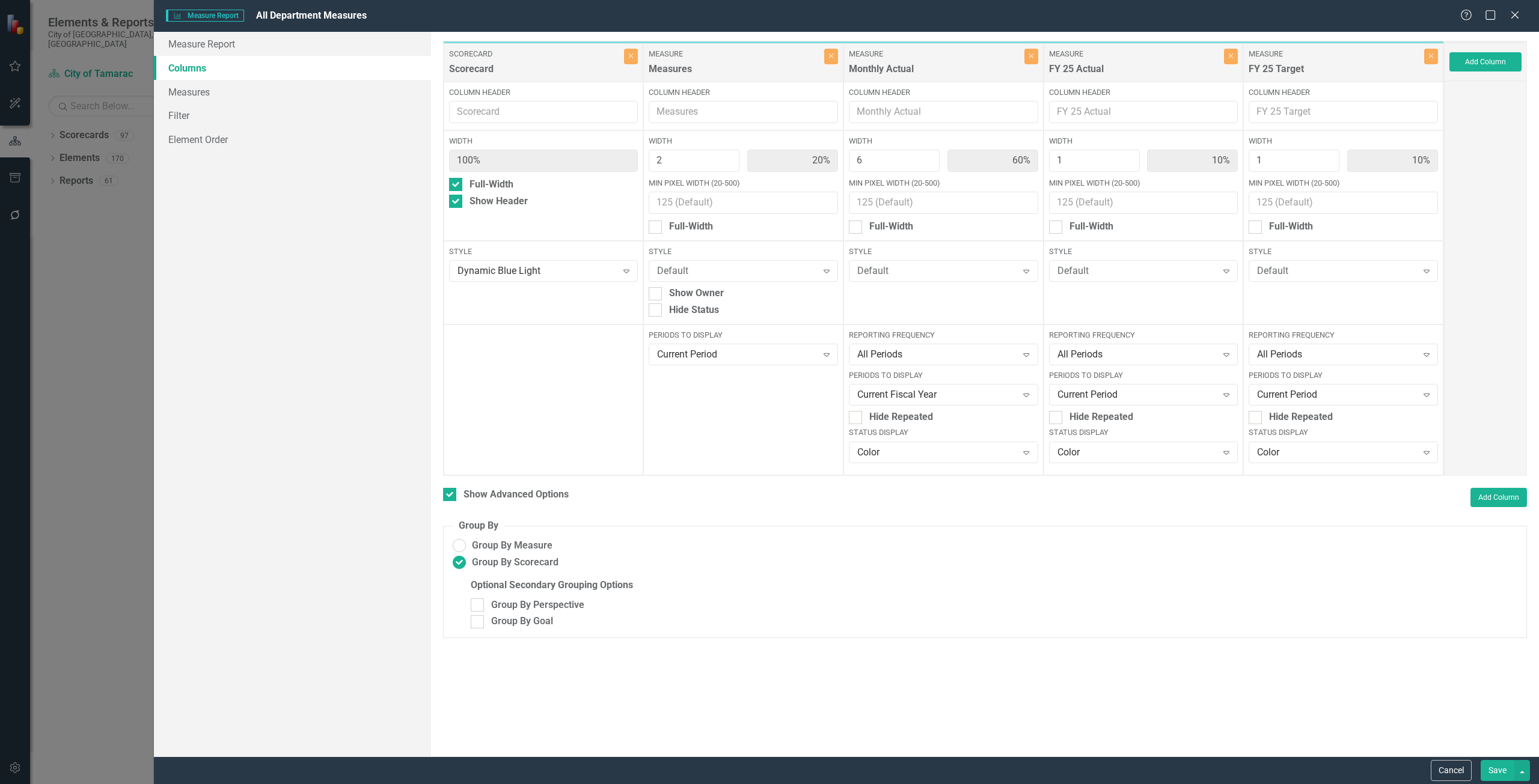
click at [1489, 765] on button "Save" at bounding box center [1497, 771] width 34 height 21
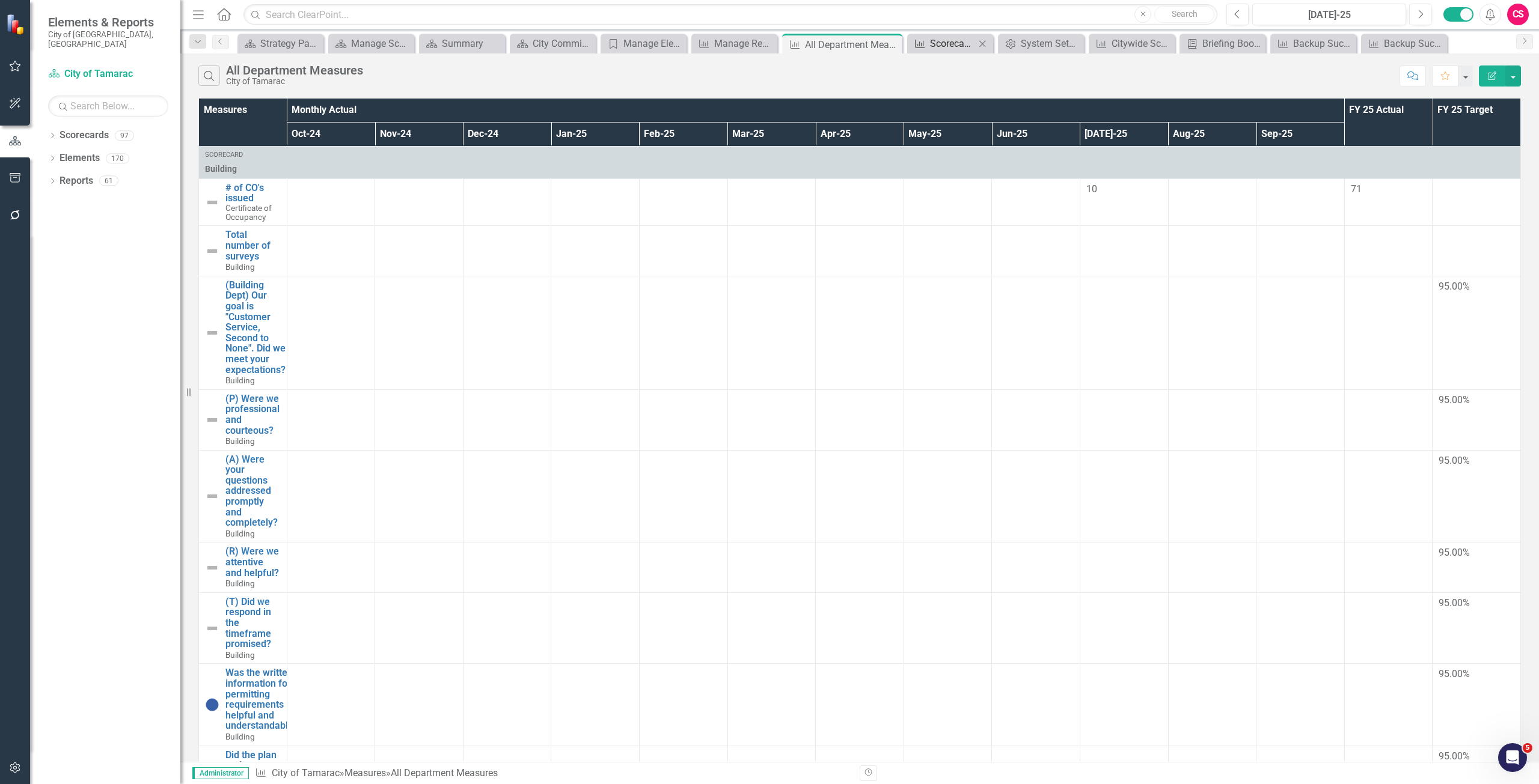
click at [937, 45] on div "Scorecard Measures Data (FY To Date)" at bounding box center [952, 43] width 45 height 15
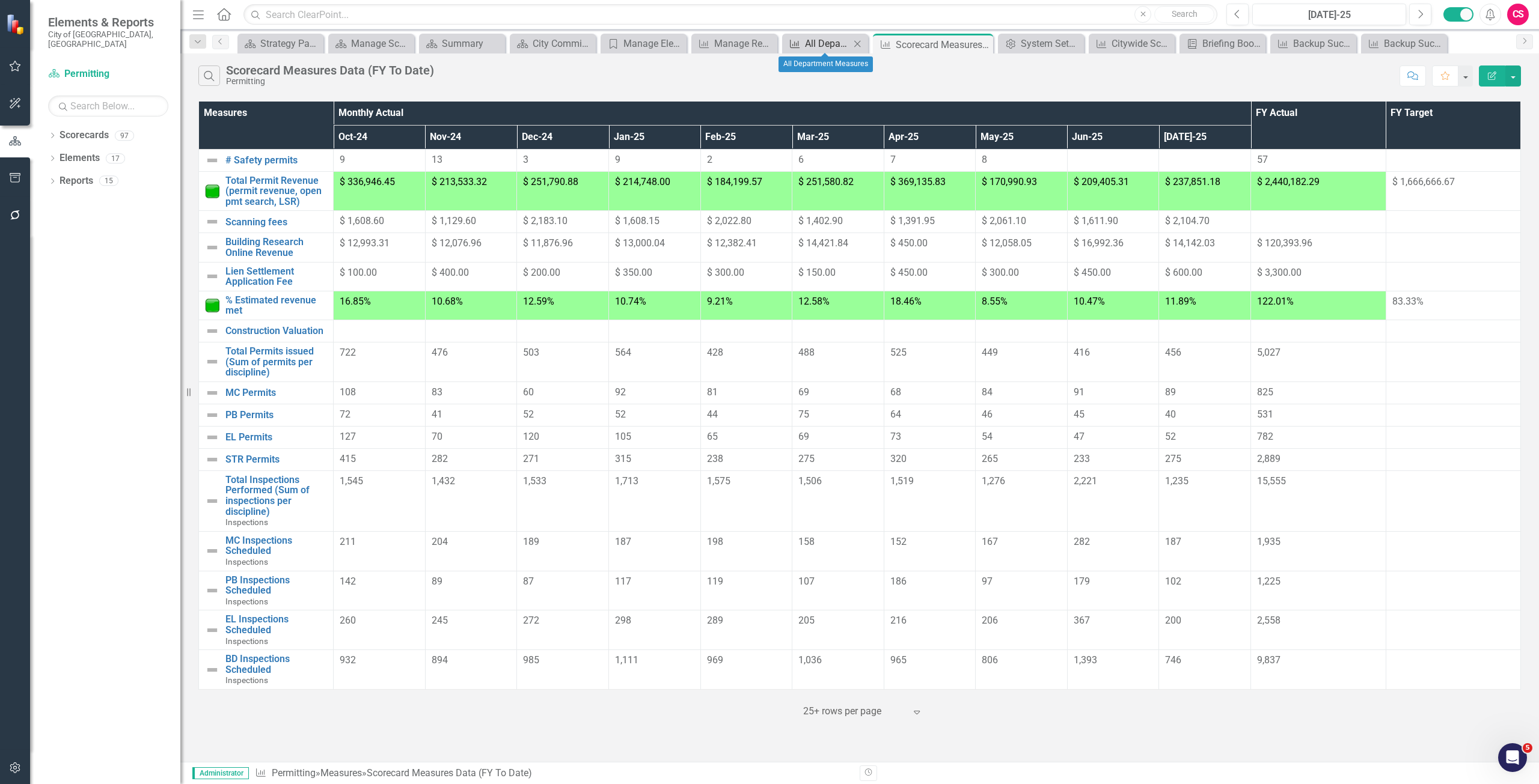
click at [829, 43] on div "All Department Measures" at bounding box center [827, 43] width 45 height 15
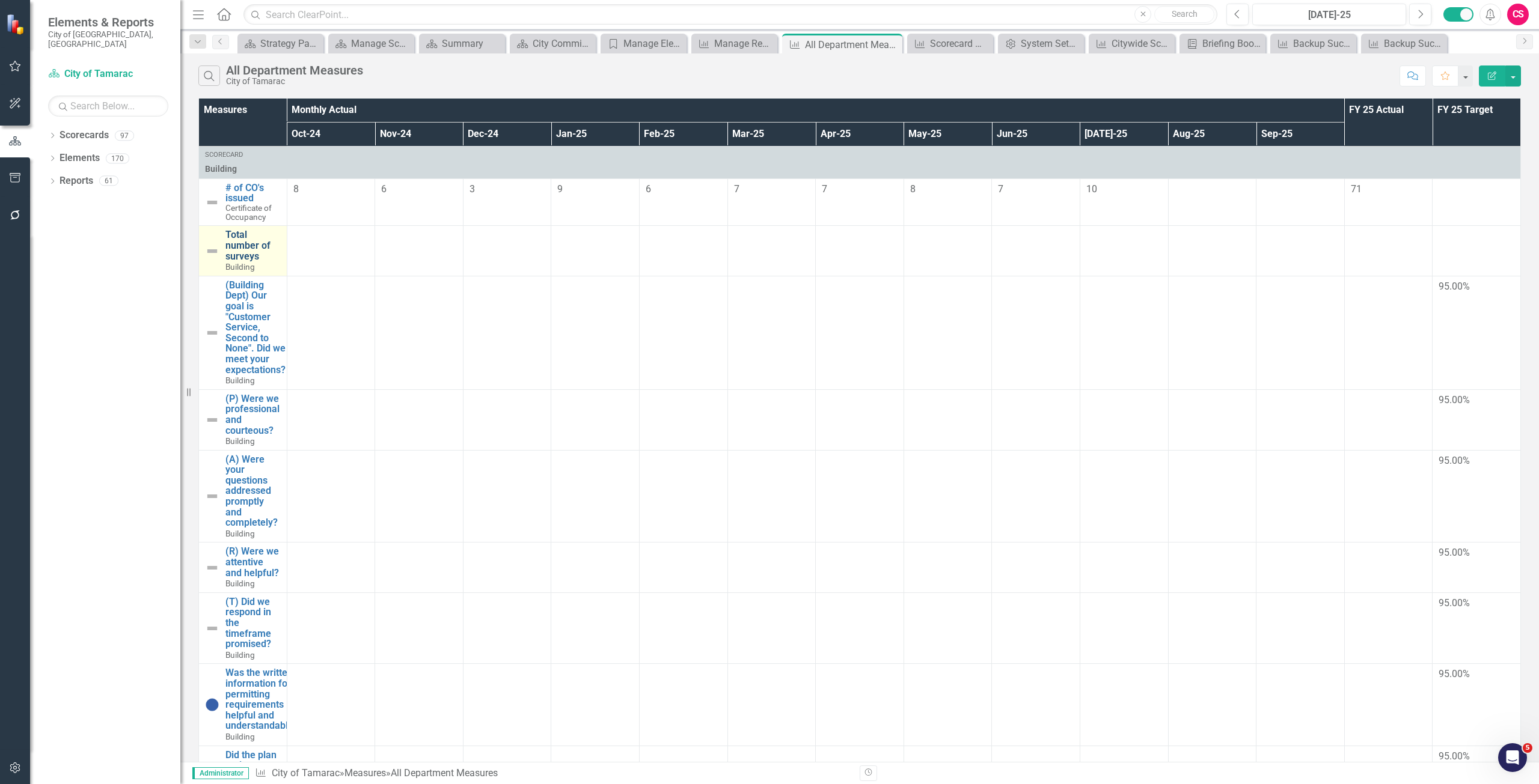
click at [248, 248] on link "Total number of surveys" at bounding box center [253, 245] width 55 height 32
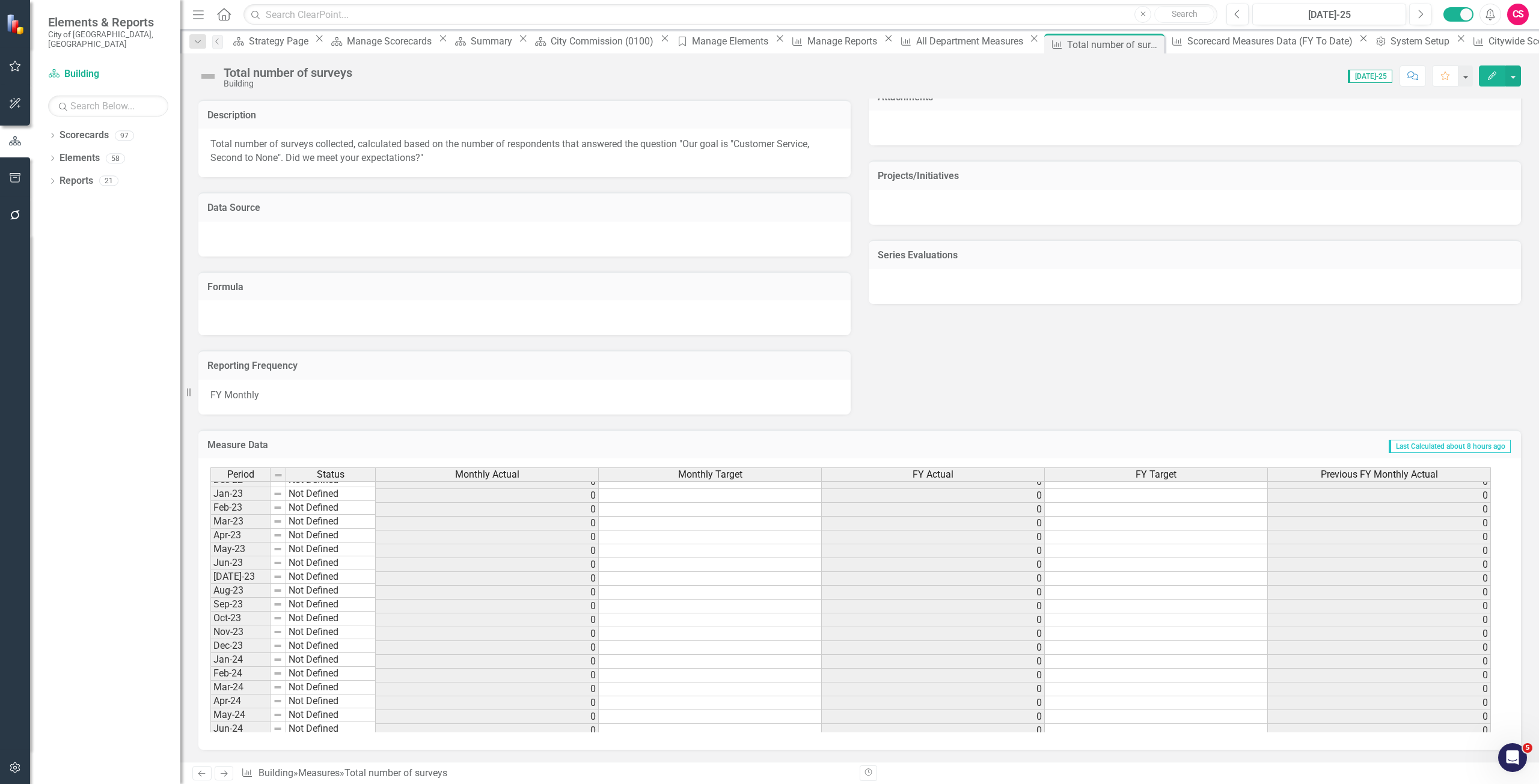
scroll to position [21, 0]
click at [103, 126] on div "Scorecards" at bounding box center [84, 135] width 50 height 20
click at [94, 129] on link "Scorecards" at bounding box center [84, 136] width 50 height 14
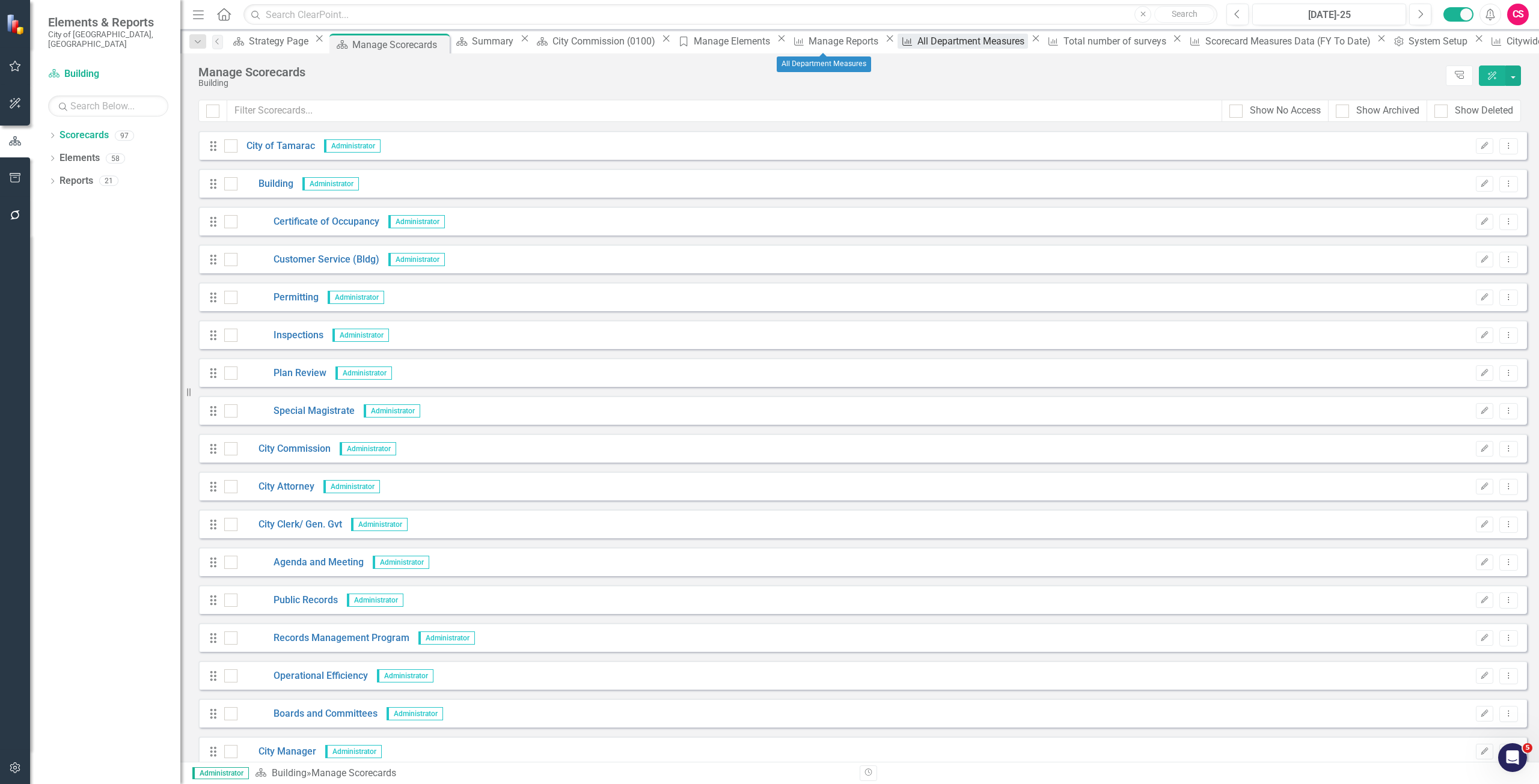
click at [917, 43] on div "All Department Measures" at bounding box center [972, 41] width 111 height 15
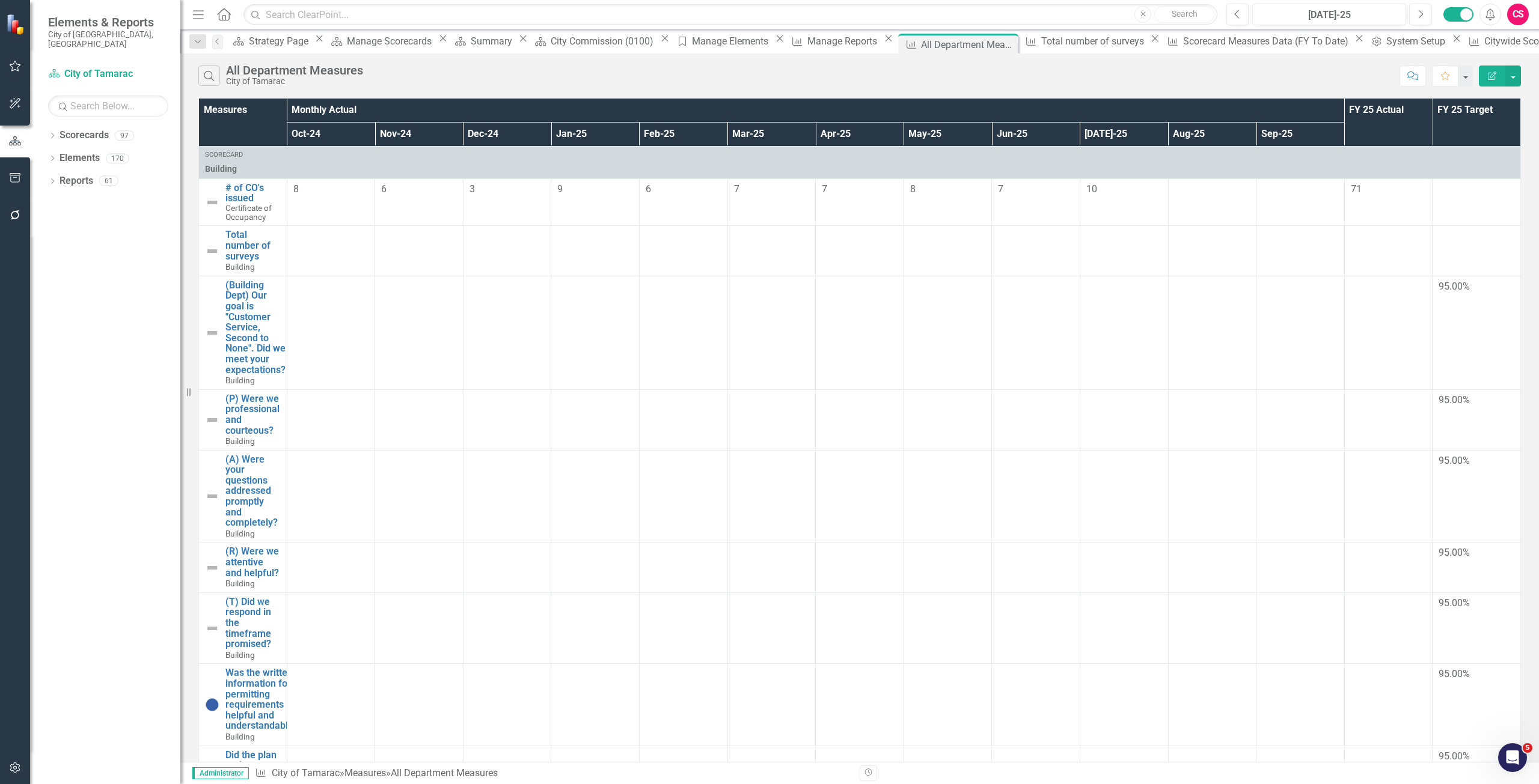
click at [1486, 77] on button "Edit Report" at bounding box center [1493, 75] width 27 height 21
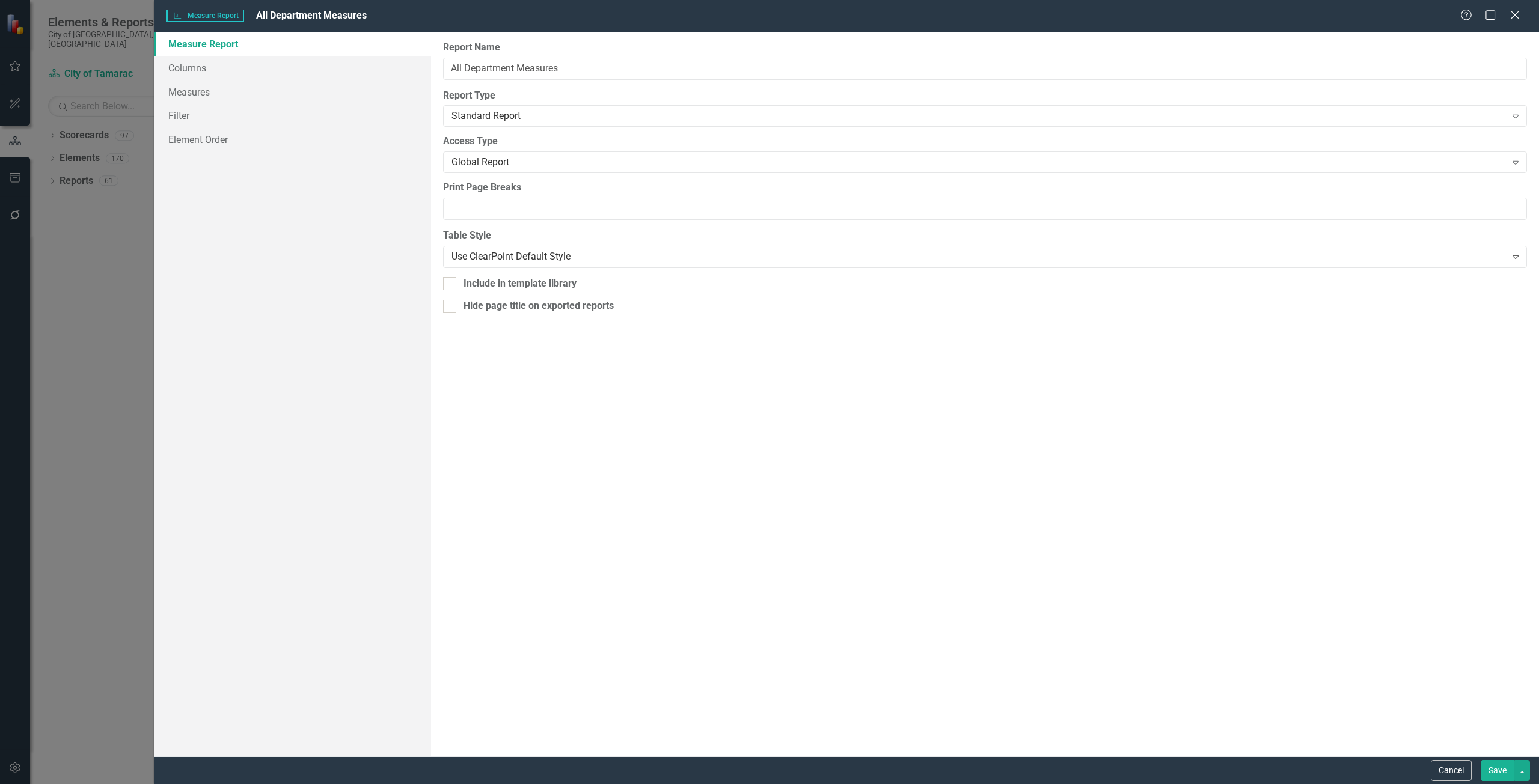
click at [1446, 756] on div "Cancel Save" at bounding box center [847, 770] width 1386 height 28
click at [1445, 776] on button "Cancel" at bounding box center [1452, 771] width 41 height 21
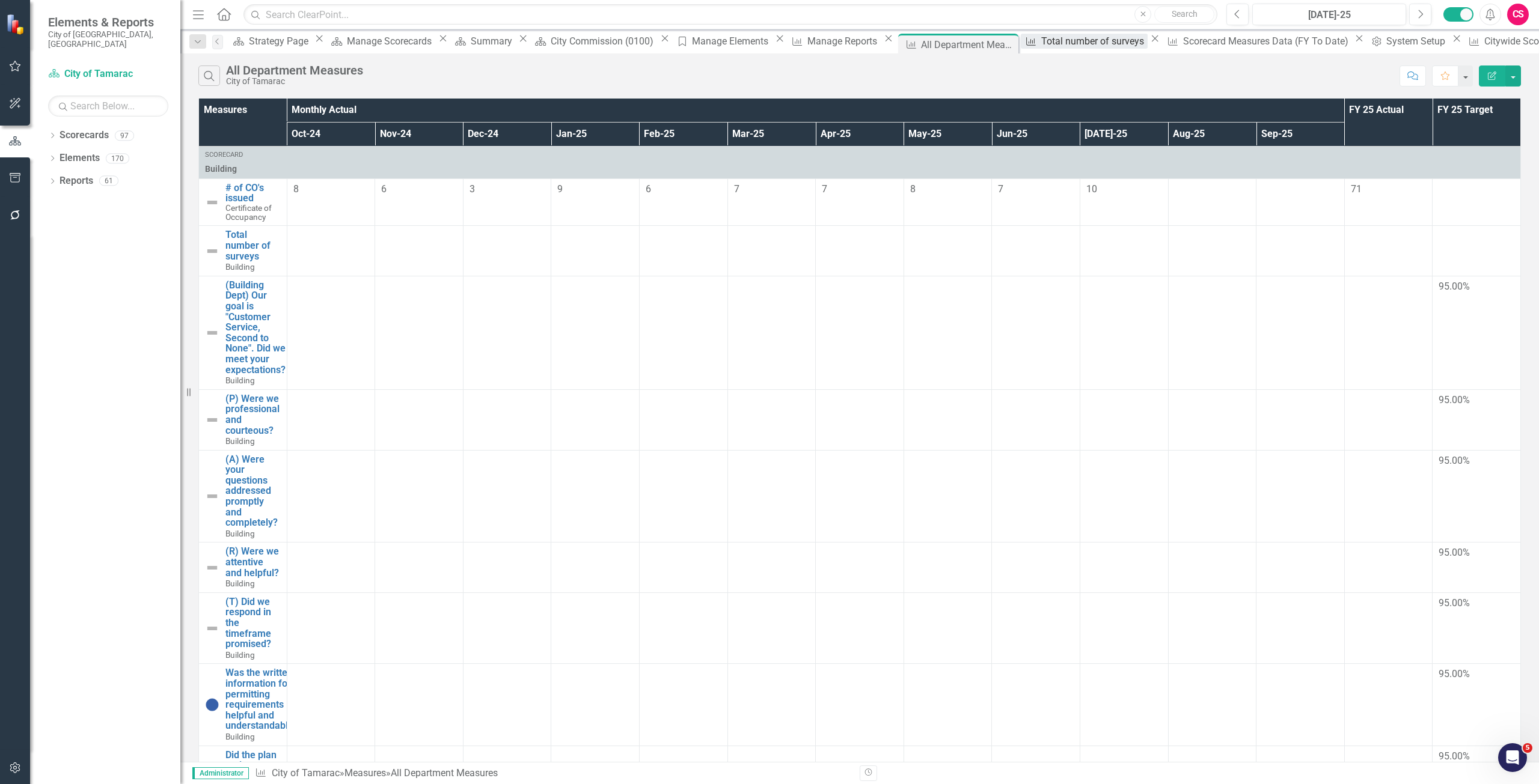
click at [1042, 44] on div "Total number of surveys" at bounding box center [1094, 41] width 106 height 15
click at [1183, 42] on div "Scorecard Measures Data (FY To Date)" at bounding box center [1268, 41] width 168 height 15
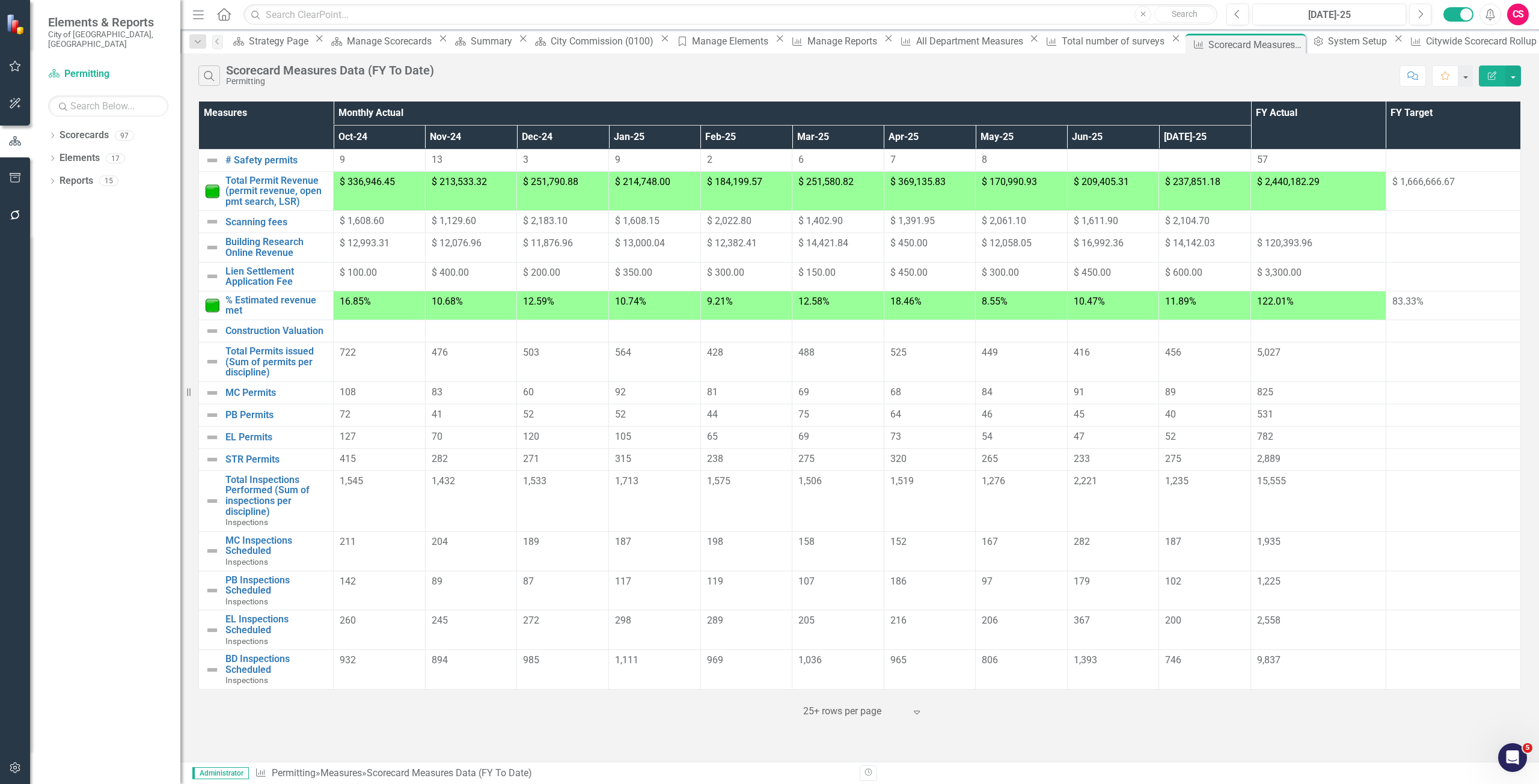
click at [1485, 68] on button "Edit Report" at bounding box center [1493, 75] width 27 height 21
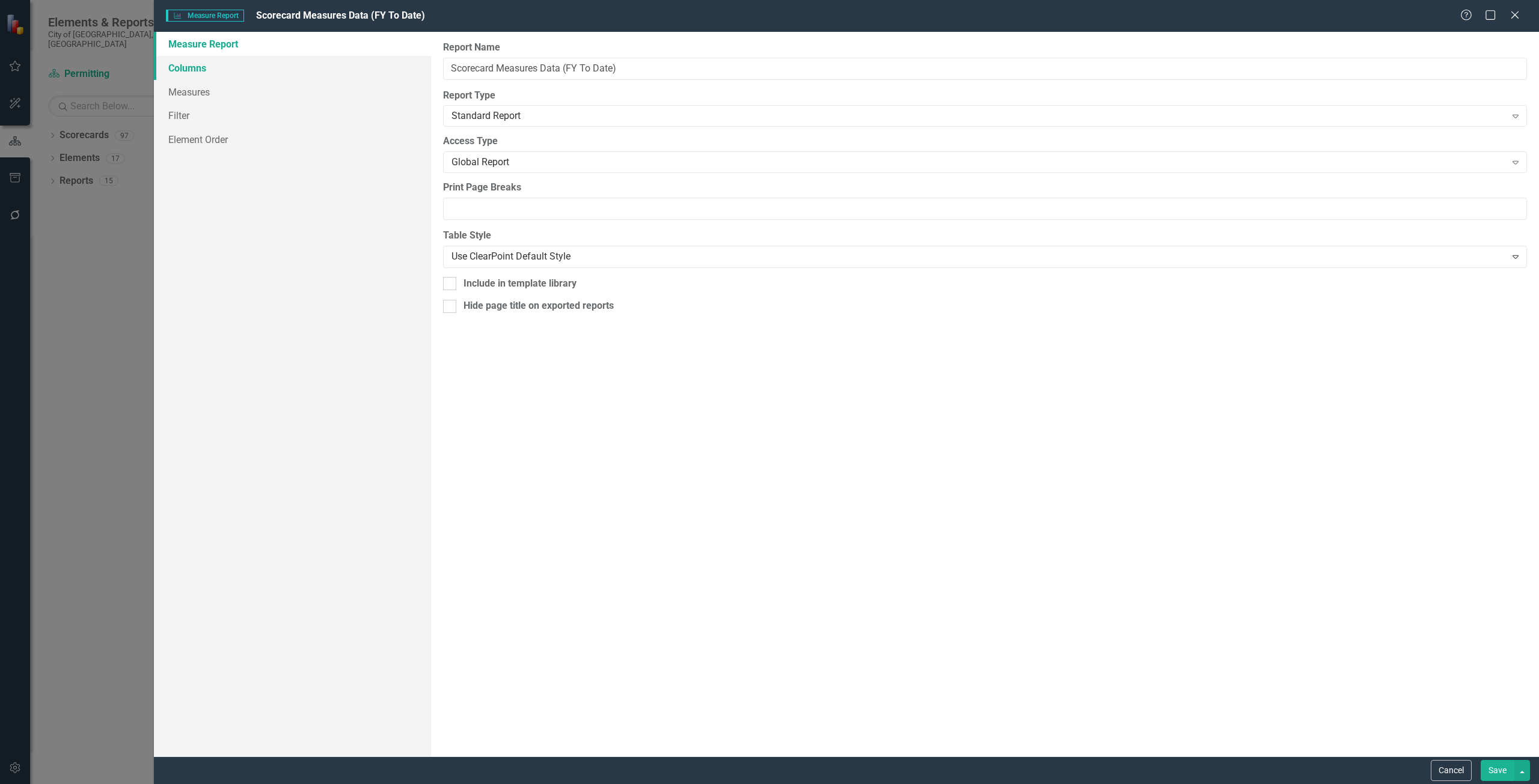
click at [369, 72] on link "Columns" at bounding box center [293, 68] width 277 height 24
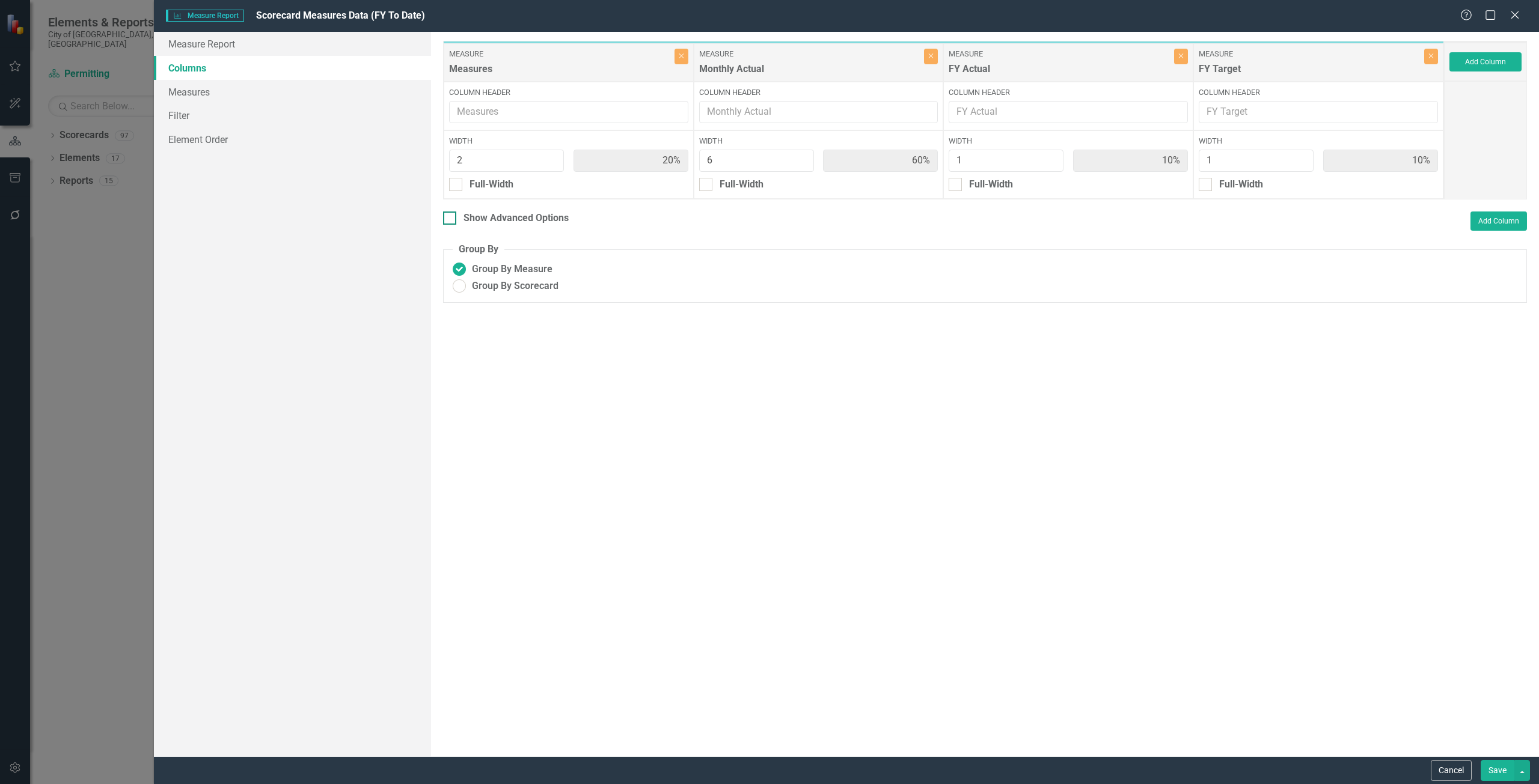
click at [499, 218] on div "Show Advanced Options" at bounding box center [516, 219] width 105 height 14
click at [501, 219] on div "Show Advanced Options" at bounding box center [516, 219] width 105 height 14
click at [451, 219] on input "Show Advanced Options" at bounding box center [447, 215] width 8 height 8
checkbox input "true"
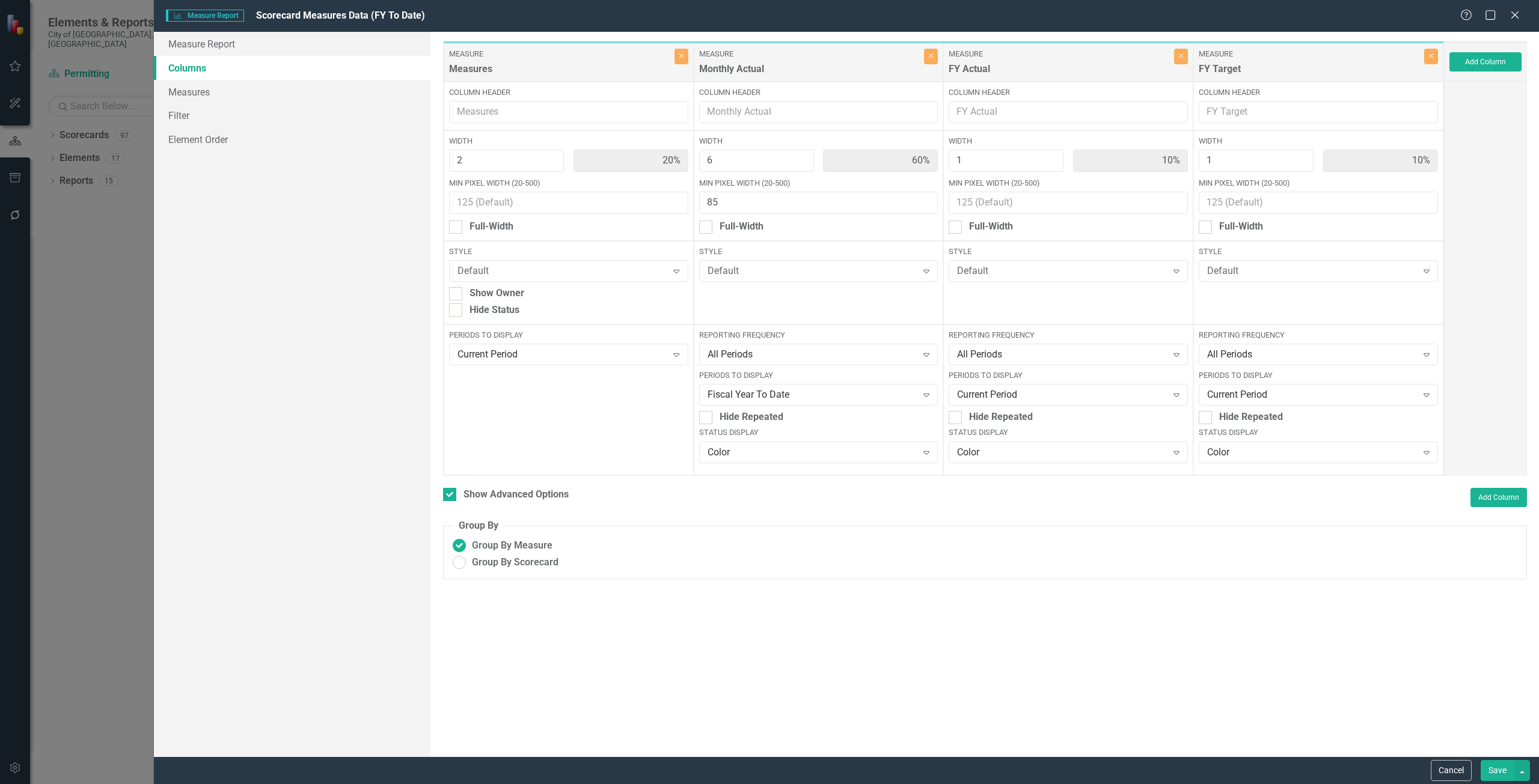
click at [1425, 769] on div "Cancel Save" at bounding box center [847, 770] width 1386 height 28
click at [1443, 778] on button "Cancel" at bounding box center [1452, 771] width 41 height 21
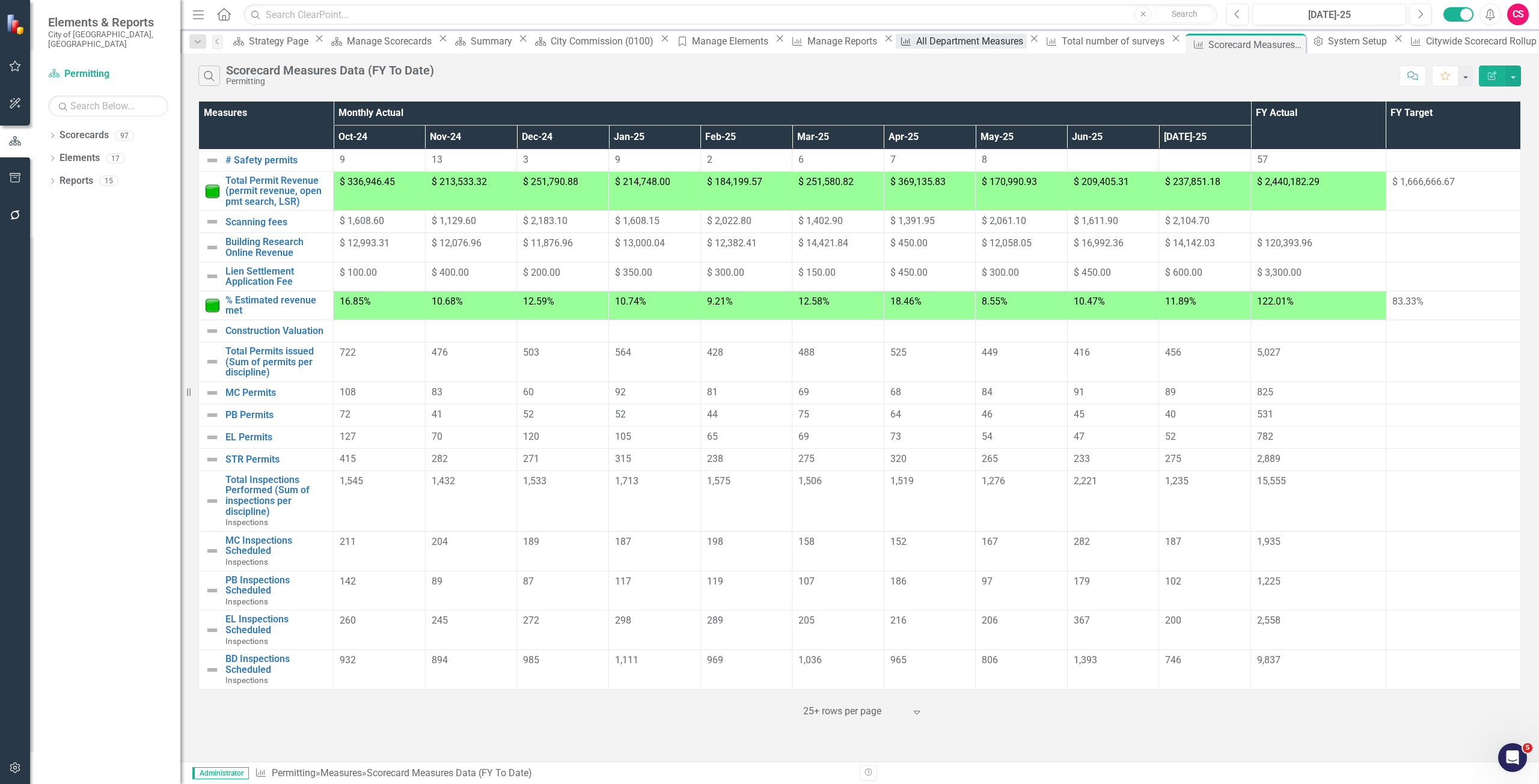
click at [917, 45] on div "All Department Measures" at bounding box center [972, 41] width 111 height 15
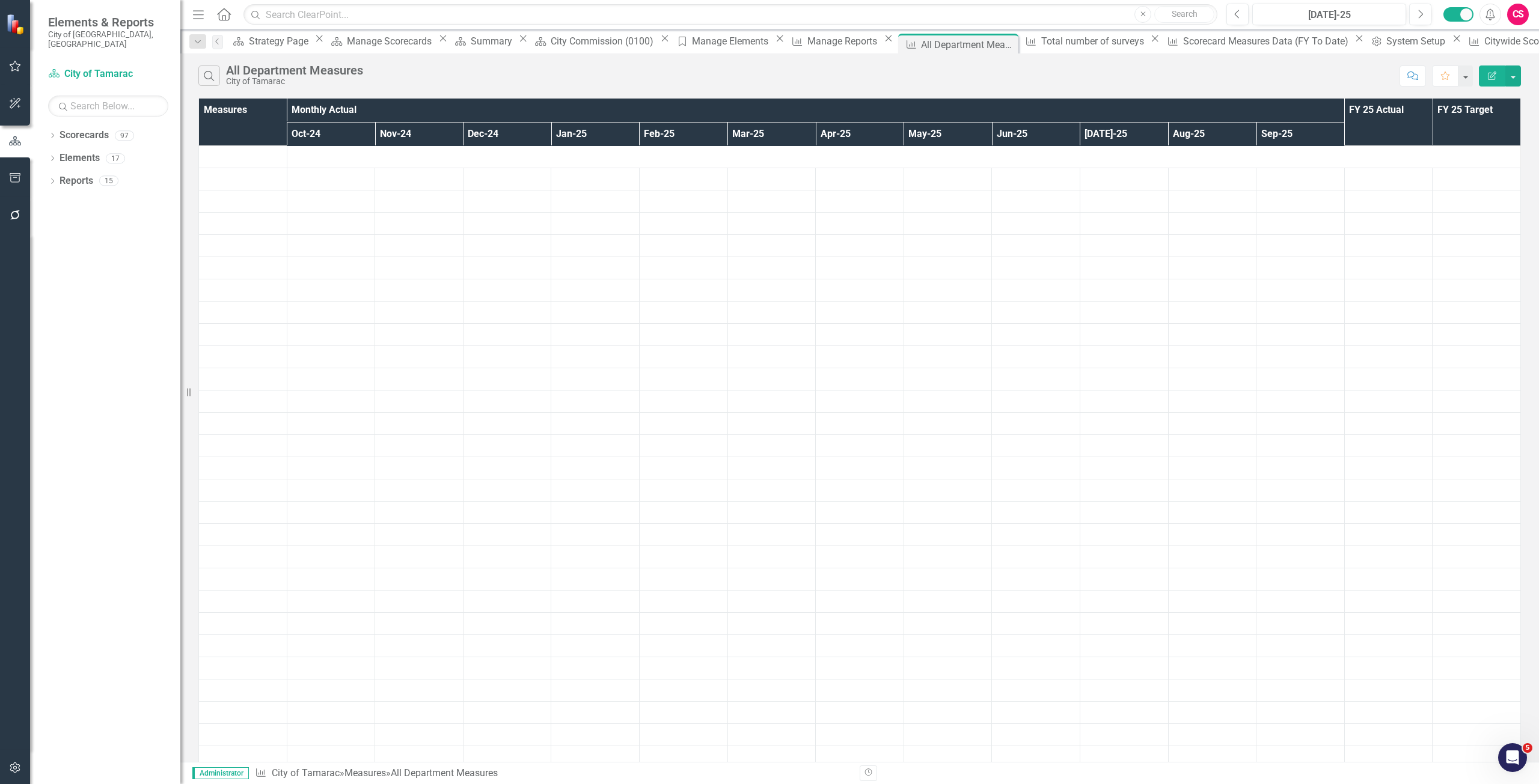
click at [1489, 80] on button "Edit Report" at bounding box center [1493, 75] width 27 height 21
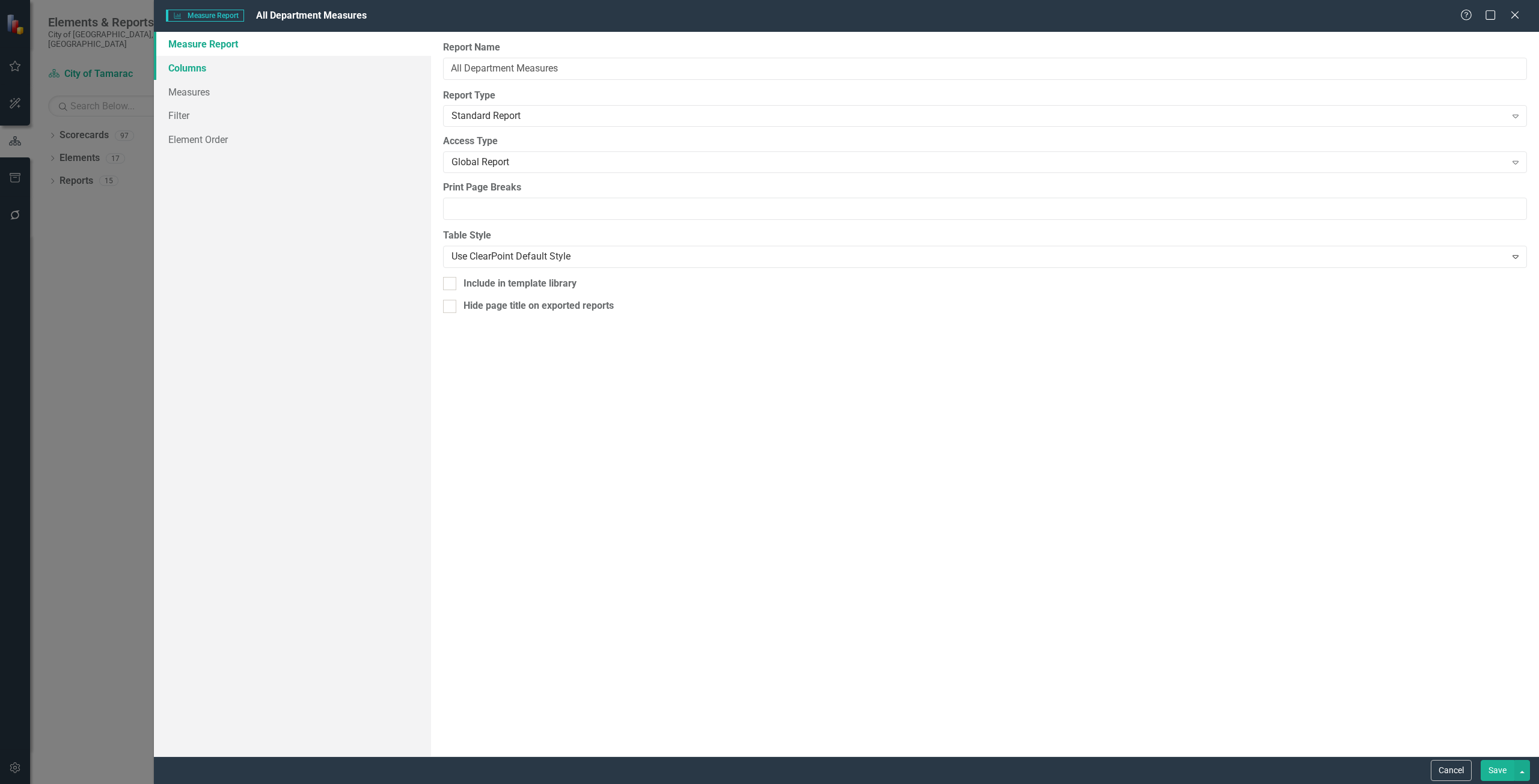
click at [322, 64] on link "Columns" at bounding box center [293, 68] width 277 height 24
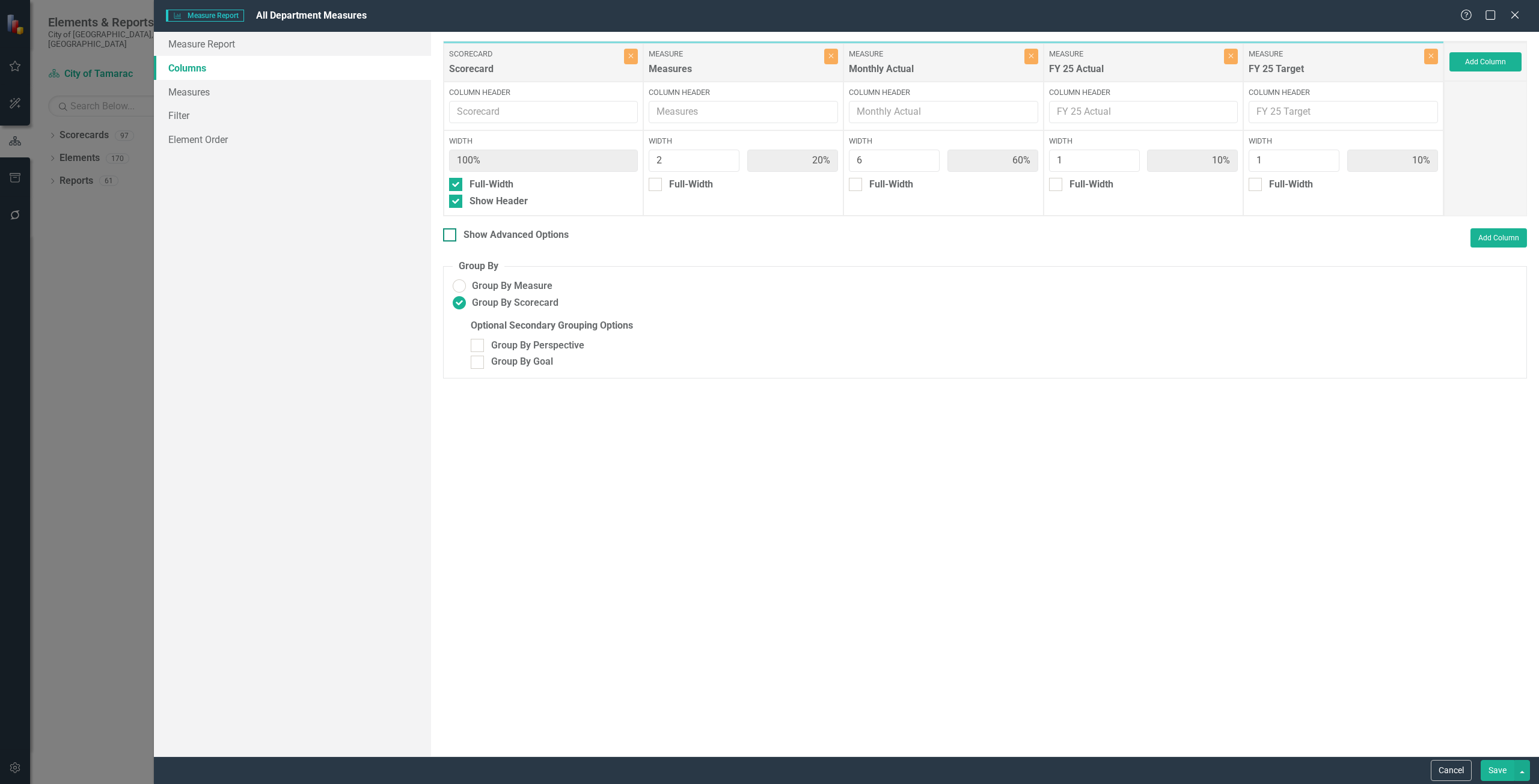
click at [507, 218] on div "To add columns to your report, click on the "Select Columns" button below. All …" at bounding box center [985, 395] width 1108 height 725
click at [515, 204] on div "Show Header" at bounding box center [499, 202] width 58 height 14
click at [457, 203] on input "Show Header" at bounding box center [453, 199] width 8 height 8
checkbox input "false"
click at [507, 239] on div "Show Advanced Options" at bounding box center [516, 235] width 105 height 14
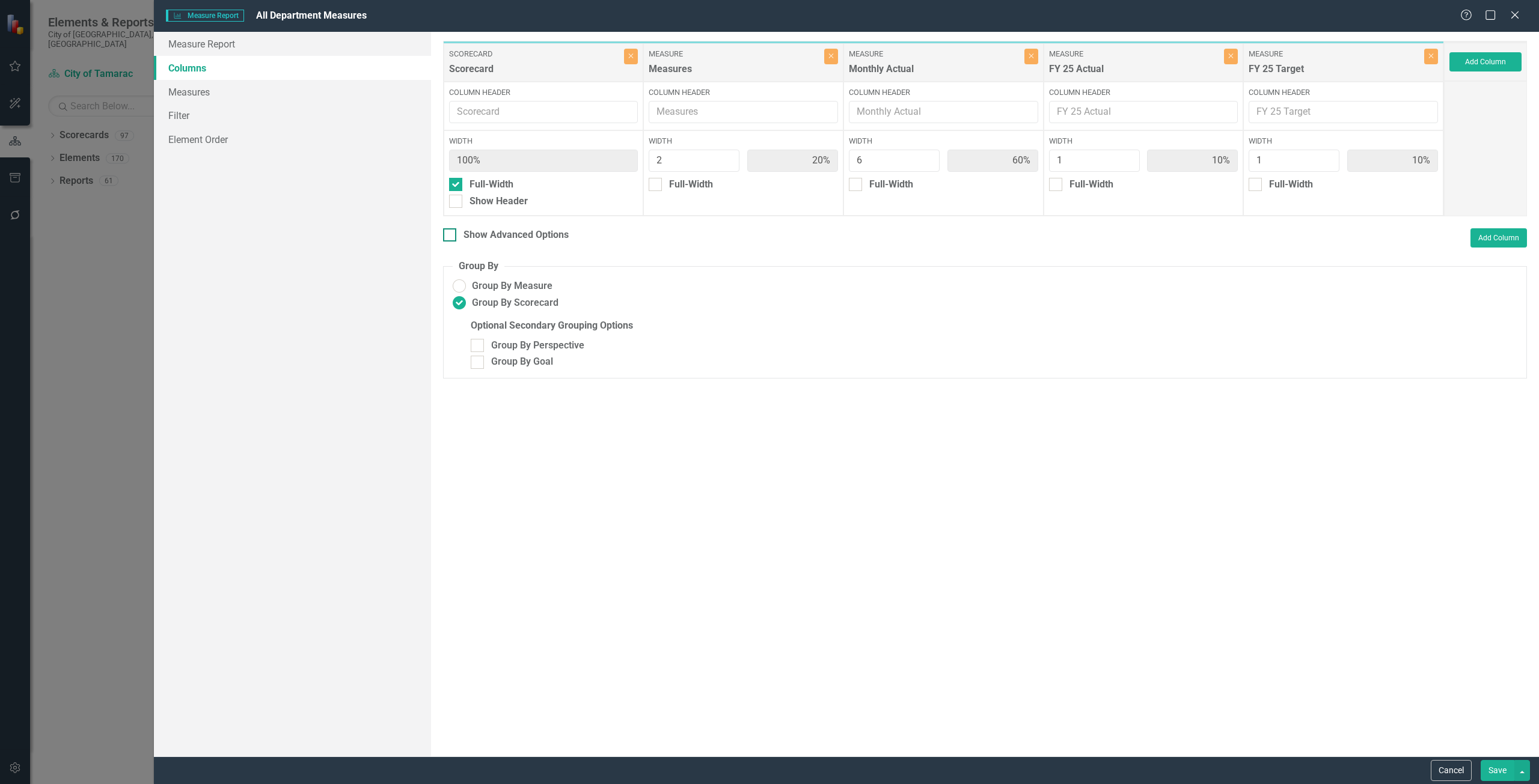
click at [451, 236] on input "Show Advanced Options" at bounding box center [447, 232] width 8 height 8
checkbox input "true"
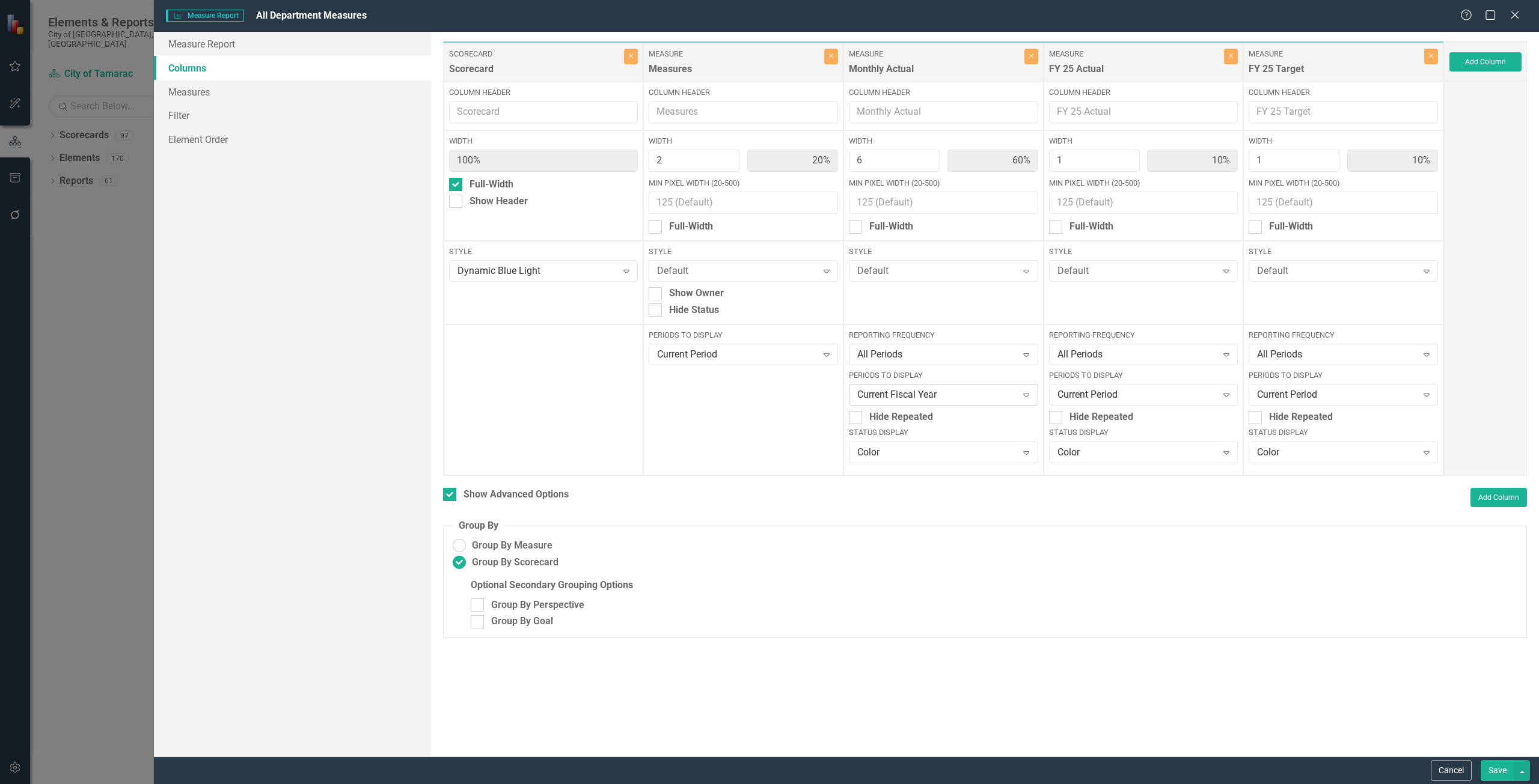
click at [885, 391] on div "Current Fiscal Year" at bounding box center [937, 396] width 160 height 14
type input "fis"
click at [1490, 767] on button "Save" at bounding box center [1497, 771] width 34 height 21
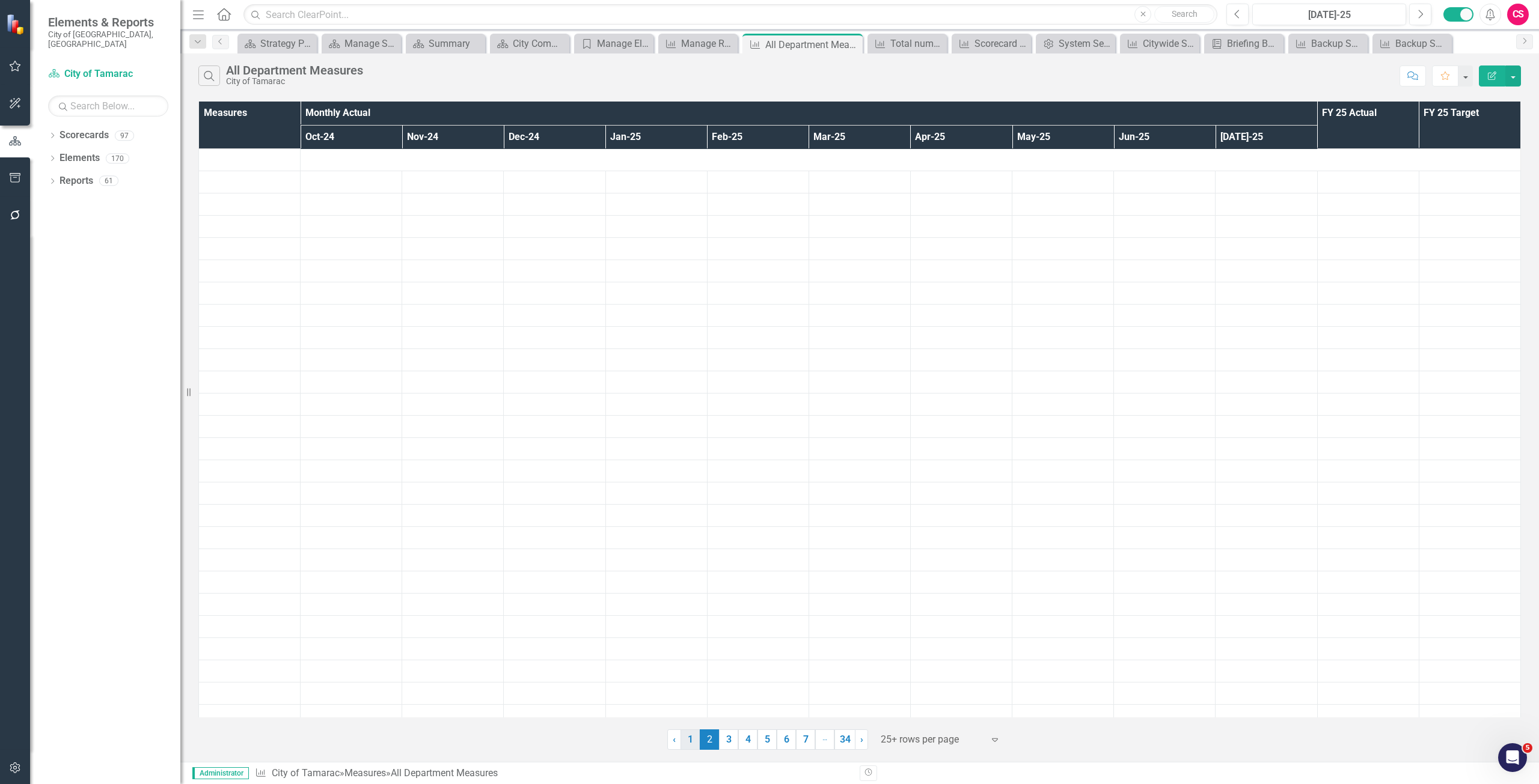
click at [687, 740] on link "1" at bounding box center [690, 740] width 19 height 20
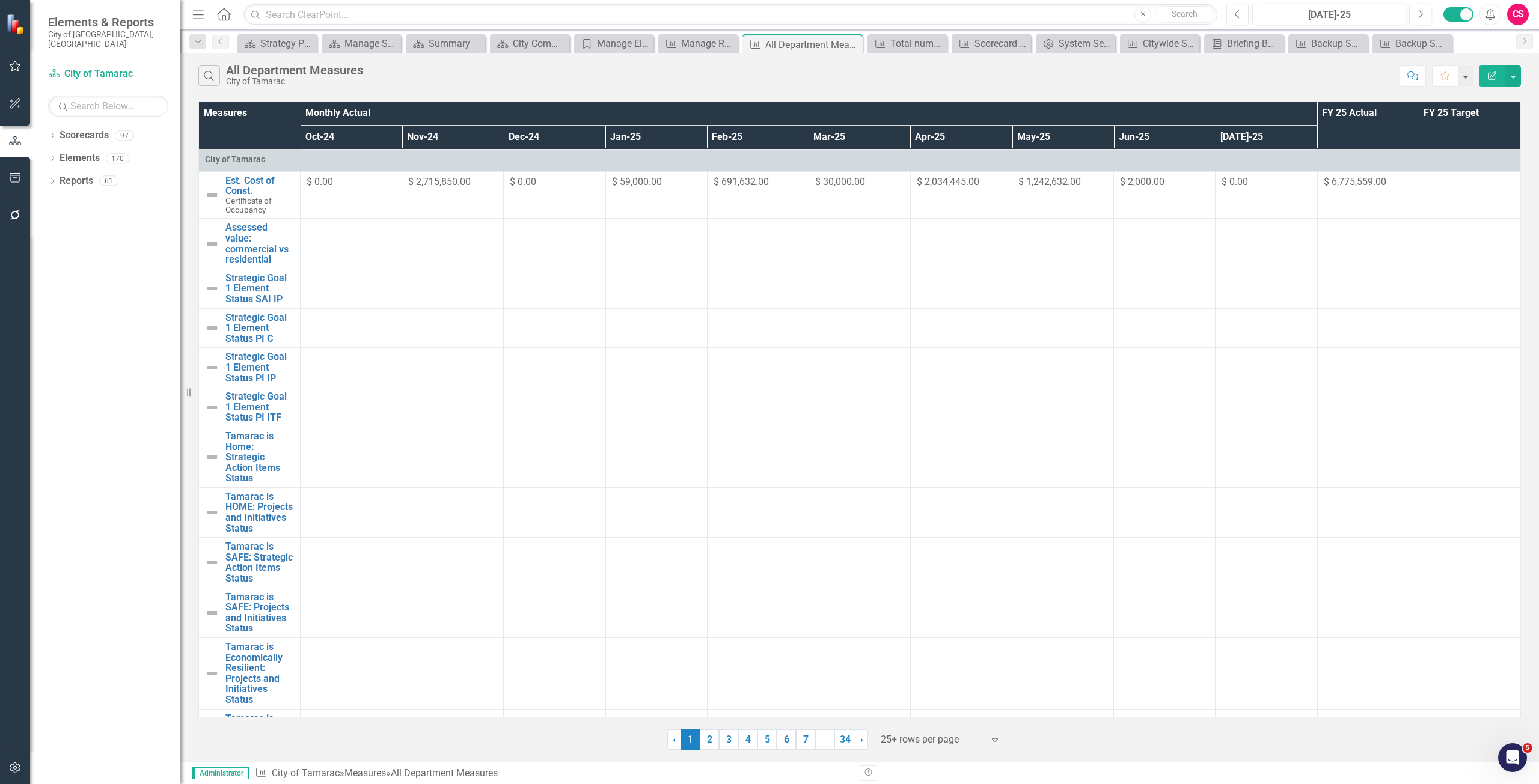
click at [18, 768] on icon "button" at bounding box center [15, 768] width 13 height 9
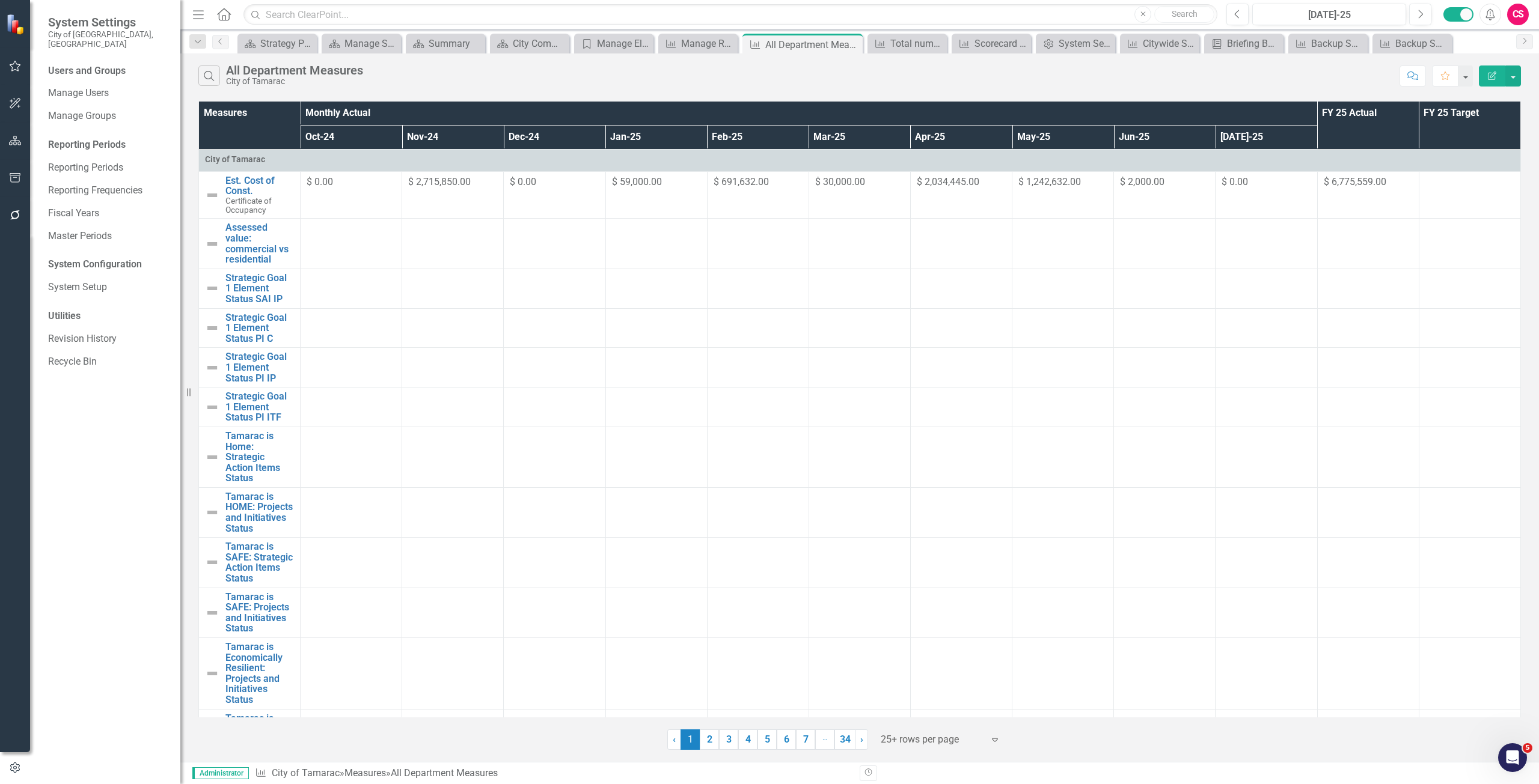
click at [27, 176] on button "button" at bounding box center [15, 179] width 27 height 25
click at [72, 86] on link "Briefing Books" at bounding box center [108, 94] width 120 height 14
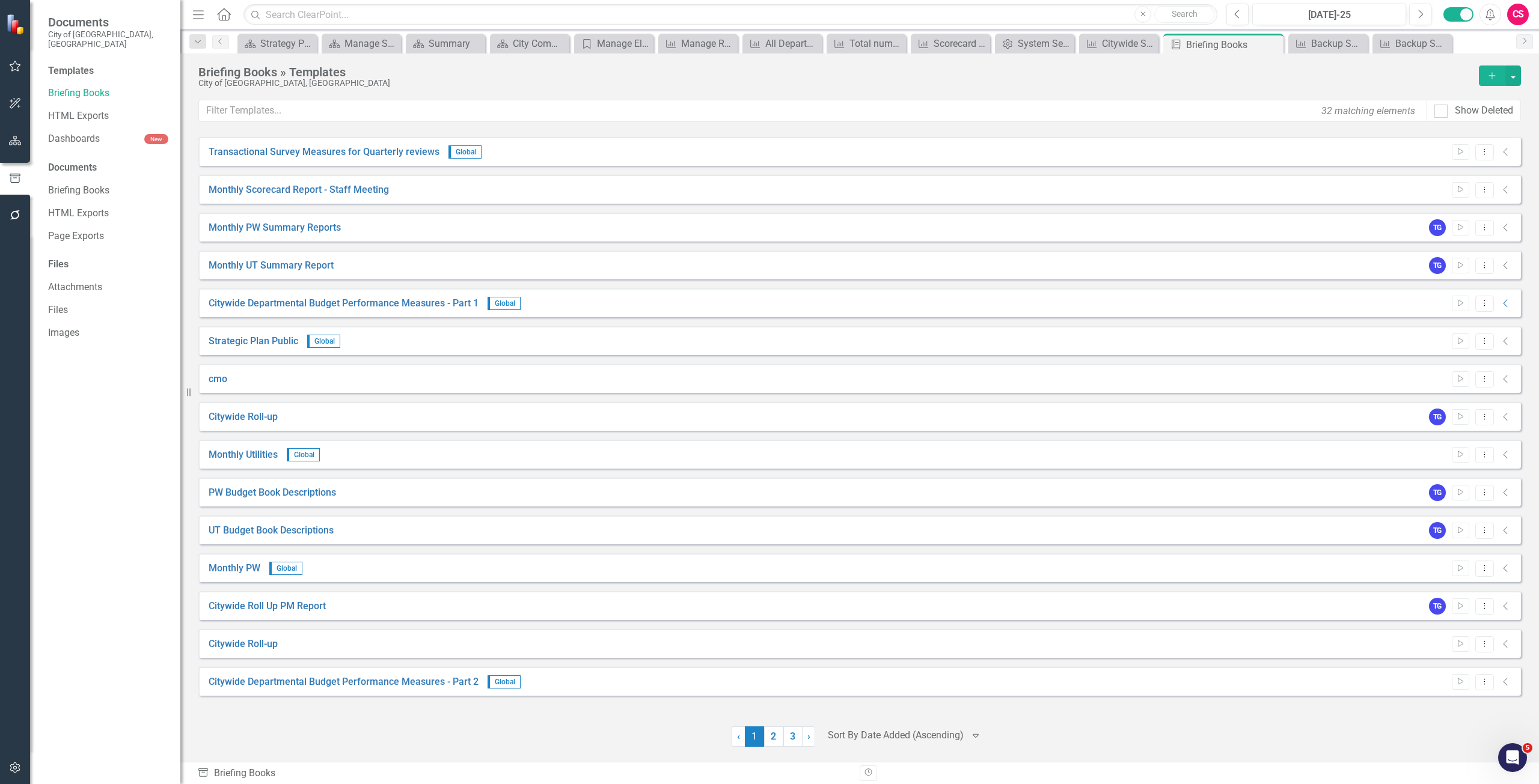
click at [1493, 74] on icon "Add" at bounding box center [1493, 75] width 11 height 9
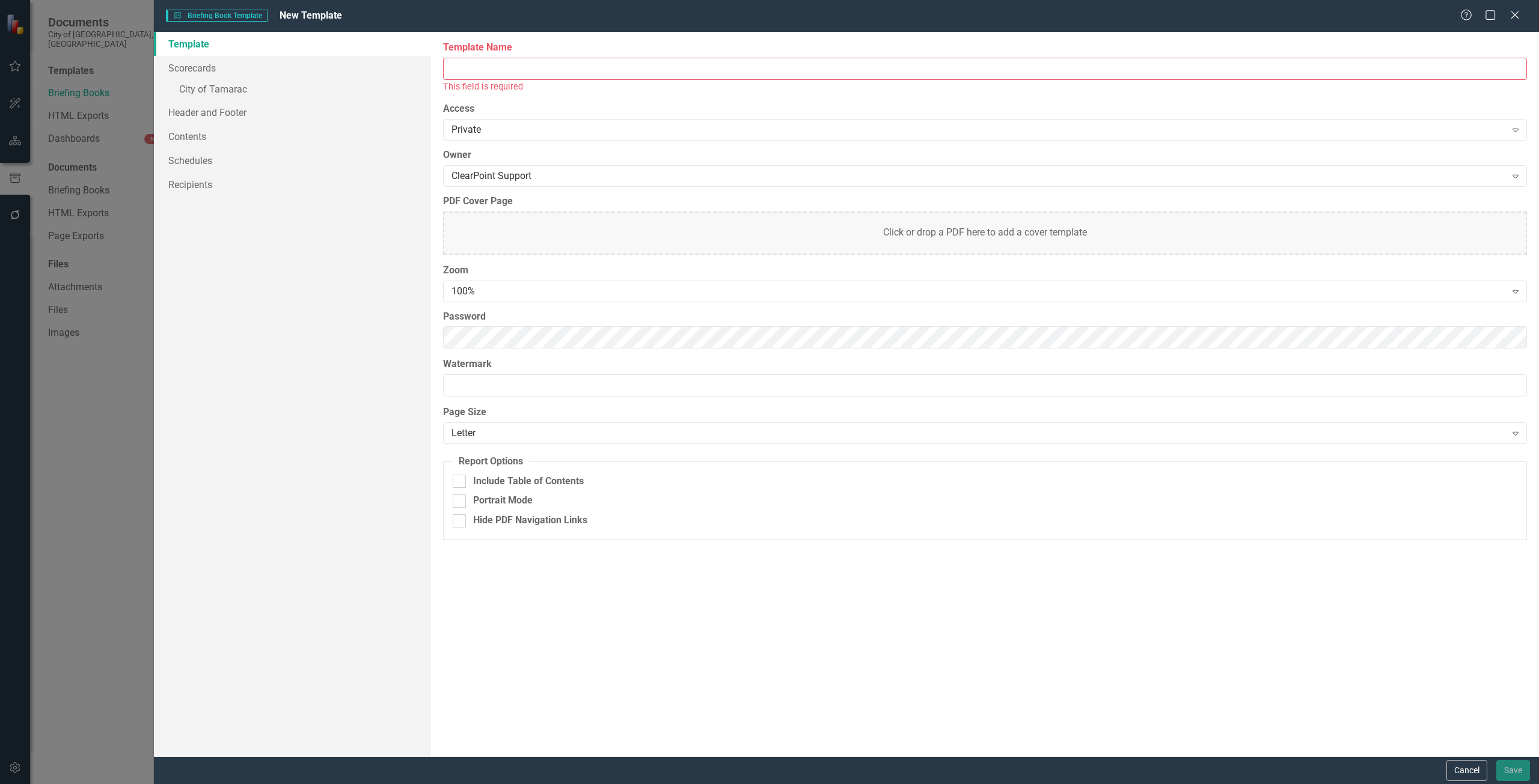
click at [600, 69] on input "Template Name" at bounding box center [985, 68] width 1084 height 22
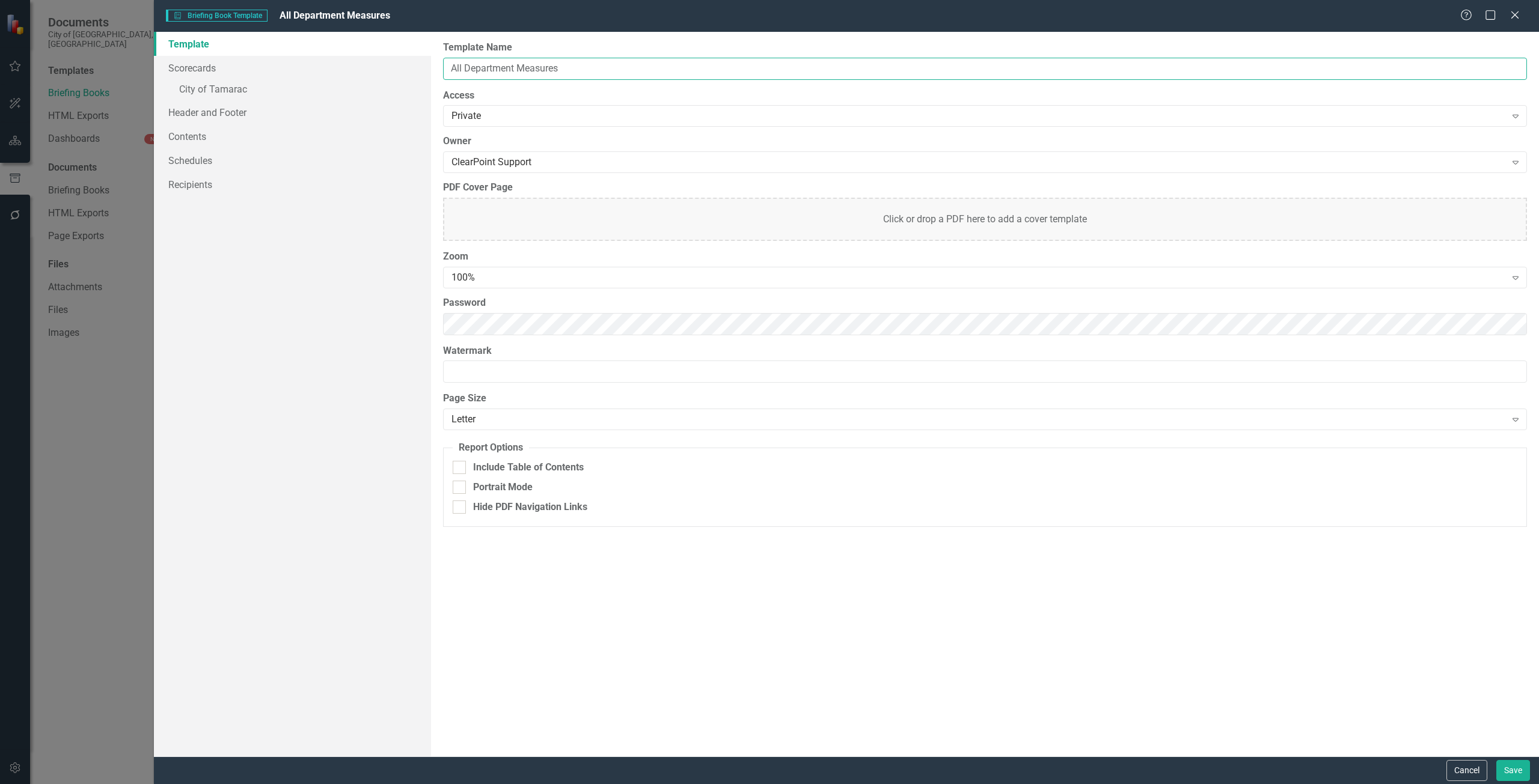
type input "All Department Measures"
click at [425, 307] on div "Template Scorecards » City of Tamarac Header and Footer Contents Schedules Reci…" at bounding box center [847, 395] width 1386 height 725
click at [256, 78] on link "Scorecards" at bounding box center [293, 68] width 277 height 24
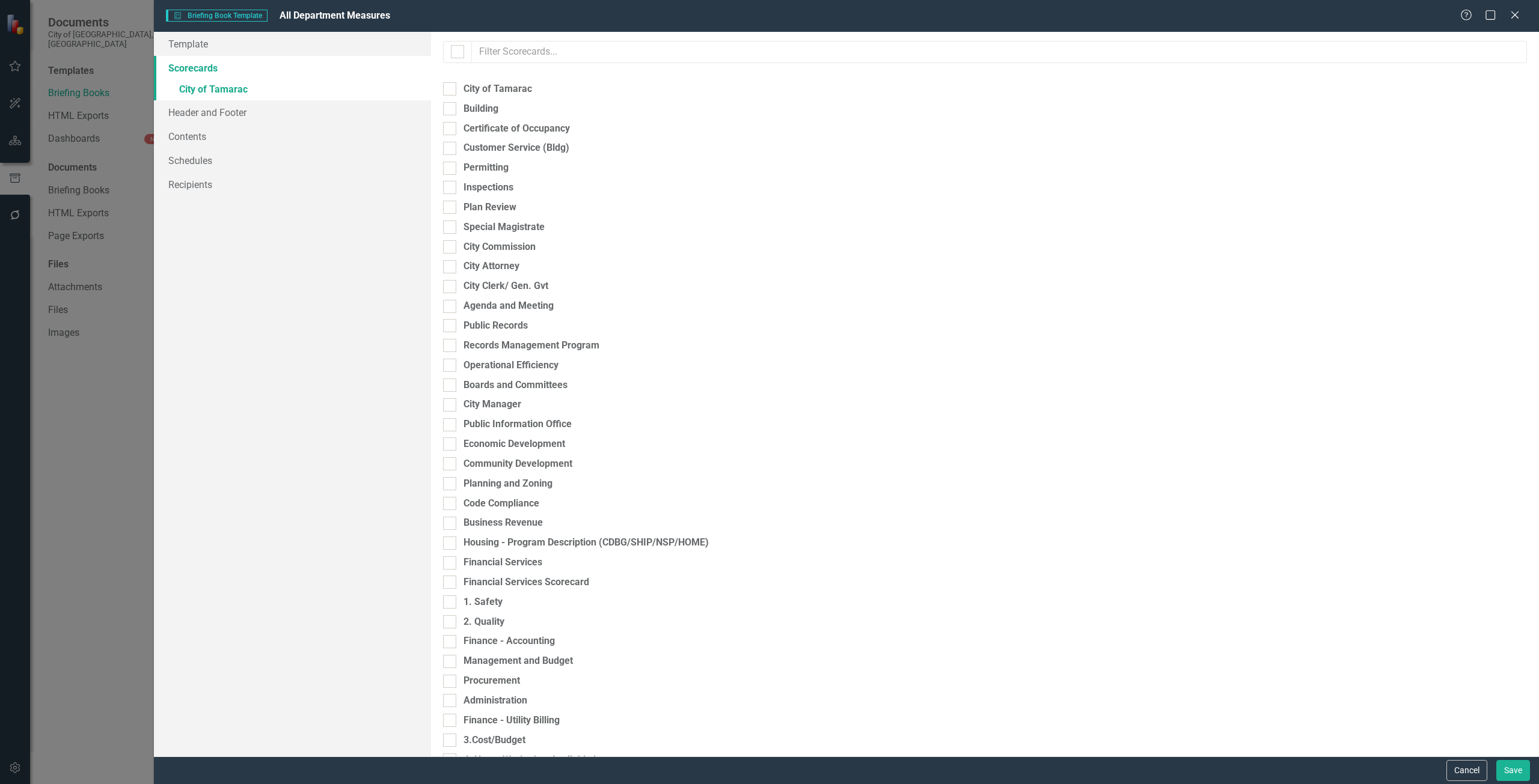
checkbox input "true"
checkbox input "false"
click at [256, 86] on link "» City of Tamarac" at bounding box center [293, 90] width 277 height 21
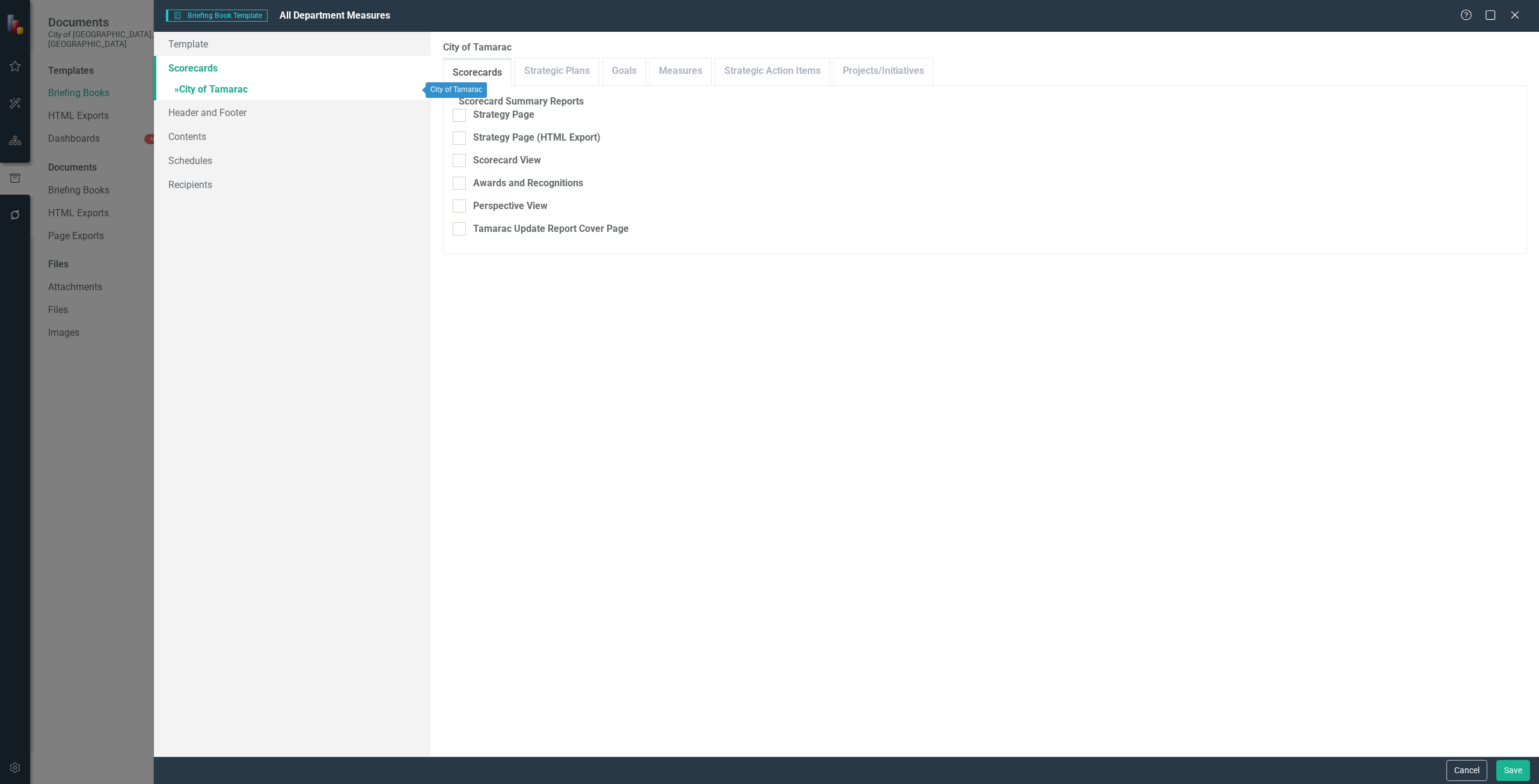
checkbox input "false"
click at [688, 64] on link "Measures" at bounding box center [681, 71] width 61 height 26
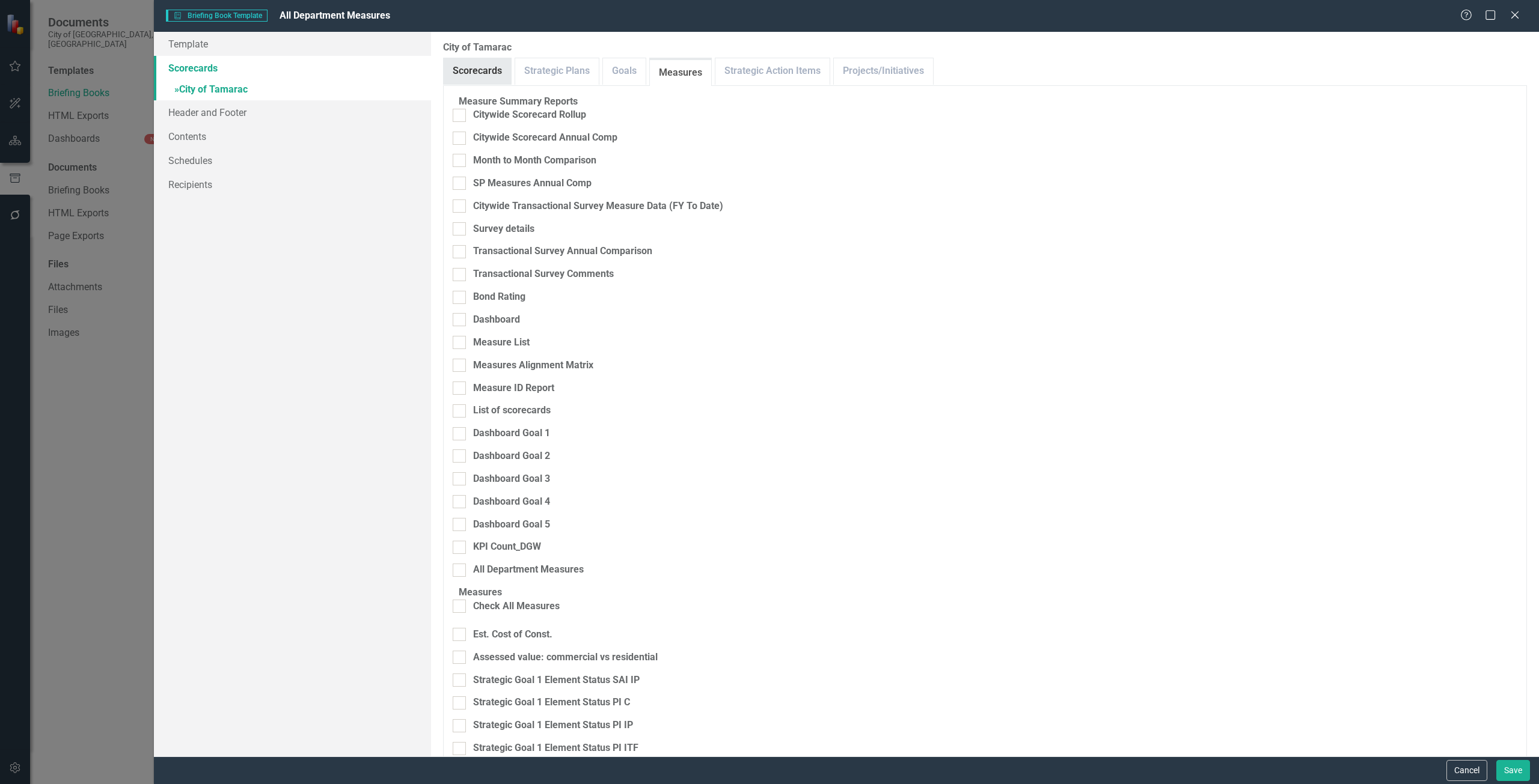
click at [455, 74] on link "Scorecards" at bounding box center [478, 71] width 68 height 26
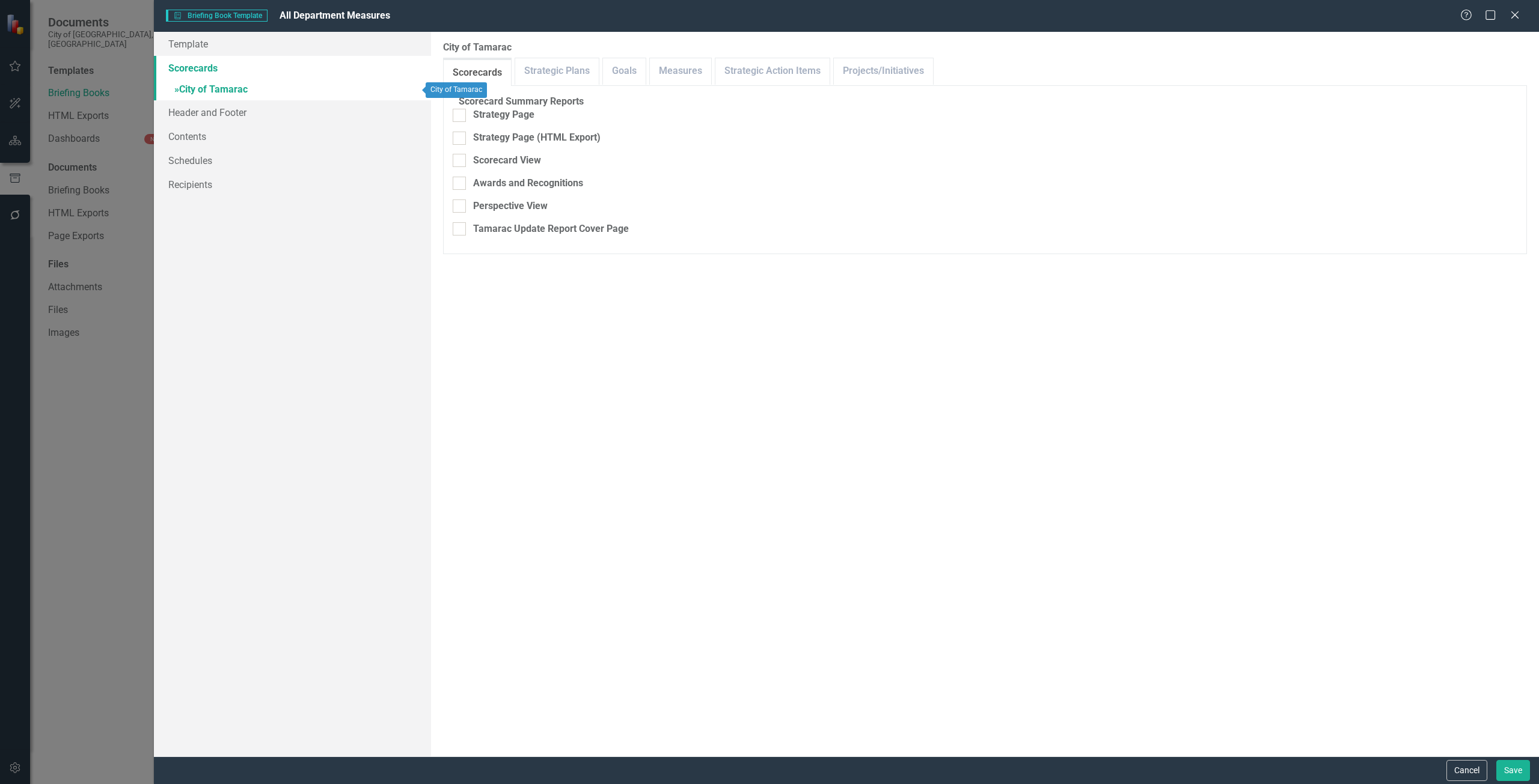
click at [233, 69] on link "Scorecards" at bounding box center [293, 68] width 277 height 24
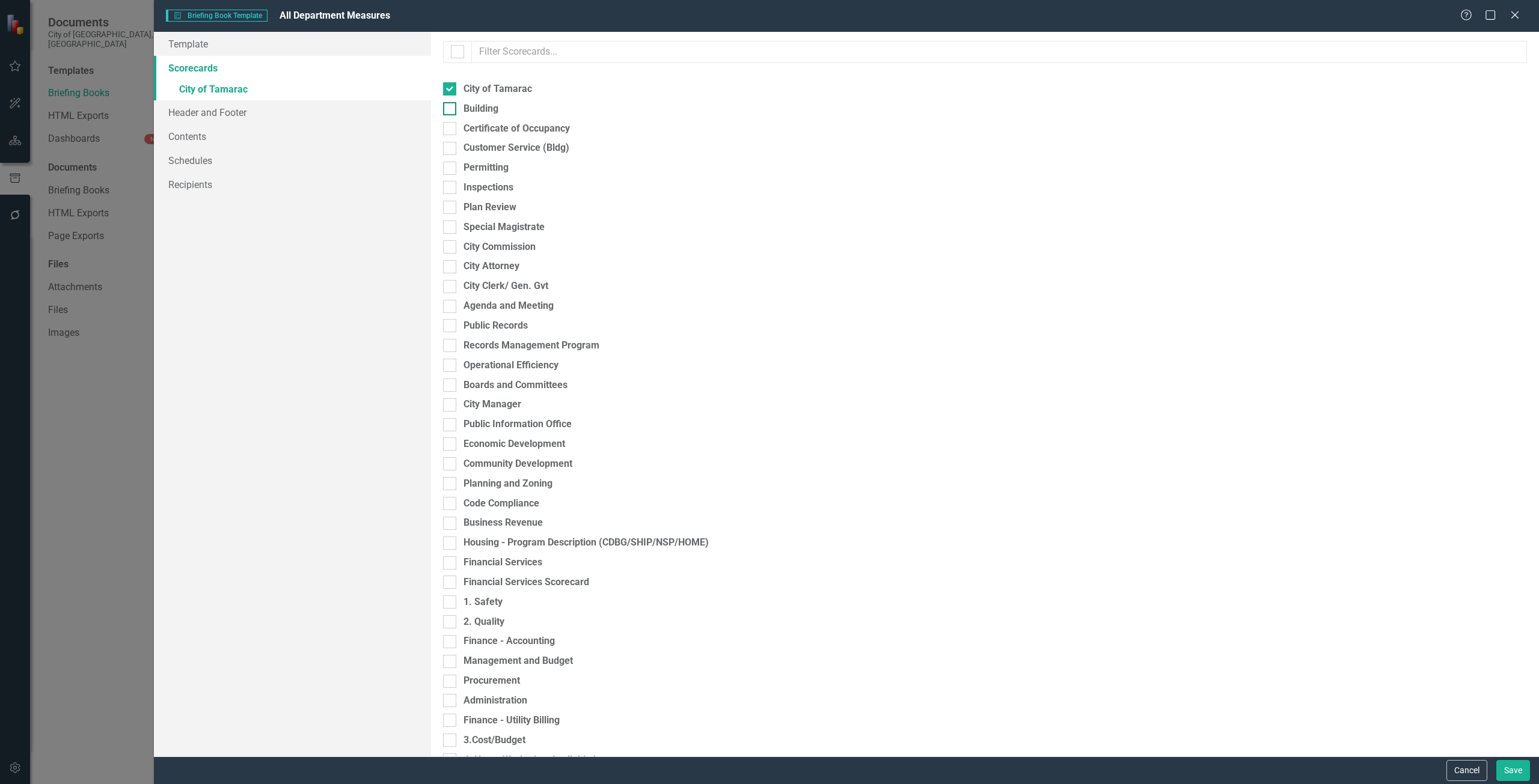
click at [457, 114] on div "Building" at bounding box center [985, 109] width 1084 height 14
click at [451, 110] on input "Building" at bounding box center [447, 106] width 8 height 8
checkbox input "true"
click at [465, 123] on div "Certificate of Occupancy" at bounding box center [516, 129] width 106 height 14
click at [451, 123] on input "Certificate of Occupancy" at bounding box center [447, 126] width 8 height 8
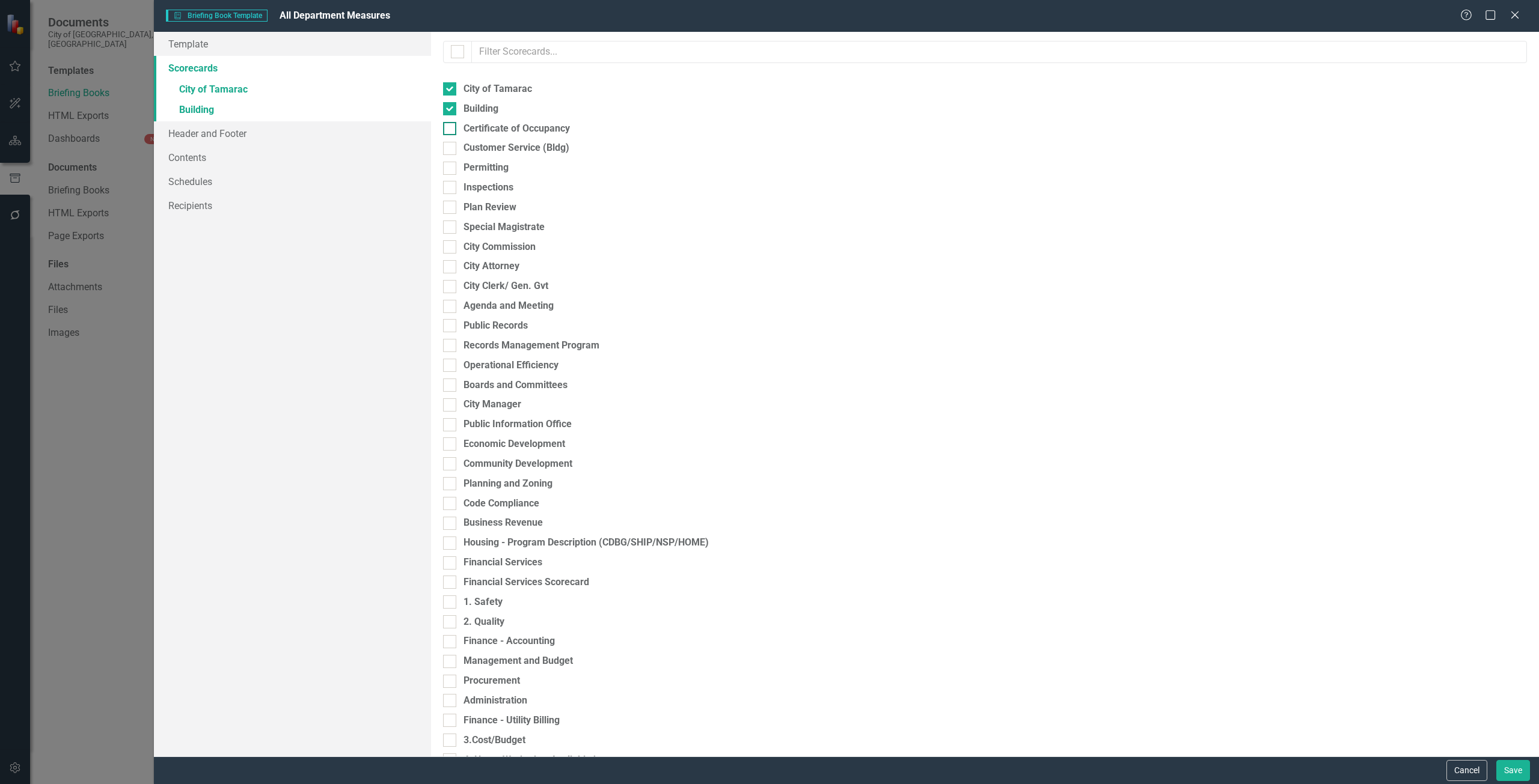
checkbox input "true"
click at [473, 145] on div "Customer Service (Bldg)" at bounding box center [516, 149] width 105 height 14
click at [451, 145] on input "Customer Service (Bldg)" at bounding box center [447, 145] width 8 height 8
checkbox input "true"
click at [481, 165] on div "Permitting" at bounding box center [485, 168] width 45 height 14
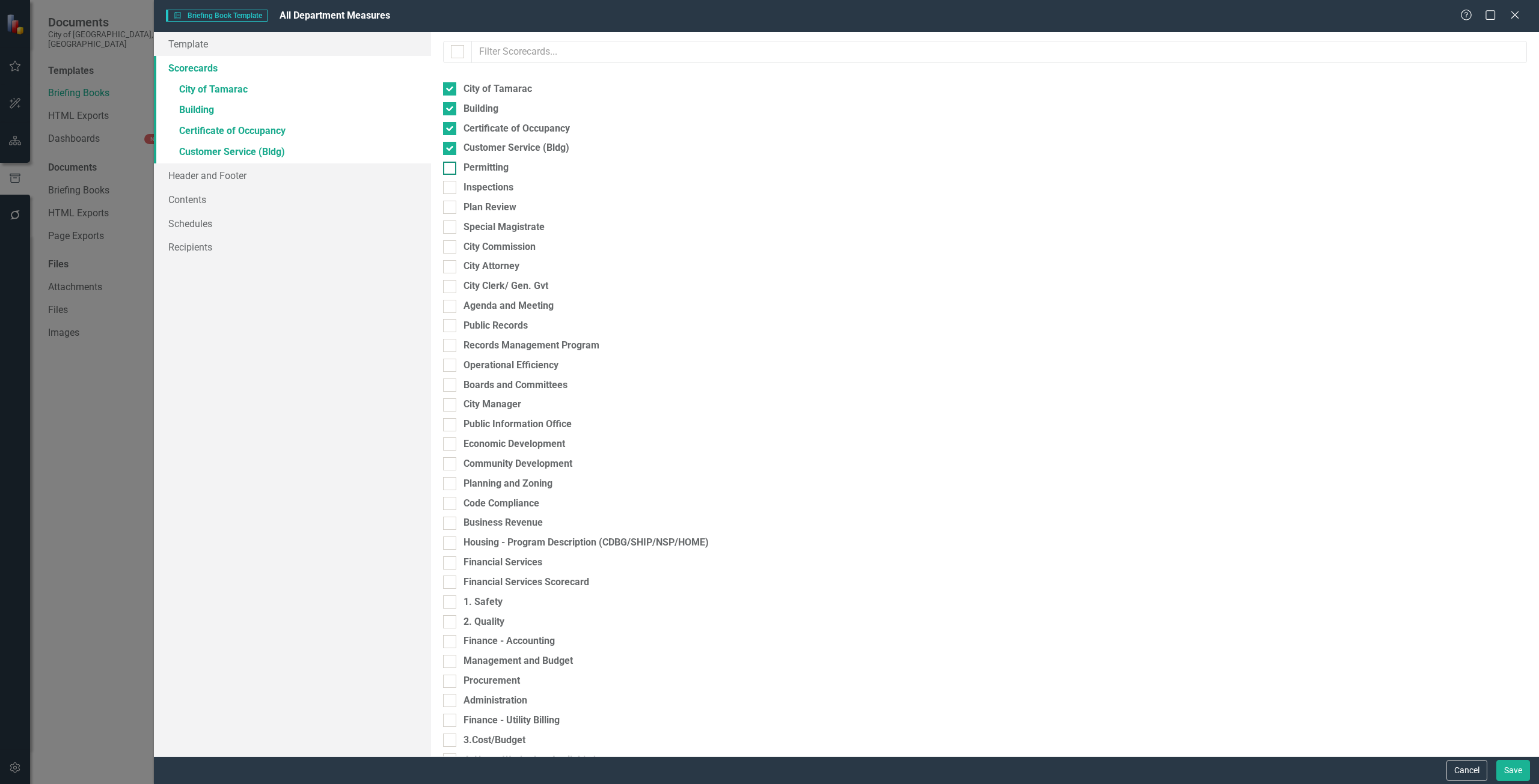
click at [451, 165] on input "Permitting" at bounding box center [447, 166] width 8 height 8
checkbox input "true"
click at [483, 187] on div "Inspections" at bounding box center [488, 188] width 50 height 14
click at [451, 187] on input "Inspections" at bounding box center [447, 185] width 8 height 8
checkbox input "true"
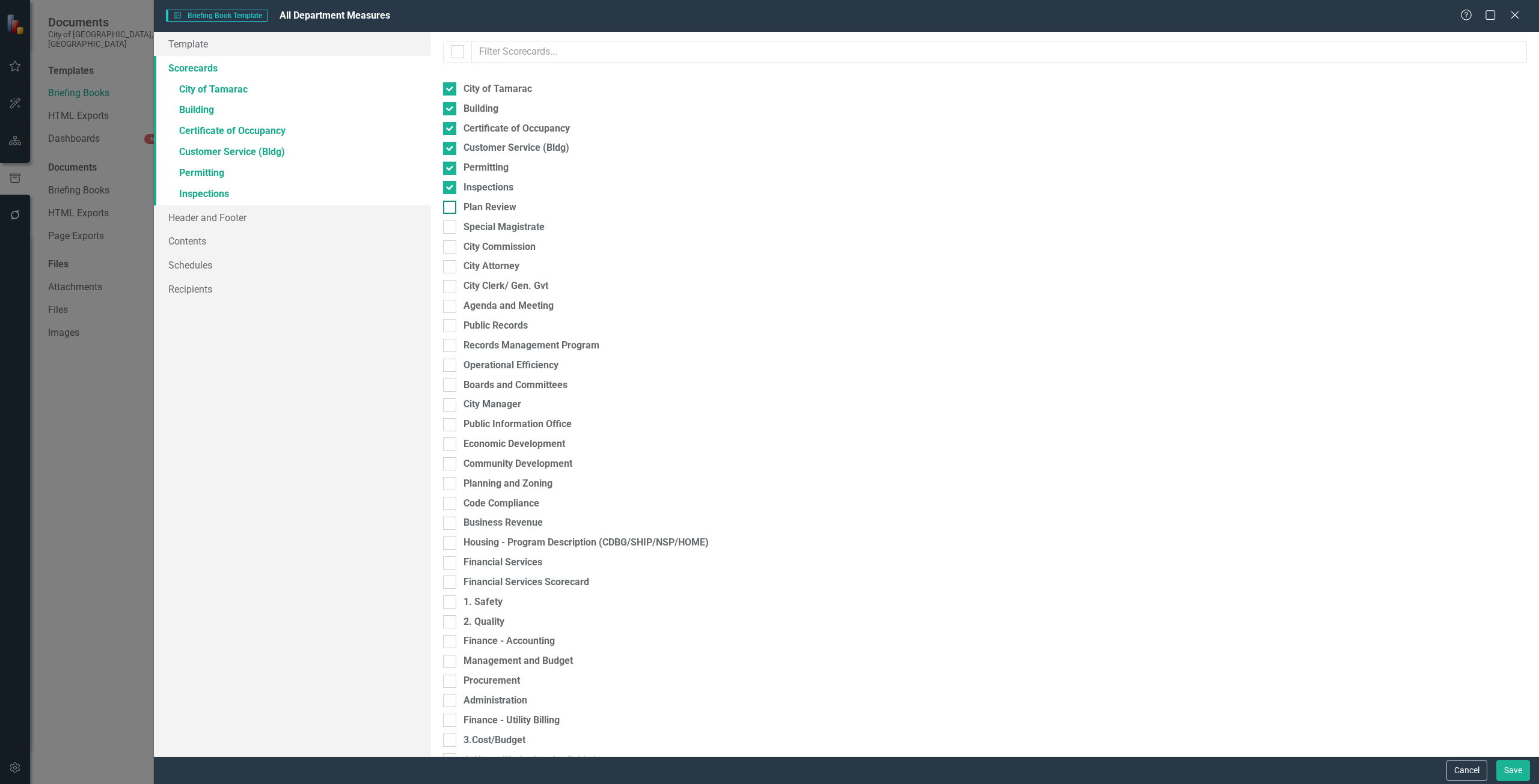
click at [481, 212] on div "Plan Review" at bounding box center [489, 208] width 53 height 14
click at [451, 208] on input "Plan Review" at bounding box center [447, 204] width 8 height 8
checkbox input "true"
click at [538, 469] on div "Community Development" at bounding box center [518, 465] width 109 height 14
click at [451, 465] on input "Community Development" at bounding box center [447, 462] width 8 height 8
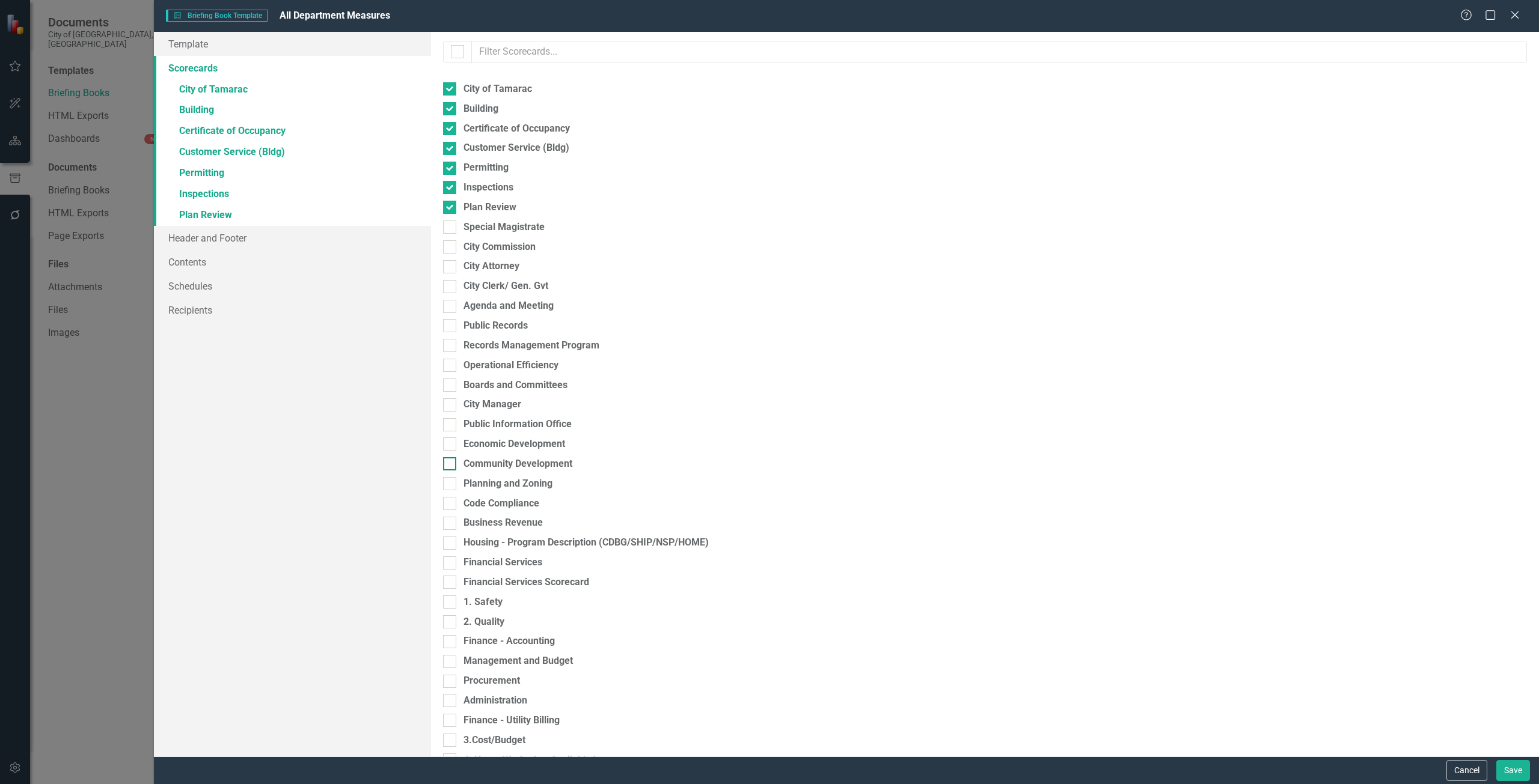
checkbox input "true"
click at [505, 580] on div "Financial Services Scorecard" at bounding box center [526, 583] width 126 height 14
click at [451, 580] on input "Financial Services Scorecard" at bounding box center [447, 580] width 8 height 8
checkbox input "true"
click at [501, 683] on div "Procurement" at bounding box center [492, 681] width 57 height 14
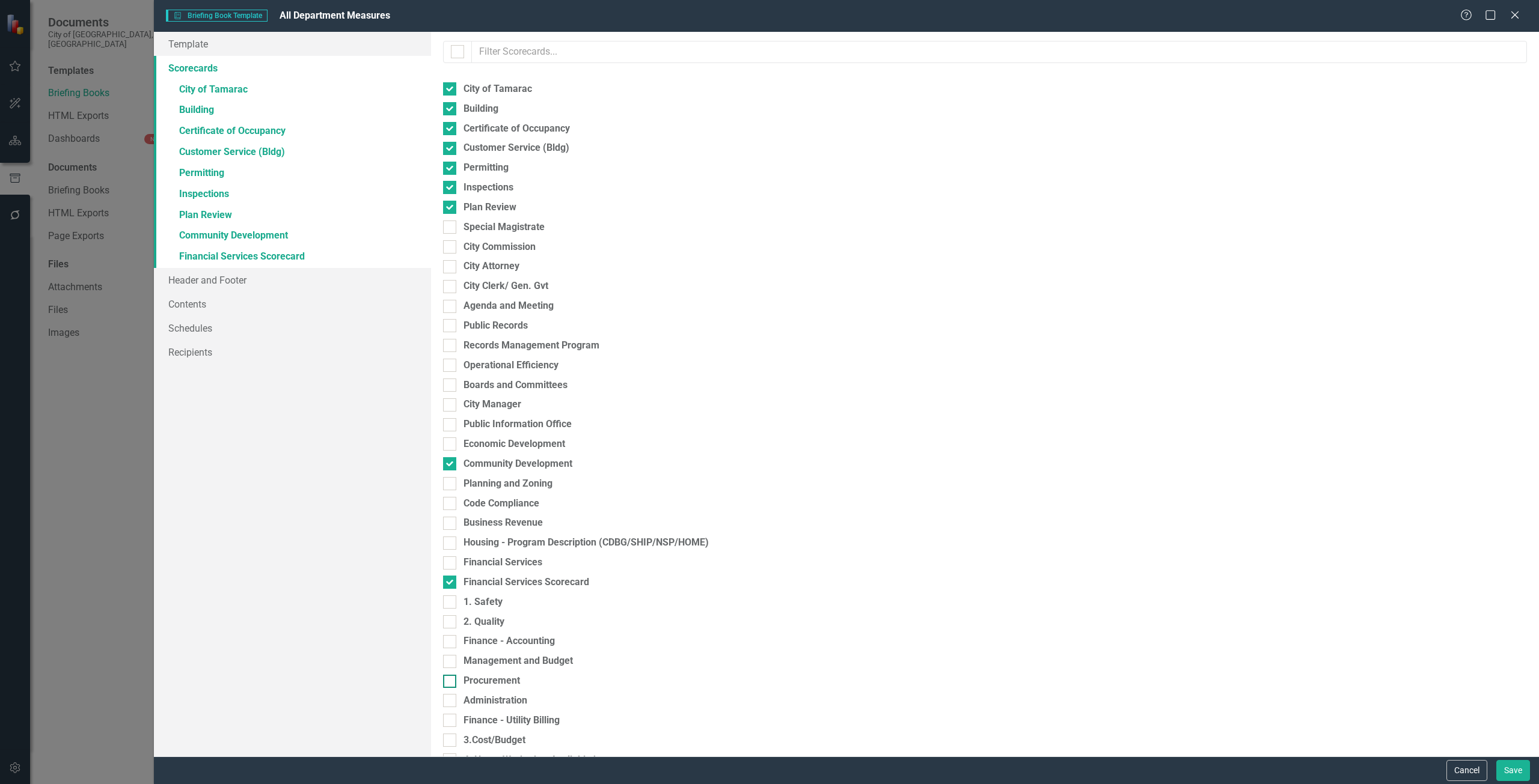
click at [451, 683] on input "Procurement" at bounding box center [447, 679] width 8 height 8
checkbox input "true"
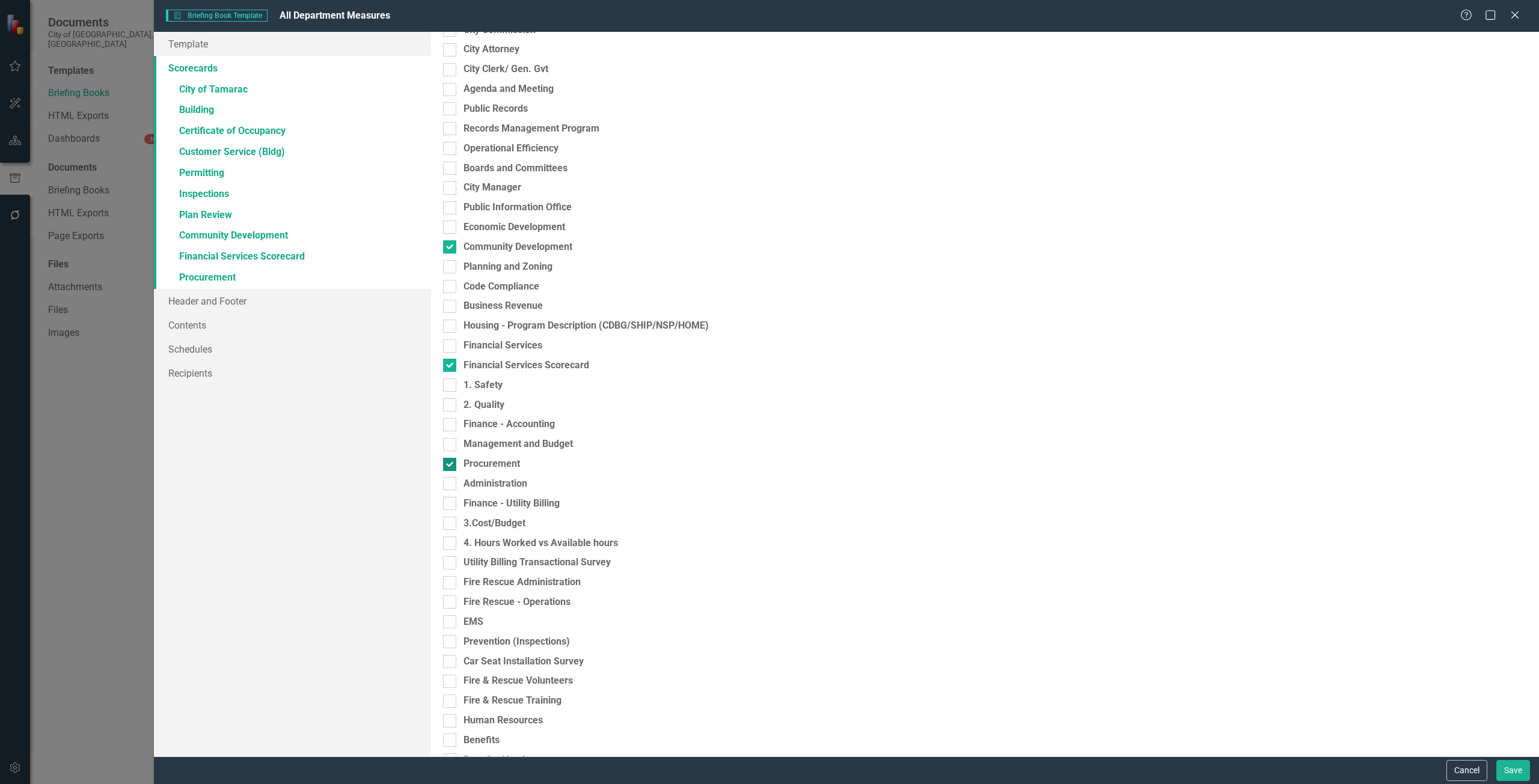
scroll to position [361, 0]
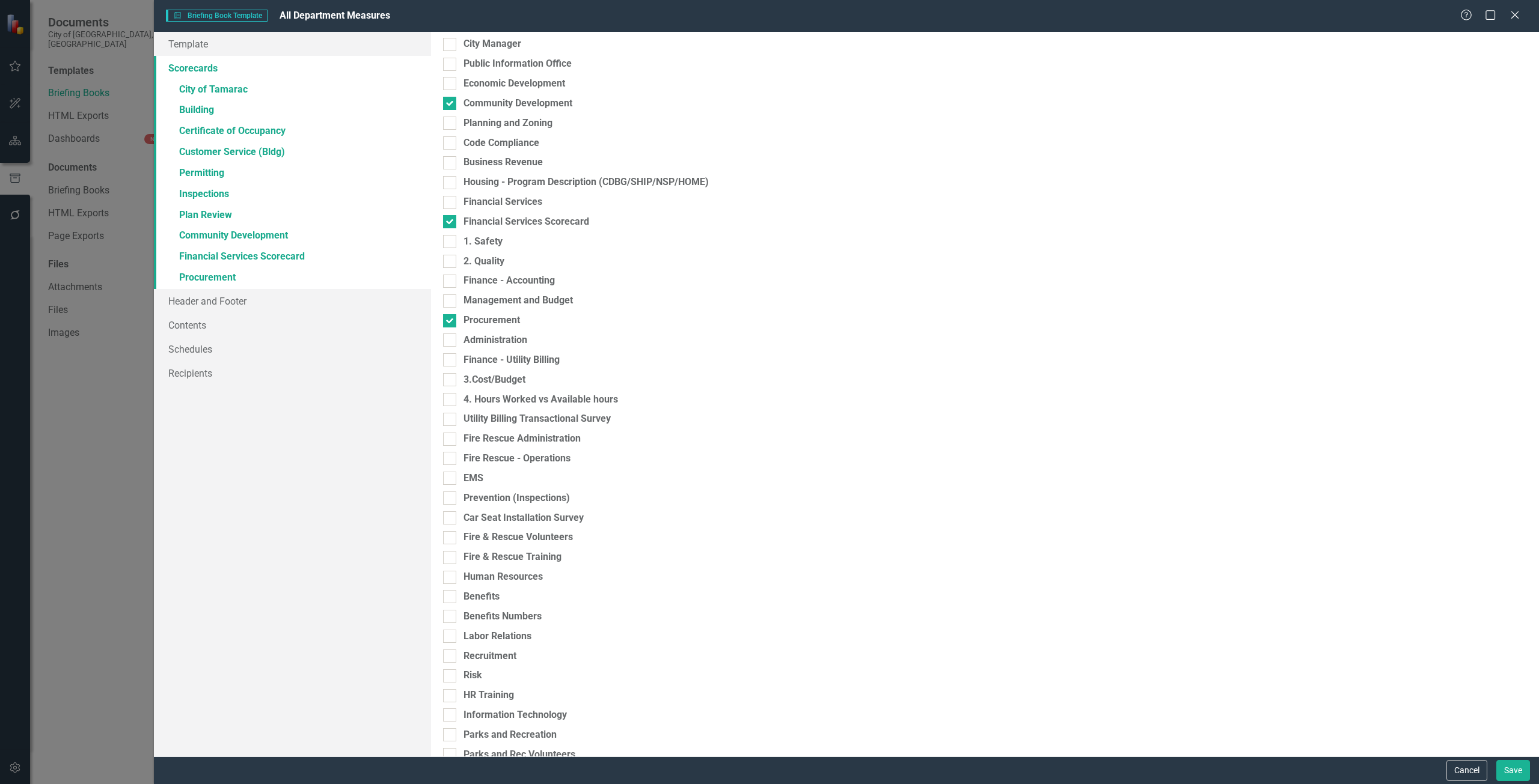
click at [504, 548] on div "Please select the scorecards you would like to include below. Once you select t…" at bounding box center [985, 395] width 1108 height 725
click at [496, 659] on div "Recruitment" at bounding box center [489, 657] width 53 height 14
click at [451, 657] on input "Recruitment" at bounding box center [447, 653] width 8 height 8
checkbox input "true"
click at [478, 566] on div "Please select the scorecards you would like to include below. Once you select t…" at bounding box center [985, 395] width 1108 height 725
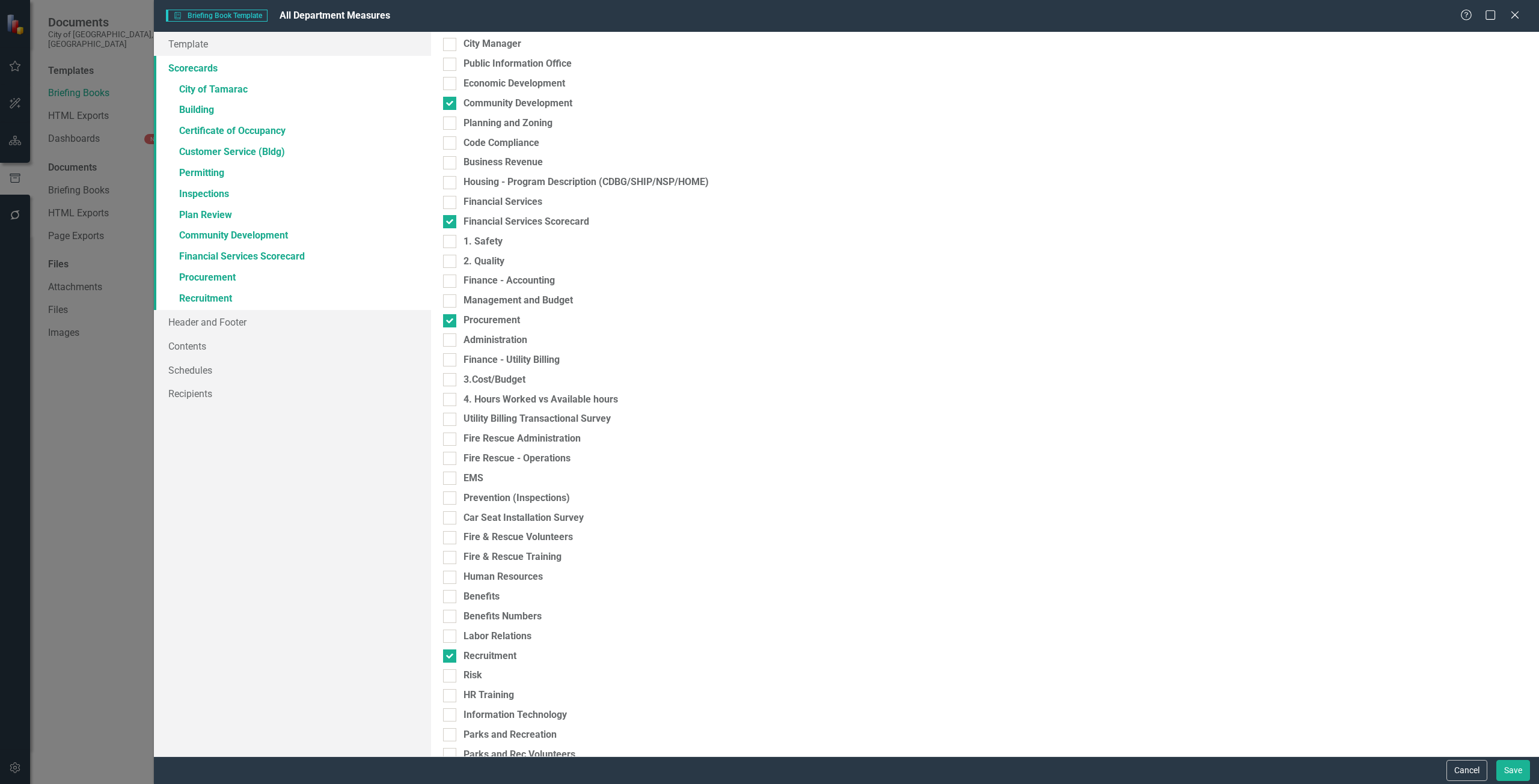
click at [487, 449] on div "Please select the scorecards you would like to include below. Once you select t…" at bounding box center [985, 395] width 1108 height 725
click at [486, 441] on div "Fire Rescue Administration" at bounding box center [522, 439] width 117 height 14
click at [451, 440] on input "Fire Rescue Administration" at bounding box center [447, 436] width 8 height 8
checkbox input "true"
click at [475, 480] on div "EMS" at bounding box center [473, 479] width 20 height 14
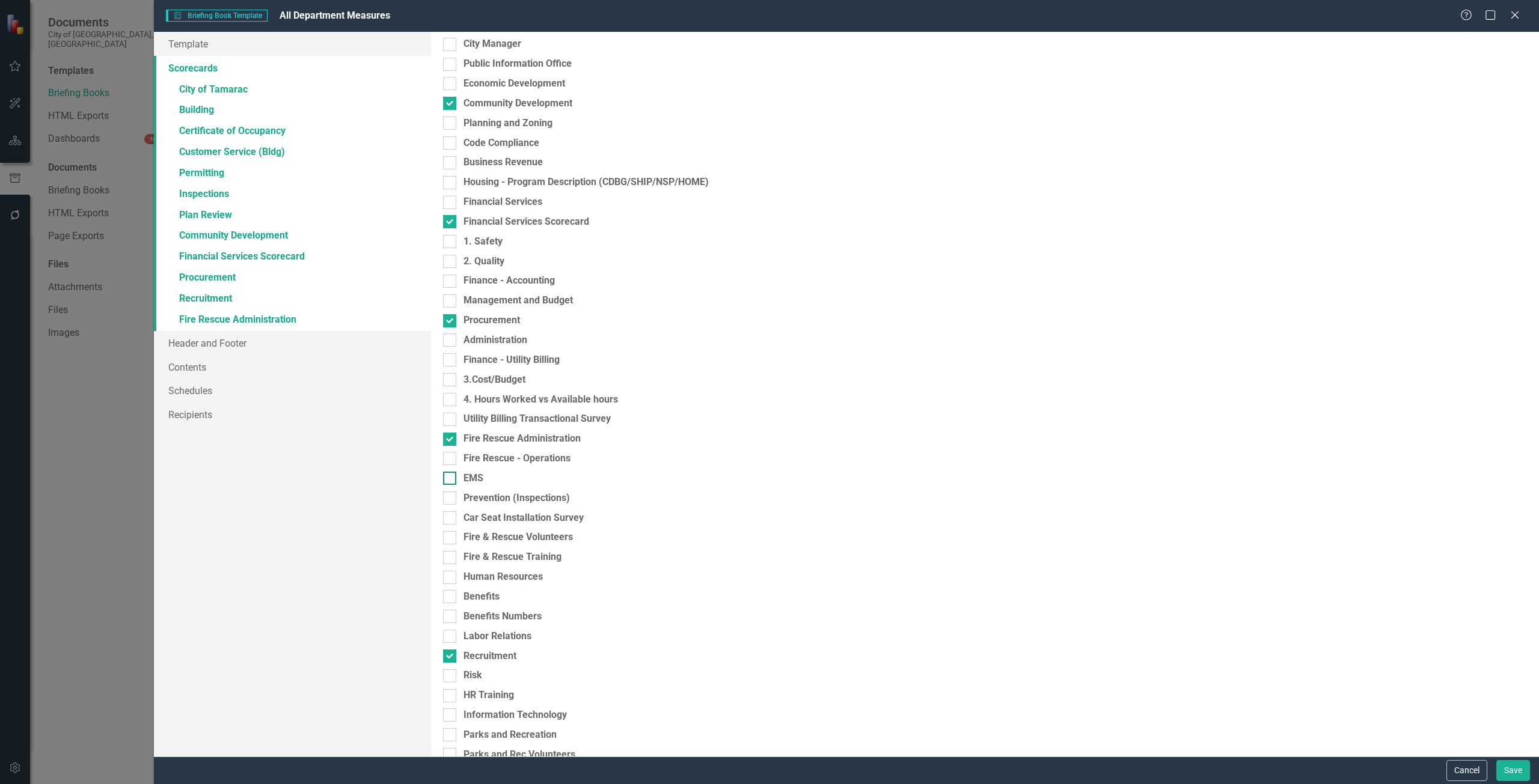
click at [451, 480] on input "EMS" at bounding box center [447, 476] width 8 height 8
checkbox input "true"
click at [499, 536] on div "Fire & Rescue Volunteers" at bounding box center [518, 538] width 109 height 14
click at [451, 536] on input "Fire & Rescue Volunteers" at bounding box center [447, 536] width 8 height 8
checkbox input "true"
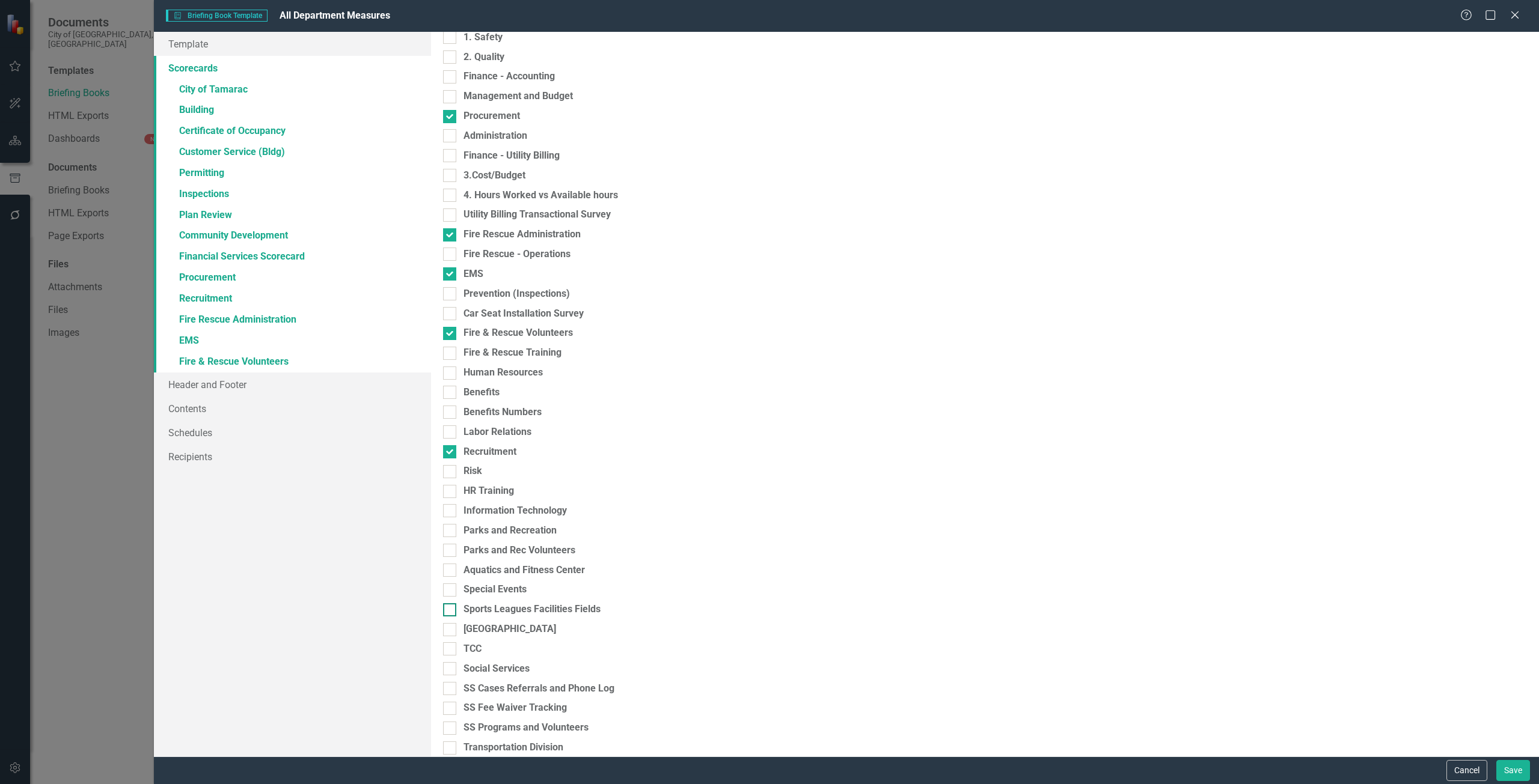
scroll to position [781, 0]
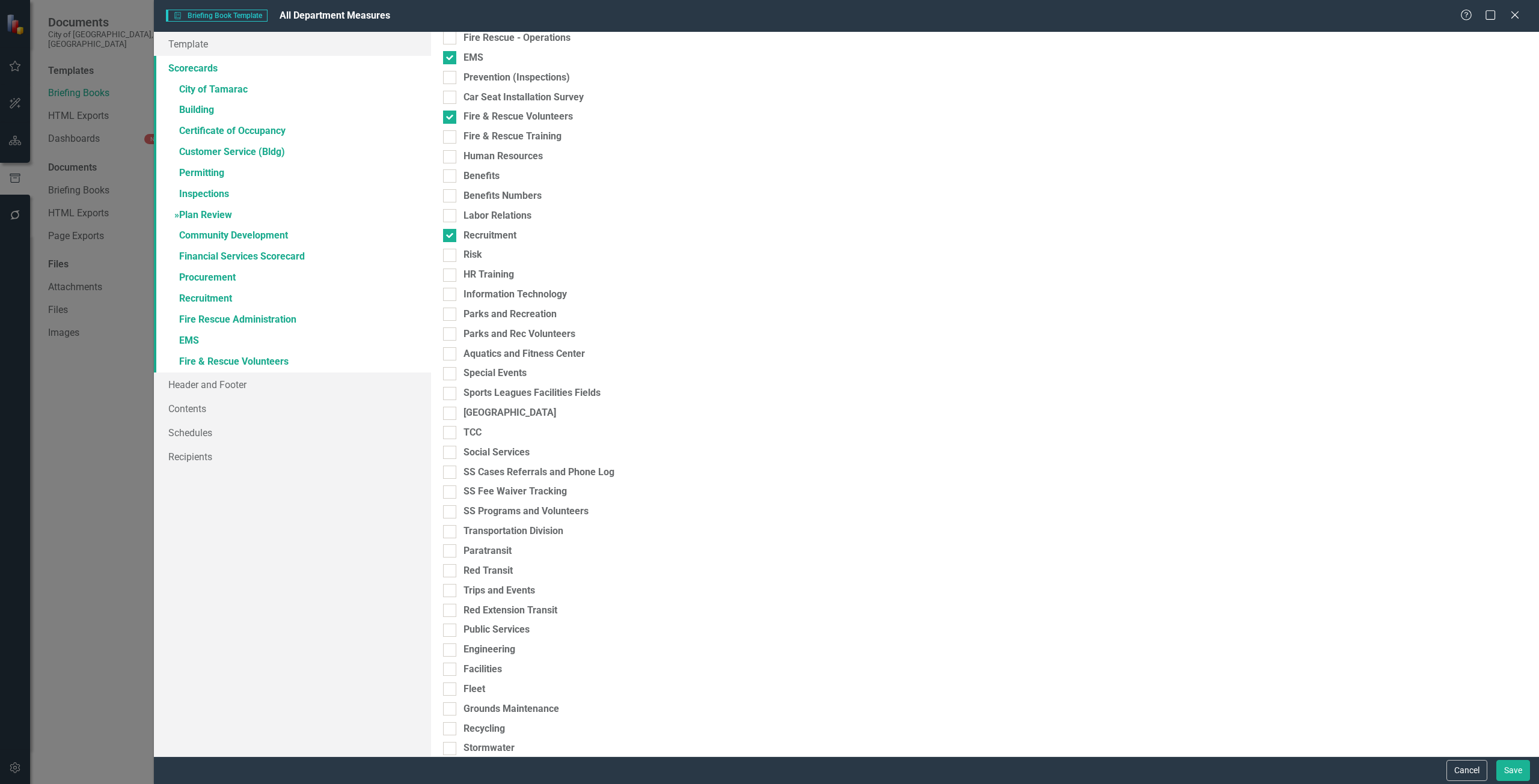
click at [263, 214] on link "» Plan Review" at bounding box center [293, 215] width 277 height 21
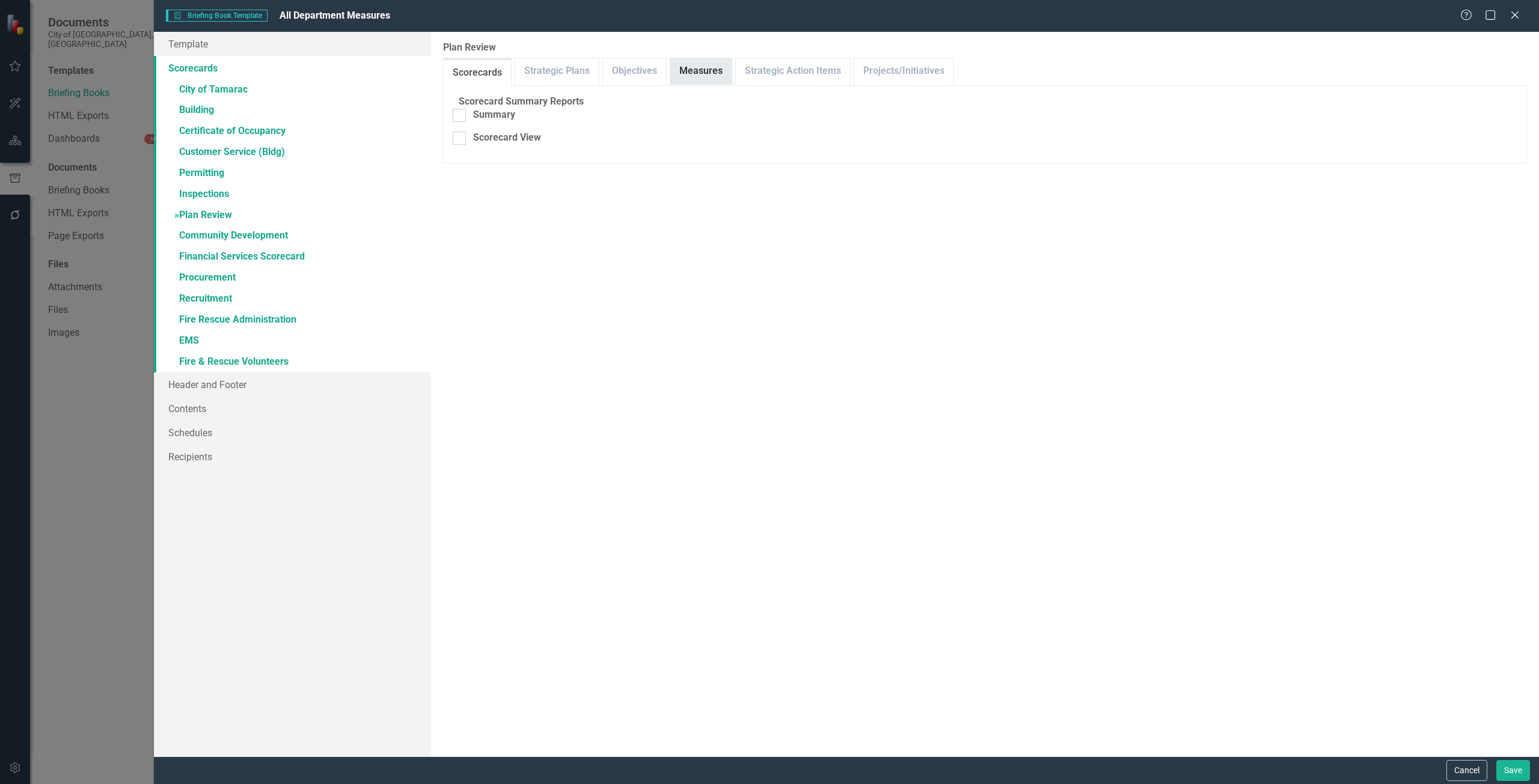
click at [713, 60] on link "Measures" at bounding box center [701, 71] width 61 height 26
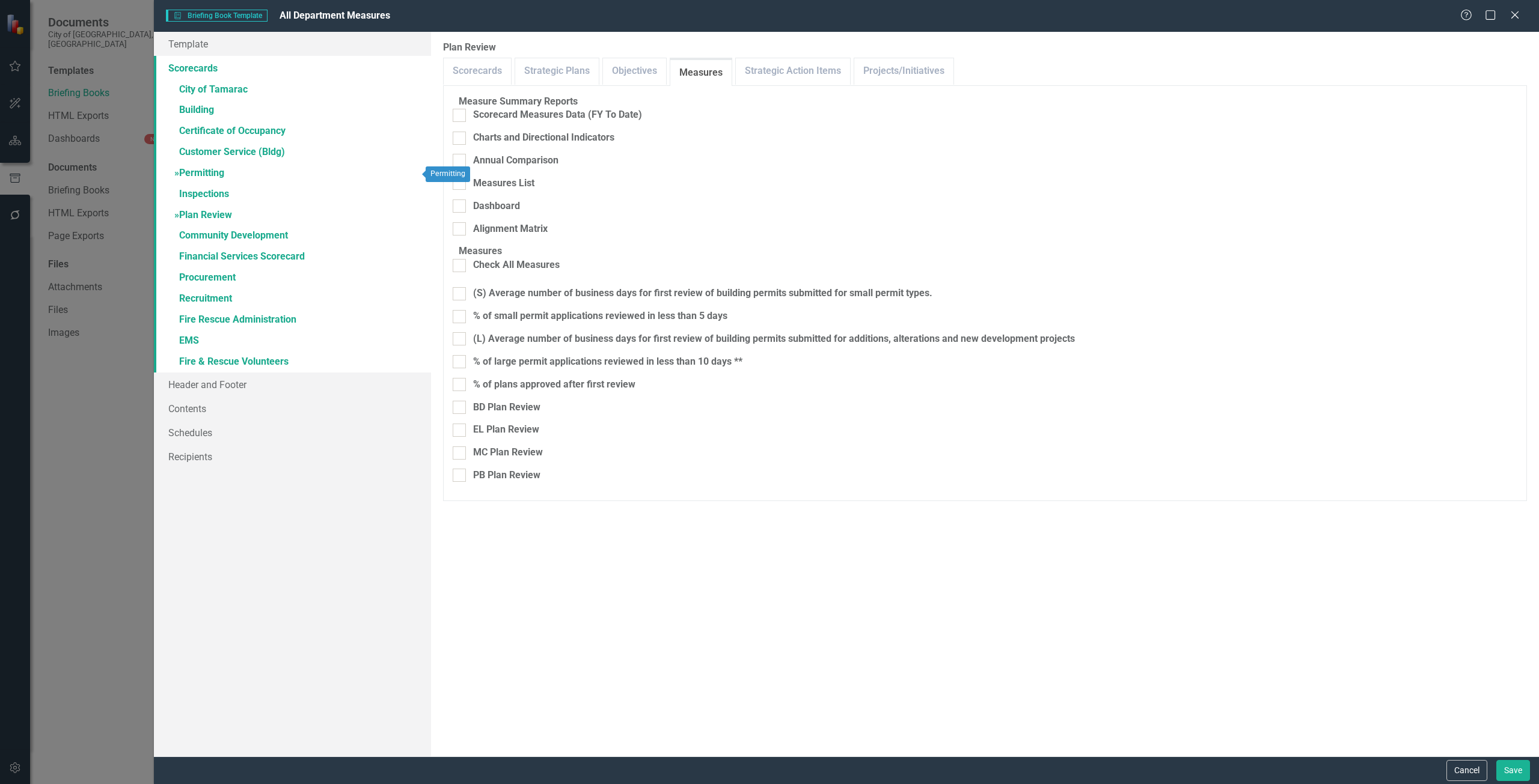
click at [229, 169] on link "» Permitting" at bounding box center [293, 174] width 277 height 21
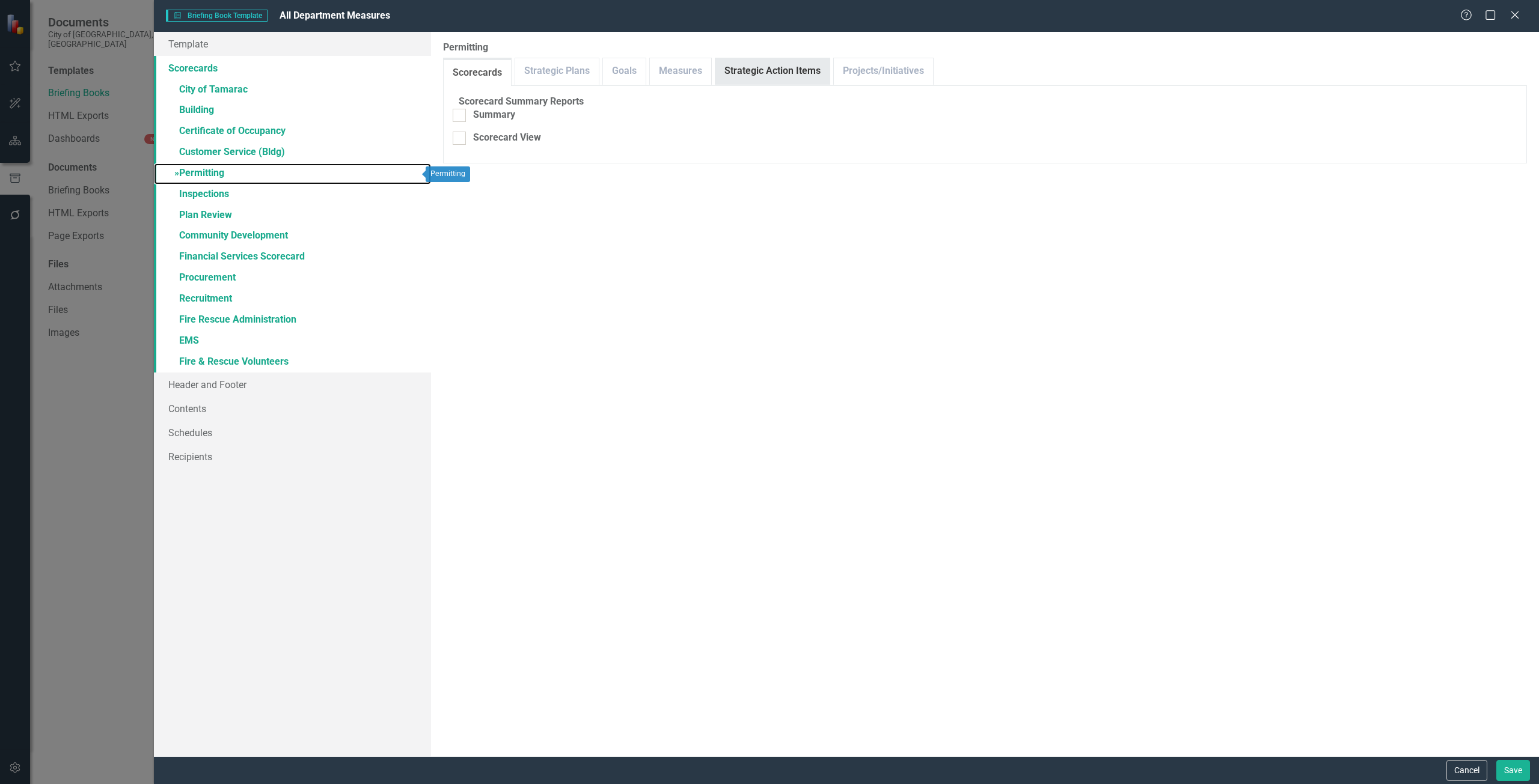
checkbox input "false"
click at [710, 70] on link "Measures" at bounding box center [701, 71] width 61 height 26
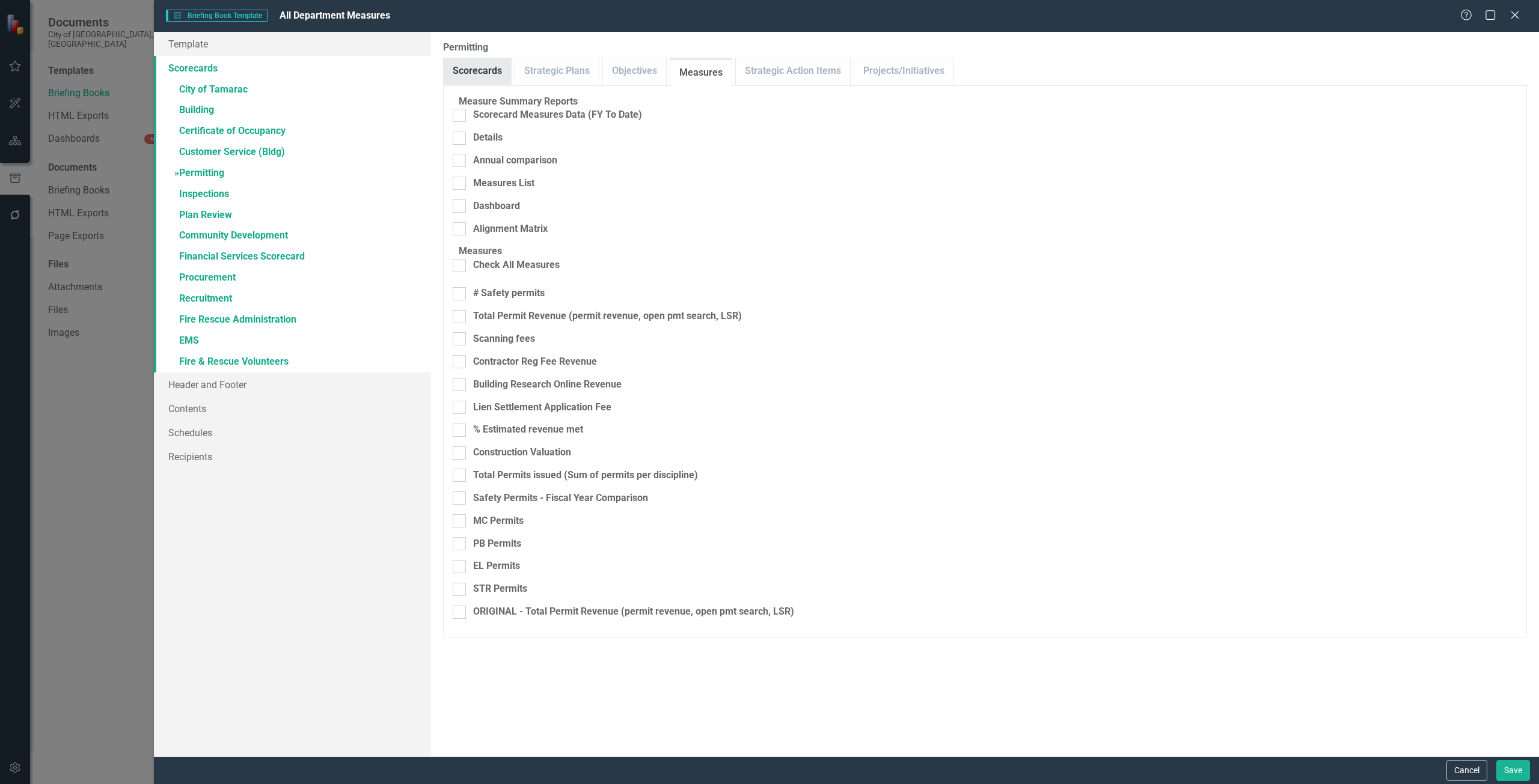
click at [468, 78] on link "Scorecards" at bounding box center [478, 71] width 68 height 26
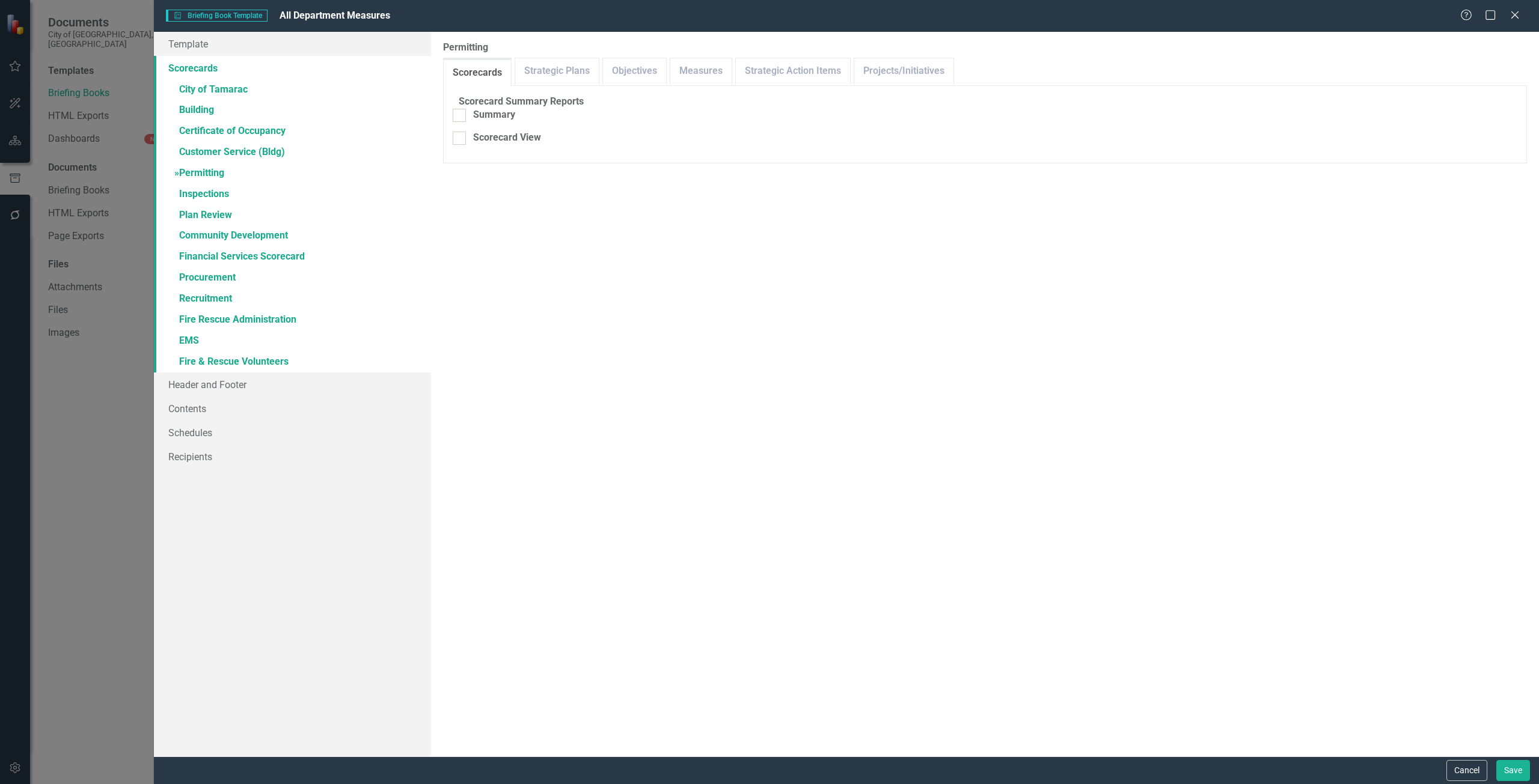
click at [242, 60] on link "Scorecards" at bounding box center [293, 68] width 277 height 24
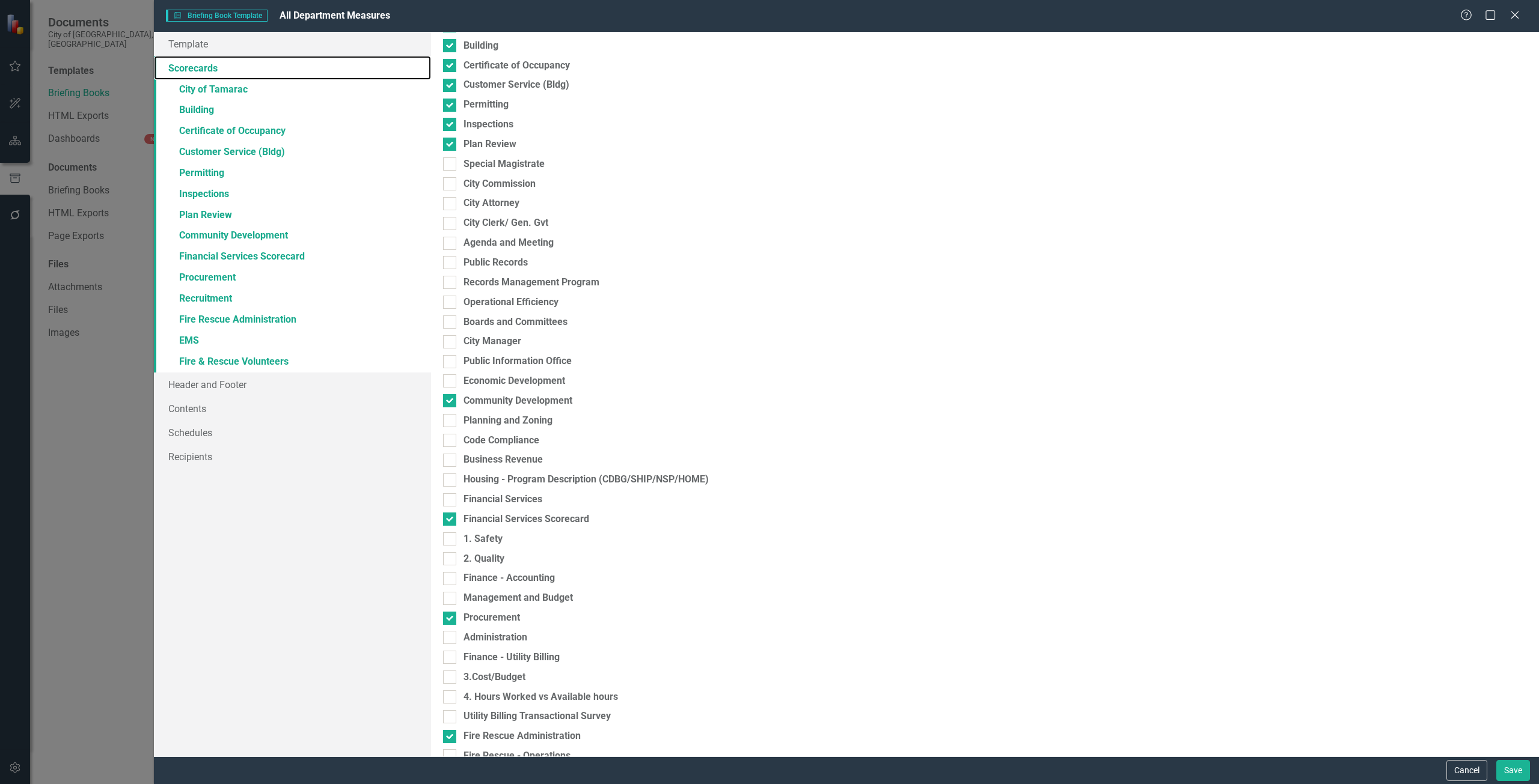
scroll to position [0, 0]
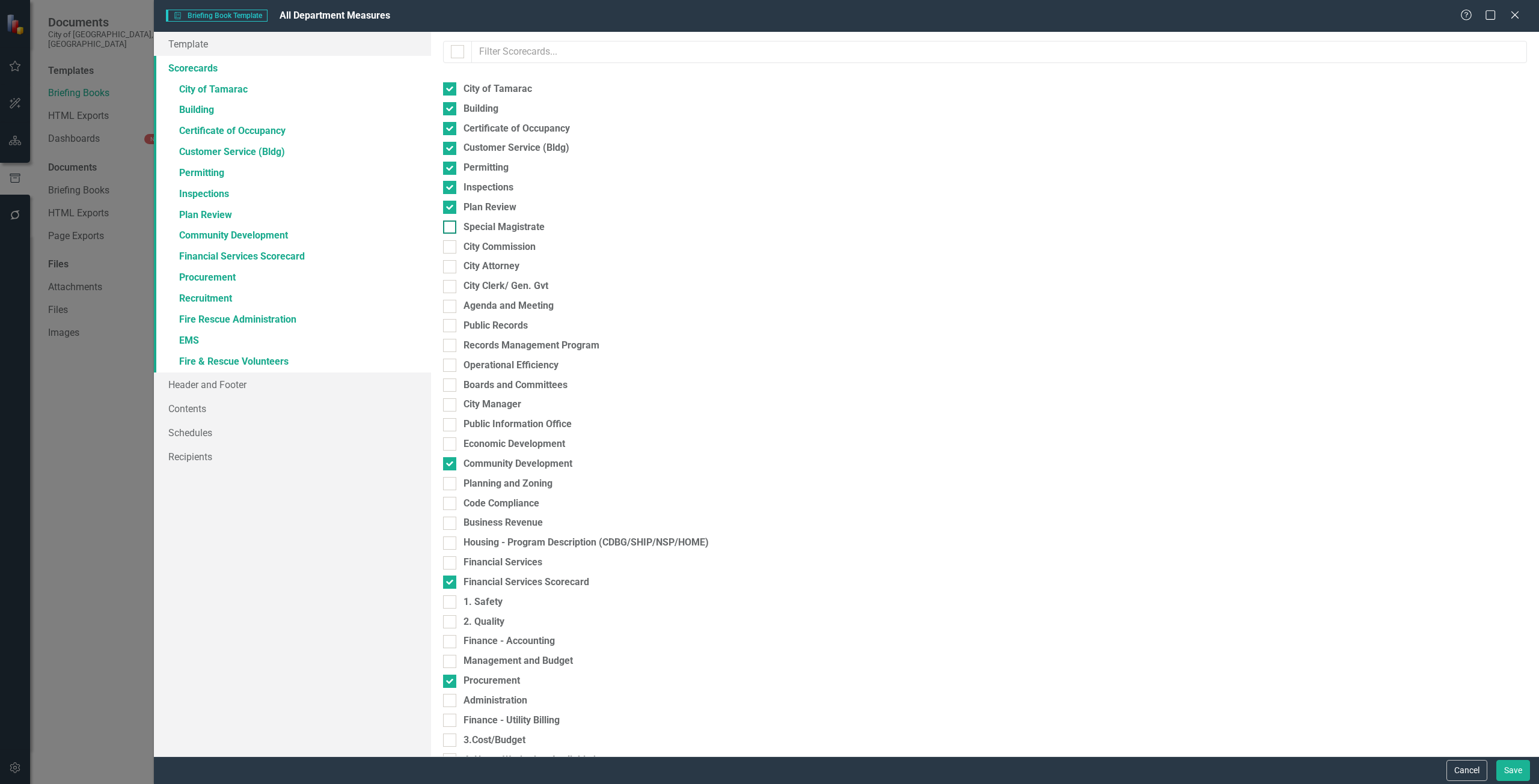
click at [493, 228] on div "Special Magistrate" at bounding box center [504, 227] width 81 height 14
click at [451, 228] on input "Special Magistrate" at bounding box center [447, 224] width 8 height 8
checkbox input "true"
click at [489, 259] on div "City Attorney" at bounding box center [491, 267] width 56 height 14
click at [451, 260] on input "City Attorney" at bounding box center [447, 264] width 8 height 8
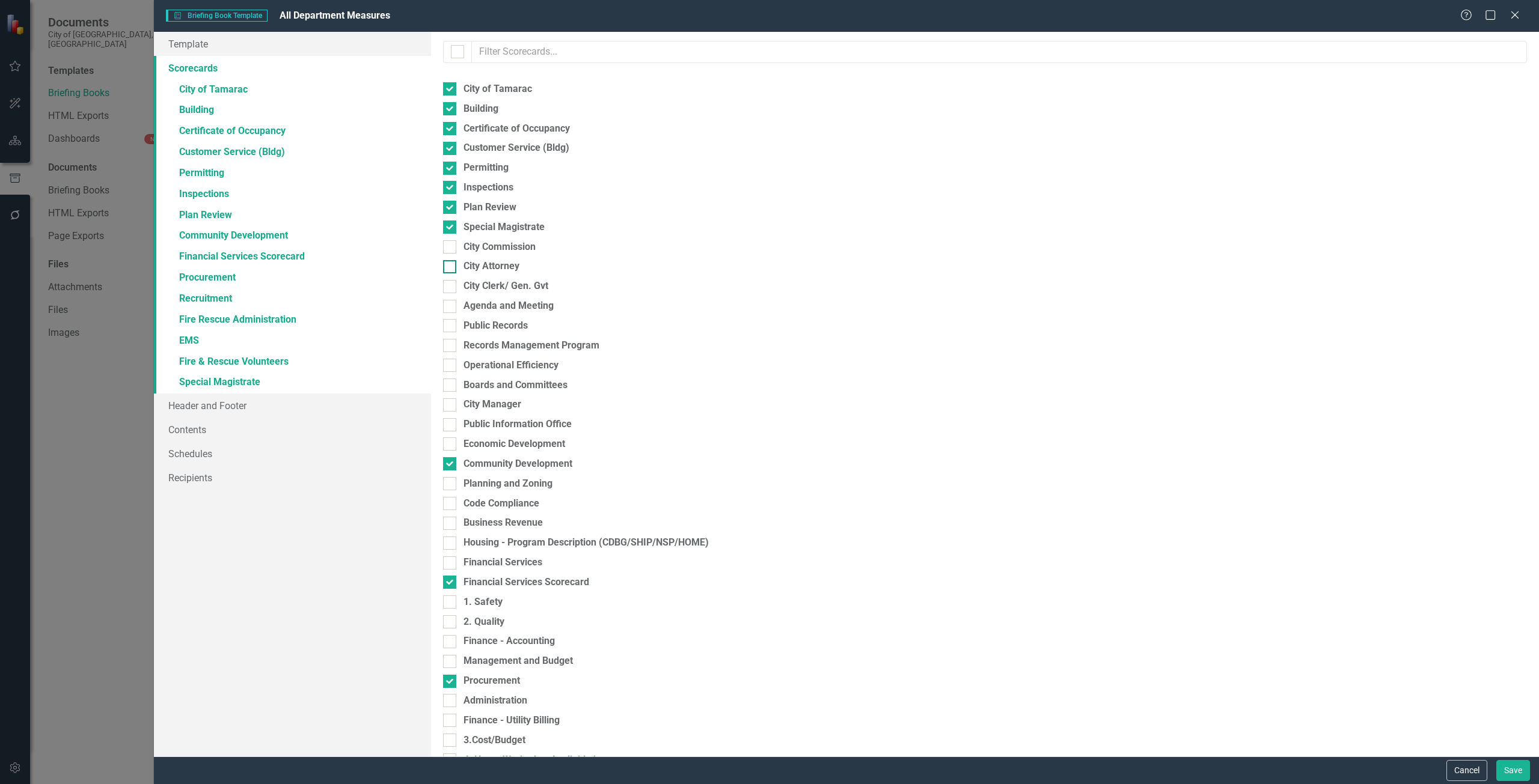
checkbox input "true"
click at [481, 243] on div "City Commission" at bounding box center [500, 248] width 72 height 14
click at [451, 243] on input "City Commission" at bounding box center [447, 245] width 8 height 8
checkbox input "true"
click at [493, 288] on div "City Clerk/ Gen. Gvt" at bounding box center [506, 286] width 85 height 14
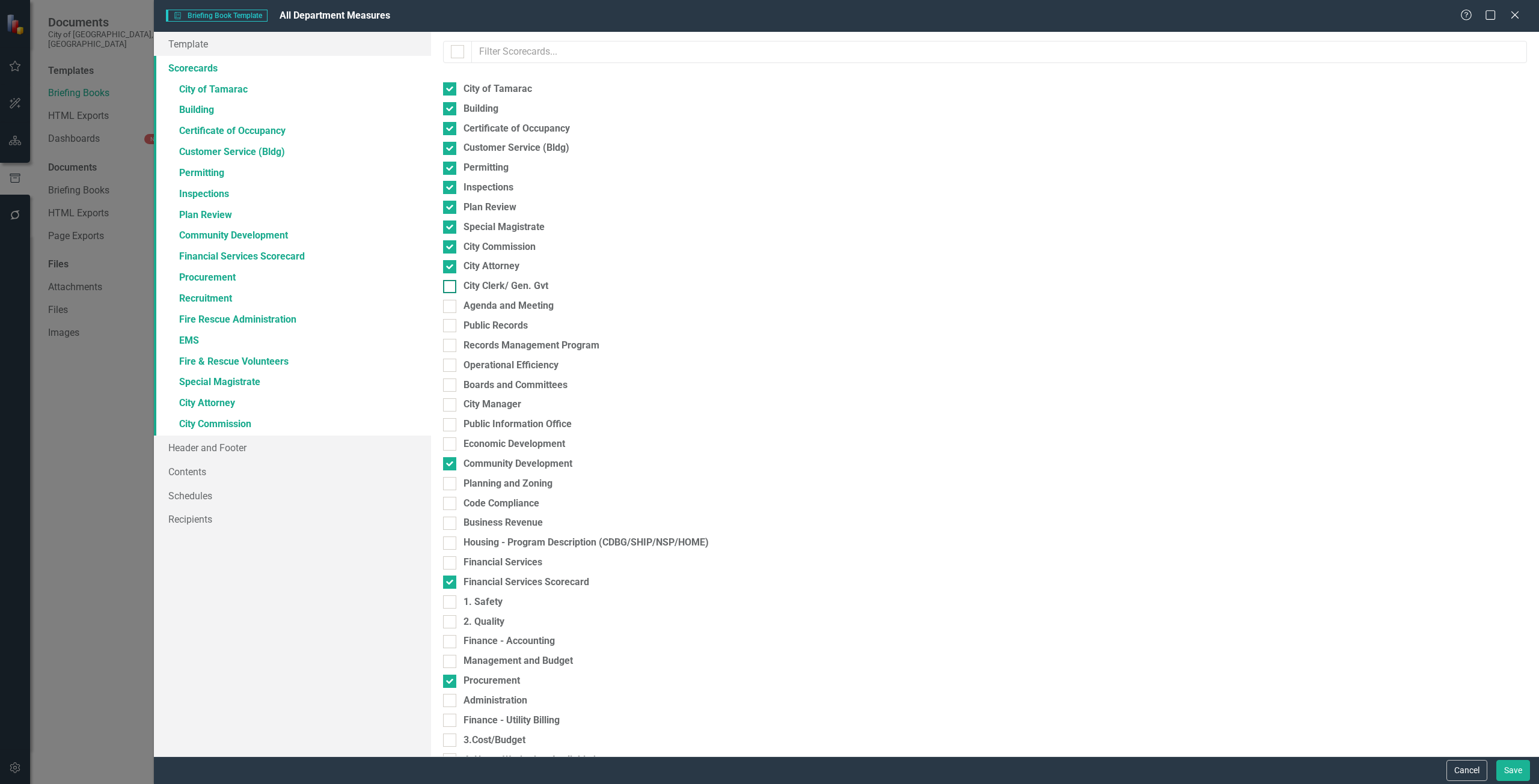
click at [451, 288] on input "City Clerk/ Gen. Gvt" at bounding box center [447, 284] width 8 height 8
checkbox input "true"
click at [496, 315] on div "Please select the scorecards you would like to include below. Once you select t…" at bounding box center [985, 395] width 1108 height 725
click at [496, 326] on div "Public Records" at bounding box center [496, 326] width 65 height 14
click at [451, 326] on input "Public Records" at bounding box center [447, 323] width 8 height 8
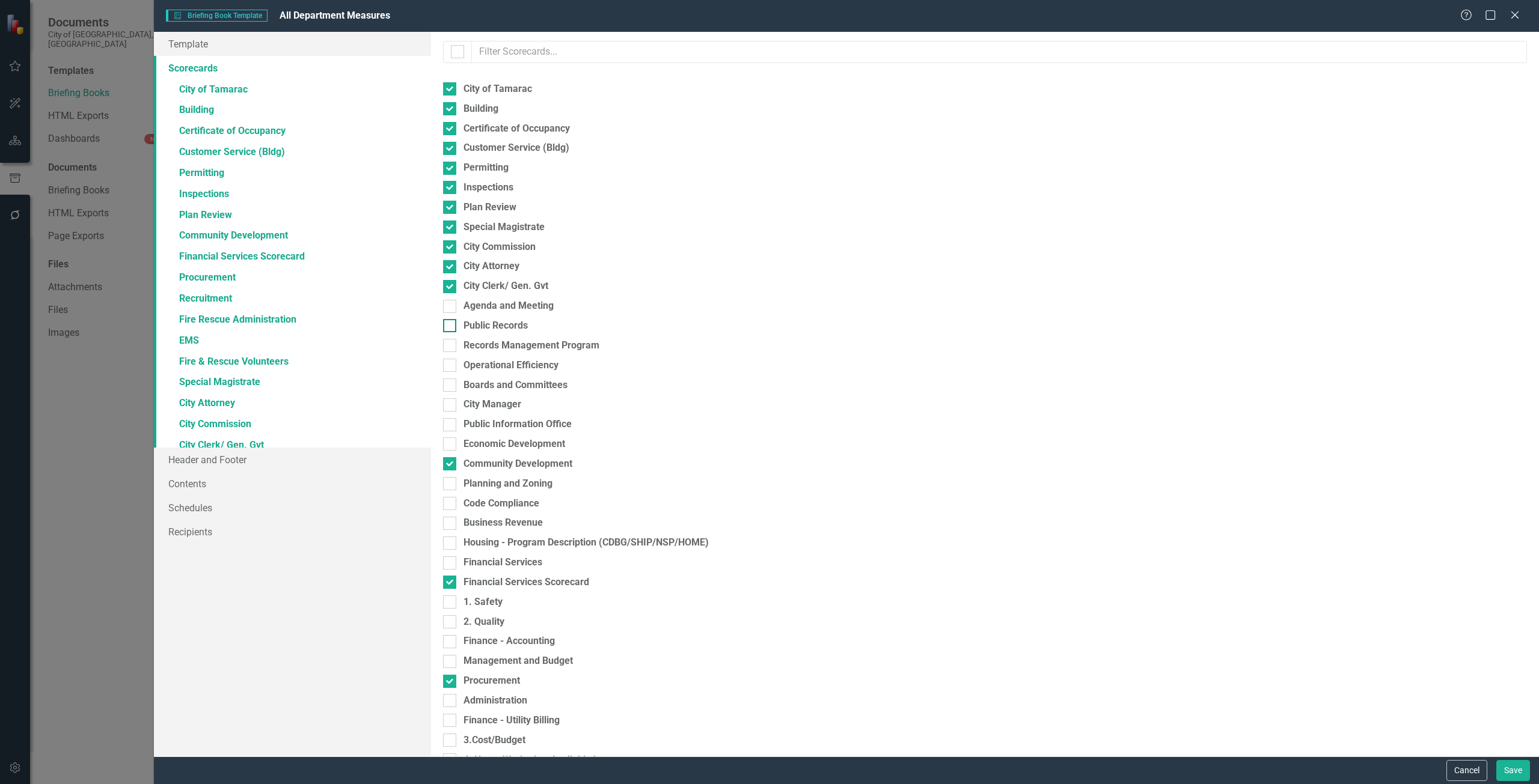
checkbox input "true"
click at [486, 307] on div "Agenda and Meeting" at bounding box center [508, 307] width 90 height 14
click at [451, 307] on input "Agenda and Meeting" at bounding box center [447, 304] width 8 height 8
checkbox input "true"
click at [504, 355] on div "Please select the scorecards you would like to include below. Once you select t…" at bounding box center [985, 395] width 1108 height 725
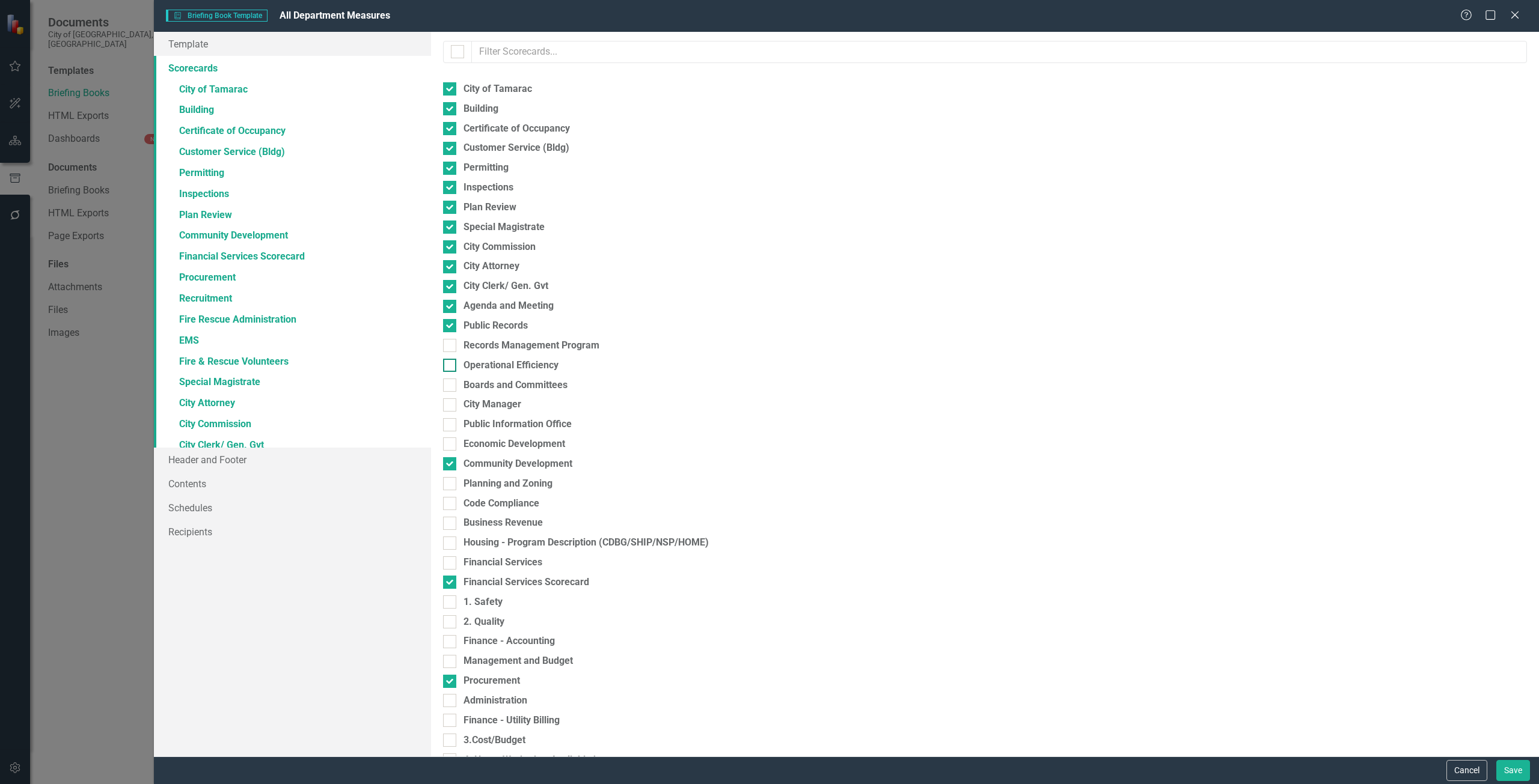
click at [498, 369] on div "Operational Efficiency" at bounding box center [511, 366] width 95 height 14
click at [451, 366] on input "Operational Efficiency" at bounding box center [447, 363] width 8 height 8
checkbox input "true"
click at [488, 351] on div "Records Management Program" at bounding box center [531, 346] width 136 height 14
click at [451, 347] on input "Records Management Program" at bounding box center [447, 343] width 8 height 8
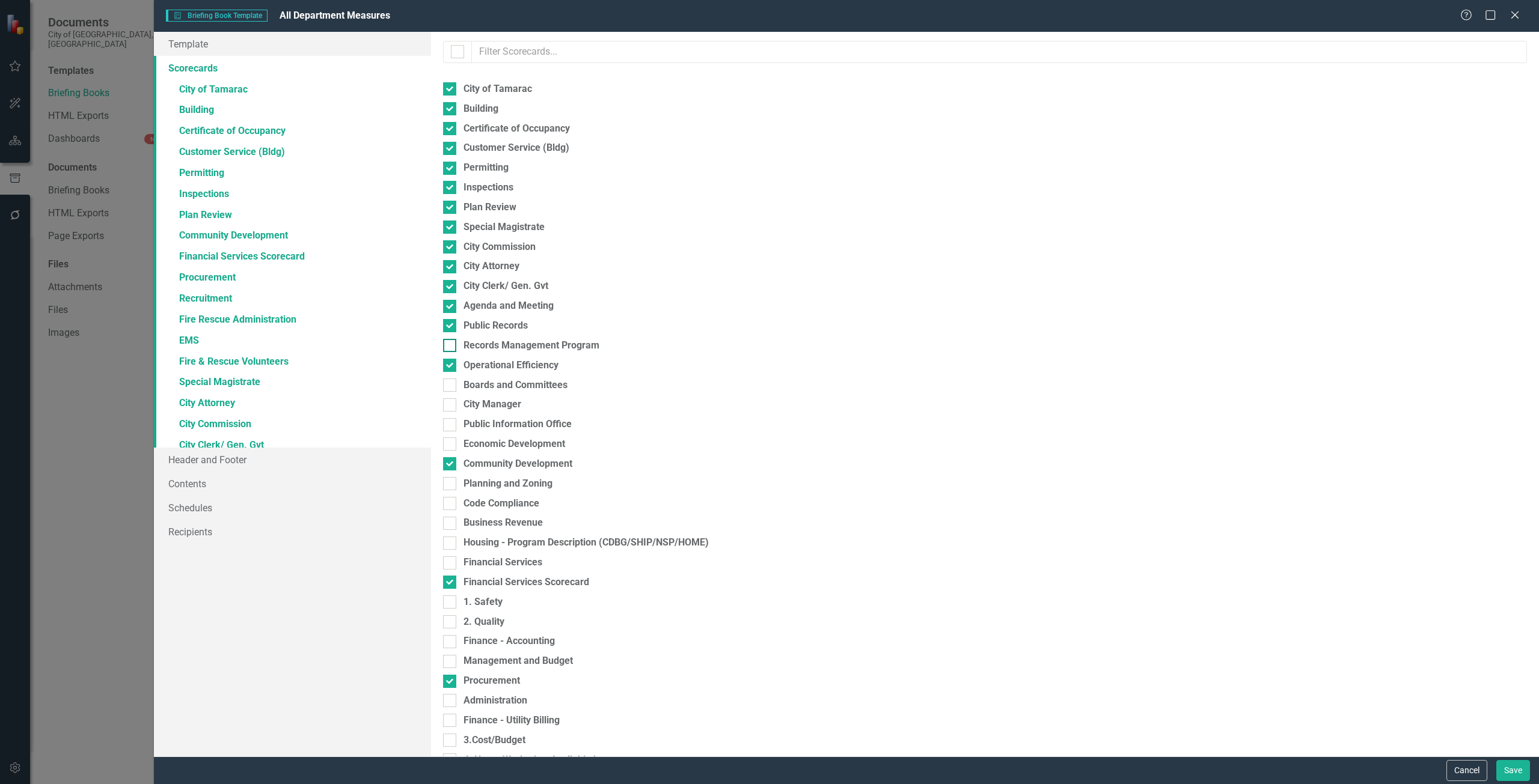
checkbox input "true"
drag, startPoint x: 494, startPoint y: 378, endPoint x: 496, endPoint y: 388, distance: 10.2
click at [496, 378] on div "Boards and Committees" at bounding box center [515, 385] width 104 height 14
click at [495, 396] on div "Please select the scorecards you would like to include below. Once you select t…" at bounding box center [985, 395] width 1108 height 725
click at [492, 406] on div "City Manager" at bounding box center [492, 405] width 57 height 14
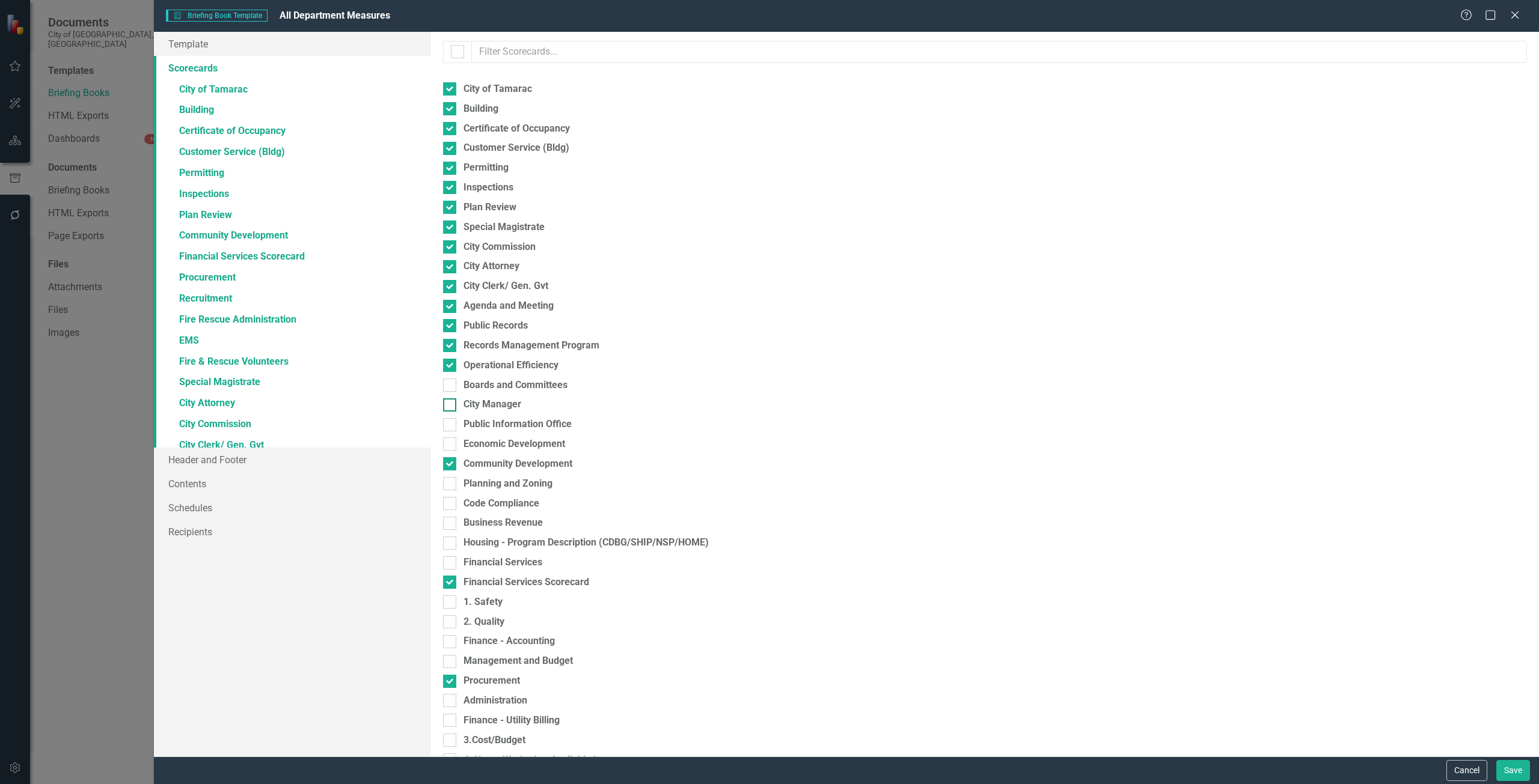
click at [451, 406] on input "City Manager" at bounding box center [447, 403] width 8 height 8
checkbox input "true"
click at [480, 383] on div "Boards and Committees" at bounding box center [515, 385] width 104 height 14
click at [451, 383] on input "Boards and Committees" at bounding box center [447, 382] width 8 height 8
checkbox input "true"
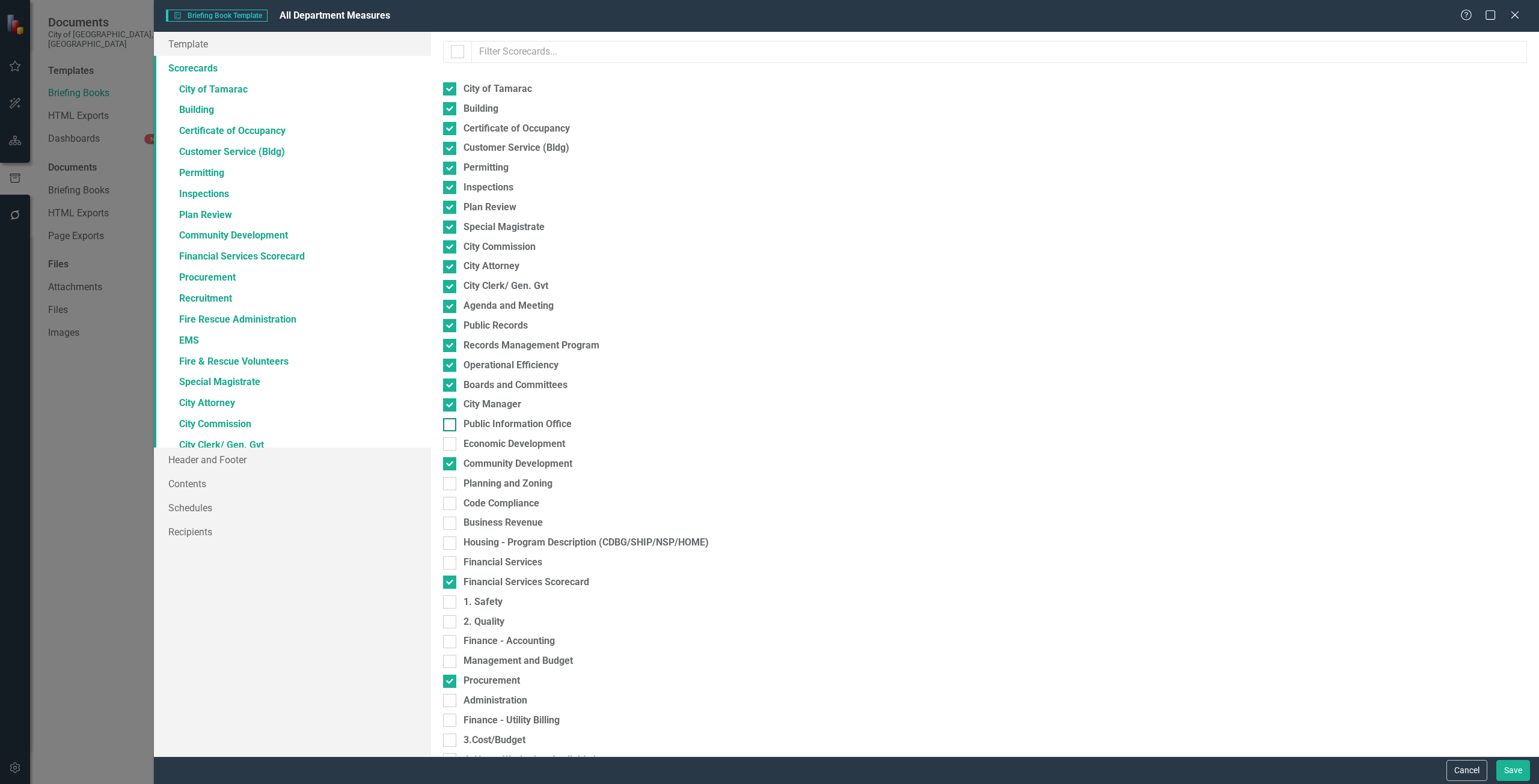
click at [489, 424] on div "Public Information Office" at bounding box center [518, 425] width 109 height 14
click at [451, 424] on input "Public Information Office" at bounding box center [447, 422] width 8 height 8
checkbox input "true"
click at [490, 447] on div "Economic Development" at bounding box center [514, 444] width 101 height 14
click at [451, 445] on input "Economic Development" at bounding box center [447, 441] width 8 height 8
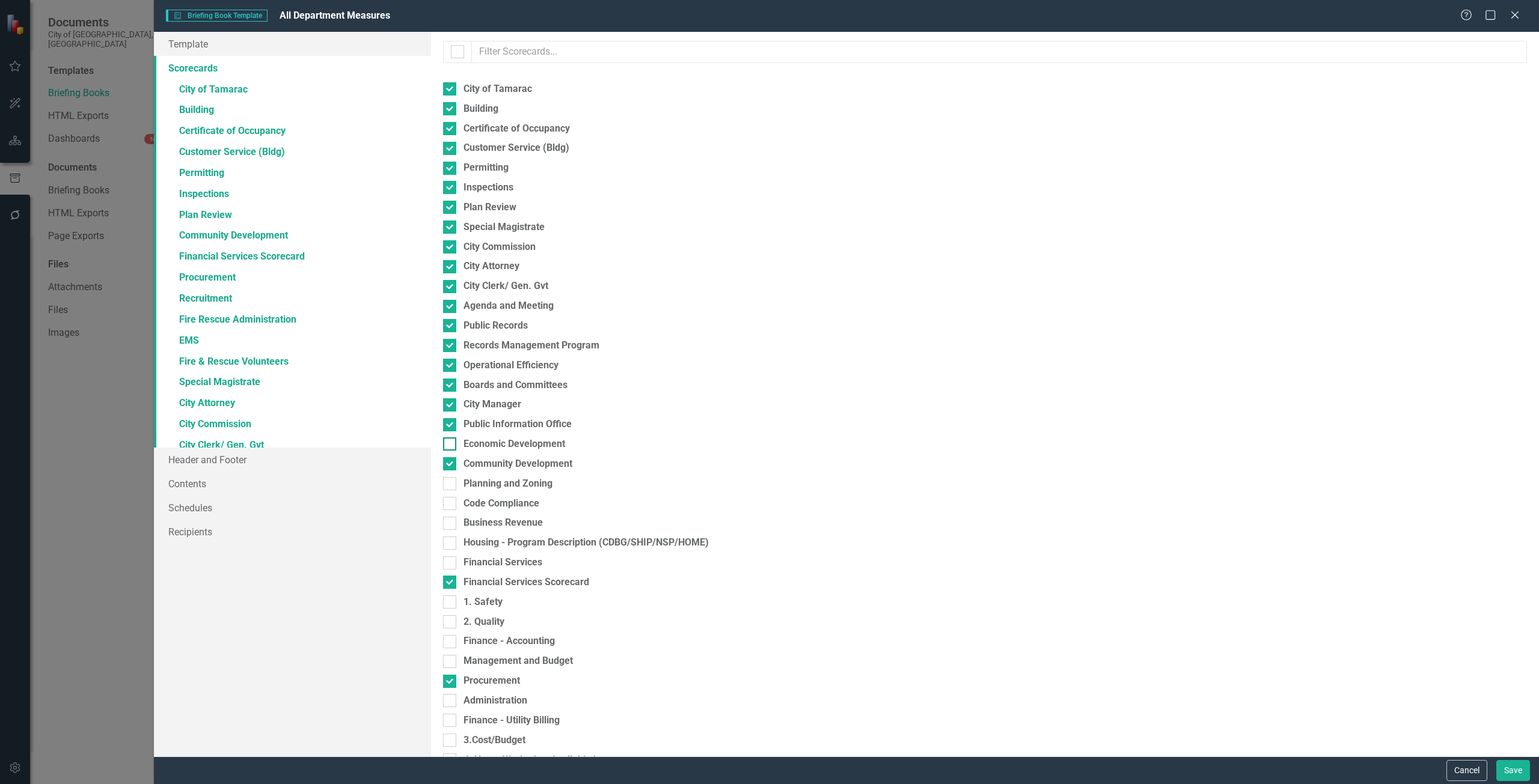
checkbox input "true"
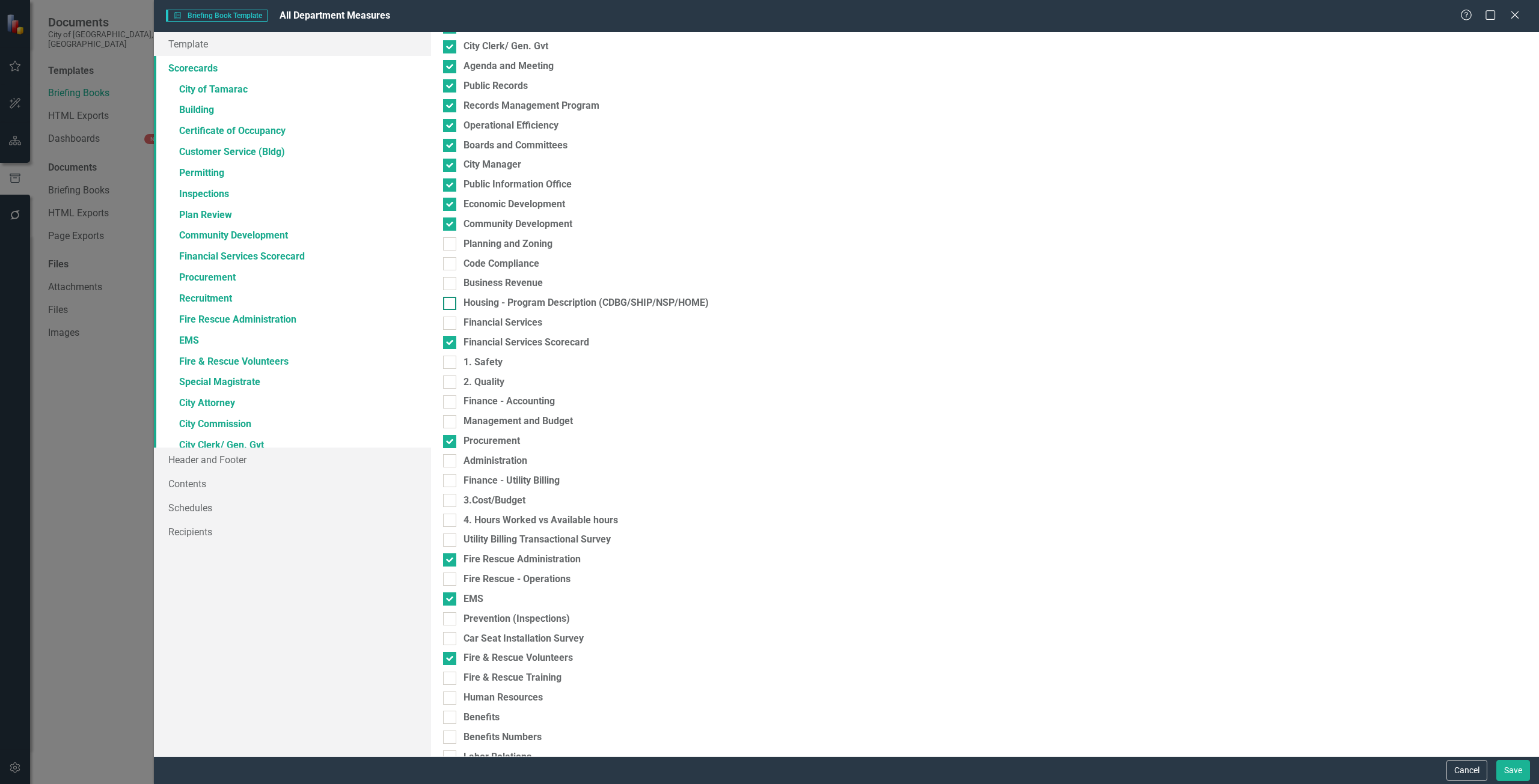
scroll to position [241, 0]
click at [487, 237] on div "Planning and Zoning" at bounding box center [507, 244] width 89 height 14
click at [451, 237] on input "Planning and Zoning" at bounding box center [447, 241] width 8 height 8
checkbox input "true"
click at [485, 269] on div "Code Compliance" at bounding box center [501, 263] width 76 height 14
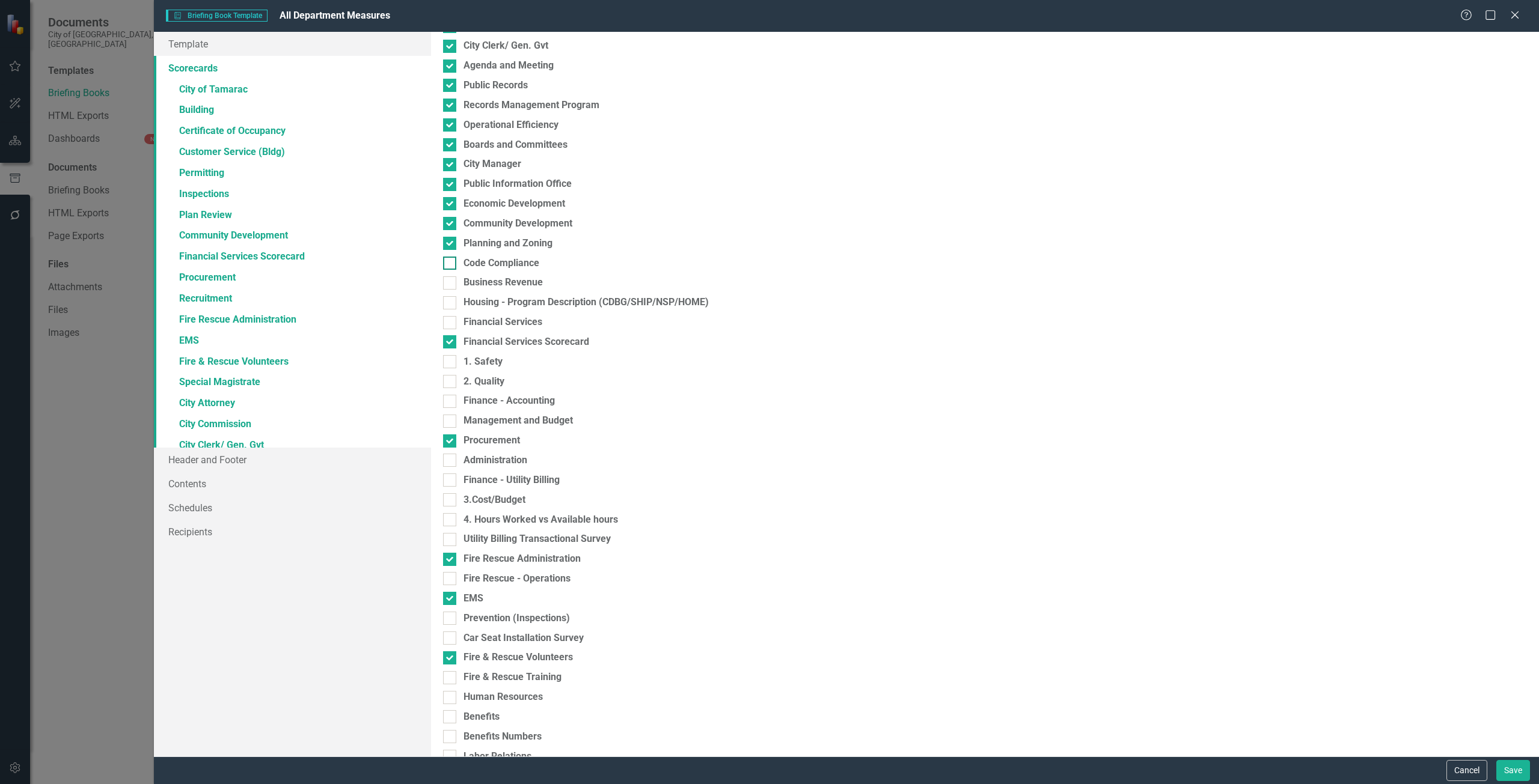
click at [451, 264] on input "Code Compliance" at bounding box center [447, 260] width 8 height 8
checkbox input "true"
click at [482, 285] on div "Business Revenue" at bounding box center [503, 283] width 79 height 14
click at [451, 284] on input "Business Revenue" at bounding box center [447, 281] width 8 height 8
checkbox input "true"
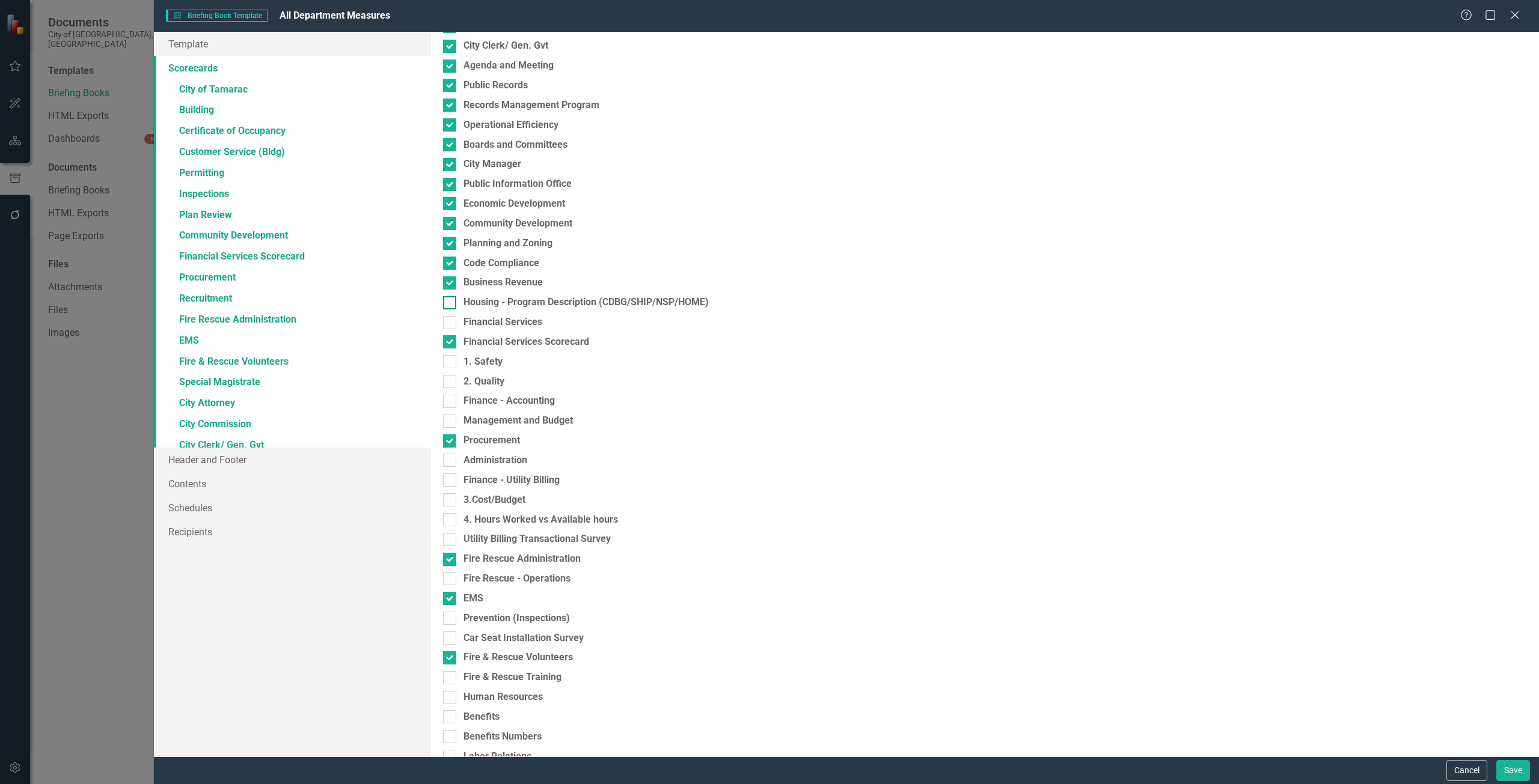
click at [483, 304] on div "Housing - Program Description (CDBG/SHIP/NSP/HOME)" at bounding box center [586, 303] width 245 height 14
click at [451, 304] on input "Housing - Program Description (CDBG/SHIP/NSP/HOME)" at bounding box center [447, 300] width 8 height 8
checkbox input "true"
click at [485, 318] on div "Financial Services" at bounding box center [503, 322] width 79 height 14
click at [451, 318] on input "Financial Services" at bounding box center [447, 320] width 8 height 8
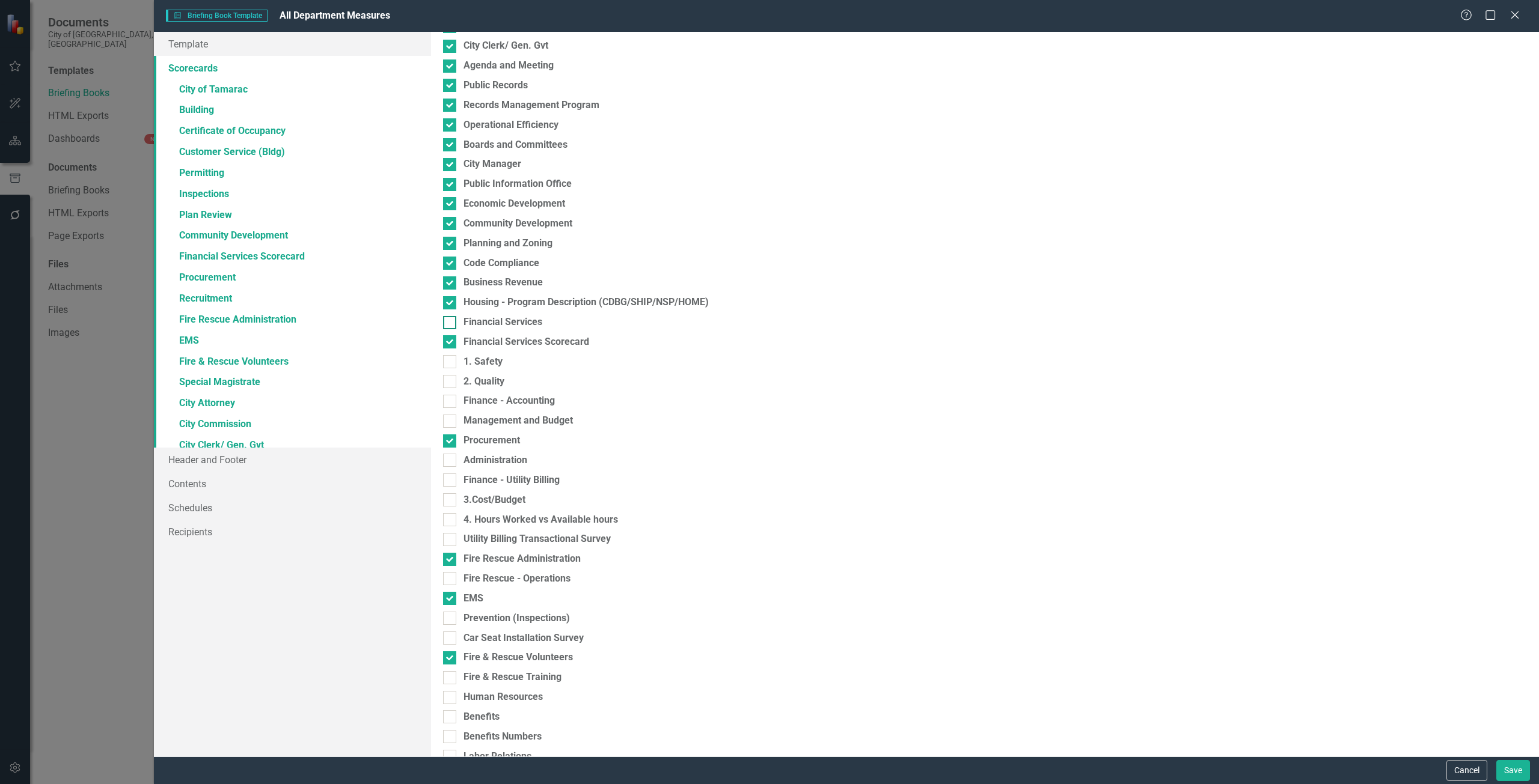
checkbox input "true"
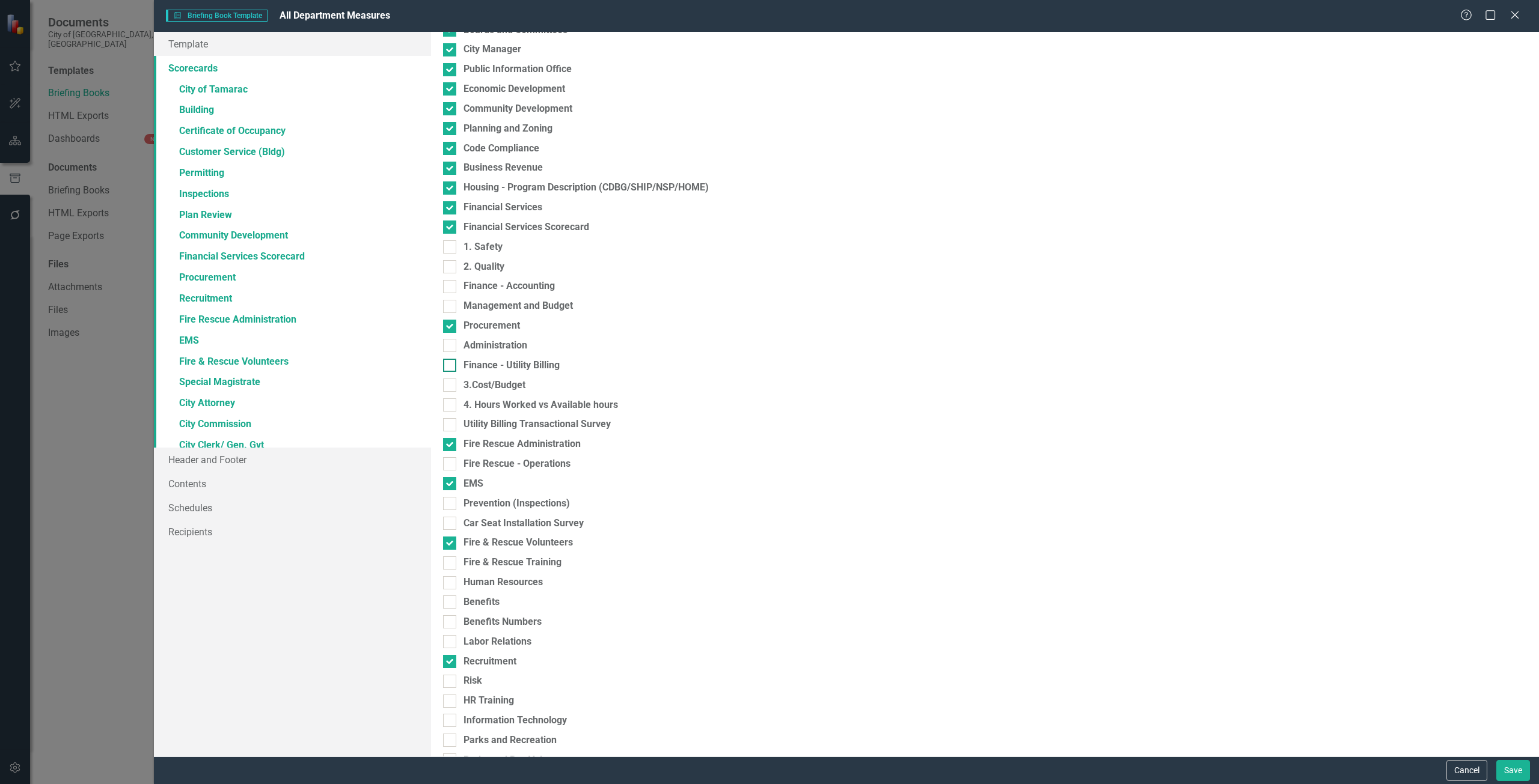
scroll to position [480, 0]
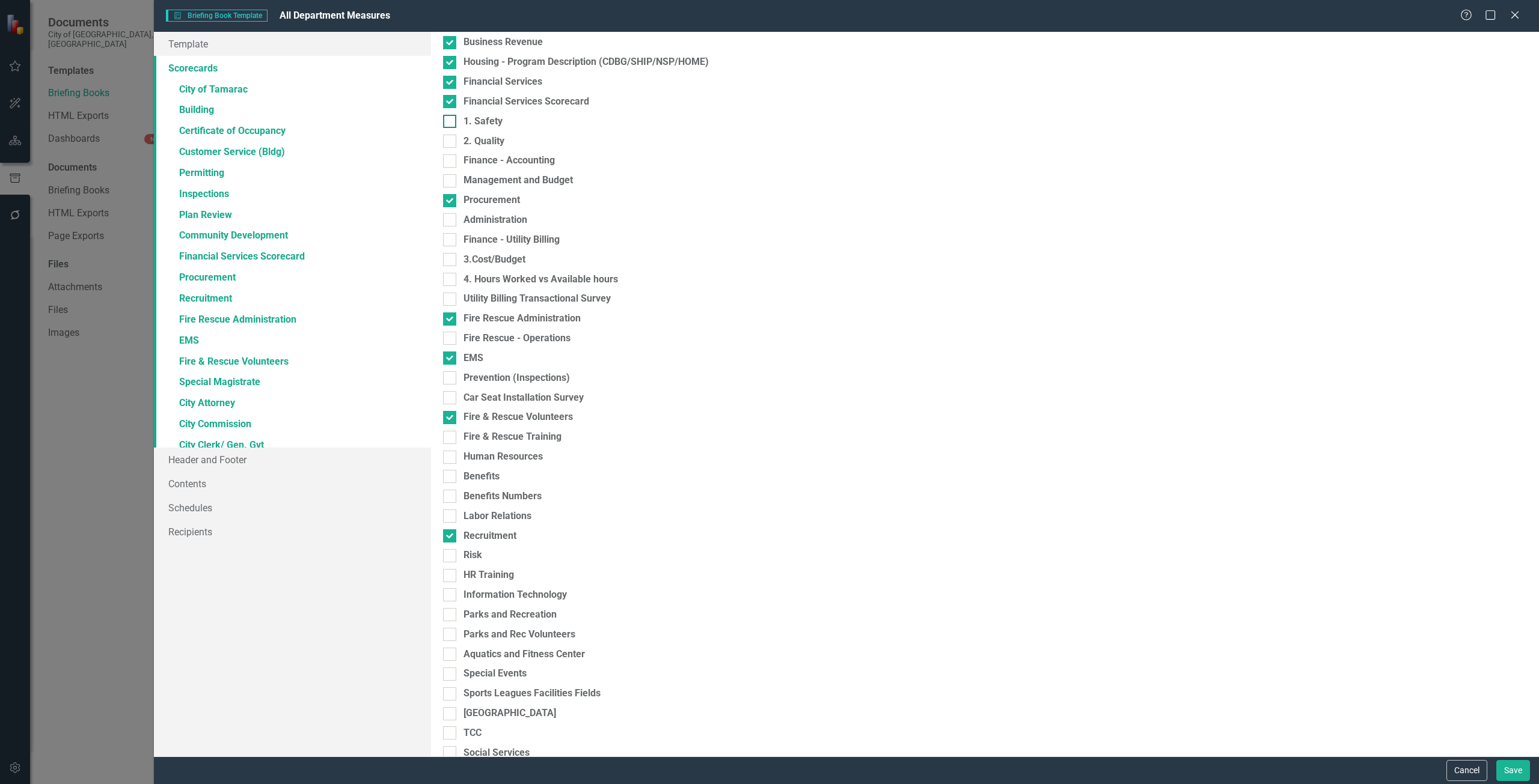
click at [478, 116] on div "1. Safety" at bounding box center [483, 122] width 39 height 14
click at [451, 116] on input "1. Safety" at bounding box center [447, 119] width 8 height 8
checkbox input "true"
click at [483, 138] on div "2. Quality" at bounding box center [484, 142] width 41 height 14
click at [451, 138] on input "2. Quality" at bounding box center [447, 138] width 8 height 8
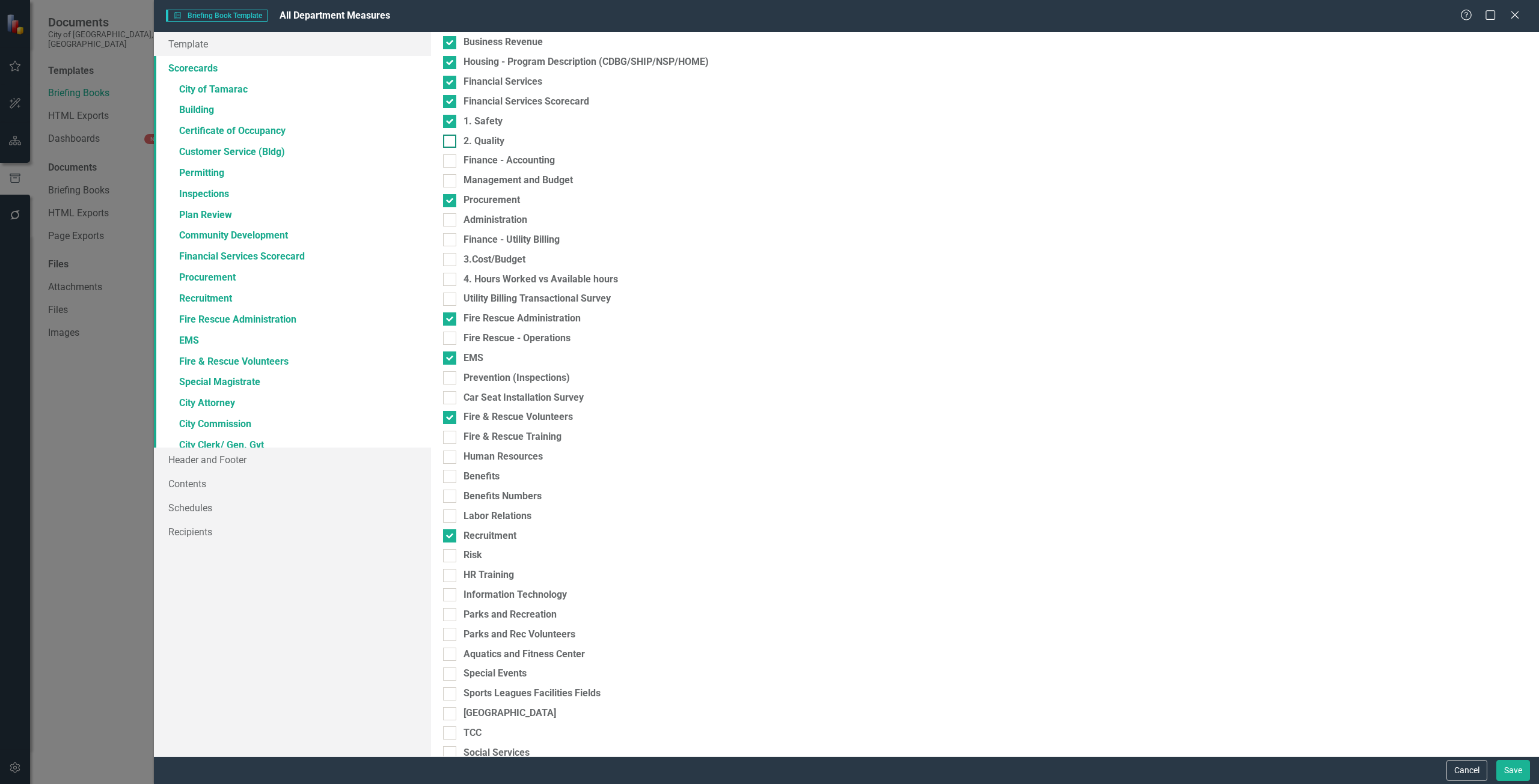
checkbox input "true"
click at [485, 175] on div "Management and Budget" at bounding box center [518, 181] width 109 height 14
click at [451, 175] on input "Management and Budget" at bounding box center [447, 179] width 8 height 8
checkbox input "true"
click at [485, 157] on div "Finance - Accounting" at bounding box center [509, 161] width 91 height 14
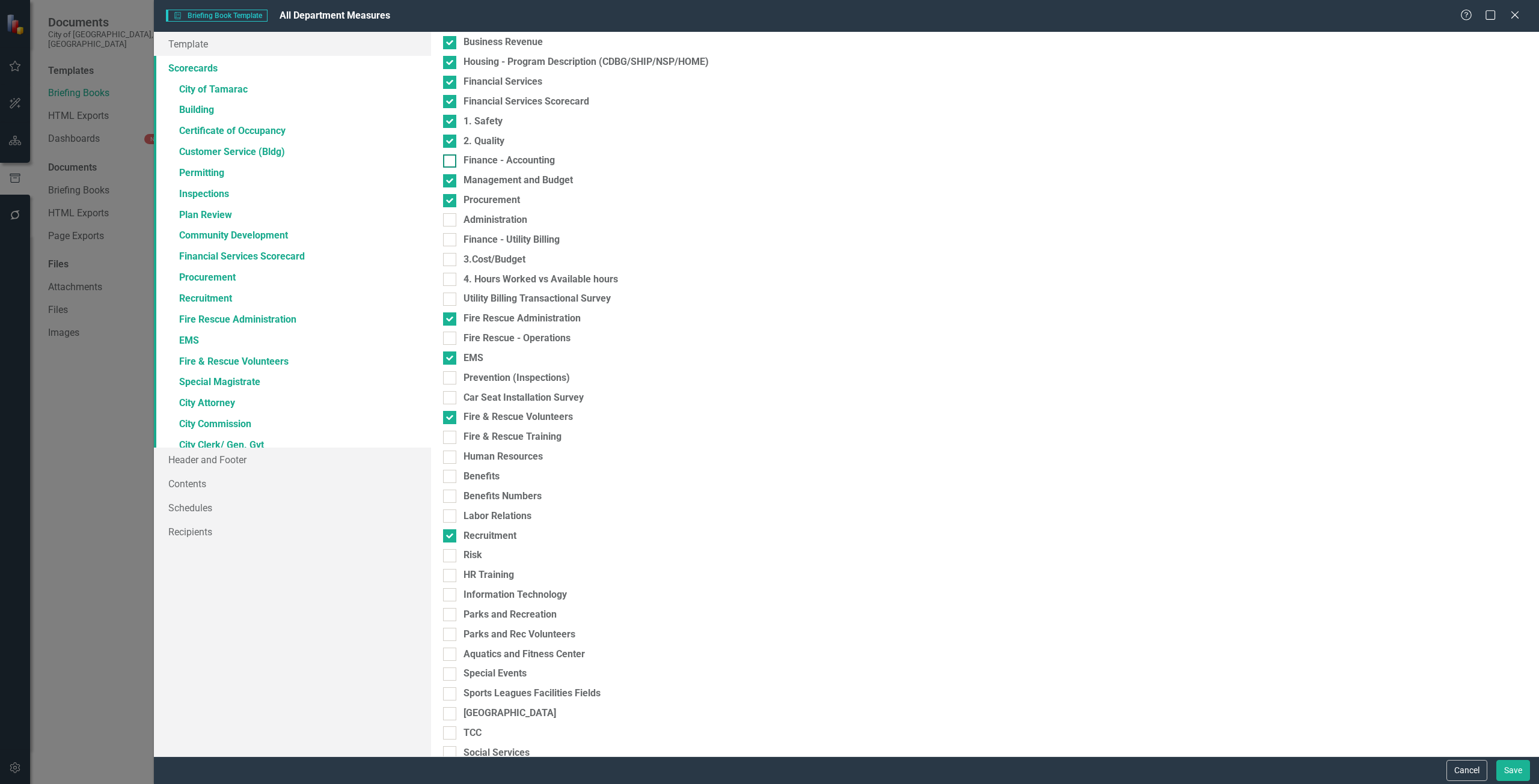
click at [451, 157] on input "Finance - Accounting" at bounding box center [447, 158] width 8 height 8
checkbox input "true"
click at [491, 219] on div "Administration" at bounding box center [495, 220] width 64 height 14
click at [451, 219] on input "Administration" at bounding box center [447, 217] width 8 height 8
checkbox input "true"
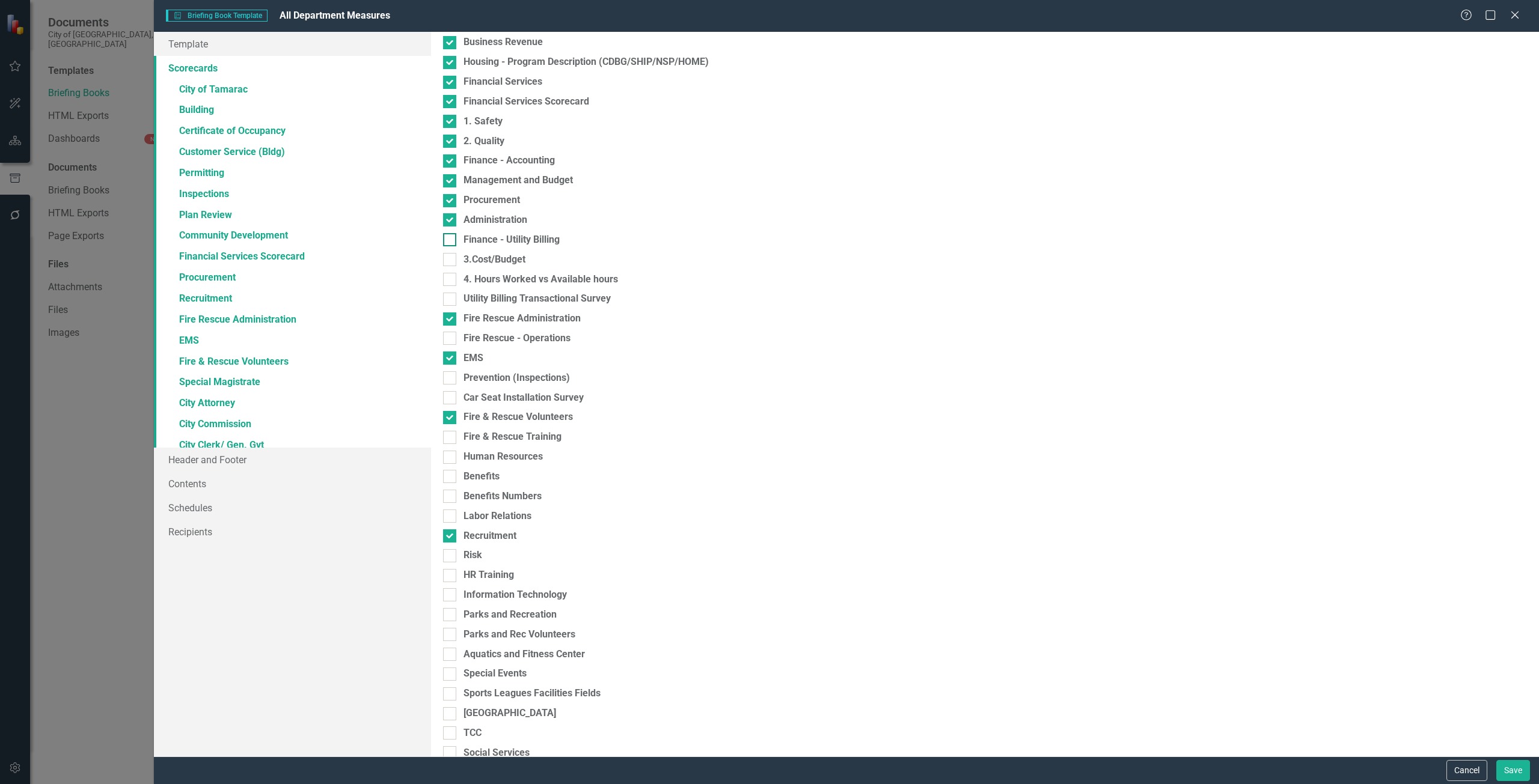
click at [493, 234] on div "Finance - Utility Billing" at bounding box center [511, 240] width 96 height 14
click at [451, 234] on input "Finance - Utility Billing" at bounding box center [447, 237] width 8 height 8
checkbox input "true"
click at [493, 255] on div "3.Cost/Budget" at bounding box center [494, 260] width 62 height 14
click at [451, 255] on input "3.Cost/Budget" at bounding box center [447, 257] width 8 height 8
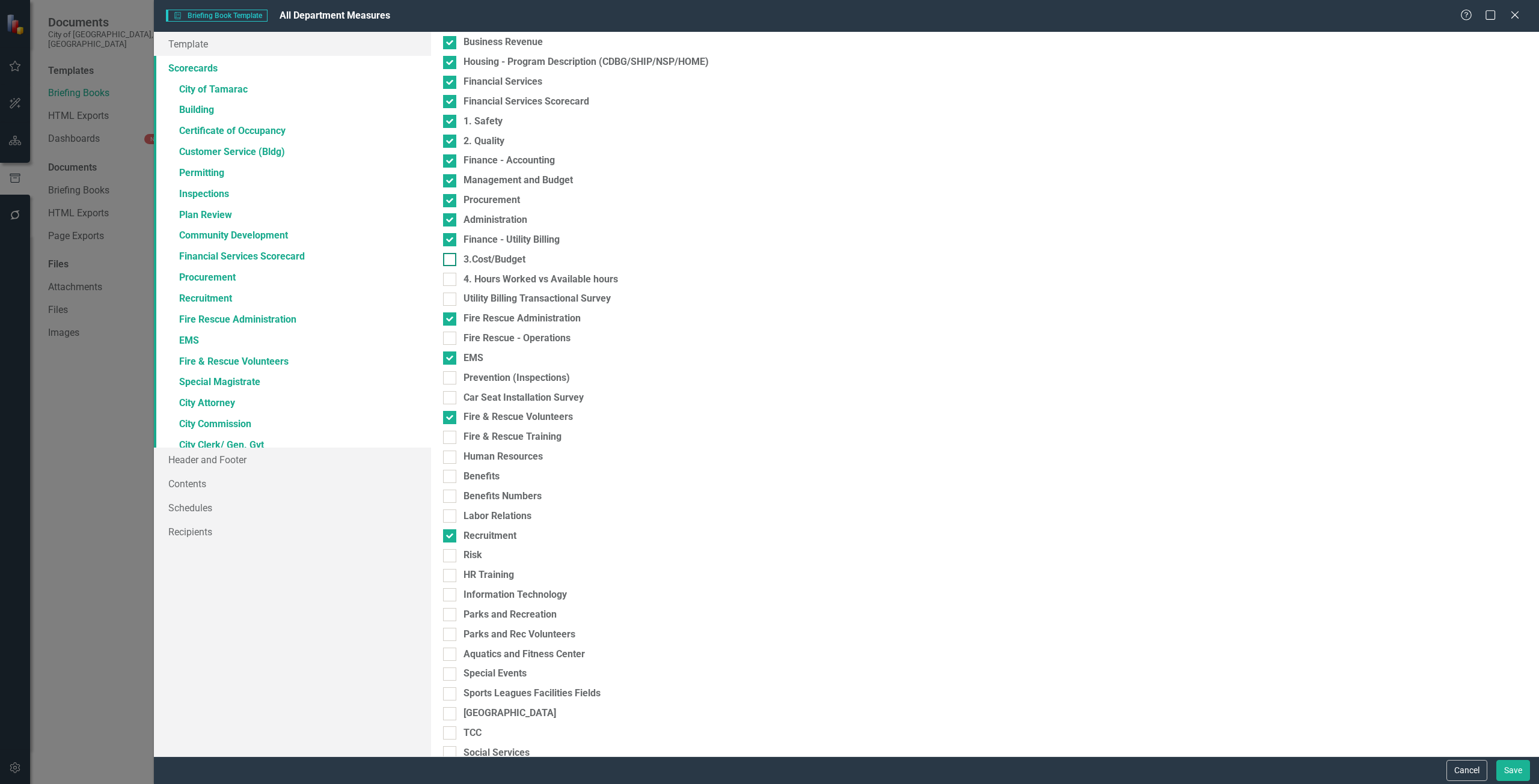
checkbox input "true"
click at [499, 281] on div "4. Hours Worked vs Available hours" at bounding box center [541, 280] width 154 height 14
click at [500, 296] on div "Utility Billing Transactional Survey" at bounding box center [537, 299] width 147 height 14
click at [451, 296] on input "Utility Billing Transactional Survey" at bounding box center [447, 296] width 8 height 8
checkbox input "true"
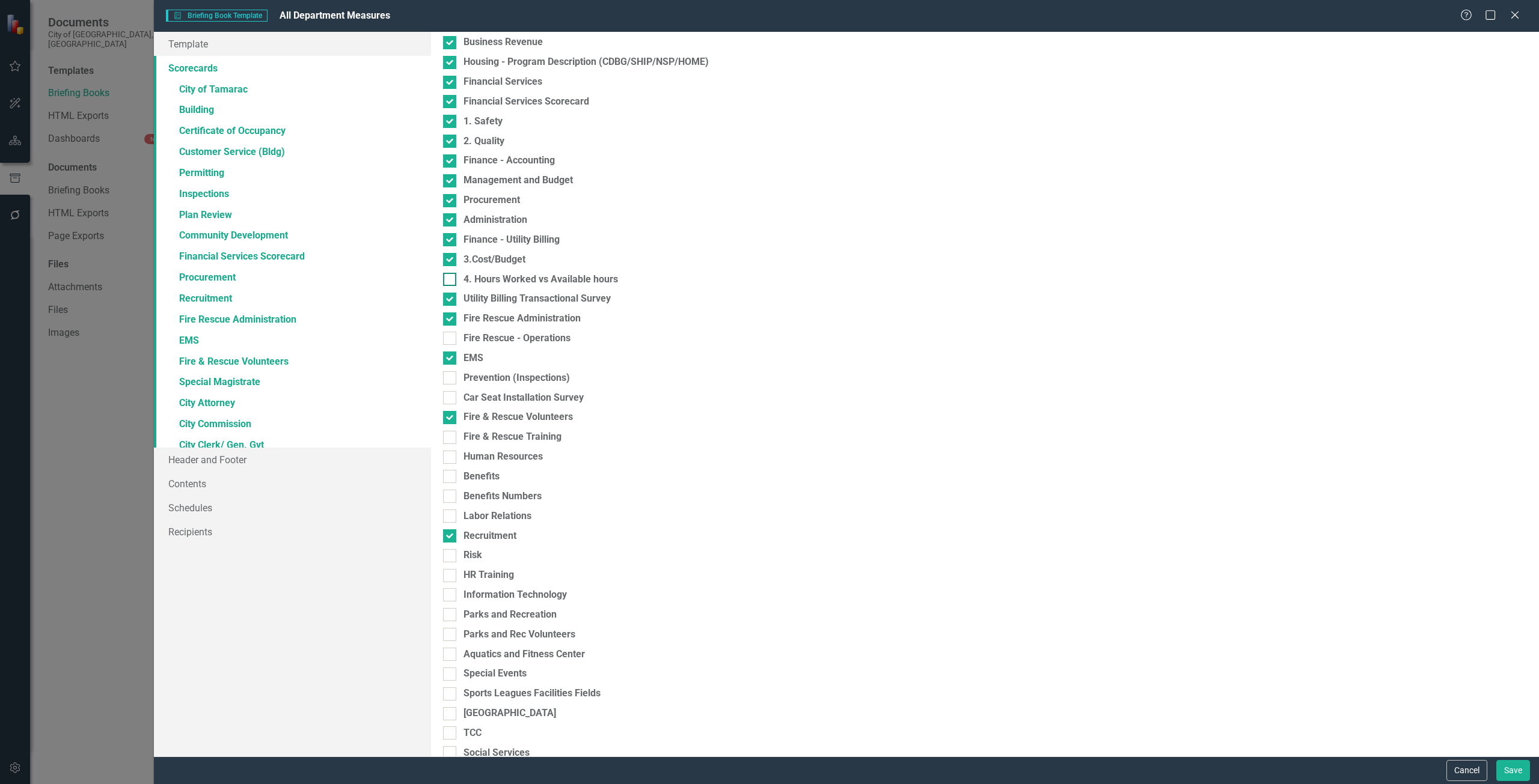
click at [488, 279] on div "4. Hours Worked vs Available hours" at bounding box center [541, 280] width 154 height 14
click at [451, 279] on input "4. Hours Worked vs Available hours" at bounding box center [447, 277] width 8 height 8
checkbox input "true"
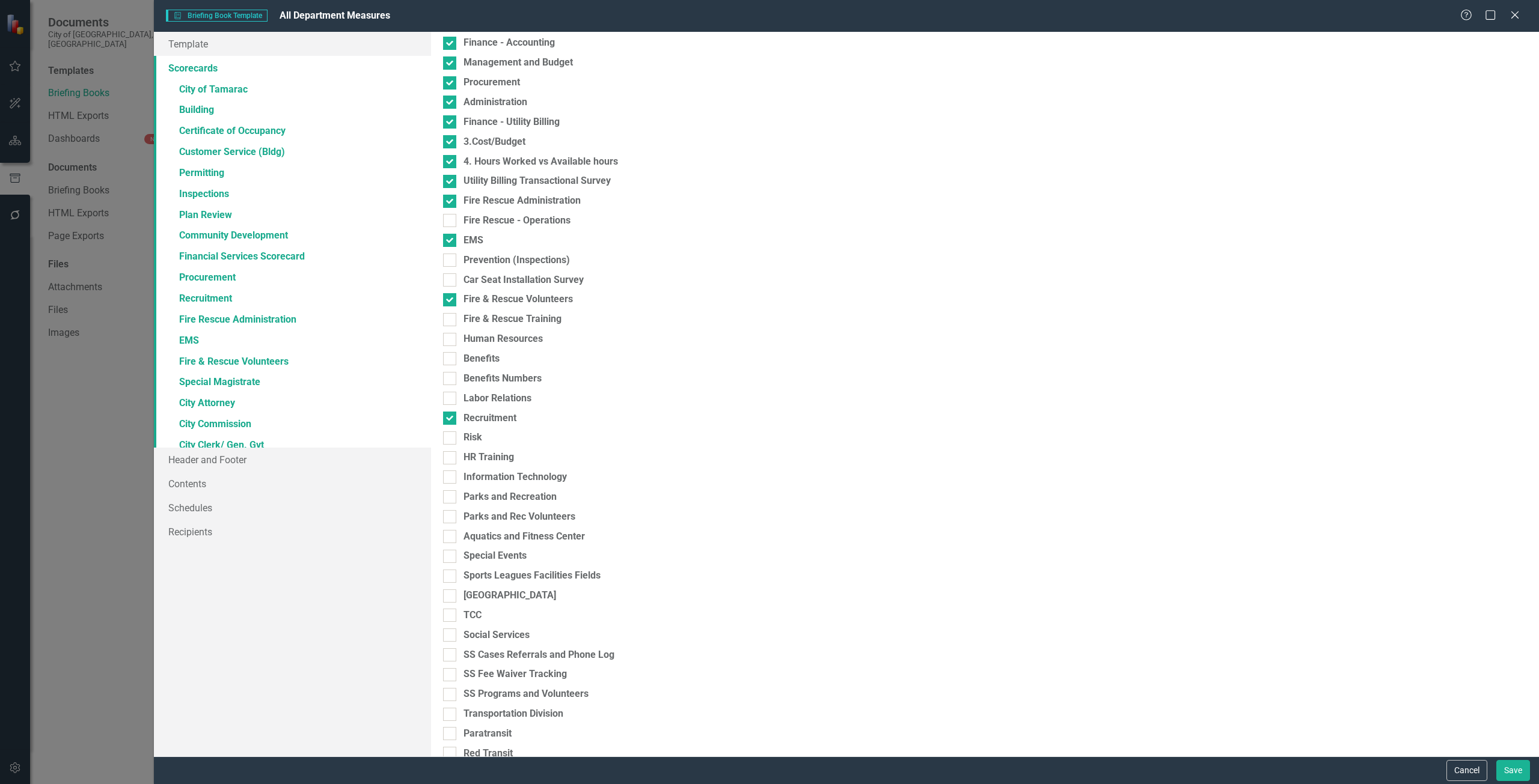
scroll to position [721, 0]
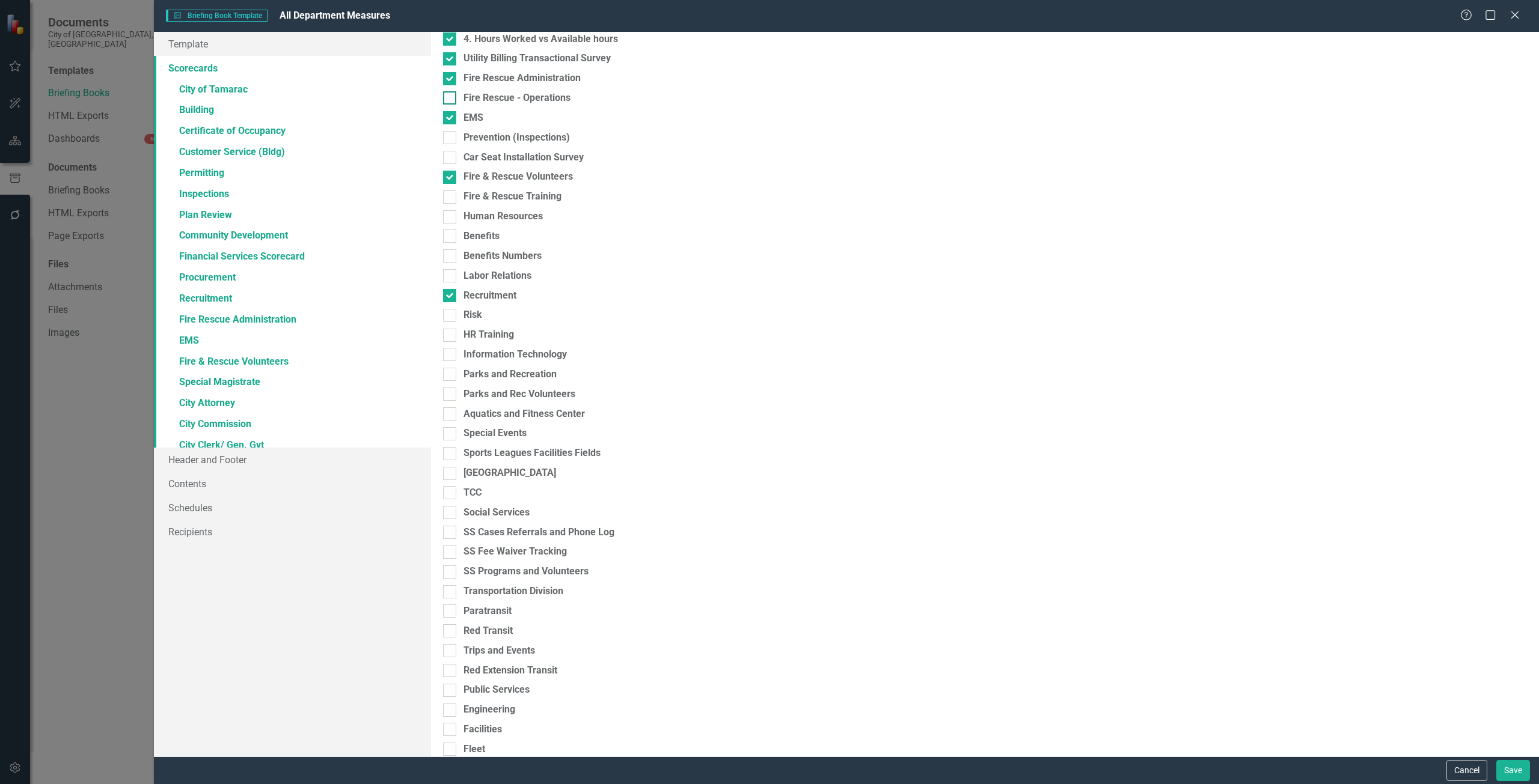
click at [474, 96] on div "Fire Rescue - Operations" at bounding box center [517, 98] width 107 height 14
click at [451, 96] on input "Fire Rescue - Operations" at bounding box center [447, 95] width 8 height 8
checkbox input "true"
click at [481, 160] on div "Car Seat Installation Survey" at bounding box center [523, 158] width 120 height 14
click at [451, 159] on input "Car Seat Installation Survey" at bounding box center [447, 155] width 8 height 8
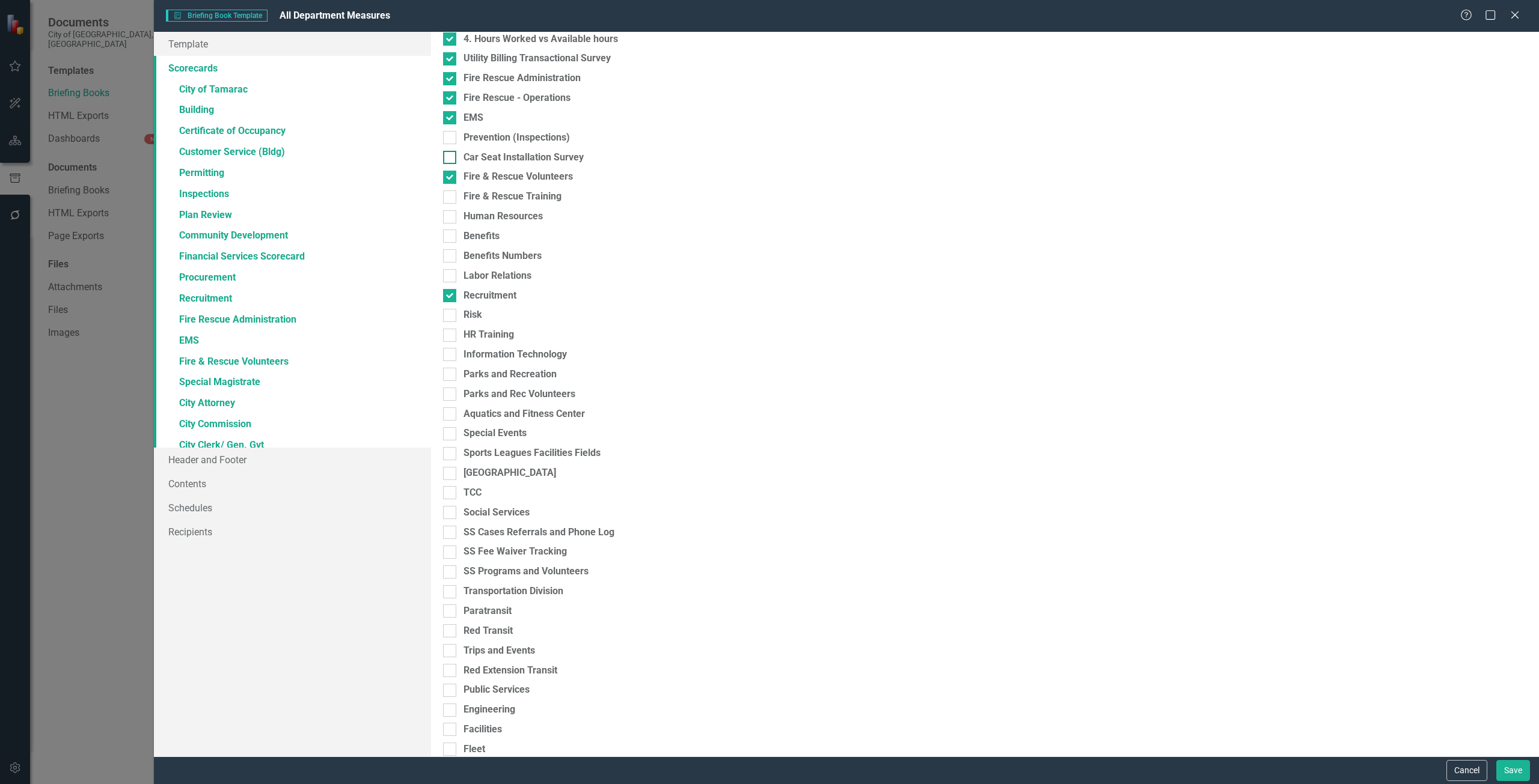
checkbox input "true"
click at [480, 132] on div "Prevention (Inspections)" at bounding box center [516, 138] width 106 height 14
click at [451, 132] on input "Prevention (Inspections)" at bounding box center [447, 135] width 8 height 8
checkbox input "true"
click at [485, 214] on div "Human Resources" at bounding box center [503, 217] width 79 height 14
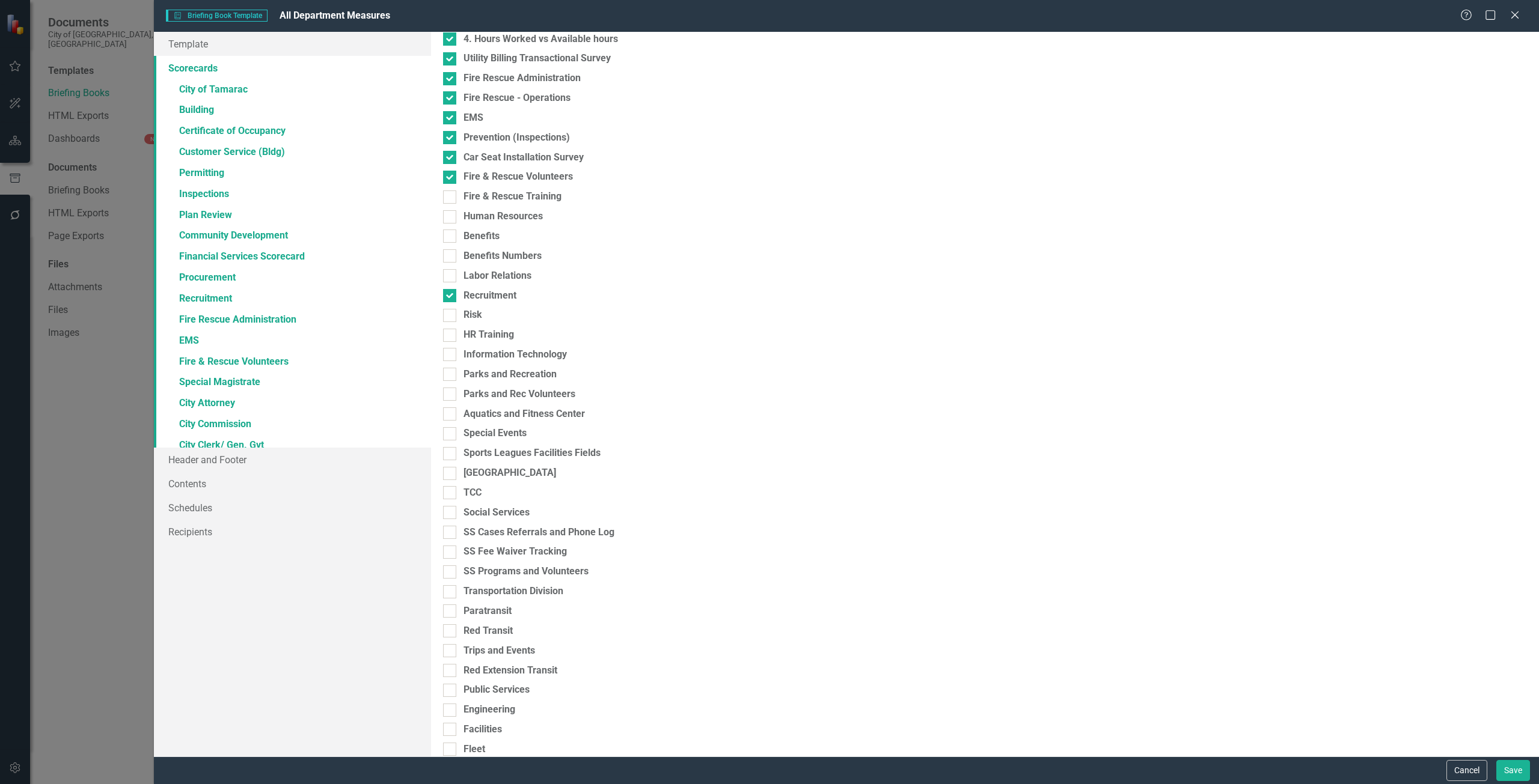
click at [451, 214] on input "Human Resources" at bounding box center [447, 214] width 8 height 8
checkbox input "true"
click at [483, 195] on div "Fire & Rescue Training" at bounding box center [512, 197] width 98 height 14
click at [451, 195] on input "Fire & Rescue Training" at bounding box center [447, 194] width 8 height 8
checkbox input "true"
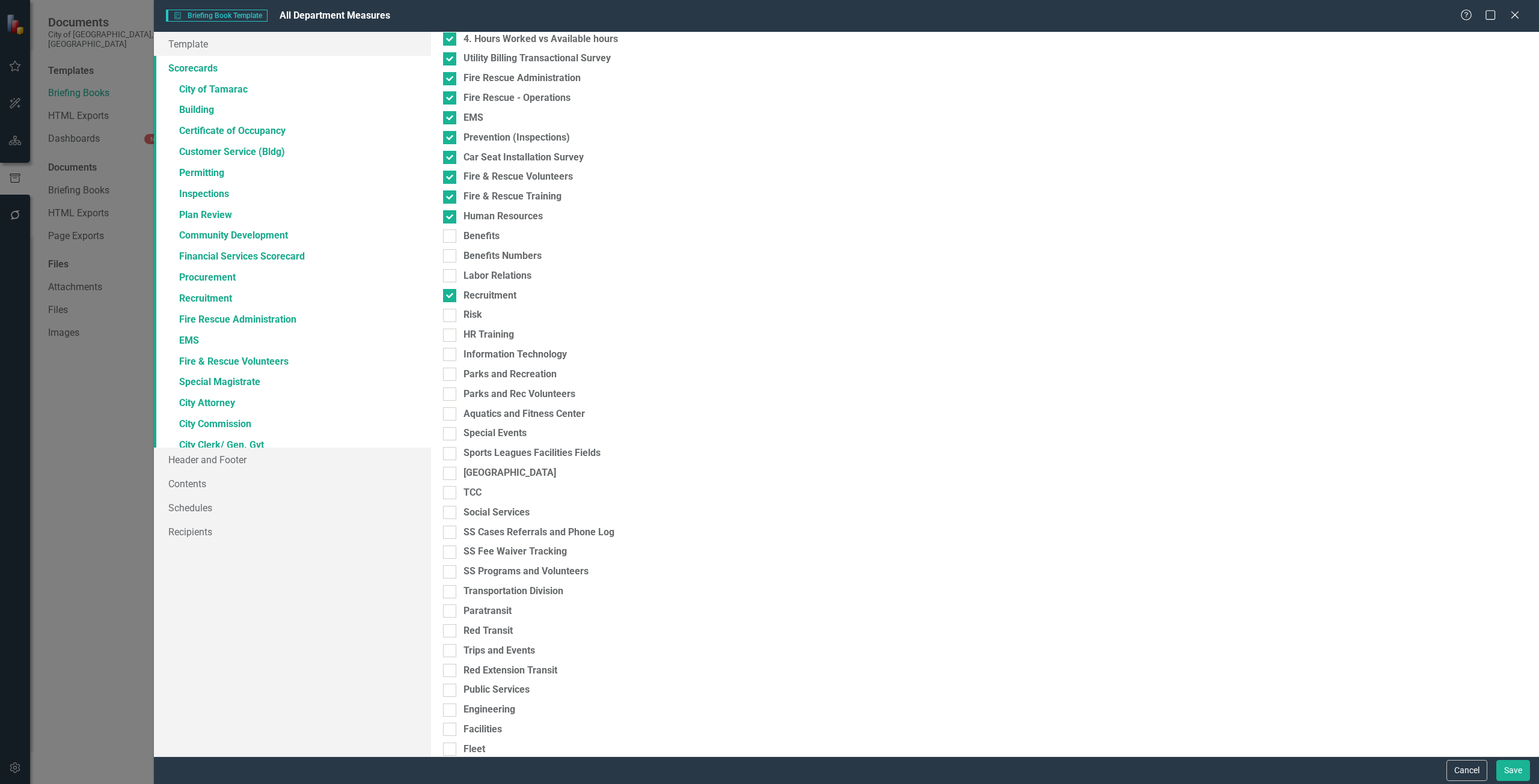
click at [484, 224] on div "Please select the scorecards you would like to include below. Once you select t…" at bounding box center [985, 395] width 1108 height 725
click at [485, 228] on div "Please select the scorecards you would like to include below. Once you select t…" at bounding box center [985, 395] width 1108 height 725
click at [487, 236] on div "Benefits" at bounding box center [482, 237] width 36 height 14
click at [451, 236] on input "Benefits" at bounding box center [447, 234] width 8 height 8
checkbox input "true"
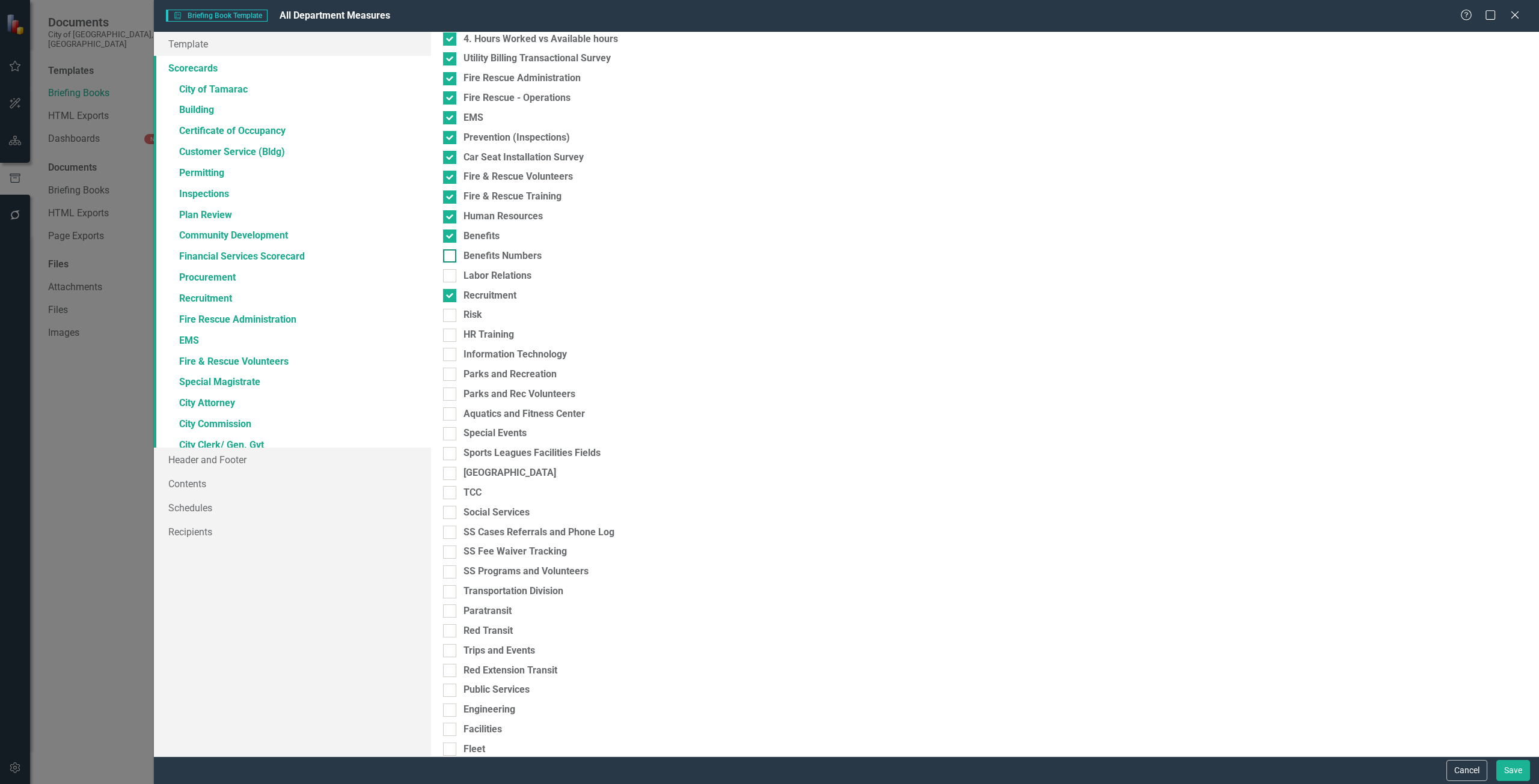
click at [489, 253] on div "Benefits Numbers" at bounding box center [502, 256] width 78 height 14
click at [451, 253] on input "Benefits Numbers" at bounding box center [447, 253] width 8 height 8
checkbox input "true"
drag, startPoint x: 490, startPoint y: 273, endPoint x: 491, endPoint y: 282, distance: 9.1
click at [491, 274] on div "Labor Relations" at bounding box center [497, 276] width 68 height 14
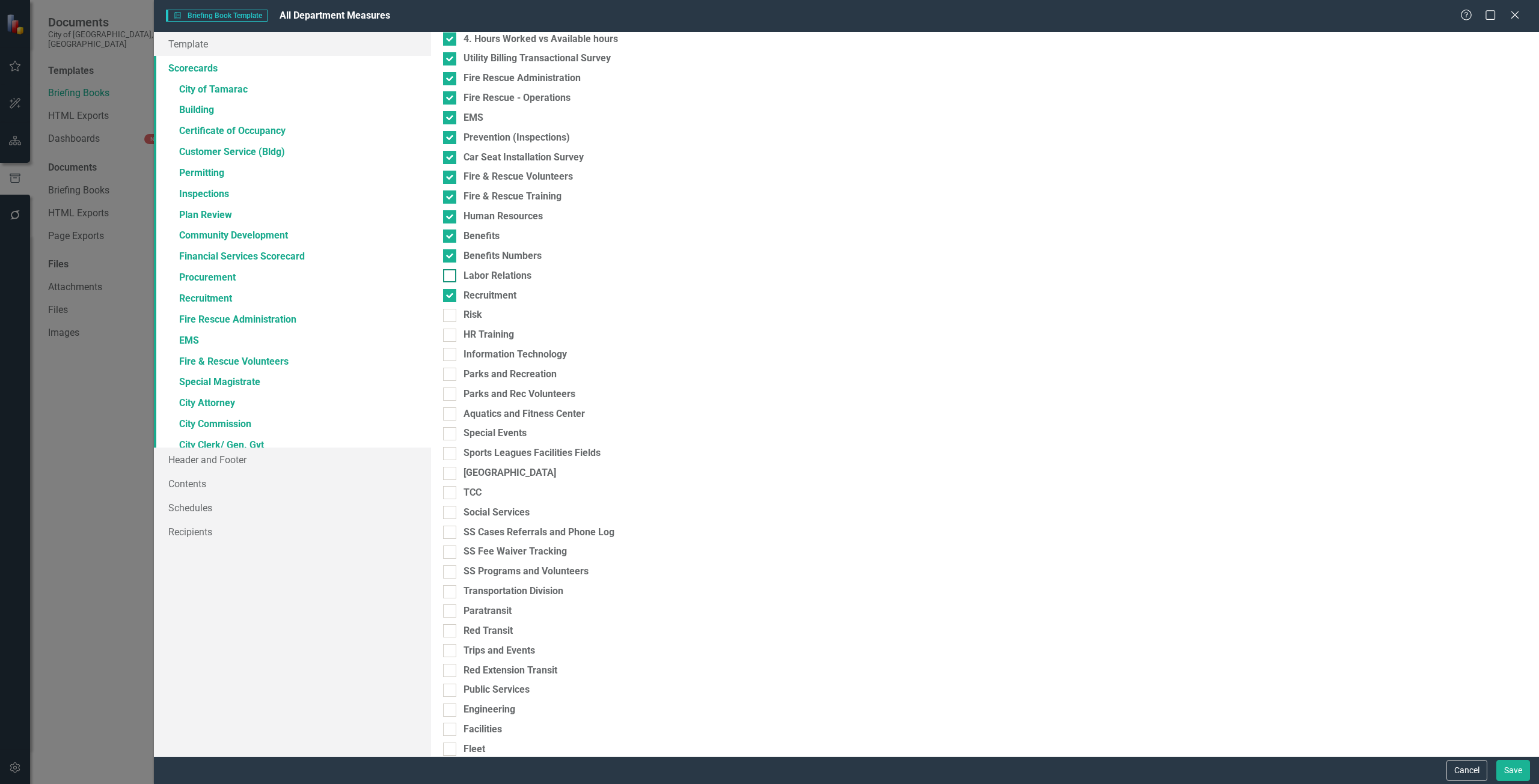
click at [451, 274] on input "Labor Relations" at bounding box center [447, 273] width 8 height 8
checkbox input "true"
click at [489, 320] on div "Risk" at bounding box center [985, 315] width 1084 height 14
click at [451, 317] on input "Risk" at bounding box center [447, 313] width 8 height 8
checkbox input "true"
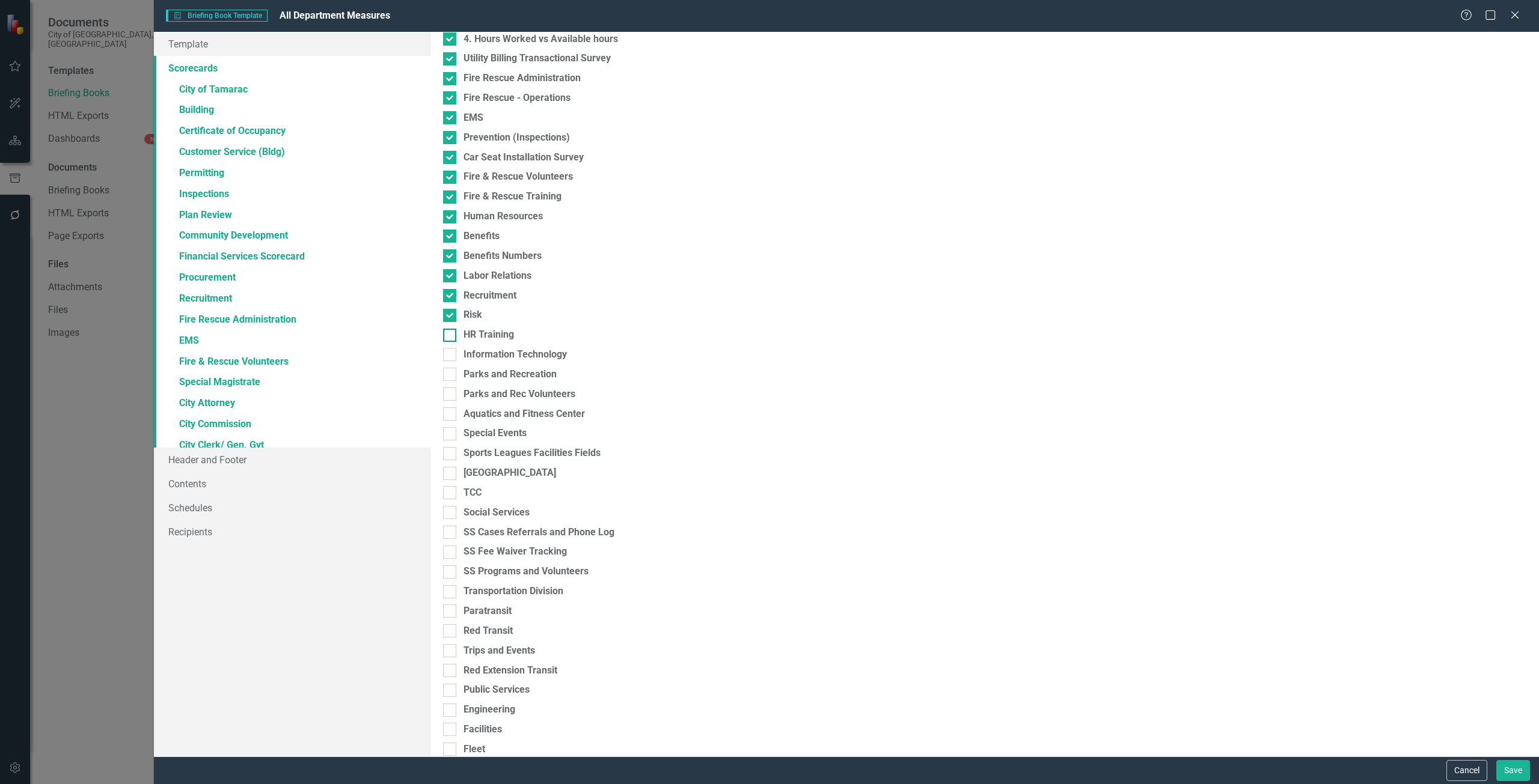
drag, startPoint x: 489, startPoint y: 334, endPoint x: 489, endPoint y: 342, distance: 8.0
click at [489, 334] on div "HR Training" at bounding box center [489, 335] width 50 height 14
click at [451, 334] on input "HR Training" at bounding box center [447, 333] width 8 height 8
checkbox input "true"
click at [489, 347] on div "Please select the scorecards you would like to include below. Once you select t…" at bounding box center [985, 395] width 1108 height 725
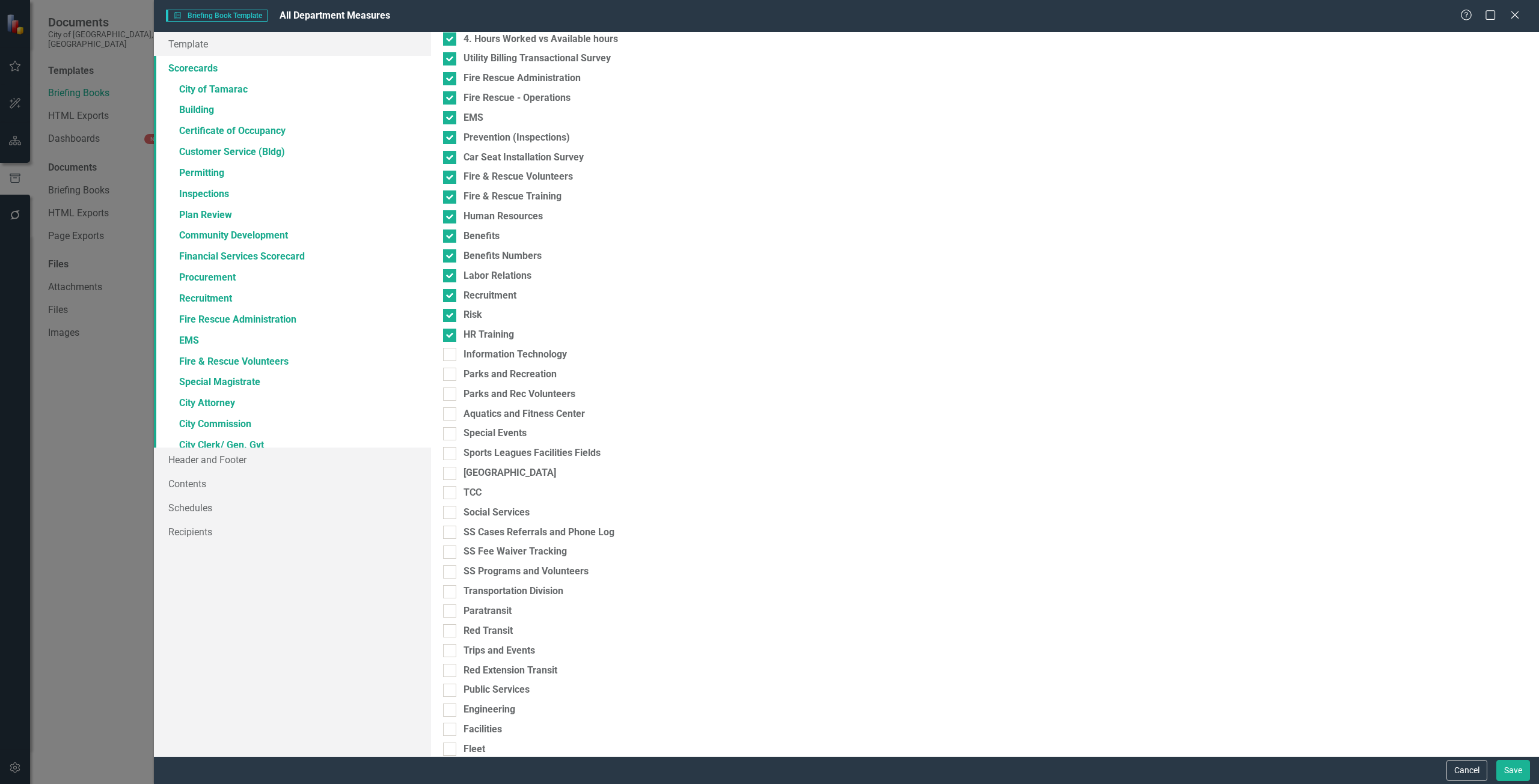
click at [491, 363] on div "Please select the scorecards you would like to include below. Once you select t…" at bounding box center [985, 395] width 1108 height 725
click at [492, 366] on div "Please select the scorecards you would like to include below. Once you select t…" at bounding box center [985, 395] width 1108 height 725
click at [486, 348] on div "Information Technology" at bounding box center [515, 355] width 103 height 14
click at [451, 348] on input "Information Technology" at bounding box center [447, 352] width 8 height 8
checkbox input "true"
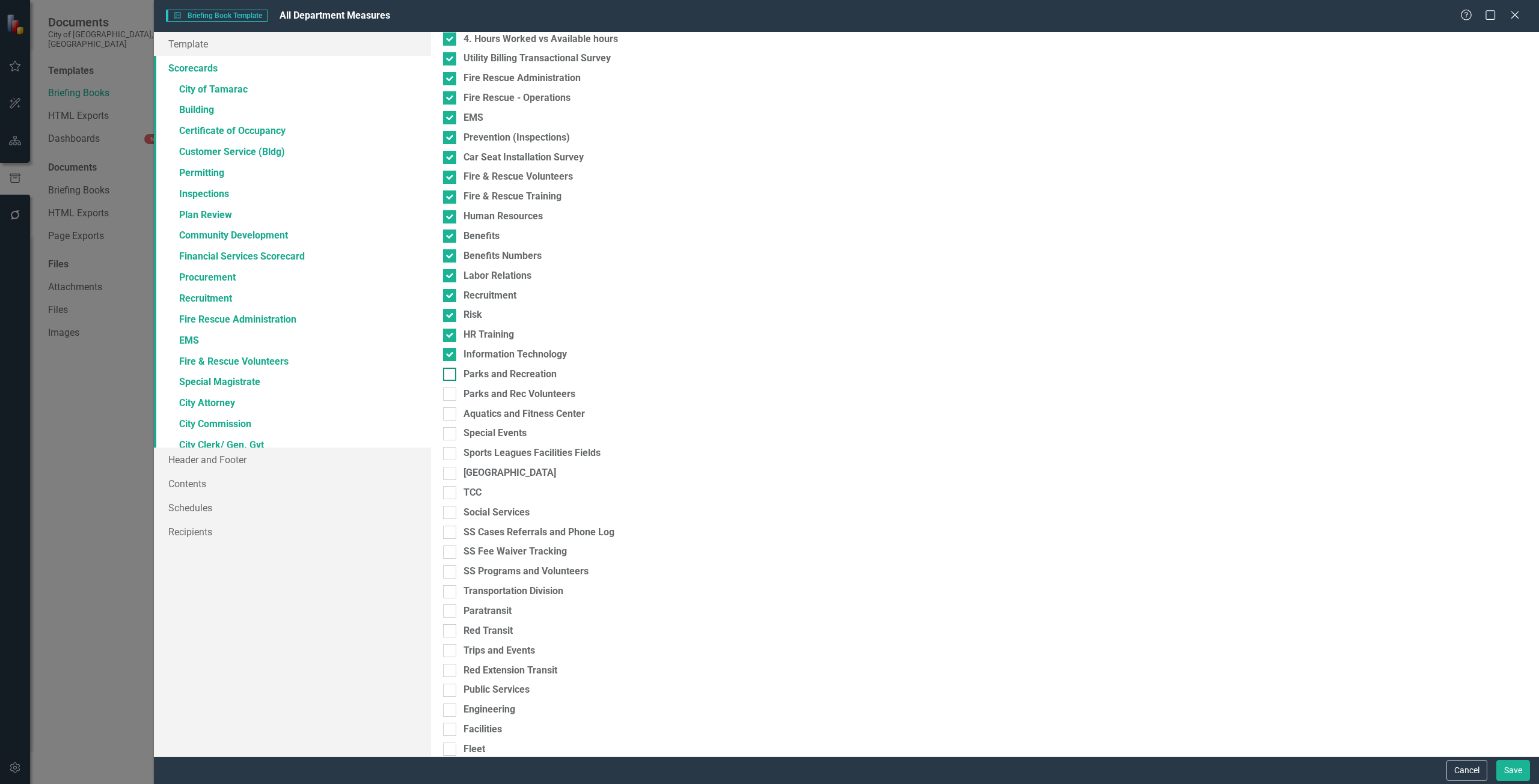
click at [487, 375] on div "Parks and Recreation" at bounding box center [510, 375] width 93 height 14
click at [451, 375] on input "Parks and Recreation" at bounding box center [447, 372] width 8 height 8
checkbox input "true"
click at [483, 396] on div "Parks and Rec Volunteers" at bounding box center [519, 395] width 112 height 14
click at [451, 396] on input "Parks and Rec Volunteers" at bounding box center [447, 392] width 8 height 8
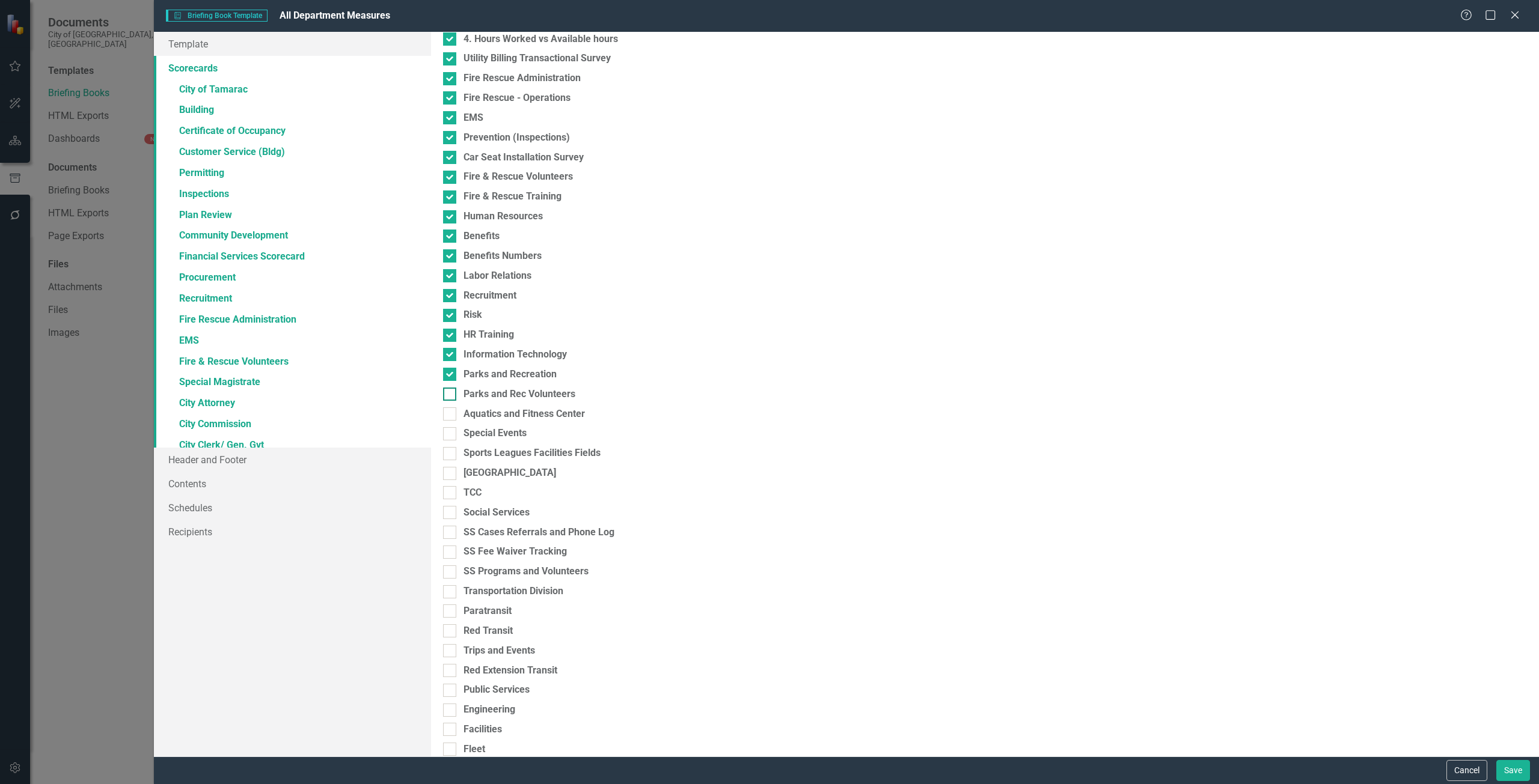
checkbox input "true"
click at [482, 413] on div "Aquatics and Fitness Center" at bounding box center [524, 414] width 121 height 14
click at [451, 413] on input "Aquatics and Fitness Center" at bounding box center [447, 411] width 8 height 8
checkbox input "true"
click at [481, 440] on div "Special Events" at bounding box center [495, 434] width 63 height 14
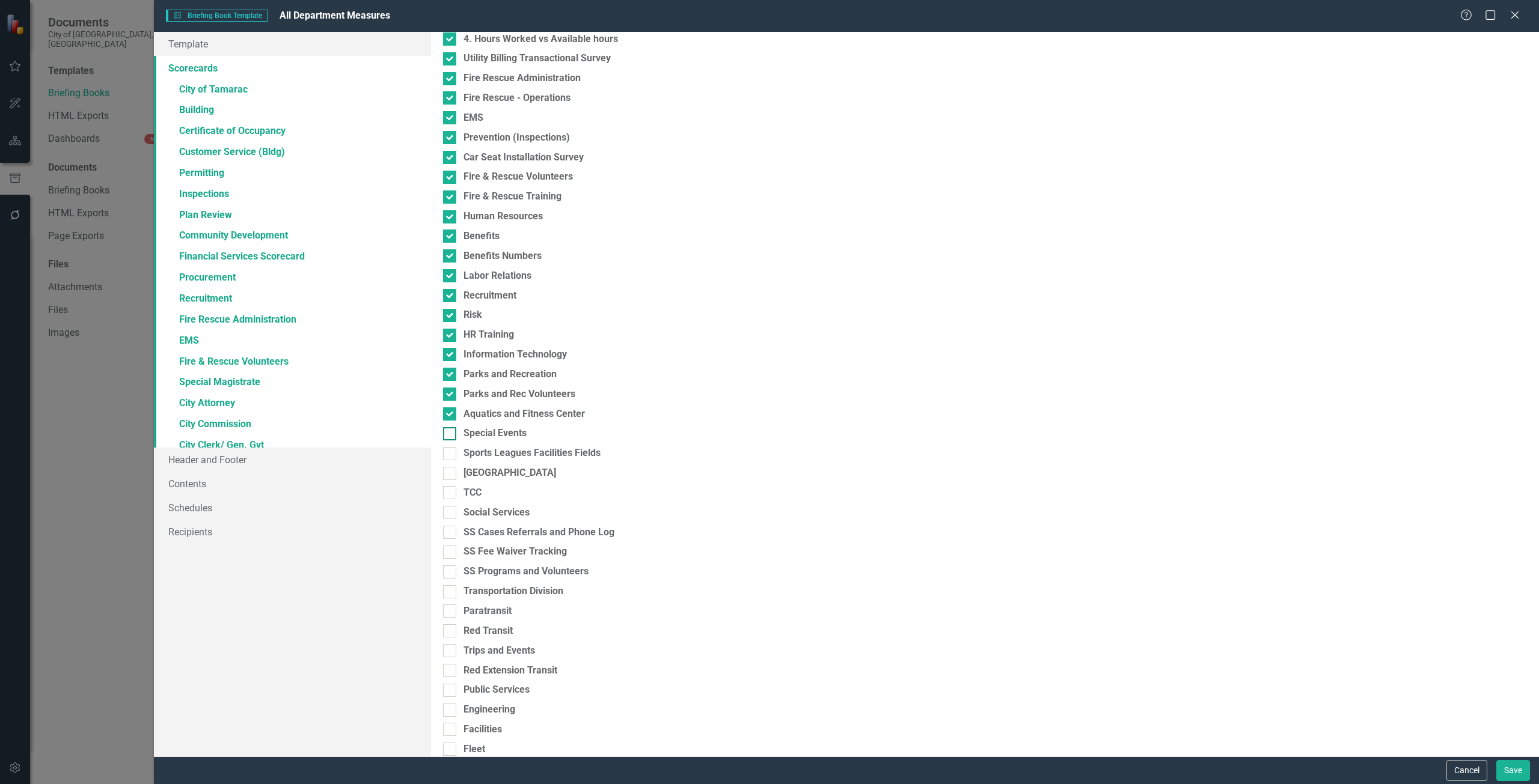
click at [451, 435] on input "Special Events" at bounding box center [447, 431] width 8 height 8
checkbox input "true"
click at [481, 452] on div "Sports Leagues Facilities Fields" at bounding box center [532, 454] width 137 height 14
click at [451, 452] on input "Sports Leagues Facilities Fields" at bounding box center [447, 451] width 8 height 8
checkbox input "true"
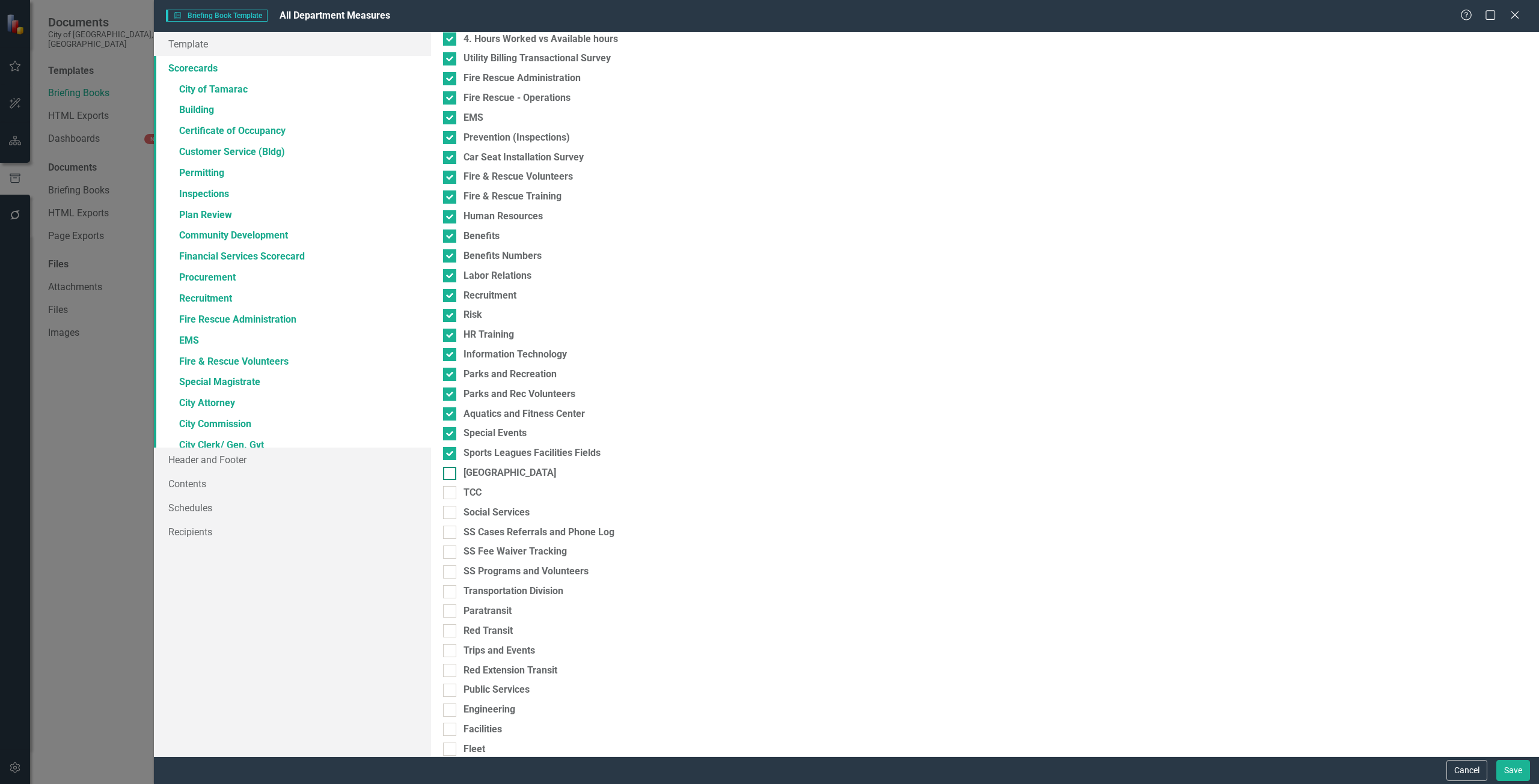
click at [481, 473] on div "[GEOGRAPHIC_DATA]" at bounding box center [510, 473] width 93 height 14
click at [451, 473] on input "[GEOGRAPHIC_DATA]" at bounding box center [447, 471] width 8 height 8
checkbox input "true"
click at [475, 493] on div "TCC" at bounding box center [472, 493] width 18 height 14
click at [451, 493] on input "TCC" at bounding box center [447, 490] width 8 height 8
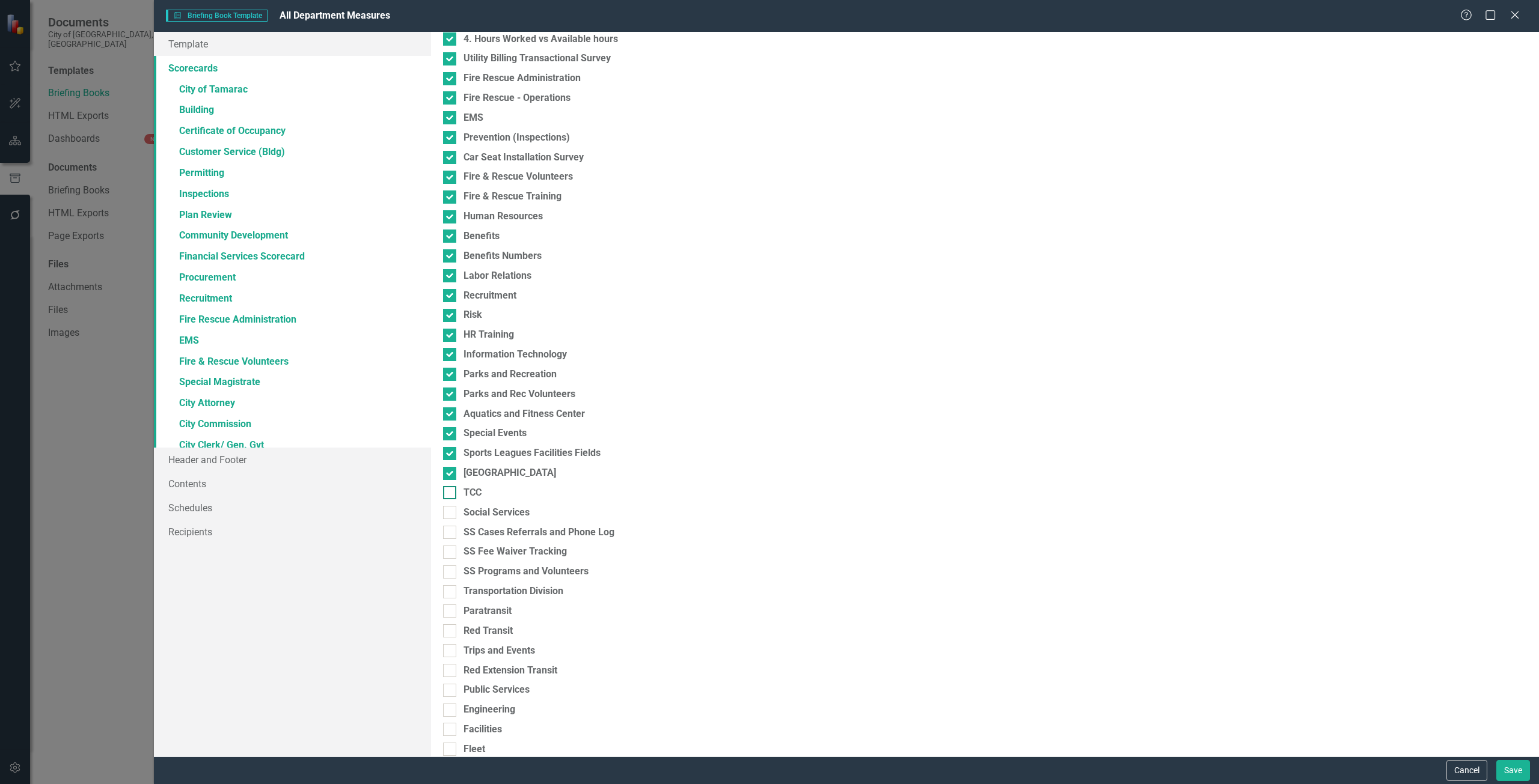
checkbox input "true"
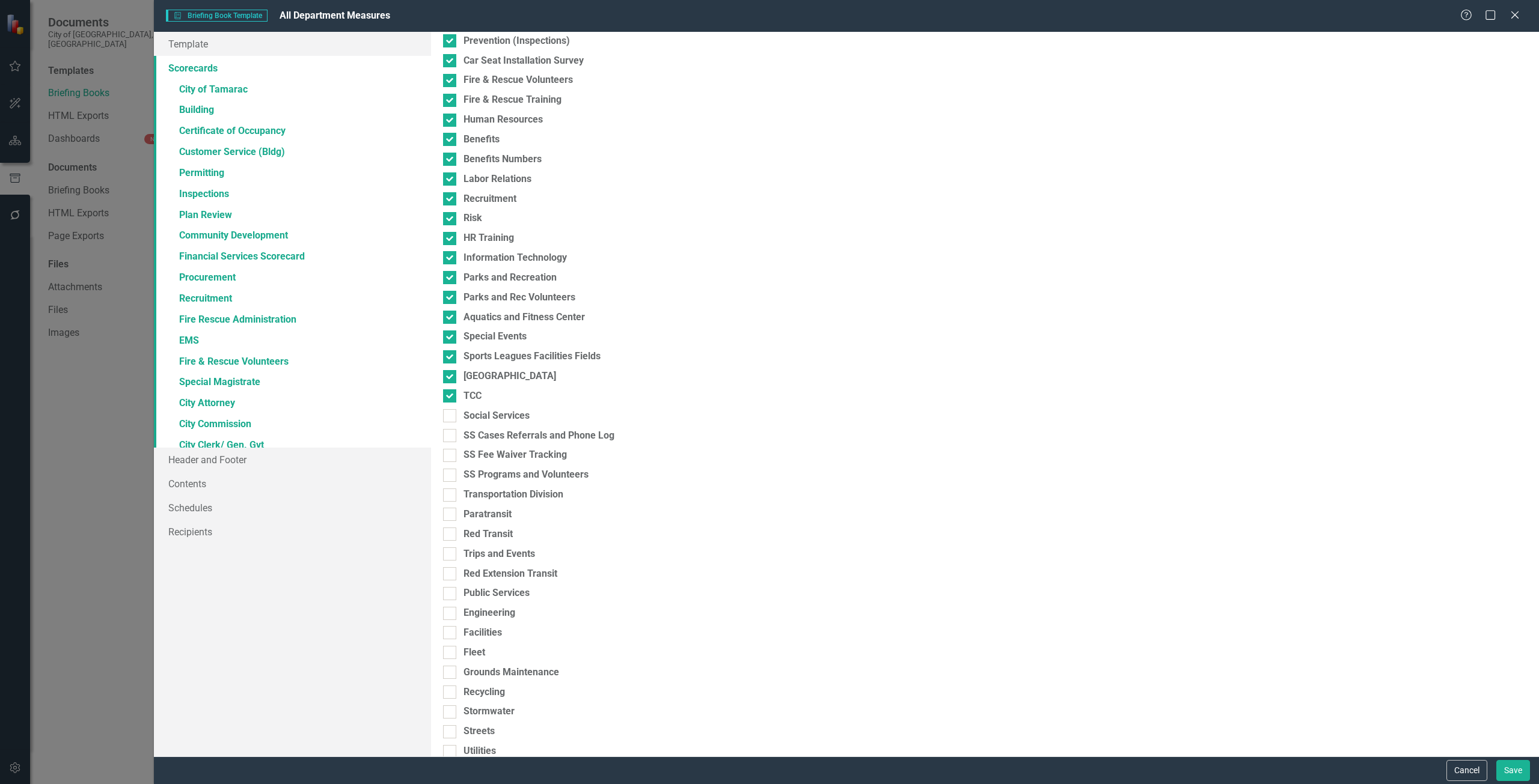
scroll to position [962, 0]
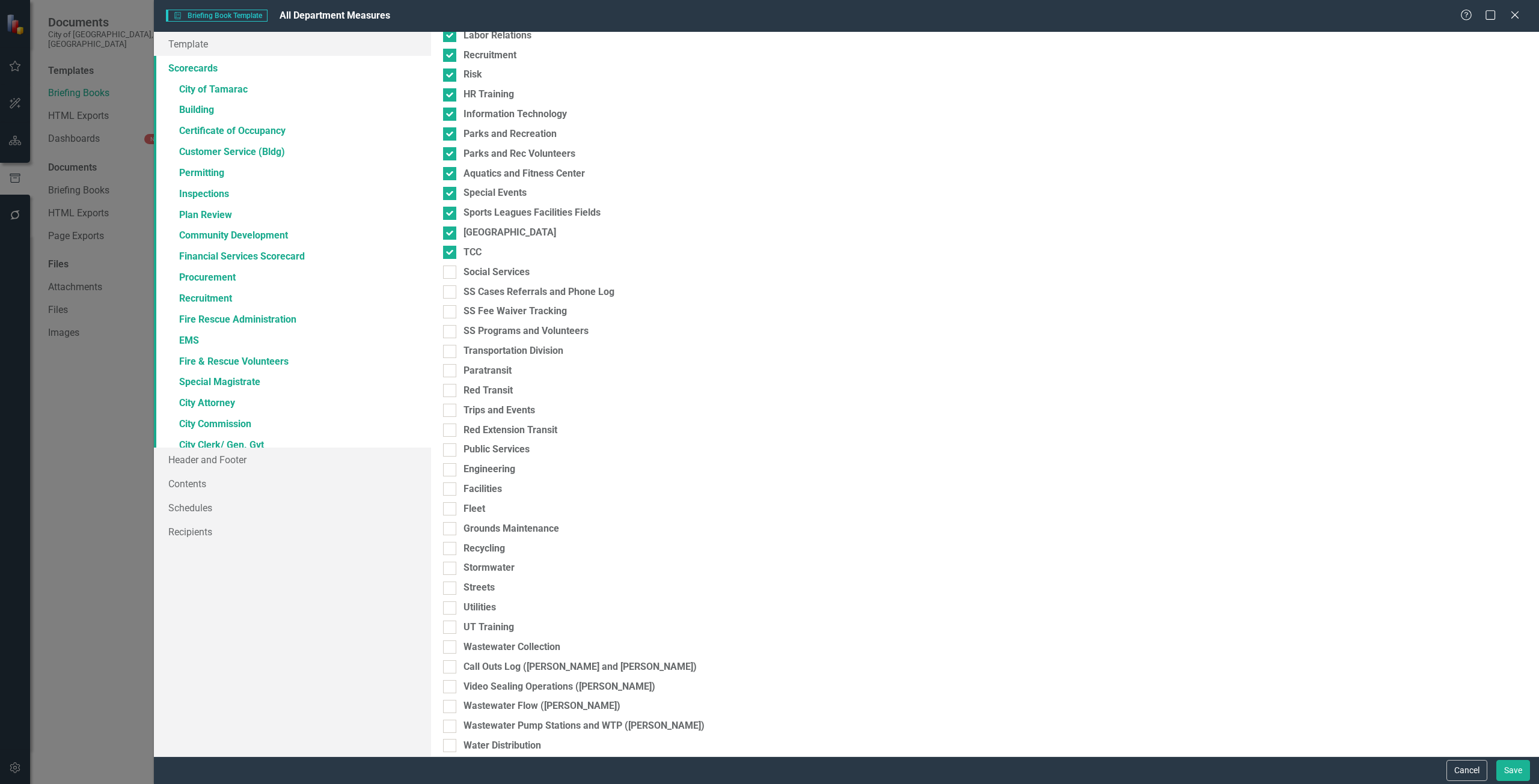
click at [478, 263] on div "Please select the scorecards you would like to include below. Once you select t…" at bounding box center [985, 395] width 1108 height 725
click at [480, 274] on div "Social Services" at bounding box center [496, 273] width 66 height 14
click at [451, 274] on input "Social Services" at bounding box center [447, 270] width 8 height 8
checkbox input "true"
drag, startPoint x: 481, startPoint y: 289, endPoint x: 481, endPoint y: 305, distance: 16.0
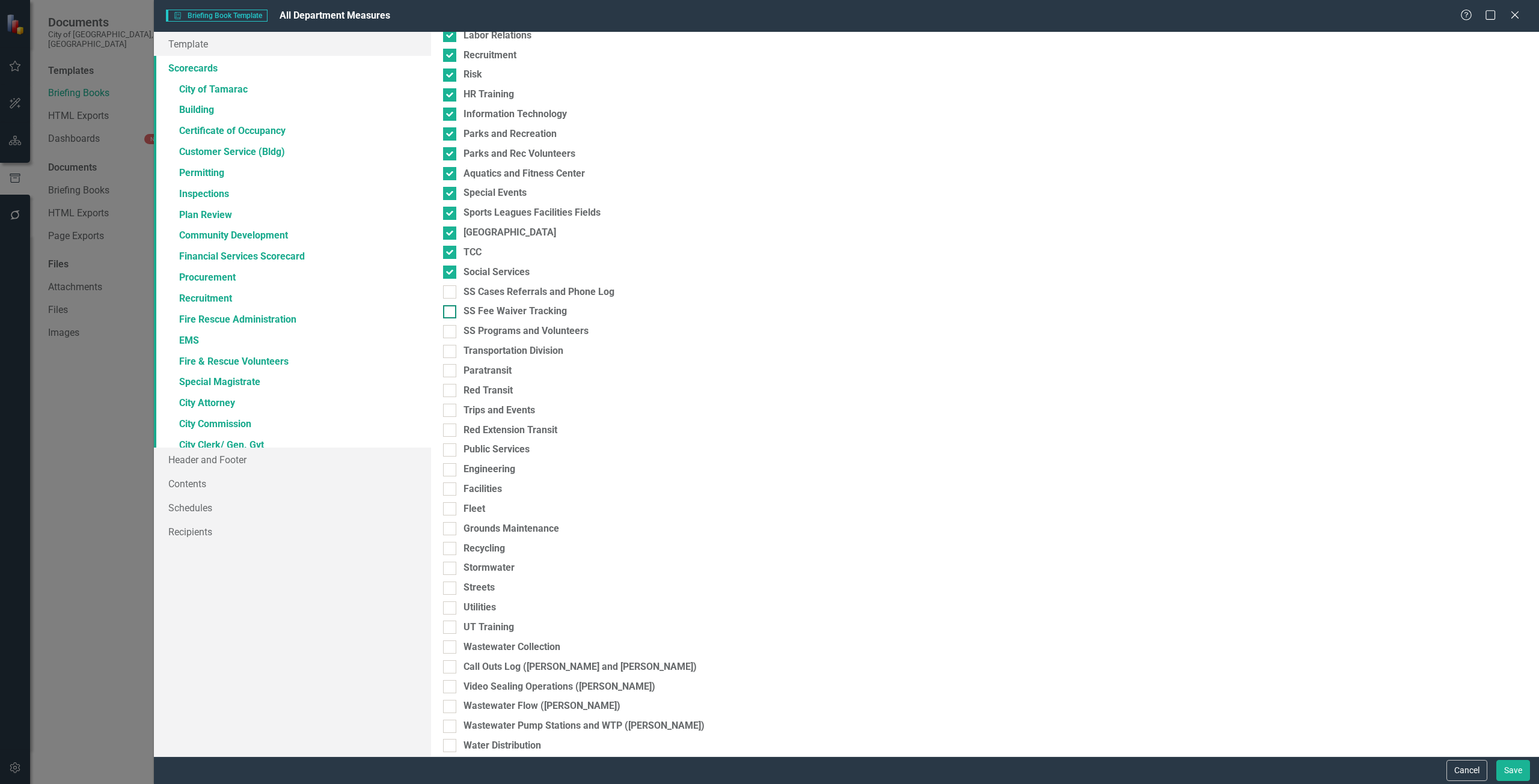
click at [482, 289] on div "SS Cases Referrals and Phone Log" at bounding box center [539, 293] width 151 height 14
drag, startPoint x: 481, startPoint y: 305, endPoint x: 481, endPoint y: 314, distance: 9.0
click at [481, 306] on div "SS Fee Waiver Tracking" at bounding box center [515, 311] width 103 height 14
click at [451, 306] on input "SS Fee Waiver Tracking" at bounding box center [447, 309] width 8 height 8
checkbox input "true"
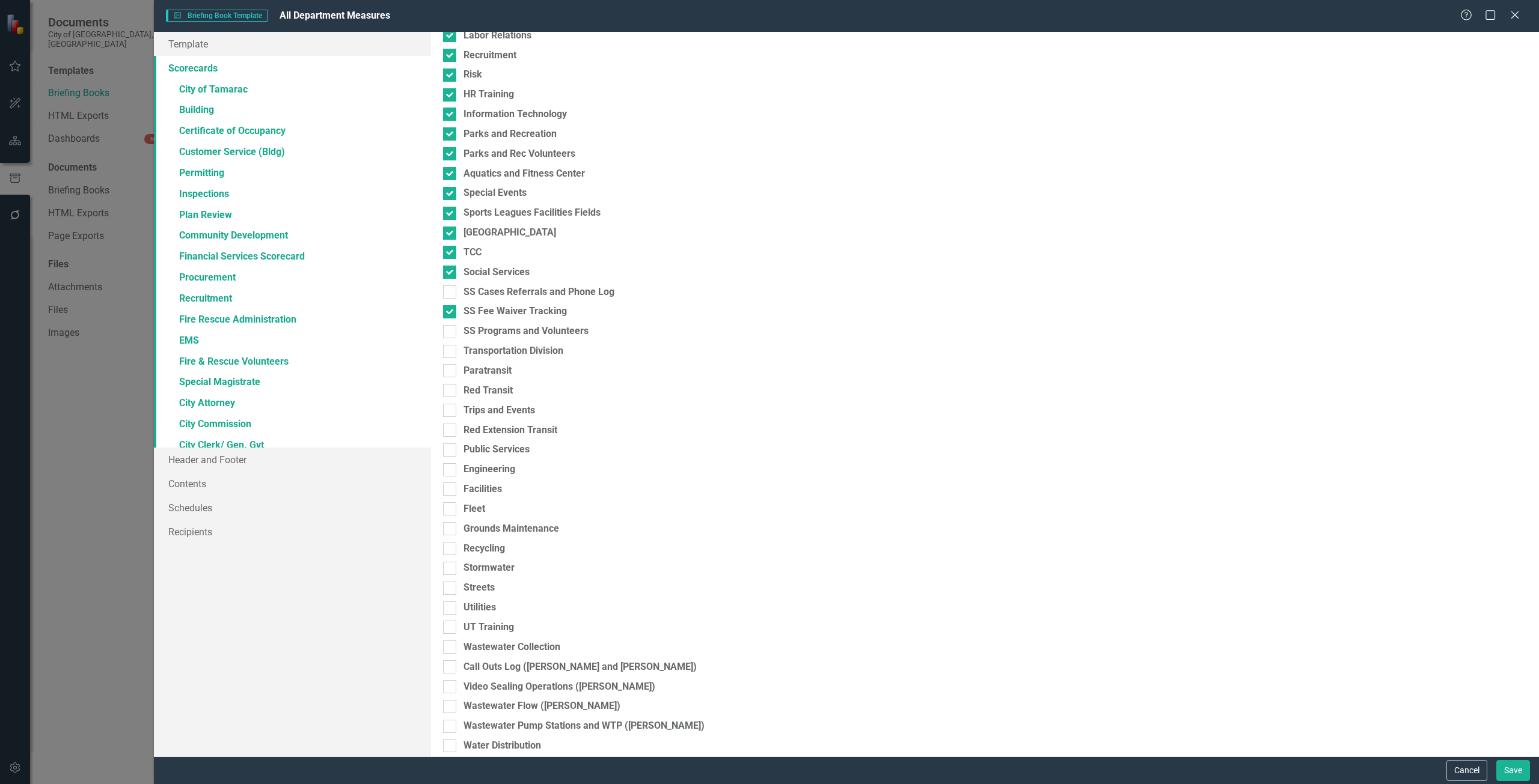
click at [482, 321] on div "Please select the scorecards you would like to include below. Once you select t…" at bounding box center [985, 395] width 1108 height 725
click at [484, 294] on div "SS Cases Referrals and Phone Log" at bounding box center [539, 293] width 151 height 14
click at [451, 293] on input "SS Cases Referrals and Phone Log" at bounding box center [447, 289] width 8 height 8
checkbox input "true"
click at [471, 349] on div "Transportation Division" at bounding box center [513, 352] width 100 height 14
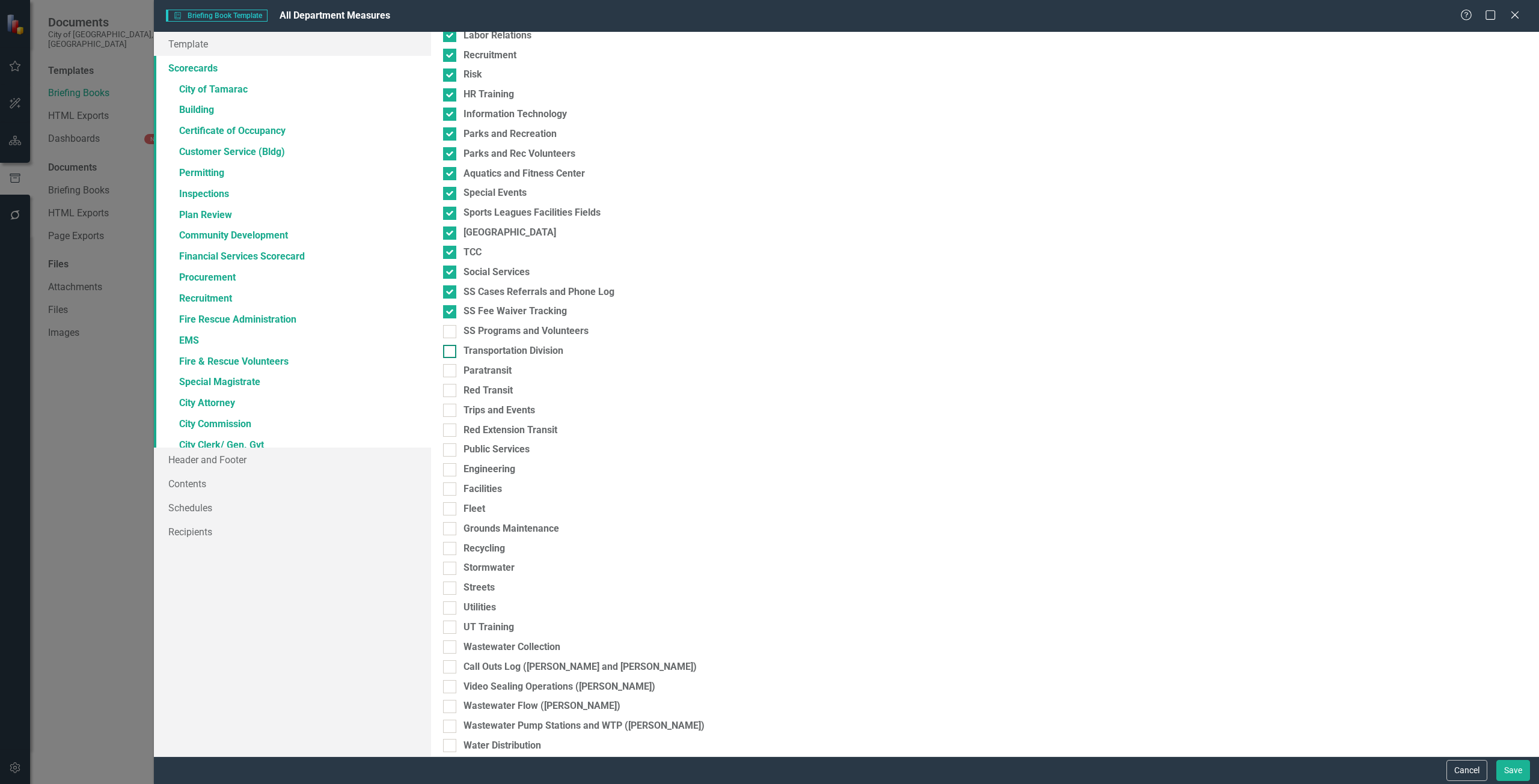
click at [451, 349] on input "Transportation Division" at bounding box center [447, 349] width 8 height 8
checkbox input "true"
drag, startPoint x: 472, startPoint y: 333, endPoint x: 476, endPoint y: 359, distance: 26.3
click at [473, 331] on div "SS Programs and Volunteers" at bounding box center [526, 332] width 125 height 14
click at [472, 378] on div "Please select the scorecards you would like to include below. Once you select t…" at bounding box center [985, 395] width 1108 height 725
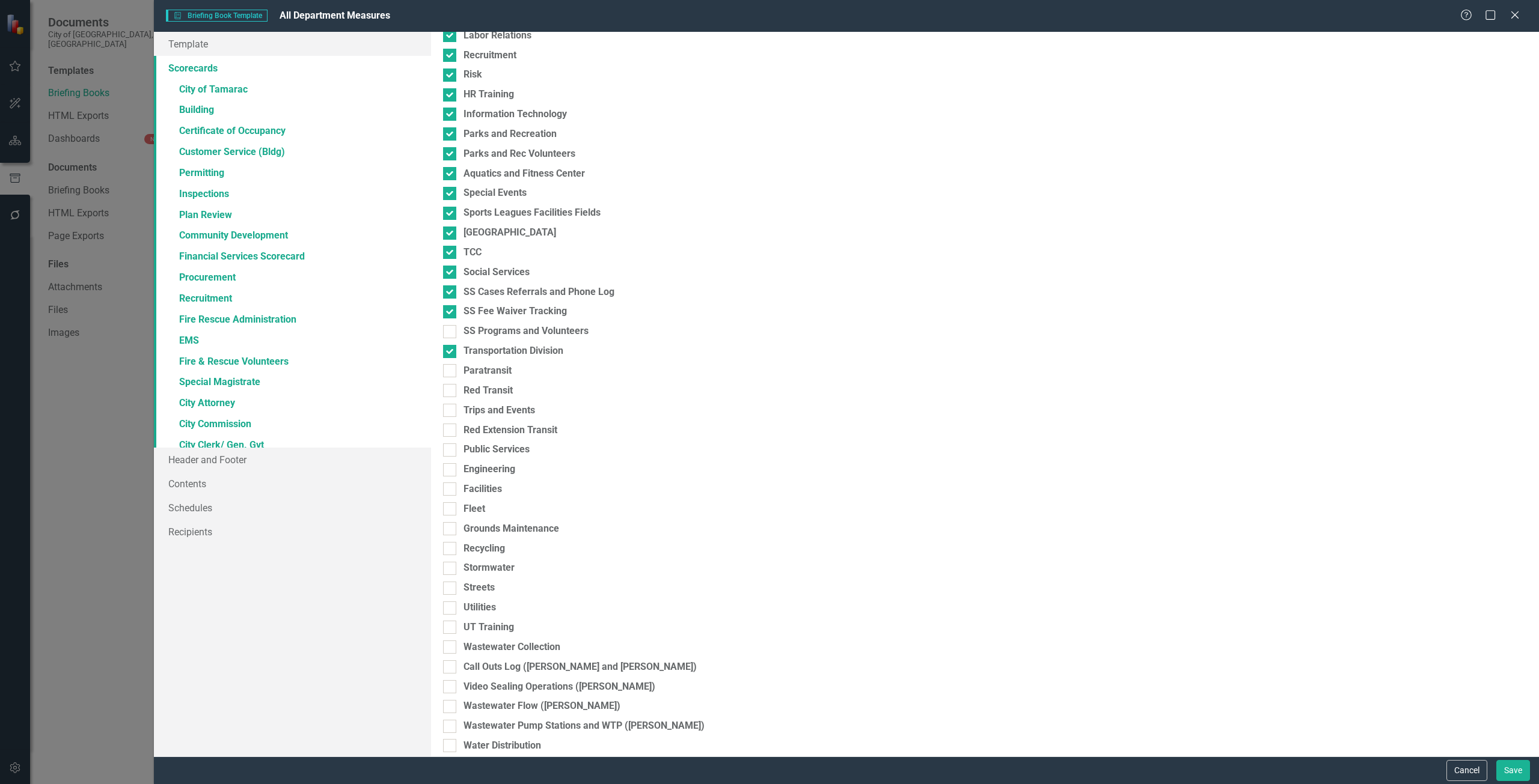
drag, startPoint x: 471, startPoint y: 365, endPoint x: 477, endPoint y: 320, distance: 45.4
click at [471, 364] on div "Paratransit" at bounding box center [487, 371] width 48 height 14
click at [451, 364] on input "Paratransit" at bounding box center [447, 368] width 8 height 8
checkbox input "true"
click at [478, 320] on div "Please select the scorecards you would like to include below. Once you select t…" at bounding box center [985, 395] width 1108 height 725
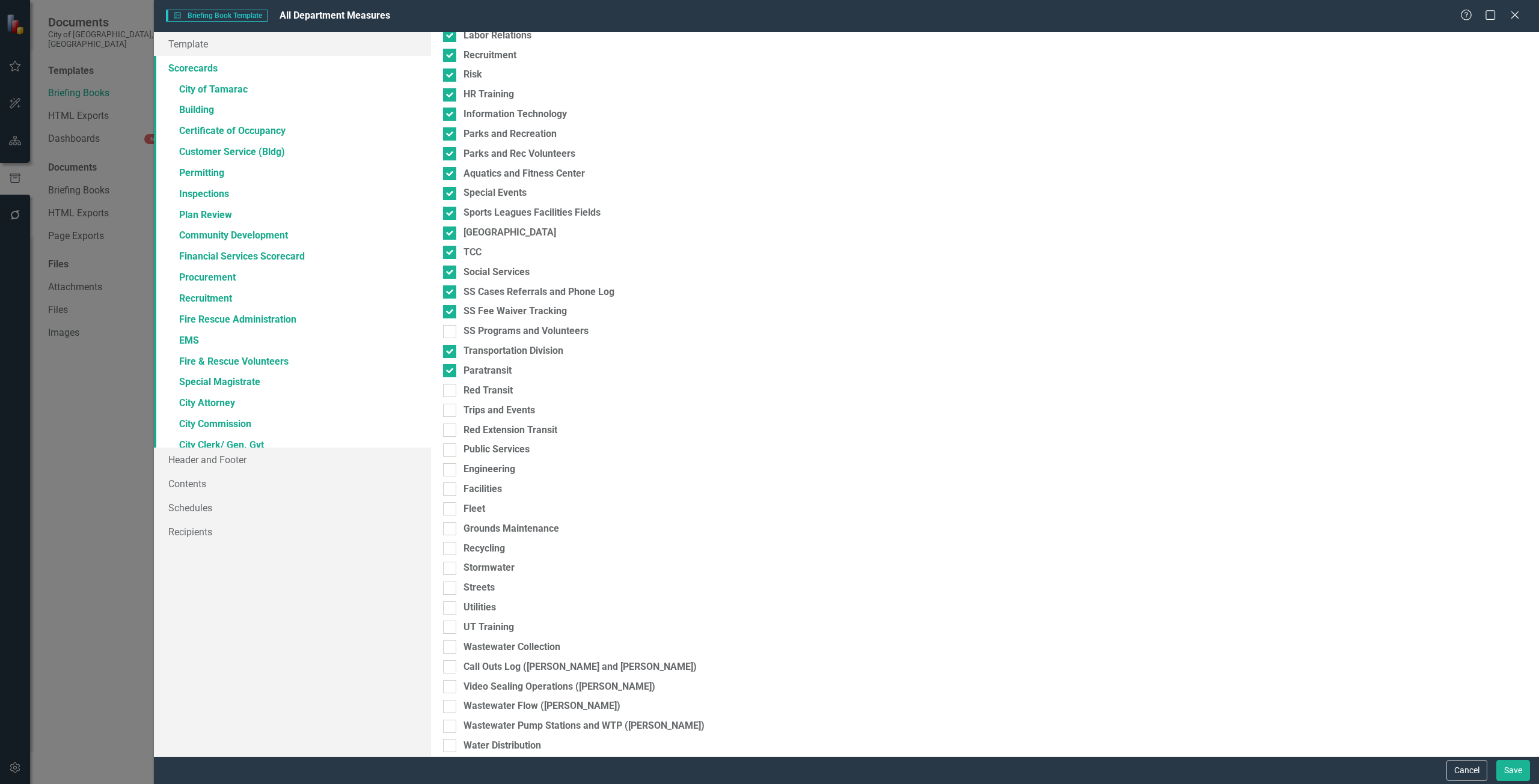
click at [478, 340] on div "Please select the scorecards you would like to include below. Once you select t…" at bounding box center [985, 395] width 1108 height 725
click at [478, 337] on div "SS Programs and Volunteers" at bounding box center [526, 332] width 125 height 14
click at [451, 333] on input "SS Programs and Volunteers" at bounding box center [447, 329] width 8 height 8
checkbox input "true"
click at [465, 390] on div "Red Transit" at bounding box center [488, 391] width 50 height 14
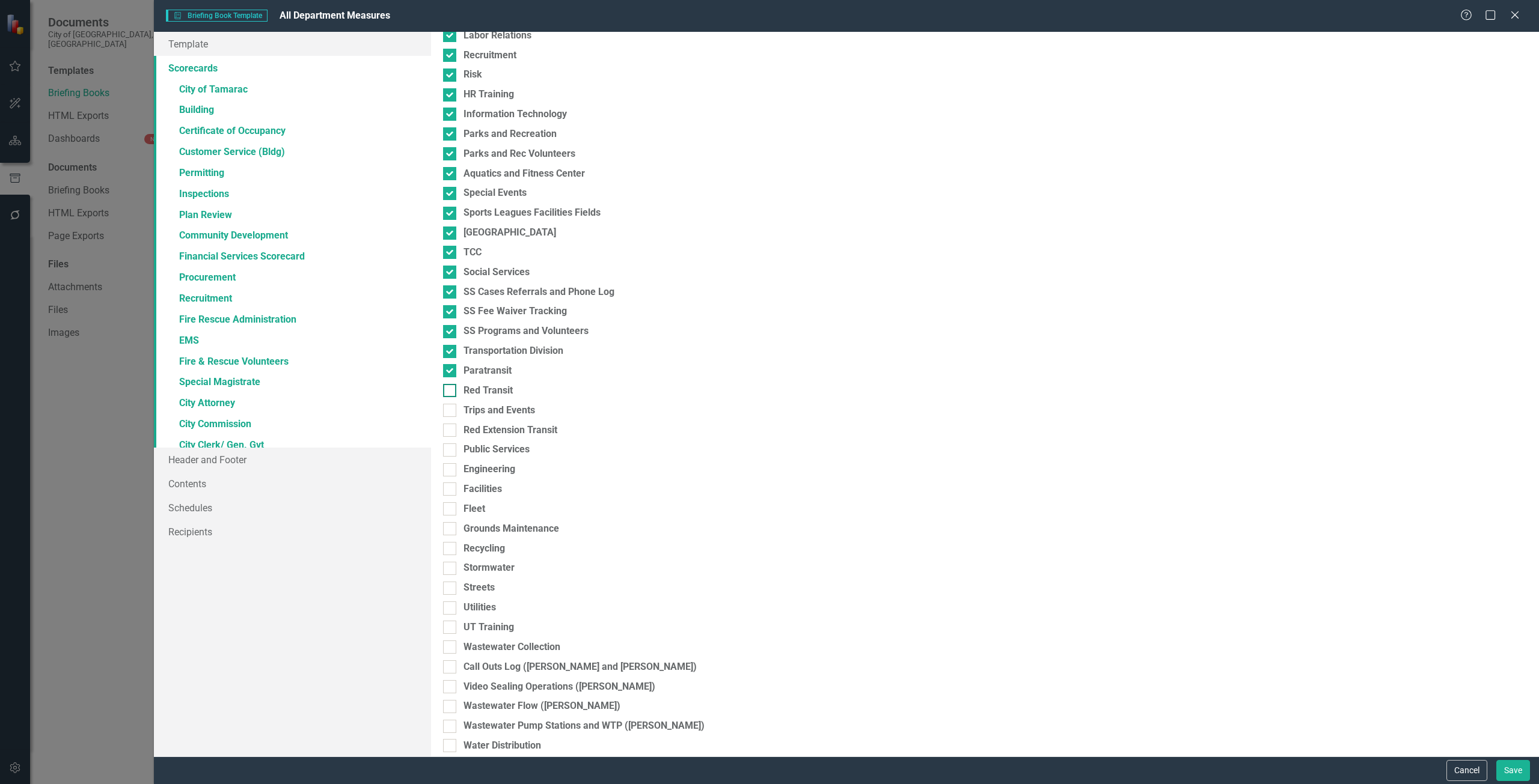
click at [451, 390] on input "Red Transit" at bounding box center [447, 388] width 8 height 8
checkbox input "true"
click at [473, 406] on div "Trips and Events" at bounding box center [499, 411] width 72 height 14
click at [475, 419] on div "Please select the scorecards you would like to include below. Once you select t…" at bounding box center [985, 395] width 1108 height 725
drag, startPoint x: 476, startPoint y: 429, endPoint x: 477, endPoint y: 410, distance: 19.0
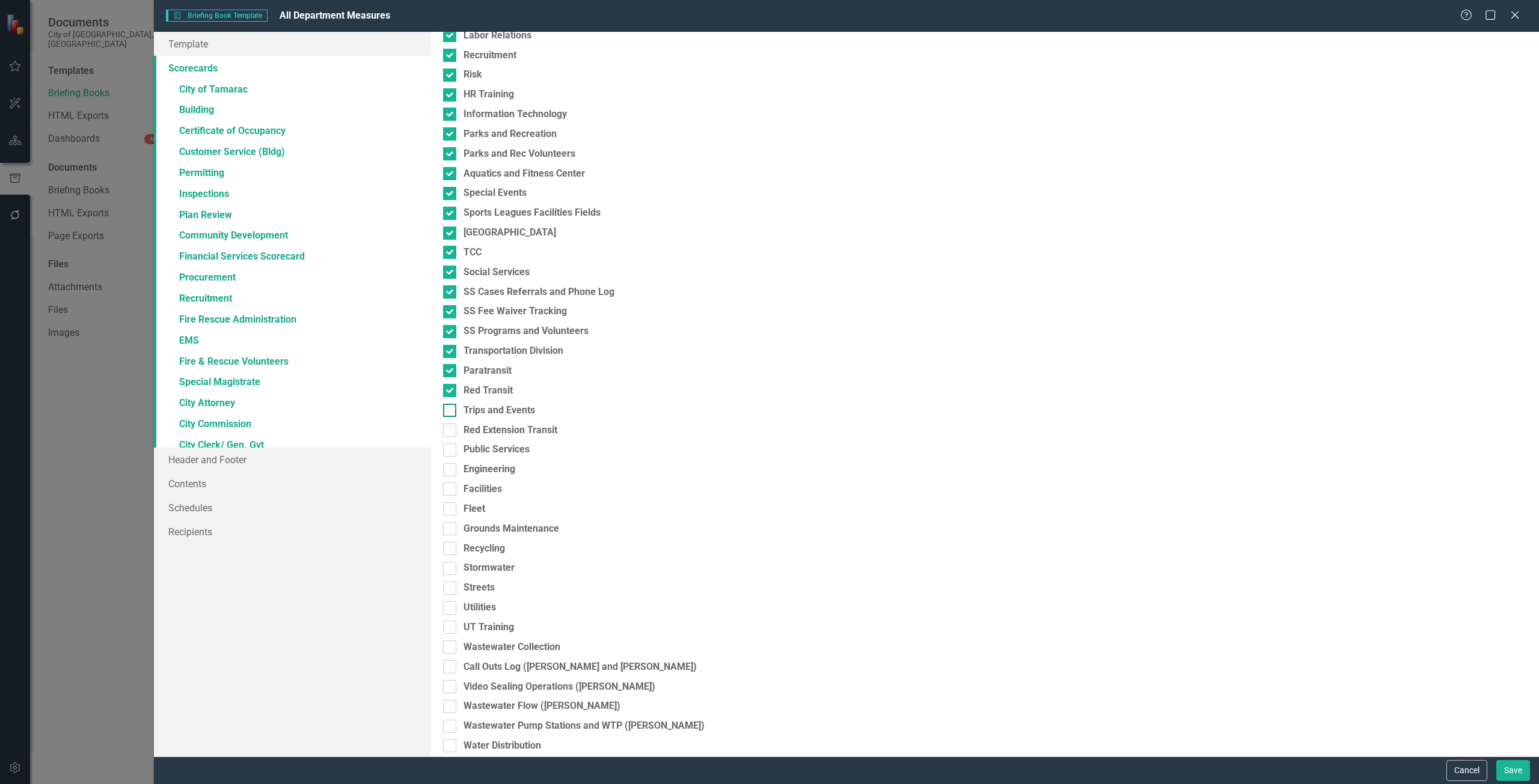
click at [477, 429] on div "Red Extension Transit" at bounding box center [510, 431] width 94 height 14
click at [451, 429] on input "Red Extension Transit" at bounding box center [447, 428] width 8 height 8
checkbox input "true"
click at [478, 407] on div "Trips and Events" at bounding box center [499, 411] width 72 height 14
click at [451, 407] on input "Trips and Events" at bounding box center [447, 408] width 8 height 8
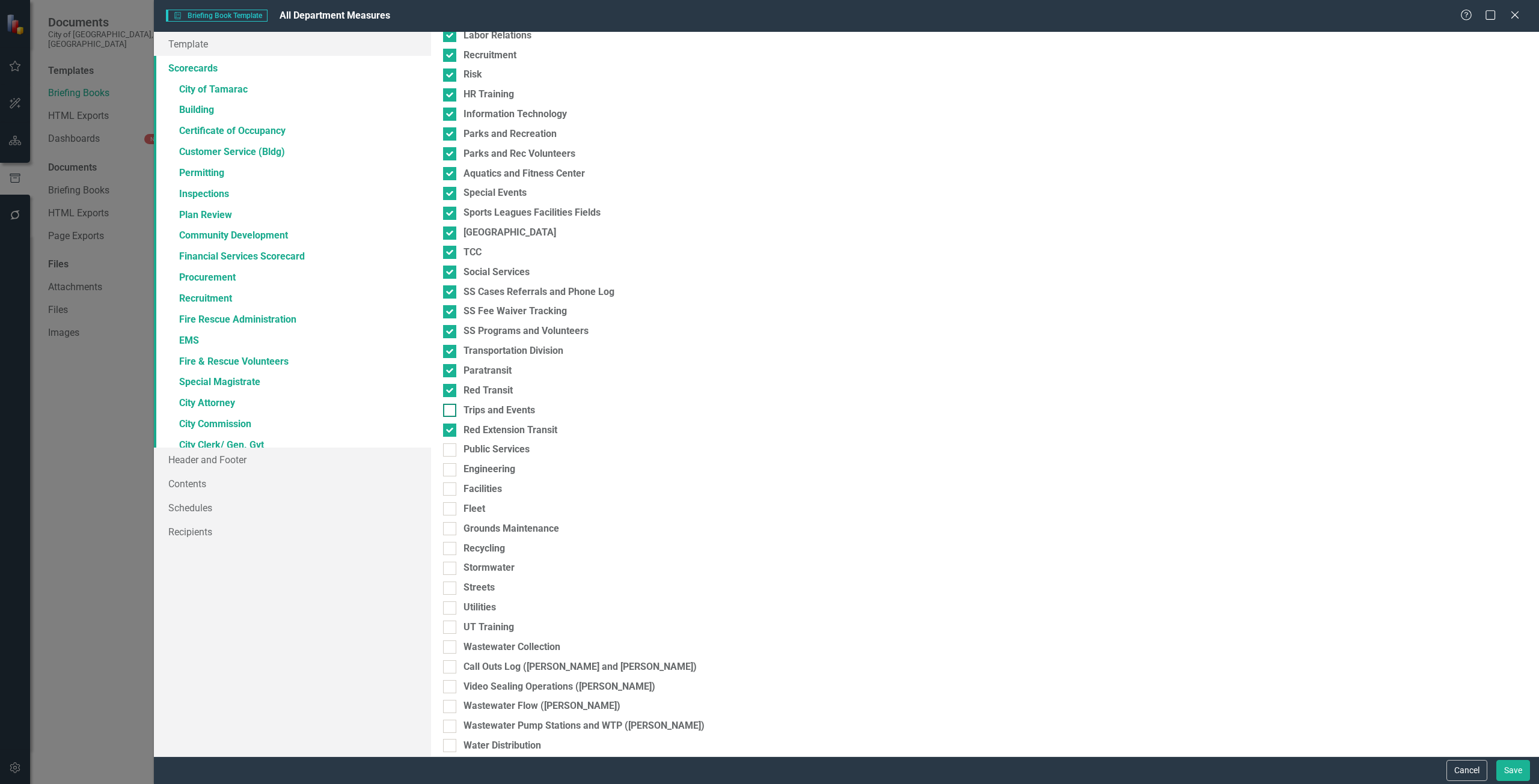
checkbox input "true"
click at [478, 452] on div "Public Services" at bounding box center [496, 450] width 66 height 14
click at [451, 451] on input "Public Services" at bounding box center [447, 447] width 8 height 8
checkbox input "true"
click at [475, 465] on div "Engineering" at bounding box center [489, 469] width 52 height 14
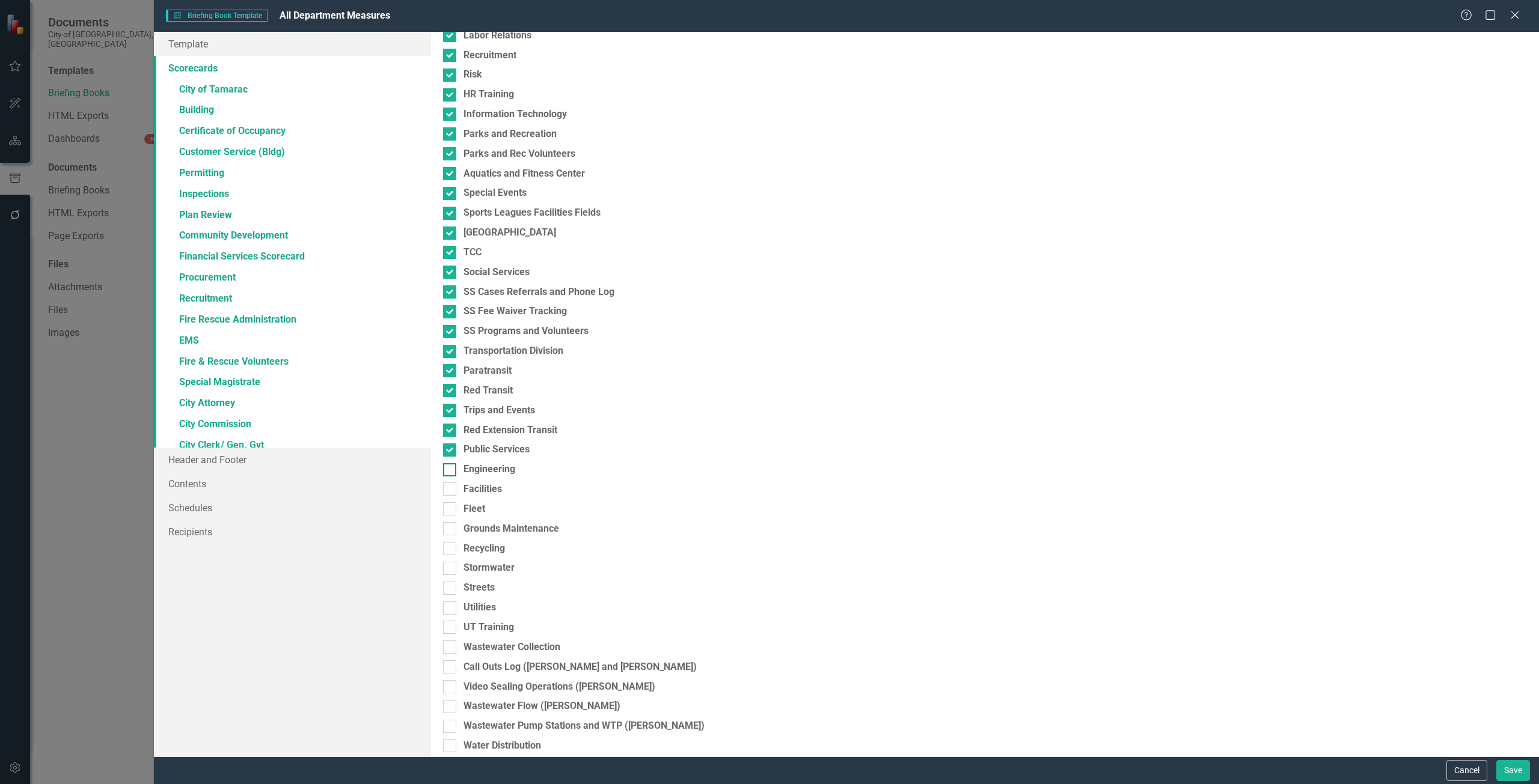
click at [451, 465] on input "Engineering" at bounding box center [447, 467] width 8 height 8
drag, startPoint x: 475, startPoint y: 485, endPoint x: 475, endPoint y: 497, distance: 12.0
click at [477, 485] on div "Facilities" at bounding box center [482, 490] width 39 height 14
click at [474, 505] on div "Fleet" at bounding box center [474, 510] width 22 height 14
click at [484, 477] on div "Engineering" at bounding box center [489, 469] width 52 height 14
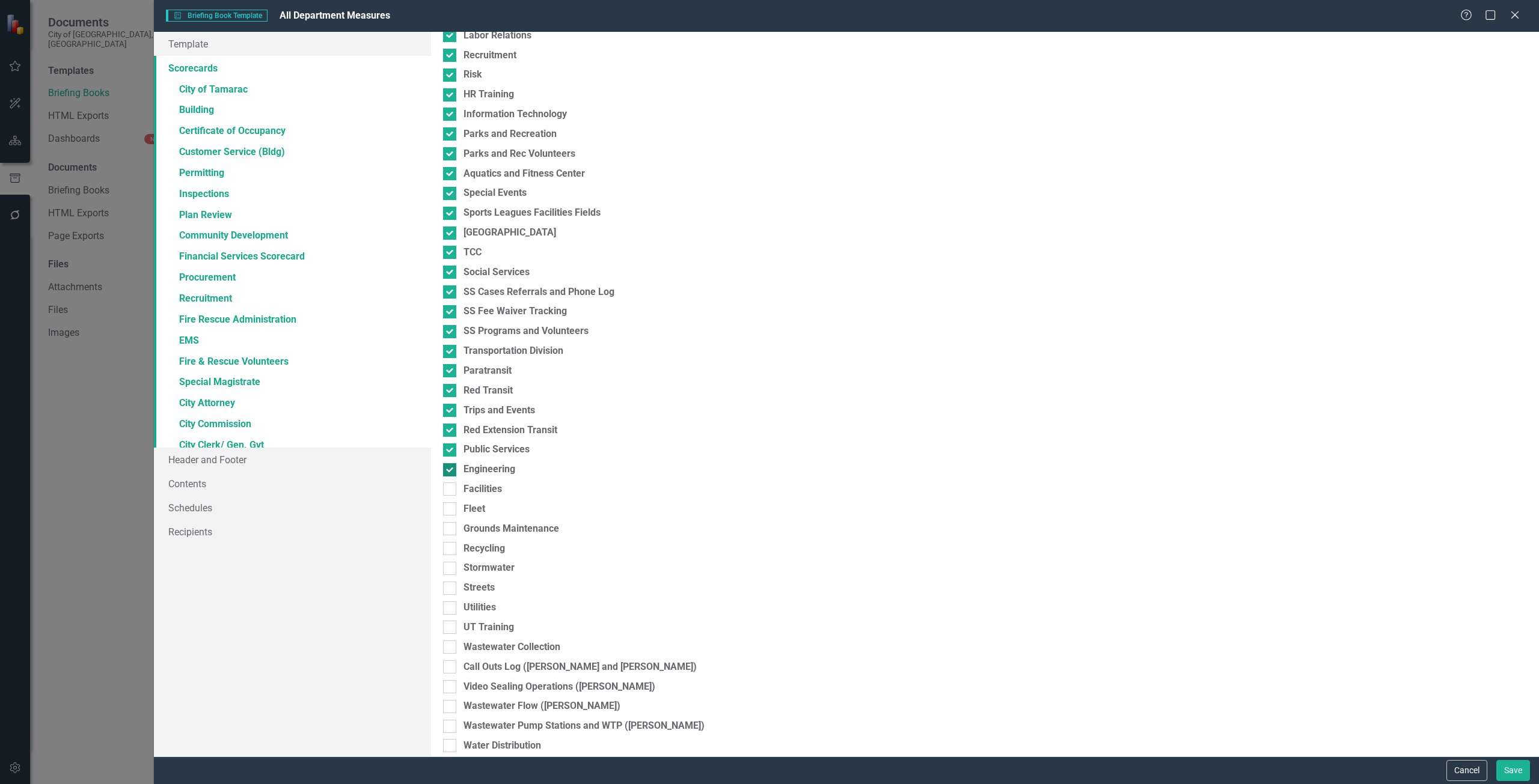
click at [451, 471] on input "Engineering" at bounding box center [447, 467] width 8 height 8
checkbox input "false"
click at [485, 484] on div "Facilities" at bounding box center [482, 490] width 39 height 14
click at [478, 510] on div "Fleet" at bounding box center [474, 510] width 22 height 14
click at [451, 510] on input "Fleet" at bounding box center [447, 506] width 8 height 8
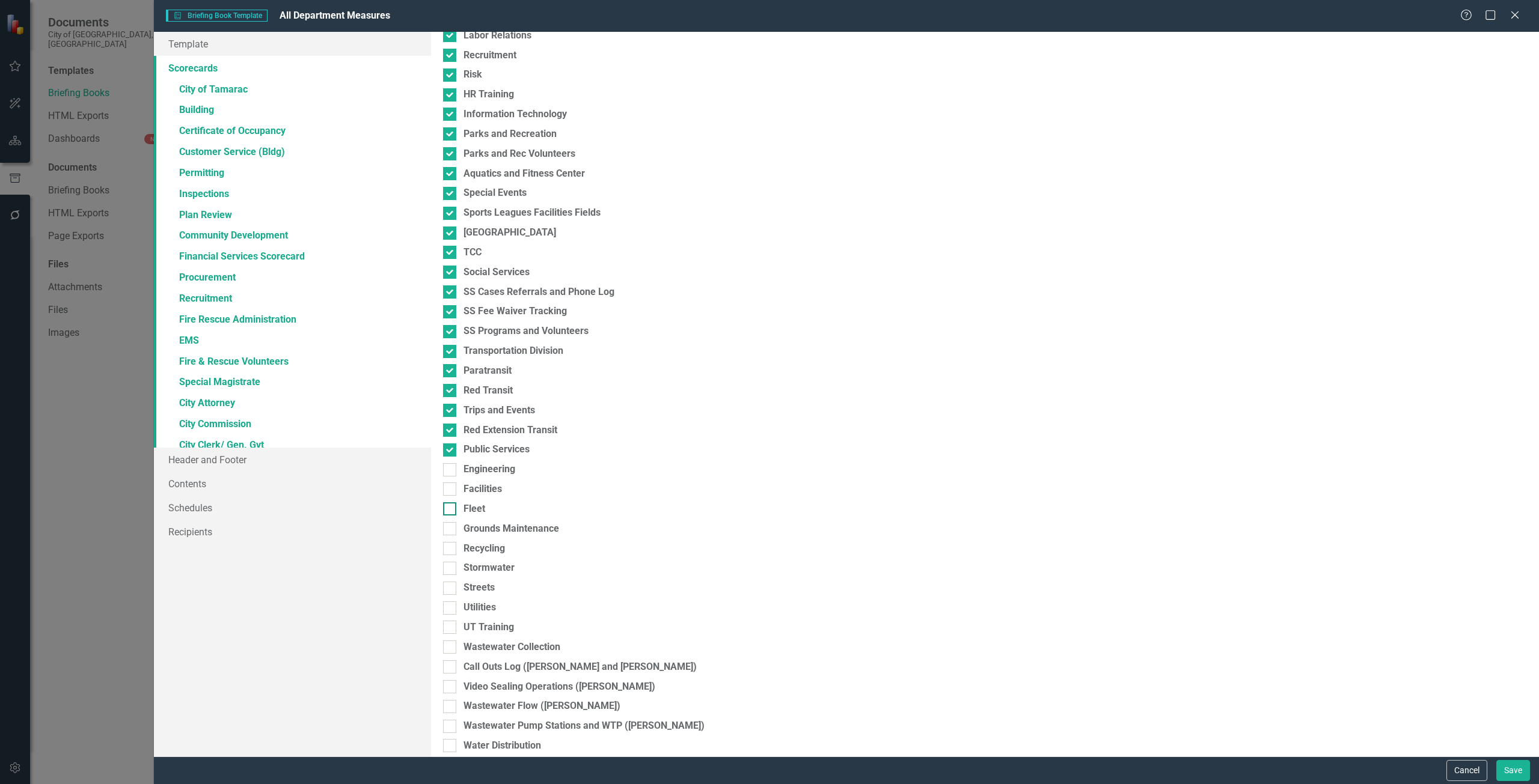
checkbox input "true"
click at [465, 488] on div "Facilities" at bounding box center [482, 490] width 39 height 14
click at [451, 488] on input "Facilities" at bounding box center [447, 487] width 8 height 8
checkbox input "true"
click at [456, 465] on div at bounding box center [449, 469] width 13 height 13
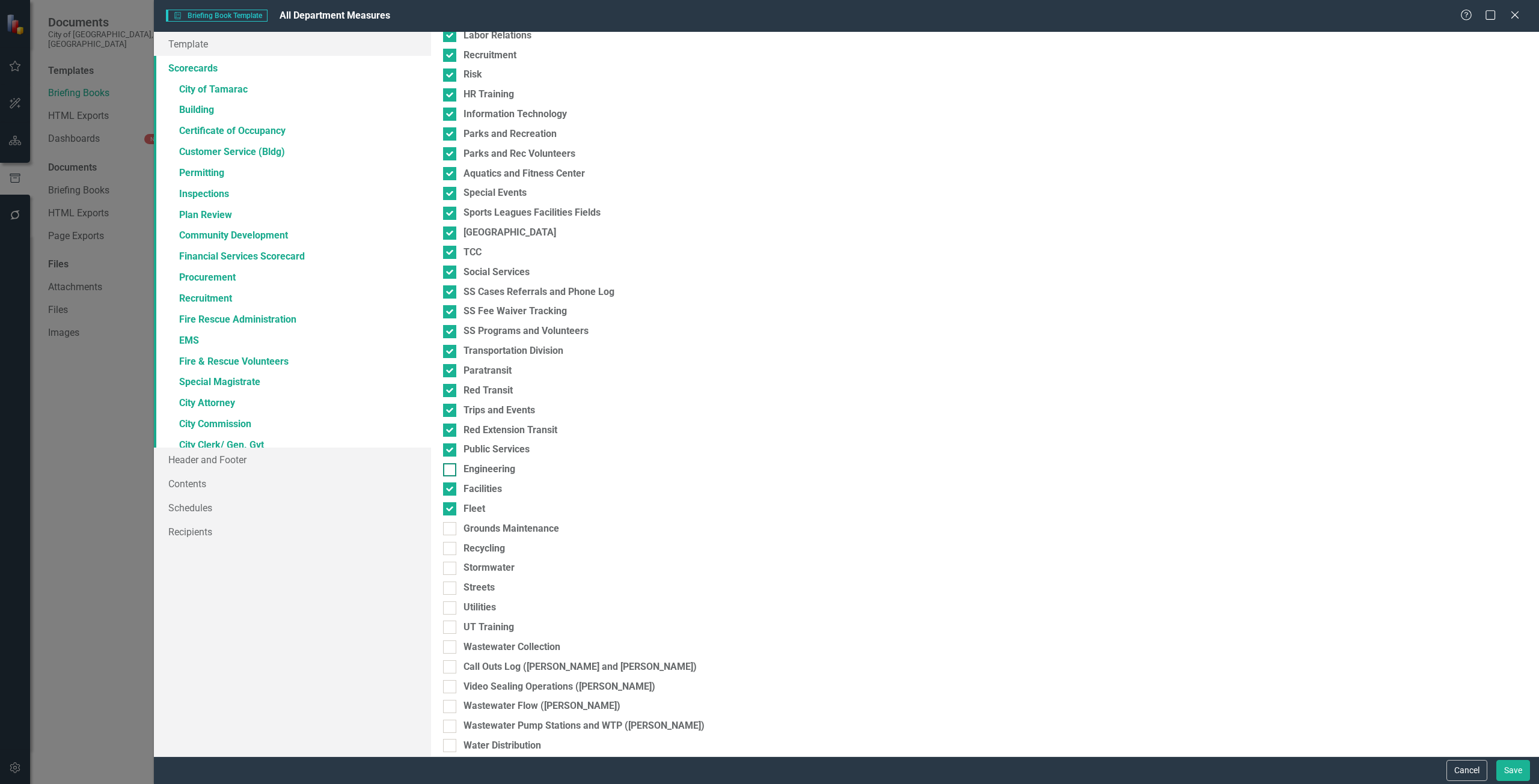
click at [451, 465] on input "Engineering" at bounding box center [447, 467] width 8 height 8
checkbox input "true"
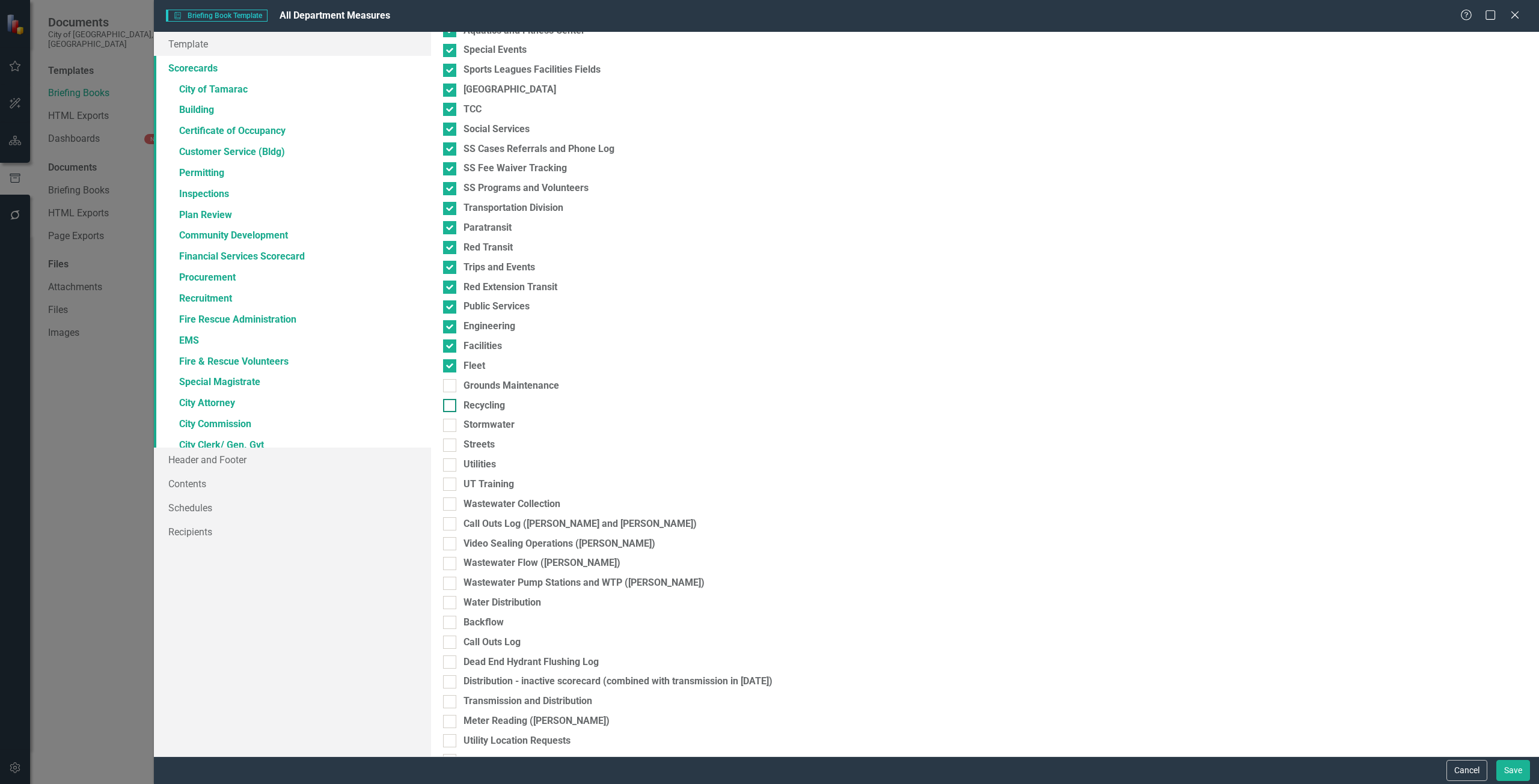
scroll to position [1202, 0]
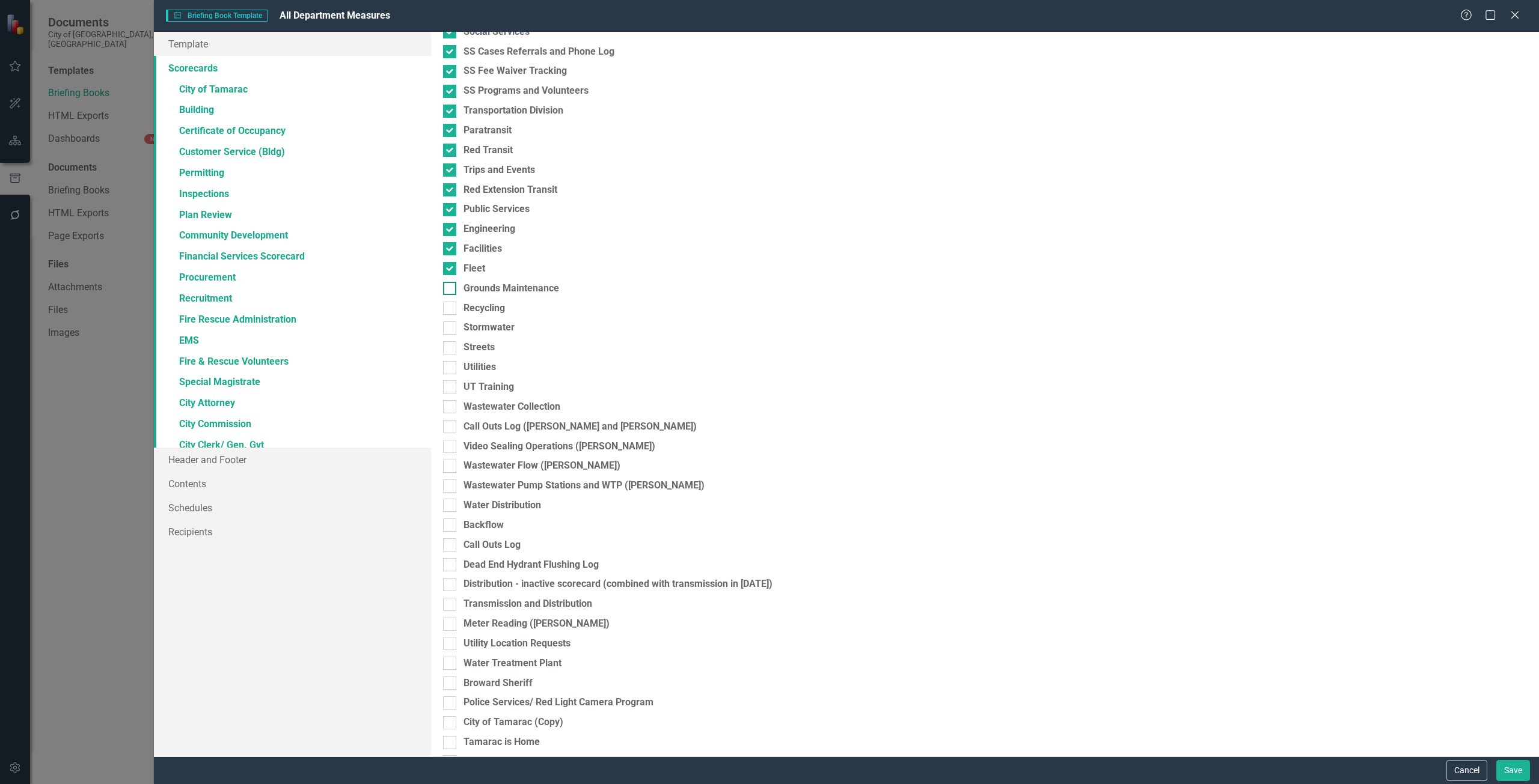
click at [448, 289] on input "Grounds Maintenance" at bounding box center [447, 285] width 8 height 8
checkbox input "true"
click at [450, 304] on input "Recycling" at bounding box center [447, 306] width 8 height 8
checkbox input "true"
click at [451, 327] on div at bounding box center [449, 328] width 13 height 13
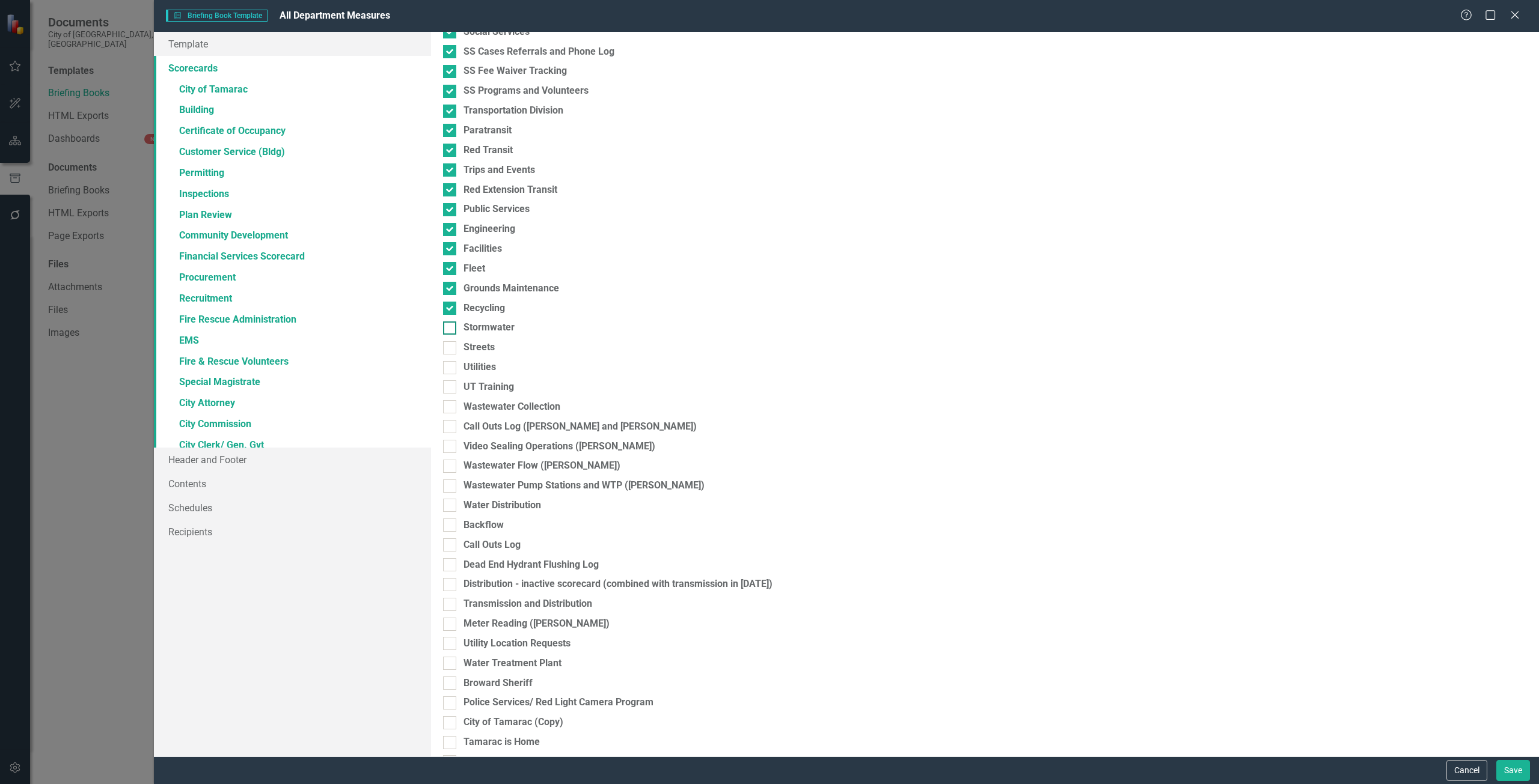
click at [451, 327] on input "Stormwater" at bounding box center [447, 326] width 8 height 8
checkbox input "true"
click at [450, 346] on input "Streets" at bounding box center [447, 345] width 8 height 8
checkbox input "true"
click at [448, 368] on input "Utilities" at bounding box center [447, 365] width 8 height 8
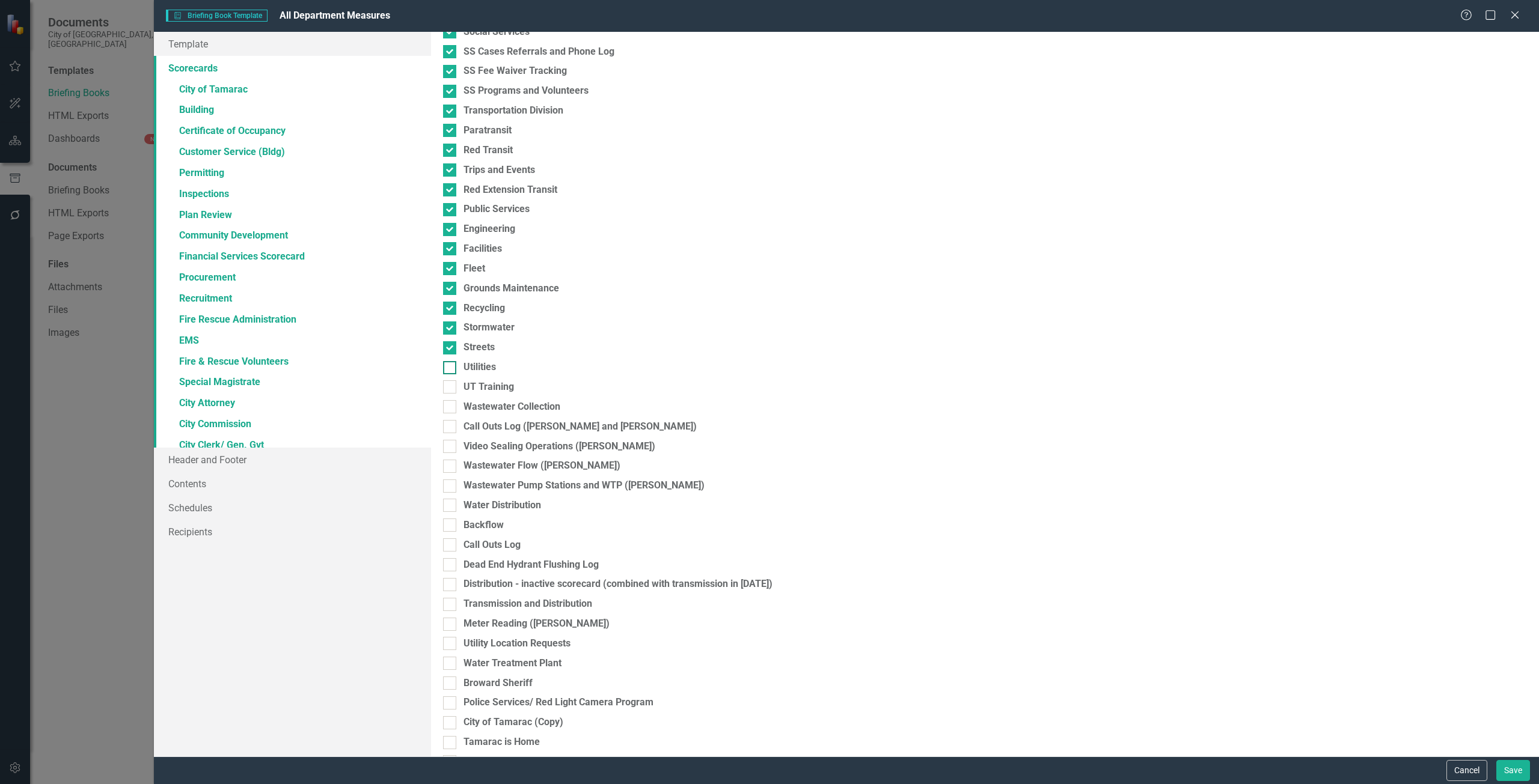
checkbox input "true"
click at [450, 390] on div at bounding box center [449, 387] width 13 height 13
click at [450, 388] on input "UT Training" at bounding box center [447, 385] width 8 height 8
checkbox input "true"
click at [450, 409] on div at bounding box center [449, 407] width 13 height 13
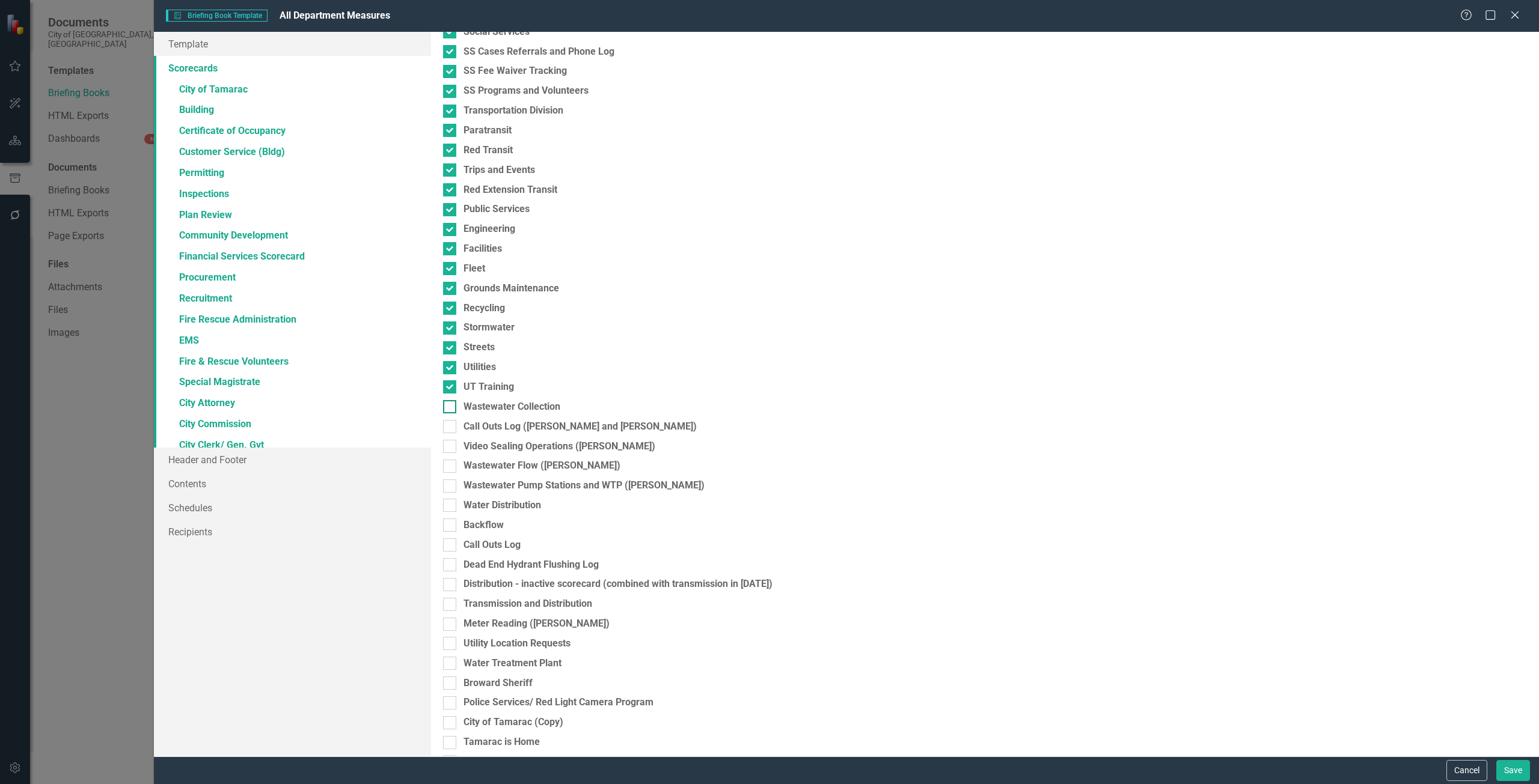
click at [450, 408] on input "Wastewater Collection" at bounding box center [447, 404] width 8 height 8
checkbox input "true"
click at [450, 425] on input "Call Outs Log ([PERSON_NAME] and [PERSON_NAME])" at bounding box center [447, 424] width 8 height 8
checkbox input "true"
click at [452, 444] on div at bounding box center [449, 446] width 13 height 13
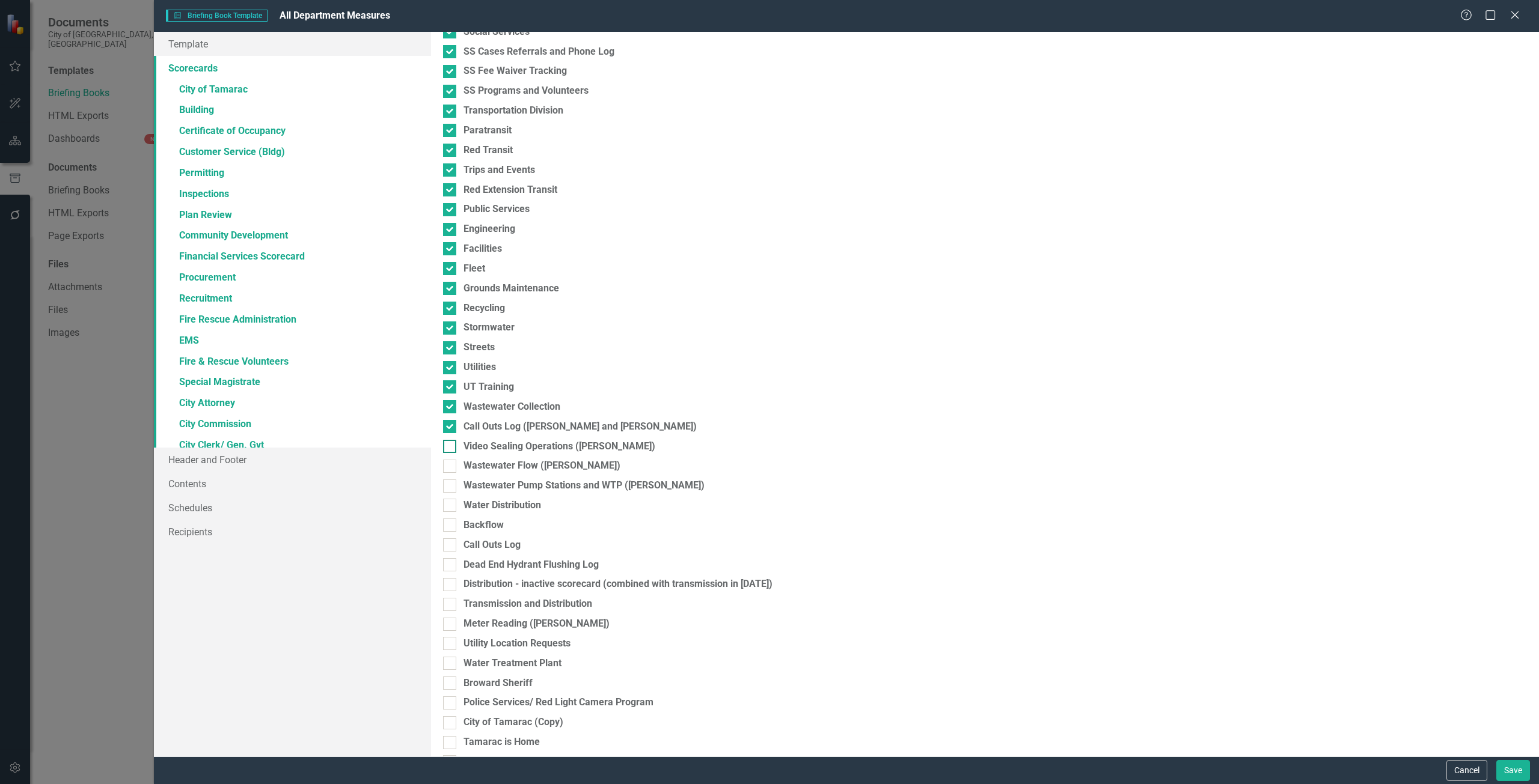
click at [451, 444] on input "Video Sealing Operations ([PERSON_NAME])" at bounding box center [447, 444] width 8 height 8
checkbox input "true"
click at [452, 464] on div at bounding box center [449, 466] width 13 height 13
click at [451, 464] on input "Wastewater Flow ([PERSON_NAME])" at bounding box center [447, 464] width 8 height 8
checkbox input "true"
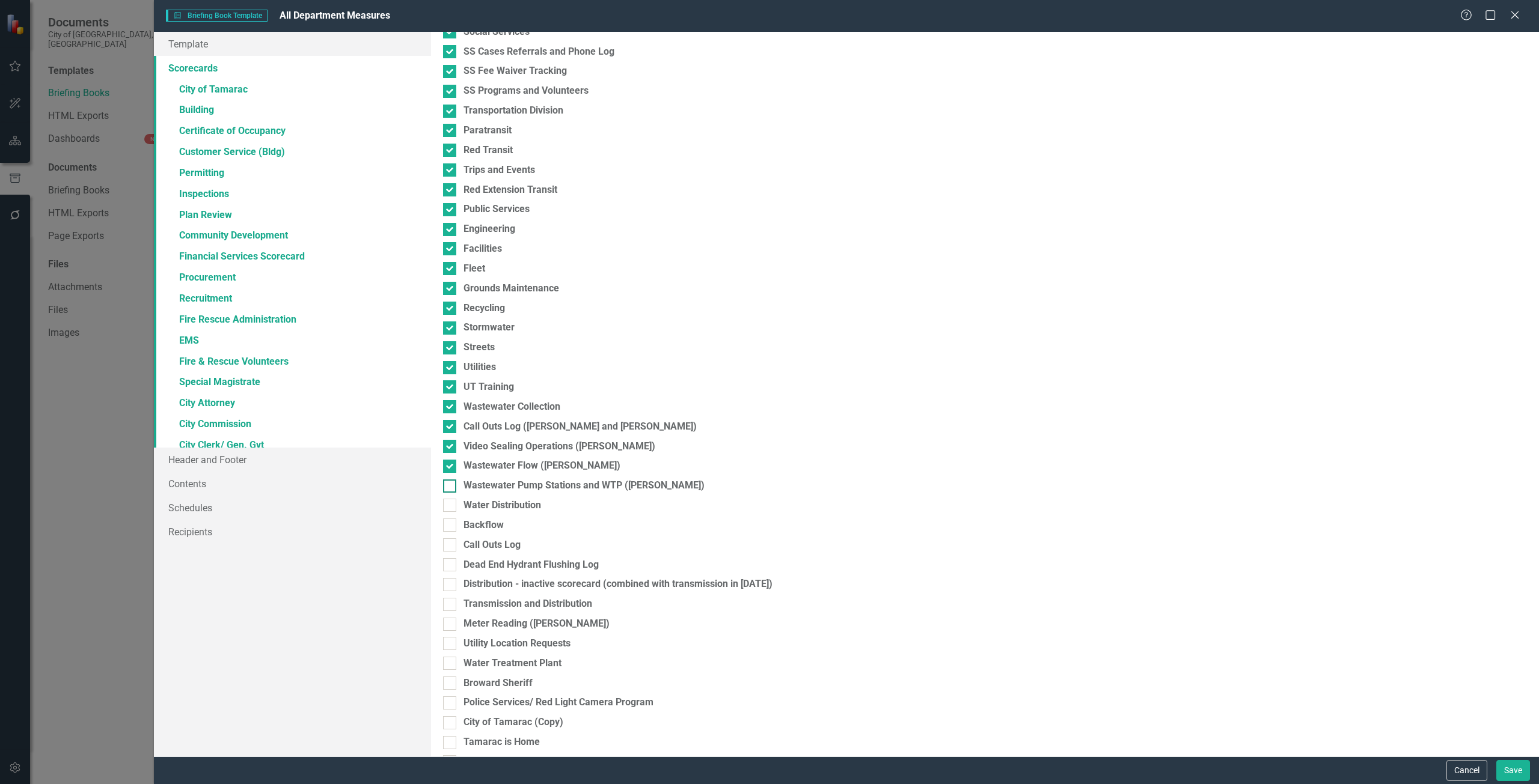
click at [452, 480] on div at bounding box center [449, 486] width 13 height 13
click at [451, 480] on input "Wastewater Pump Stations and WTP ([PERSON_NAME])" at bounding box center [447, 484] width 8 height 8
checkbox input "true"
click at [452, 503] on div at bounding box center [449, 505] width 13 height 13
click at [451, 503] on input "Water Distribution" at bounding box center [447, 502] width 8 height 8
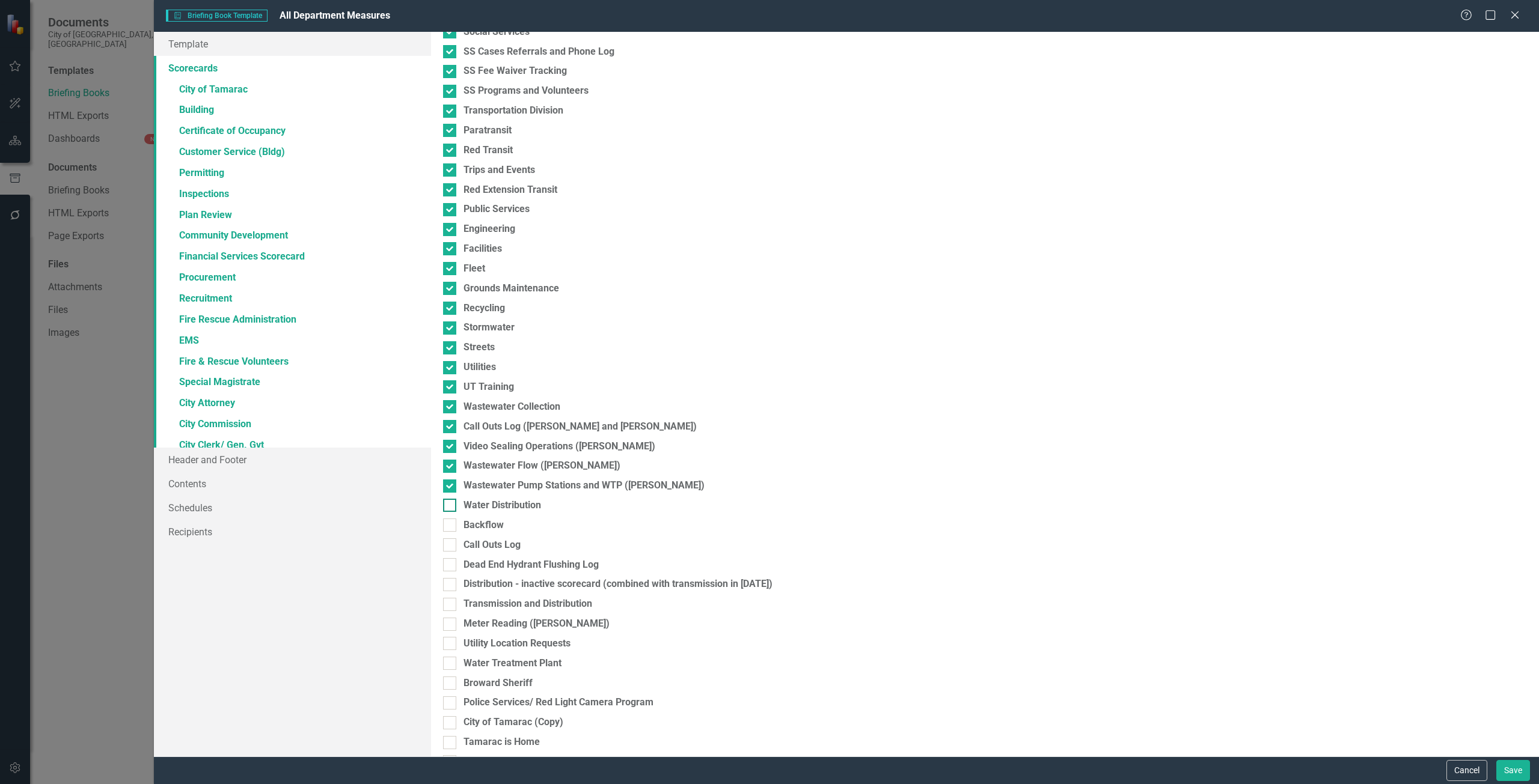
checkbox input "true"
click at [451, 524] on div at bounding box center [449, 525] width 13 height 13
click at [451, 524] on input "Backflow" at bounding box center [447, 522] width 8 height 8
checkbox input "true"
drag, startPoint x: 449, startPoint y: 543, endPoint x: 450, endPoint y: 526, distance: 17.0
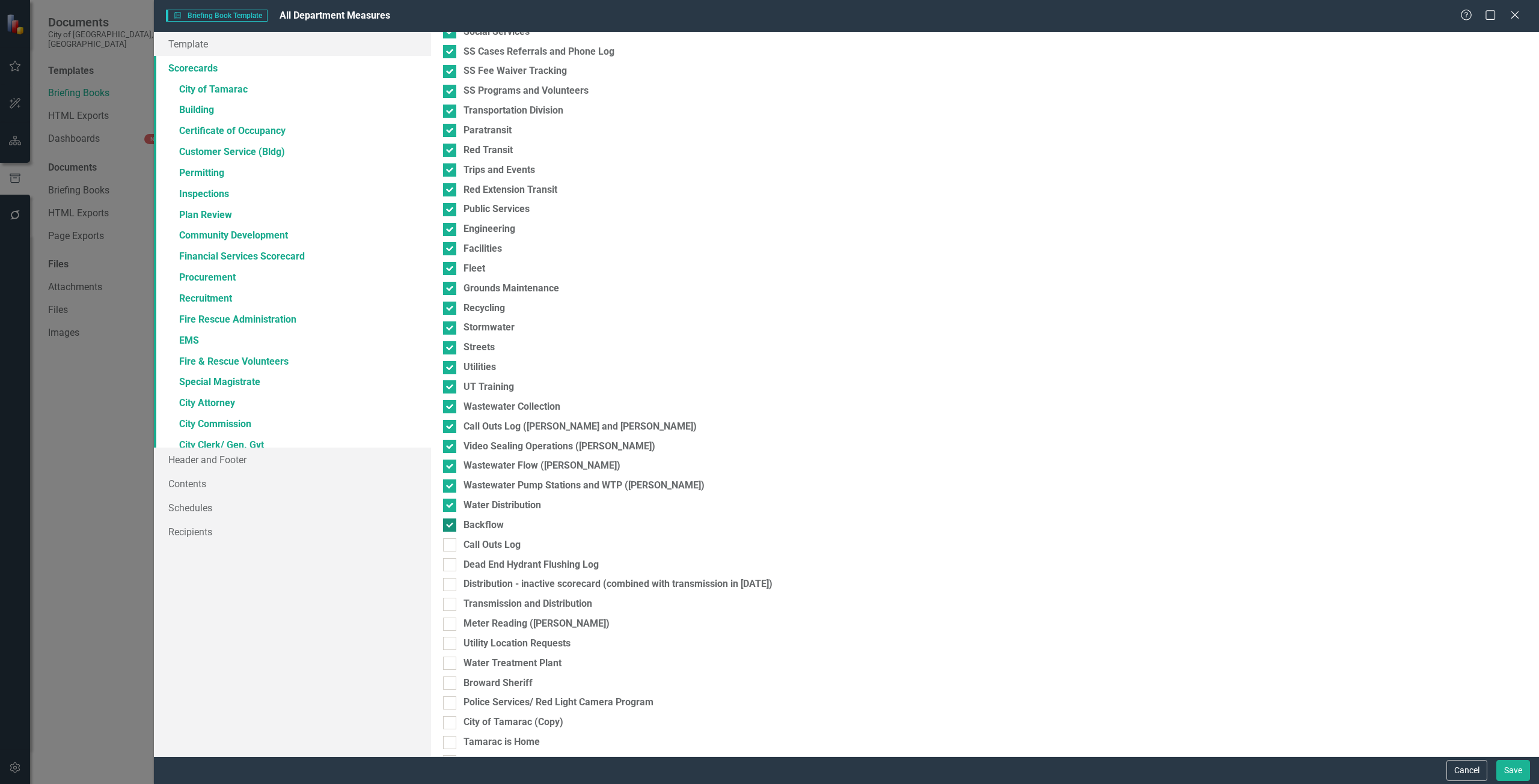
click at [450, 544] on input "Call Outs Log" at bounding box center [447, 543] width 8 height 8
checkbox input "true"
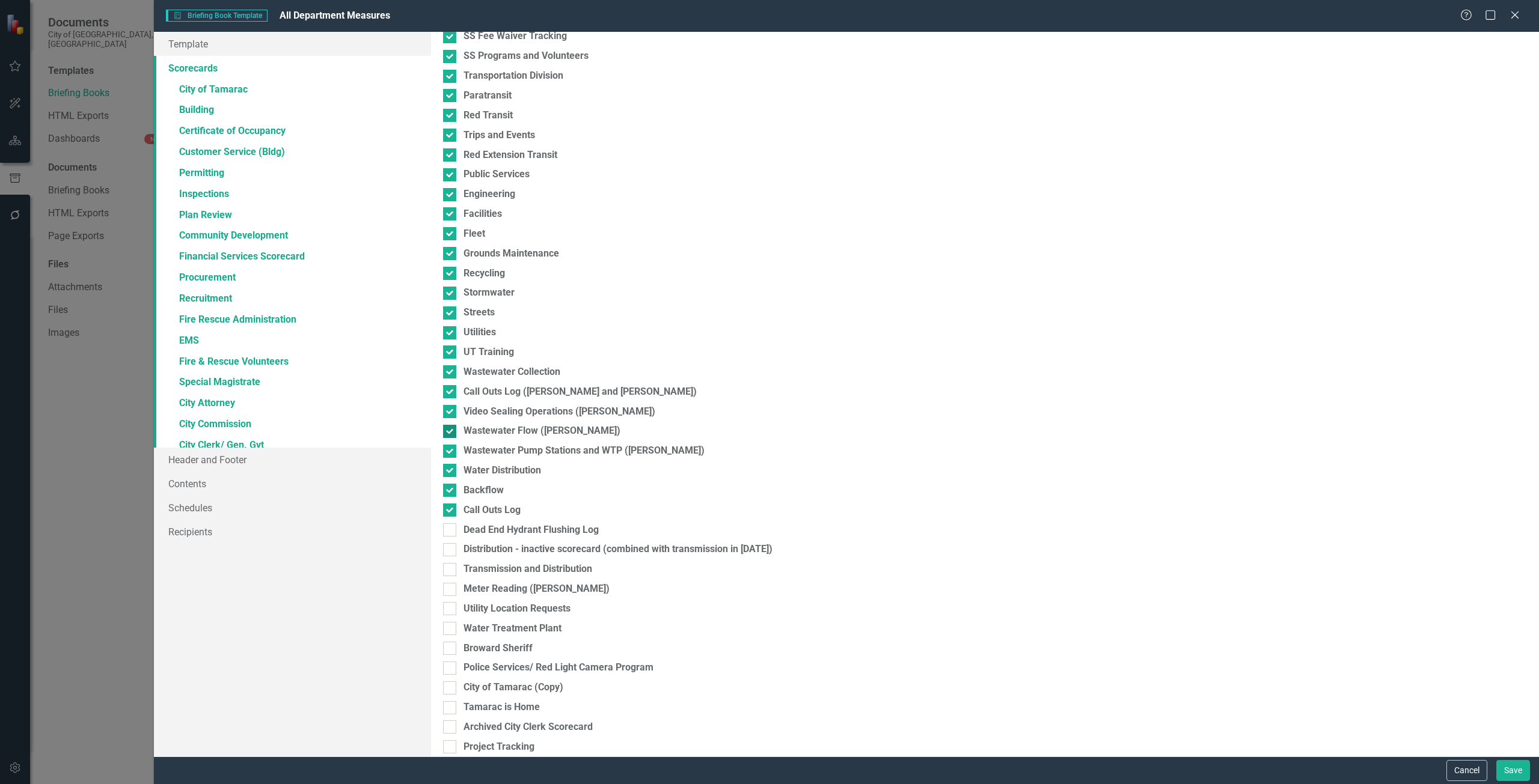
scroll to position [1246, 0]
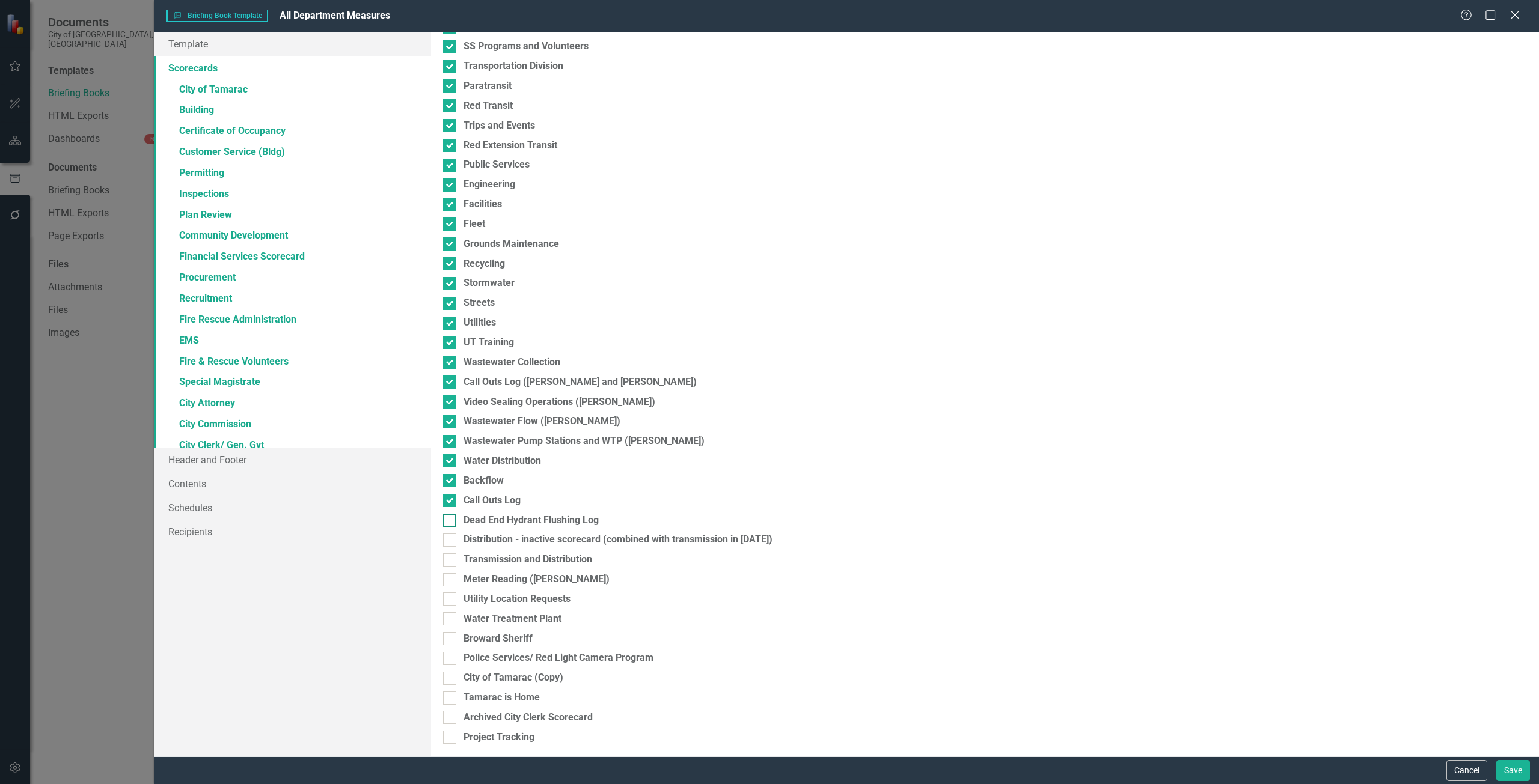
click at [451, 527] on div "Please select the scorecards you would like to include below. Once you select t…" at bounding box center [985, 395] width 1108 height 725
click at [454, 524] on div at bounding box center [449, 520] width 13 height 13
click at [451, 521] on input "Dead End Hydrant Flushing Log" at bounding box center [447, 517] width 8 height 8
checkbox input "true"
click at [450, 542] on div at bounding box center [449, 540] width 13 height 13
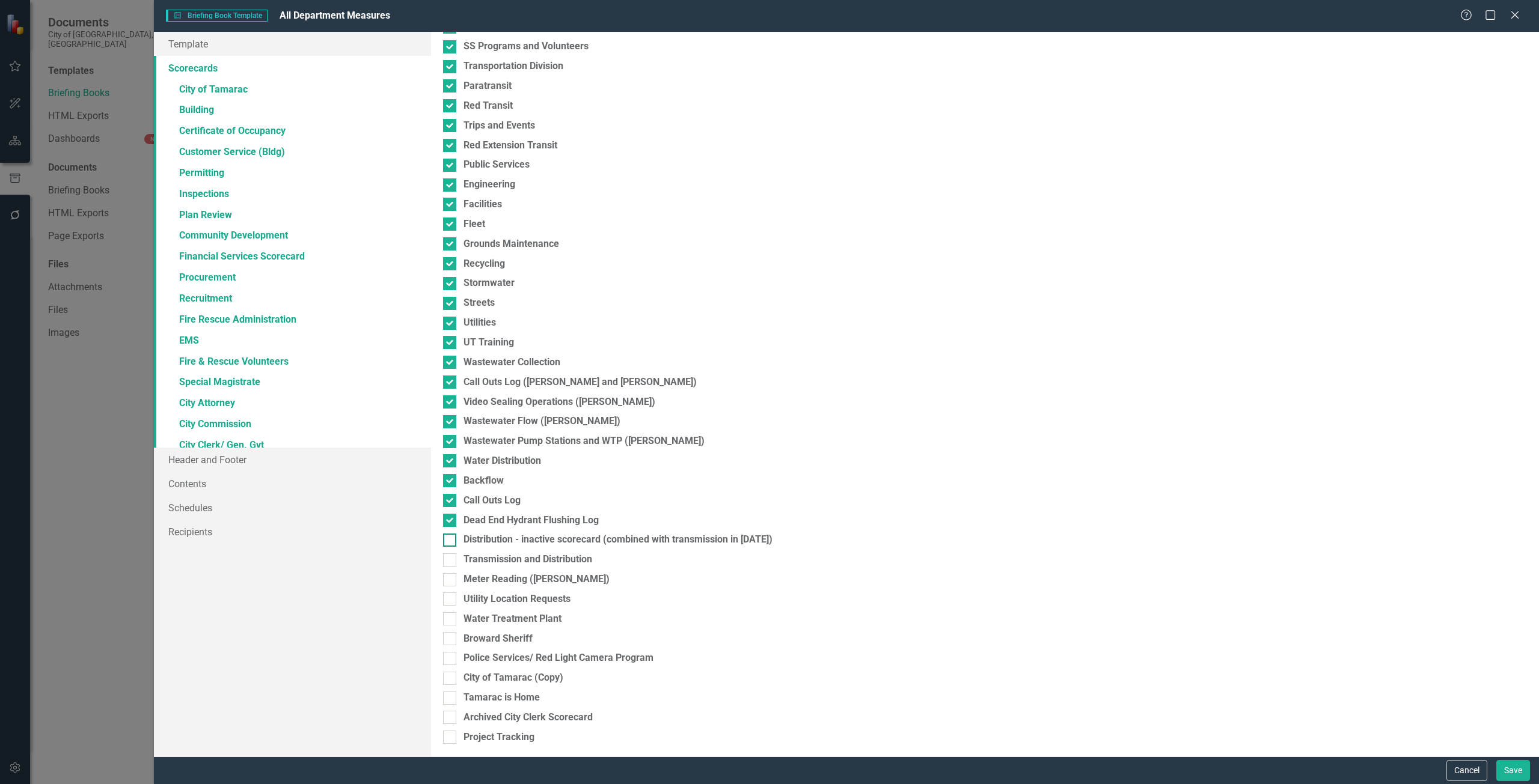
click at [450, 542] on input "Distribution - inactive scorecard (combined with transmission in [DATE])" at bounding box center [447, 538] width 8 height 8
checkbox input "true"
click at [456, 565] on div at bounding box center [449, 560] width 13 height 13
click at [451, 561] on input "Transmission and Distribution" at bounding box center [447, 558] width 8 height 8
checkbox input "true"
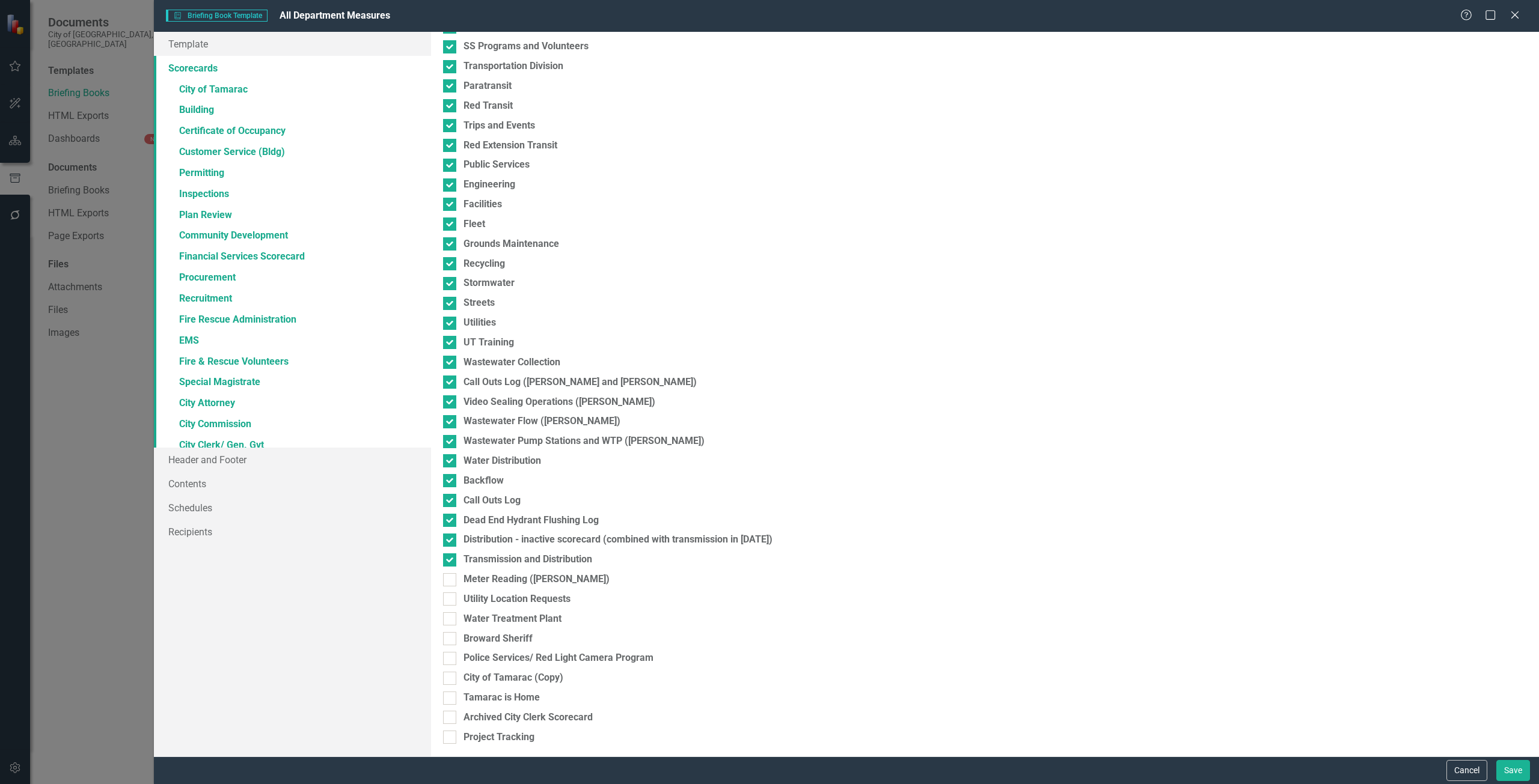
click at [450, 587] on div "Please select the scorecards you would like to include below. Once you select t…" at bounding box center [985, 395] width 1108 height 725
click at [450, 585] on div at bounding box center [449, 580] width 13 height 13
click at [450, 581] on input "Meter Reading ([PERSON_NAME])" at bounding box center [447, 577] width 8 height 8
checkbox input "true"
click at [450, 604] on div at bounding box center [449, 598] width 13 height 13
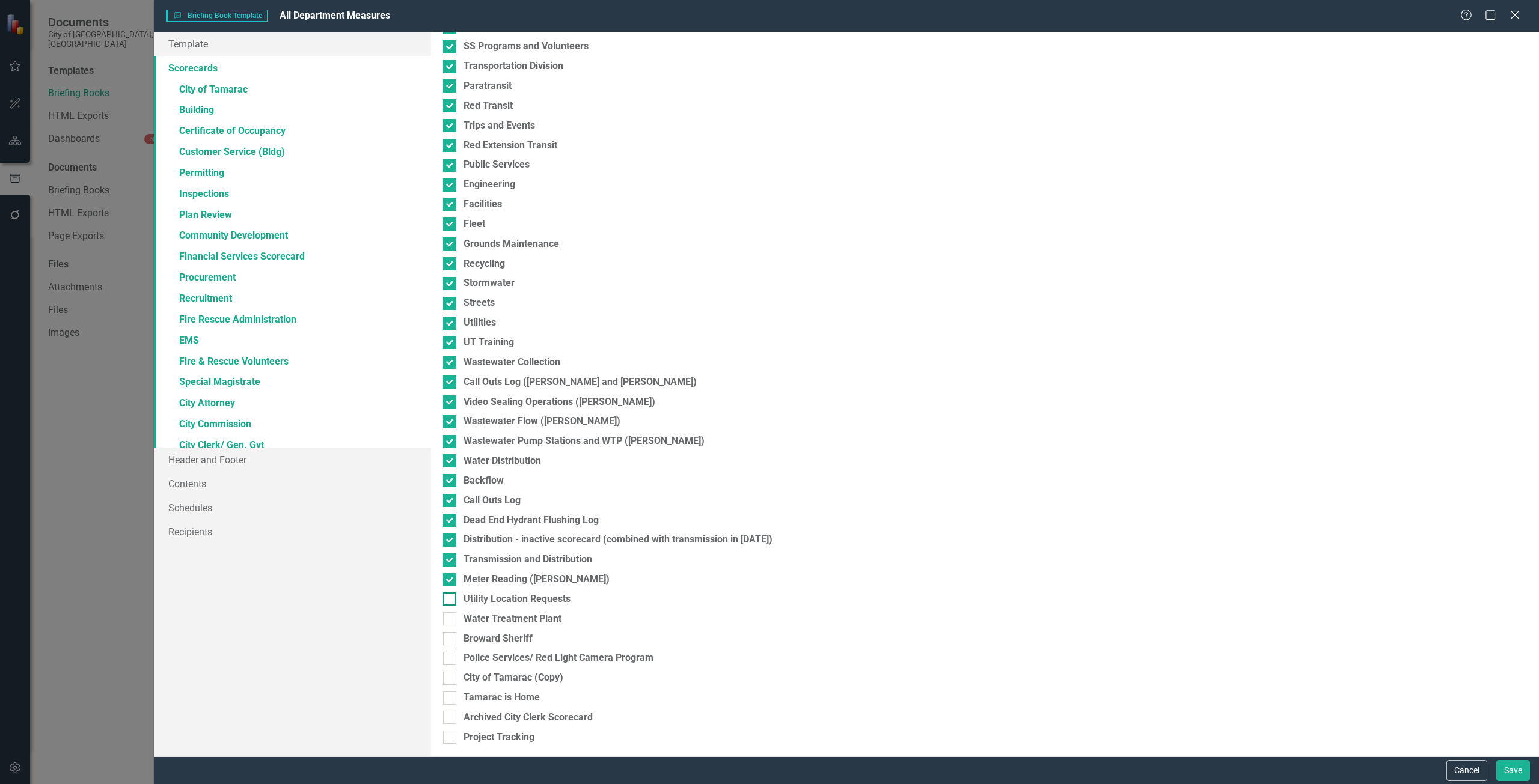
click at [450, 600] on input "Utility Location Requests" at bounding box center [447, 596] width 8 height 8
checkbox input "true"
click at [450, 616] on input "Water Treatment Plant" at bounding box center [447, 617] width 8 height 8
checkbox input "true"
click at [448, 632] on div "Broward Sheriff" at bounding box center [985, 639] width 1084 height 14
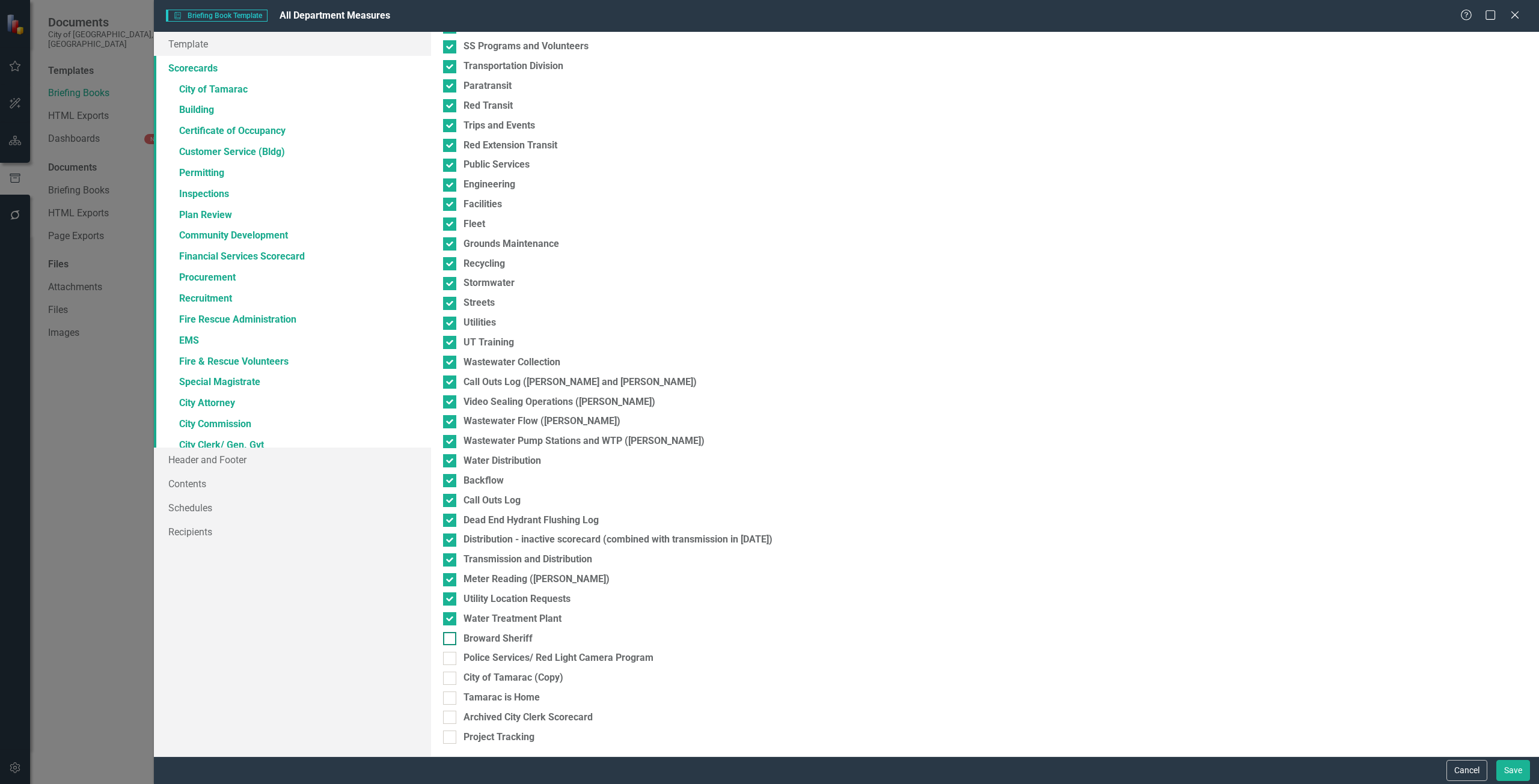
click at [448, 632] on input "Broward Sheriff" at bounding box center [447, 636] width 8 height 8
checkbox input "true"
click at [452, 659] on div at bounding box center [449, 658] width 13 height 13
click at [451, 659] on input "Police Services/ Red Light Camera Program" at bounding box center [447, 656] width 8 height 8
checkbox input "true"
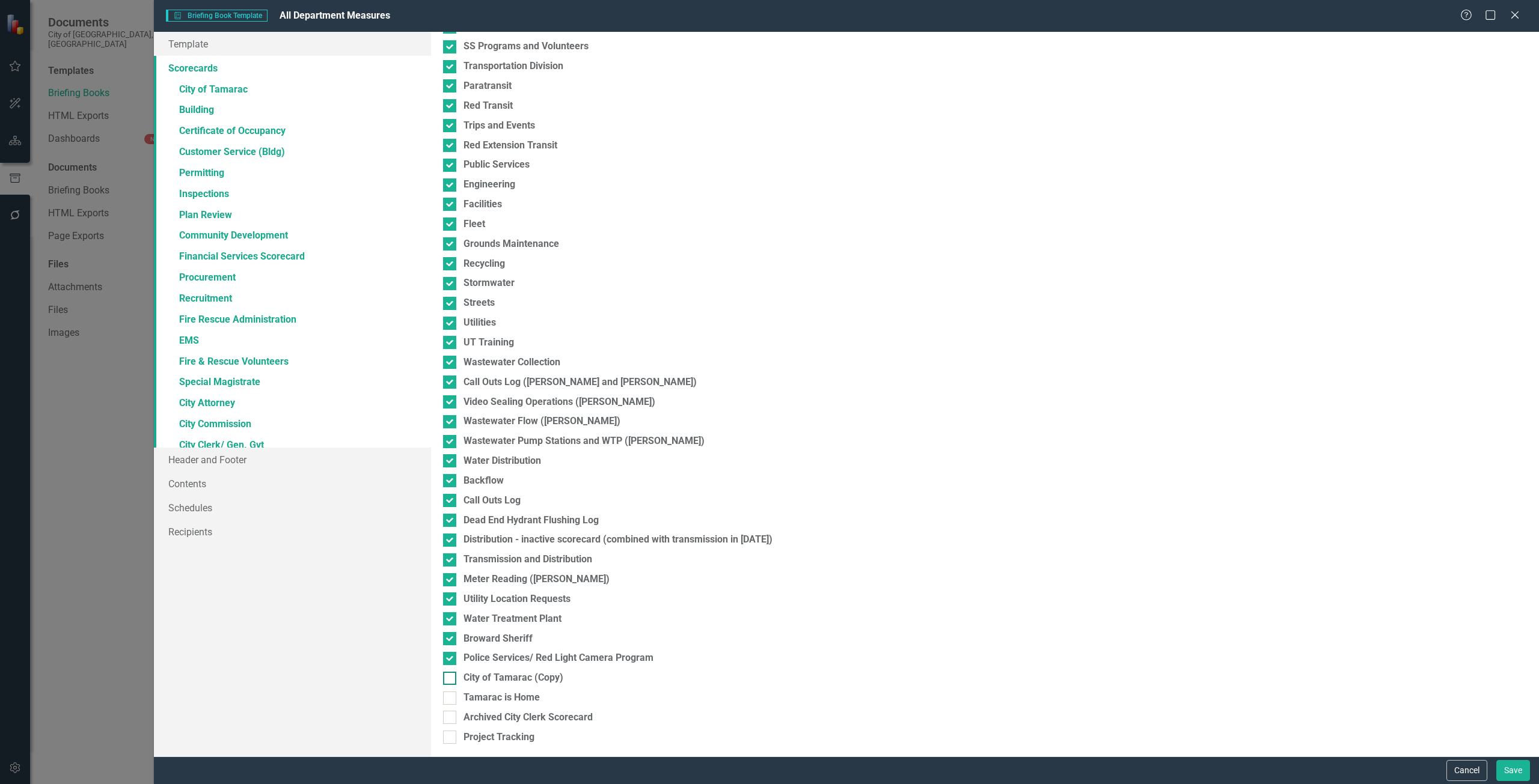
click at [455, 677] on div at bounding box center [449, 678] width 13 height 13
click at [451, 677] on input "City of Tamarac (Copy)" at bounding box center [447, 675] width 8 height 8
click at [449, 676] on input "City of Tamarac (Copy)" at bounding box center [447, 675] width 8 height 8
checkbox input "false"
click at [214, 90] on link "» City of Tamarac" at bounding box center [293, 90] width 277 height 21
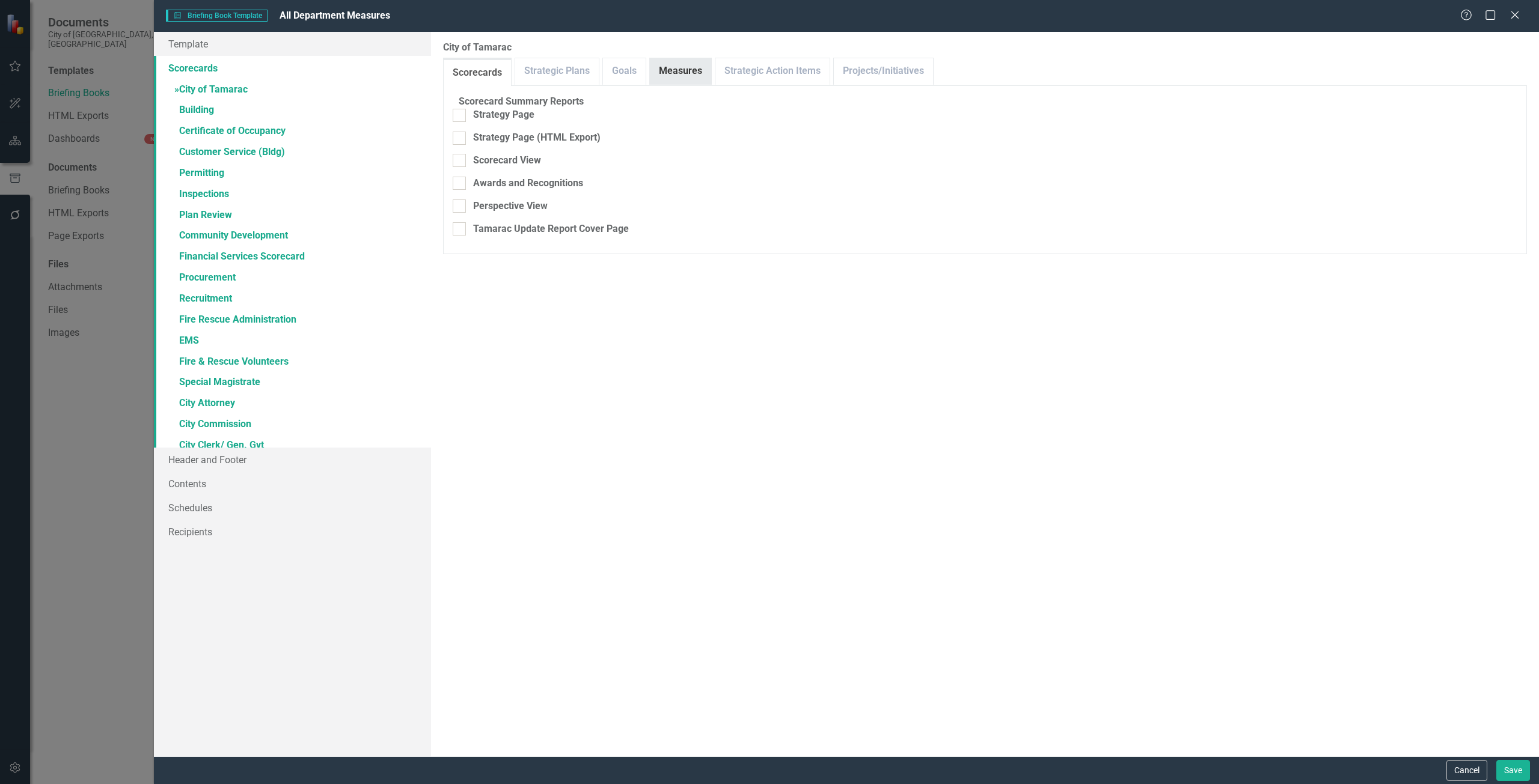
click at [675, 73] on link "Measures" at bounding box center [681, 71] width 61 height 26
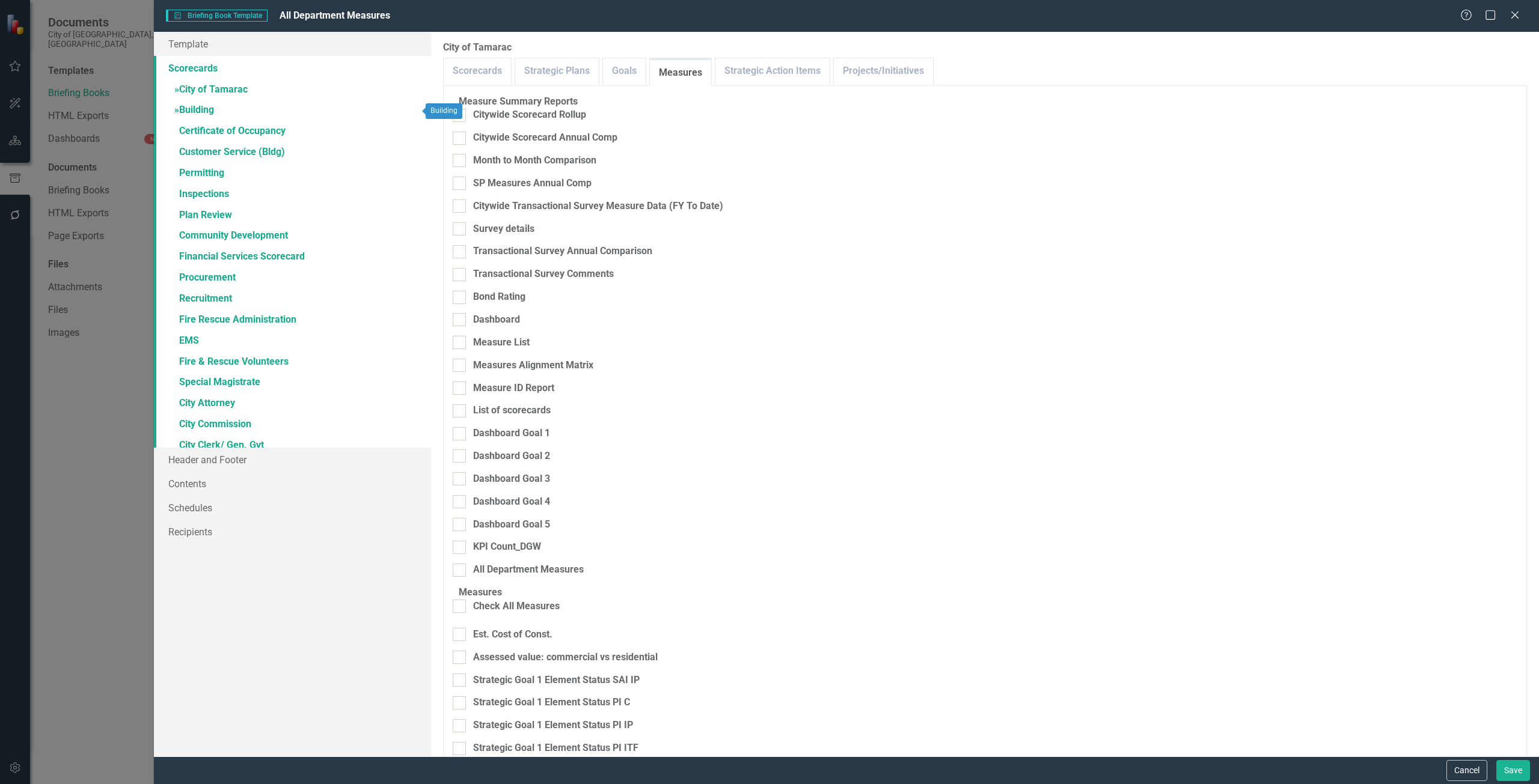
click at [265, 109] on link "» Building" at bounding box center [293, 111] width 277 height 21
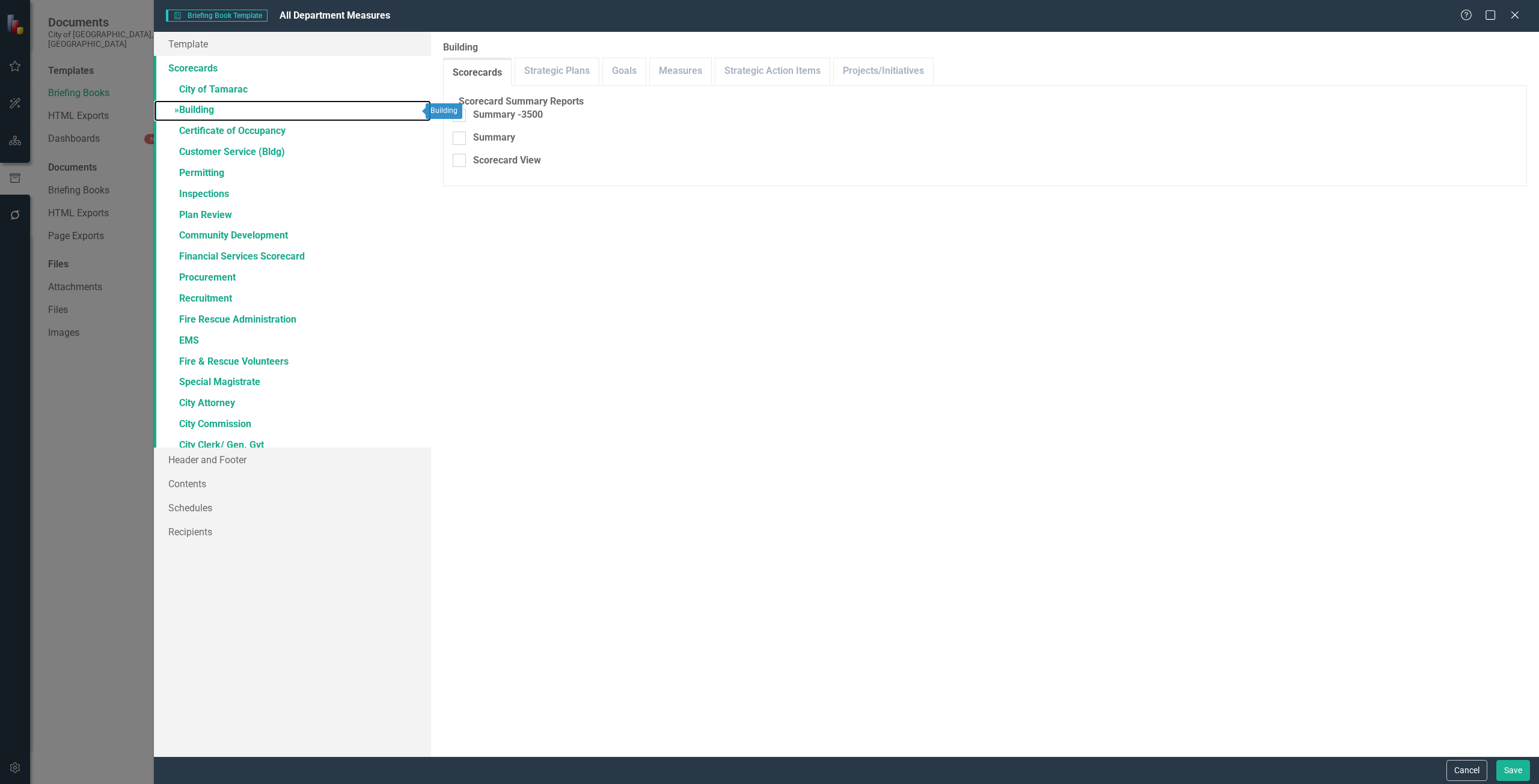
checkbox input "false"
click at [703, 67] on link "Measures" at bounding box center [701, 71] width 61 height 26
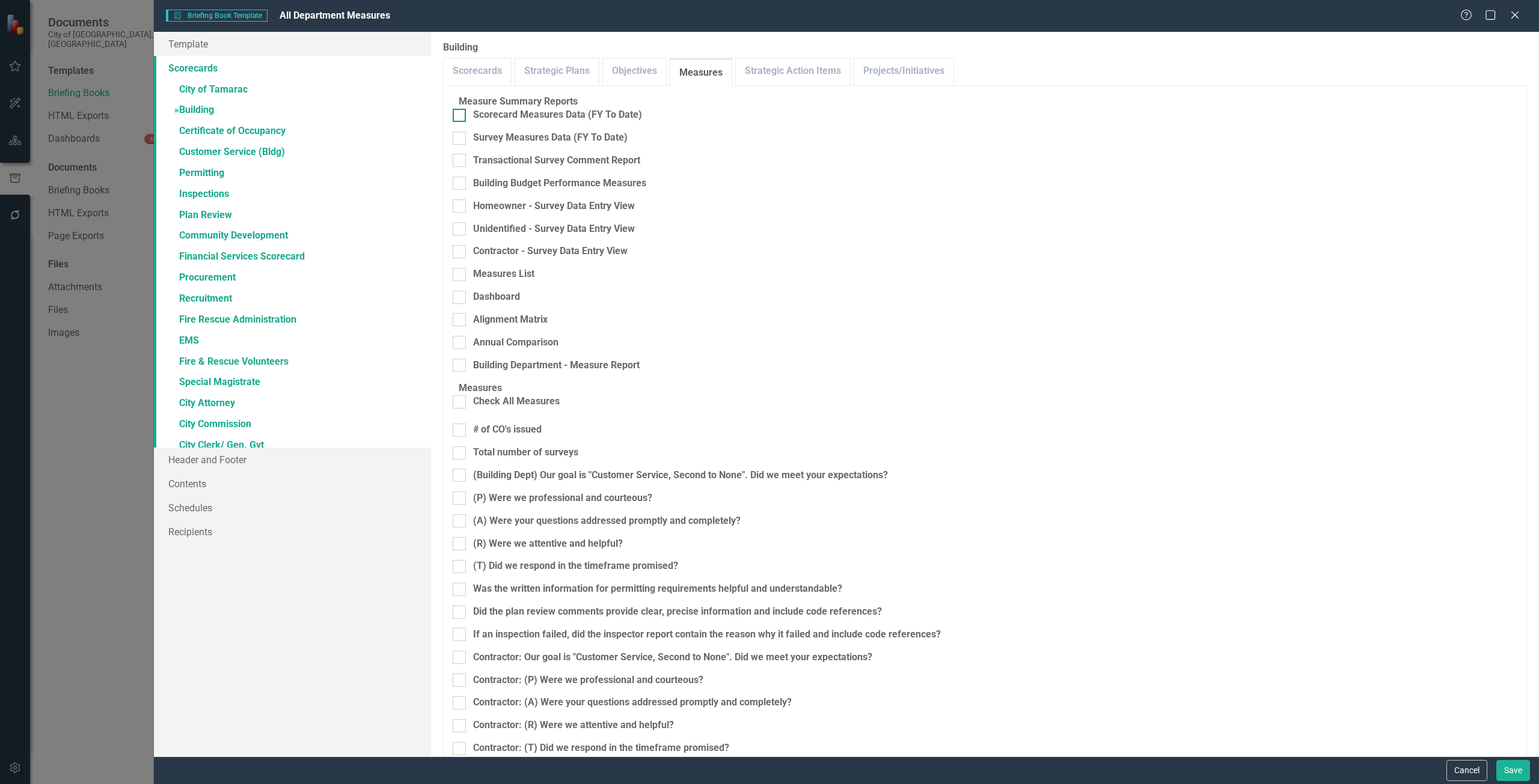
click at [510, 117] on div "Scorecard Measures Data (FY To Date)" at bounding box center [557, 116] width 169 height 14
click at [460, 116] on input "Scorecard Measures Data (FY To Date)" at bounding box center [456, 112] width 8 height 8
checkbox input "true"
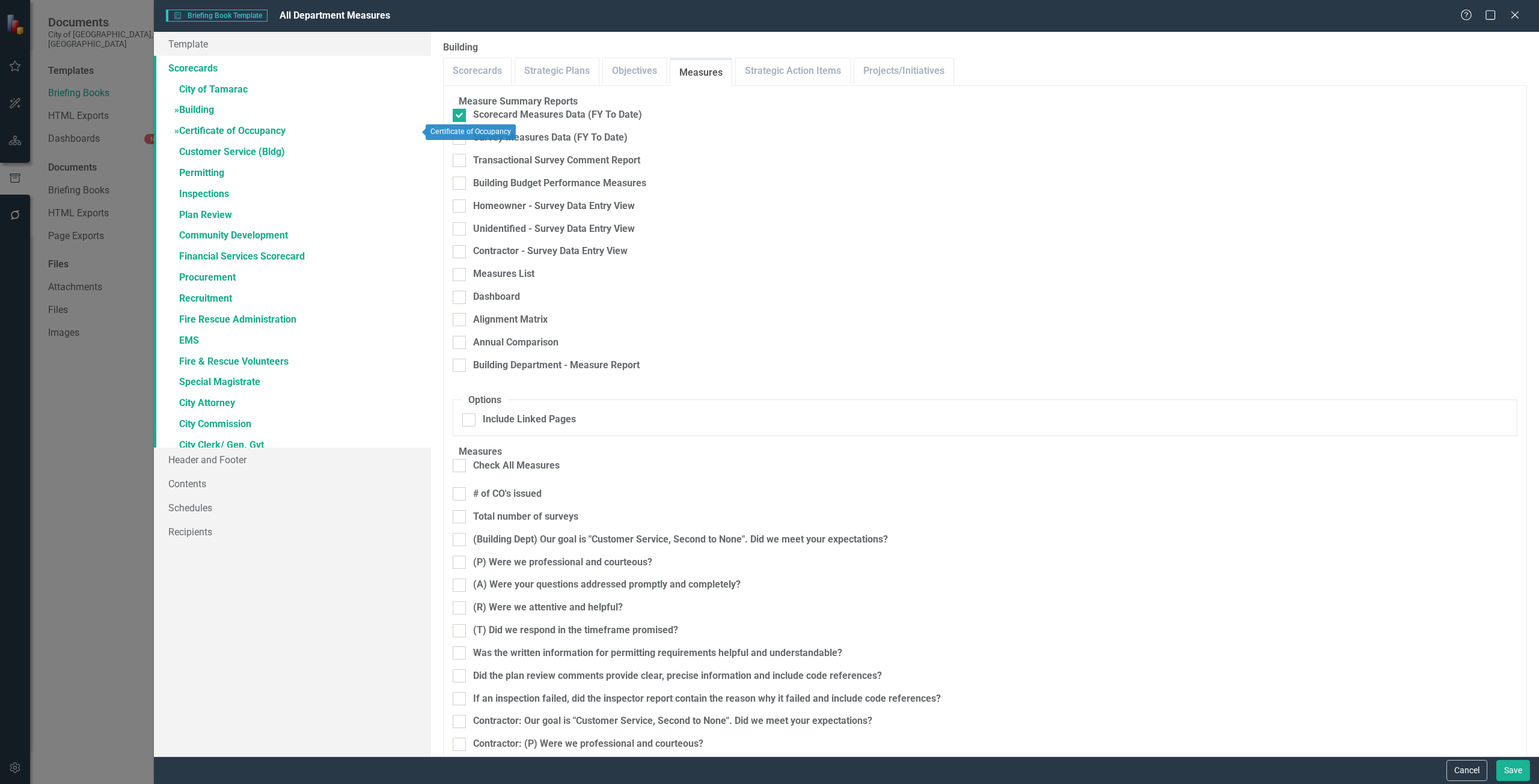
click at [314, 128] on link "» Certificate of Occupancy" at bounding box center [293, 131] width 277 height 21
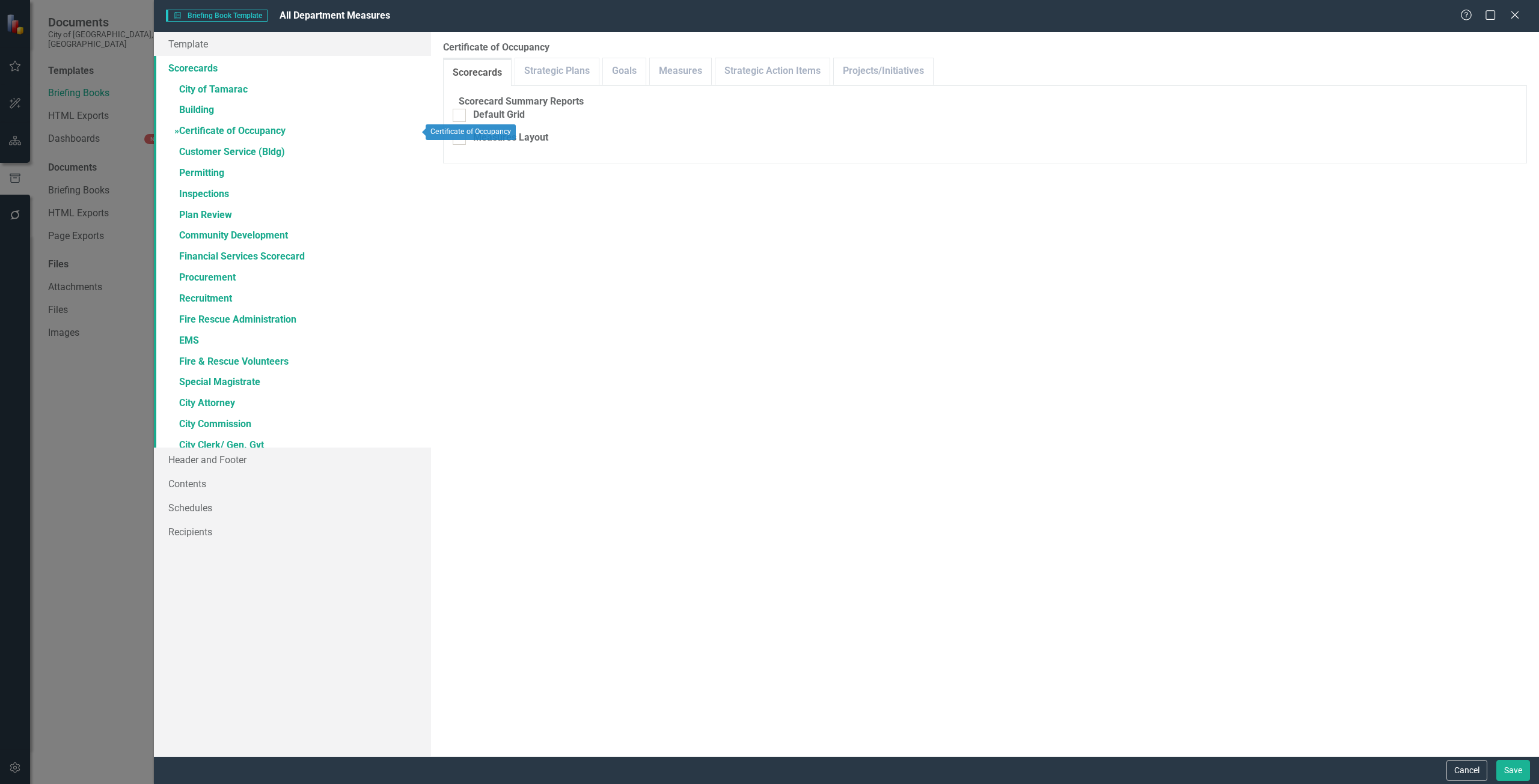
checkbox input "false"
click at [705, 84] on div "Measures" at bounding box center [700, 71] width 62 height 27
click at [705, 79] on link "Measures" at bounding box center [701, 71] width 61 height 26
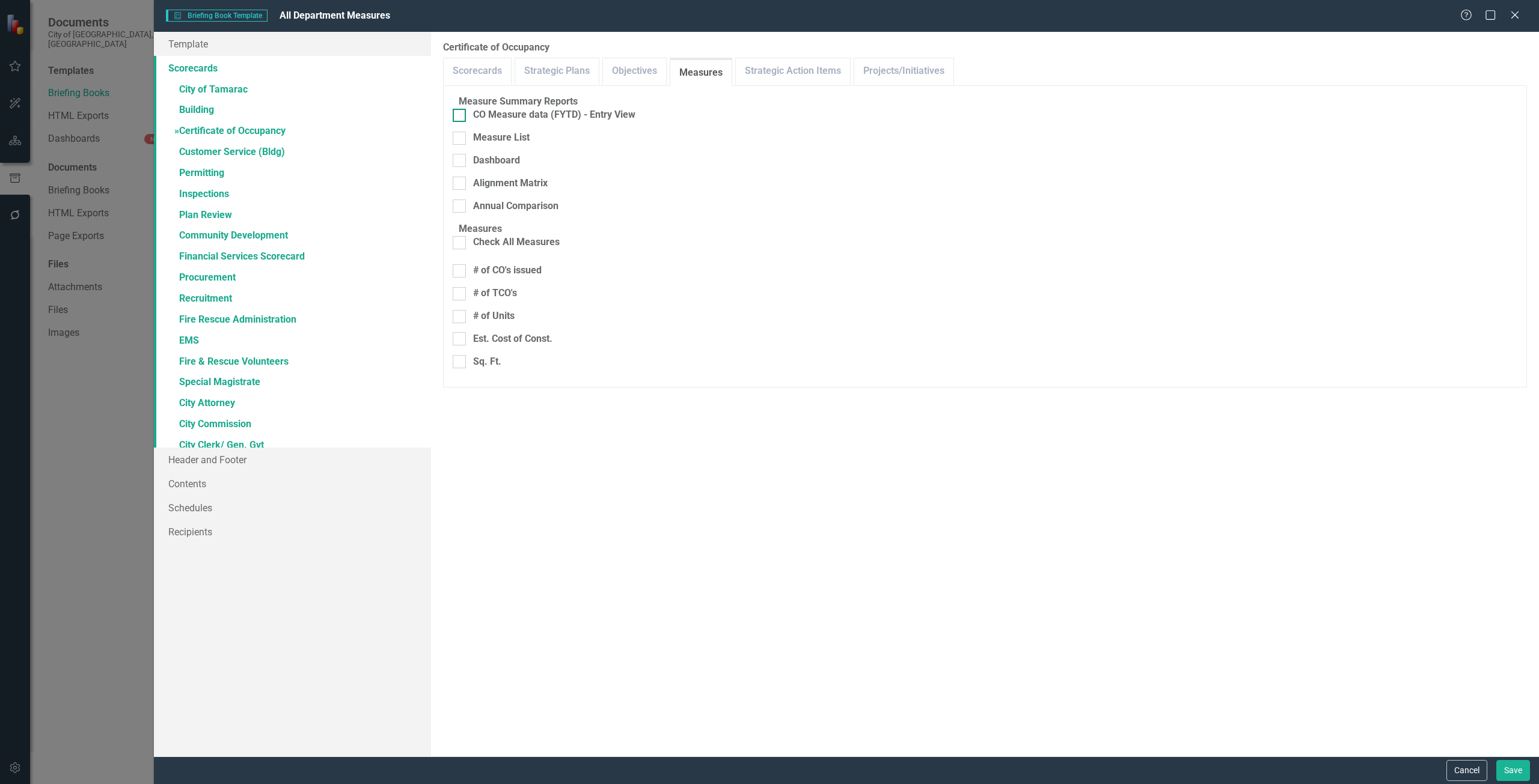
click at [565, 122] on div "CO Measure data (FYTD) - Entry View" at bounding box center [554, 116] width 162 height 14
click at [460, 116] on input "CO Measure data (FYTD) - Entry View" at bounding box center [456, 112] width 8 height 8
checkbox input "true"
click at [313, 159] on link "» Customer Service (Bldg)" at bounding box center [293, 153] width 277 height 21
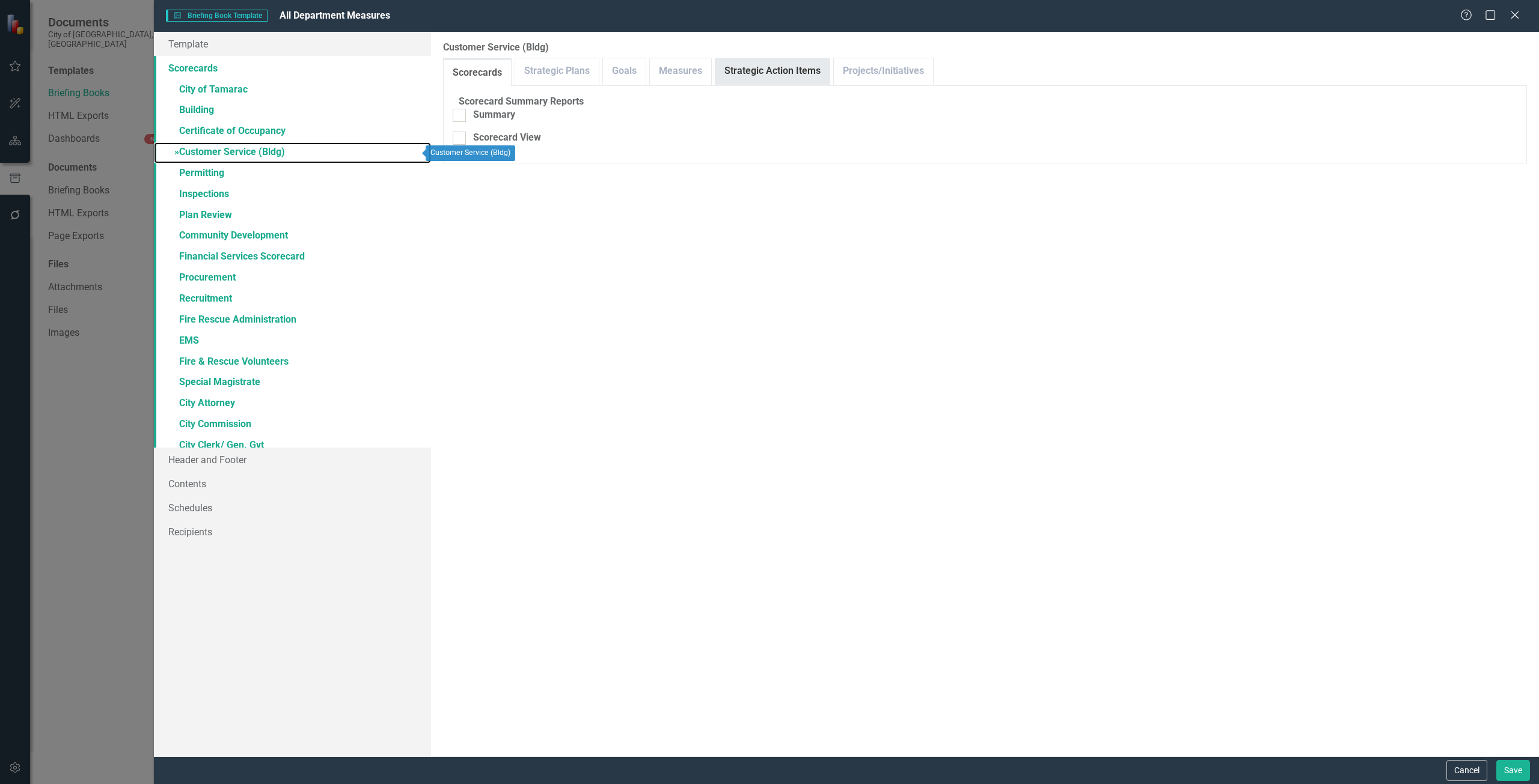
checkbox input "false"
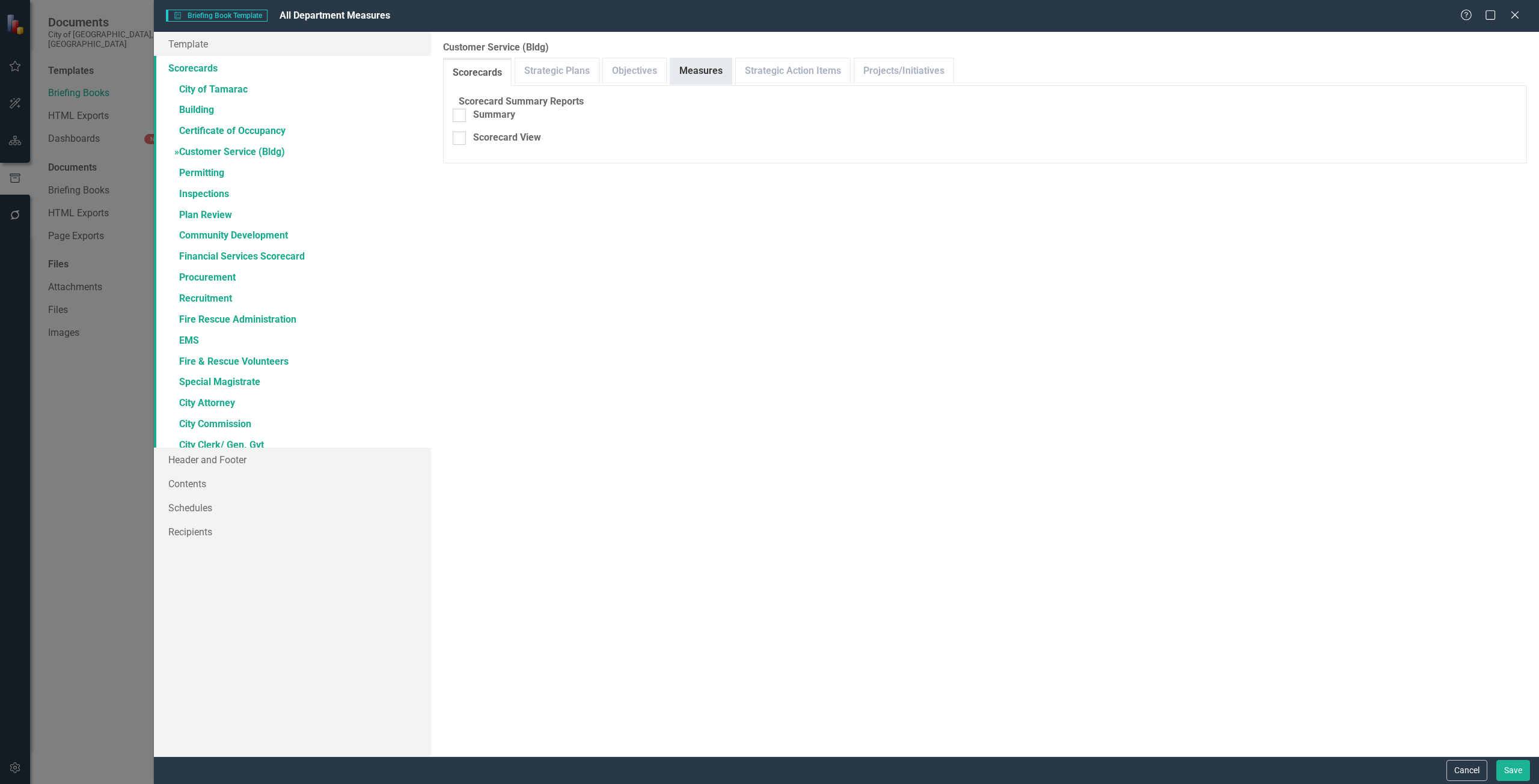
click at [684, 83] on link "Measures" at bounding box center [701, 71] width 61 height 26
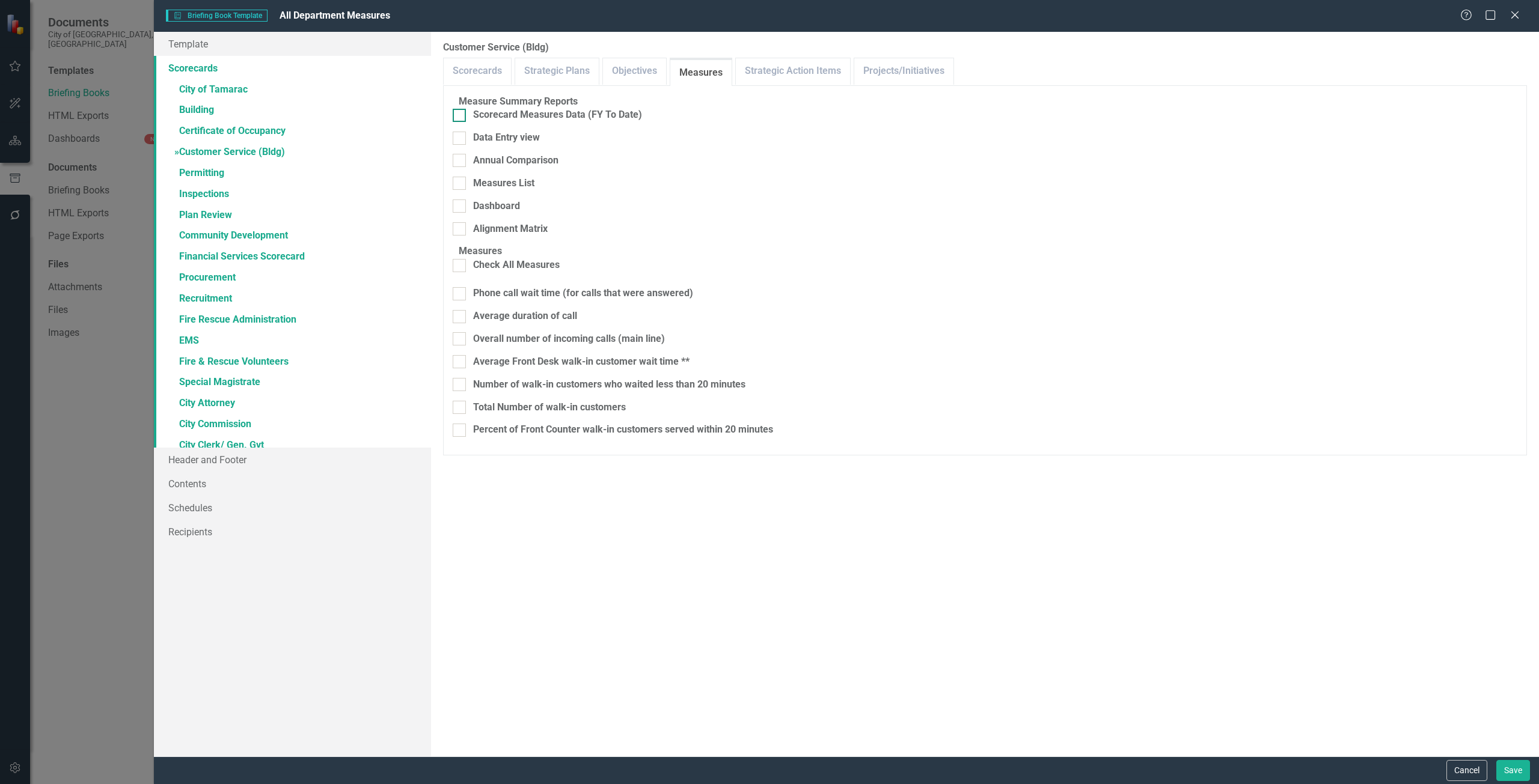
click at [629, 116] on div "Scorecard Measures Data (FY To Date)" at bounding box center [557, 116] width 169 height 14
click at [460, 116] on input "Scorecard Measures Data (FY To Date)" at bounding box center [456, 112] width 8 height 8
checkbox input "true"
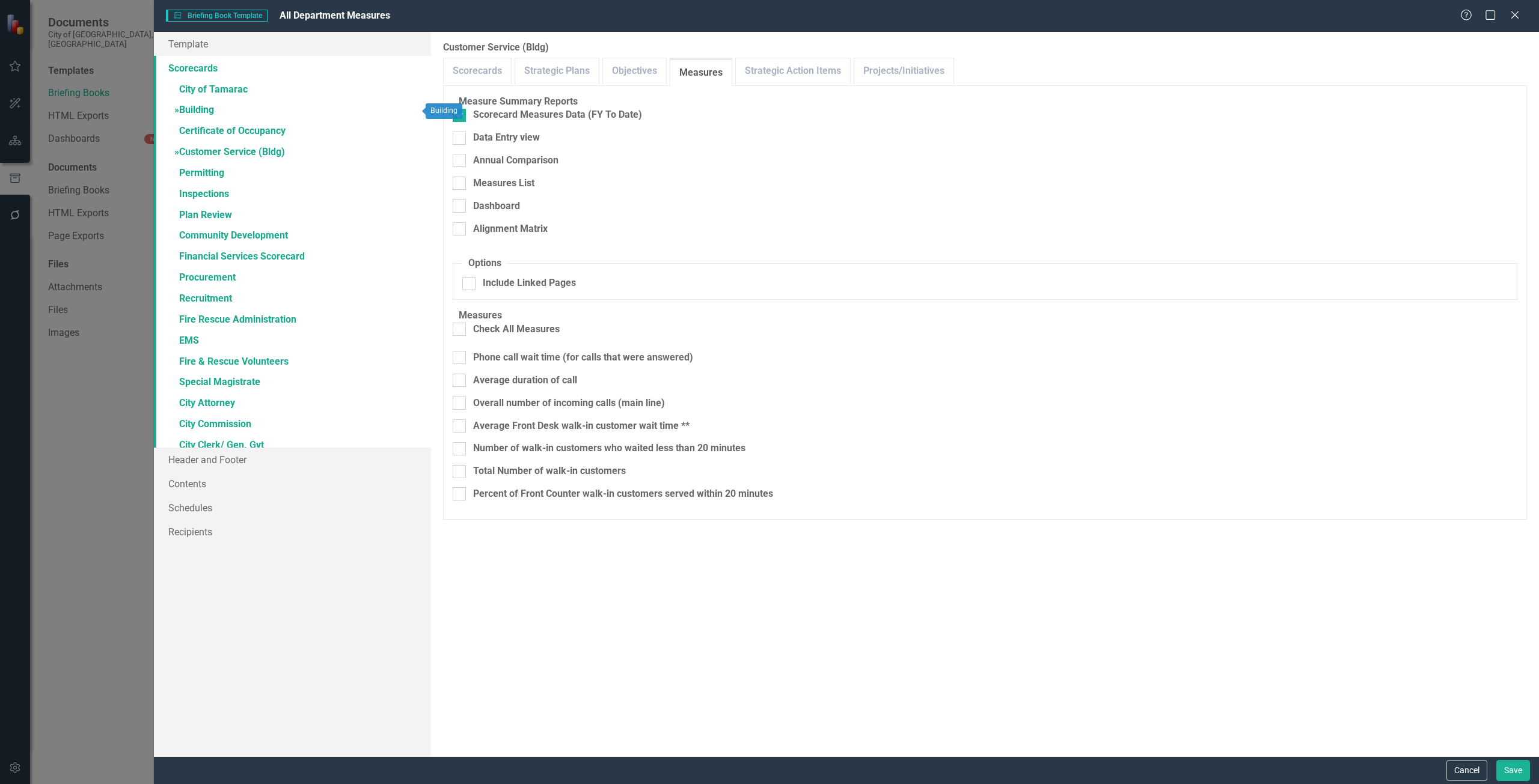
click at [305, 105] on link "» Building" at bounding box center [293, 111] width 277 height 21
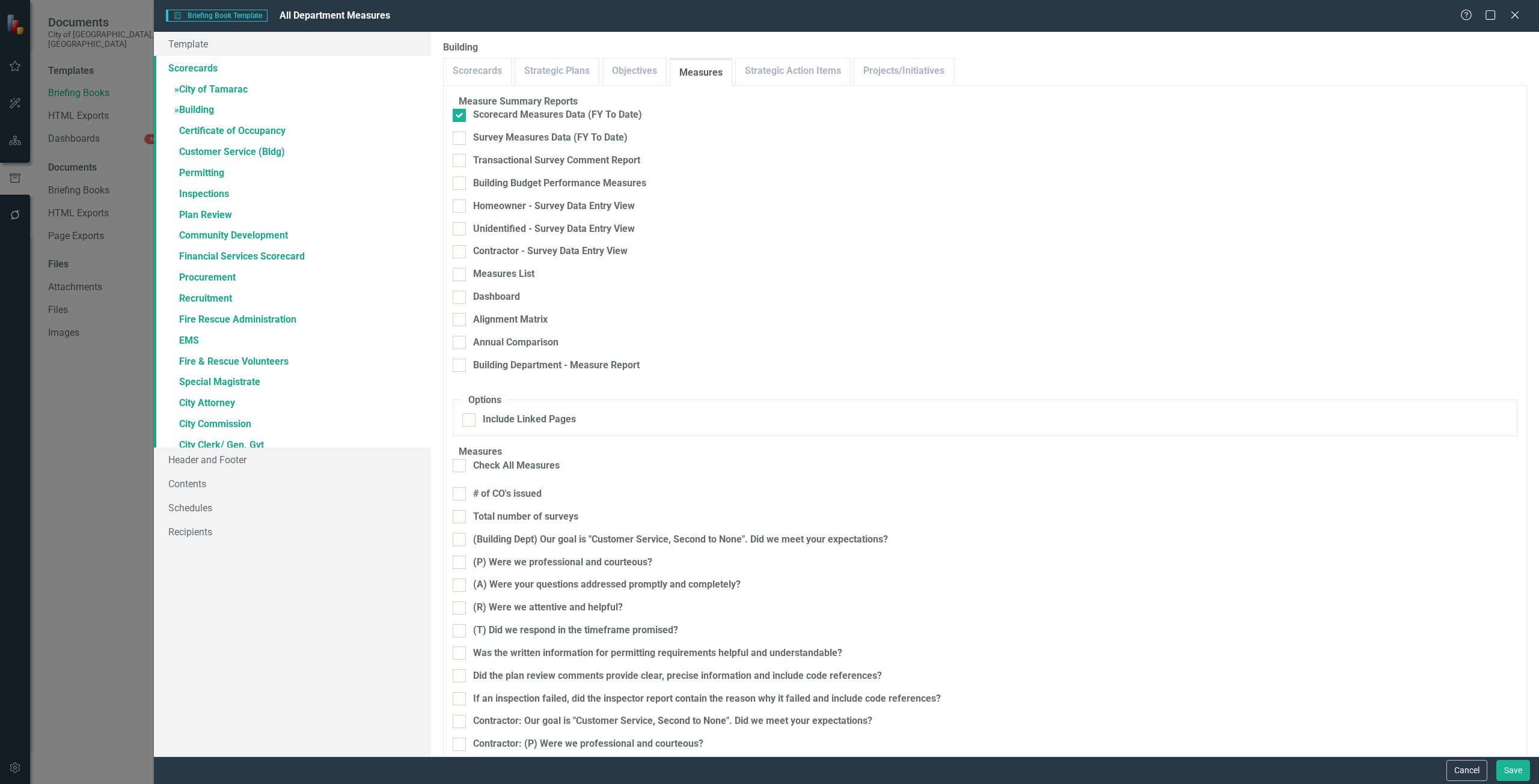
click at [319, 99] on link "» City of Tamarac" at bounding box center [293, 90] width 277 height 21
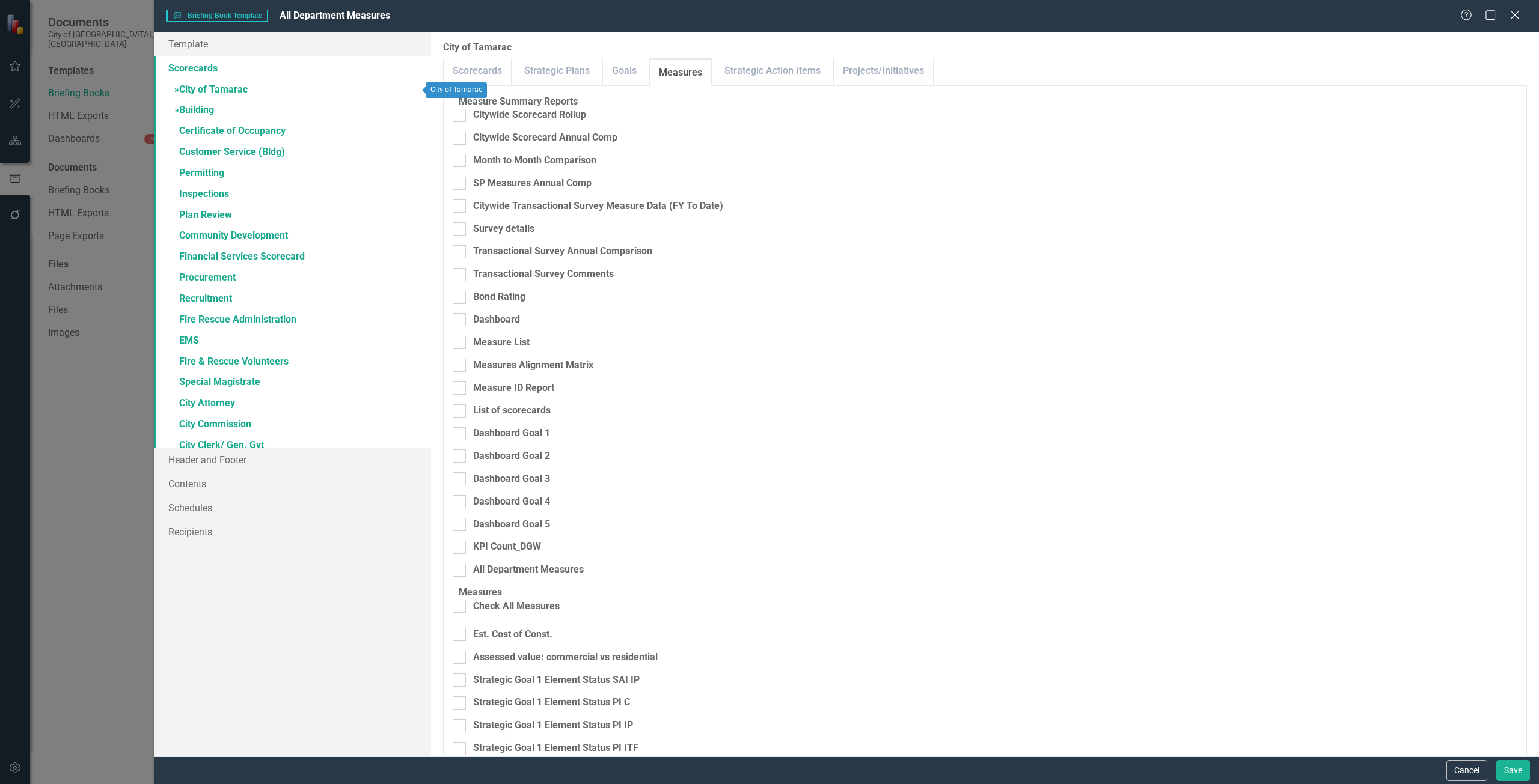
click at [316, 103] on link "» Building" at bounding box center [293, 111] width 277 height 21
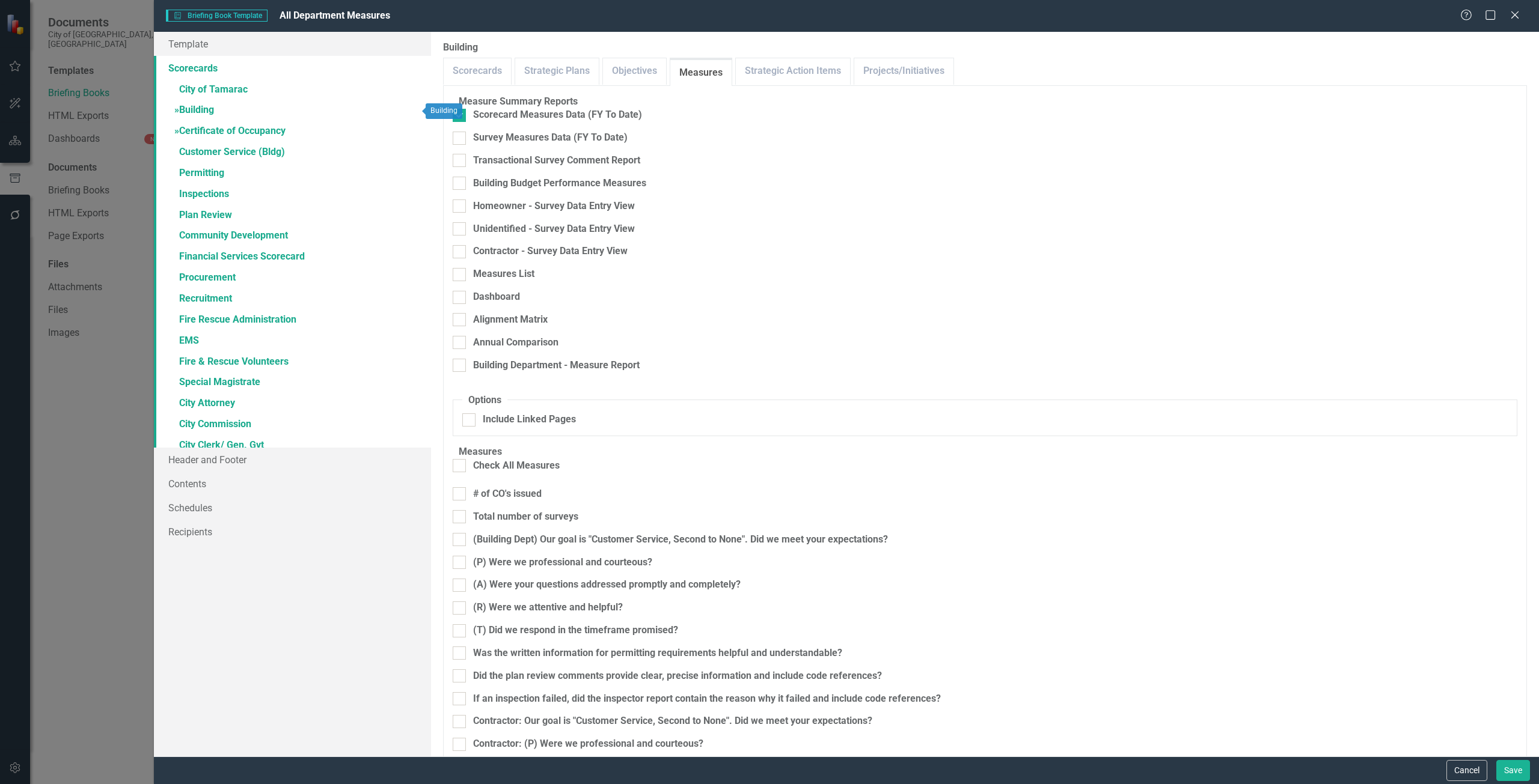
click at [312, 129] on link "» Certificate of Occupancy" at bounding box center [293, 131] width 277 height 21
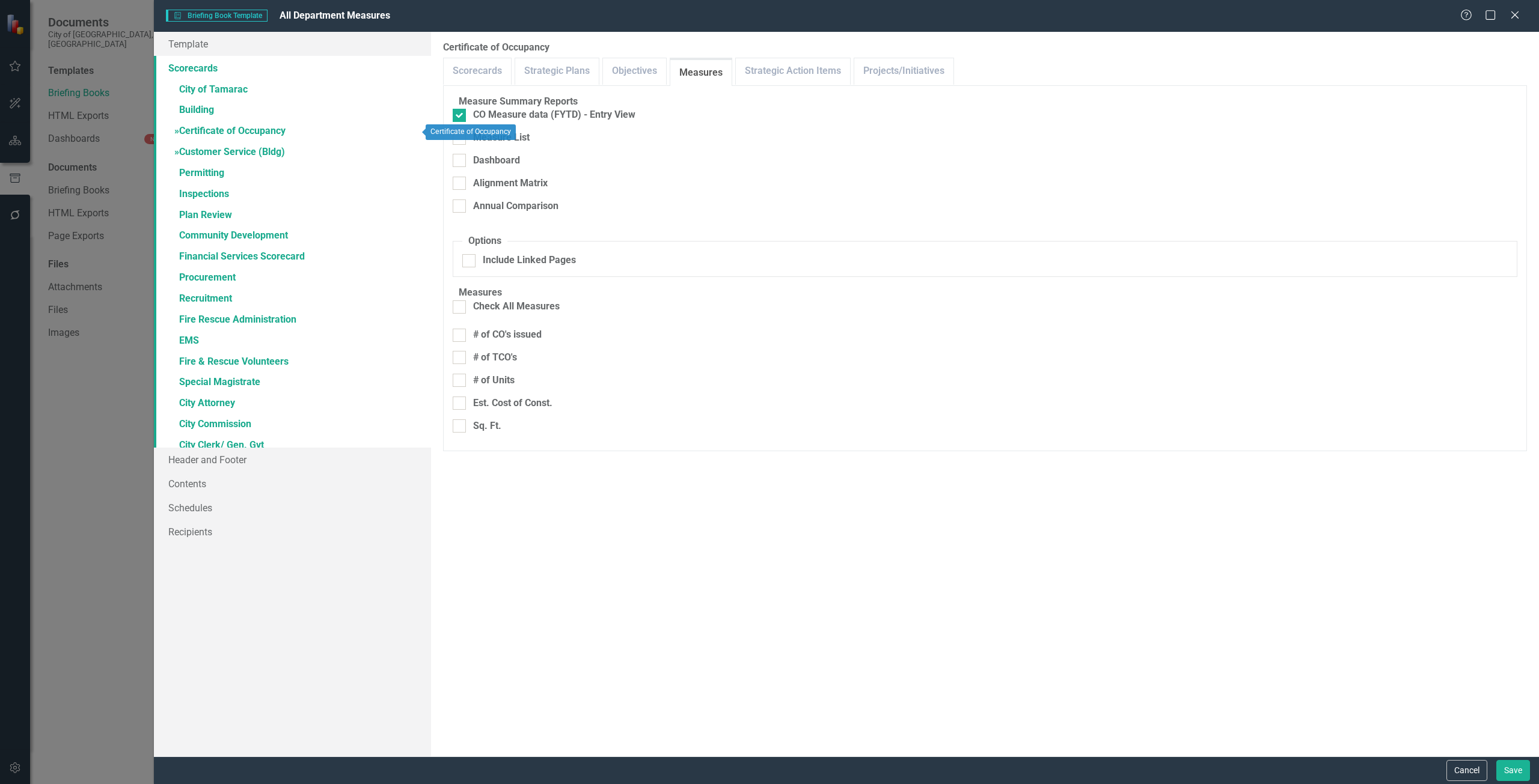
click at [309, 149] on link "» Customer Service (Bldg)" at bounding box center [293, 153] width 277 height 21
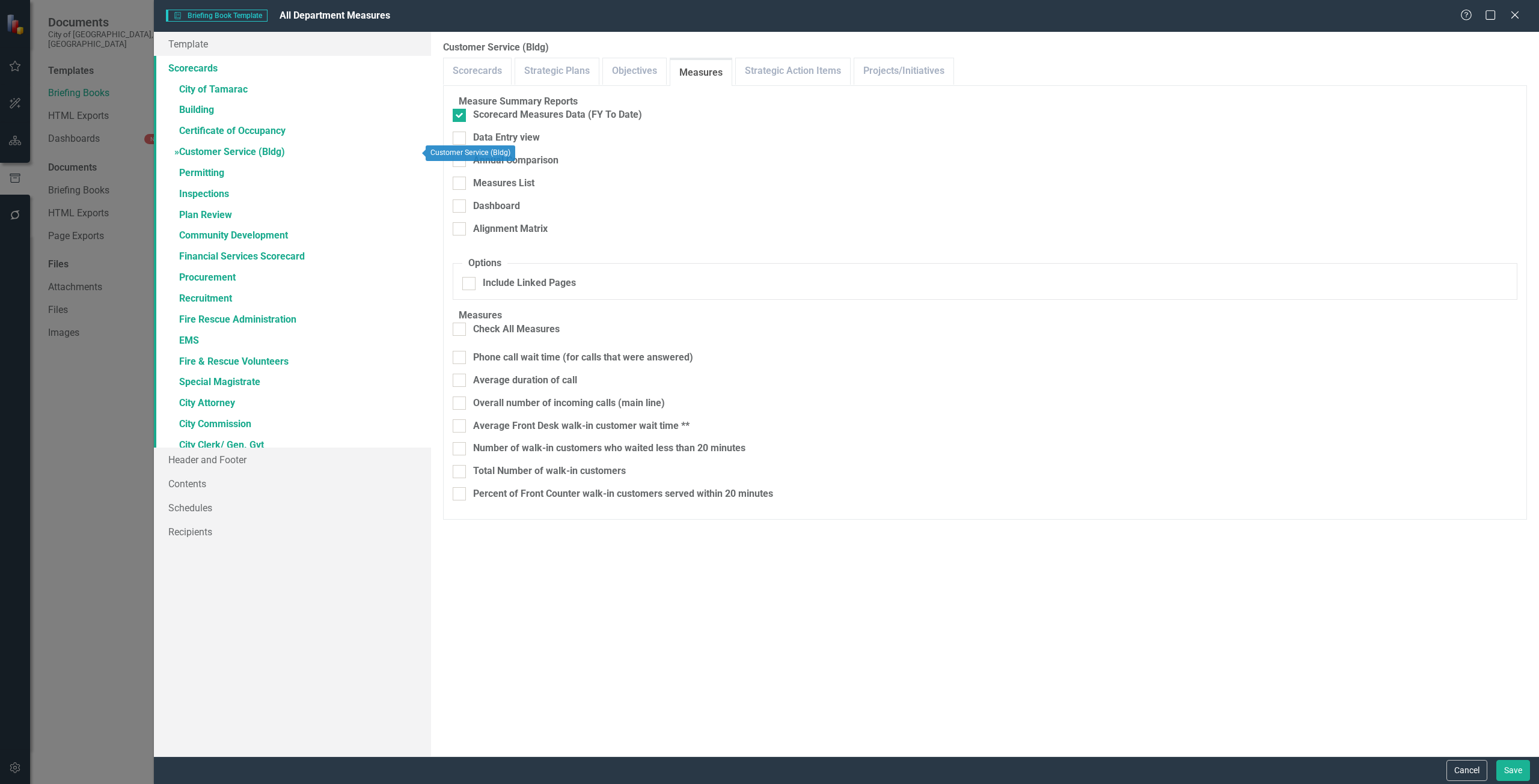
click at [301, 162] on link "» Customer Service (Bldg)" at bounding box center [293, 153] width 277 height 21
click at [299, 168] on link "» Permitting" at bounding box center [293, 174] width 277 height 21
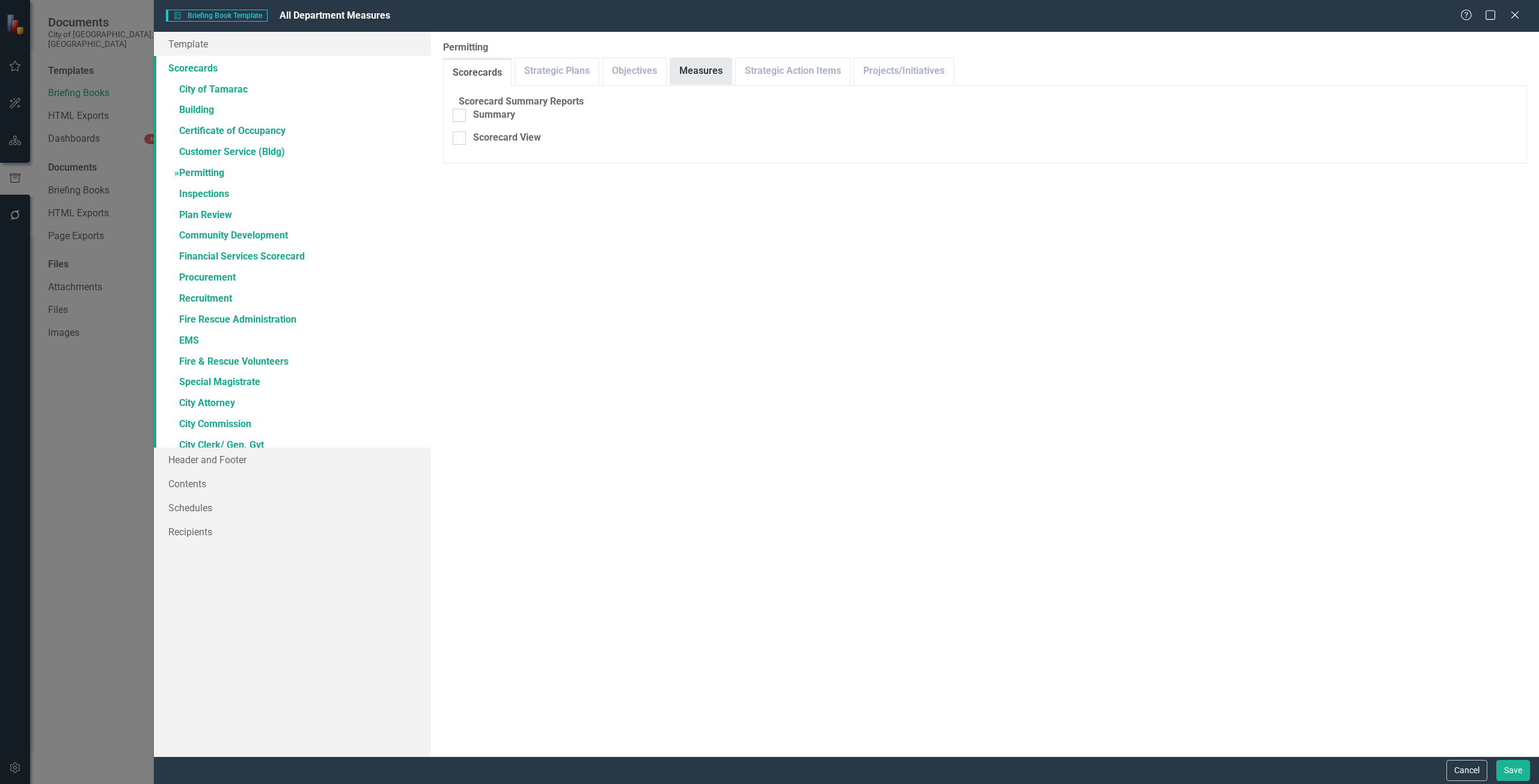
click at [692, 83] on link "Measures" at bounding box center [701, 71] width 61 height 26
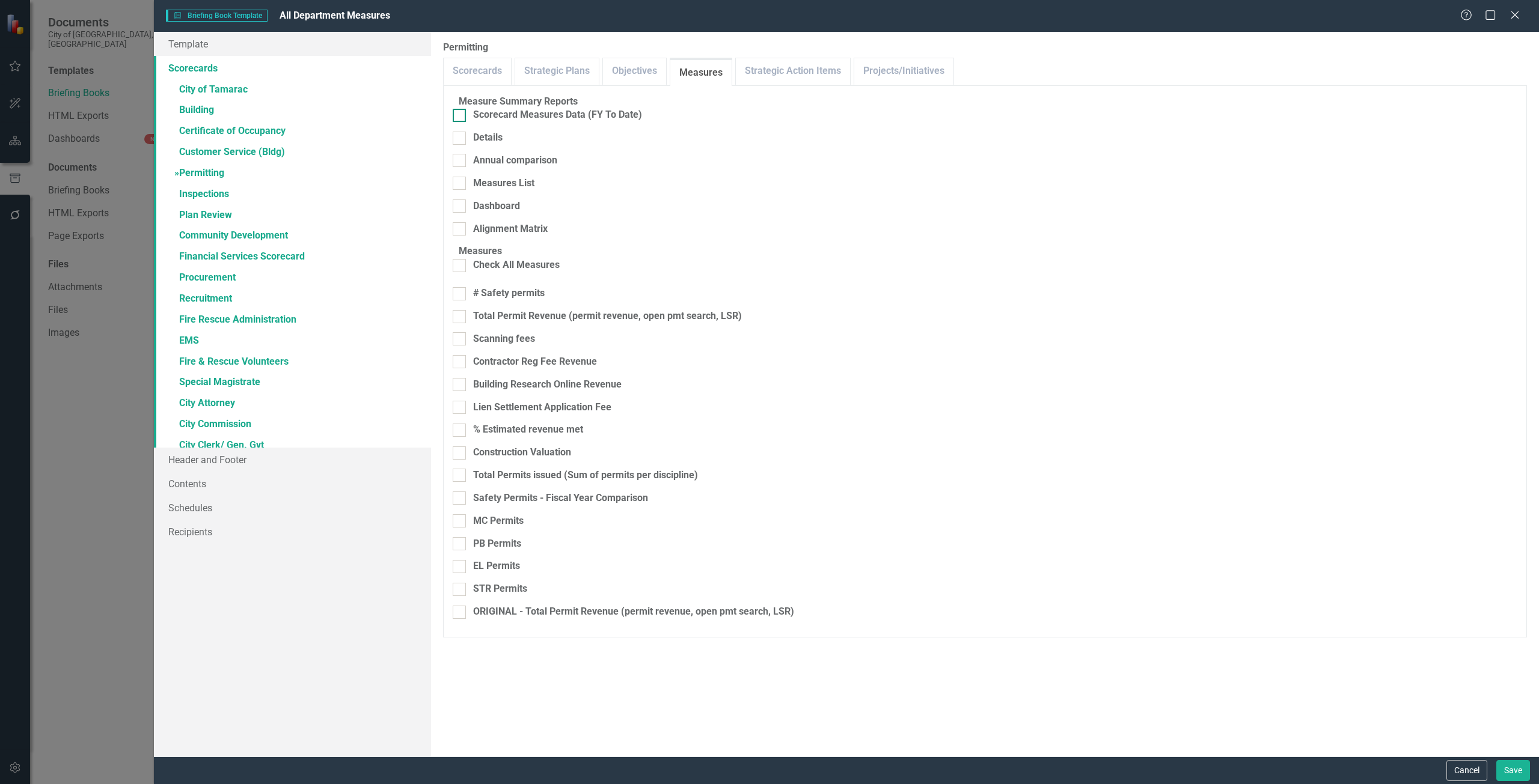
click at [633, 120] on div "Scorecard Measures Data (FY To Date)" at bounding box center [557, 116] width 169 height 14
click at [460, 116] on input "Scorecard Measures Data (FY To Date)" at bounding box center [456, 112] width 8 height 8
checkbox input "true"
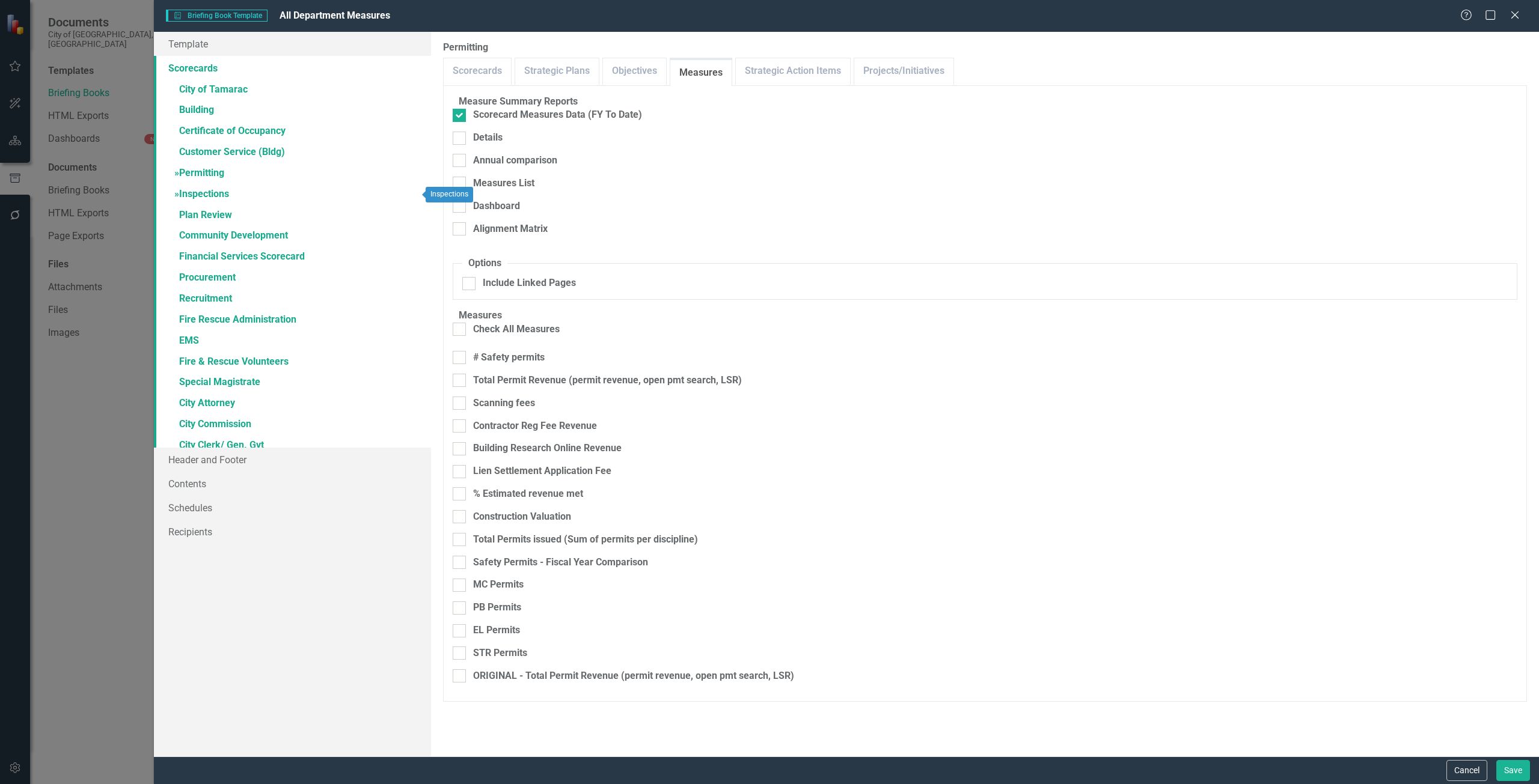
click at [410, 192] on link "» Inspections" at bounding box center [293, 195] width 277 height 21
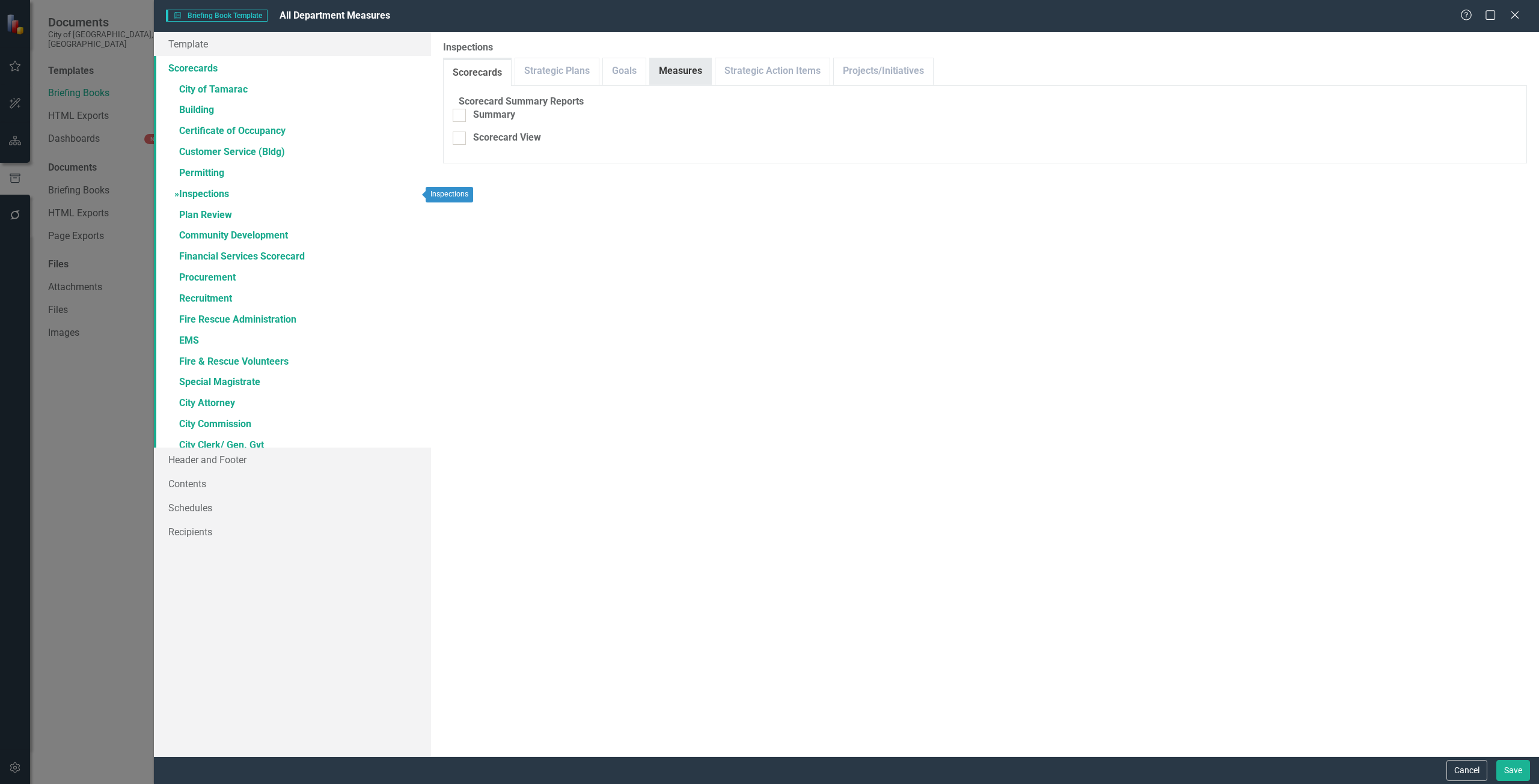
click at [710, 77] on div "Scorecards Strategic Plans Goals Measures Strategic Action Items Projects/Initi…" at bounding box center [985, 71] width 1084 height 28
drag, startPoint x: 668, startPoint y: 86, endPoint x: 665, endPoint y: 80, distance: 6.7
click at [668, 86] on div "Scorecard Summary Reports Summary Scorecard View Strategic Plans Summary Report…" at bounding box center [985, 125] width 1084 height 79
click at [684, 75] on link "Measures" at bounding box center [701, 71] width 61 height 26
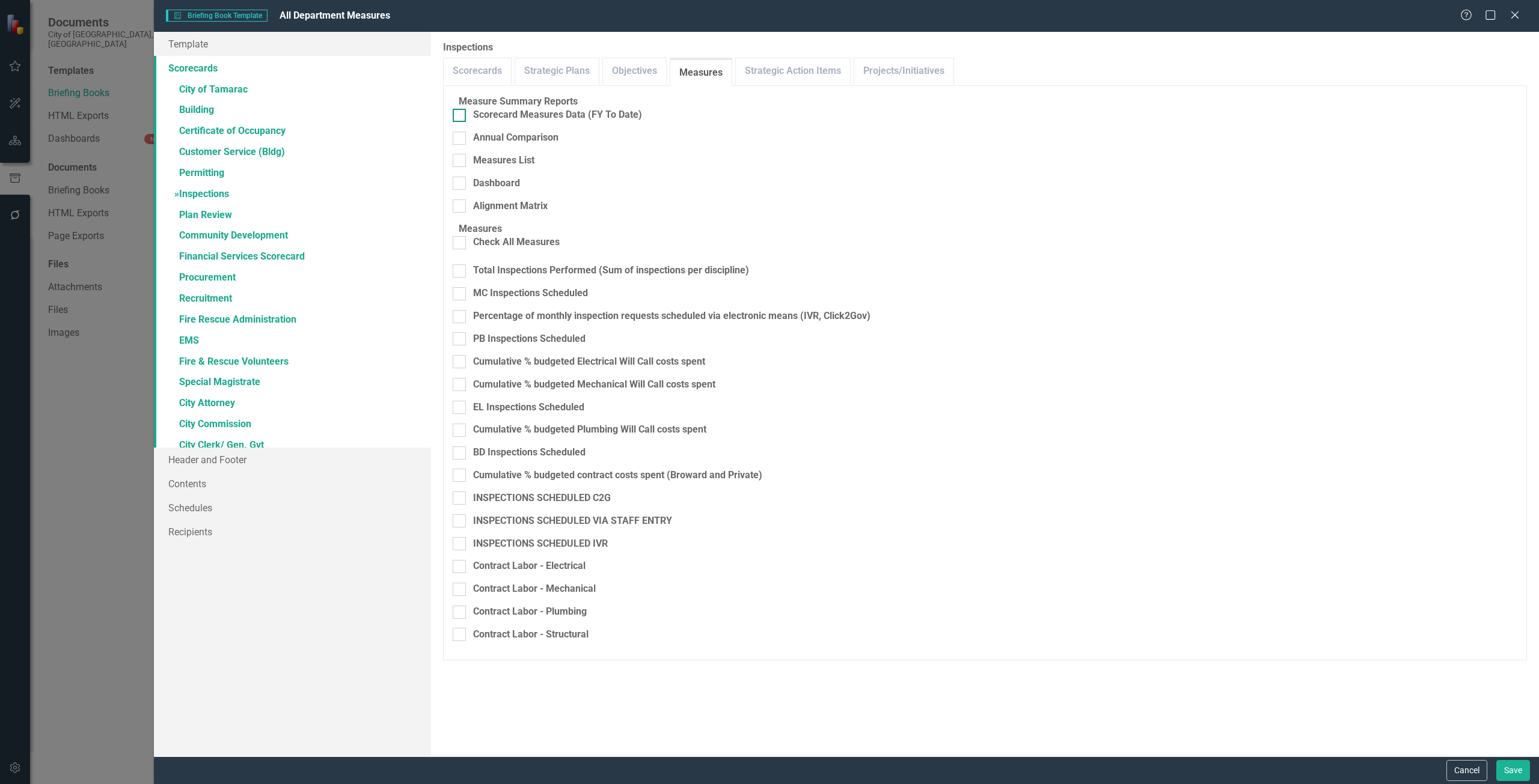
click at [622, 118] on div "Scorecard Measures Data (FY To Date)" at bounding box center [557, 116] width 169 height 14
click at [460, 116] on input "Scorecard Measures Data (FY To Date)" at bounding box center [456, 112] width 8 height 8
checkbox input "true"
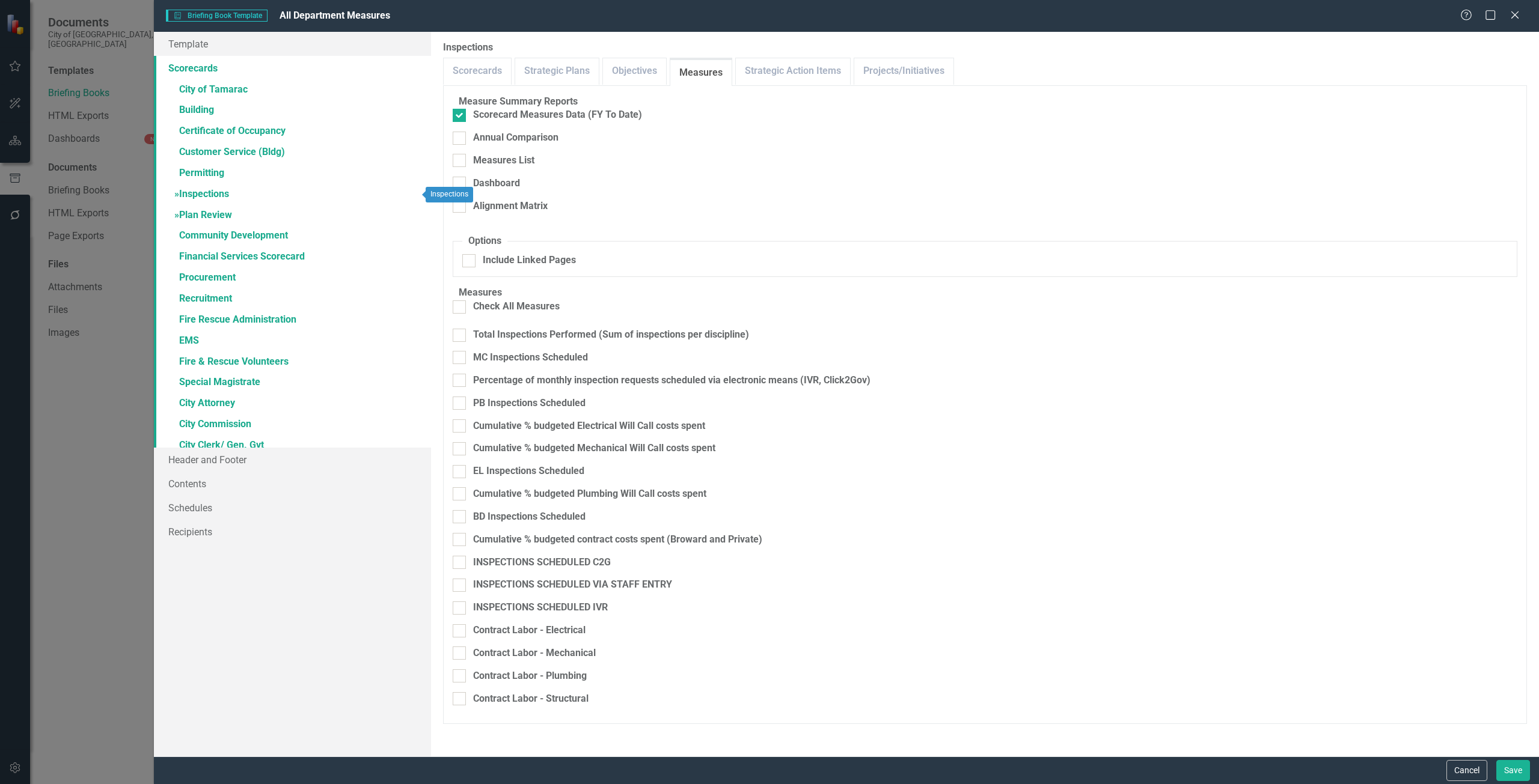
click at [355, 213] on link "» Plan Review" at bounding box center [293, 215] width 277 height 21
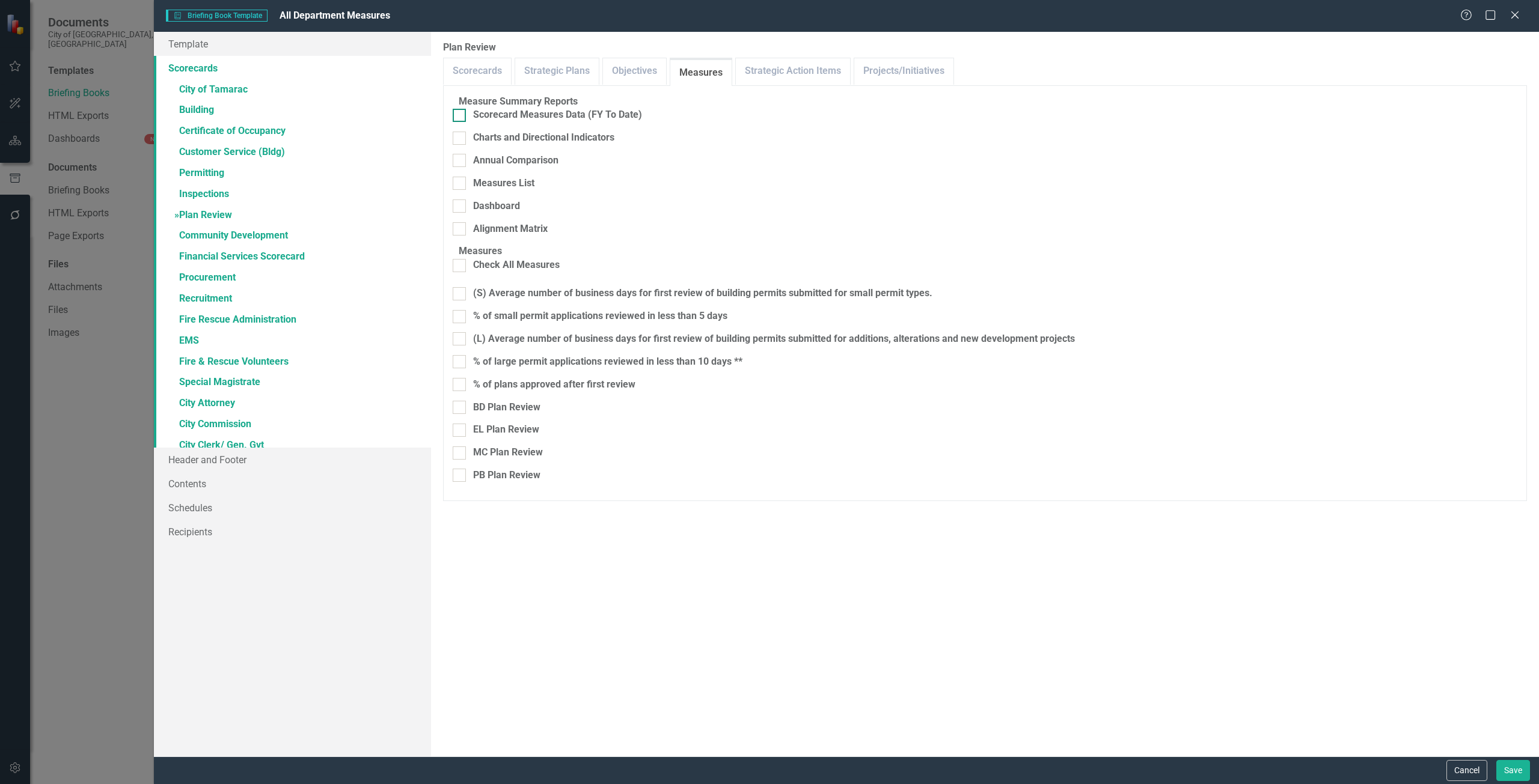
click at [530, 122] on div "Scorecard Measures Data (FY To Date)" at bounding box center [557, 116] width 169 height 14
click at [460, 116] on input "Scorecard Measures Data (FY To Date)" at bounding box center [456, 112] width 8 height 8
checkbox input "true"
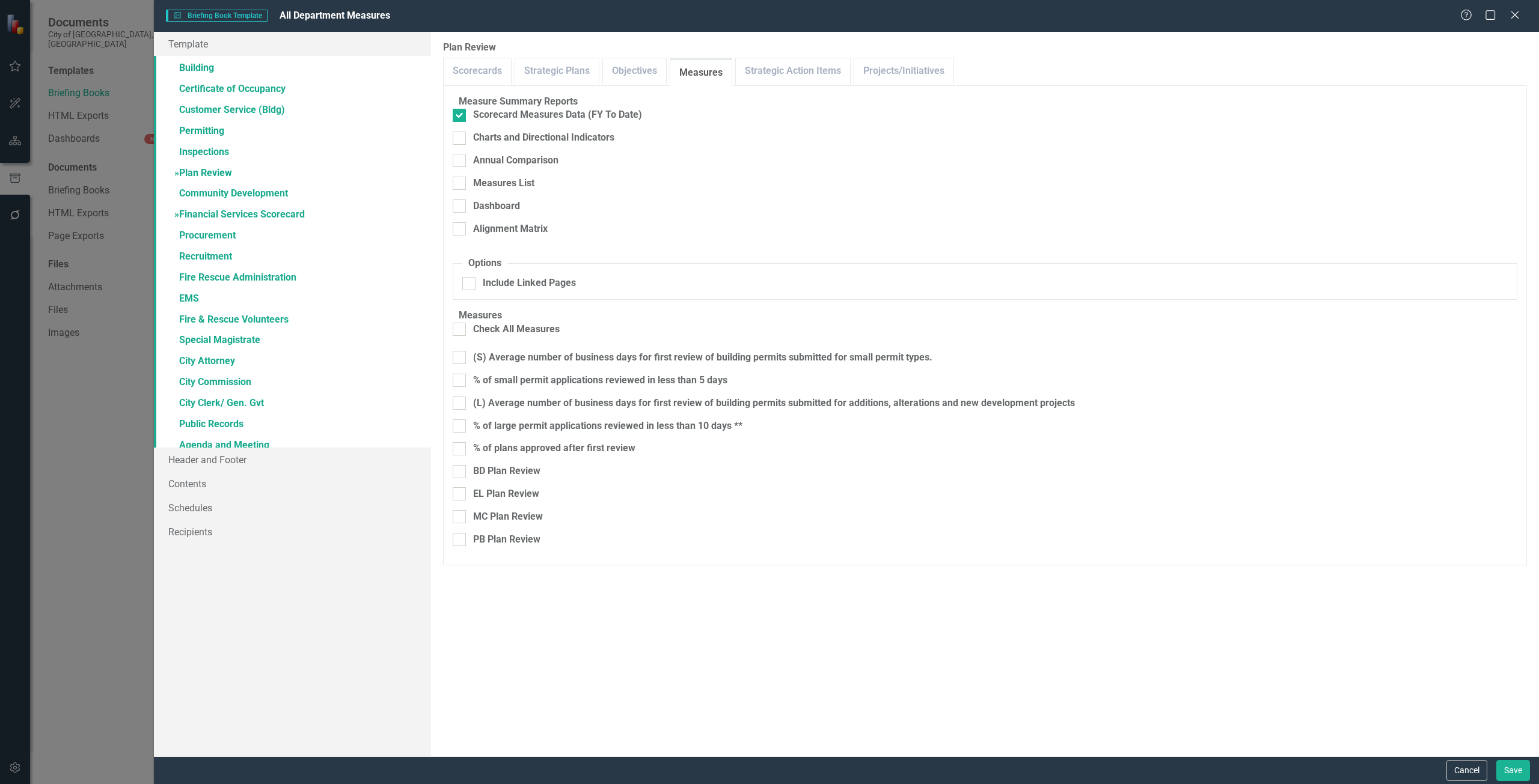
scroll to position [60, 0]
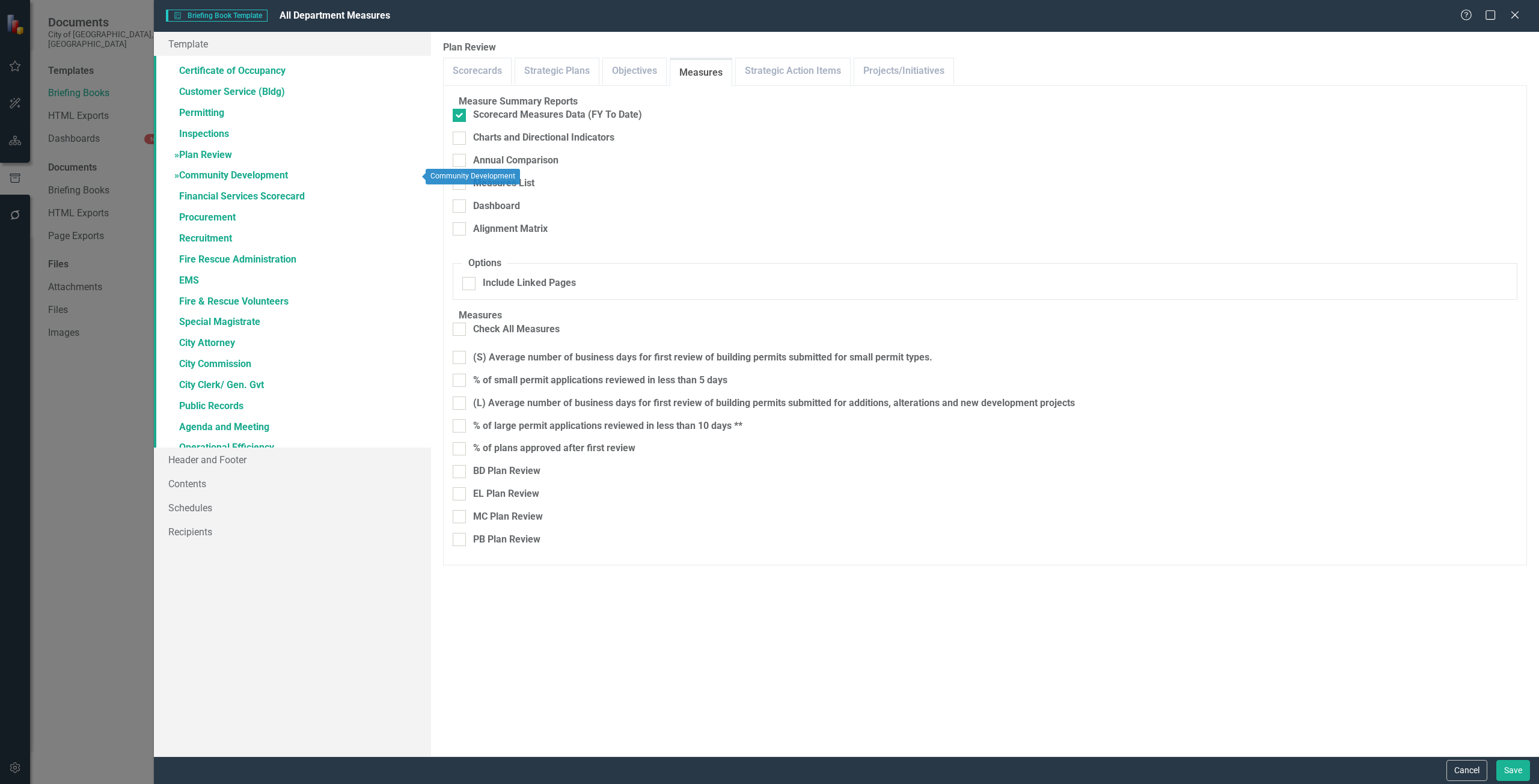
click at [279, 175] on link "» Community Development" at bounding box center [293, 176] width 277 height 21
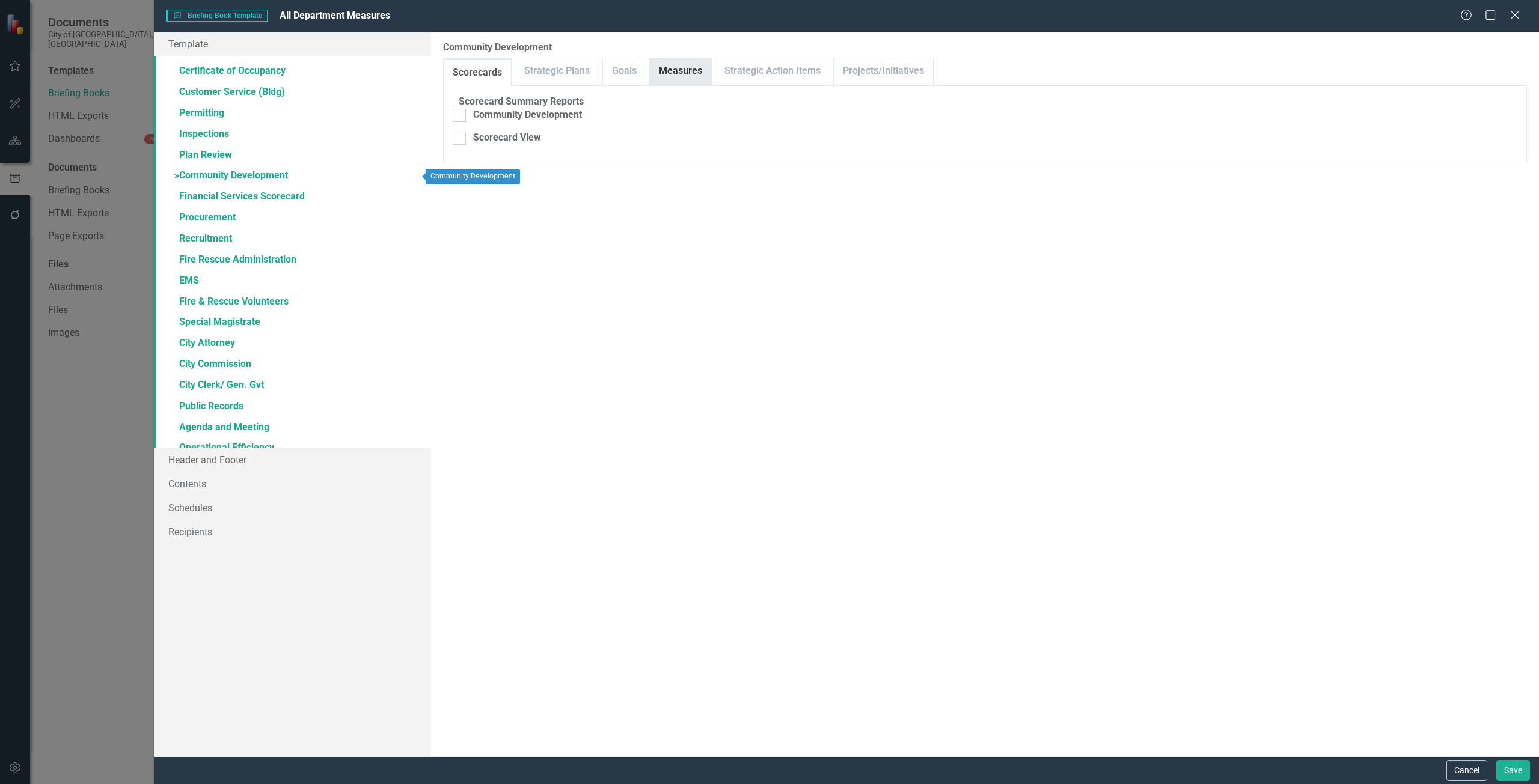
checkbox input "false"
click at [673, 66] on link "Measures" at bounding box center [681, 71] width 61 height 26
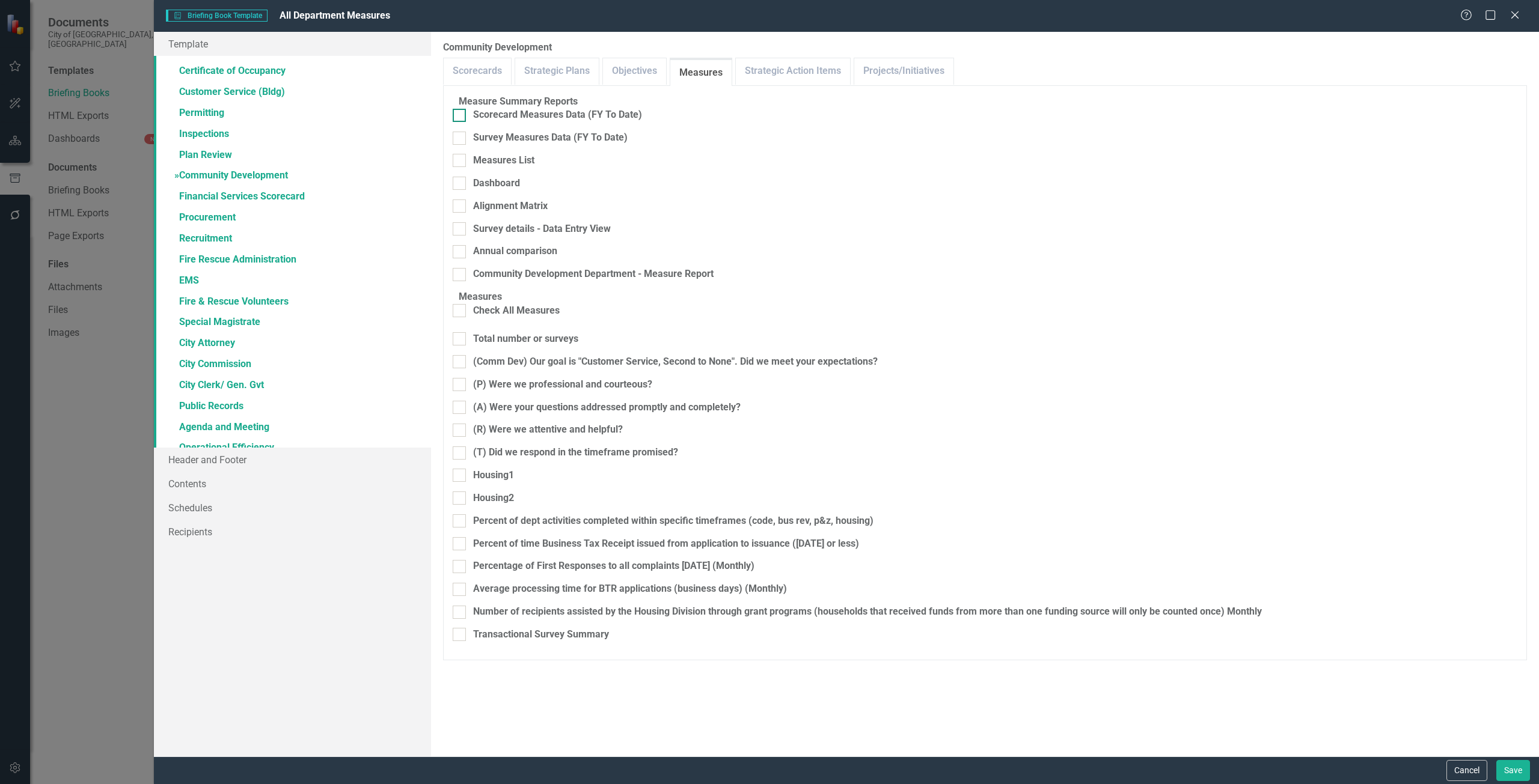
click at [604, 122] on div "Scorecard Measures Data (FY To Date)" at bounding box center [557, 116] width 169 height 14
click at [460, 116] on input "Scorecard Measures Data (FY To Date)" at bounding box center [456, 112] width 8 height 8
checkbox input "true"
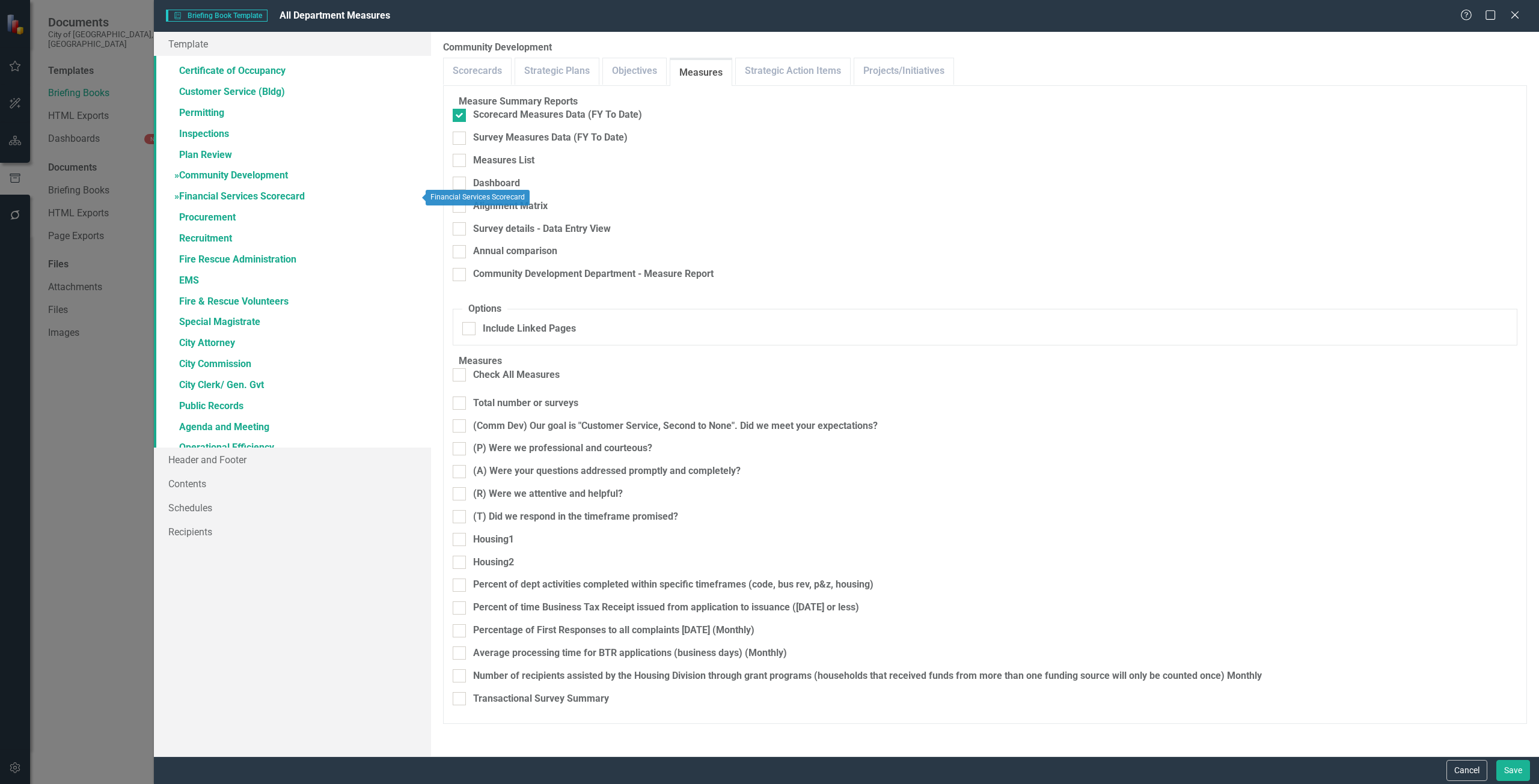
click at [271, 200] on link "» Financial Services Scorecard" at bounding box center [293, 197] width 277 height 21
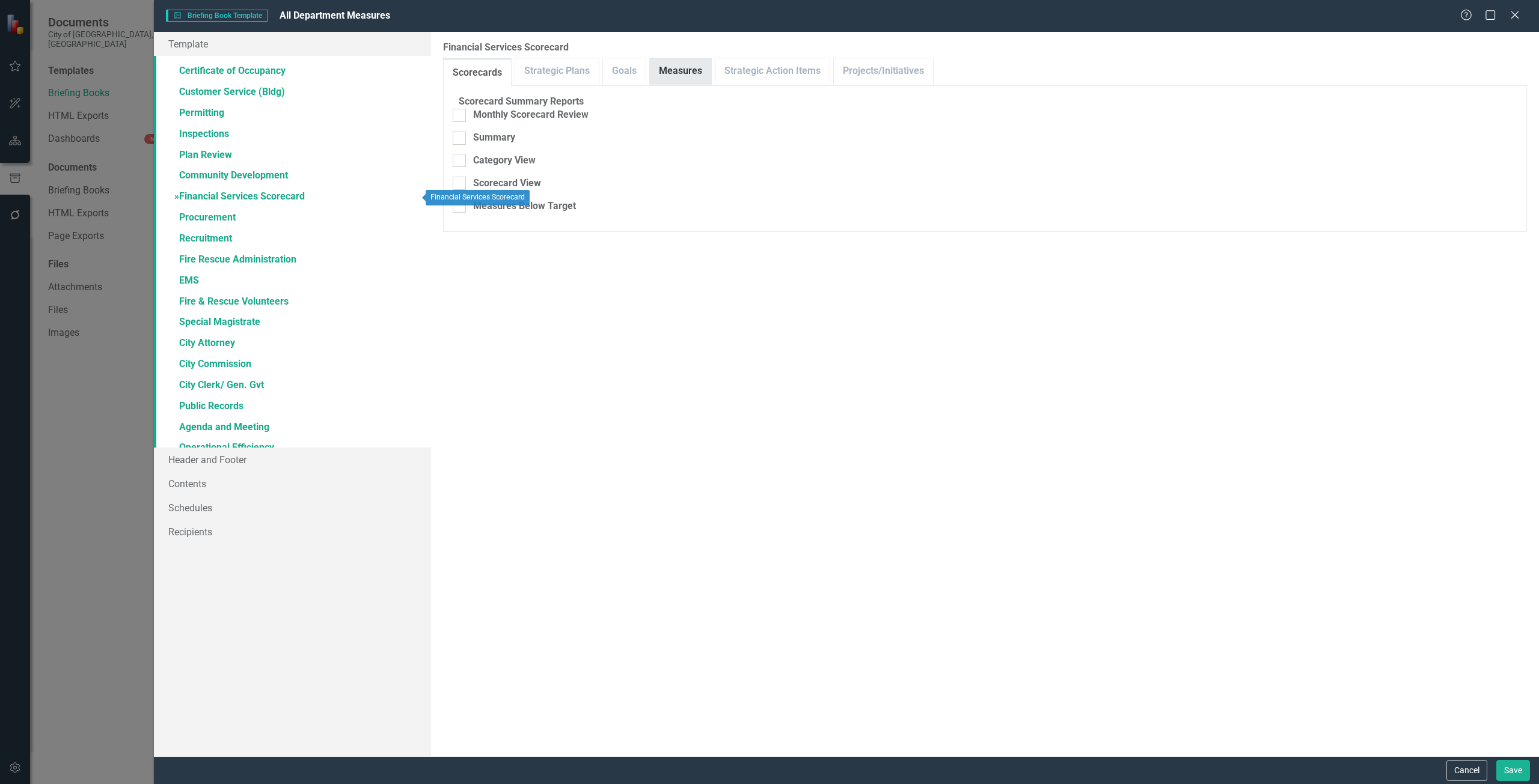
checkbox input "false"
click at [684, 83] on link "Measures" at bounding box center [681, 71] width 61 height 26
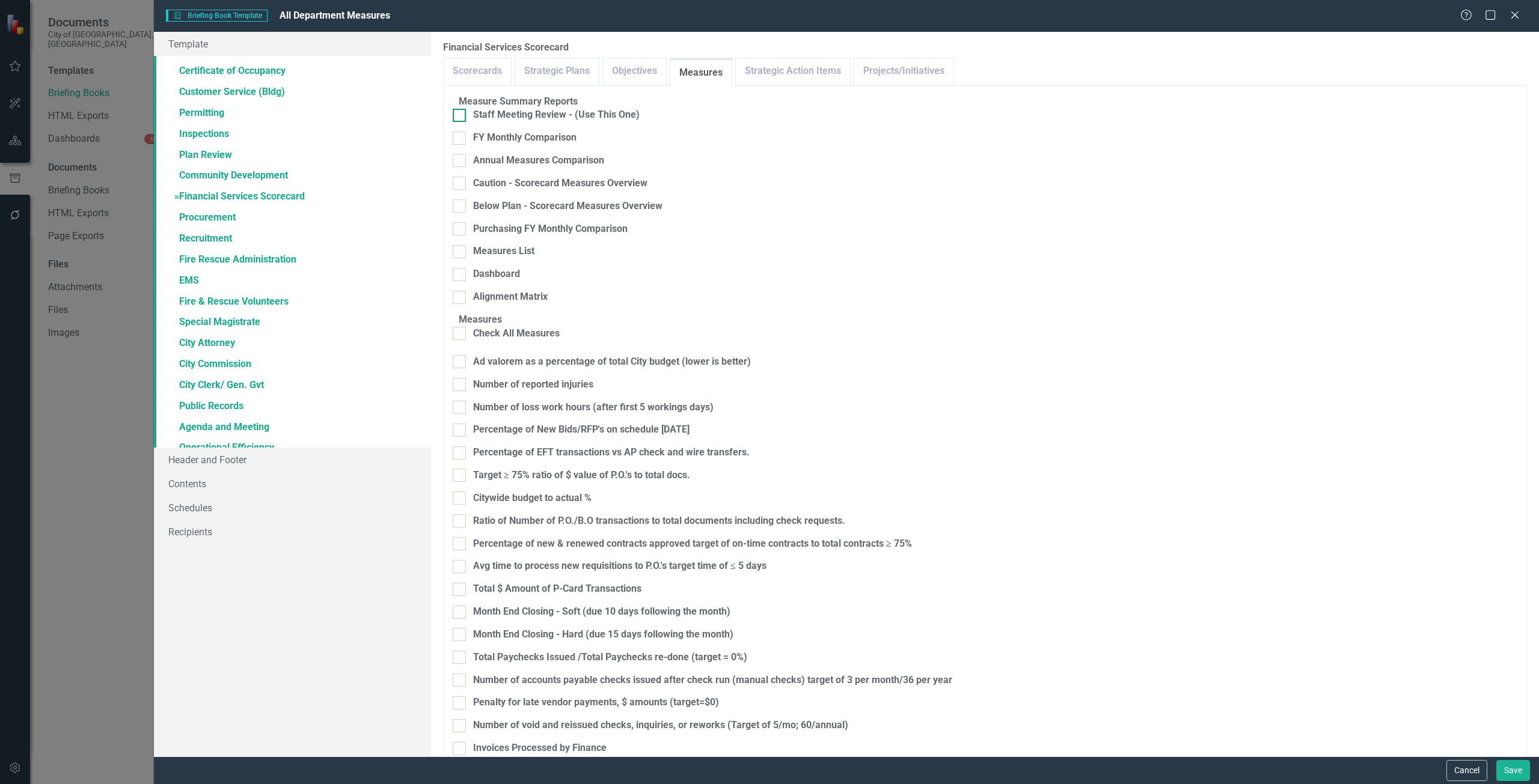
click at [629, 122] on div "Staff Meeting Review - (Use This One)" at bounding box center [556, 116] width 167 height 14
click at [460, 116] on input "Staff Meeting Review - (Use This One)" at bounding box center [456, 112] width 8 height 8
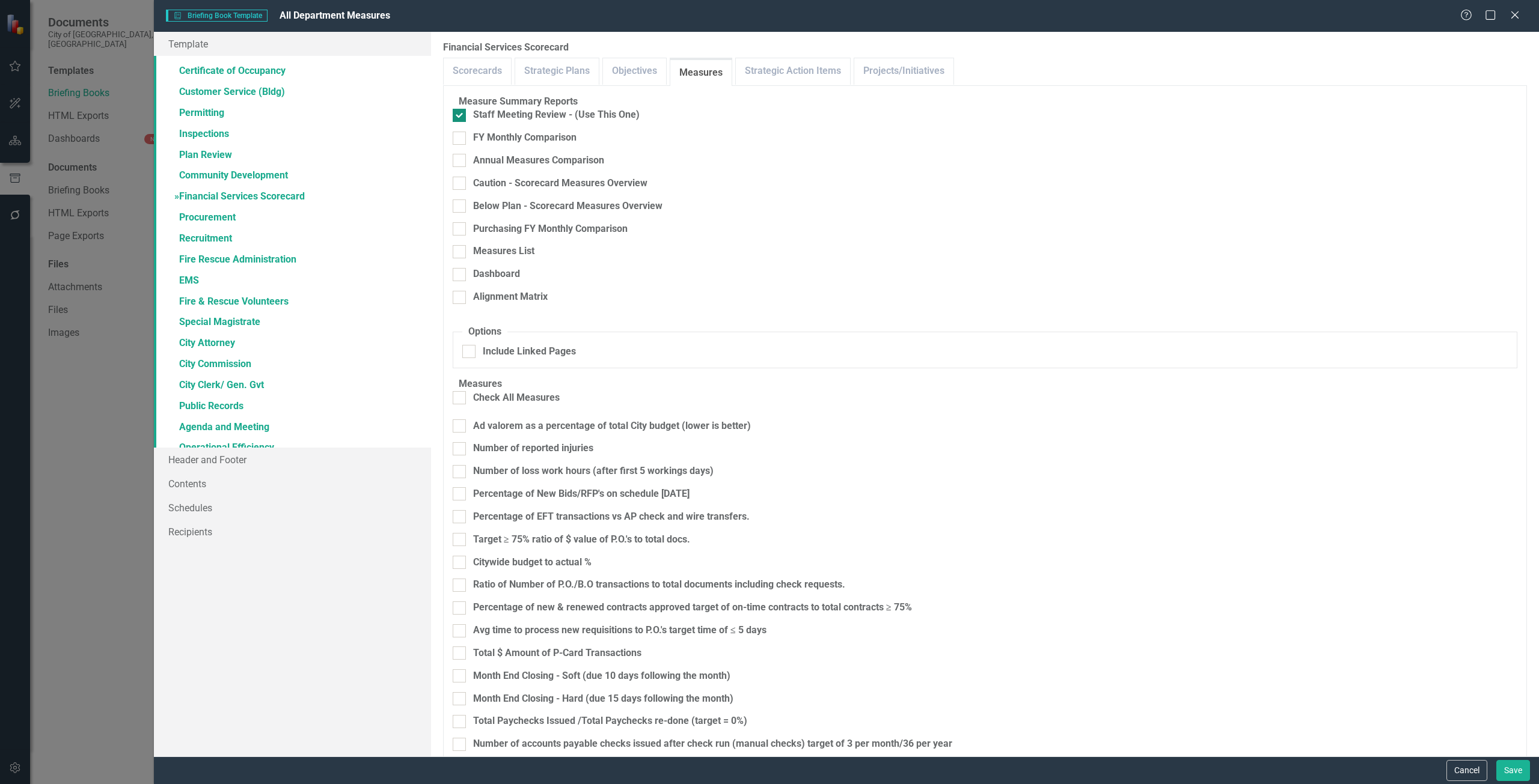
click at [626, 121] on div "Staff Meeting Review - (Use This One)" at bounding box center [556, 116] width 167 height 14
click at [460, 116] on input "Staff Meeting Review - (Use This One)" at bounding box center [456, 112] width 8 height 8
checkbox input "false"
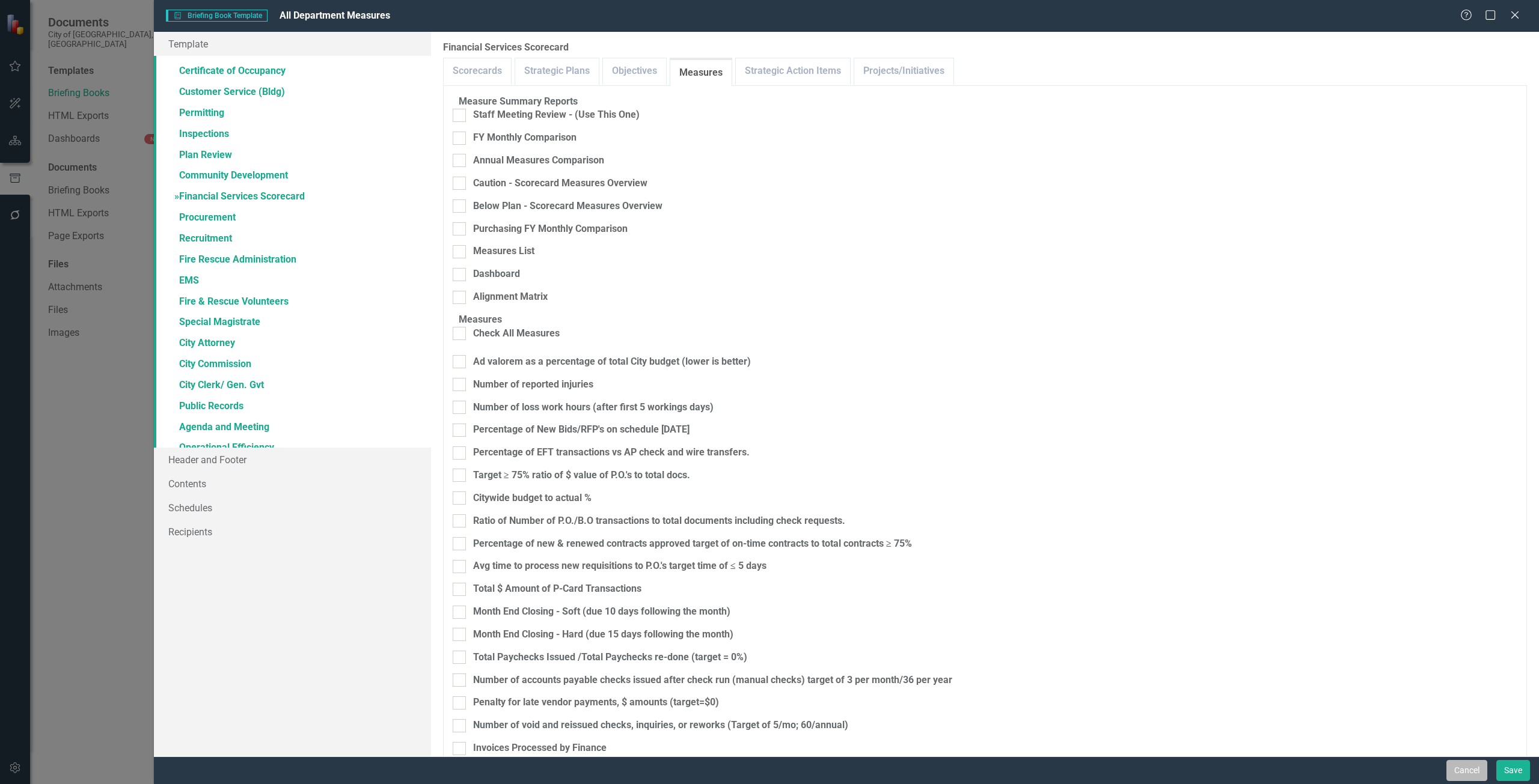
click at [1460, 768] on button "Cancel" at bounding box center [1467, 771] width 41 height 21
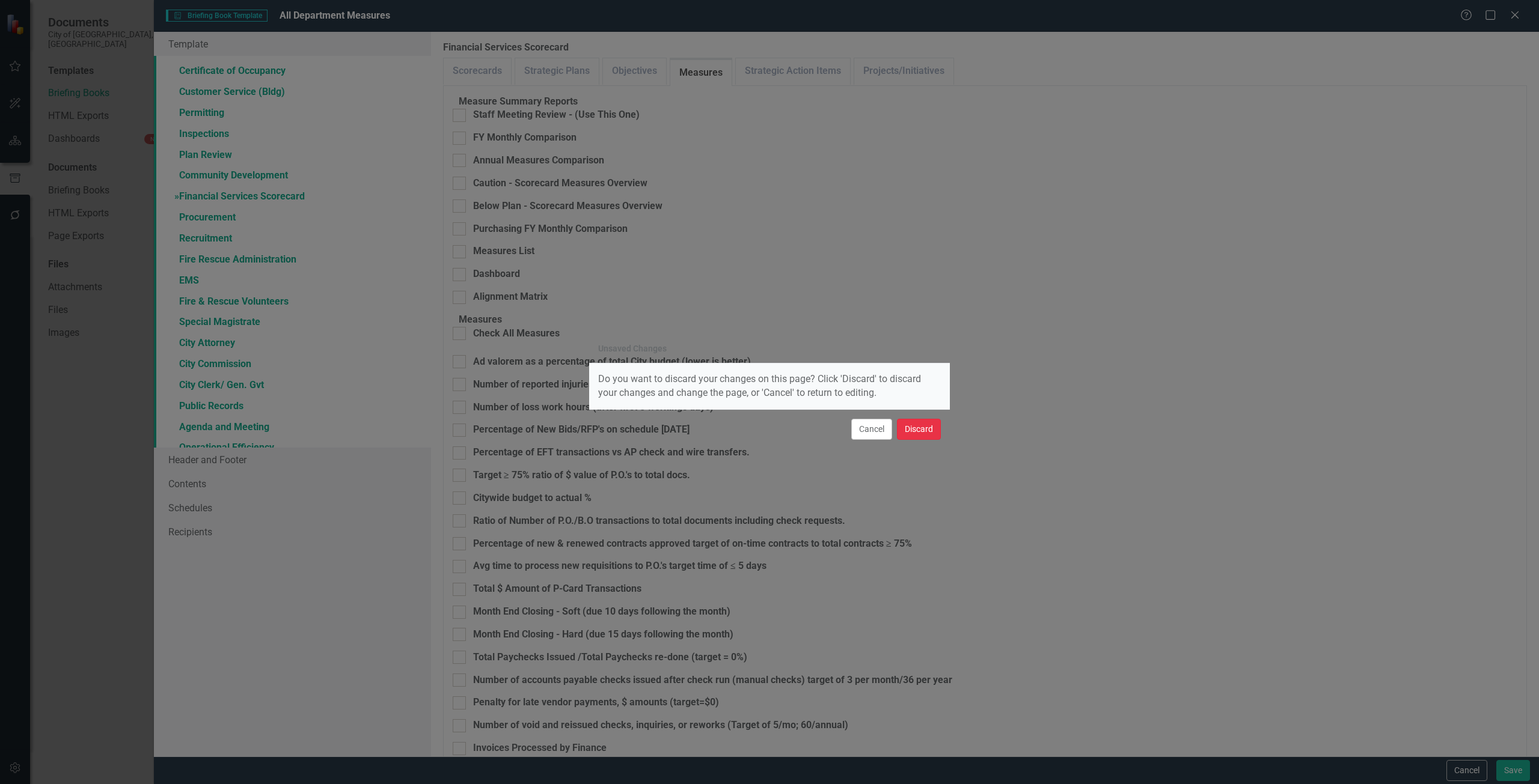
click at [926, 419] on button "Discard" at bounding box center [919, 429] width 44 height 21
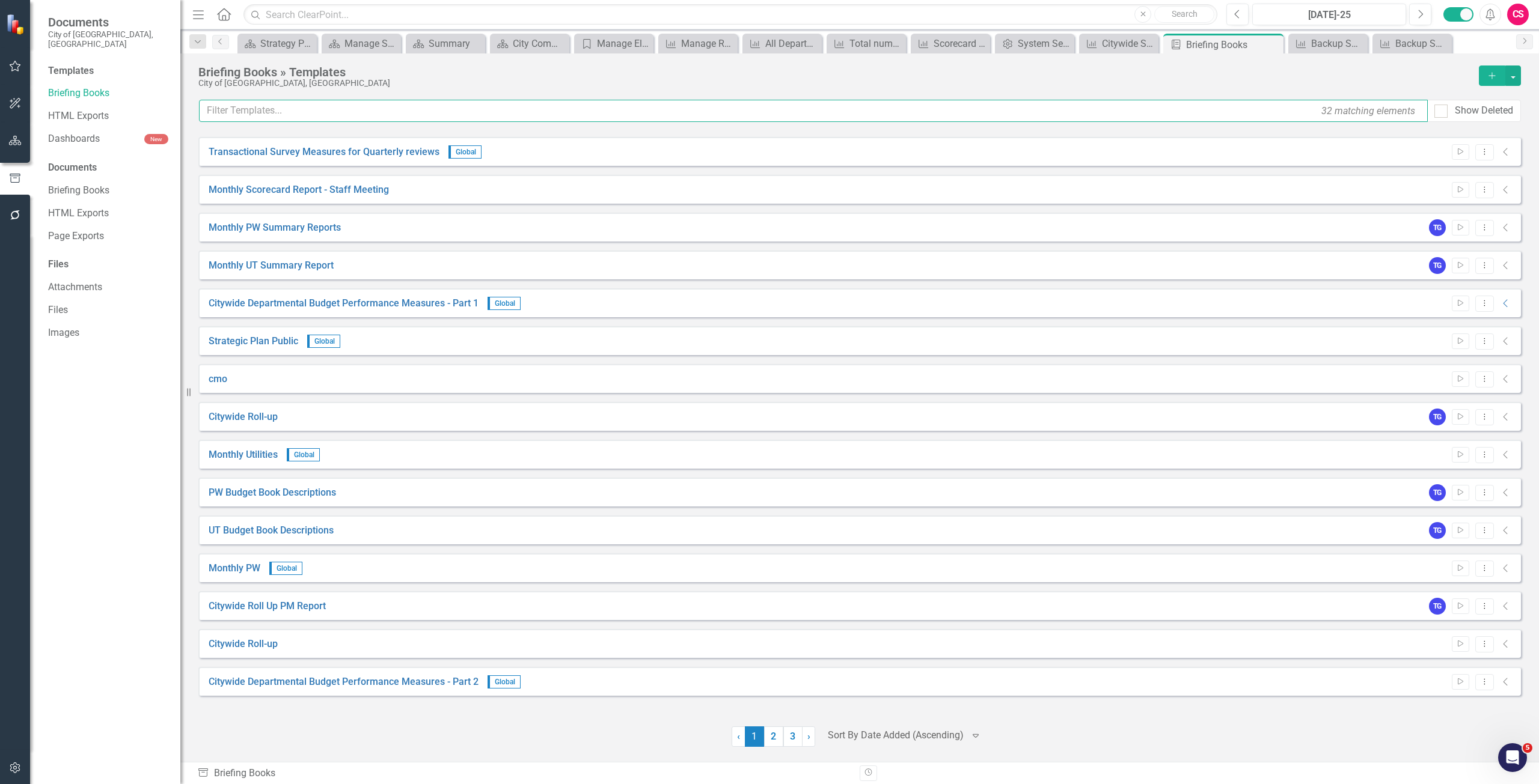
click at [338, 117] on input "text" at bounding box center [814, 111] width 1229 height 22
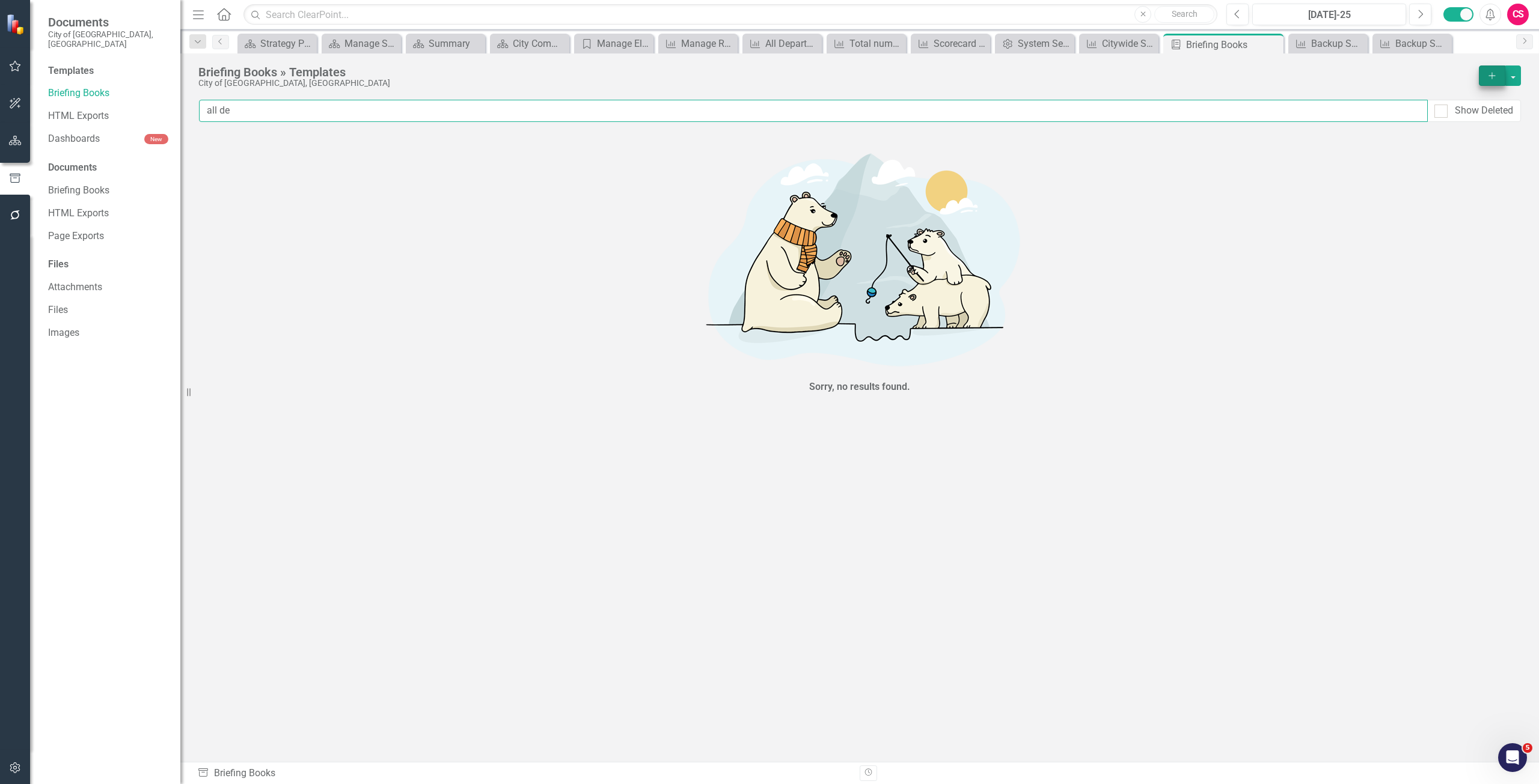
type input "all de"
click at [1485, 78] on button "Add" at bounding box center [1493, 75] width 27 height 20
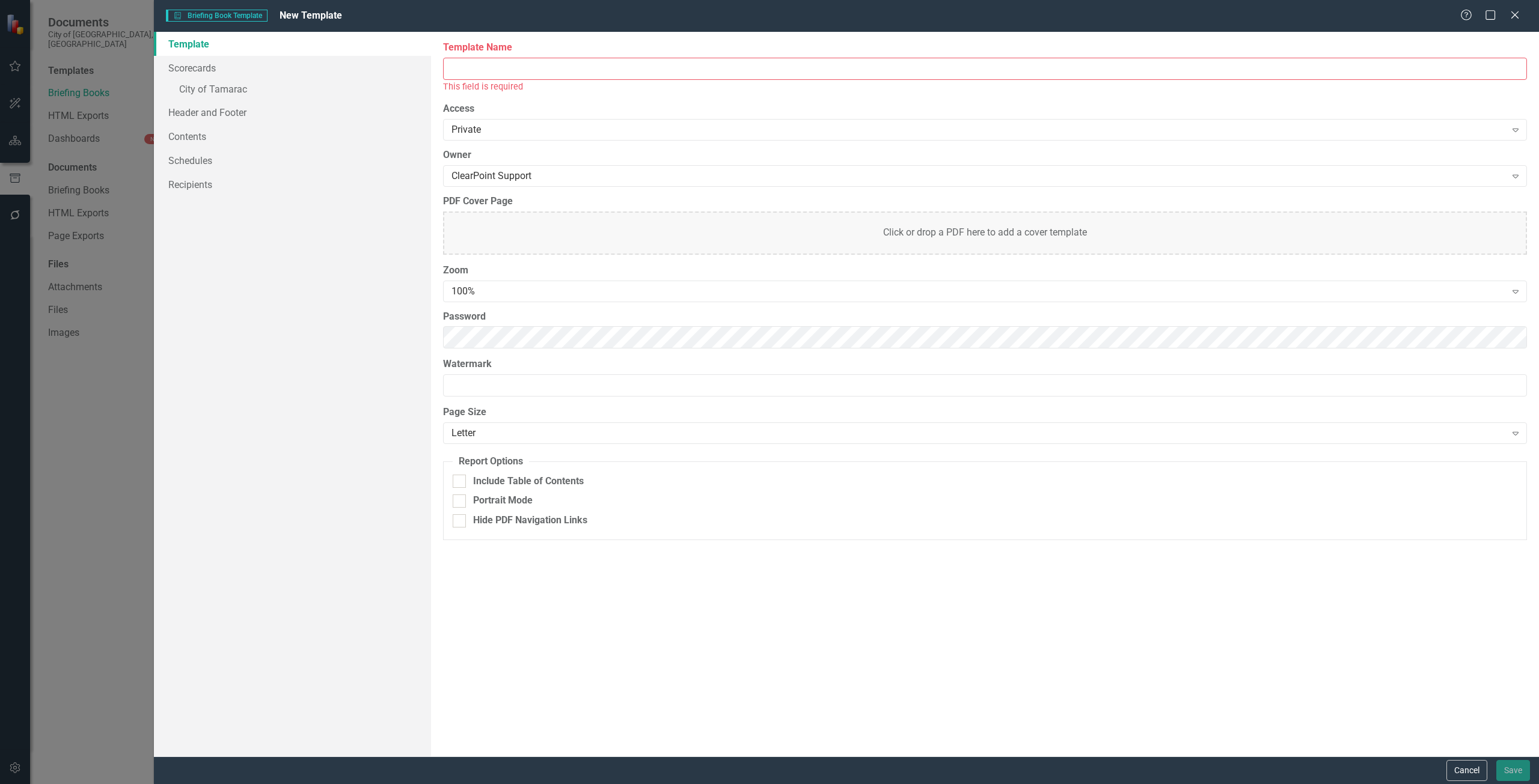
click at [654, 82] on div "This field is required" at bounding box center [985, 87] width 1084 height 14
click at [651, 75] on input "Template Name" at bounding box center [985, 68] width 1084 height 22
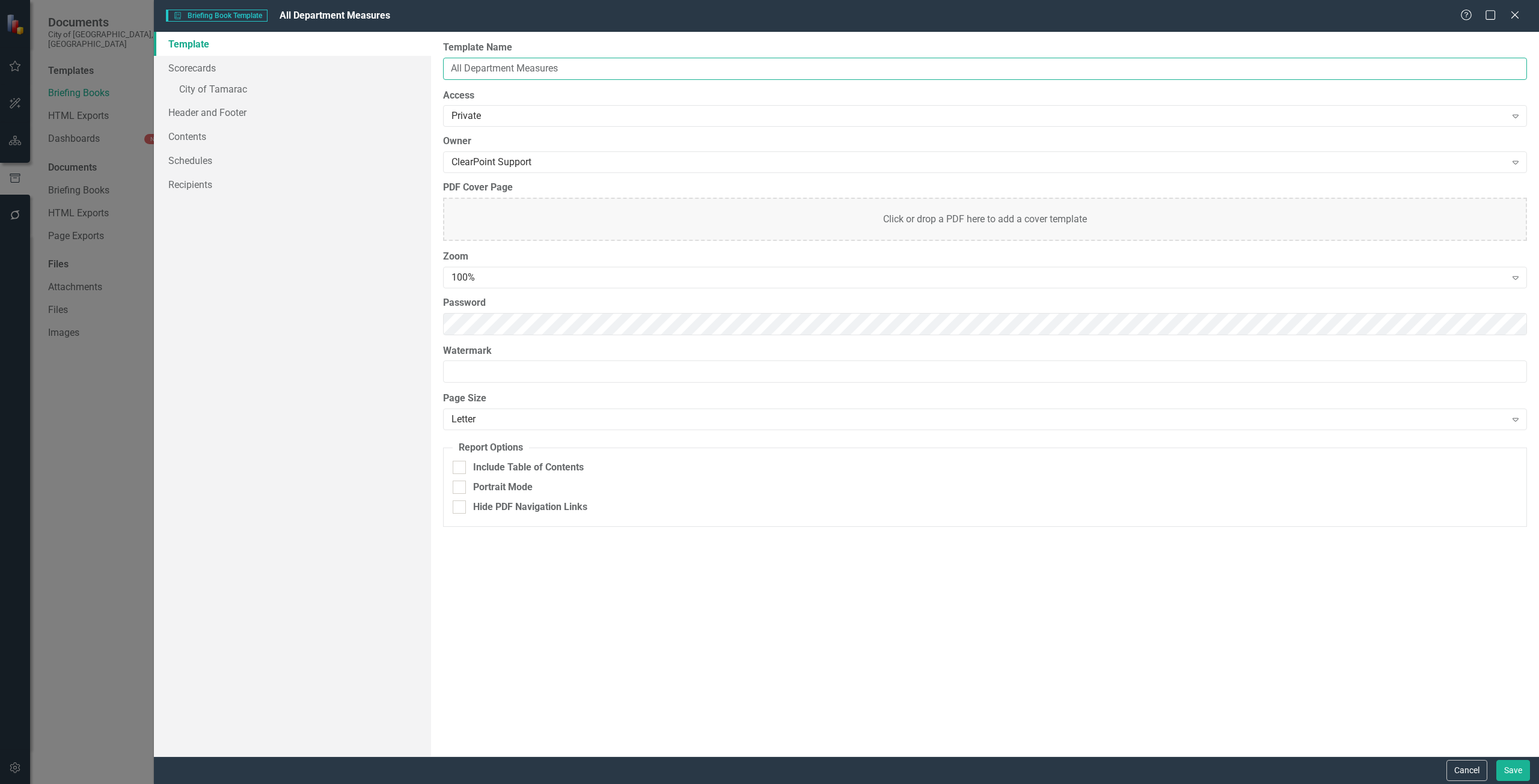
type input "All Department Measures"
click at [268, 320] on div "Template Scorecards » City of Tamarac Header and Footer Contents Schedules Reci…" at bounding box center [847, 395] width 1386 height 725
click at [471, 111] on div "Private" at bounding box center [979, 116] width 1054 height 14
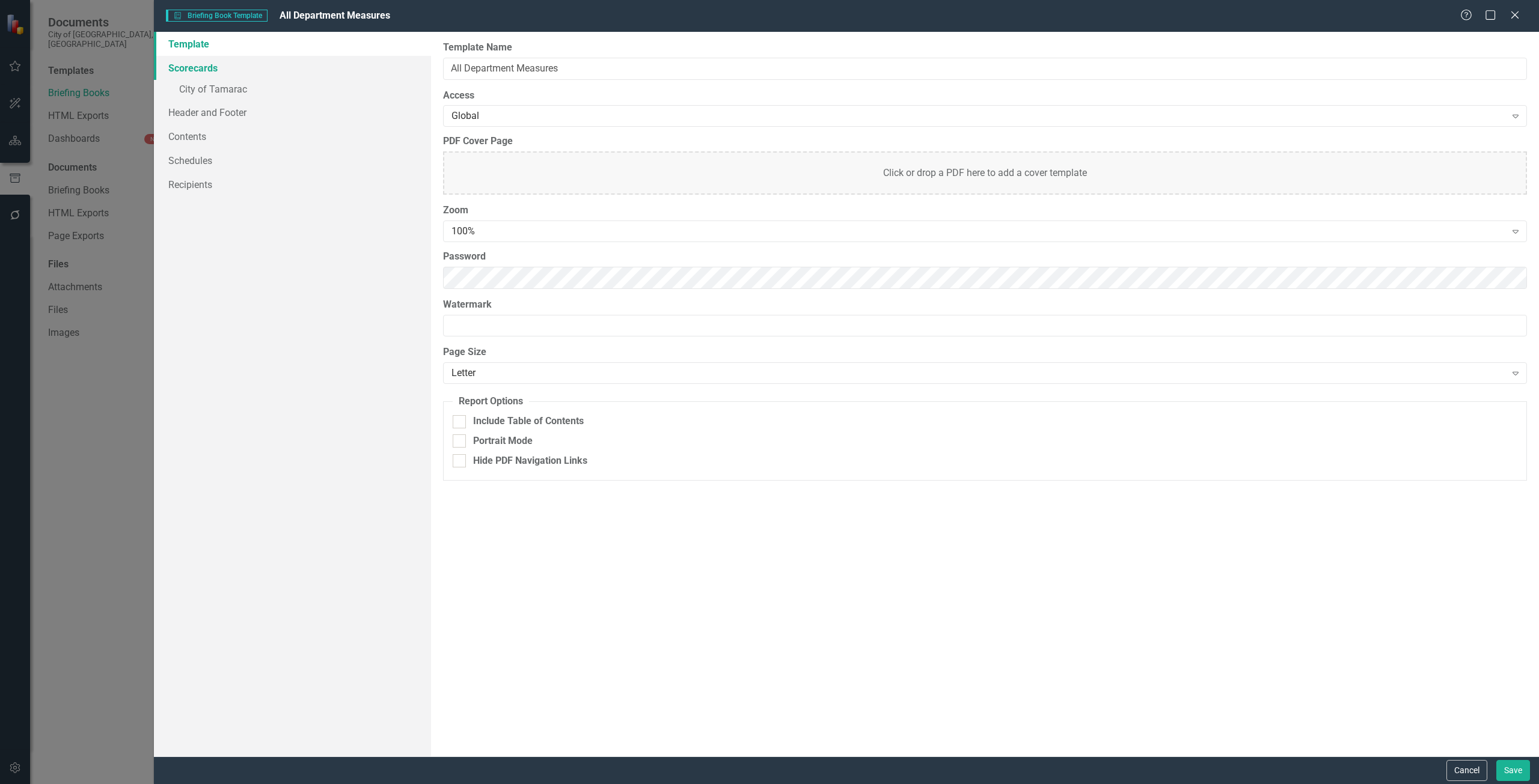
click at [292, 65] on link "Scorecards" at bounding box center [293, 68] width 277 height 24
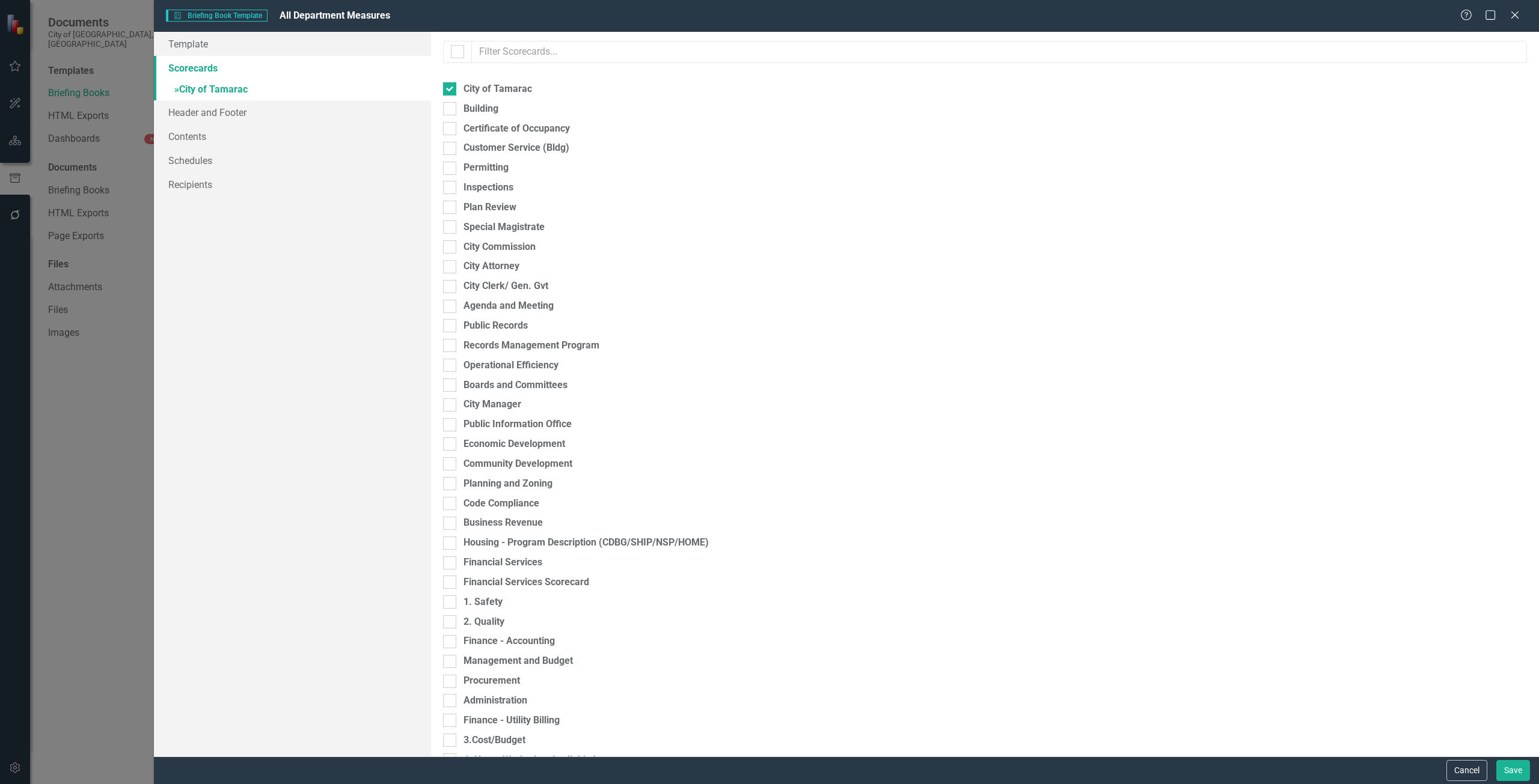
click at [292, 83] on link "» City of Tamarac" at bounding box center [293, 90] width 277 height 21
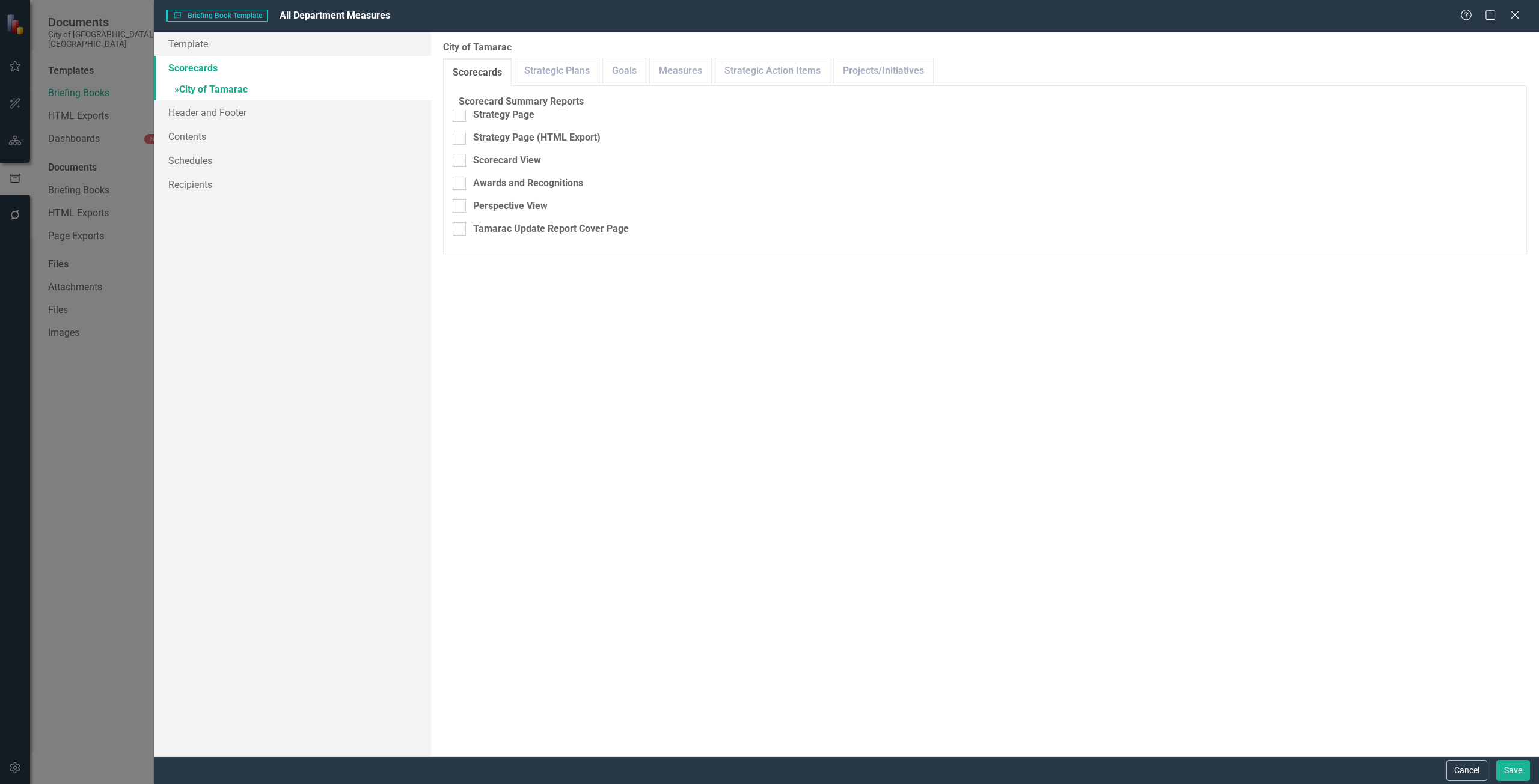
checkbox input "false"
click at [681, 68] on link "Measures" at bounding box center [681, 71] width 61 height 26
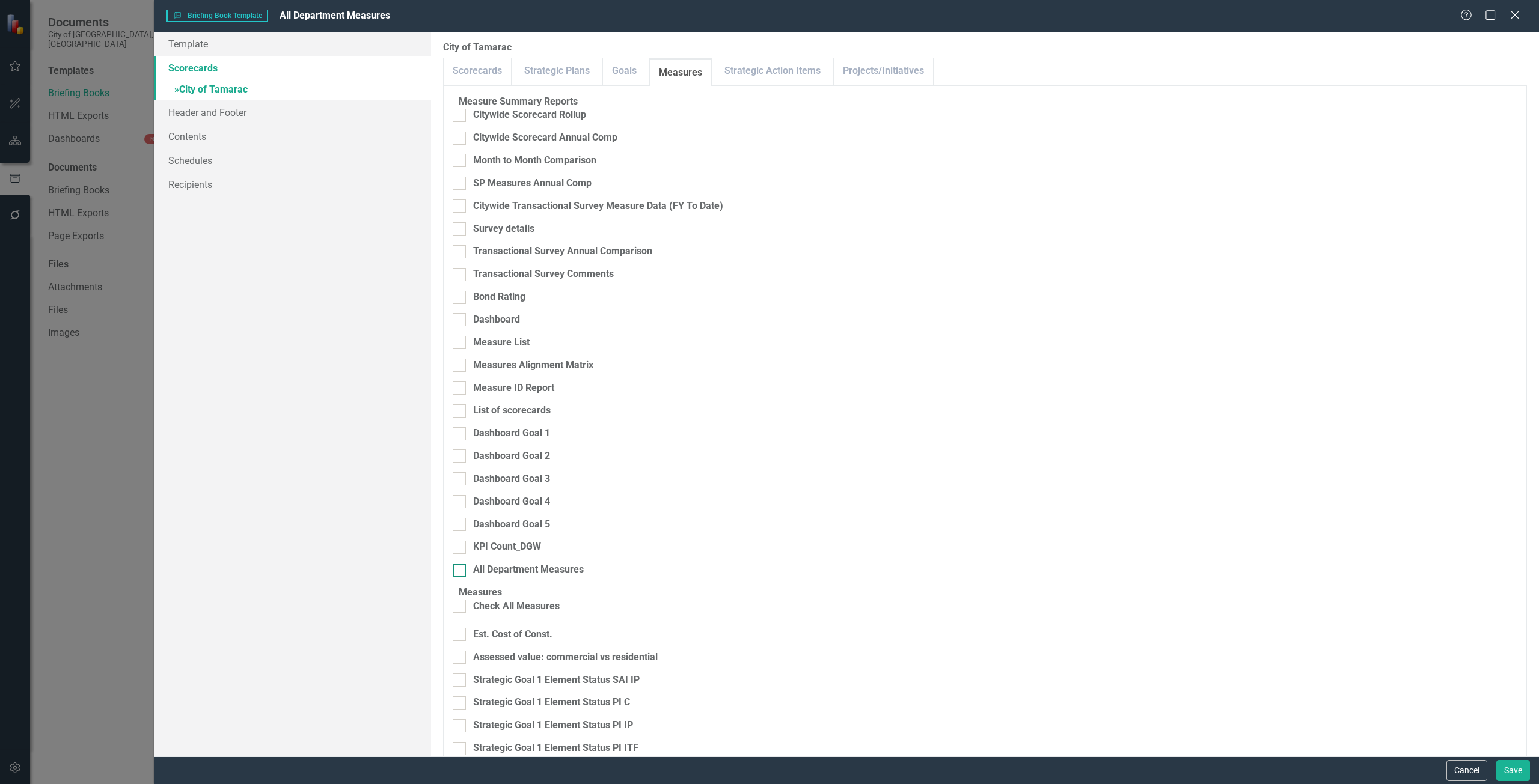
click at [564, 563] on div "All Department Measures" at bounding box center [528, 570] width 111 height 14
click at [460, 564] on input "All Department Measures" at bounding box center [456, 568] width 8 height 8
checkbox input "true"
click at [1527, 773] on button "Save" at bounding box center [1513, 771] width 34 height 21
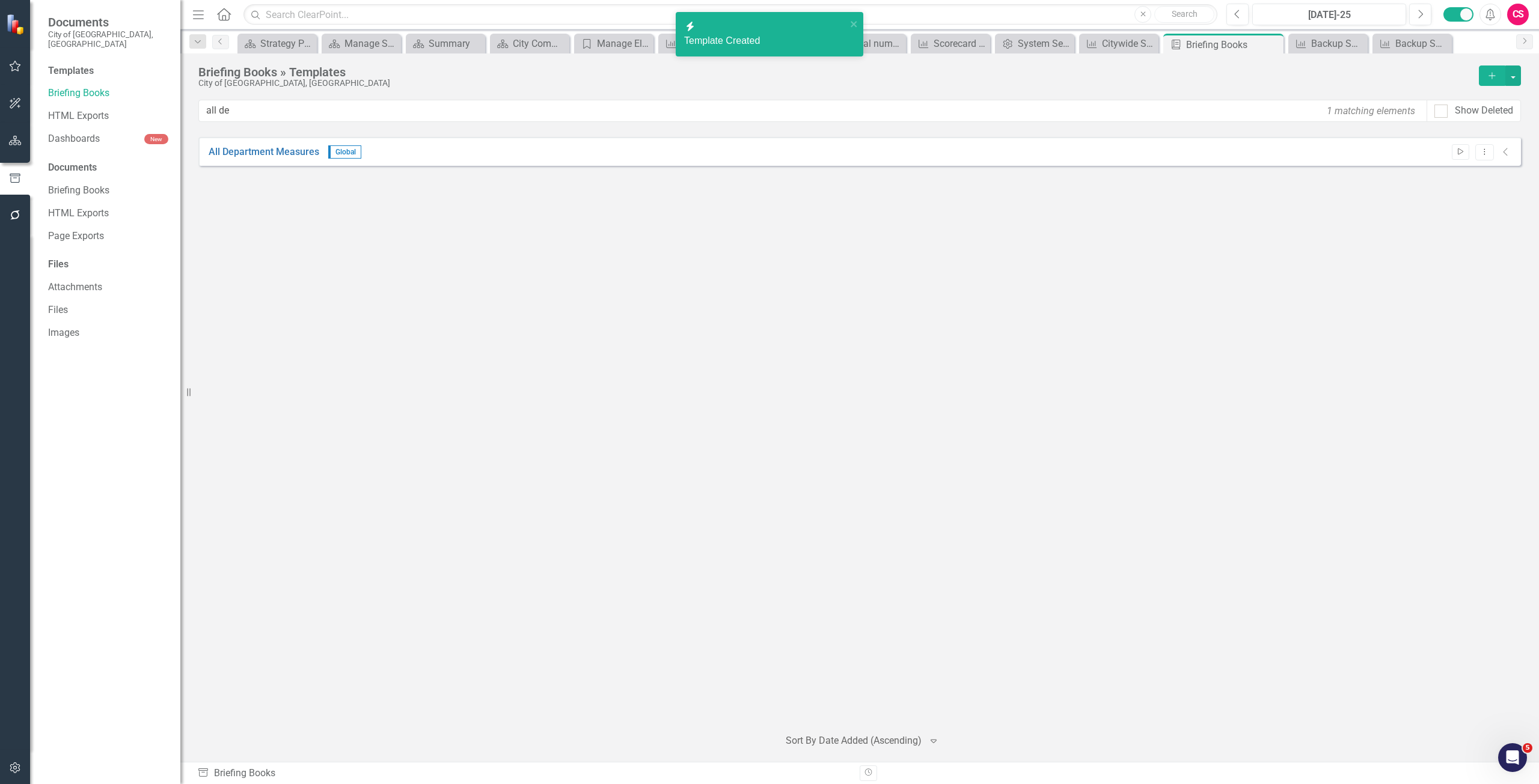
click at [1463, 147] on button "Start" at bounding box center [1460, 152] width 17 height 16
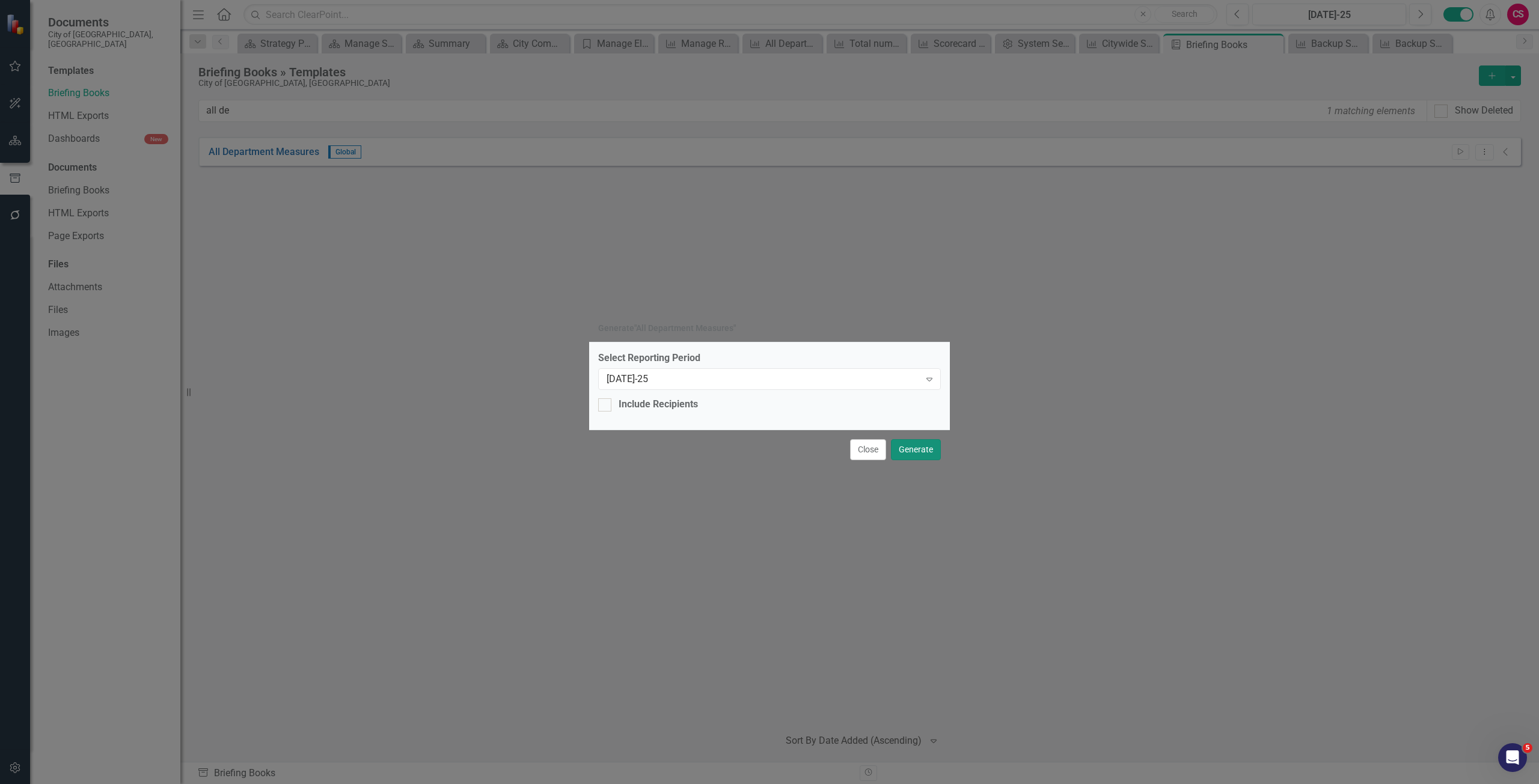
click at [927, 451] on button "Generate" at bounding box center [916, 450] width 50 height 21
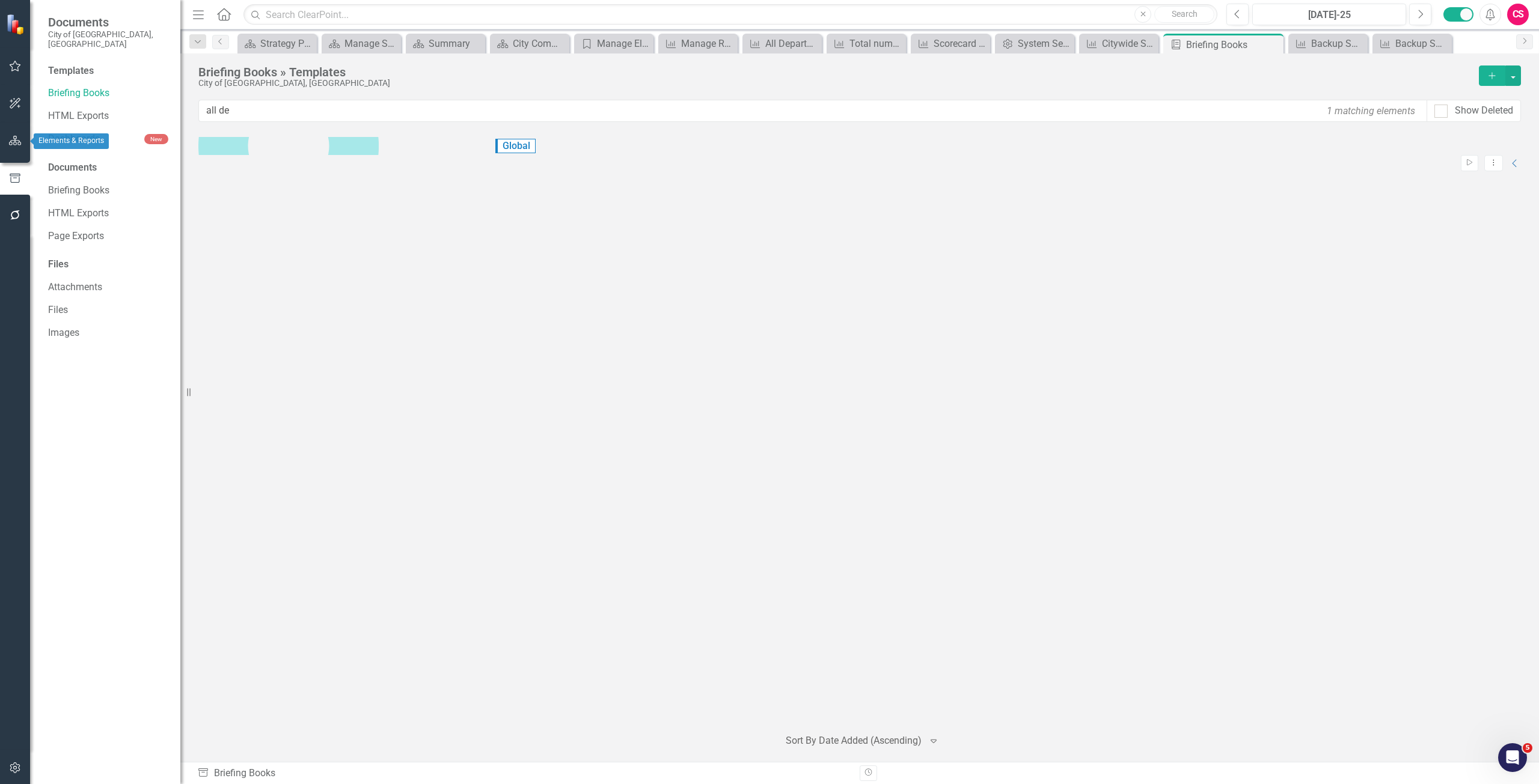
click at [24, 134] on button "button" at bounding box center [15, 142] width 27 height 25
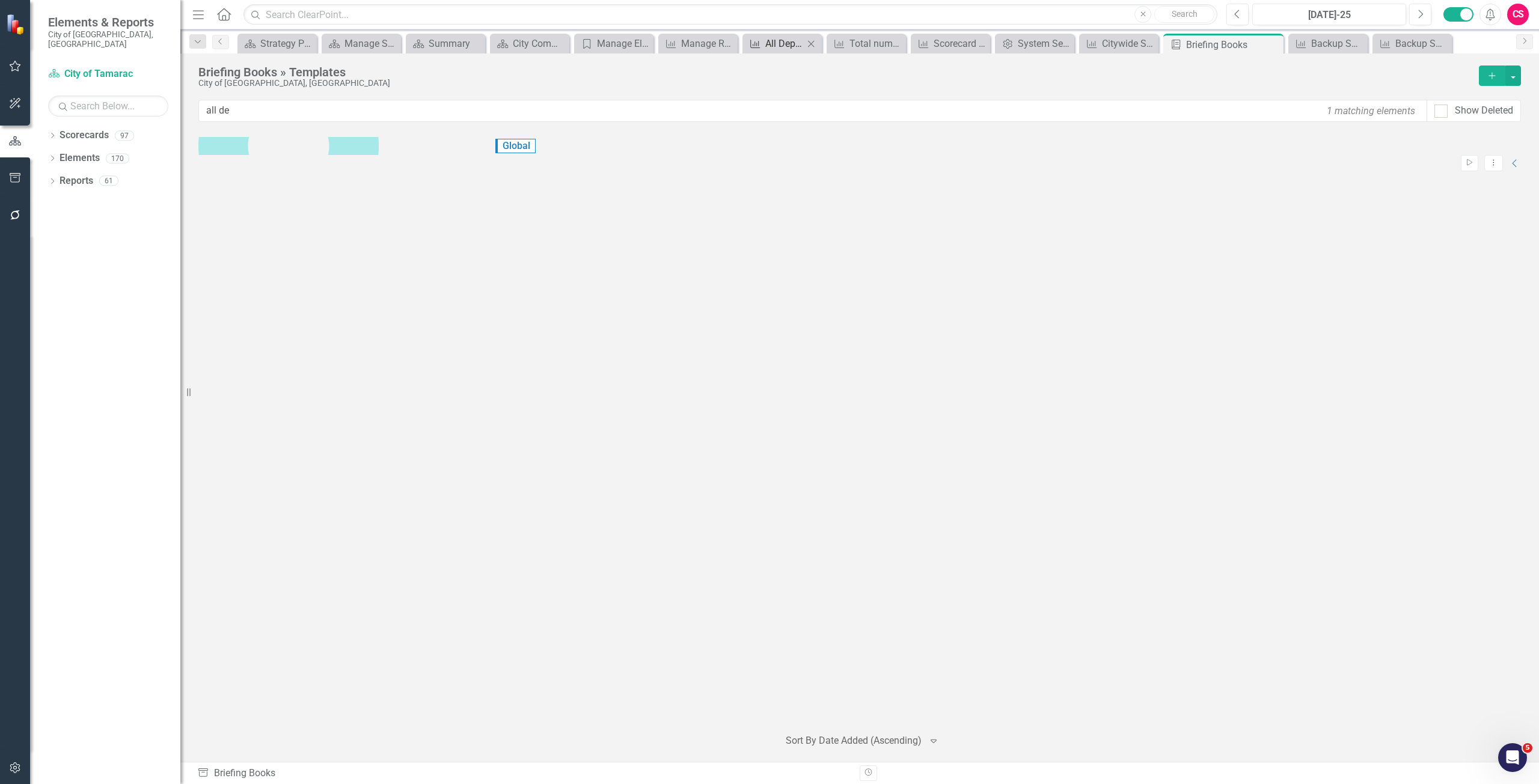
click at [786, 46] on div "All Department Measures" at bounding box center [784, 43] width 39 height 15
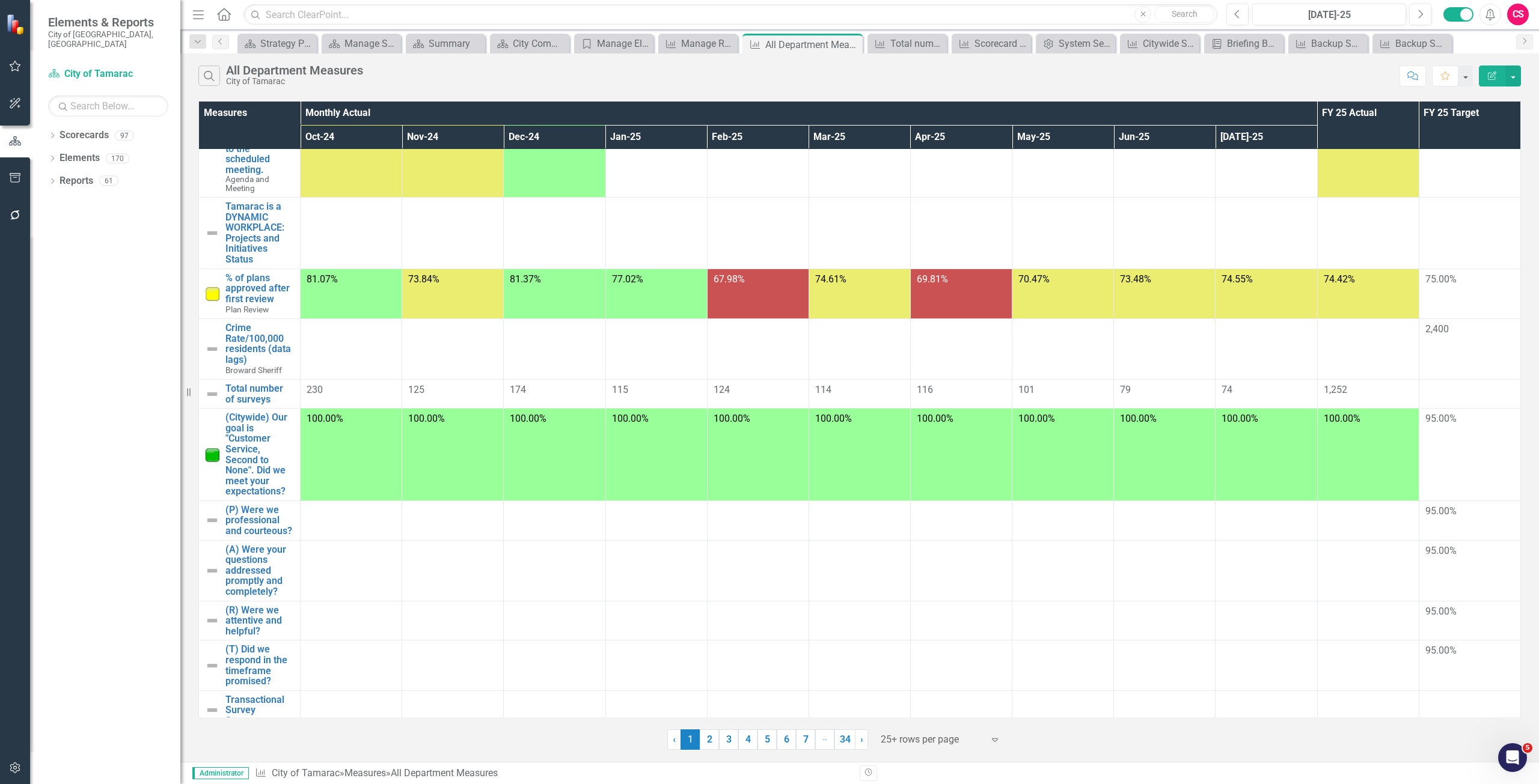
scroll to position [1290, 0]
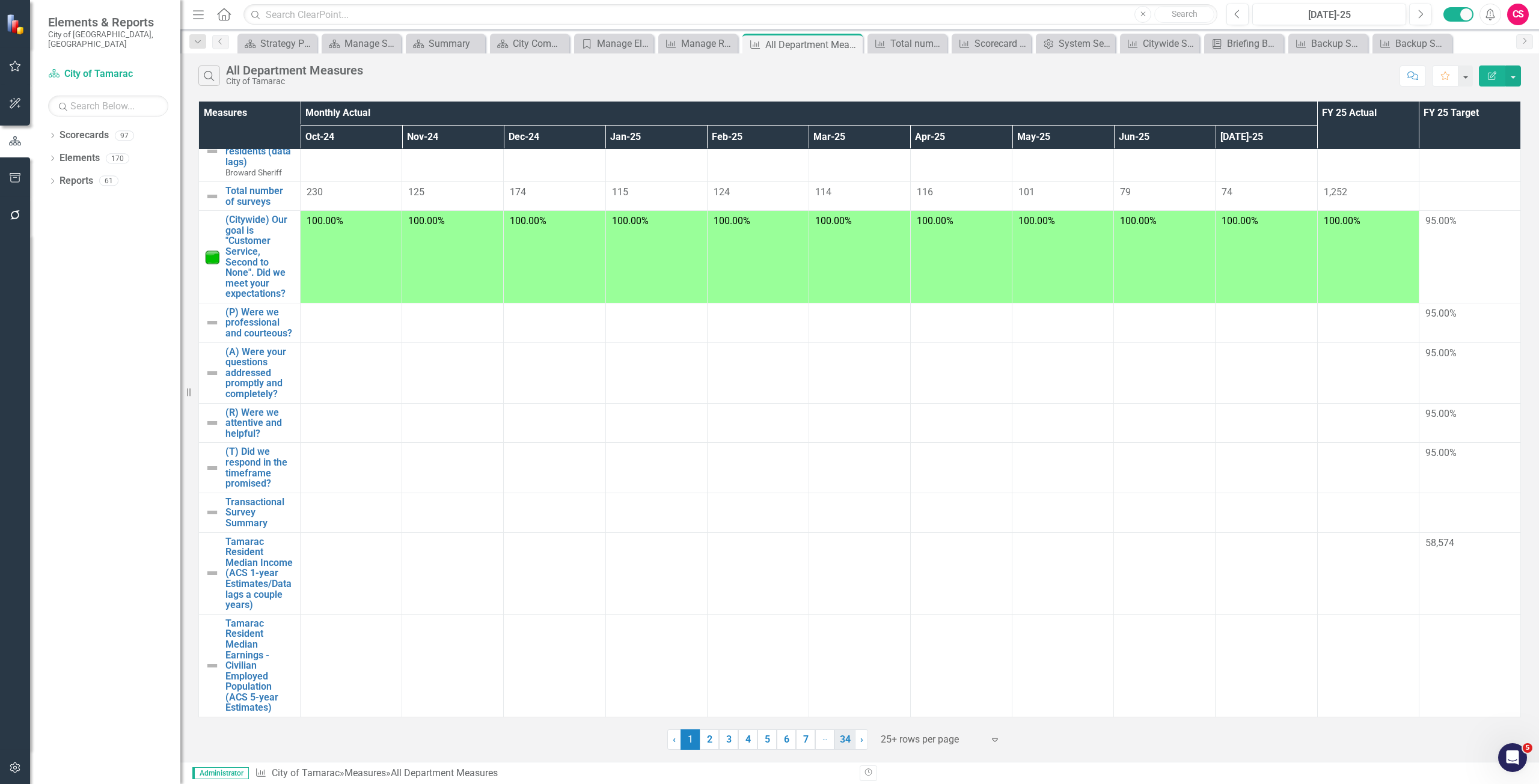
click at [847, 743] on link "34" at bounding box center [845, 740] width 21 height 20
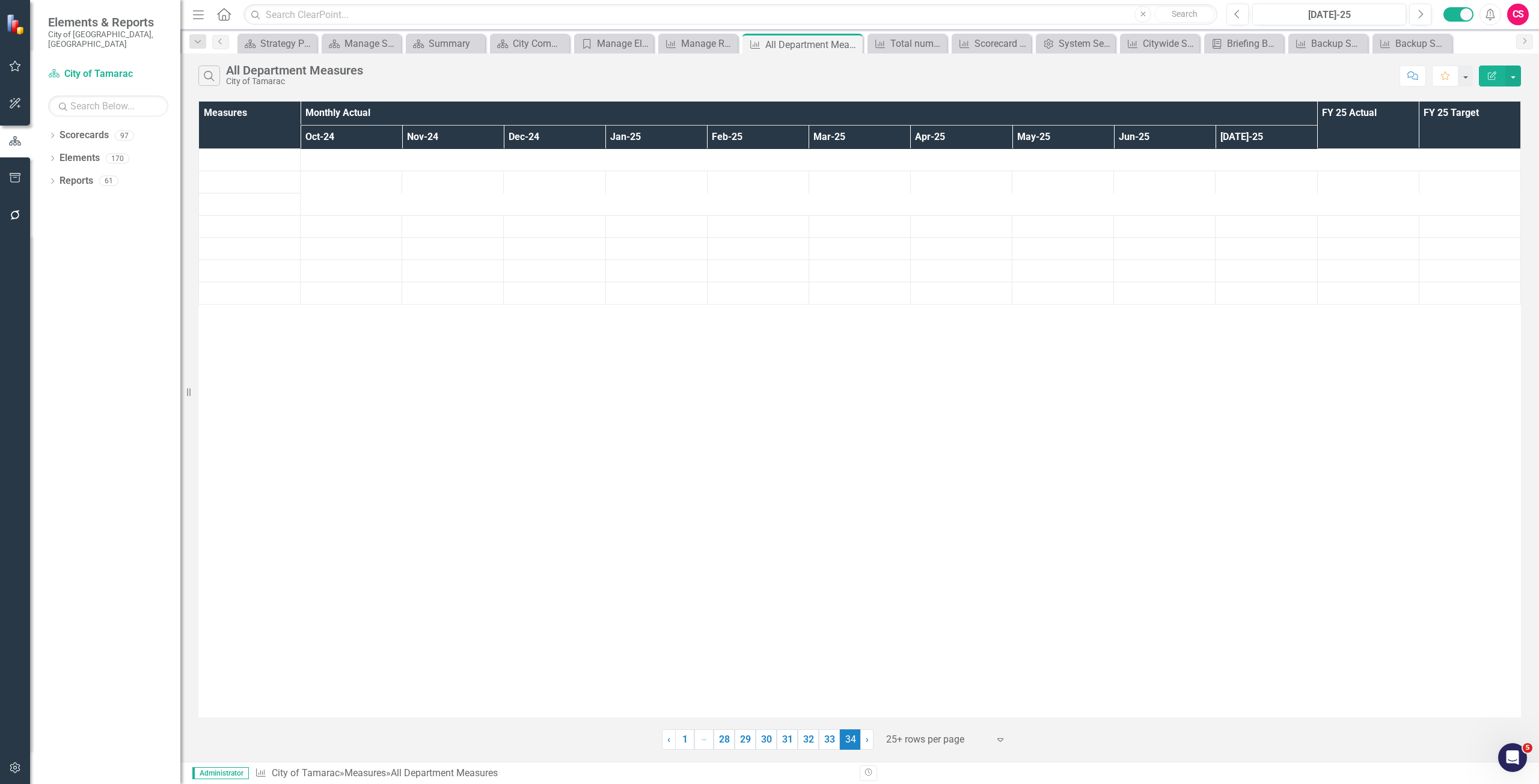
scroll to position [0, 0]
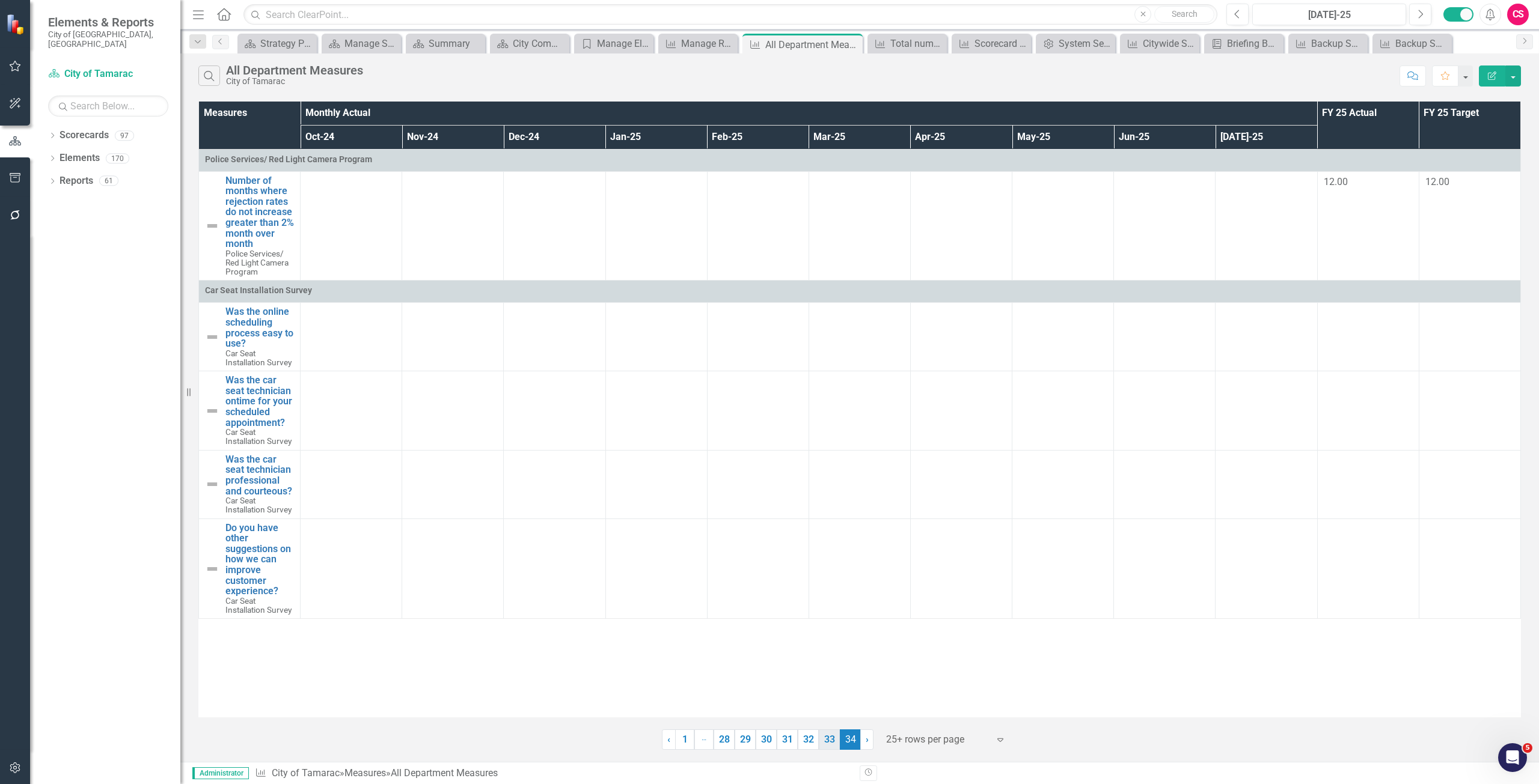
click at [825, 746] on link "33" at bounding box center [829, 740] width 21 height 20
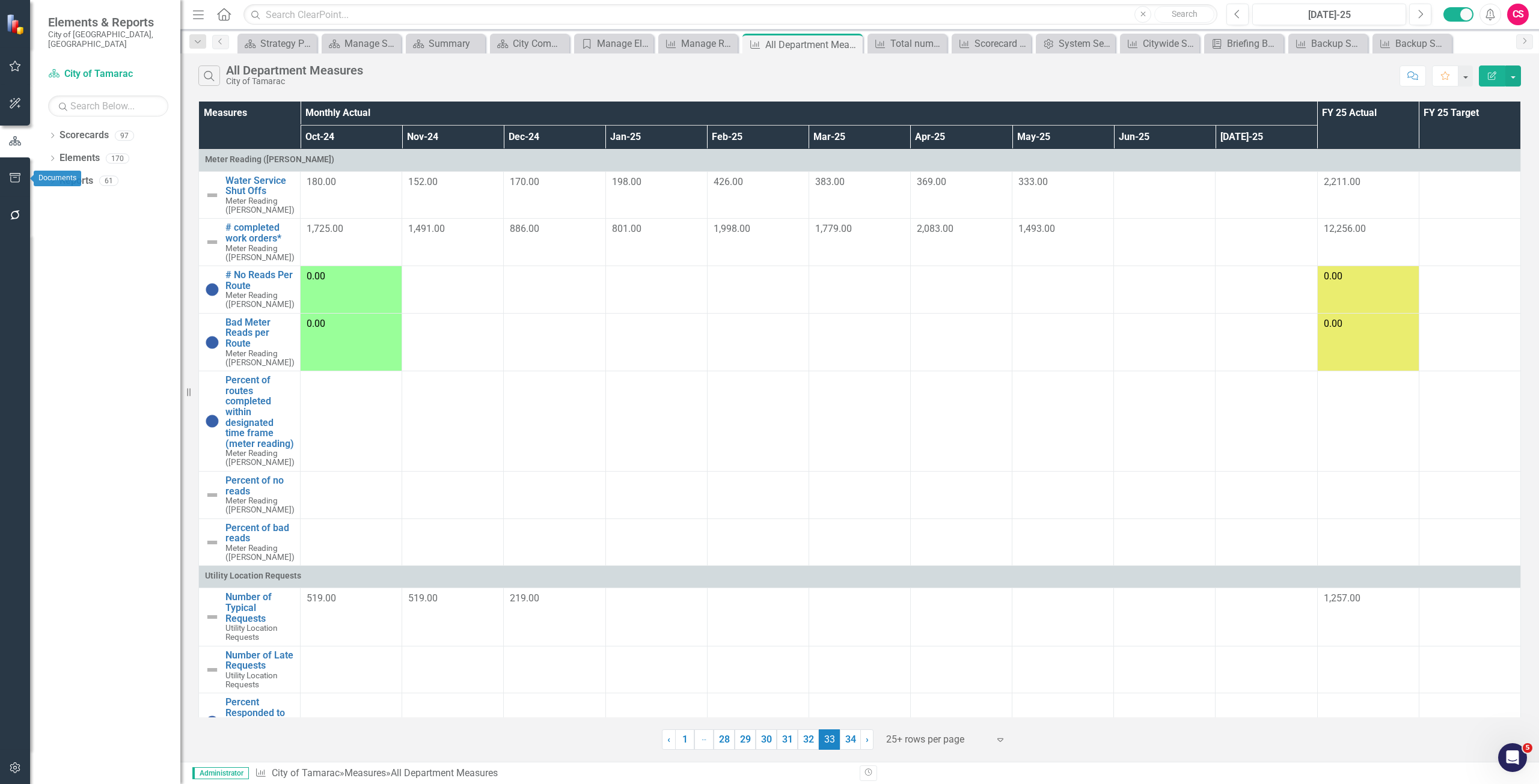
click at [18, 175] on icon "button" at bounding box center [15, 178] width 13 height 9
click at [69, 93] on div "Briefing Books" at bounding box center [108, 93] width 120 height 20
click at [73, 86] on link "Briefing Books" at bounding box center [108, 94] width 120 height 14
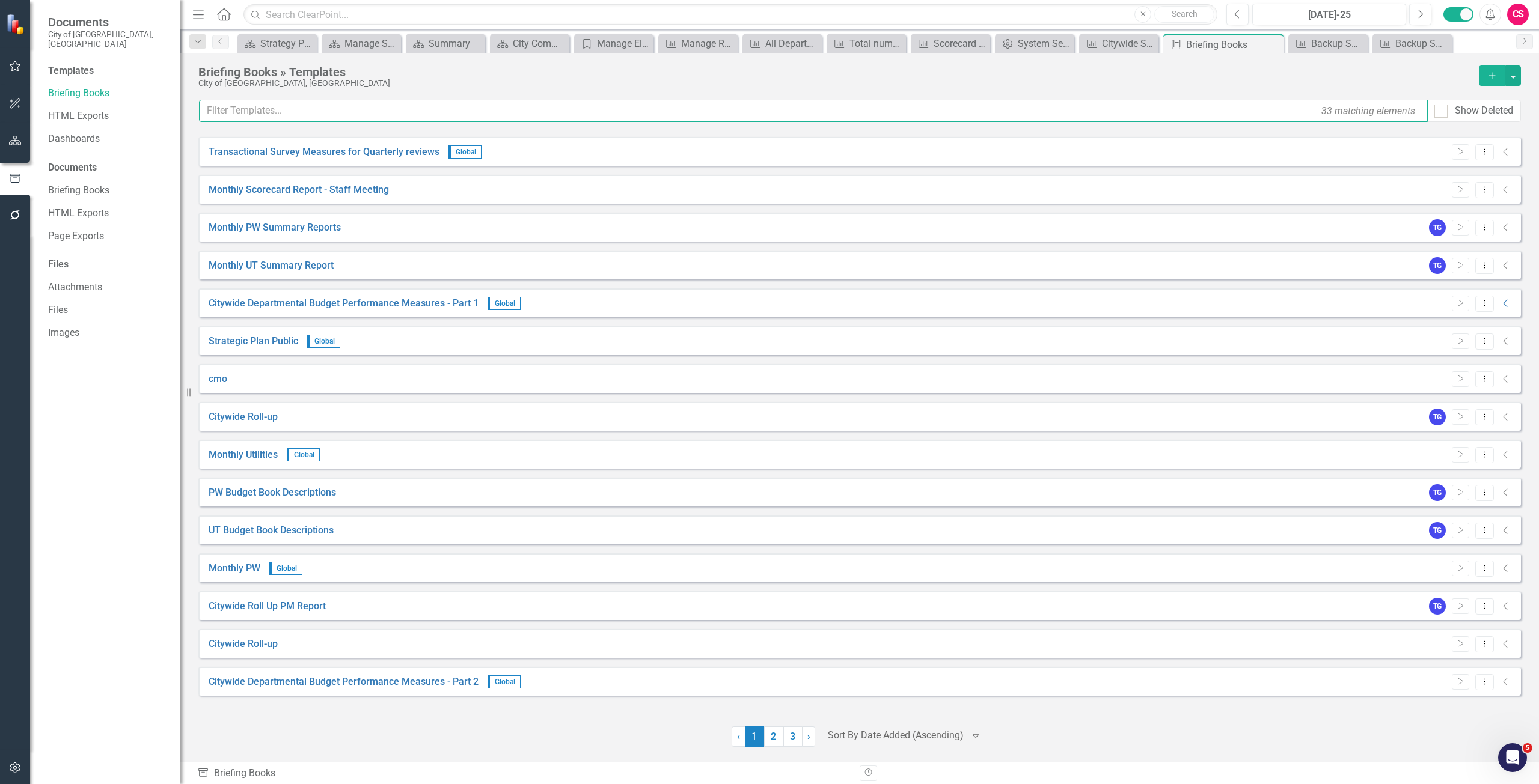
click at [279, 116] on input "text" at bounding box center [814, 111] width 1229 height 22
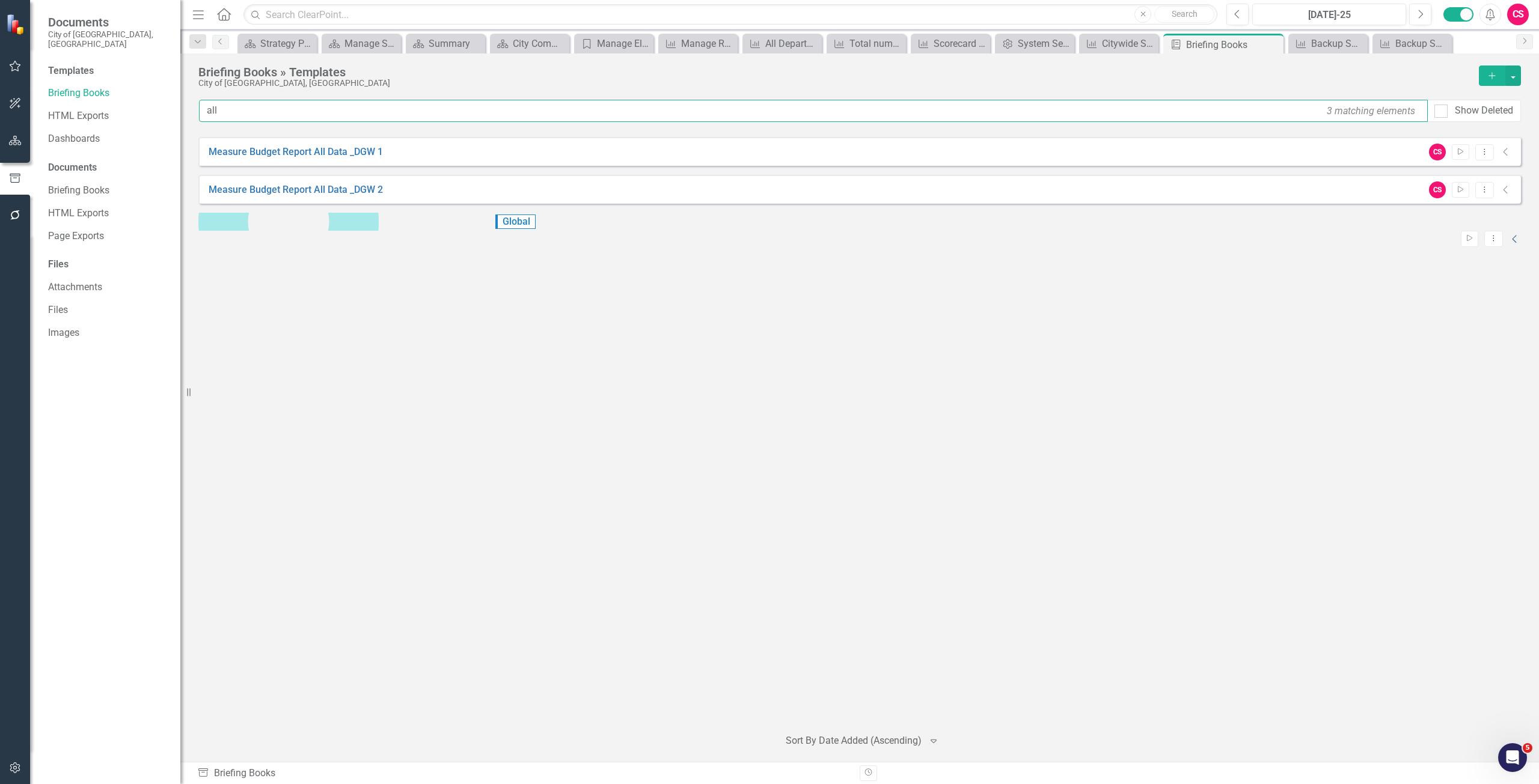
type input "all"
click at [1509, 234] on icon "Collapse" at bounding box center [1515, 239] width 12 height 9
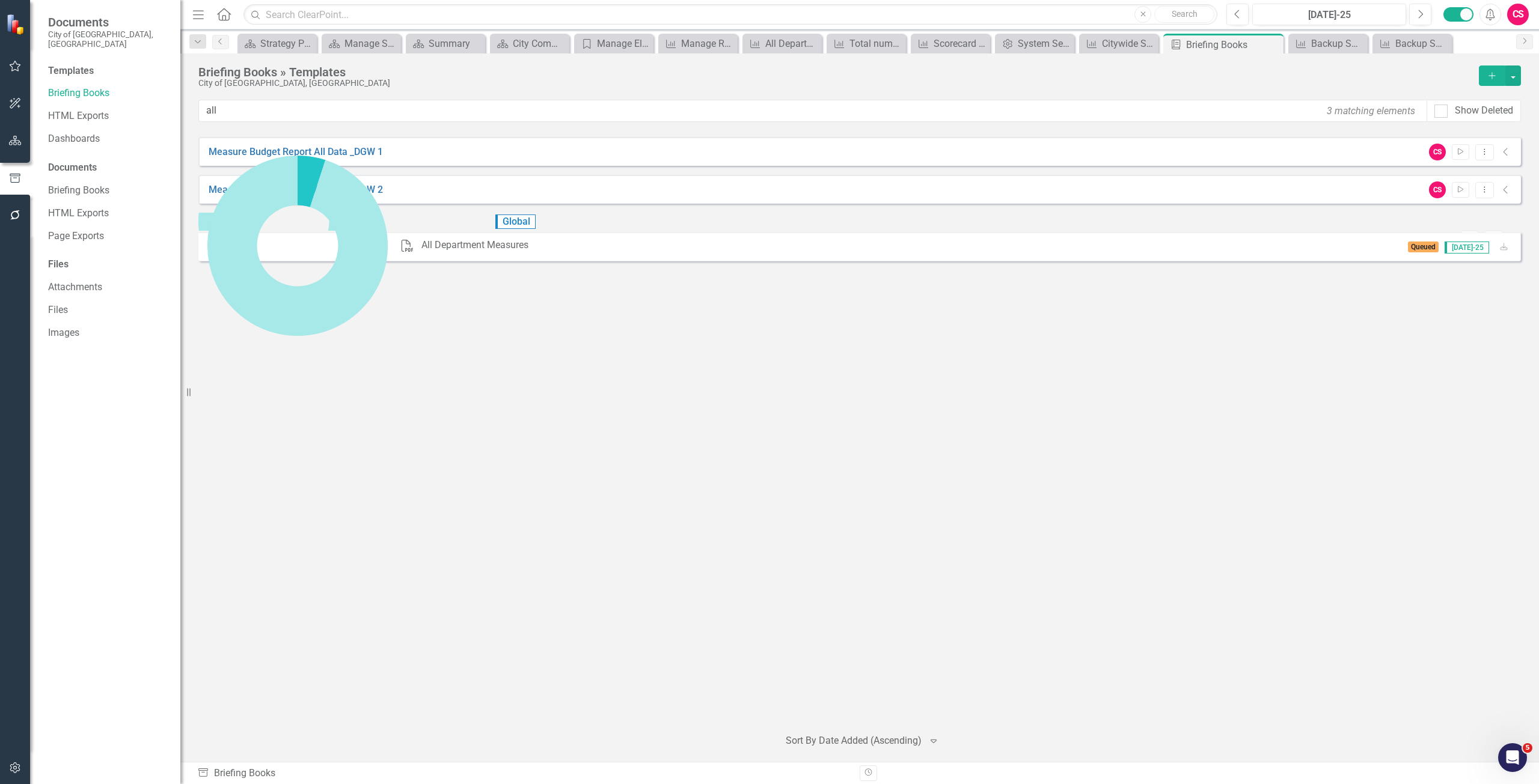
click at [246, 339] on div "Measure Budget Report All Data _DGW 1 CS Start Dropdown Menu Collapse Measure B…" at bounding box center [859, 426] width 1323 height 580
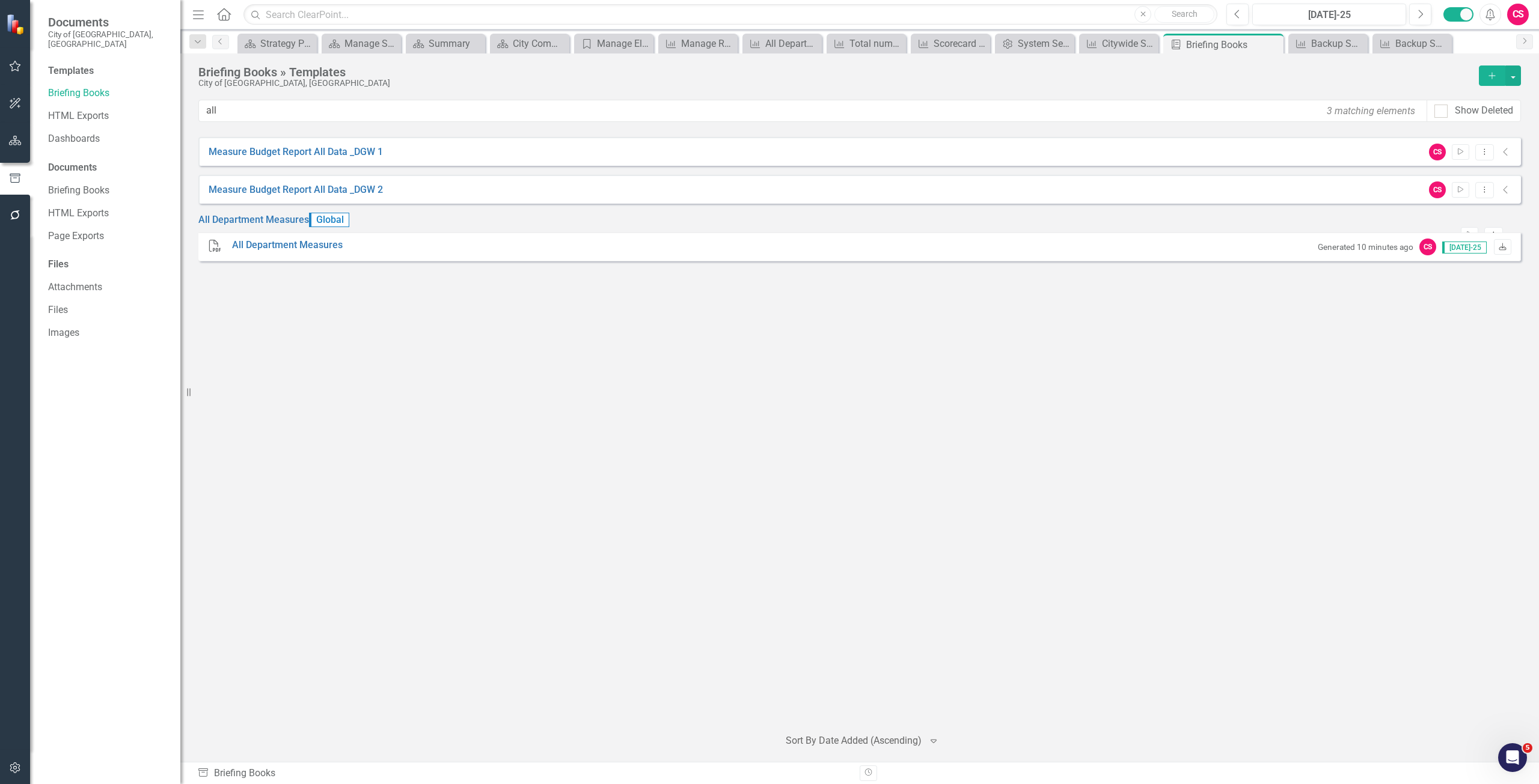
click at [1504, 251] on icon "Download" at bounding box center [1502, 247] width 9 height 7
drag, startPoint x: 32, startPoint y: 144, endPoint x: 23, endPoint y: 144, distance: 9.0
click at [31, 144] on div "Templates Briefing Books HTML Exports Dashboards New Documents Briefing Books H…" at bounding box center [105, 424] width 150 height 720
click at [17, 145] on icon "button" at bounding box center [15, 141] width 13 height 9
click at [79, 129] on link "Scorecards" at bounding box center [84, 136] width 50 height 14
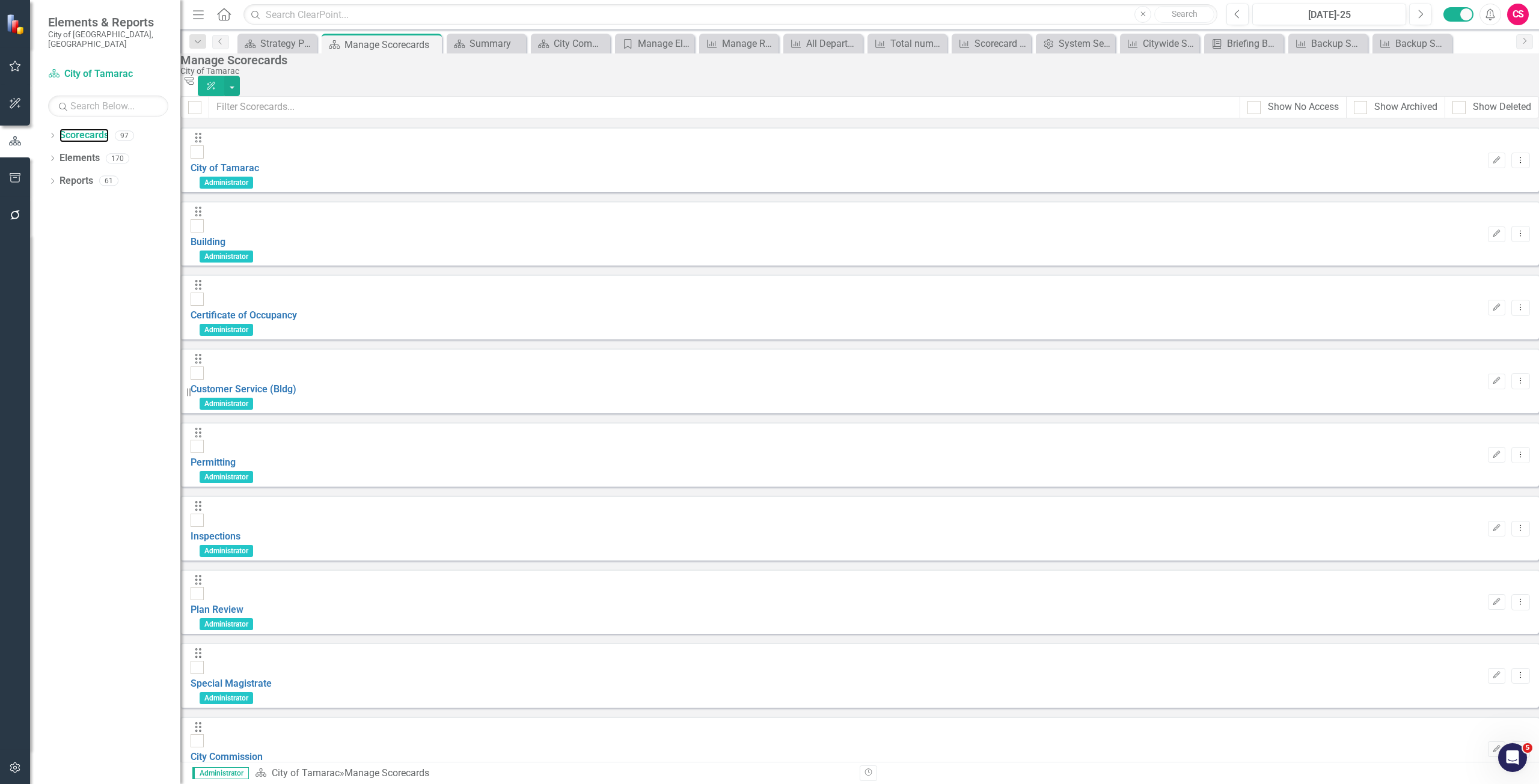
scroll to position [3041, 0]
click at [78, 129] on link "Scorecards" at bounding box center [84, 136] width 50 height 14
click at [87, 175] on link "Reports" at bounding box center [76, 182] width 34 height 14
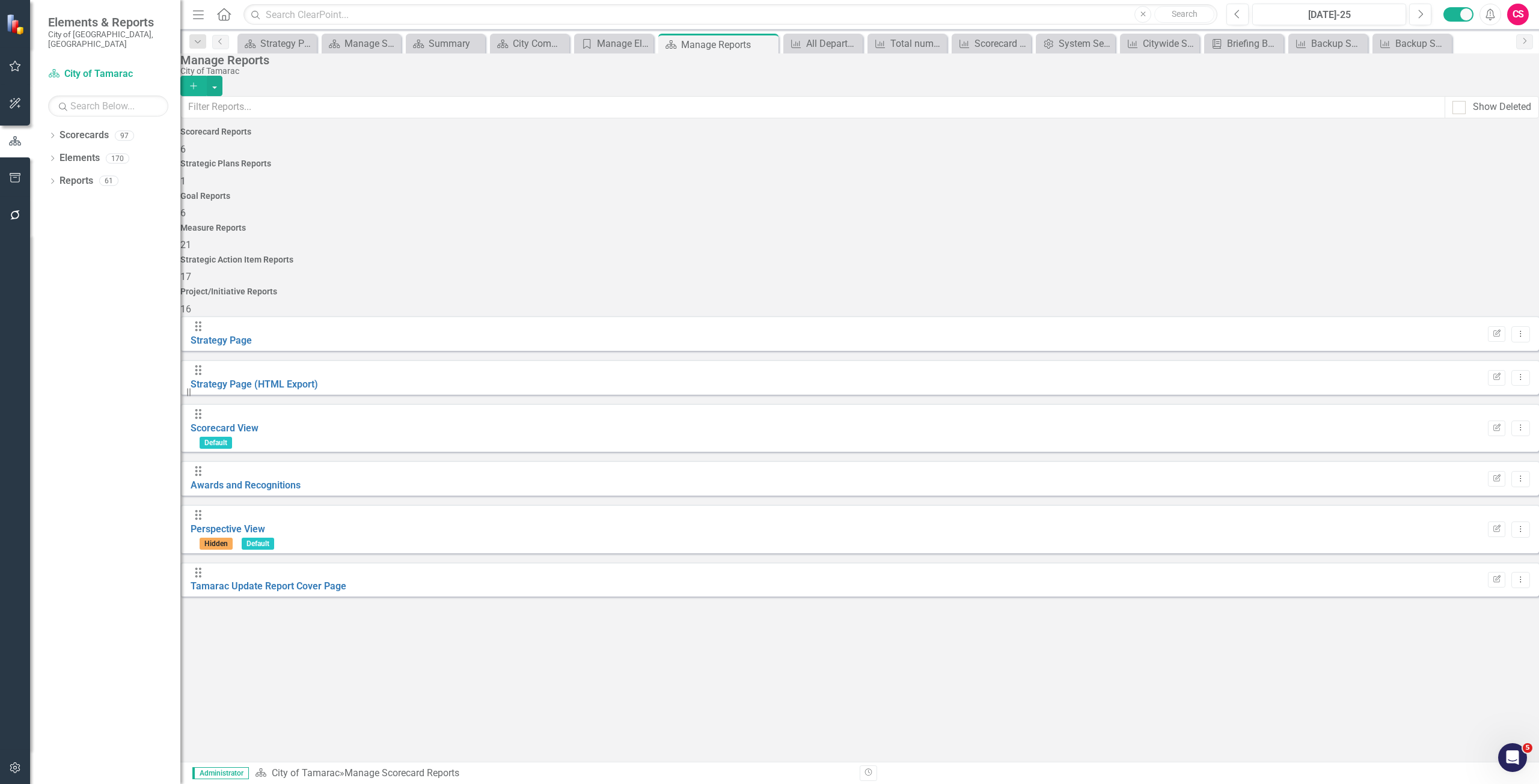
click at [993, 223] on div "Measure Reports 21" at bounding box center [859, 237] width 1359 height 29
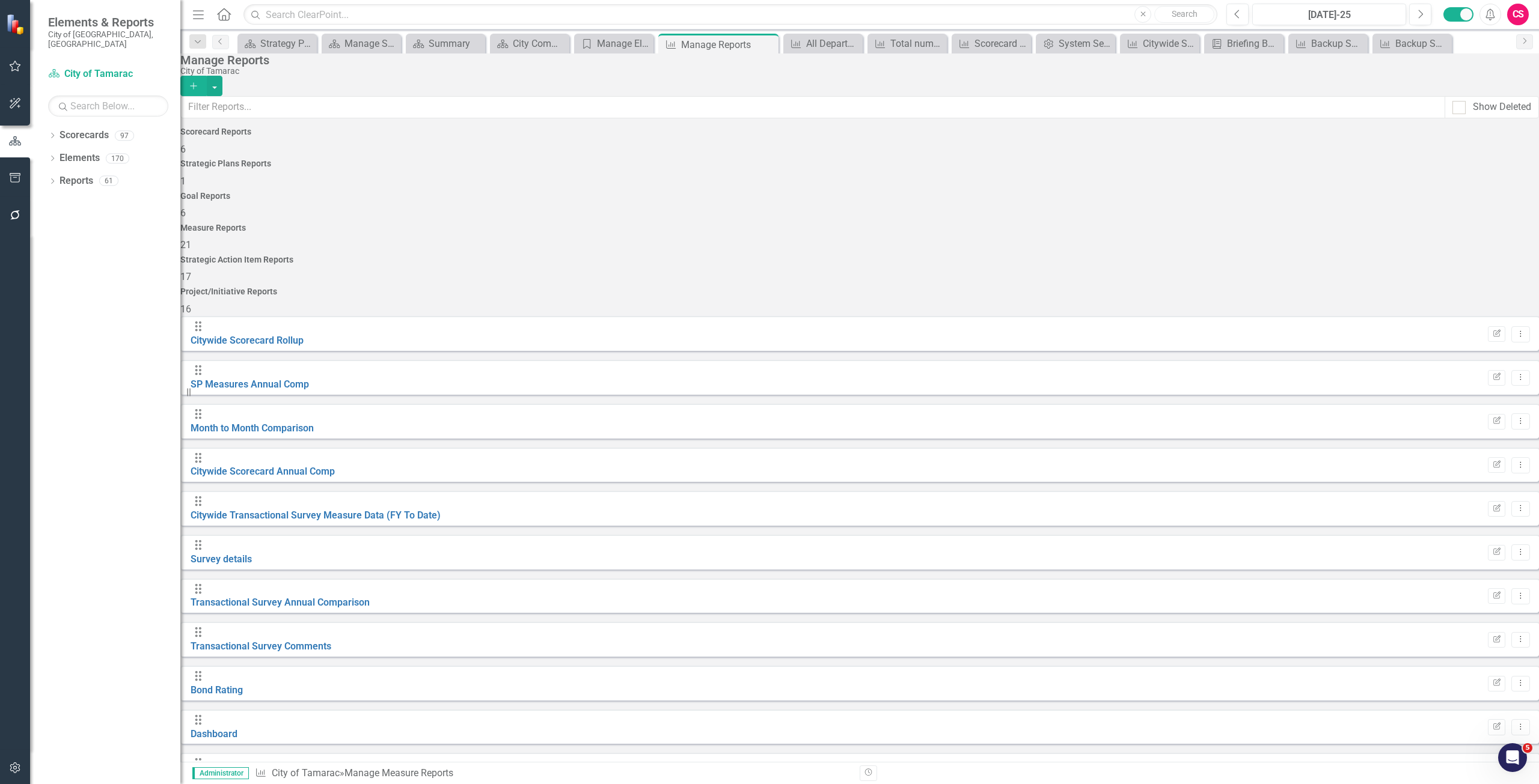
scroll to position [250, 0]
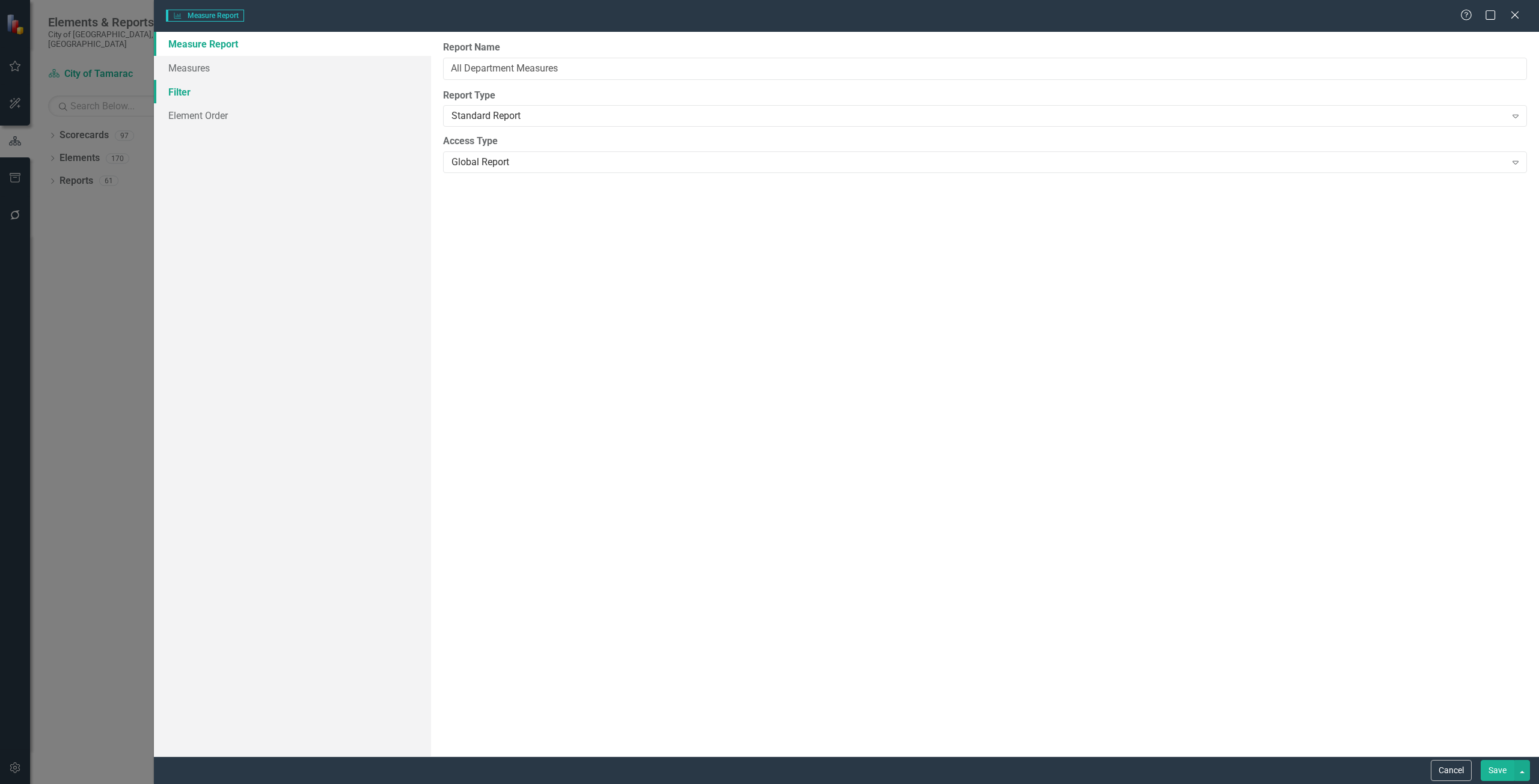
click at [243, 83] on link "Filter" at bounding box center [293, 92] width 277 height 24
drag, startPoint x: 243, startPoint y: 68, endPoint x: 243, endPoint y: 58, distance: 10.0
click at [243, 68] on link "Measures" at bounding box center [293, 68] width 277 height 24
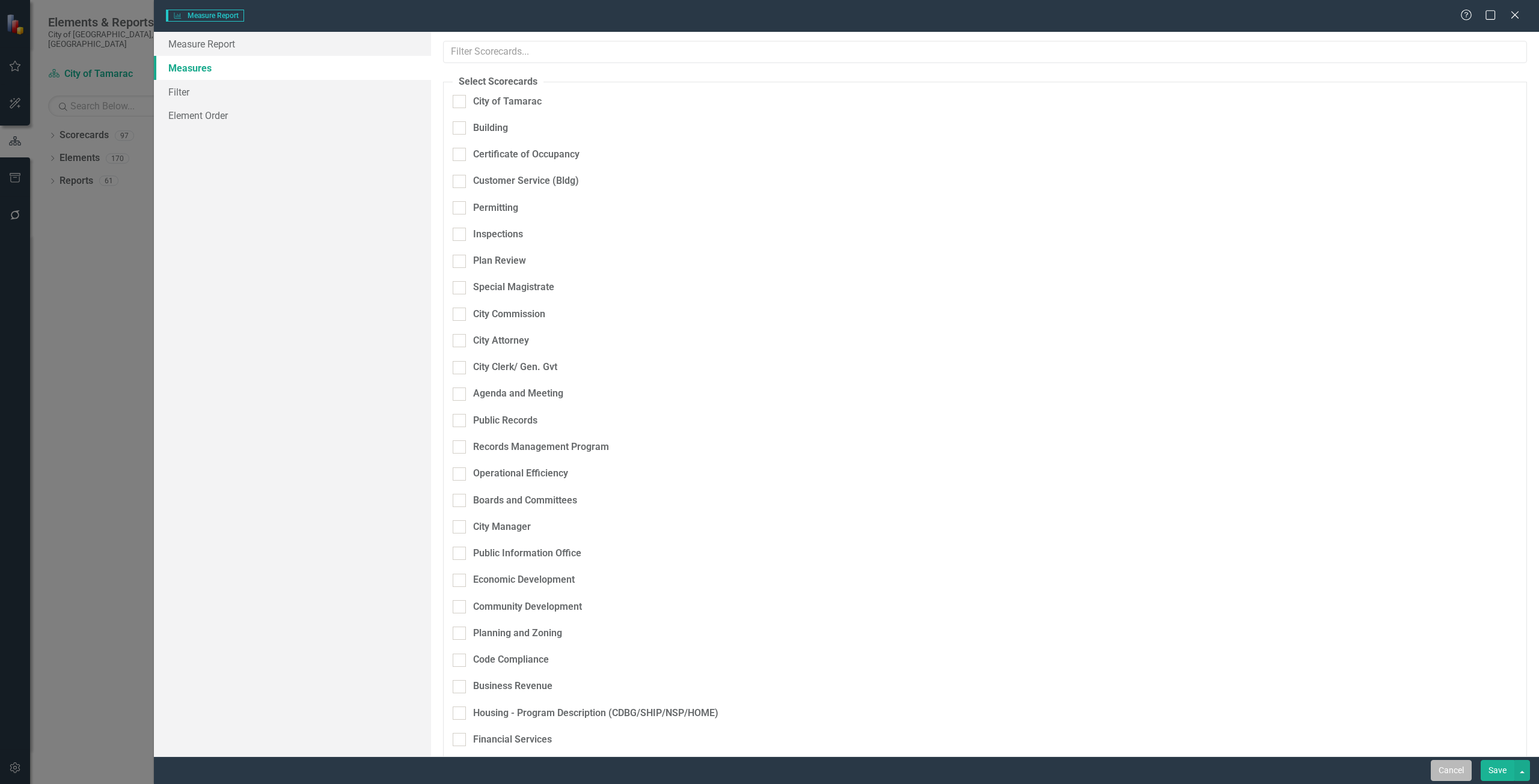
click at [1452, 761] on button "Cancel" at bounding box center [1452, 771] width 41 height 21
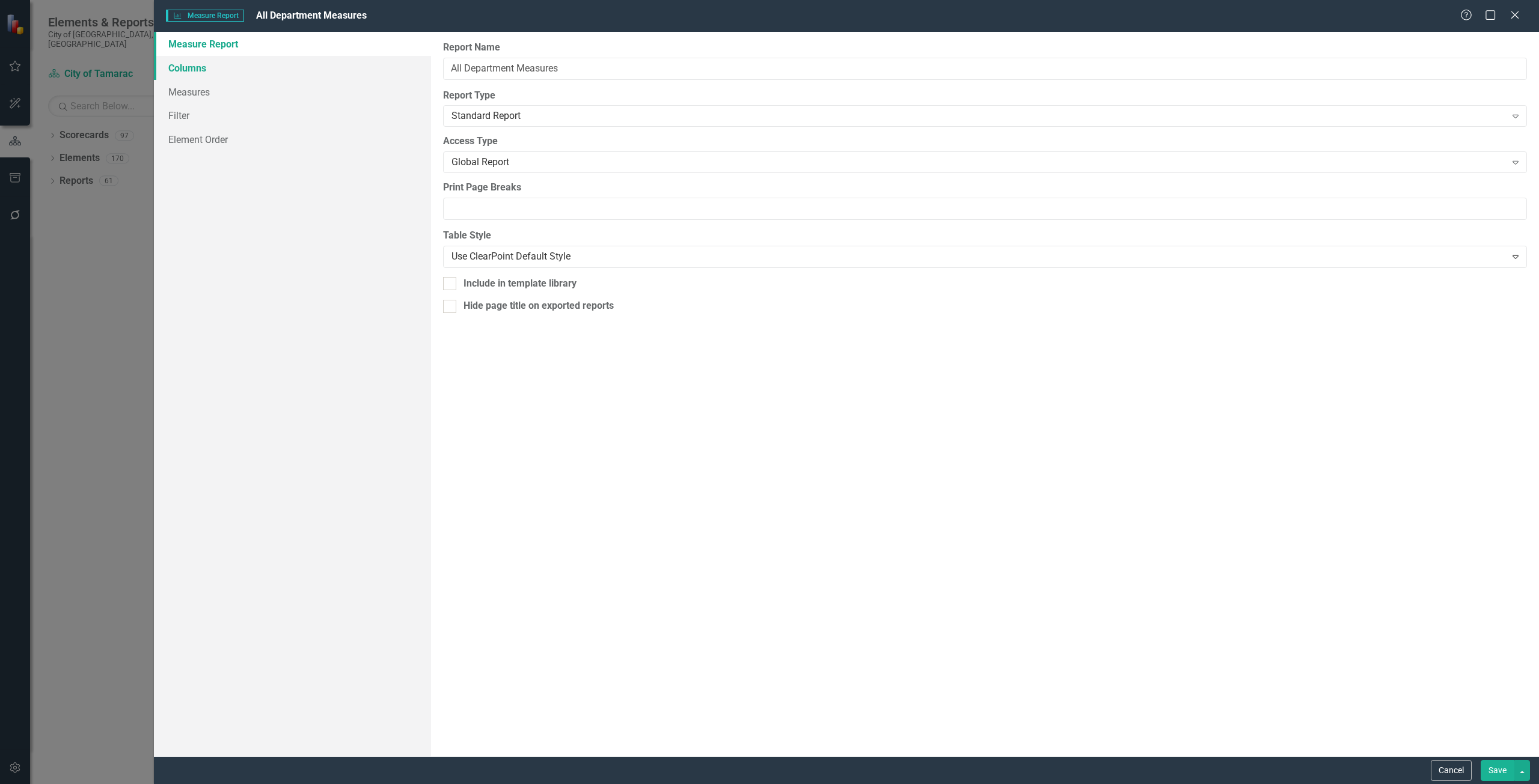
click at [259, 57] on link "Columns" at bounding box center [293, 68] width 277 height 24
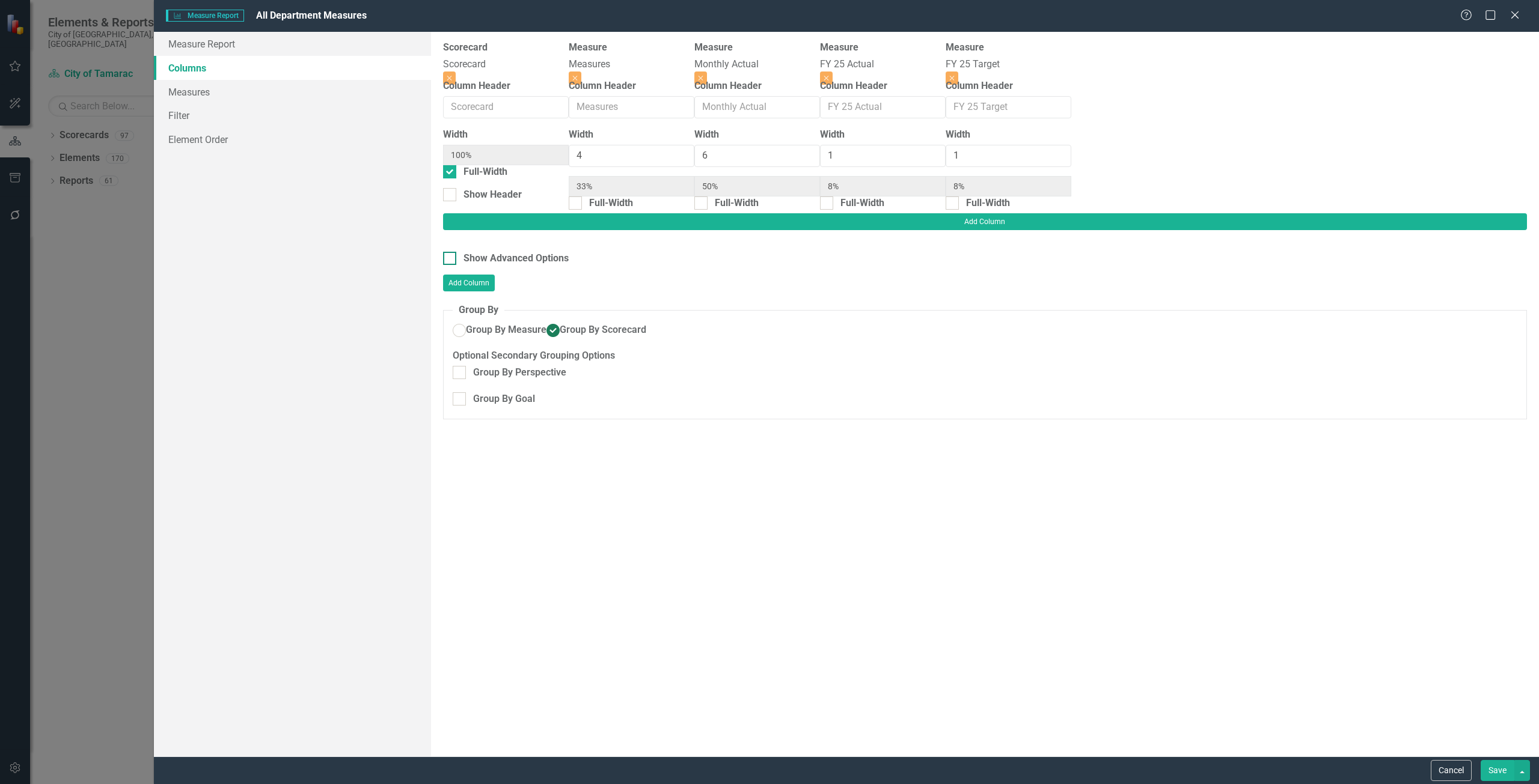
click at [513, 252] on div "Show Advanced Options" at bounding box center [516, 259] width 105 height 14
click at [451, 252] on input "Show Advanced Options" at bounding box center [447, 256] width 8 height 8
checkbox input "true"
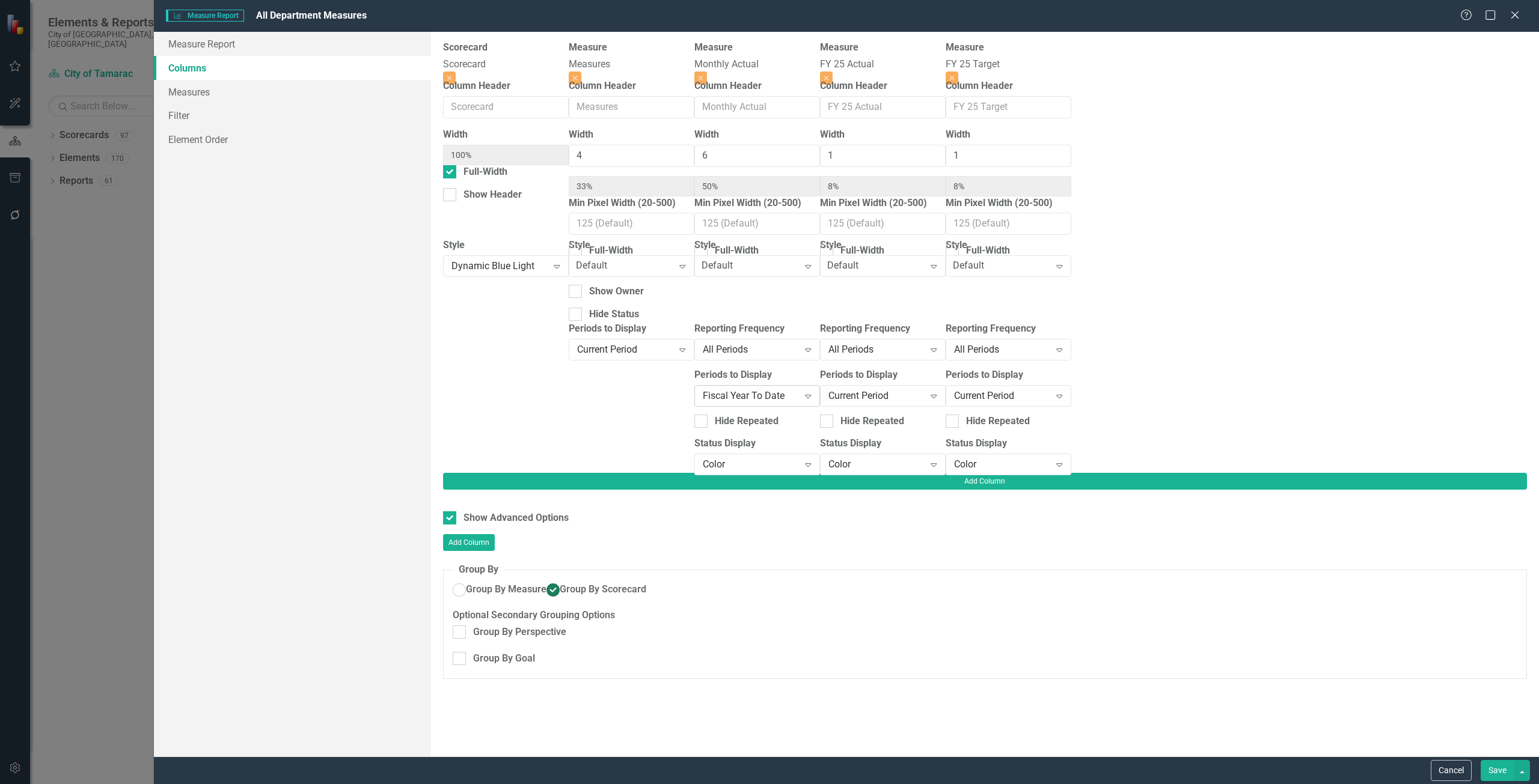
click at [799, 398] on div "Fiscal Year To Date" at bounding box center [751, 396] width 96 height 14
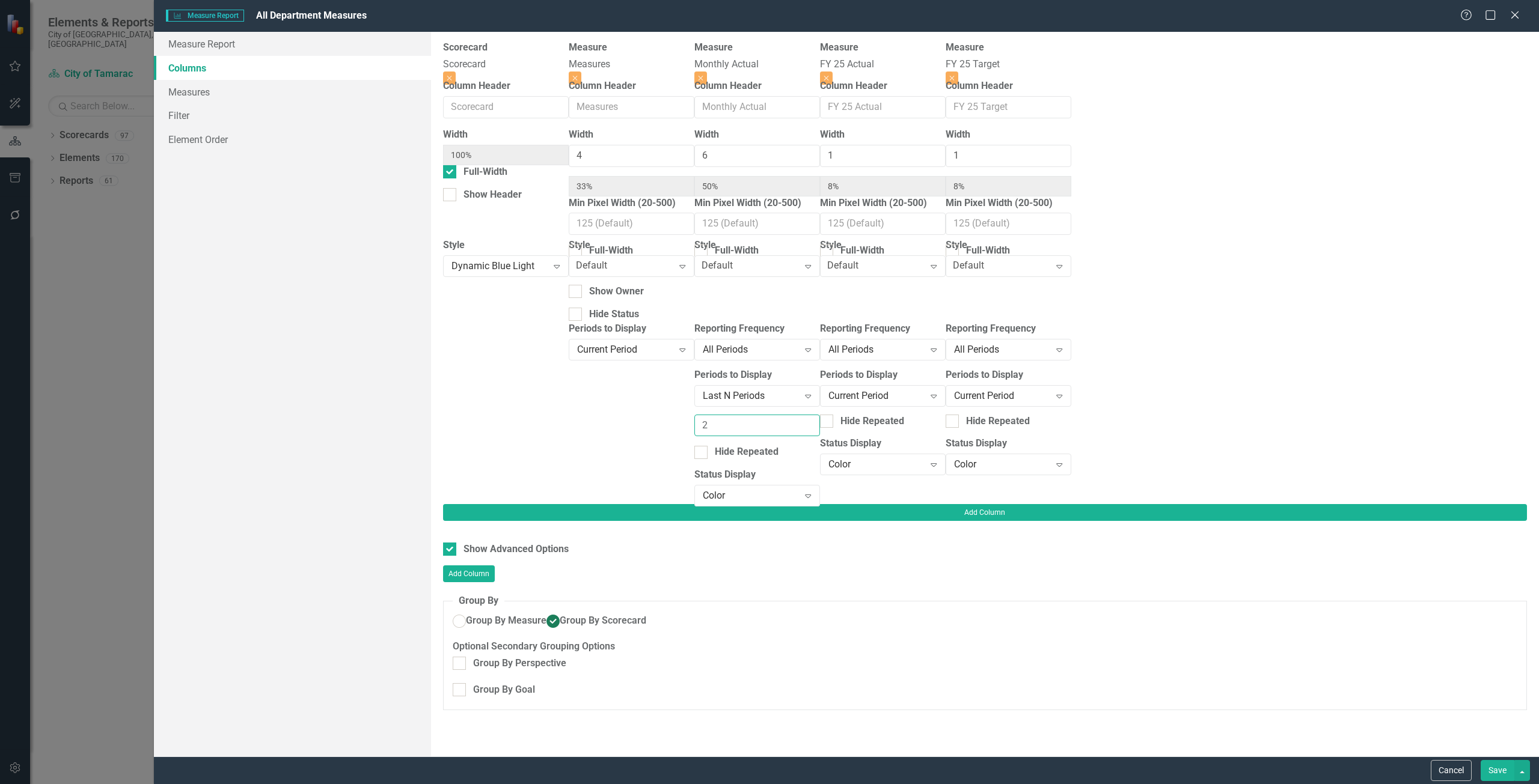
click at [820, 416] on input "2" at bounding box center [758, 425] width 126 height 22
click at [820, 416] on input "3" at bounding box center [758, 425] width 126 height 22
type input "4"
click at [820, 416] on input "4" at bounding box center [758, 425] width 126 height 22
click at [1498, 762] on button "Save" at bounding box center [1497, 771] width 34 height 21
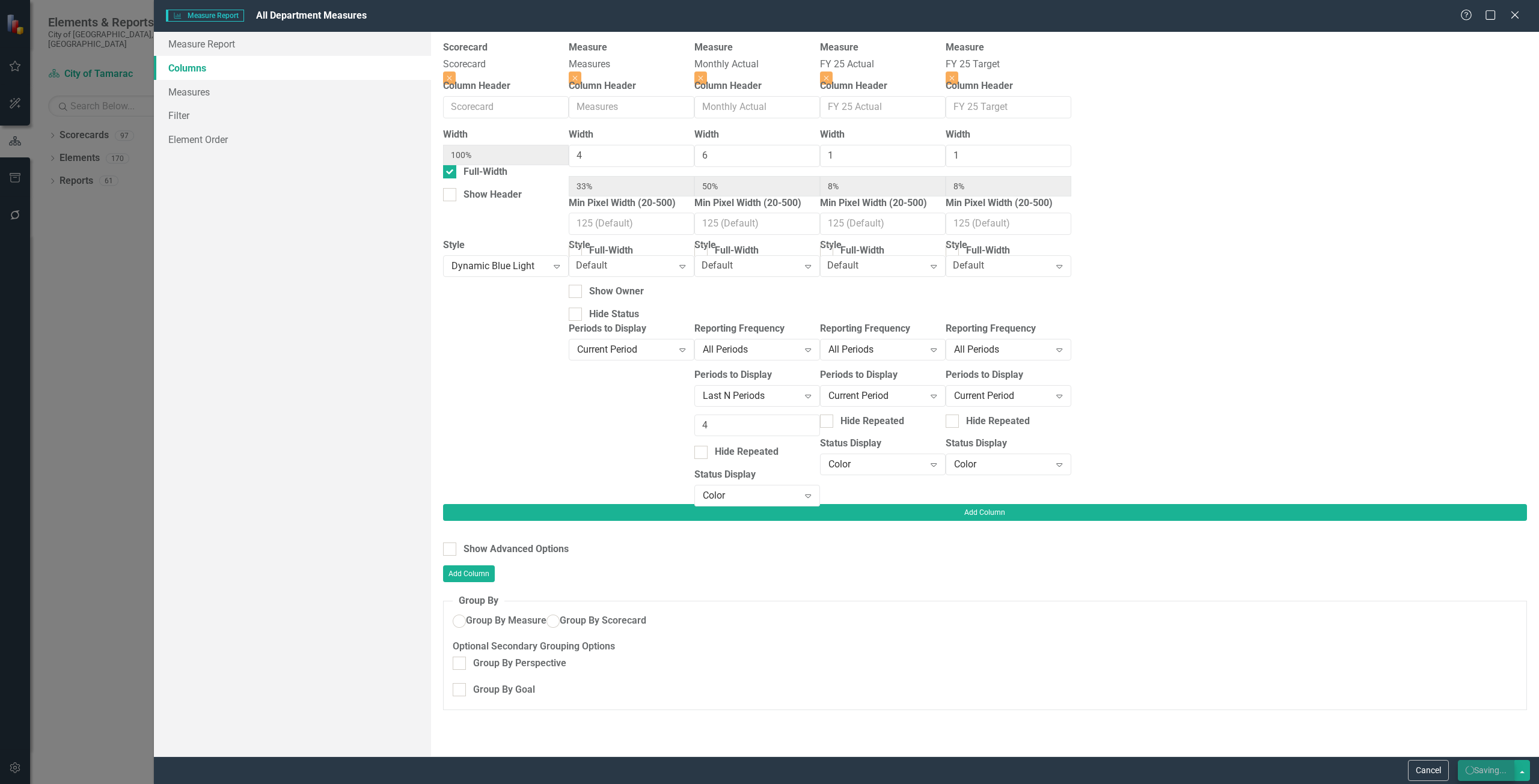
checkbox input "false"
radio input "false"
radio input "true"
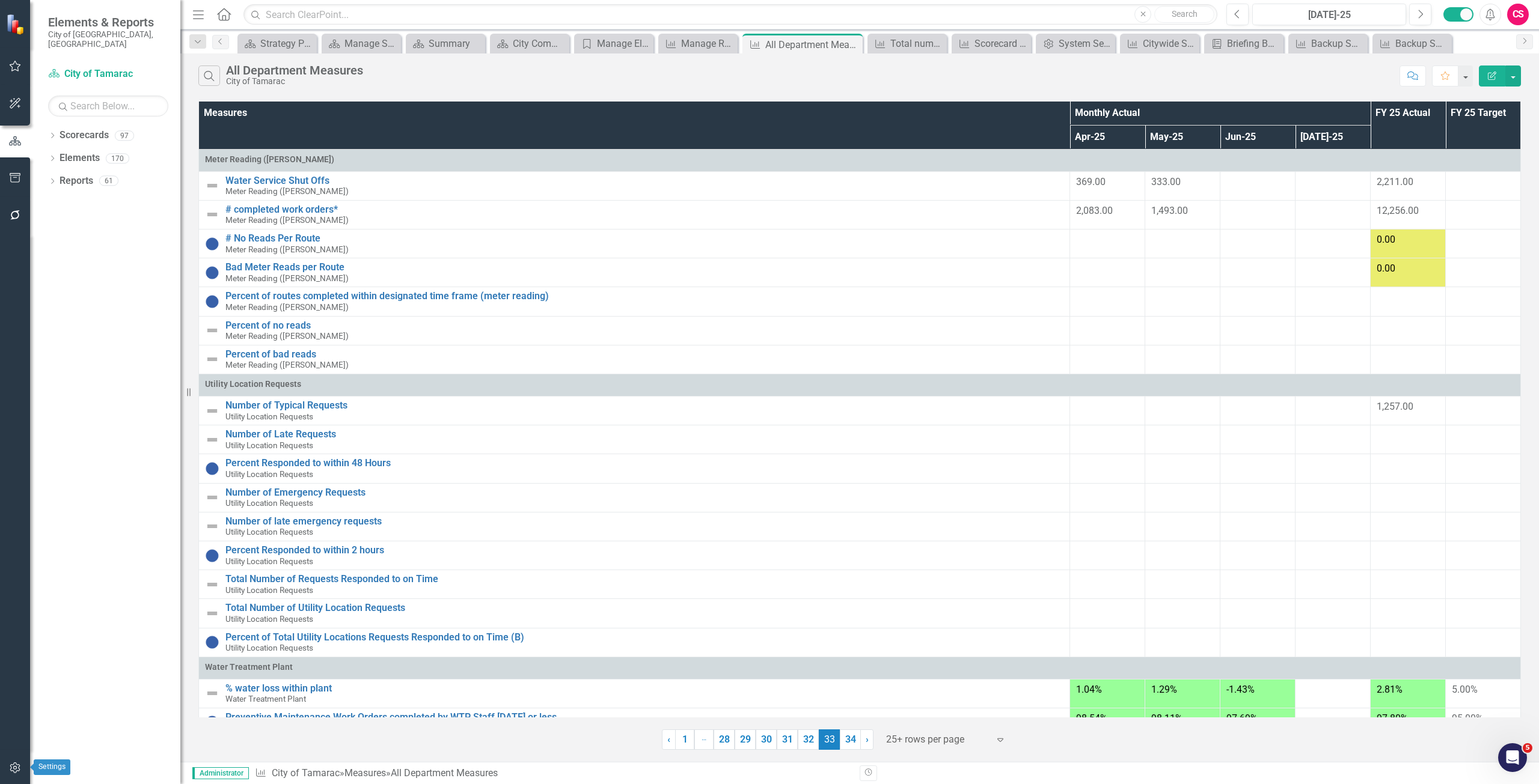
click at [24, 766] on button "button" at bounding box center [15, 768] width 27 height 25
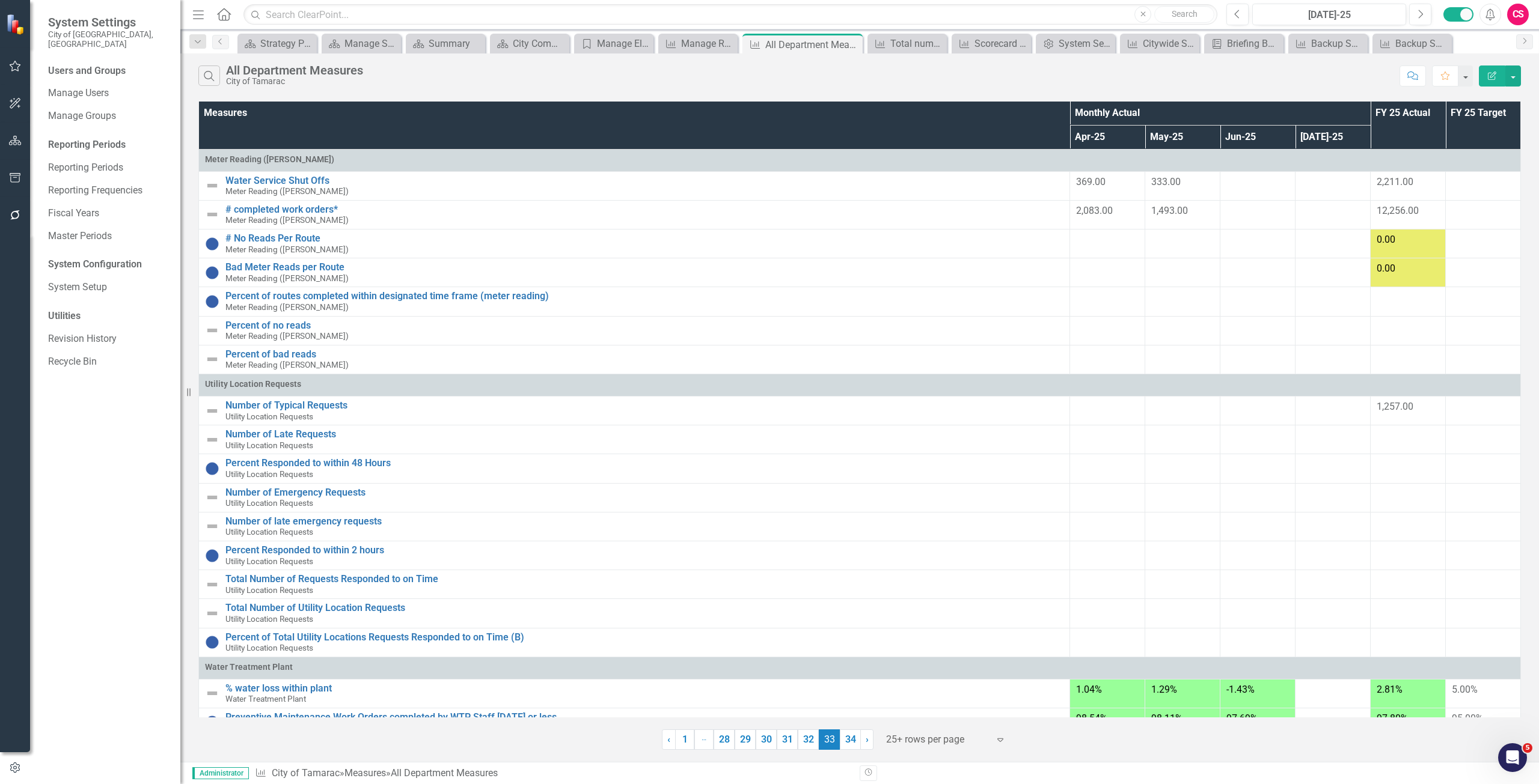
click at [21, 175] on icon "button" at bounding box center [15, 178] width 13 height 9
click at [99, 86] on link "Briefing Books" at bounding box center [108, 94] width 120 height 14
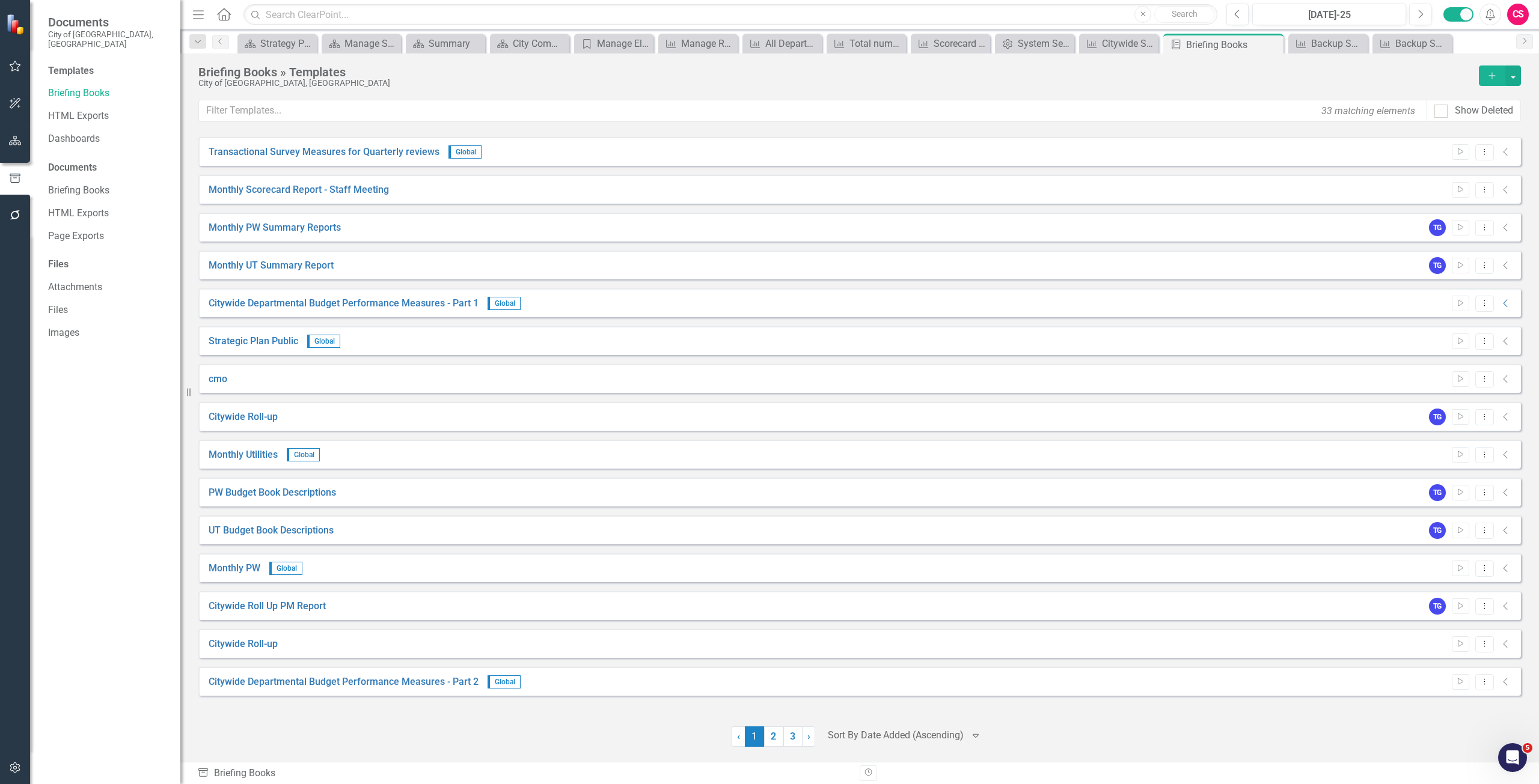
click at [304, 98] on div "Briefing Books » Templates City of Tamarac, FL Add" at bounding box center [859, 83] width 1323 height 35
click at [297, 116] on input "text" at bounding box center [814, 111] width 1229 height 22
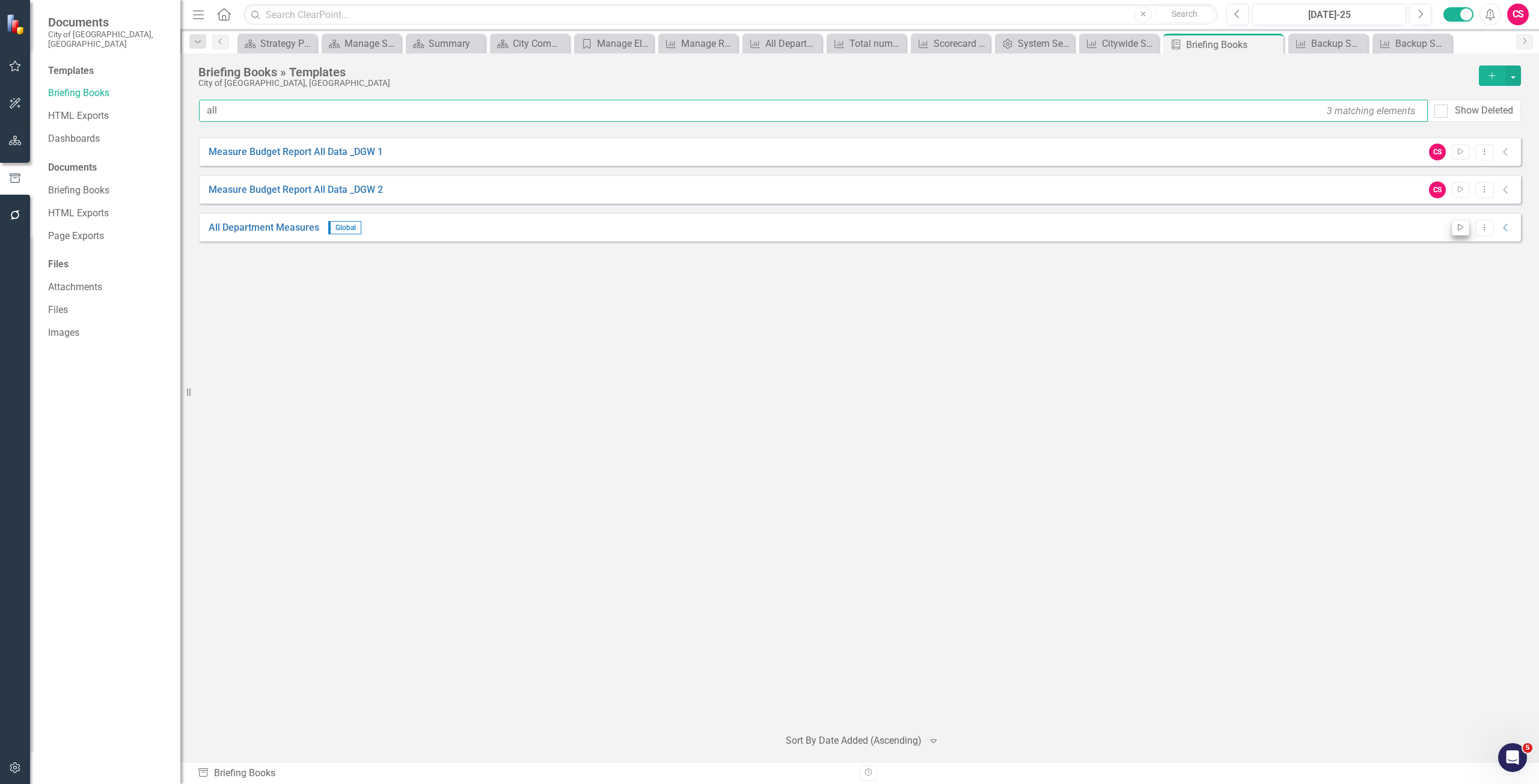
type input "all"
click at [1460, 226] on icon "Start" at bounding box center [1460, 227] width 9 height 7
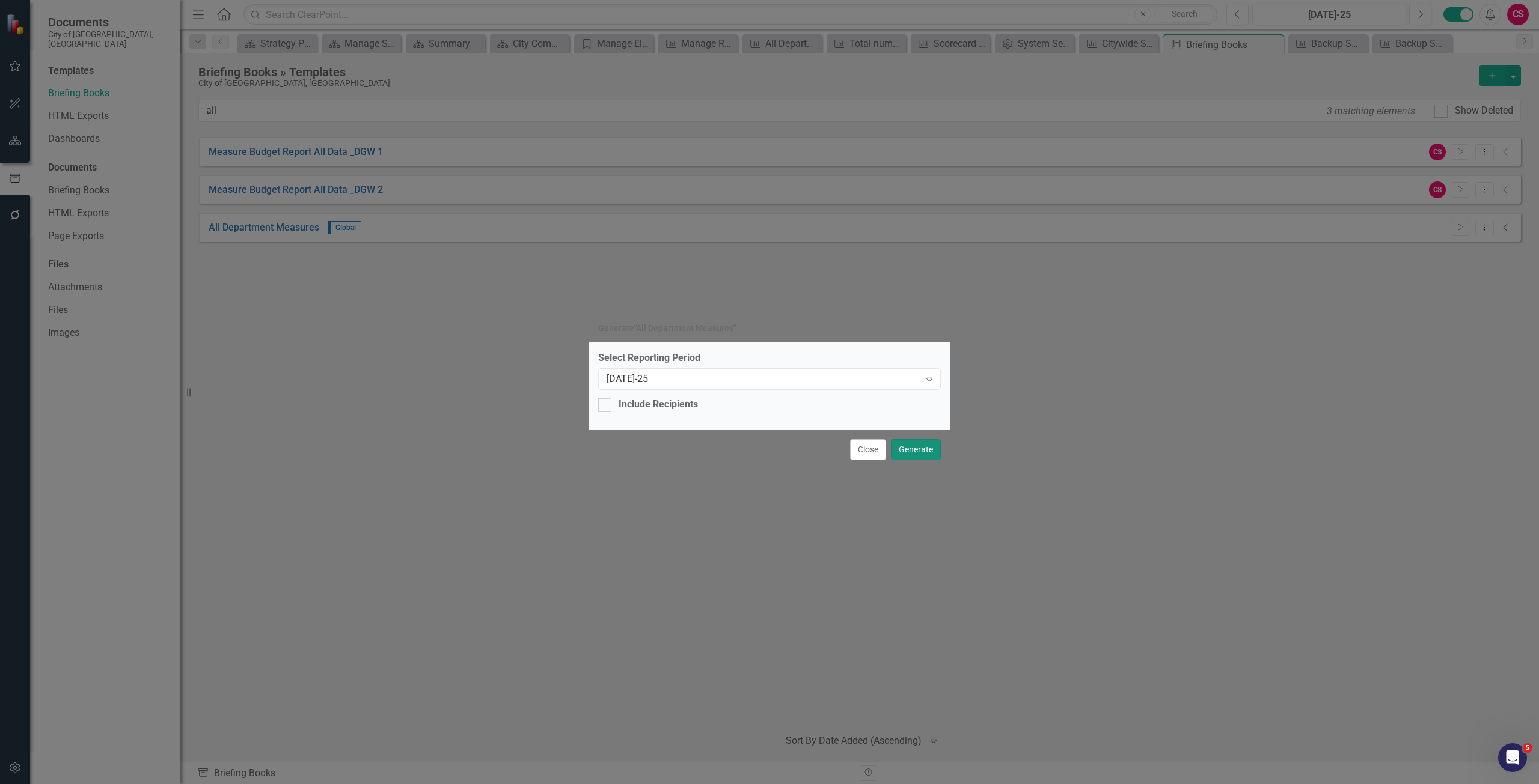
click at [935, 451] on button "Generate" at bounding box center [916, 450] width 50 height 21
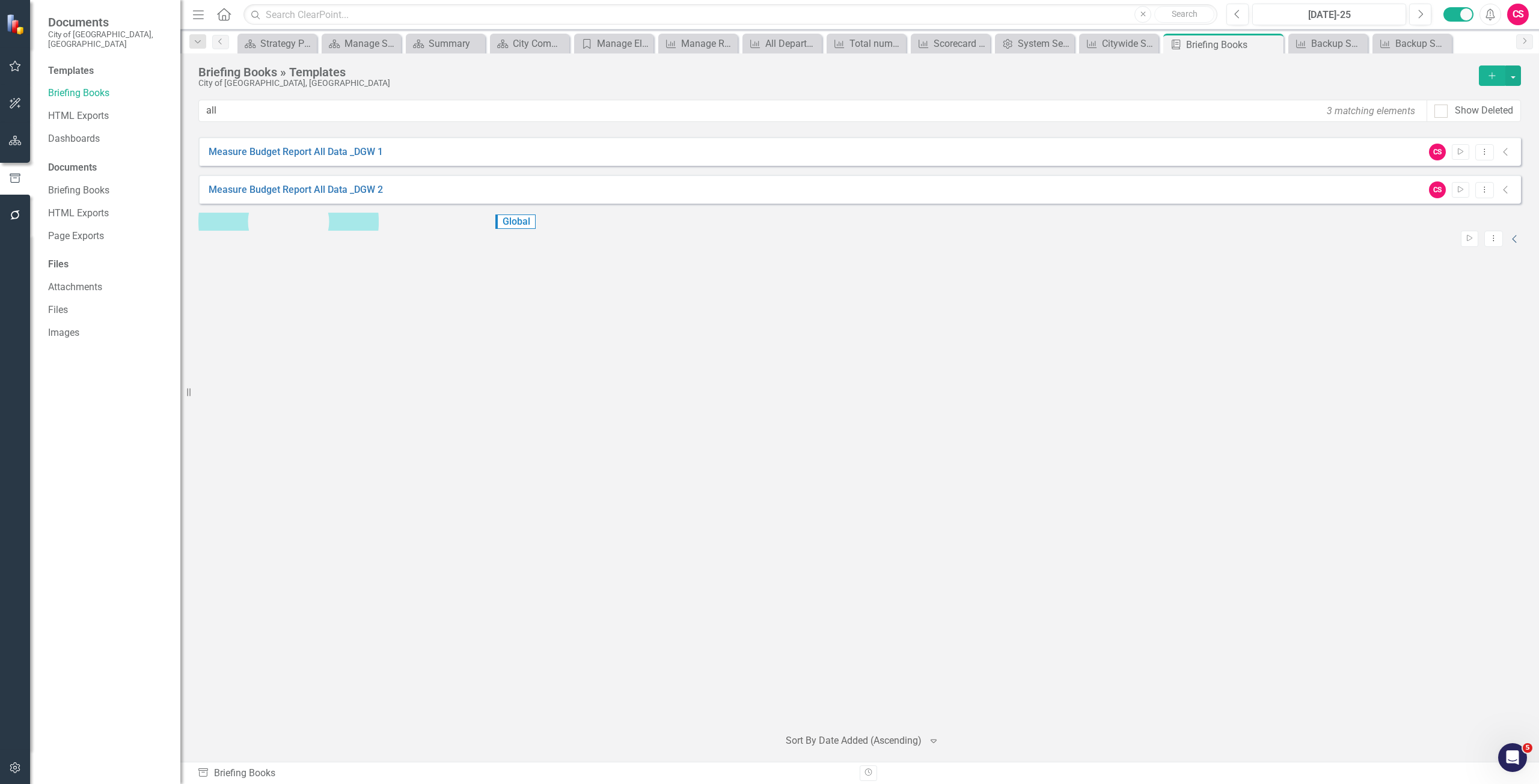
click at [1512, 235] on icon at bounding box center [1514, 239] width 4 height 8
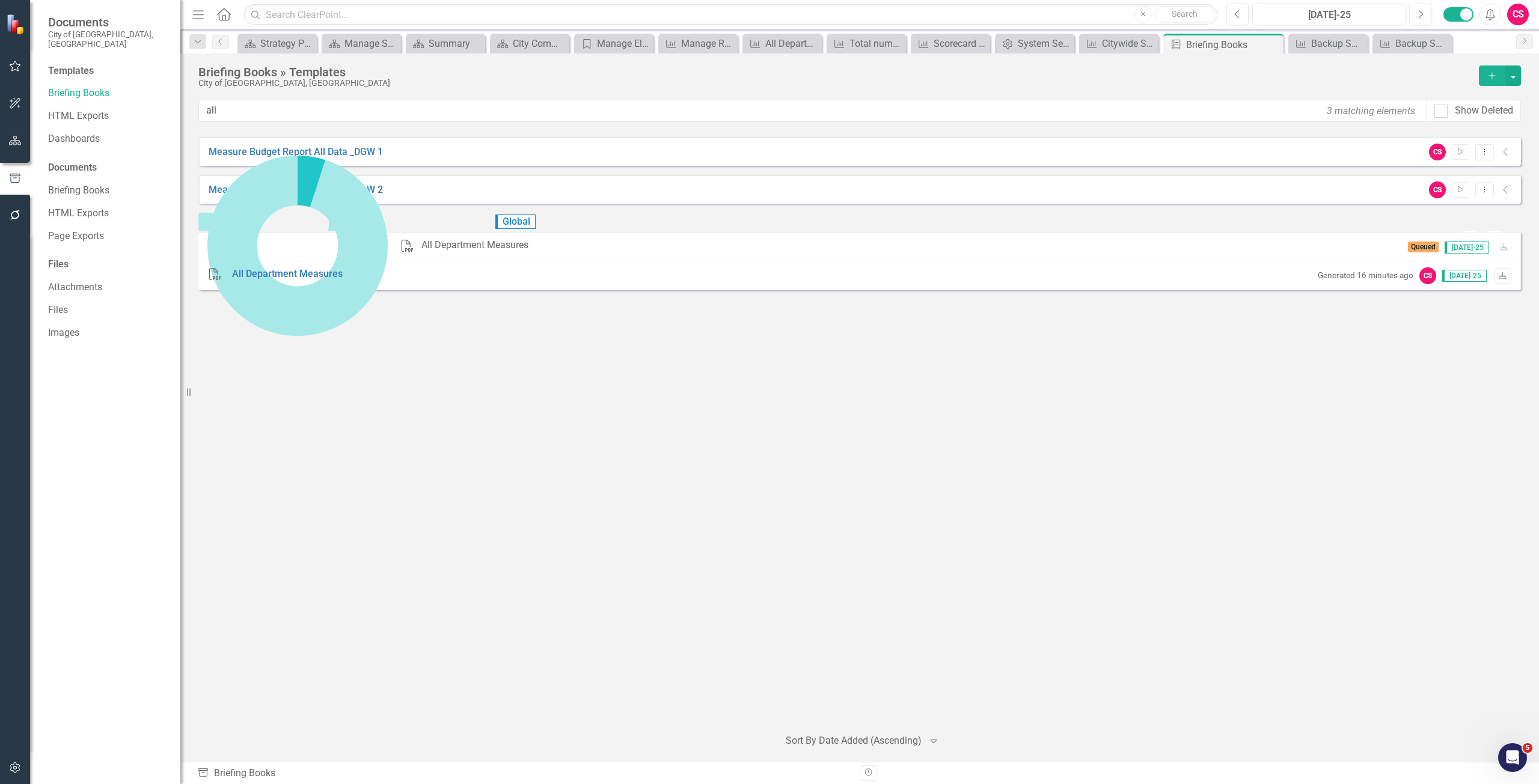
click at [1243, 469] on div "Measure Budget Report All Data _DGW 1 CS Start Dropdown Menu Collapse Measure B…" at bounding box center [859, 426] width 1323 height 580
